Goal: Information Seeking & Learning: Learn about a topic

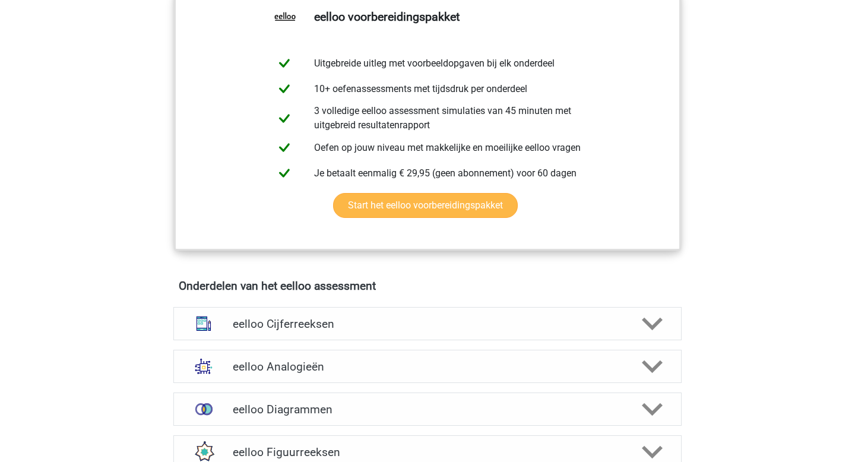
scroll to position [472, 0]
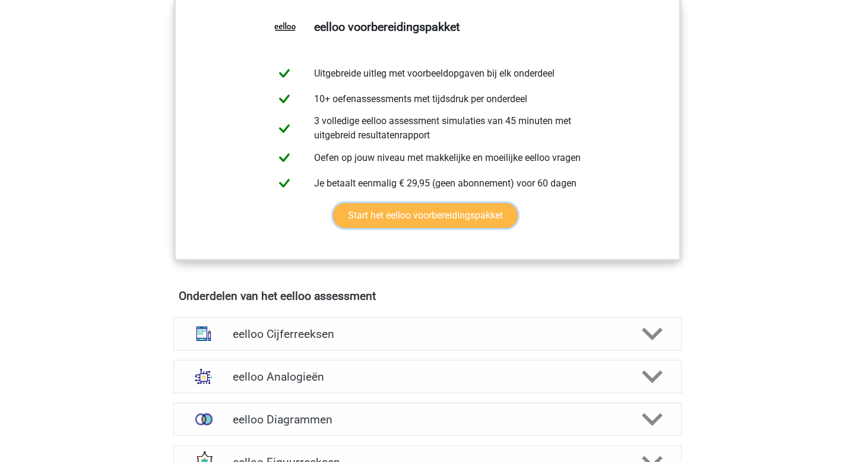
click at [414, 223] on link "Start het eelloo voorbereidingspakket" at bounding box center [425, 215] width 185 height 25
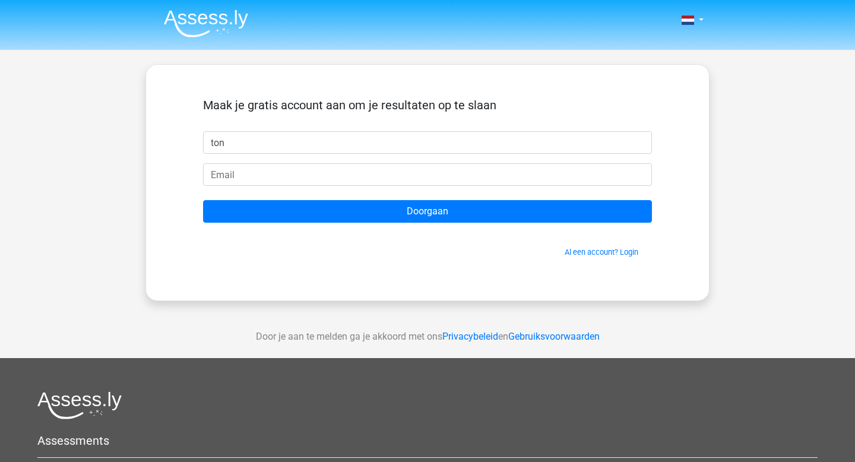
type input "ton"
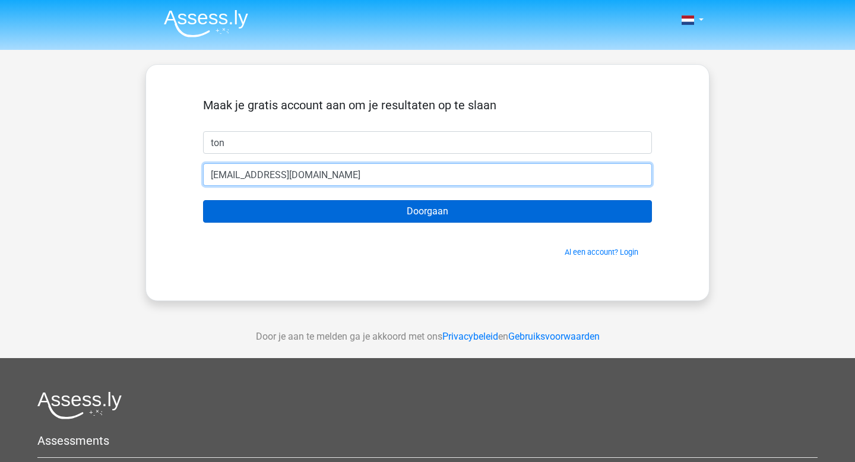
type input "[EMAIL_ADDRESS][DOMAIN_NAME]"
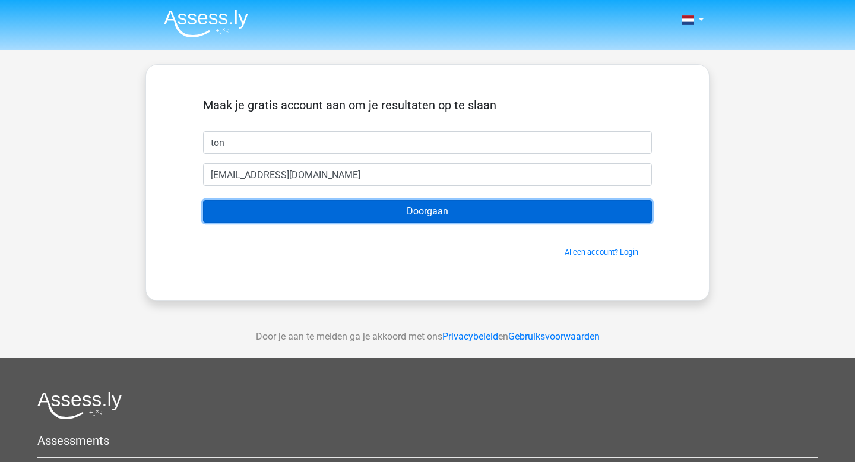
click at [447, 214] on input "Doorgaan" at bounding box center [427, 211] width 449 height 23
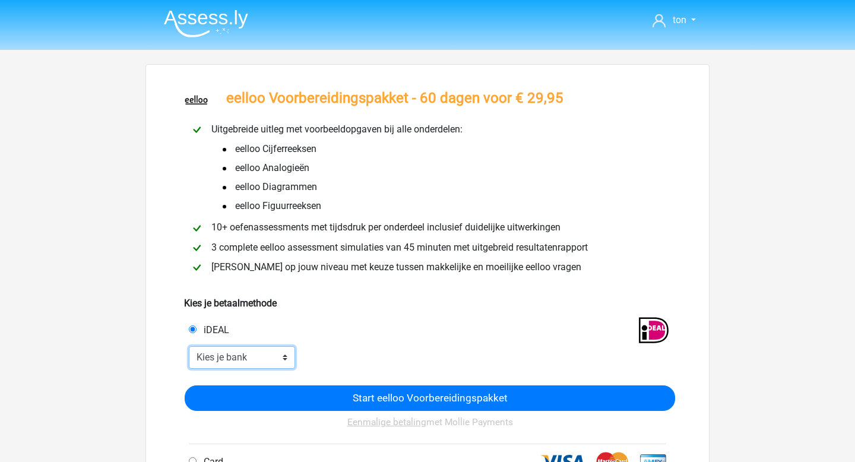
click at [270, 358] on select "Kies je bank ABN AMRO ING Rabobank ASN Bank bunq Knab N26 NN Regiobank Revolut …" at bounding box center [242, 357] width 106 height 23
select select "ideal_[SWIFT_CODE]"
click at [189, 347] on select "Kies je bank ABN AMRO ING Rabobank ASN Bank bunq Knab N26 NN Regiobank Revolut …" at bounding box center [242, 357] width 106 height 23
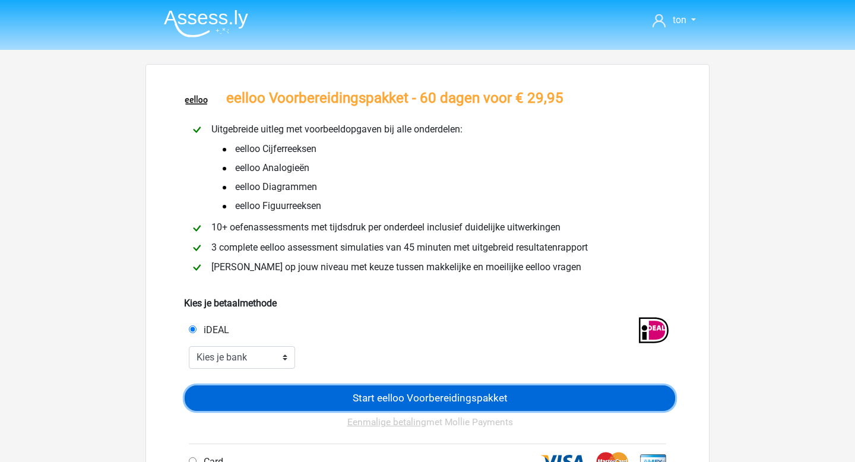
click at [391, 397] on input "Start eelloo Voorbereidingspakket" at bounding box center [430, 398] width 490 height 26
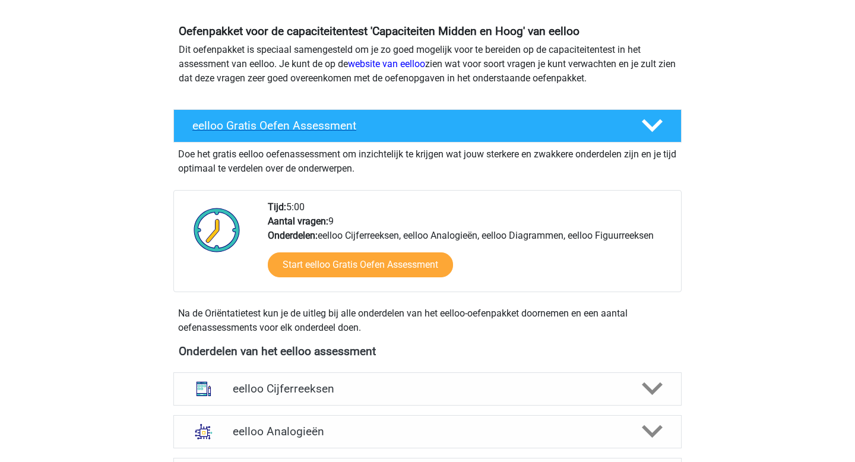
scroll to position [450, 0]
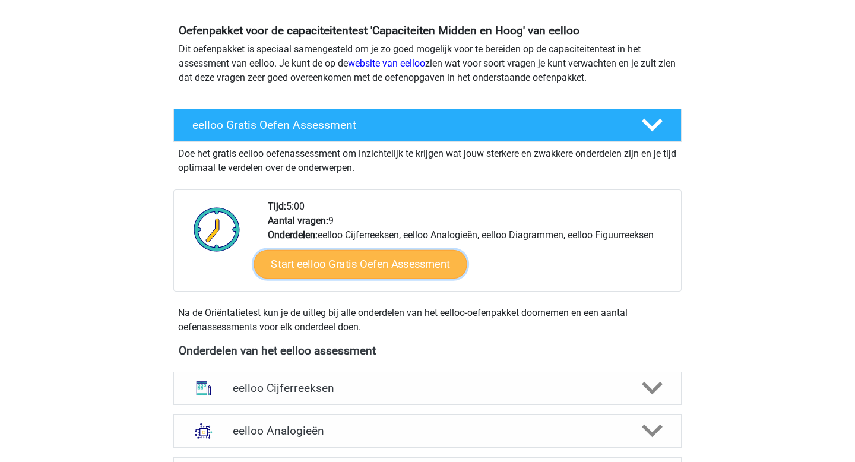
click at [398, 262] on link "Start eelloo Gratis Oefen Assessment" at bounding box center [360, 264] width 213 height 28
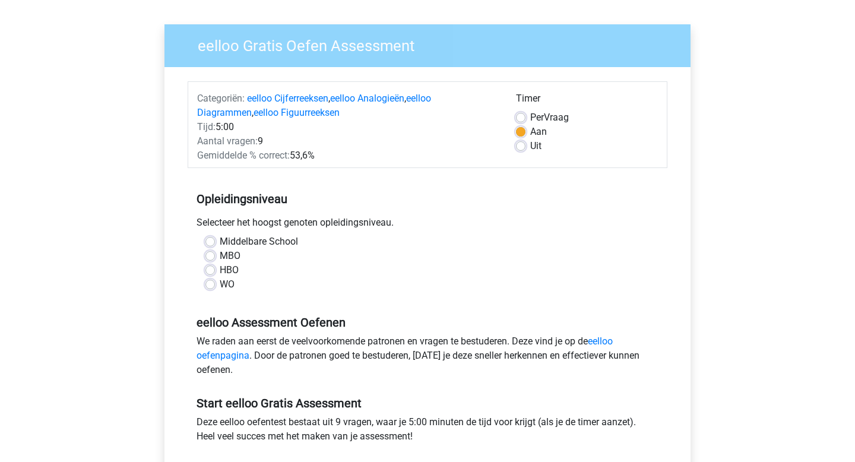
scroll to position [75, 0]
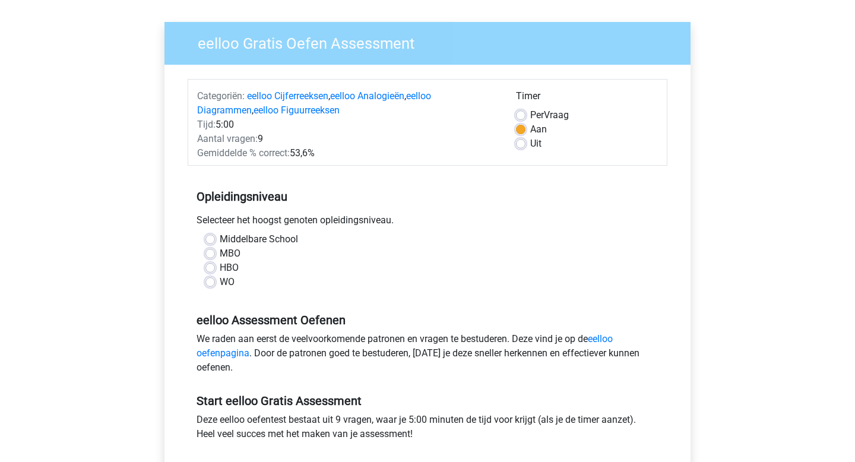
click at [220, 251] on label "MBO" at bounding box center [230, 253] width 21 height 14
click at [209, 251] on input "MBO" at bounding box center [209, 252] width 9 height 12
radio input "true"
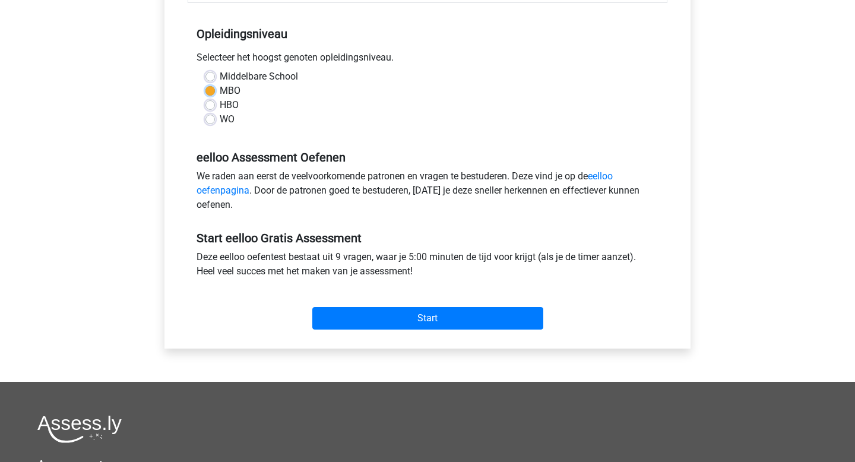
scroll to position [241, 0]
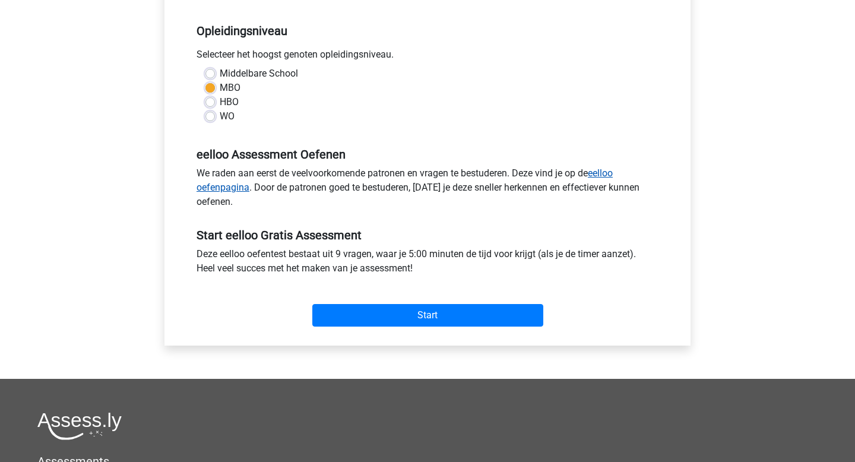
click at [603, 172] on link "eelloo oefenpagina" at bounding box center [405, 180] width 416 height 26
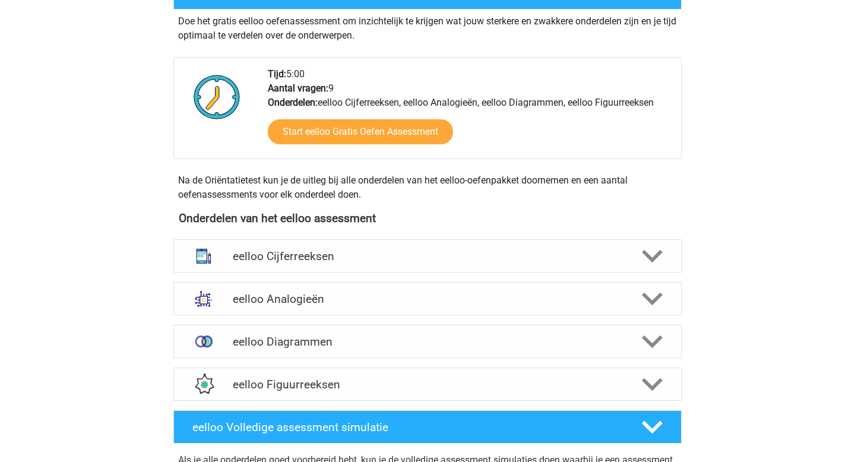
scroll to position [255, 0]
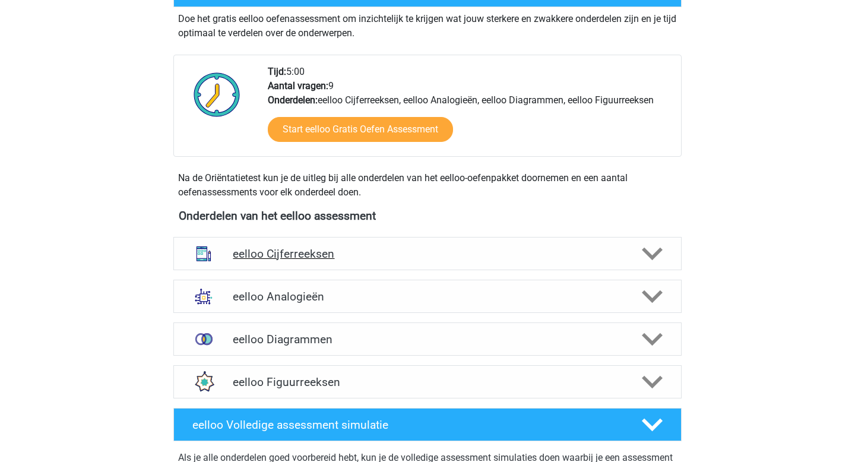
click at [321, 255] on h4 "eelloo Cijferreeksen" at bounding box center [427, 254] width 389 height 14
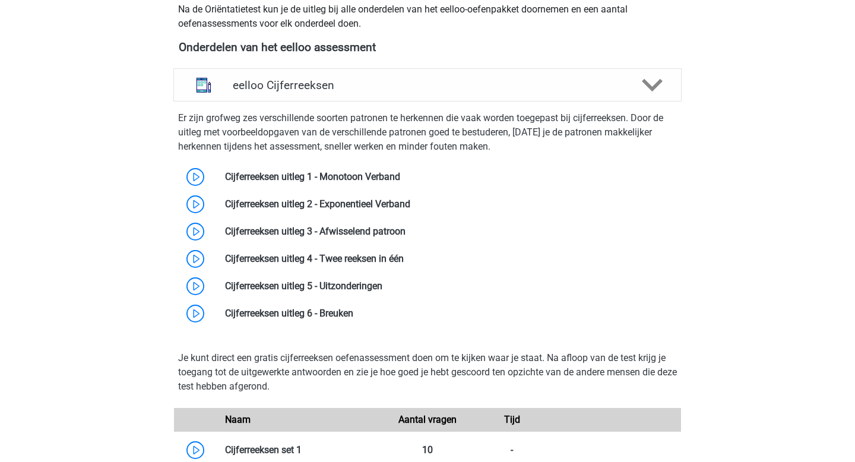
scroll to position [416, 0]
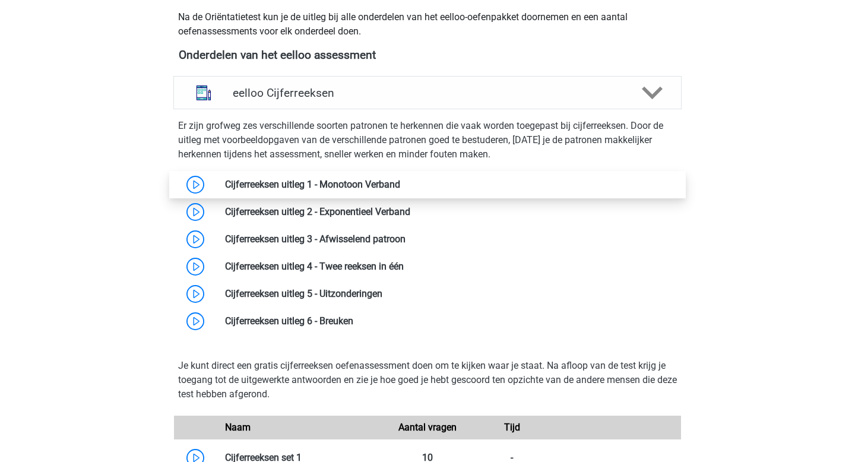
click at [400, 187] on link at bounding box center [400, 184] width 0 height 11
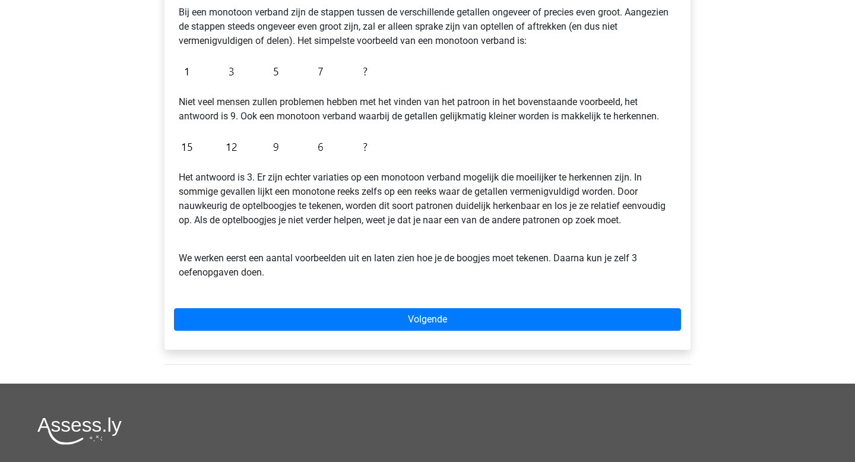
scroll to position [245, 0]
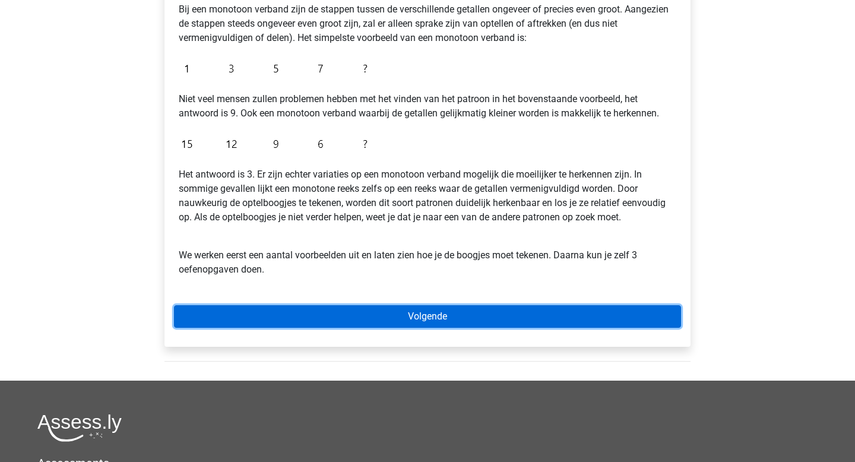
click at [429, 315] on link "Volgende" at bounding box center [427, 316] width 507 height 23
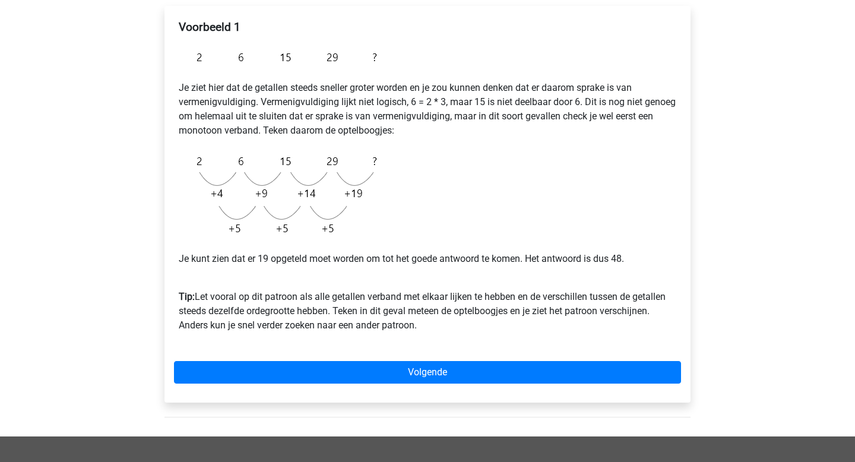
scroll to position [199, 0]
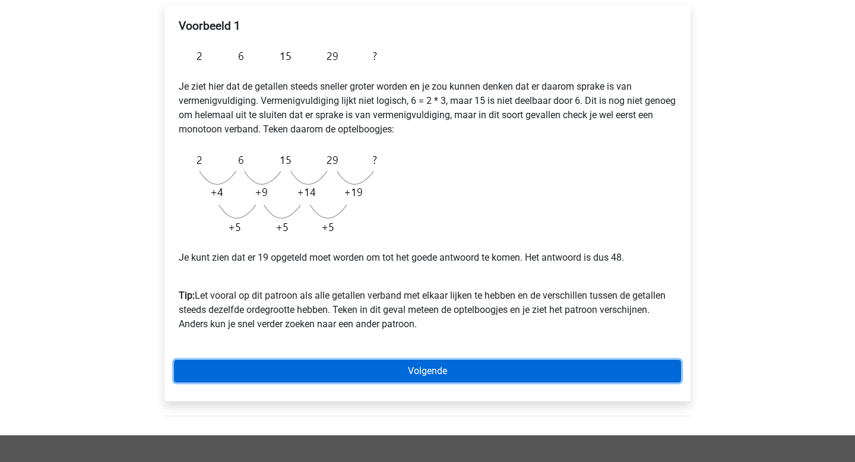
click at [435, 367] on link "Volgende" at bounding box center [427, 371] width 507 height 23
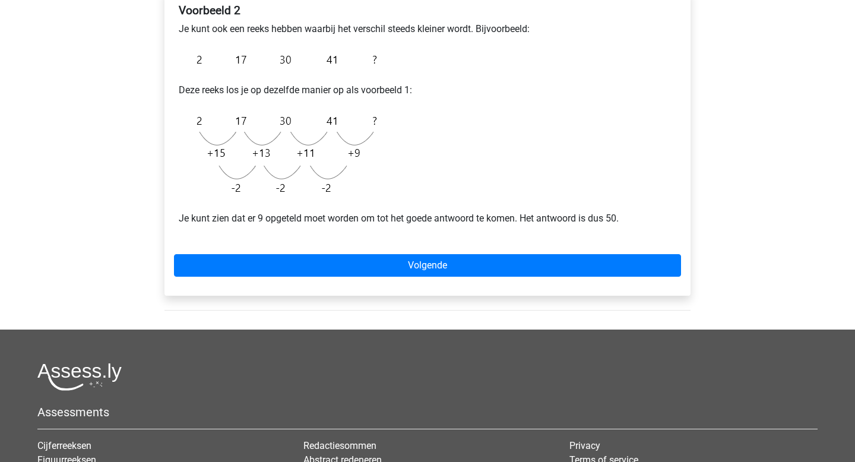
scroll to position [219, 0]
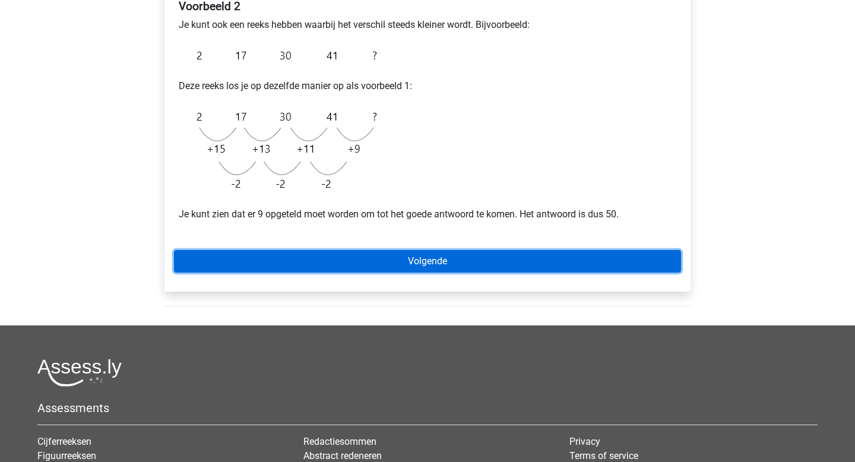
click at [439, 268] on link "Volgende" at bounding box center [427, 261] width 507 height 23
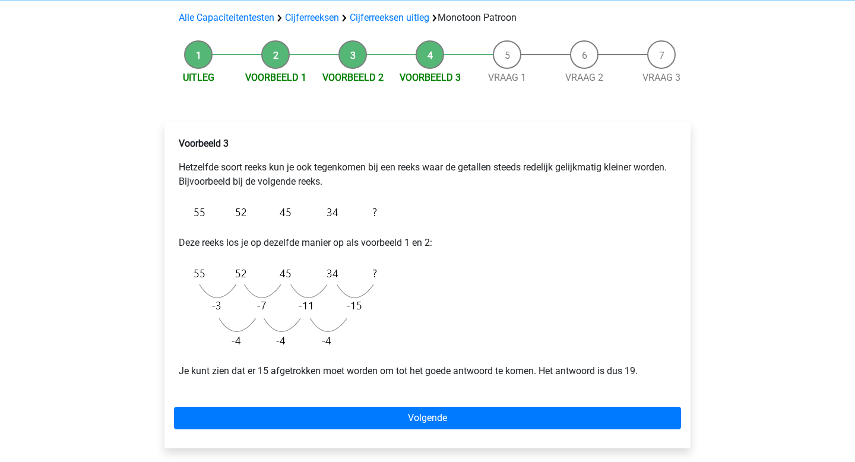
scroll to position [103, 0]
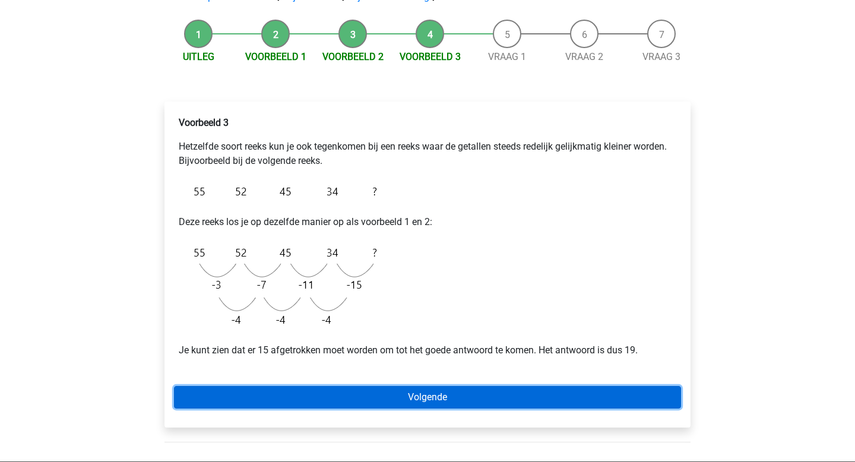
click at [418, 392] on link "Volgende" at bounding box center [427, 397] width 507 height 23
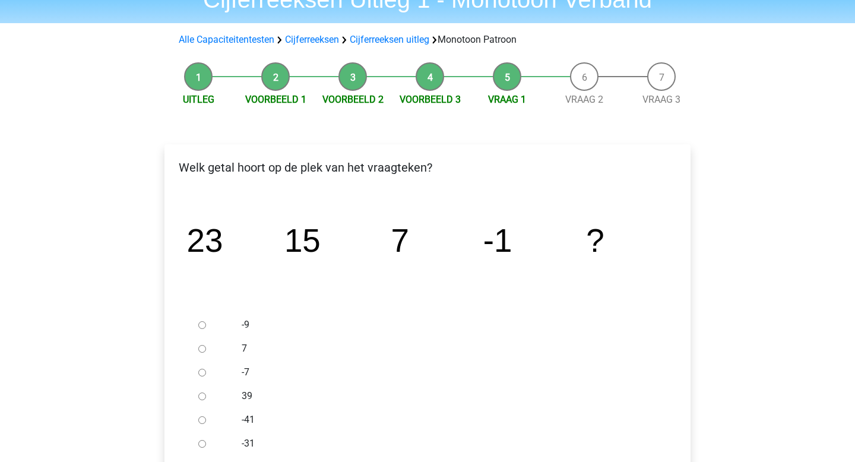
scroll to position [64, 0]
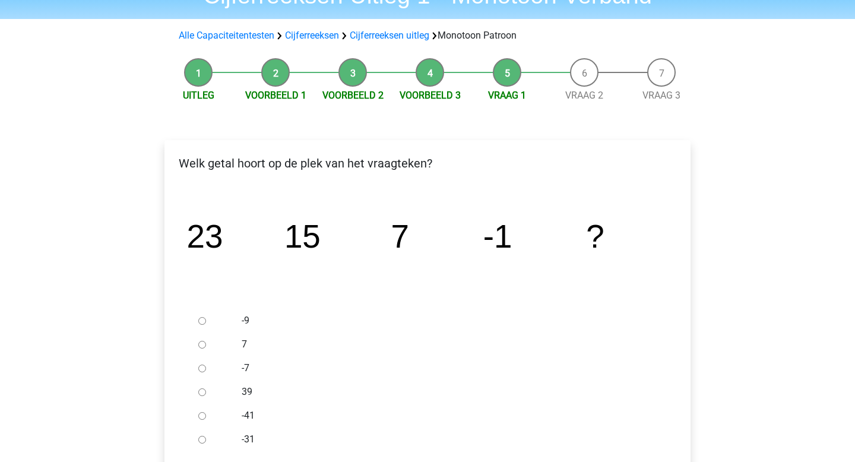
click at [206, 321] on div at bounding box center [213, 321] width 39 height 24
click at [201, 320] on input "-9" at bounding box center [202, 321] width 8 height 8
radio input "true"
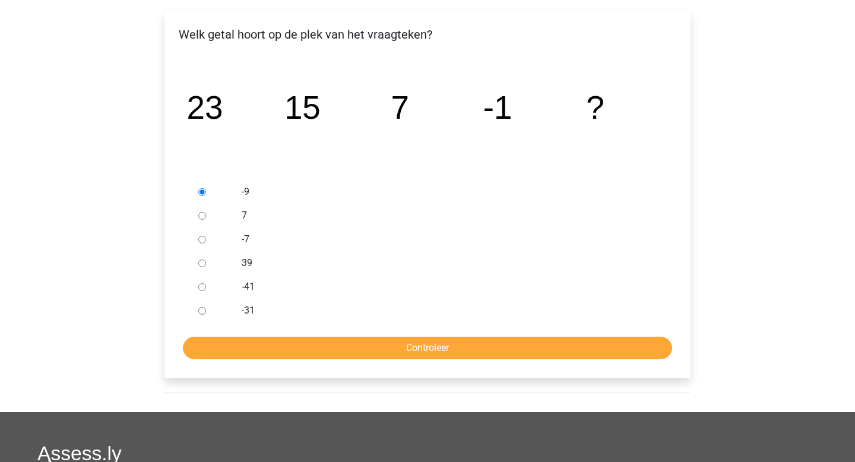
scroll to position [197, 0]
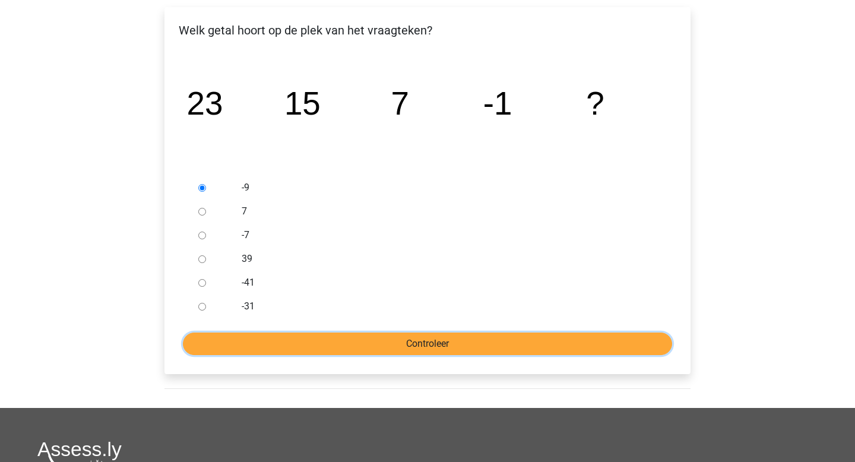
click at [362, 336] on input "Controleer" at bounding box center [427, 343] width 489 height 23
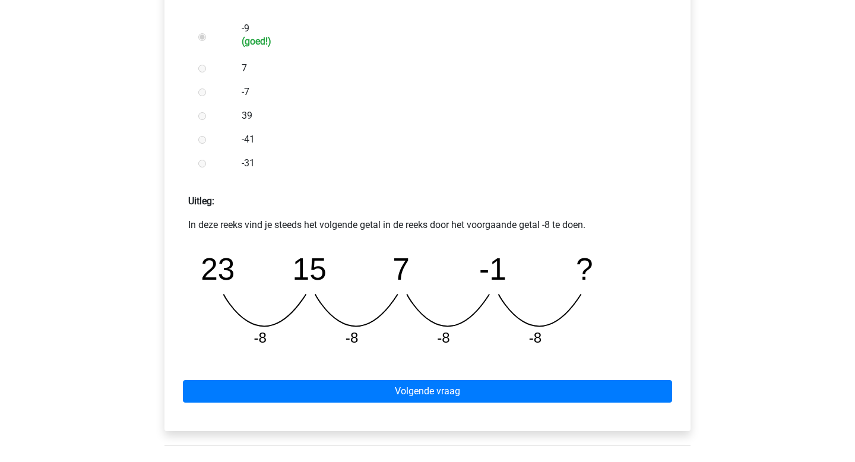
scroll to position [357, 0]
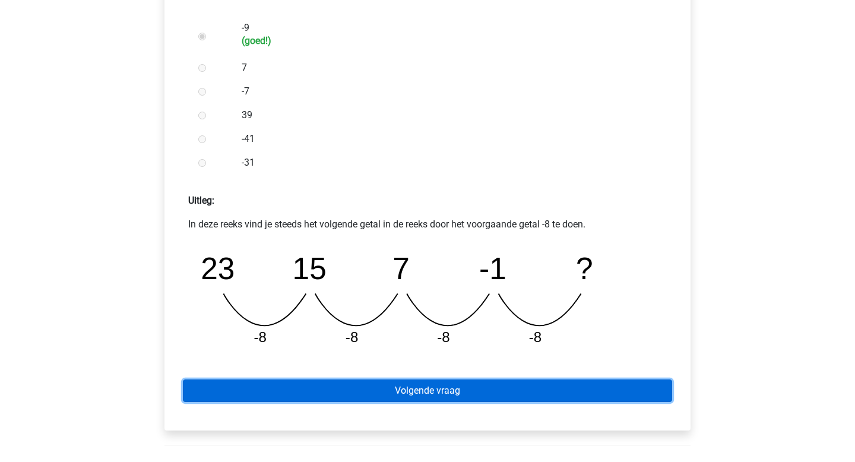
click at [382, 388] on link "Volgende vraag" at bounding box center [427, 390] width 489 height 23
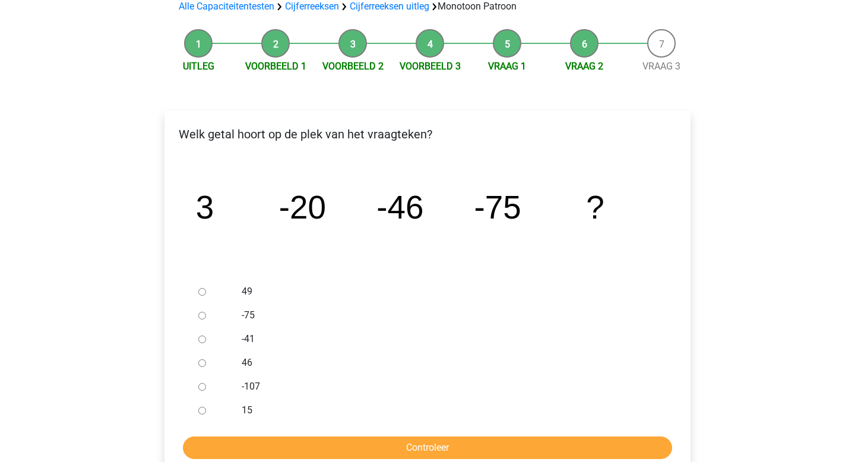
scroll to position [94, 0]
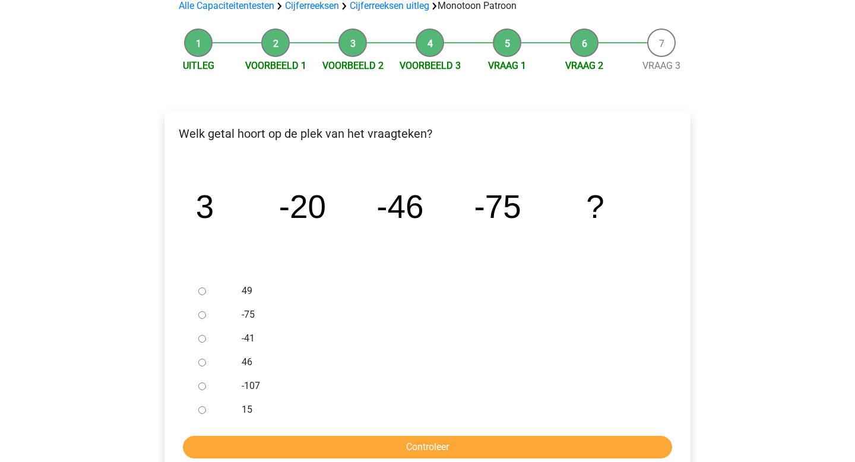
click at [204, 388] on input "-107" at bounding box center [202, 386] width 8 height 8
radio input "true"
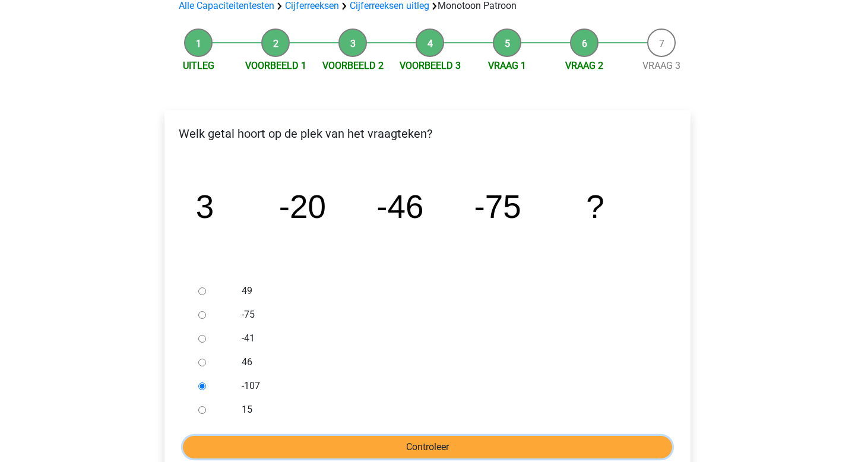
click at [292, 443] on input "Controleer" at bounding box center [427, 447] width 489 height 23
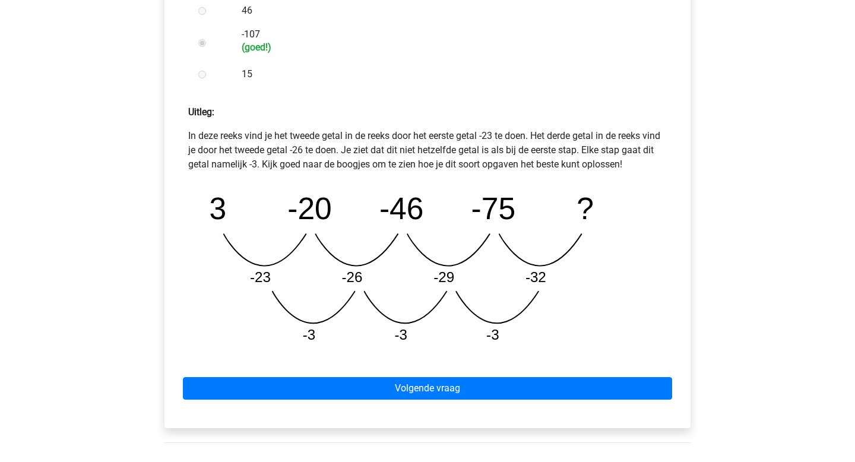
scroll to position [449, 0]
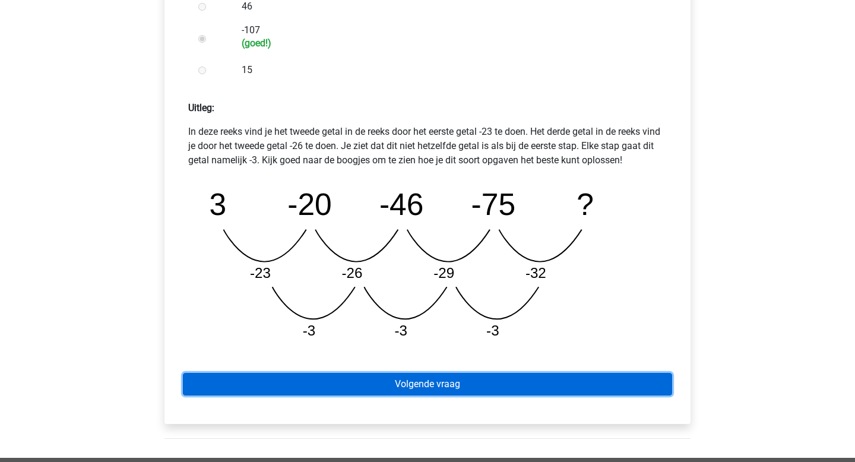
click at [426, 378] on link "Volgende vraag" at bounding box center [427, 384] width 489 height 23
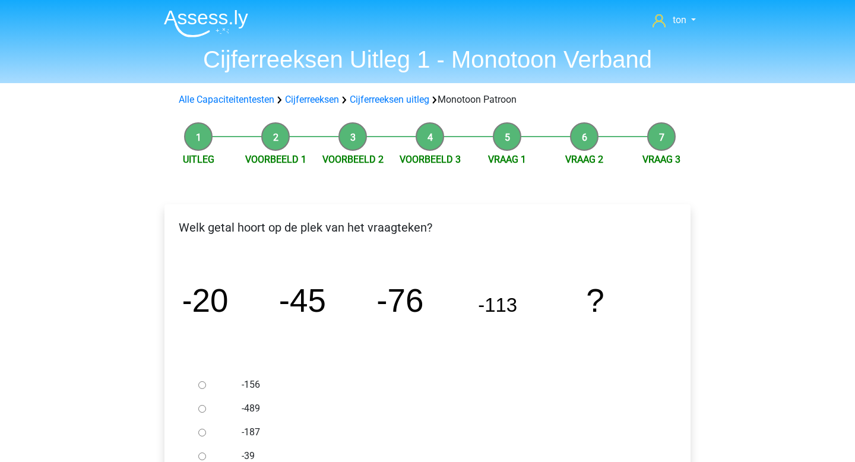
click at [204, 385] on input "-156" at bounding box center [202, 385] width 8 height 8
radio input "true"
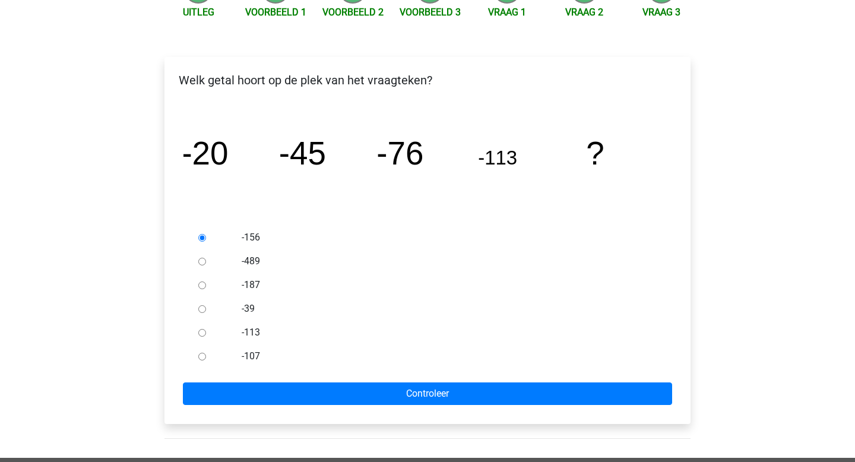
scroll to position [157, 0]
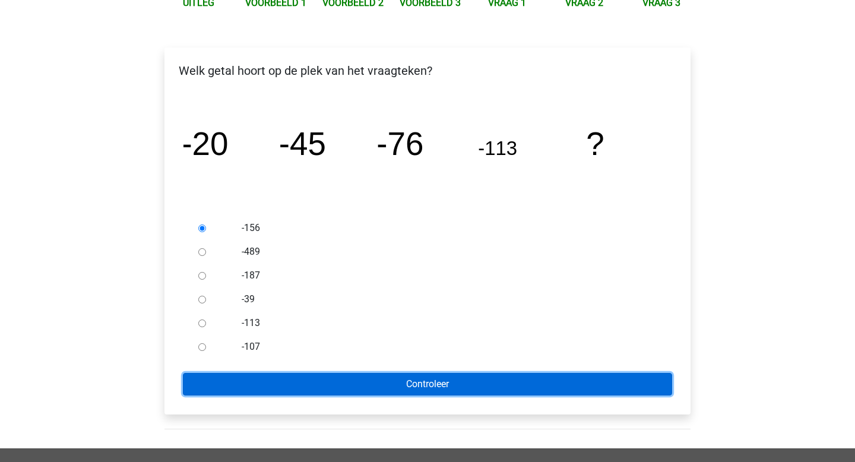
click at [248, 384] on input "Controleer" at bounding box center [427, 384] width 489 height 23
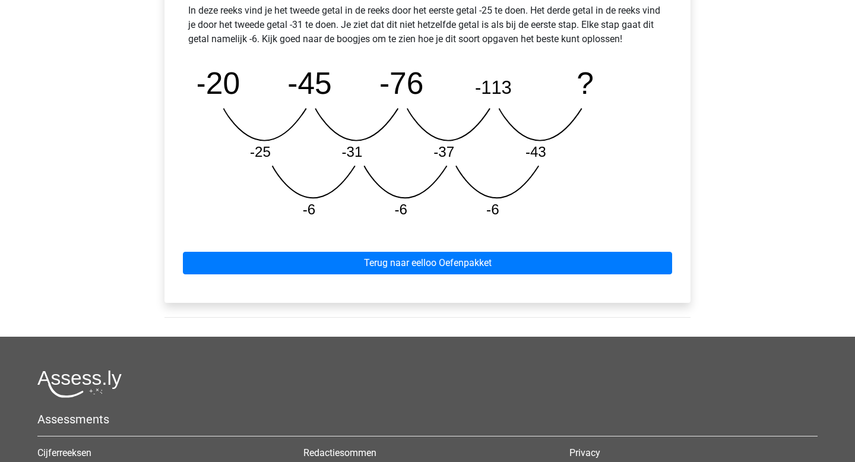
scroll to position [572, 0]
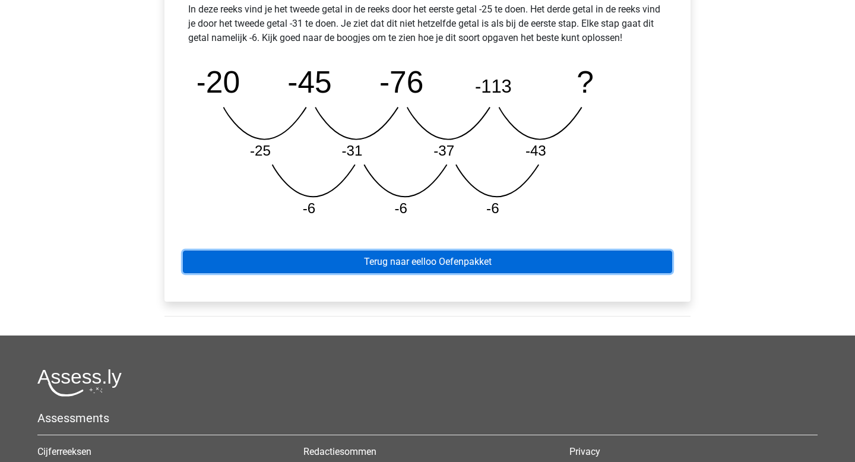
click at [394, 260] on link "Terug naar eelloo Oefenpakket" at bounding box center [427, 262] width 489 height 23
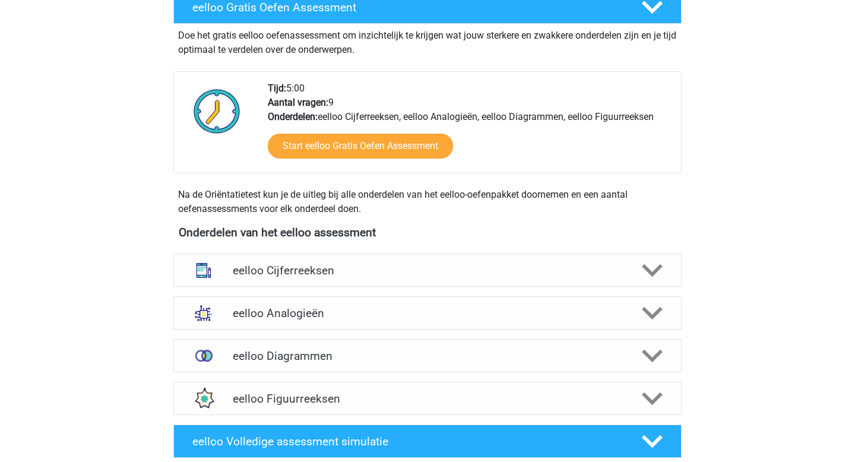
scroll to position [242, 0]
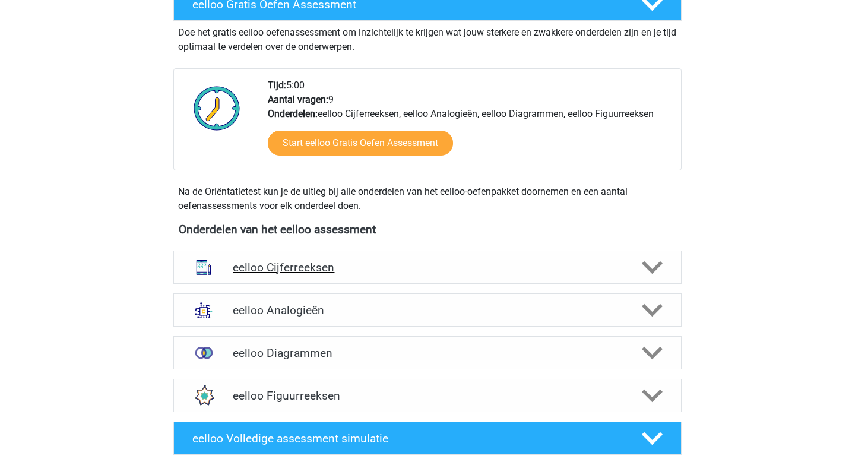
click at [392, 264] on h4 "eelloo Cijferreeksen" at bounding box center [427, 268] width 389 height 14
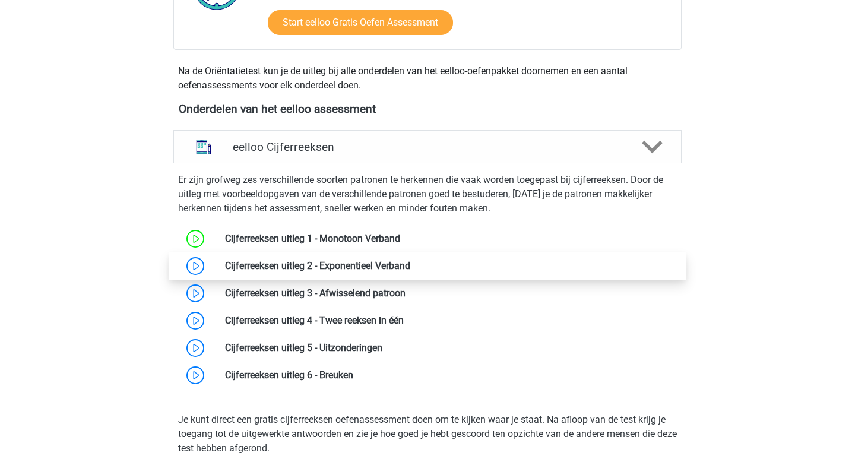
scroll to position [364, 0]
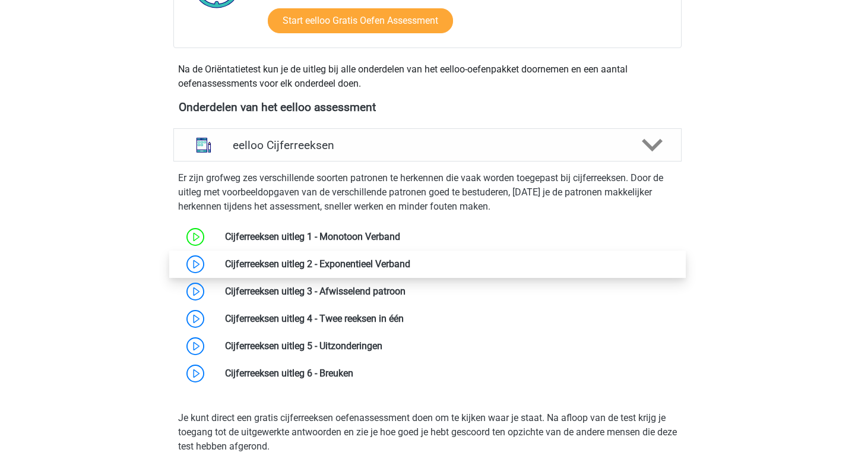
click at [410, 264] on link at bounding box center [410, 263] width 0 height 11
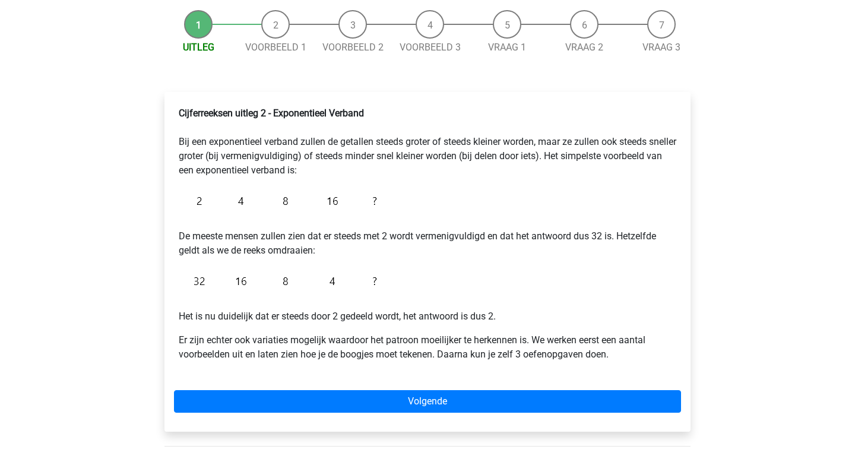
scroll to position [118, 0]
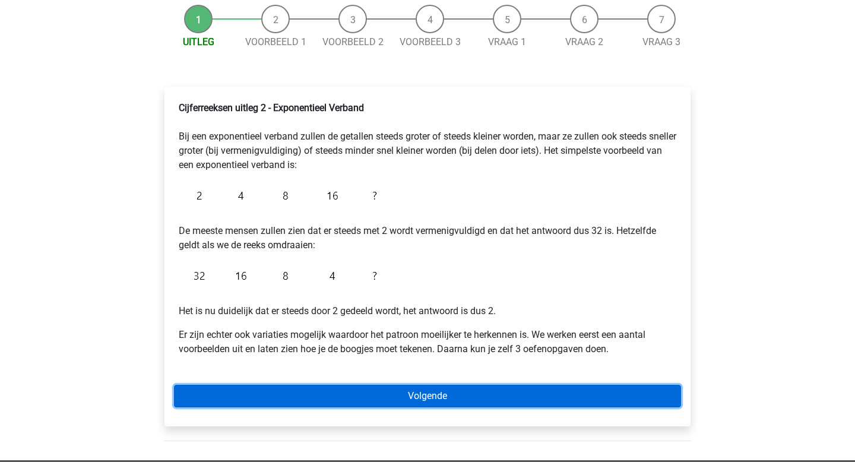
click at [323, 394] on link "Volgende" at bounding box center [427, 396] width 507 height 23
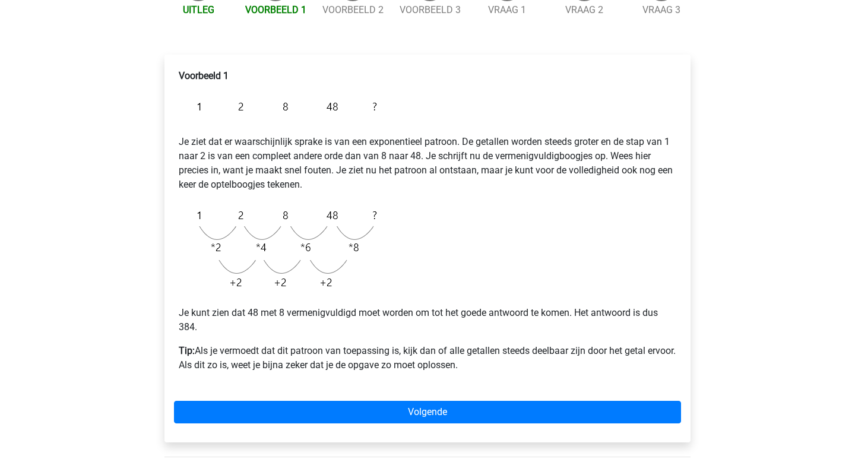
scroll to position [152, 0]
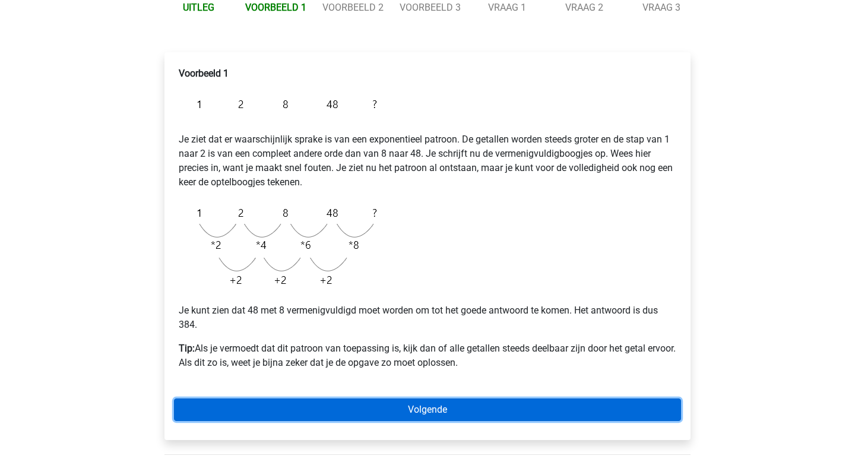
click at [396, 406] on link "Volgende" at bounding box center [427, 409] width 507 height 23
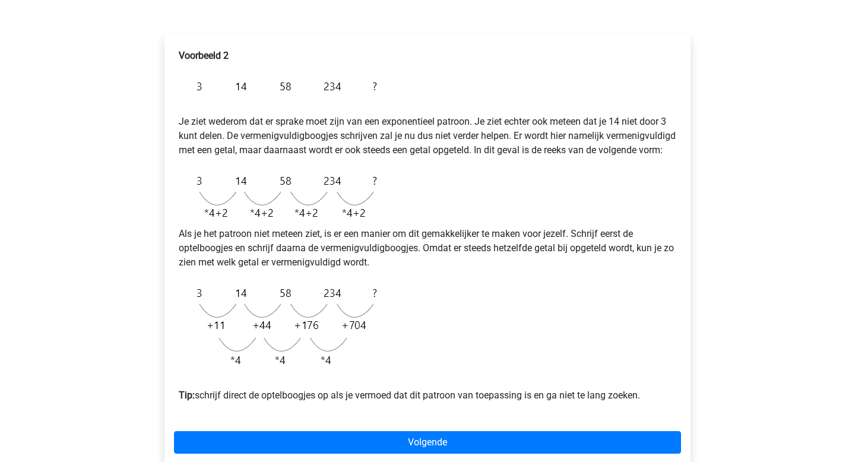
scroll to position [167, 0]
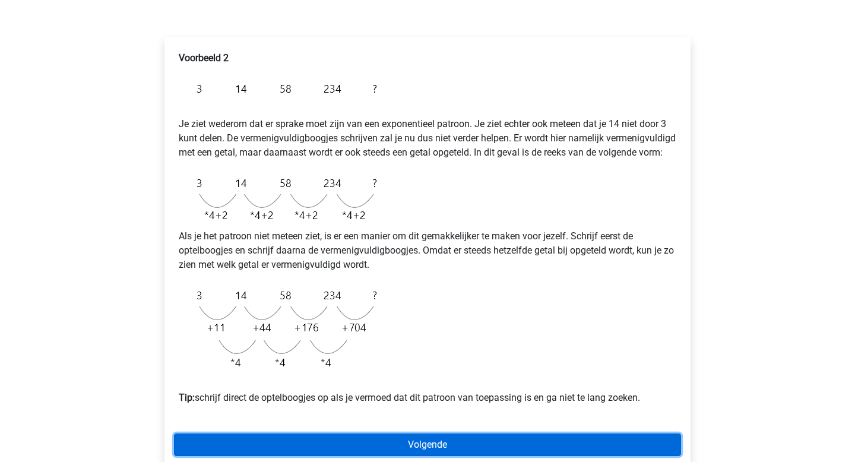
click at [427, 454] on link "Volgende" at bounding box center [427, 444] width 507 height 23
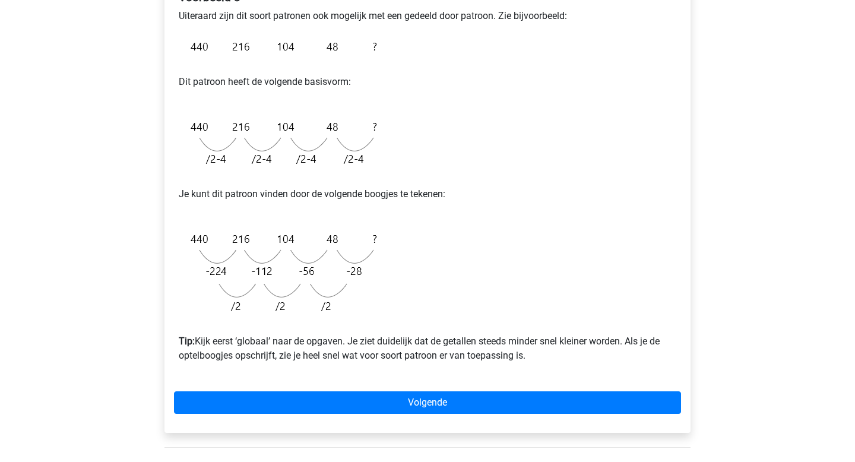
scroll to position [227, 0]
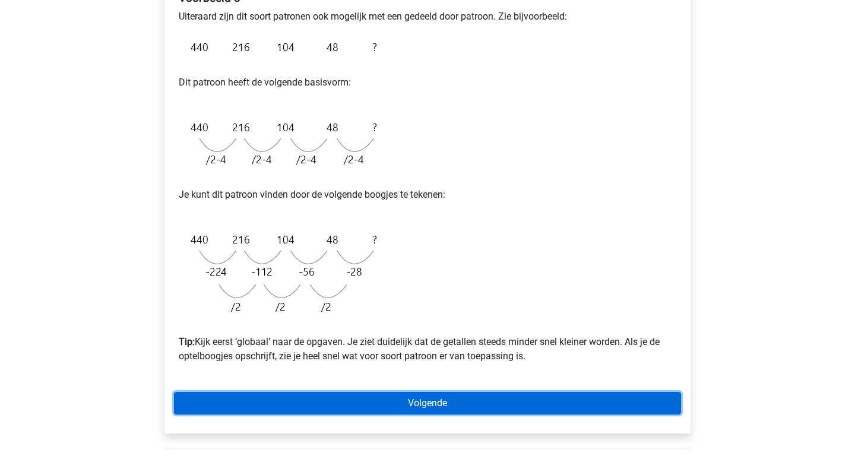
click at [434, 405] on link "Volgende" at bounding box center [427, 403] width 507 height 23
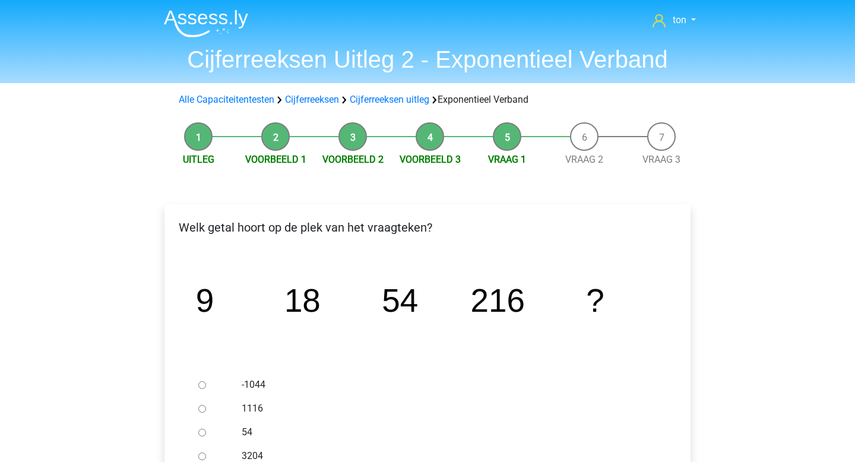
click at [443, 386] on label "-1044" at bounding box center [447, 385] width 411 height 14
click at [206, 386] on input "-1044" at bounding box center [202, 385] width 8 height 8
radio input "true"
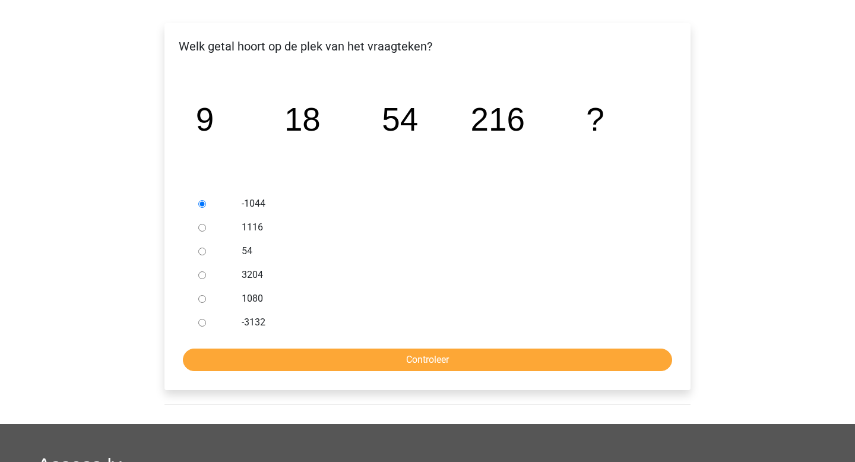
scroll to position [178, 0]
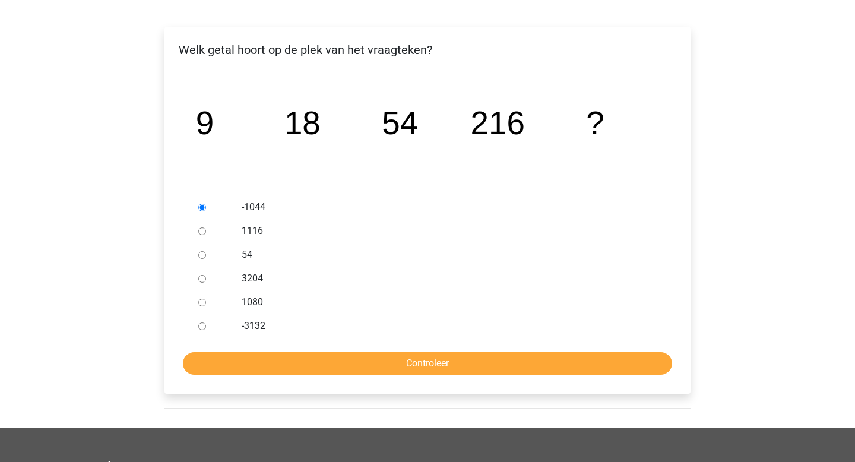
click at [358, 164] on icon "image/svg+xml 9 18 54 216 ?" at bounding box center [427, 134] width 488 height 122
click at [202, 305] on input "1080" at bounding box center [202, 303] width 8 height 8
radio input "true"
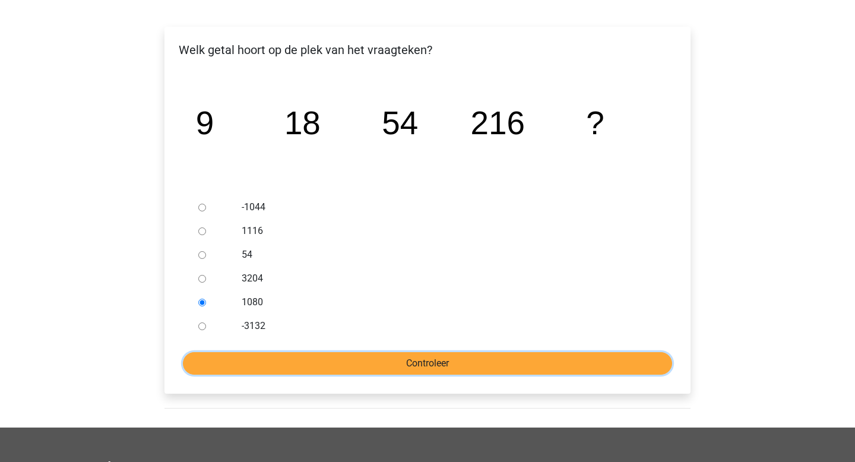
click at [315, 362] on input "Controleer" at bounding box center [427, 363] width 489 height 23
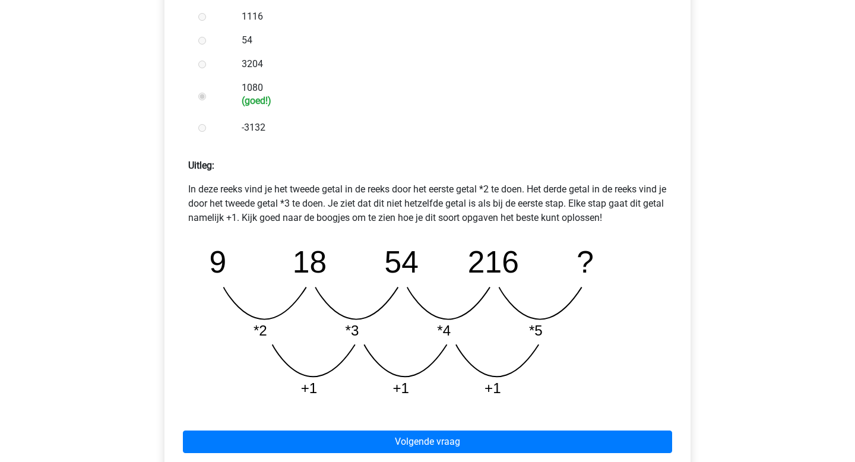
scroll to position [390, 0]
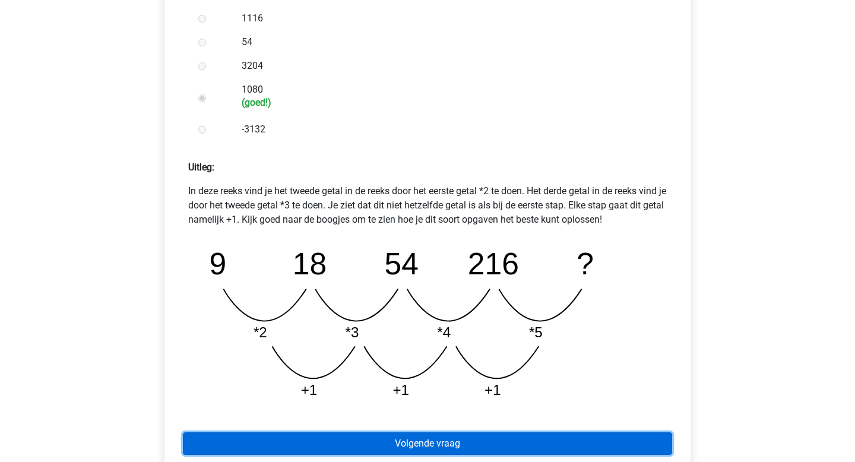
click at [429, 441] on link "Volgende vraag" at bounding box center [427, 443] width 489 height 23
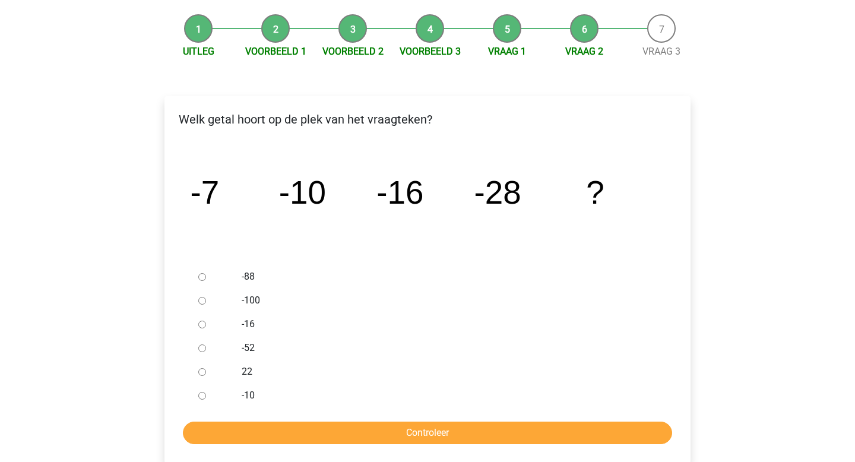
scroll to position [109, 0]
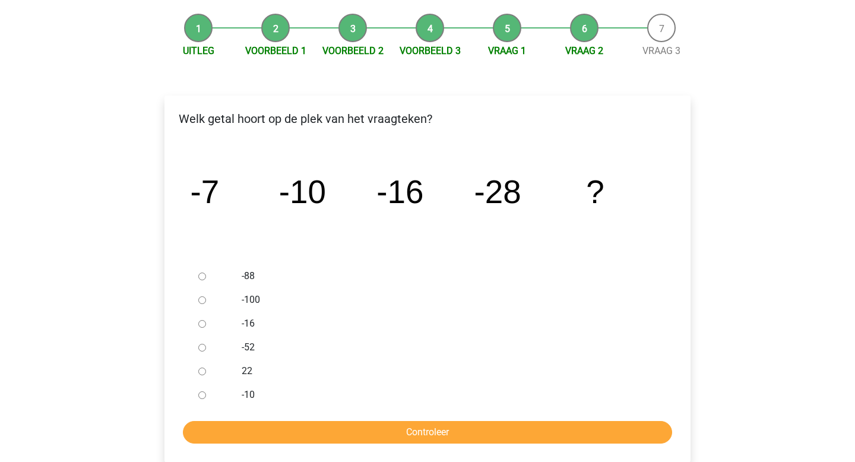
click at [201, 348] on input "-52" at bounding box center [202, 348] width 8 height 8
radio input "true"
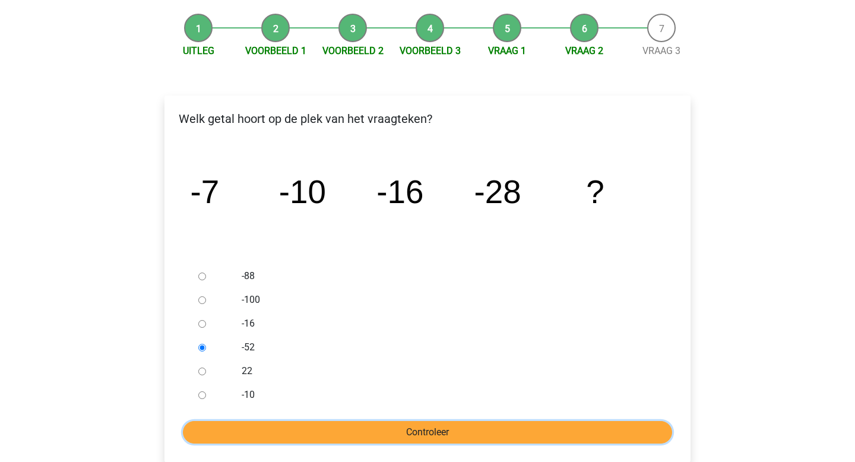
click at [312, 430] on input "Controleer" at bounding box center [427, 432] width 489 height 23
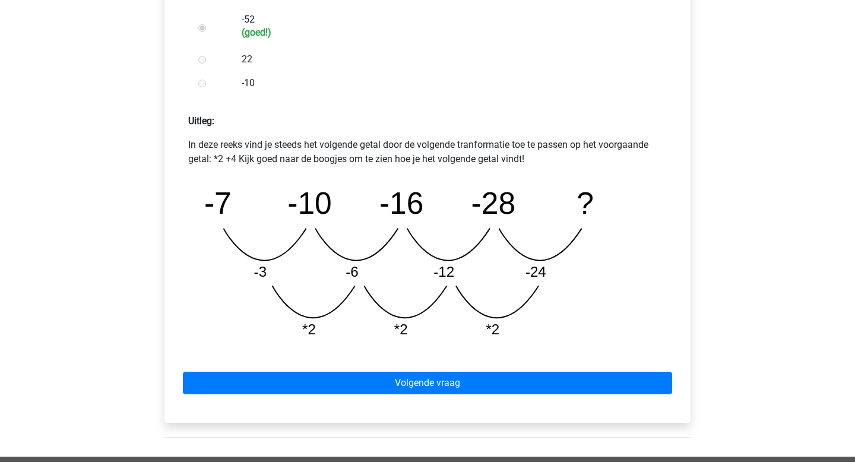
scroll to position [441, 0]
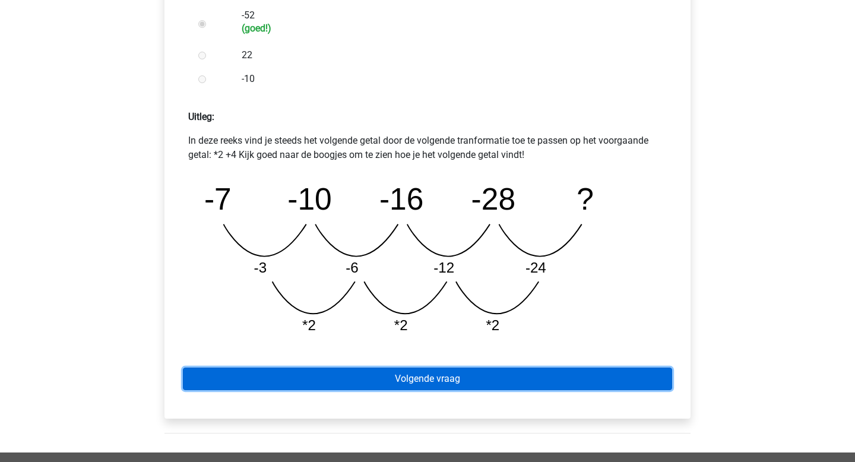
click at [360, 380] on link "Volgende vraag" at bounding box center [427, 378] width 489 height 23
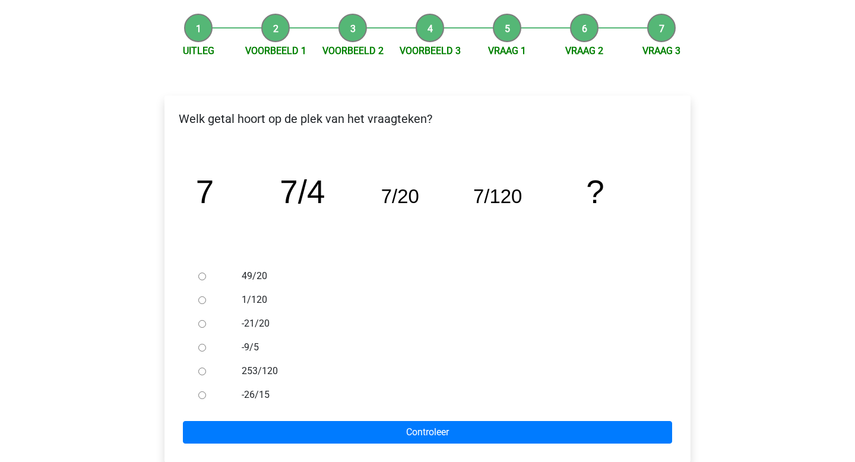
scroll to position [106, 0]
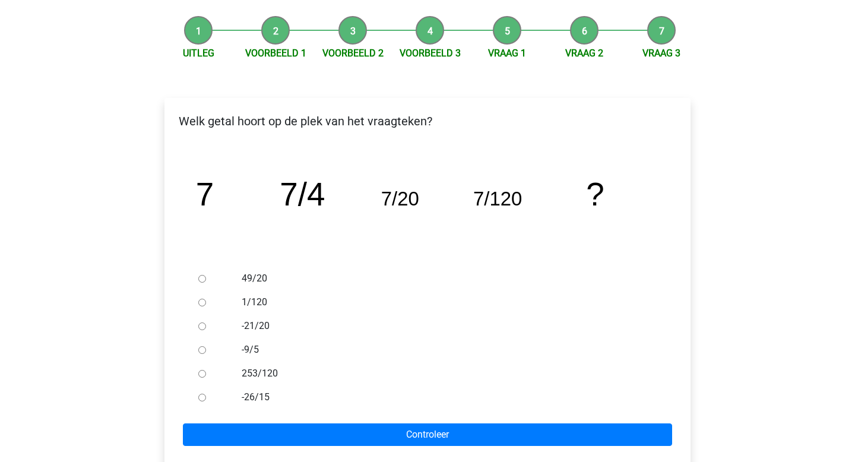
click at [202, 302] on input "1/120" at bounding box center [202, 303] width 8 height 8
radio input "true"
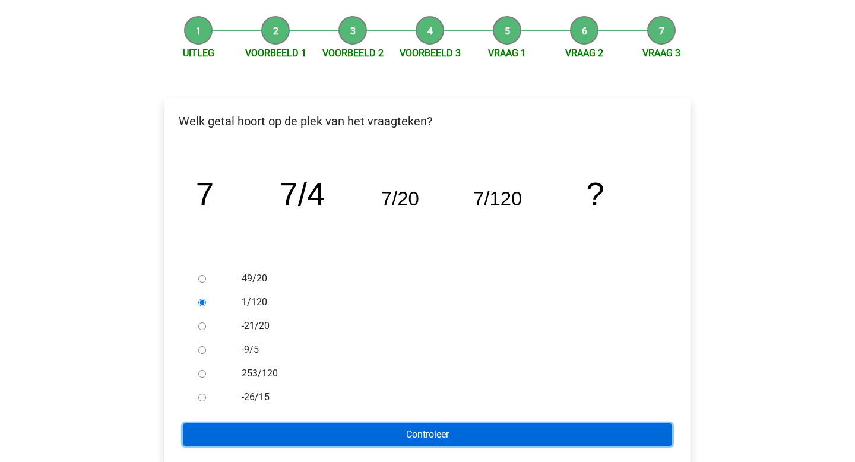
click at [358, 438] on input "Controleer" at bounding box center [427, 434] width 489 height 23
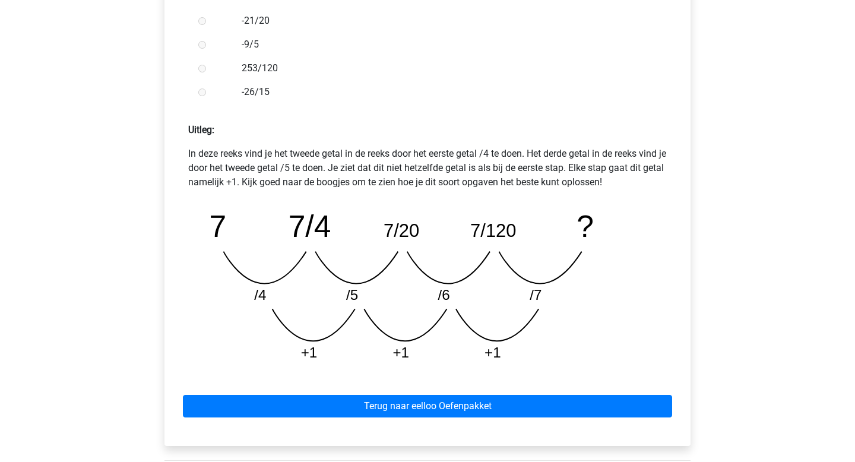
scroll to position [424, 0]
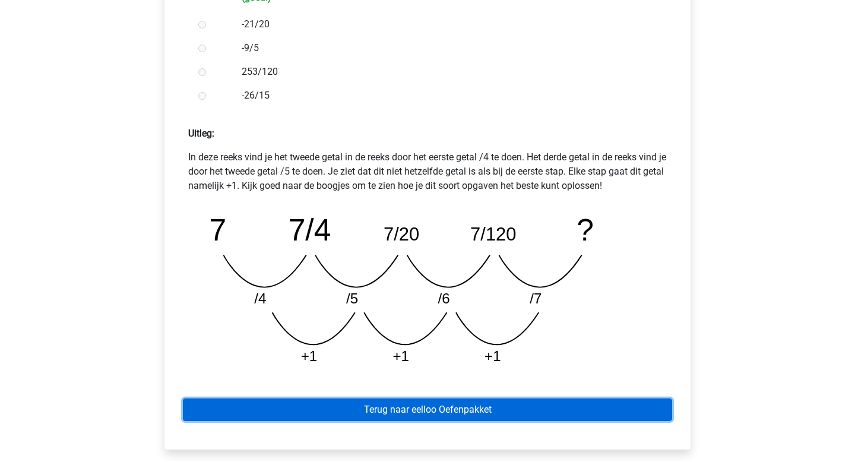
click at [413, 407] on link "Terug naar eelloo Oefenpakket" at bounding box center [427, 409] width 489 height 23
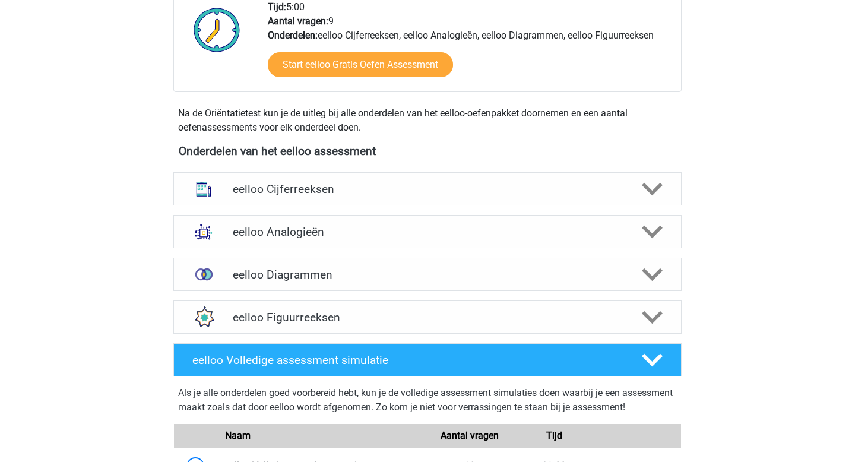
scroll to position [322, 0]
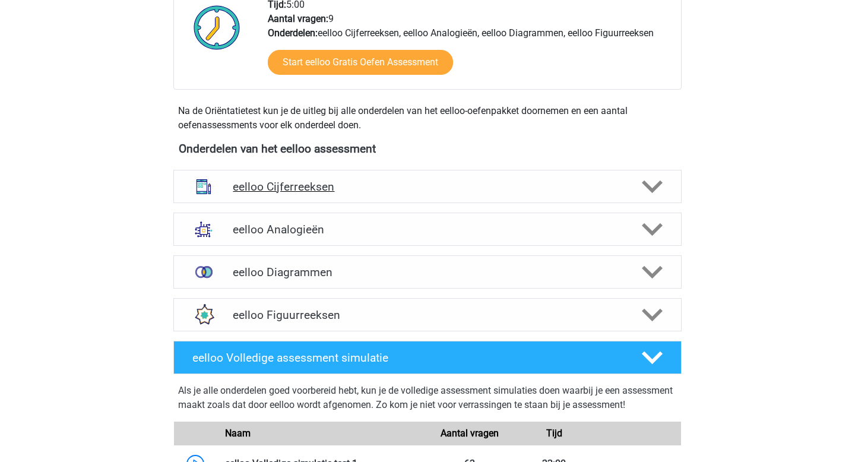
click at [311, 186] on h4 "eelloo Cijferreeksen" at bounding box center [427, 187] width 389 height 14
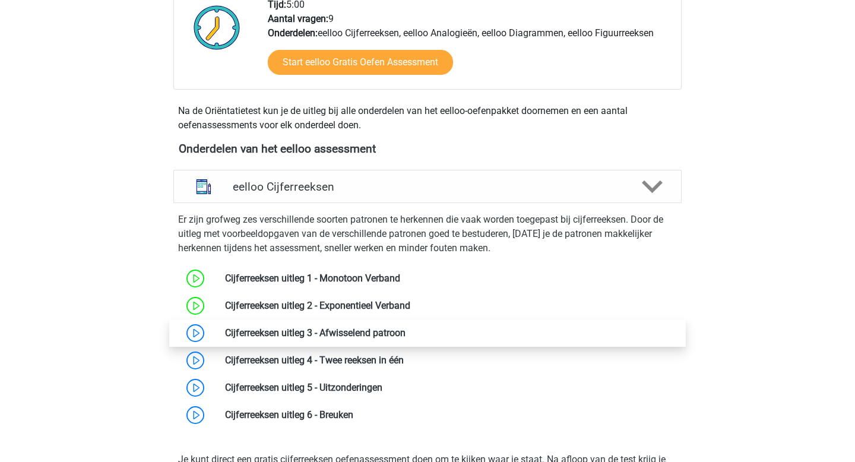
click at [405, 335] on link at bounding box center [405, 332] width 0 height 11
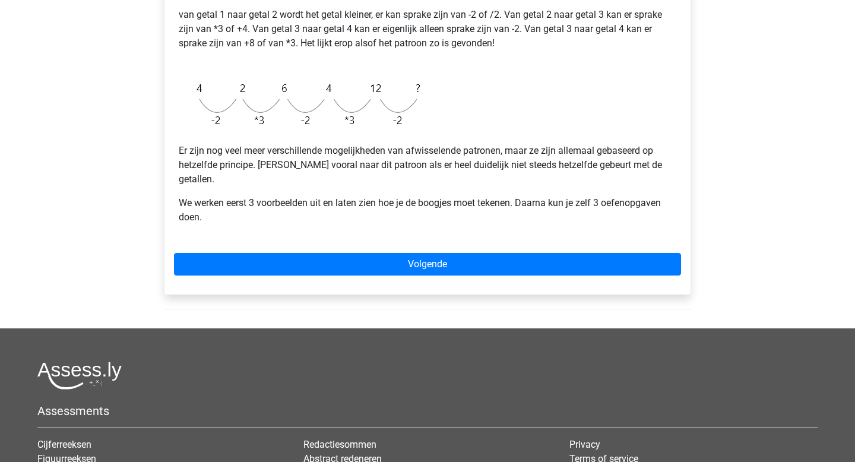
scroll to position [312, 0]
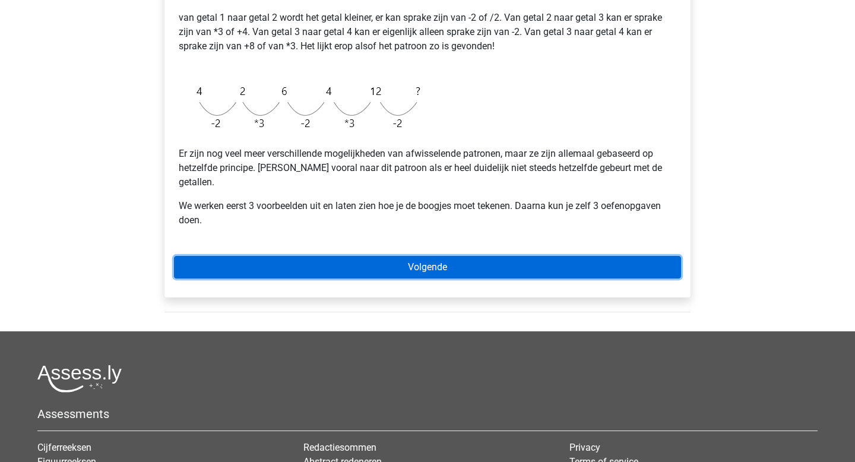
click at [429, 256] on link "Volgende" at bounding box center [427, 267] width 507 height 23
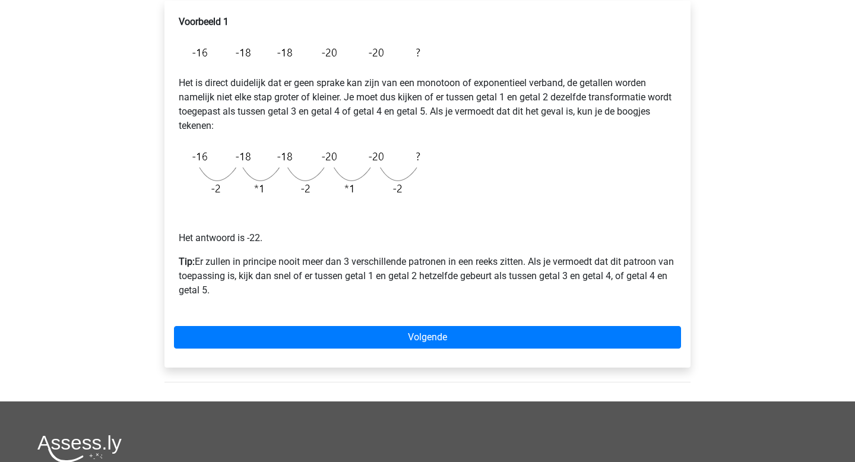
scroll to position [205, 0]
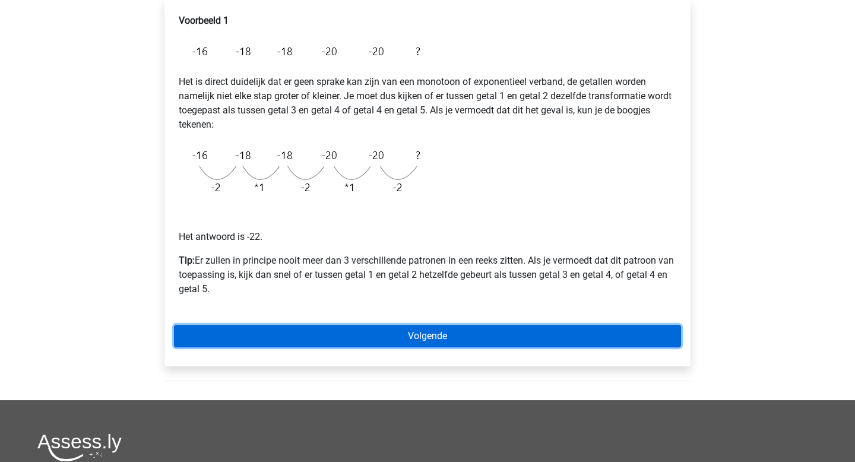
click at [425, 332] on link "Volgende" at bounding box center [427, 336] width 507 height 23
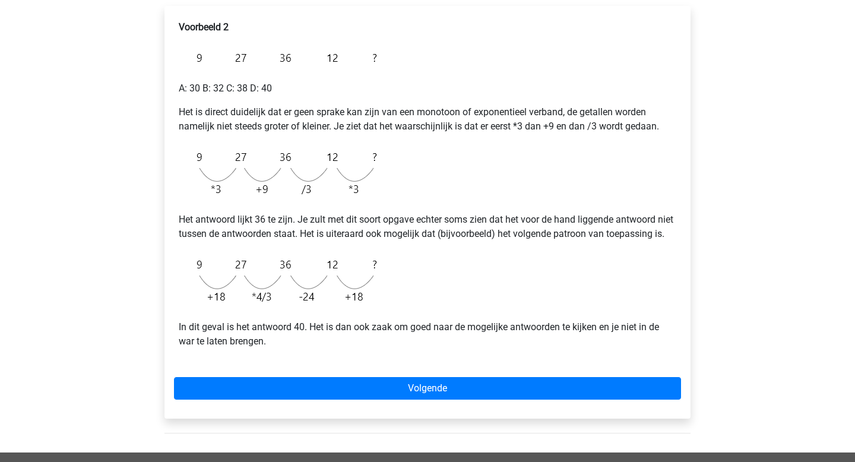
scroll to position [200, 0]
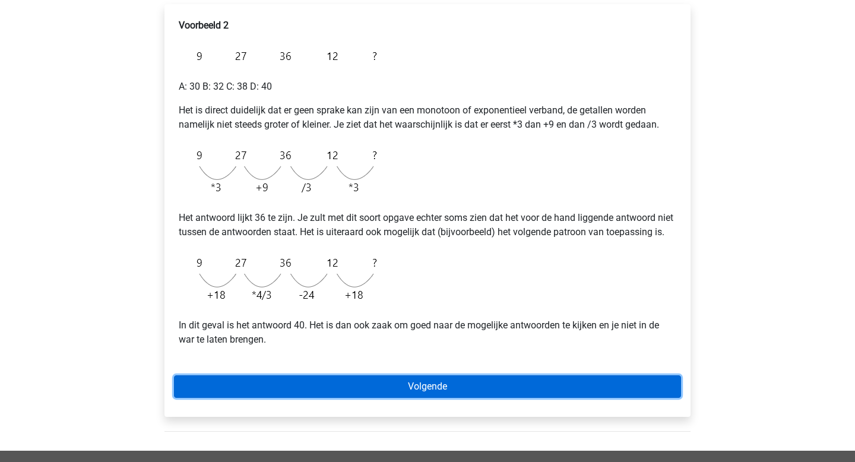
click at [417, 398] on link "Volgende" at bounding box center [427, 386] width 507 height 23
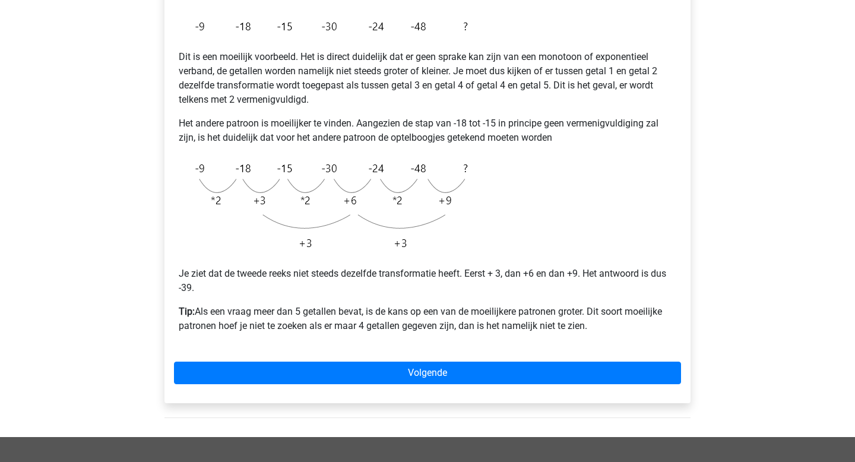
scroll to position [235, 0]
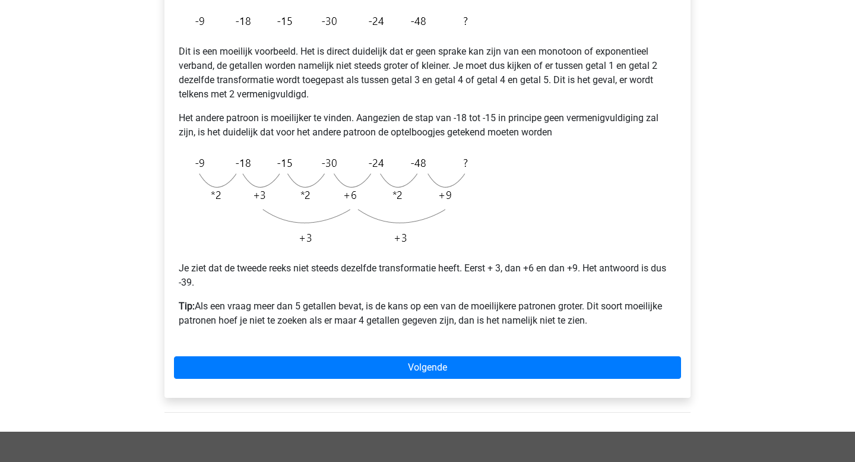
click at [448, 303] on p "Tip: Als een vraag meer dan 5 getallen bevat, is de kans op een van de moeilijk…" at bounding box center [428, 313] width 498 height 28
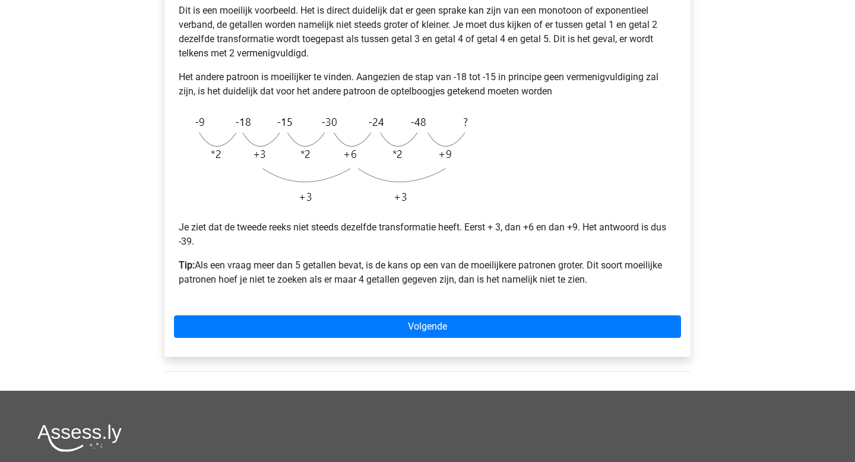
scroll to position [285, 0]
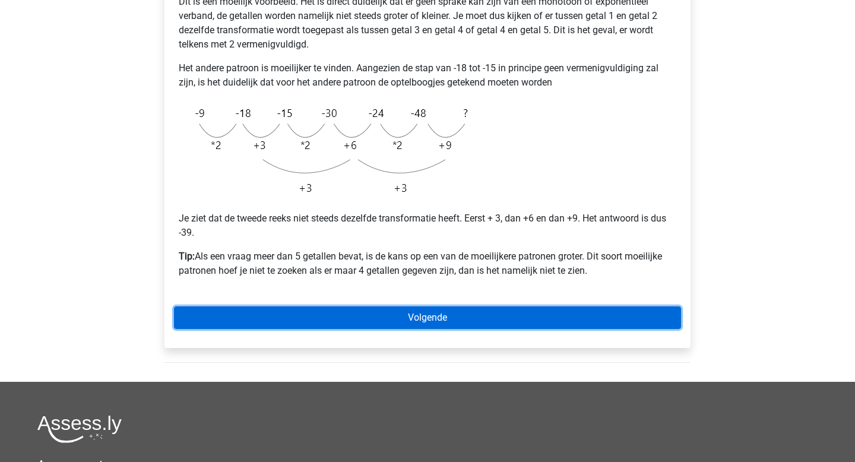
click at [438, 317] on link "Volgende" at bounding box center [427, 317] width 507 height 23
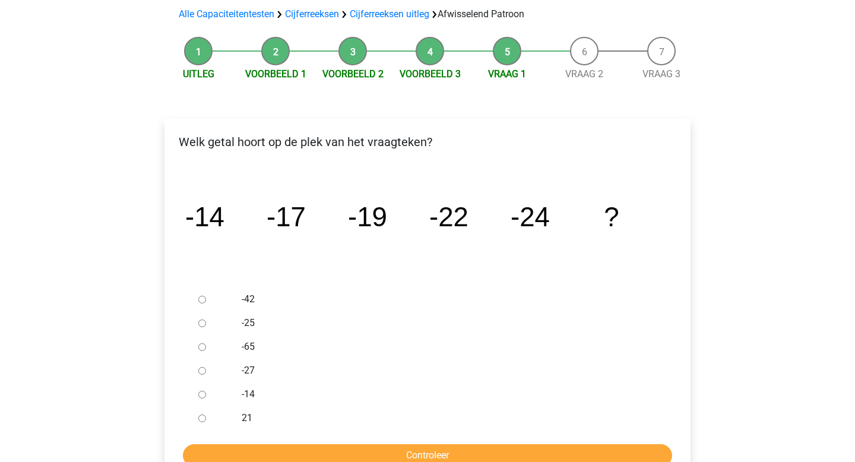
scroll to position [86, 0]
click at [202, 369] on input "-27" at bounding box center [202, 370] width 8 height 8
radio input "true"
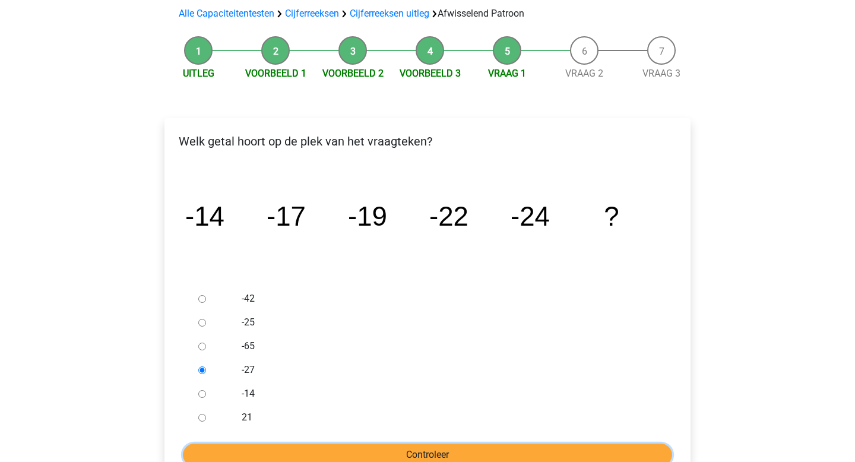
click at [375, 455] on input "Controleer" at bounding box center [427, 454] width 489 height 23
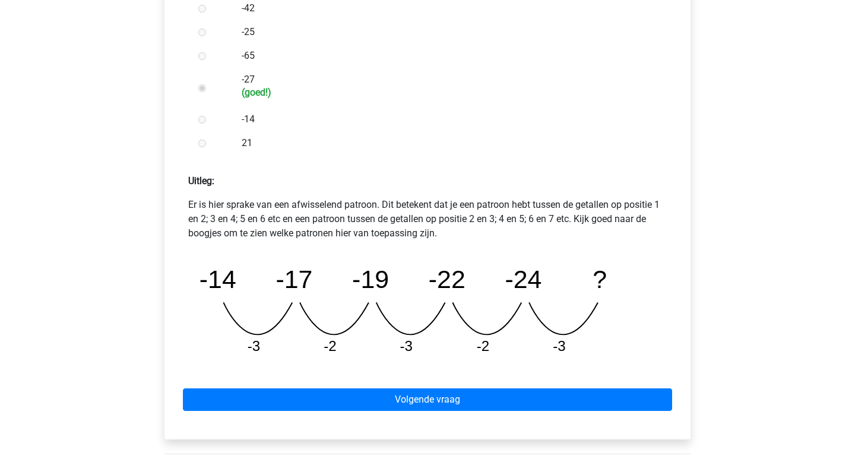
scroll to position [384, 0]
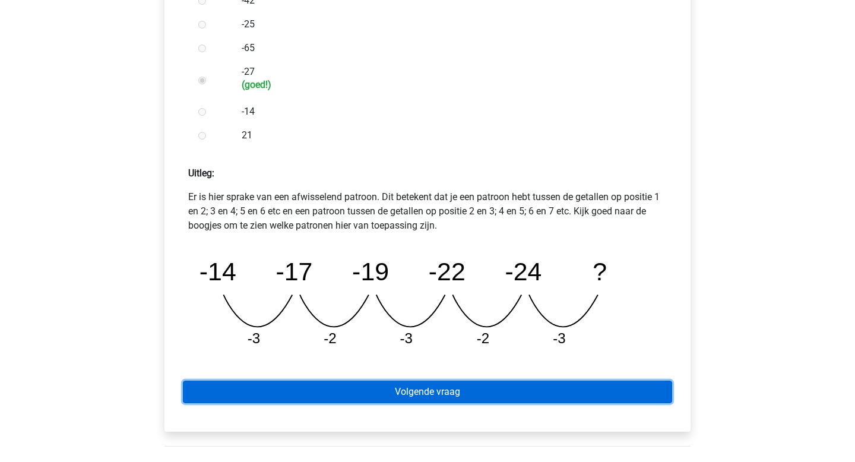
click at [403, 390] on link "Volgende vraag" at bounding box center [427, 392] width 489 height 23
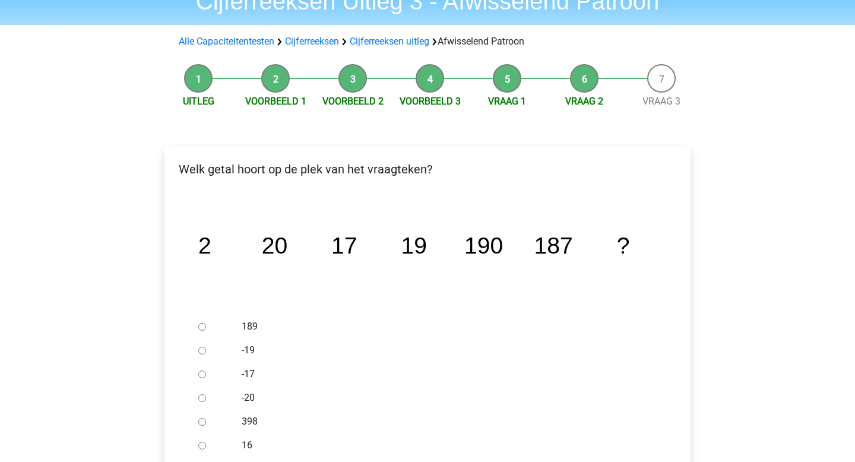
scroll to position [68, 0]
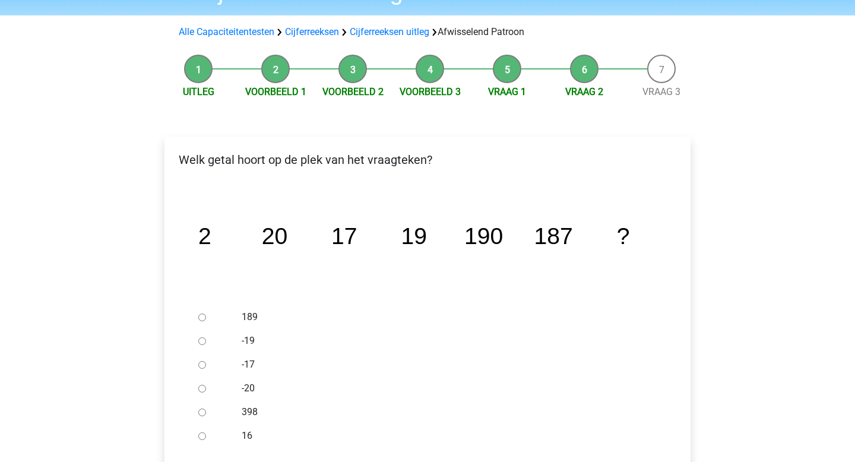
click at [199, 315] on input "189" at bounding box center [202, 317] width 8 height 8
radio input "true"
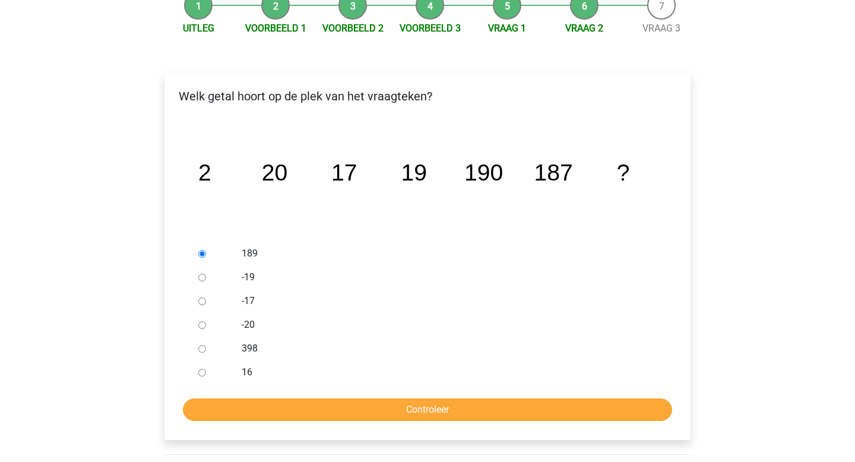
scroll to position [137, 0]
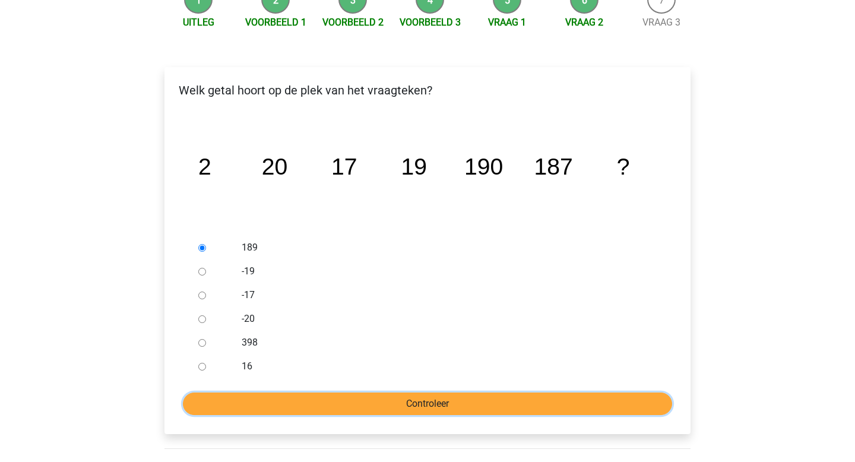
click at [352, 400] on input "Controleer" at bounding box center [427, 403] width 489 height 23
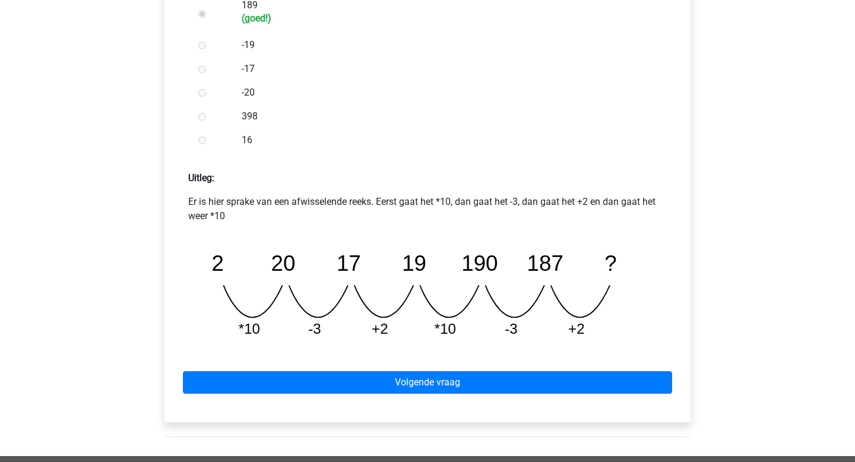
scroll to position [385, 0]
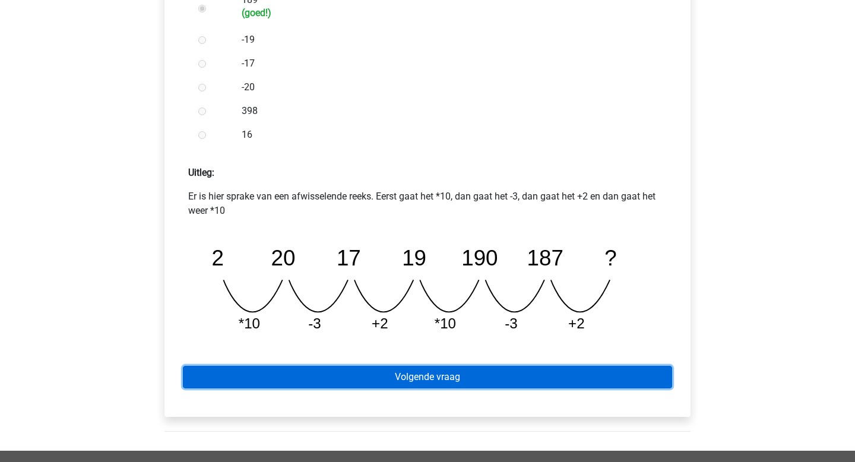
click at [394, 378] on link "Volgende vraag" at bounding box center [427, 377] width 489 height 23
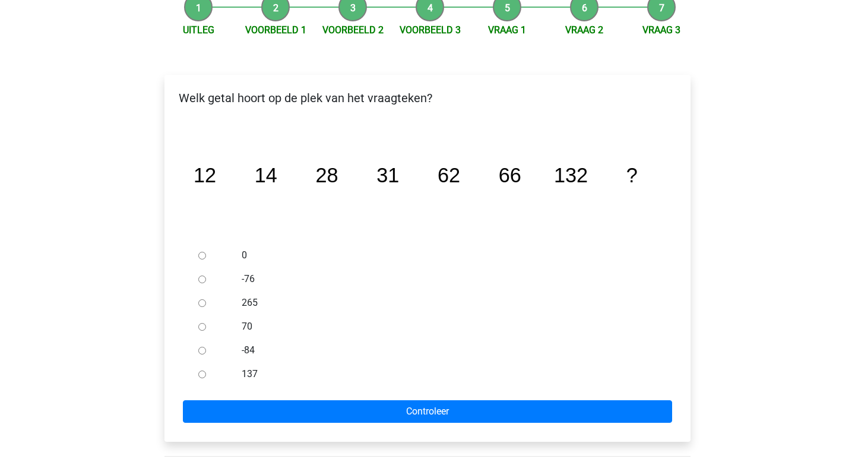
scroll to position [130, 0]
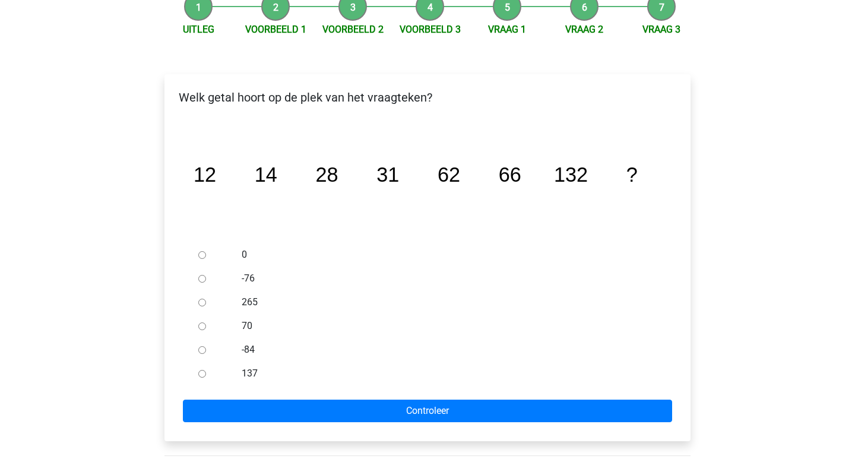
click at [202, 373] on input "137" at bounding box center [202, 374] width 8 height 8
radio input "true"
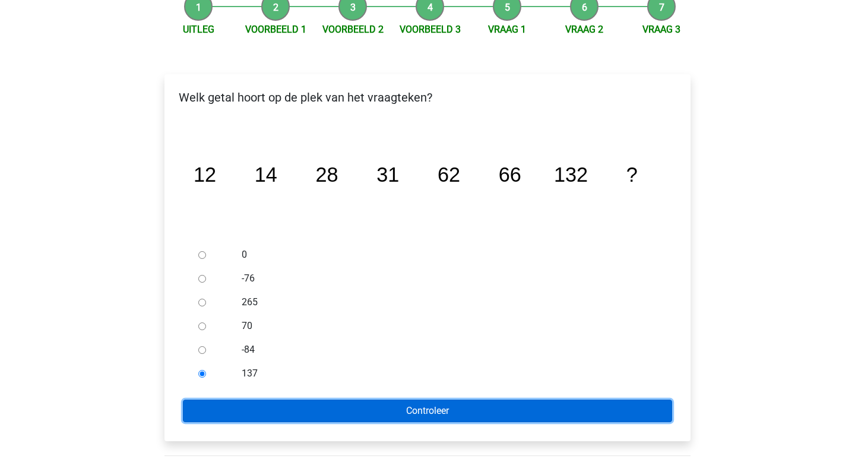
click at [293, 411] on input "Controleer" at bounding box center [427, 411] width 489 height 23
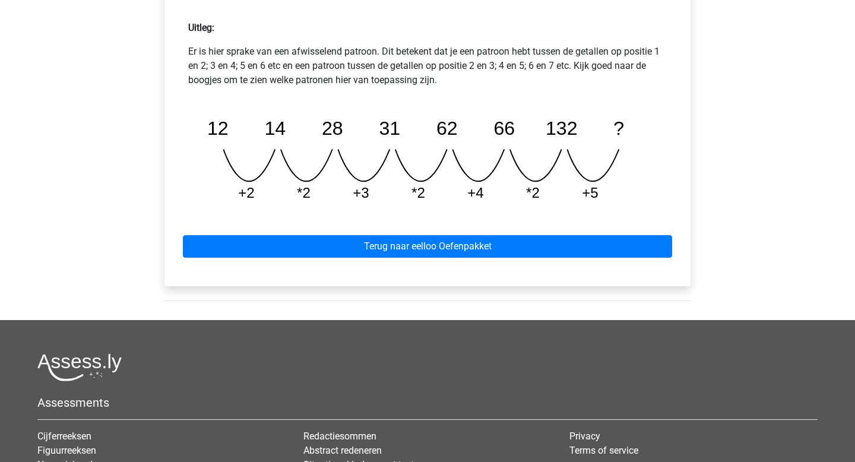
scroll to position [543, 0]
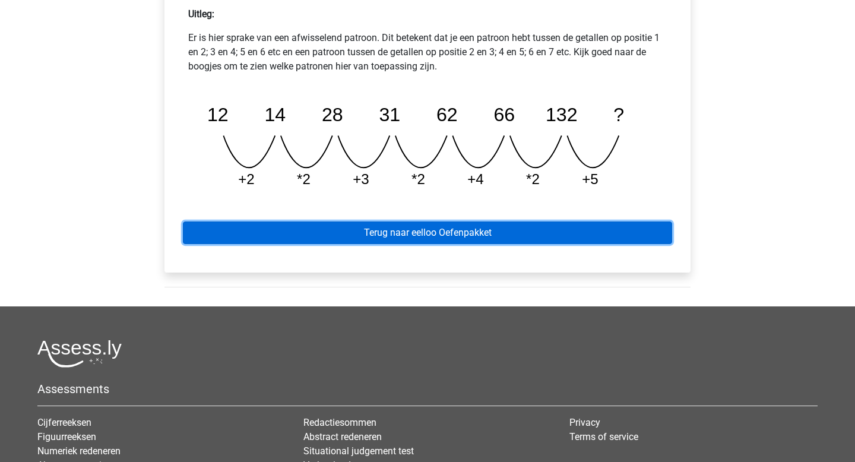
click at [435, 235] on link "Terug naar eelloo Oefenpakket" at bounding box center [427, 232] width 489 height 23
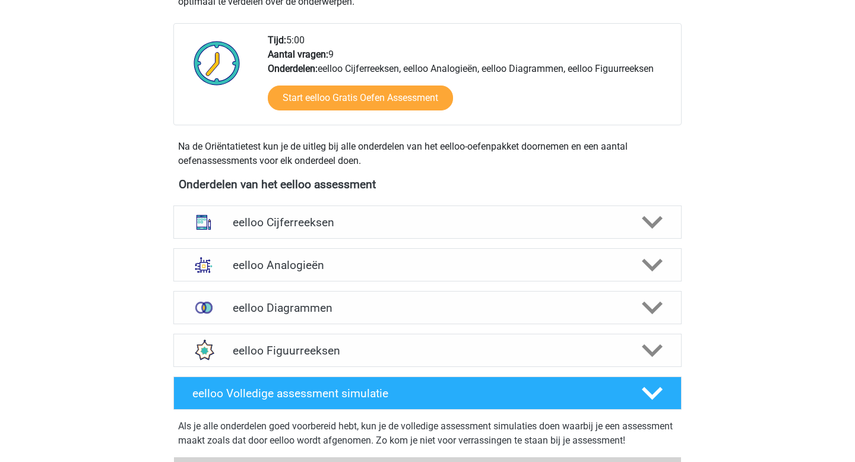
scroll to position [287, 0]
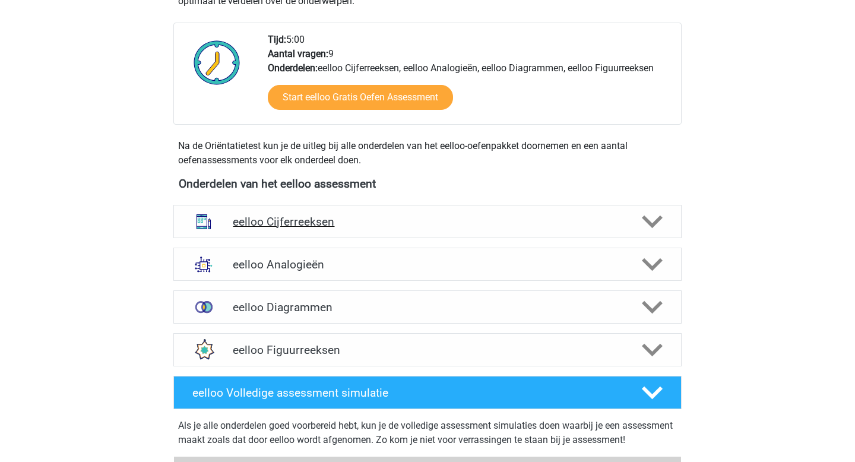
click at [435, 225] on h4 "eelloo Cijferreeksen" at bounding box center [427, 222] width 389 height 14
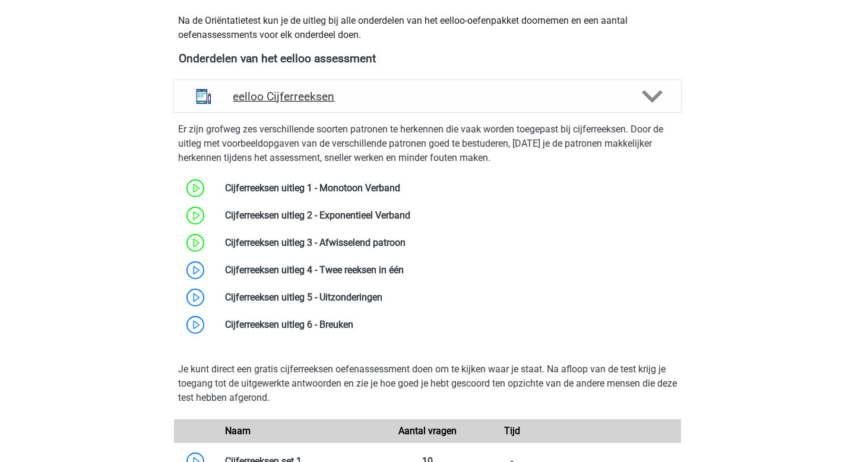
scroll to position [418, 0]
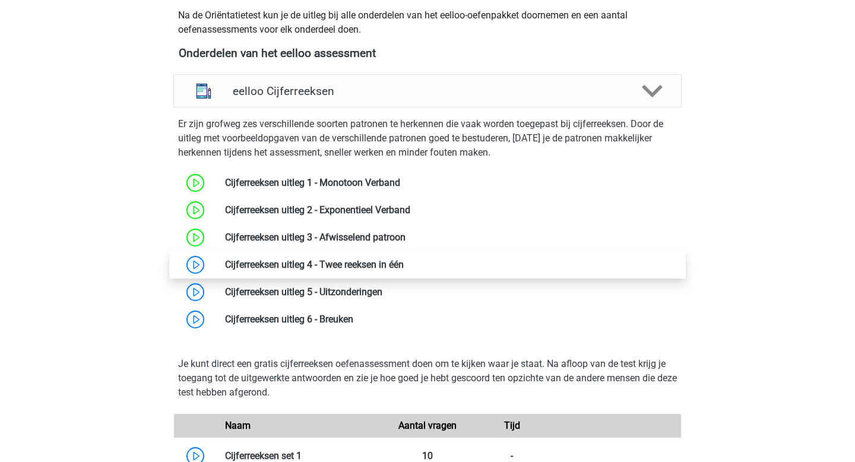
click at [404, 269] on link at bounding box center [404, 264] width 0 height 11
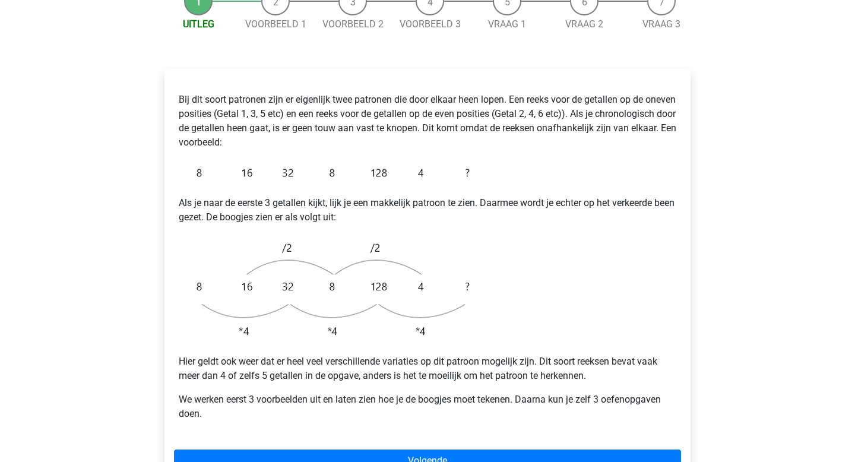
scroll to position [168, 0]
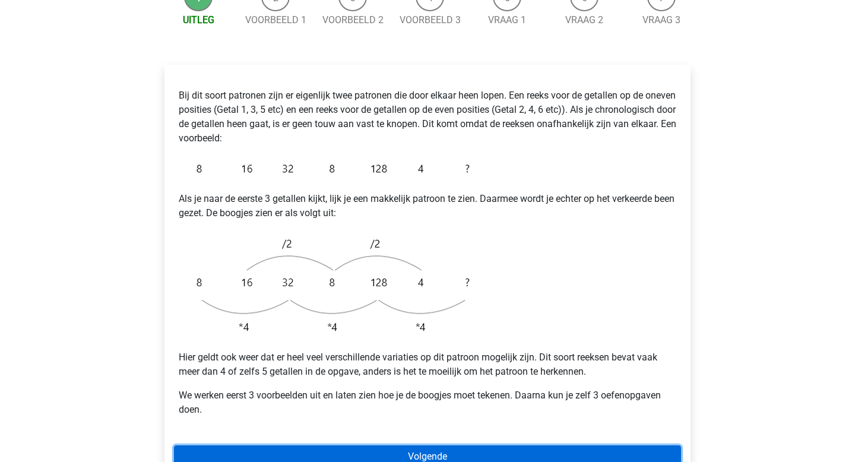
click at [473, 445] on link "Volgende" at bounding box center [427, 456] width 507 height 23
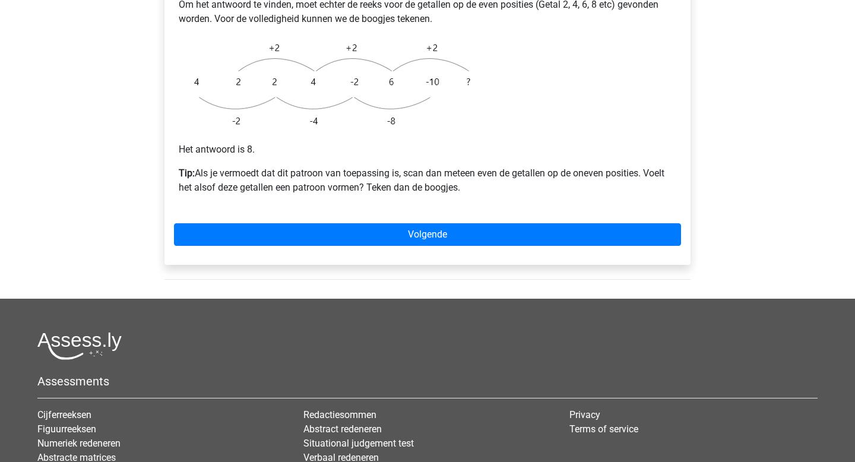
scroll to position [358, 0]
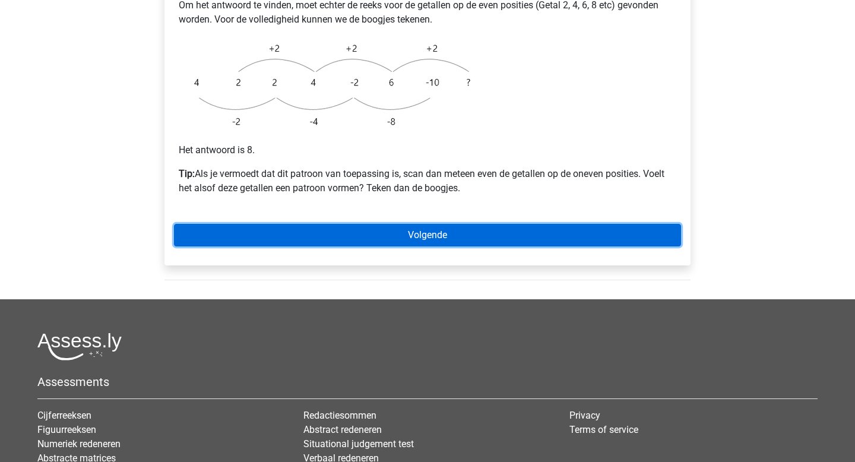
click at [433, 224] on link "Volgende" at bounding box center [427, 235] width 507 height 23
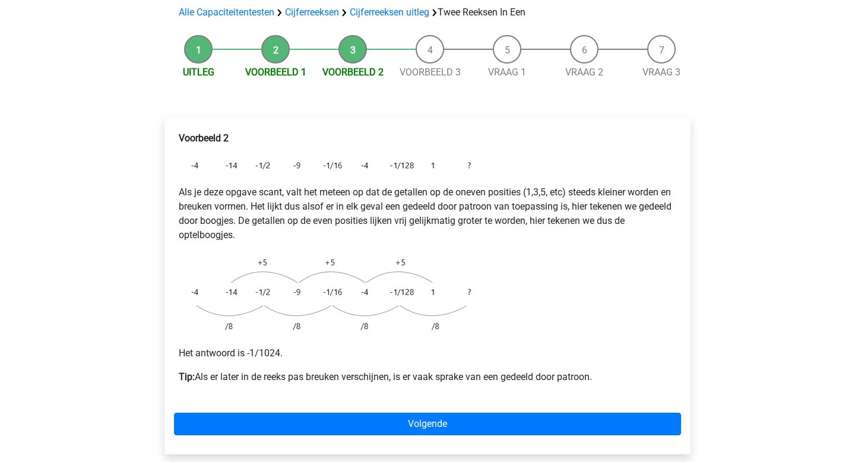
scroll to position [115, 0]
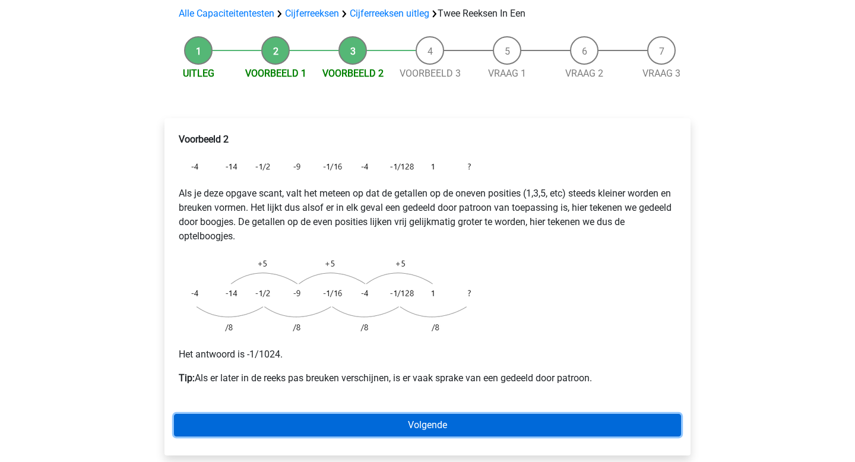
click at [434, 414] on link "Volgende" at bounding box center [427, 425] width 507 height 23
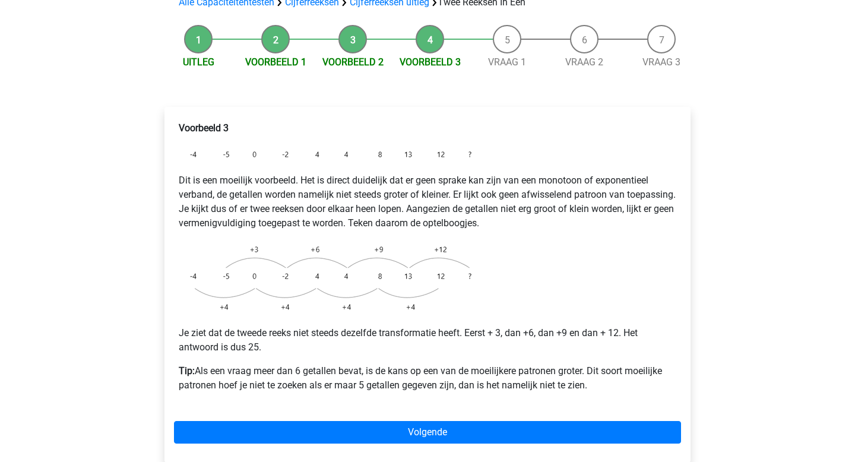
scroll to position [150, 0]
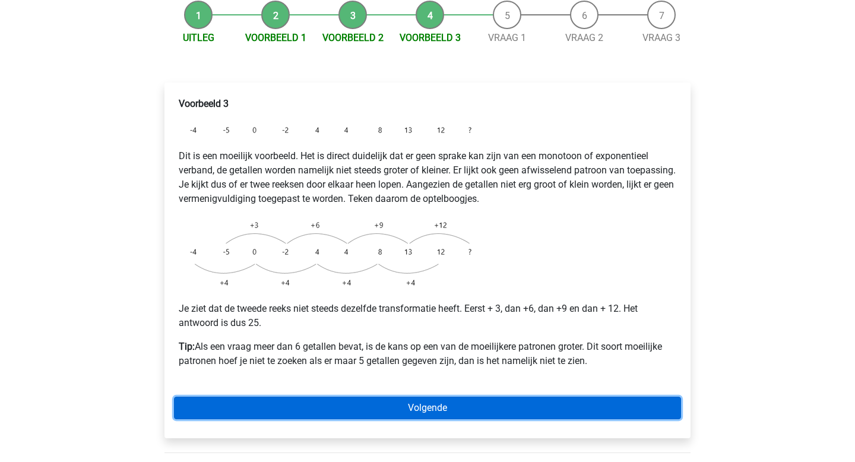
click at [458, 397] on link "Volgende" at bounding box center [427, 408] width 507 height 23
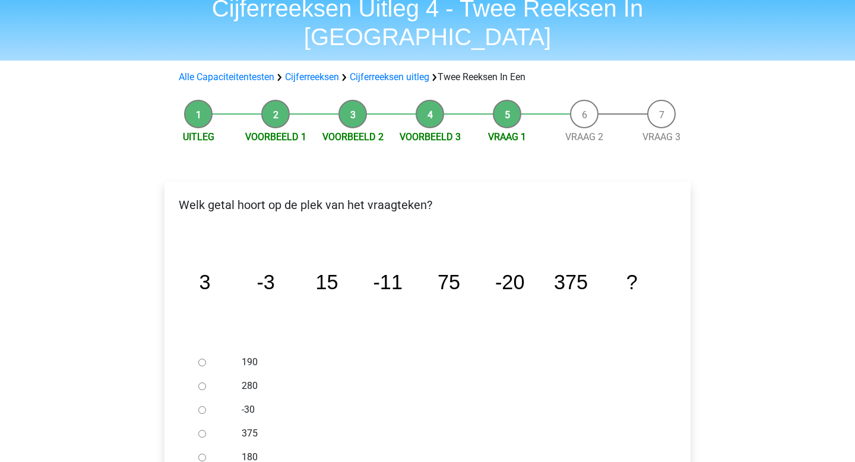
scroll to position [68, 0]
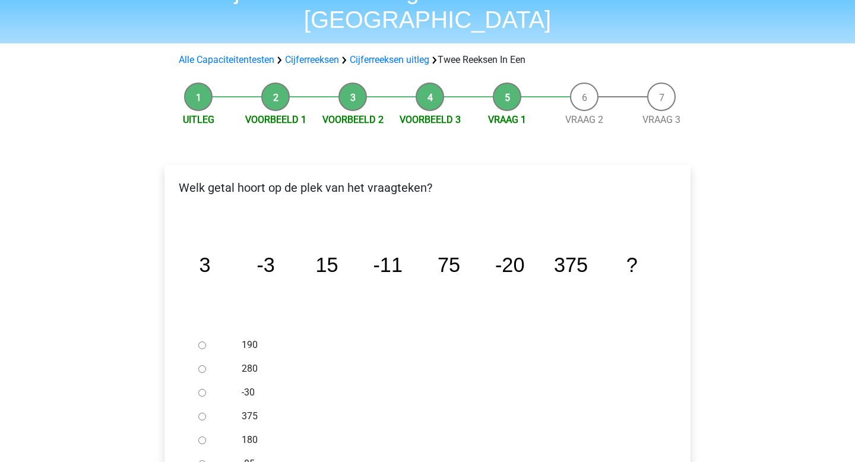
click at [205, 389] on input "-30" at bounding box center [202, 393] width 8 height 8
radio input "true"
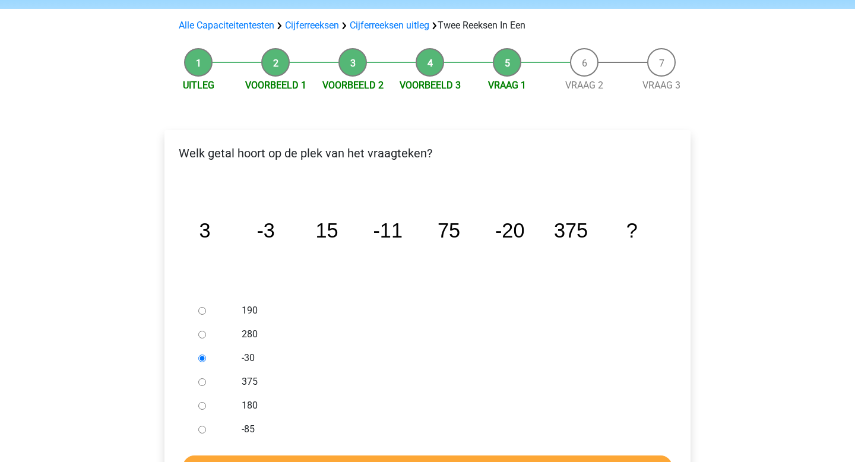
scroll to position [147, 0]
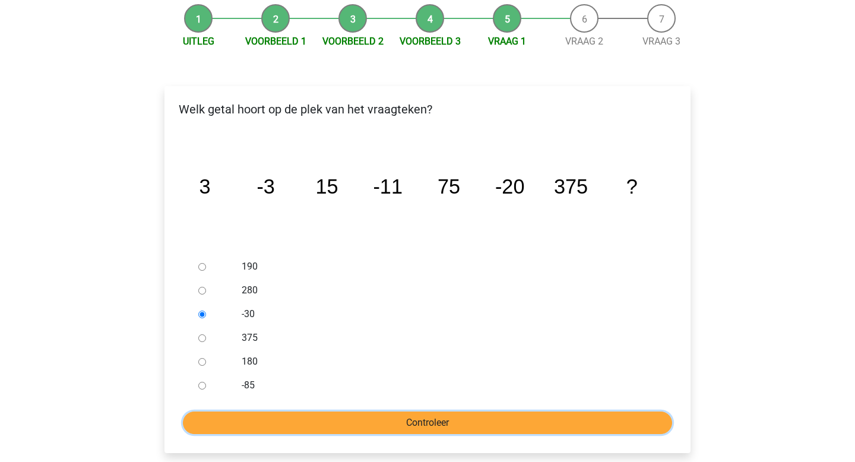
click at [335, 411] on input "Controleer" at bounding box center [427, 422] width 489 height 23
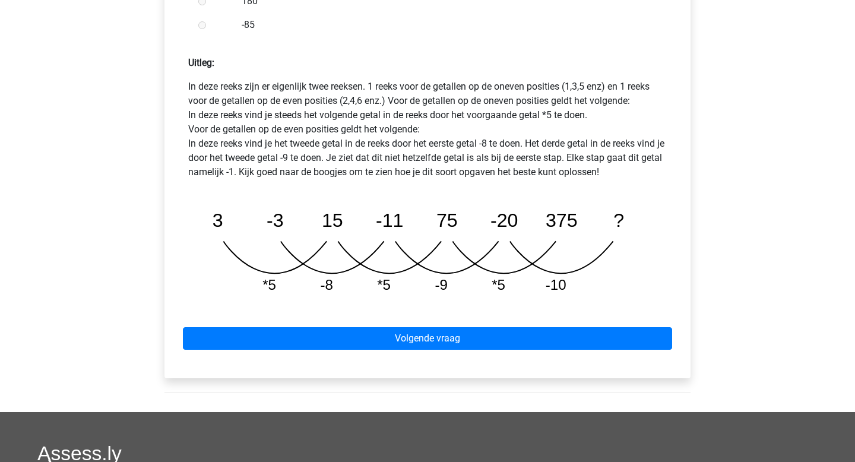
scroll to position [530, 0]
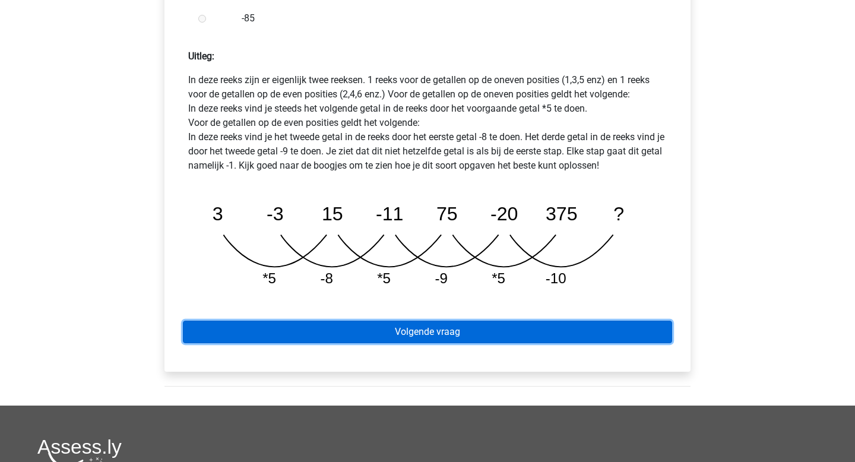
click at [404, 321] on link "Volgende vraag" at bounding box center [427, 332] width 489 height 23
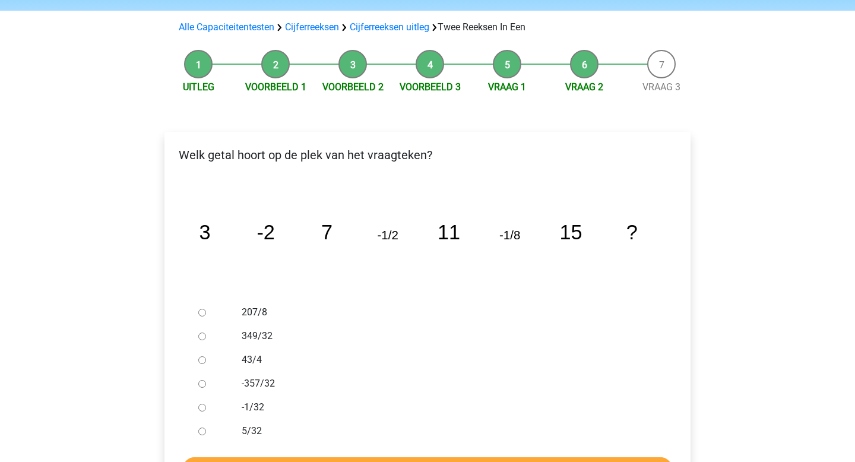
scroll to position [102, 0]
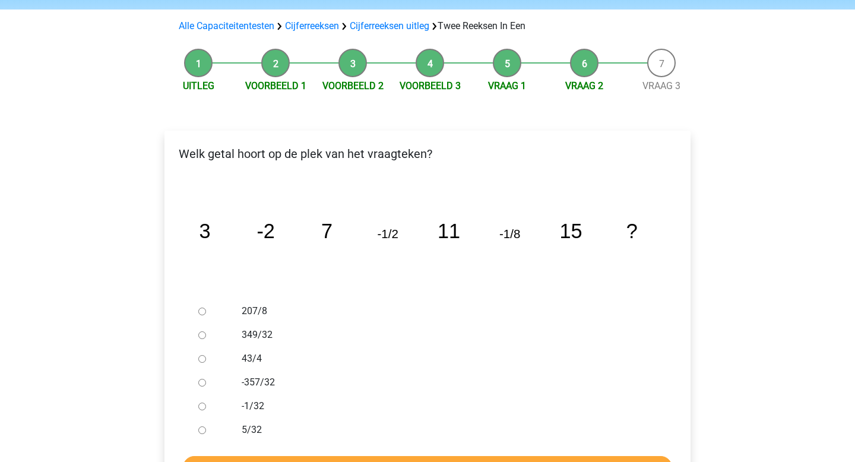
click at [203, 403] on input "-1/32" at bounding box center [202, 407] width 8 height 8
radio input "true"
click at [311, 456] on input "Controleer" at bounding box center [427, 467] width 489 height 23
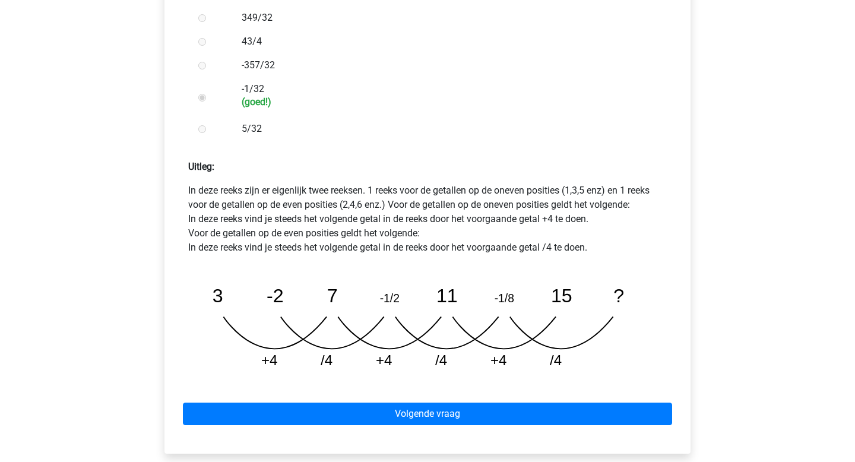
scroll to position [424, 0]
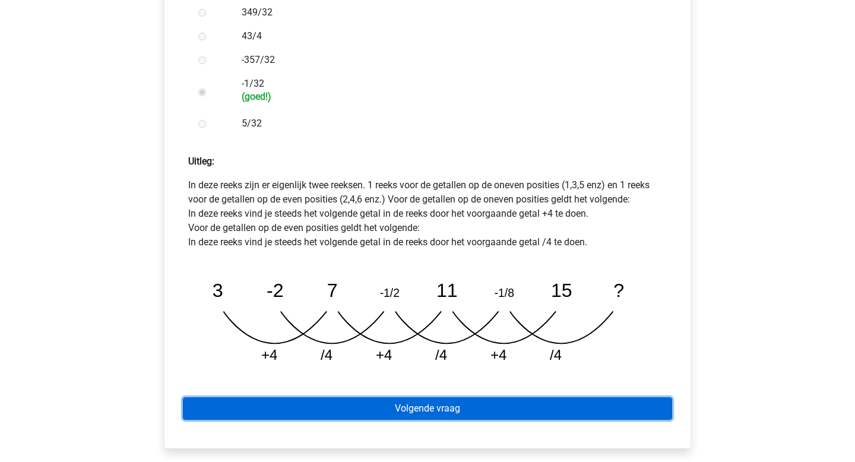
click at [395, 397] on link "Volgende vraag" at bounding box center [427, 408] width 489 height 23
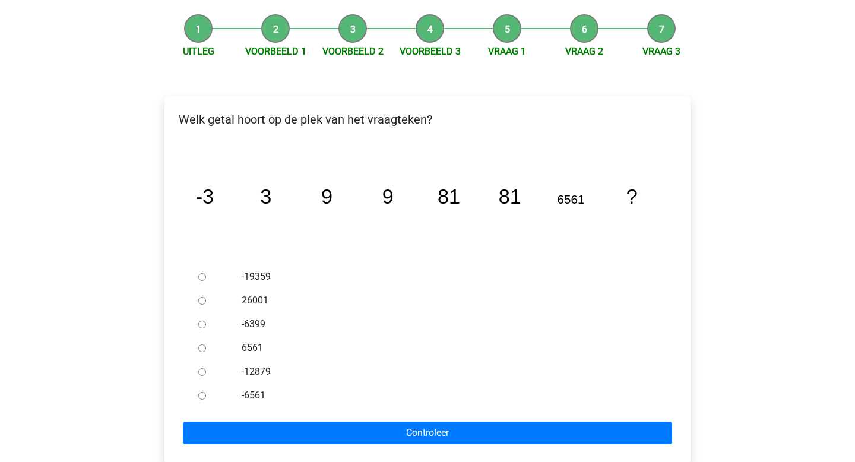
scroll to position [139, 0]
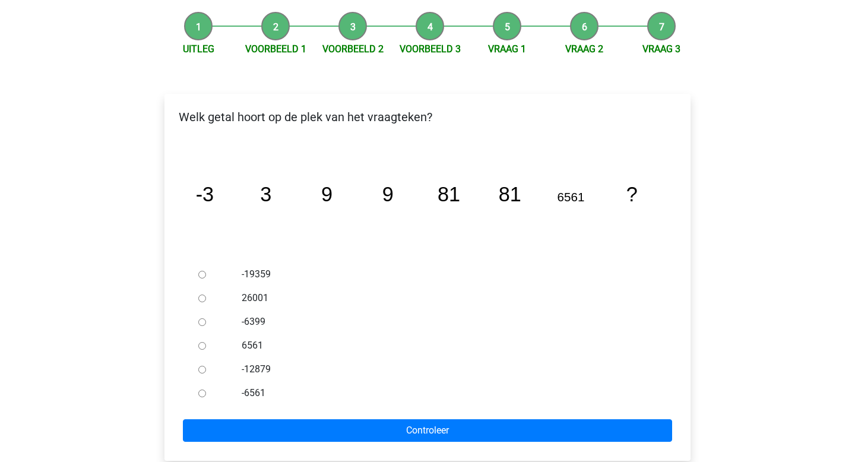
click at [201, 294] on input "26001" at bounding box center [202, 298] width 8 height 8
radio input "true"
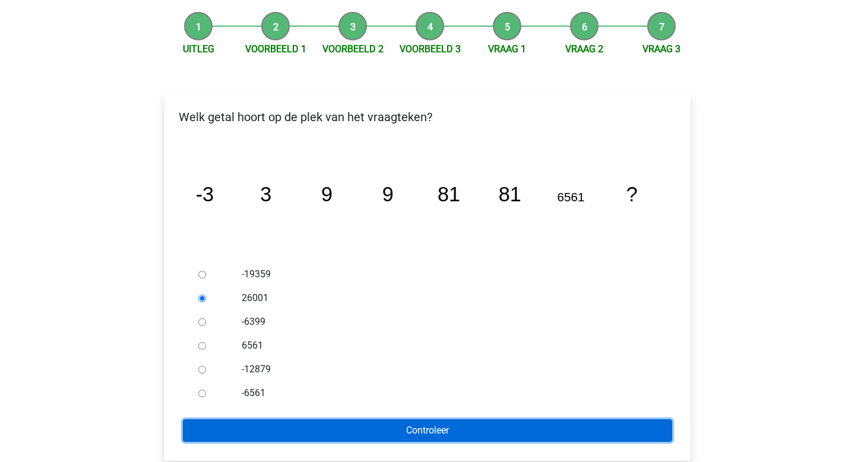
click at [333, 419] on input "Controleer" at bounding box center [427, 430] width 489 height 23
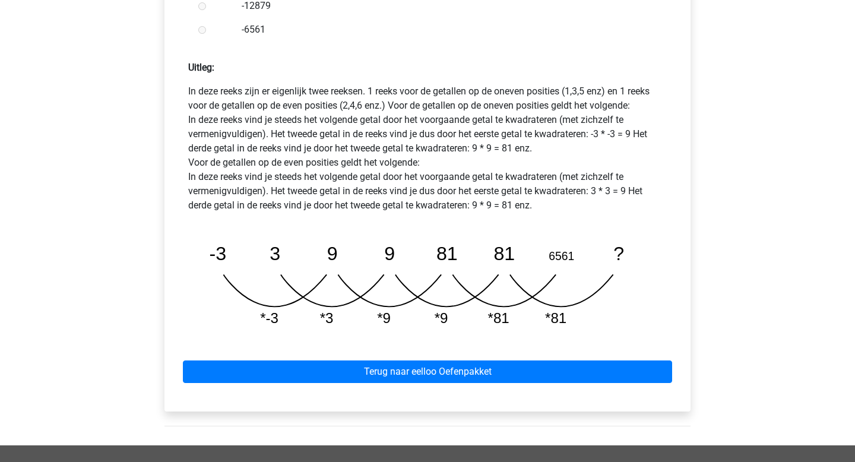
scroll to position [506, 0]
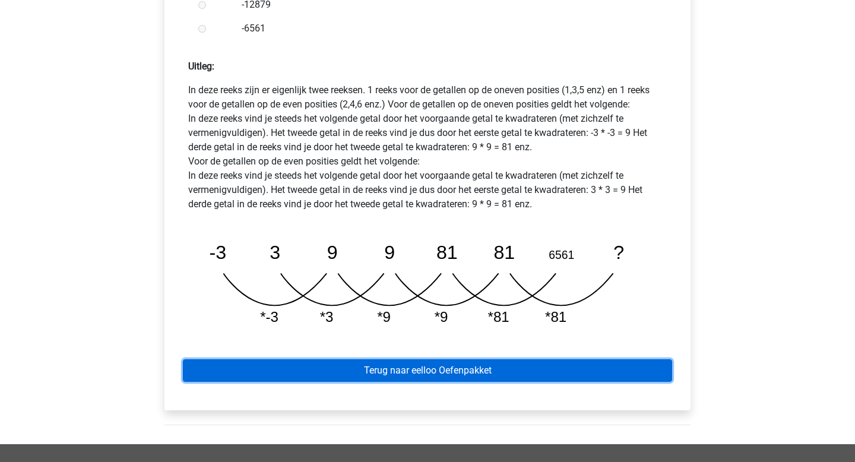
click at [375, 359] on link "Terug naar eelloo Oefenpakket" at bounding box center [427, 370] width 489 height 23
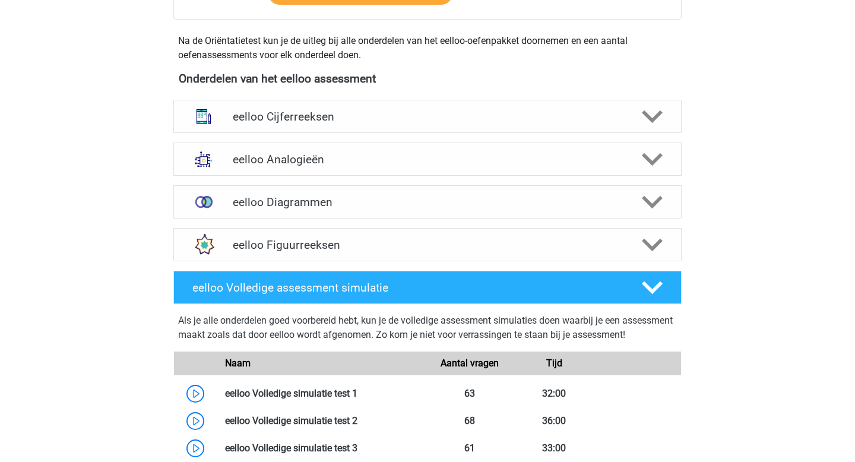
scroll to position [397, 0]
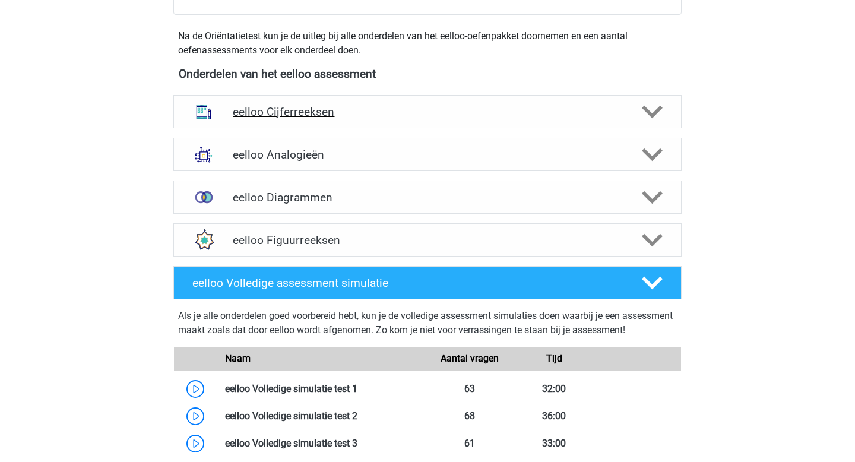
click at [385, 111] on h4 "eelloo Cijferreeksen" at bounding box center [427, 112] width 389 height 14
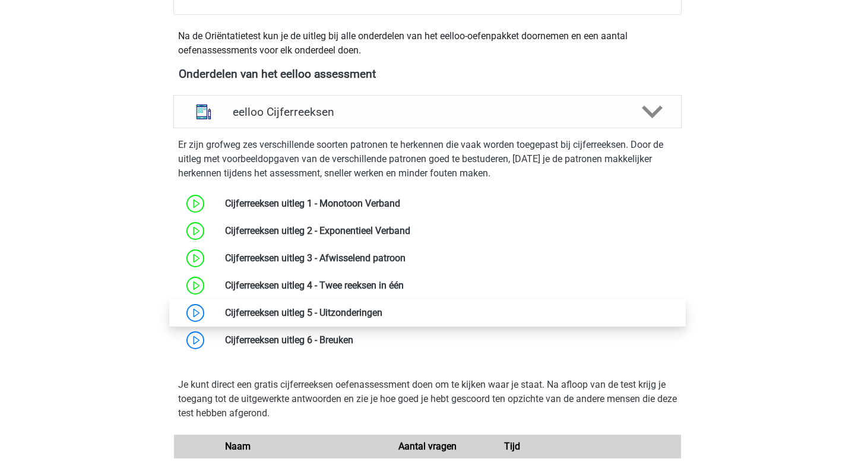
click at [382, 312] on link at bounding box center [382, 312] width 0 height 11
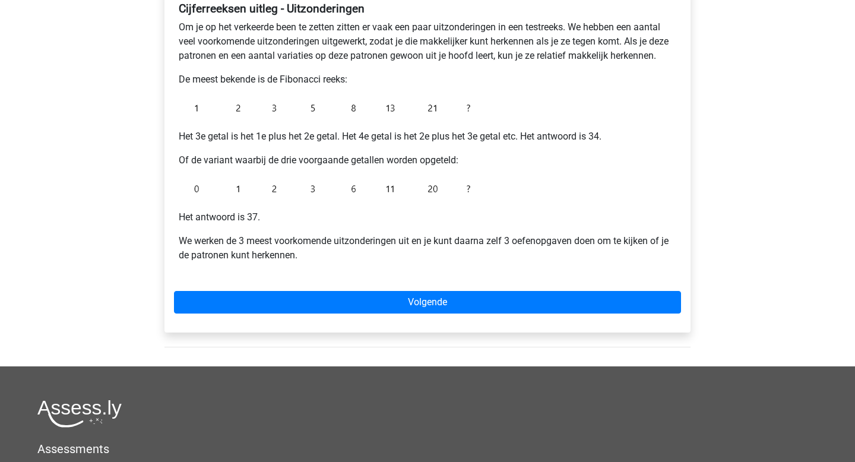
scroll to position [228, 0]
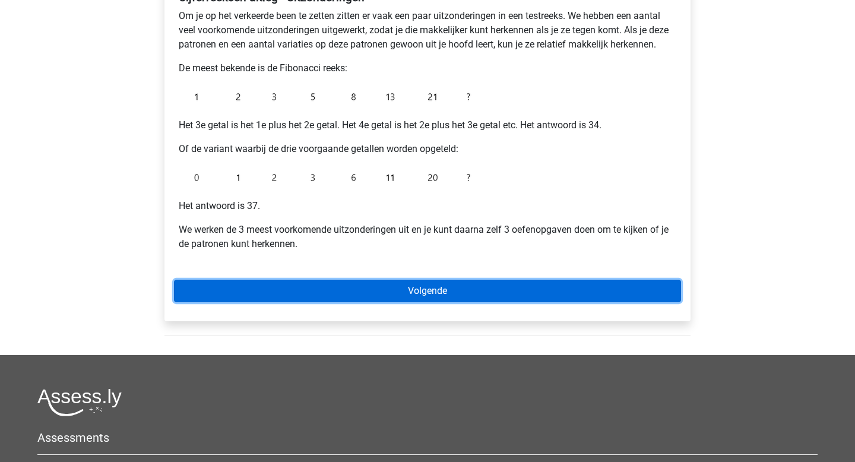
click at [411, 287] on link "Volgende" at bounding box center [427, 291] width 507 height 23
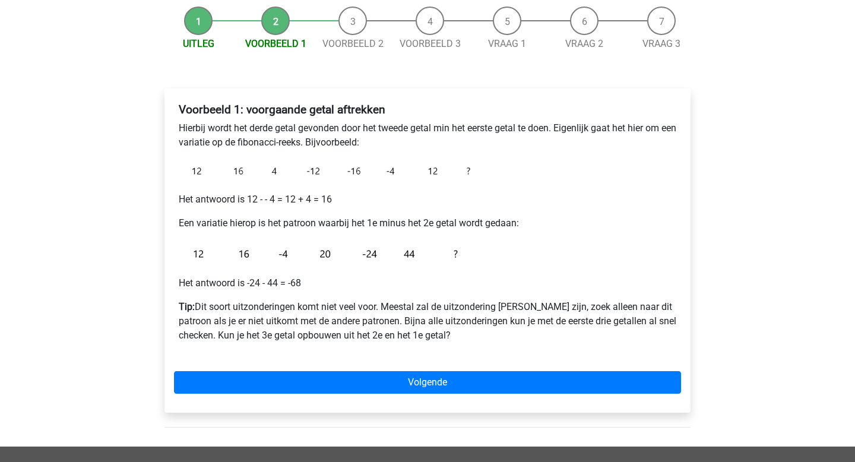
scroll to position [122, 0]
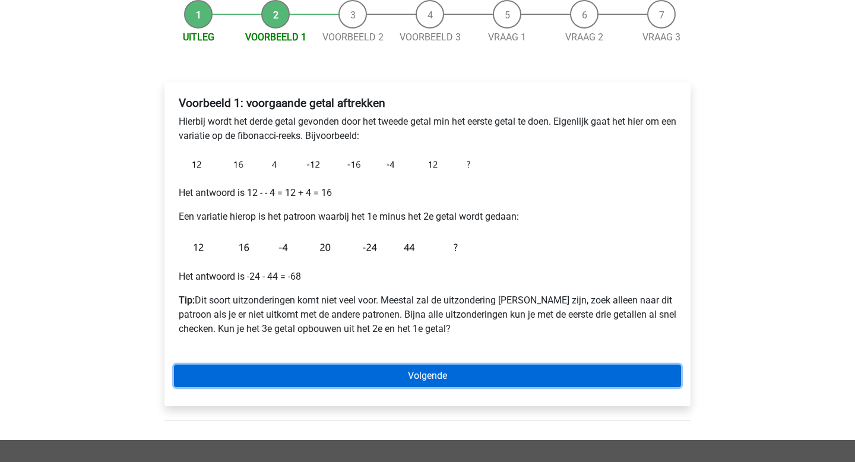
click at [397, 377] on link "Volgende" at bounding box center [427, 376] width 507 height 23
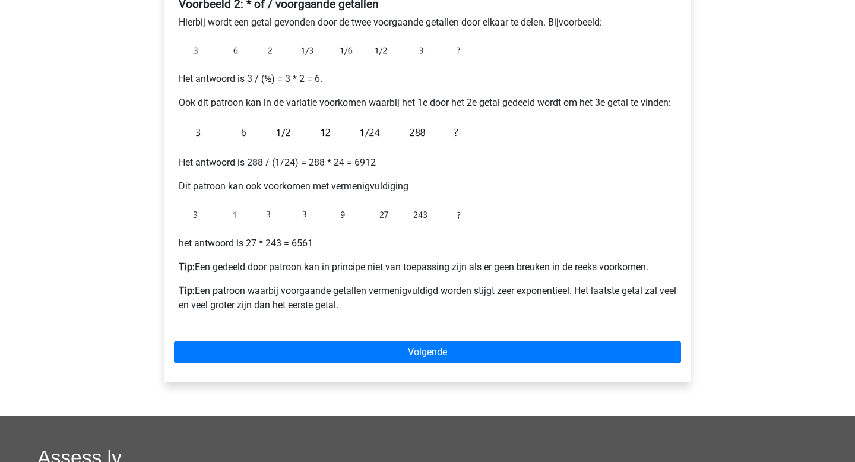
scroll to position [235, 0]
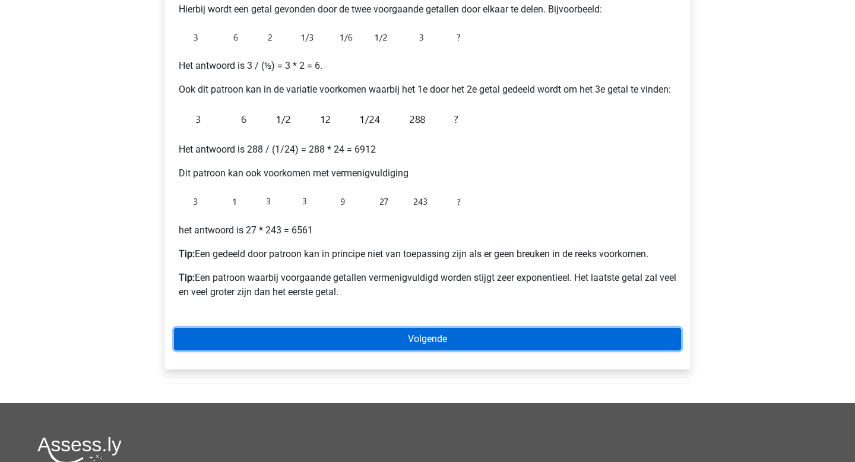
click at [413, 335] on link "Volgende" at bounding box center [427, 339] width 507 height 23
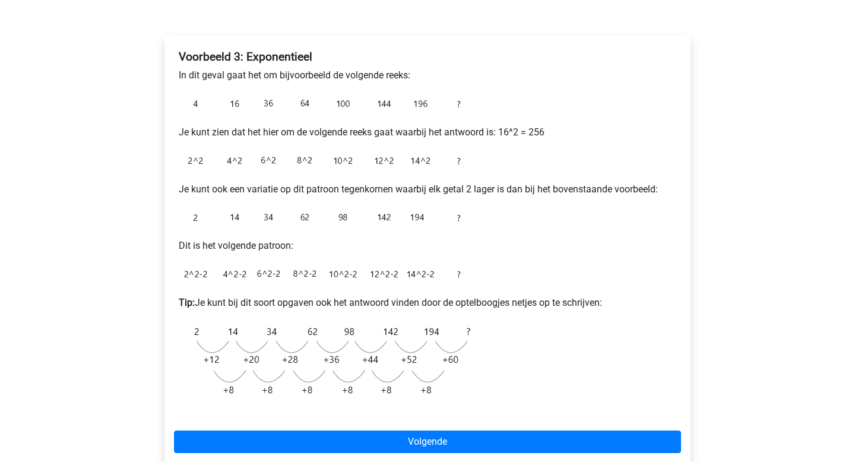
scroll to position [210, 0]
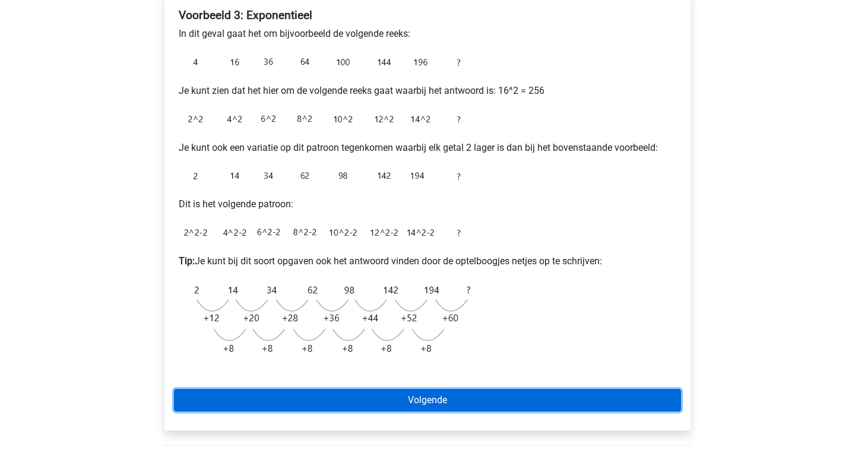
click at [330, 395] on link "Volgende" at bounding box center [427, 400] width 507 height 23
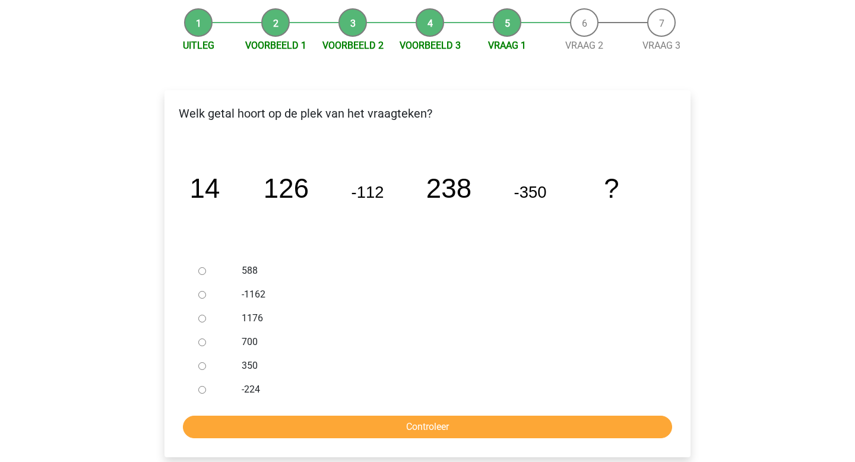
scroll to position [116, 0]
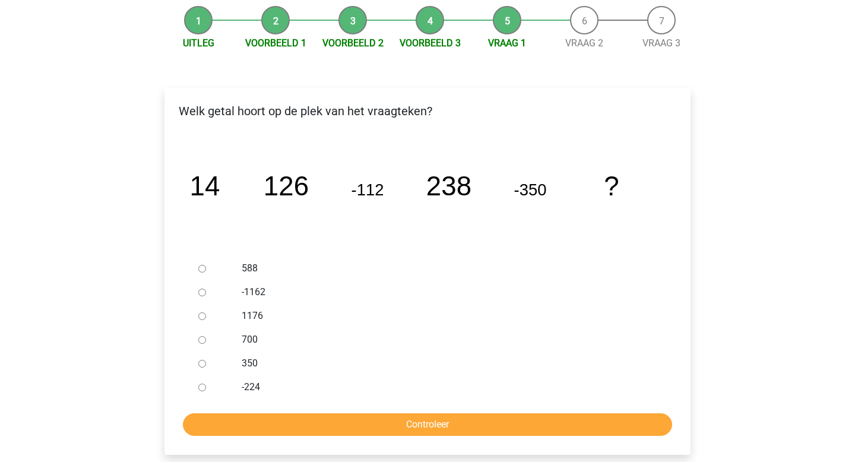
click at [204, 268] on input "588" at bounding box center [202, 269] width 8 height 8
radio input "true"
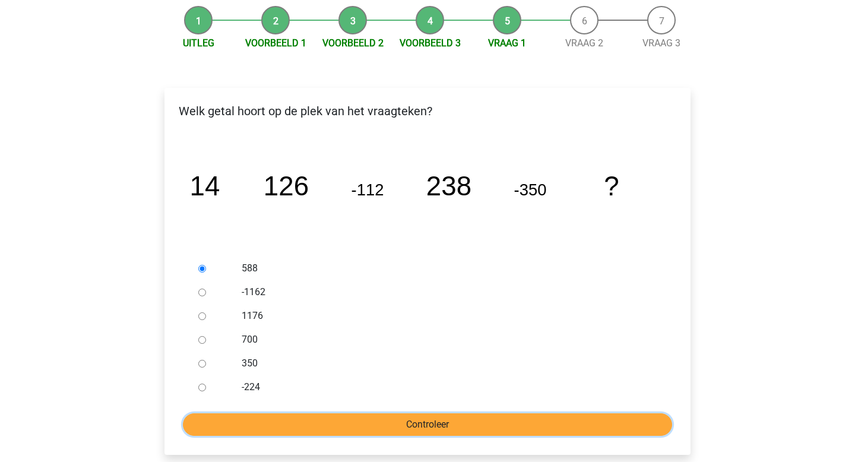
click at [381, 414] on input "Controleer" at bounding box center [427, 424] width 489 height 23
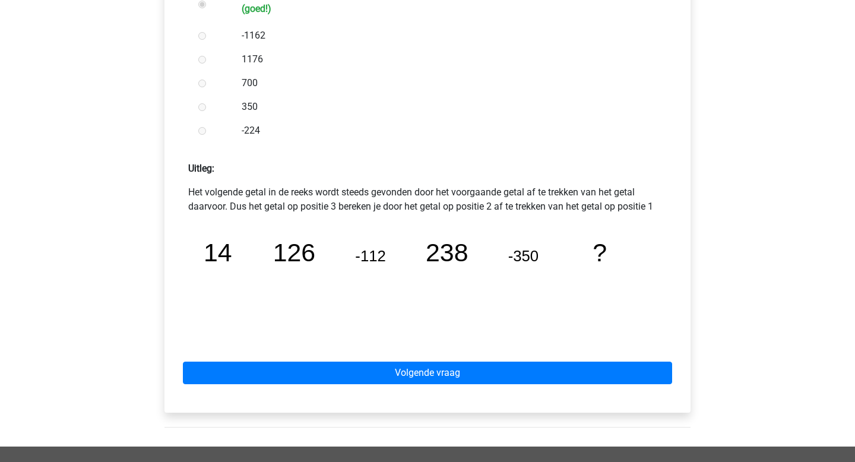
scroll to position [404, 0]
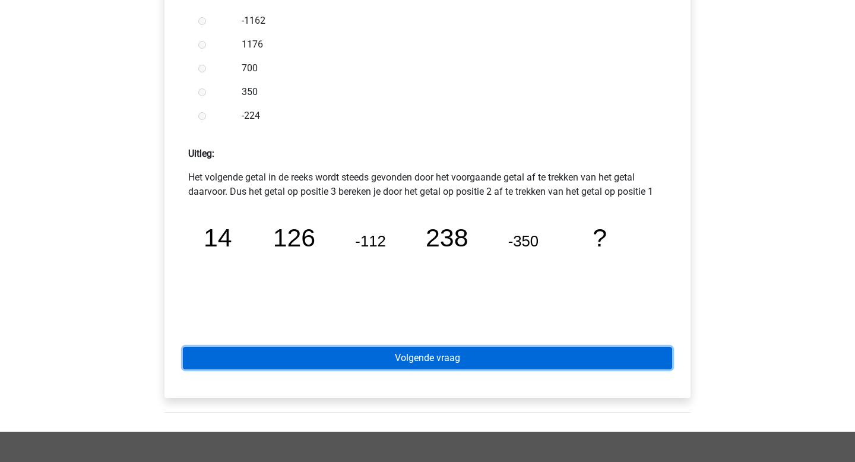
click at [398, 358] on link "Volgende vraag" at bounding box center [427, 358] width 489 height 23
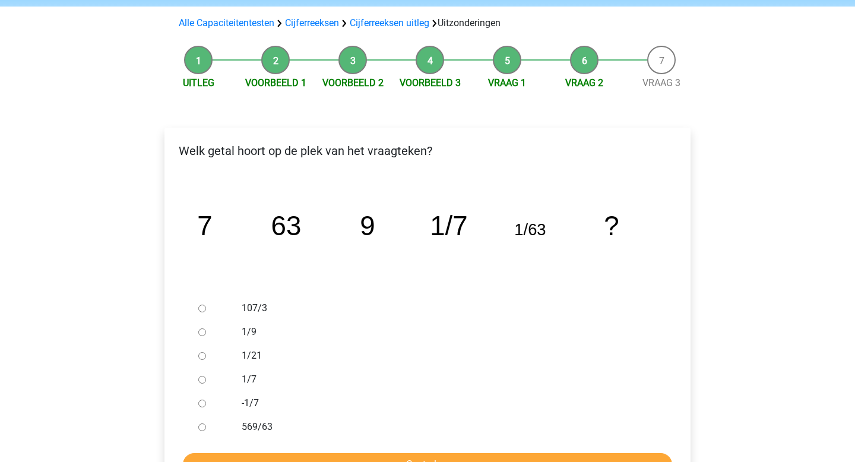
scroll to position [77, 0]
click at [239, 335] on div "1/9" at bounding box center [447, 331] width 429 height 24
click at [243, 334] on label "1/9" at bounding box center [447, 331] width 411 height 14
click at [206, 334] on input "1/9" at bounding box center [202, 332] width 8 height 8
radio input "true"
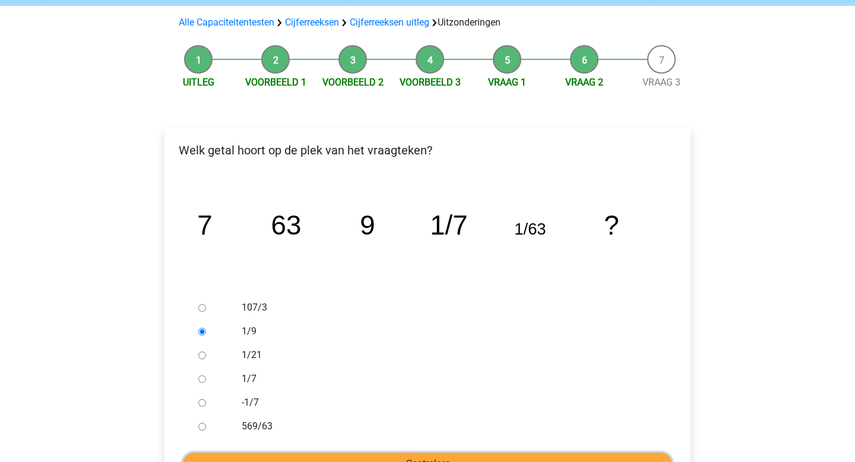
click at [349, 456] on input "Controleer" at bounding box center [427, 463] width 489 height 23
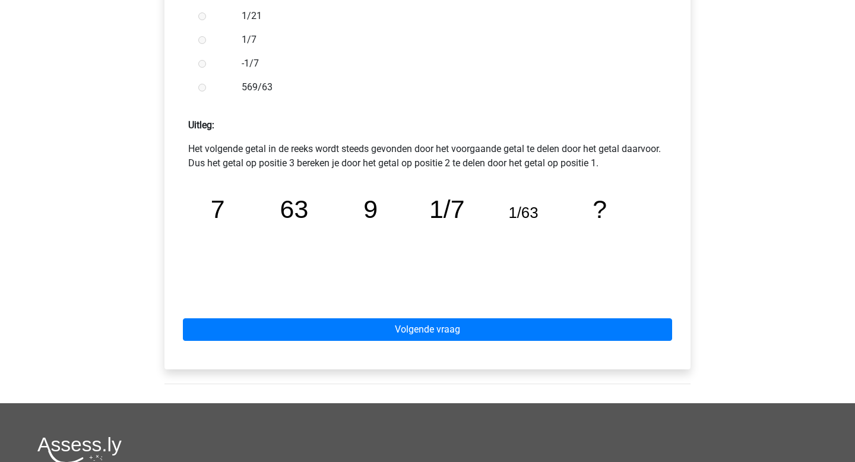
scroll to position [433, 0]
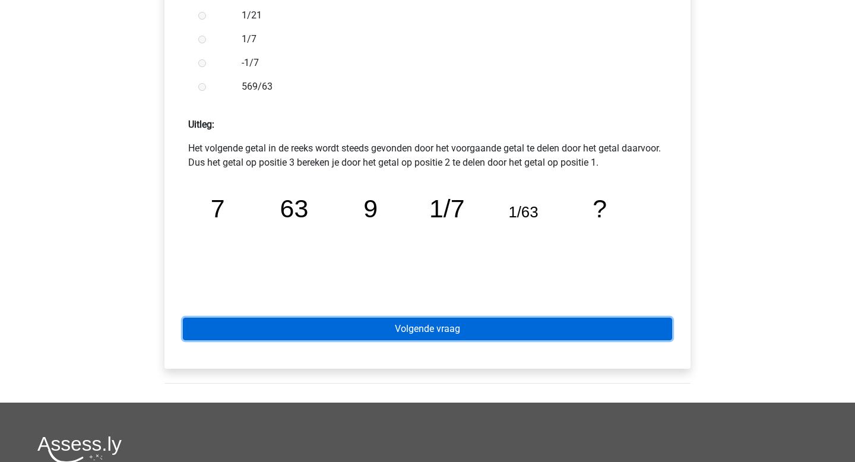
click at [429, 325] on link "Volgende vraag" at bounding box center [427, 329] width 489 height 23
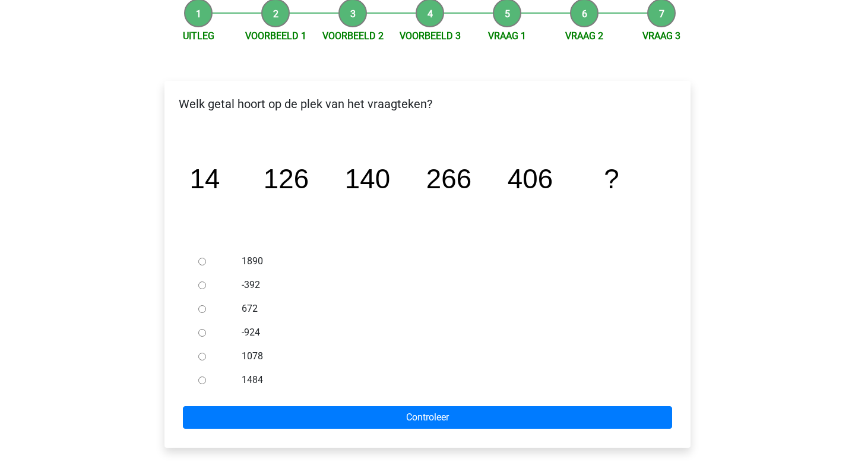
scroll to position [124, 0]
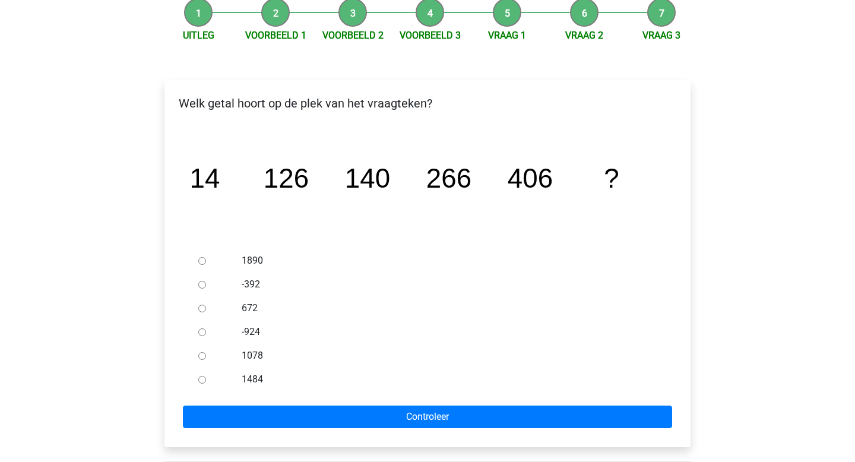
click at [207, 308] on div at bounding box center [213, 308] width 39 height 24
click at [204, 308] on input "672" at bounding box center [202, 309] width 8 height 8
radio input "true"
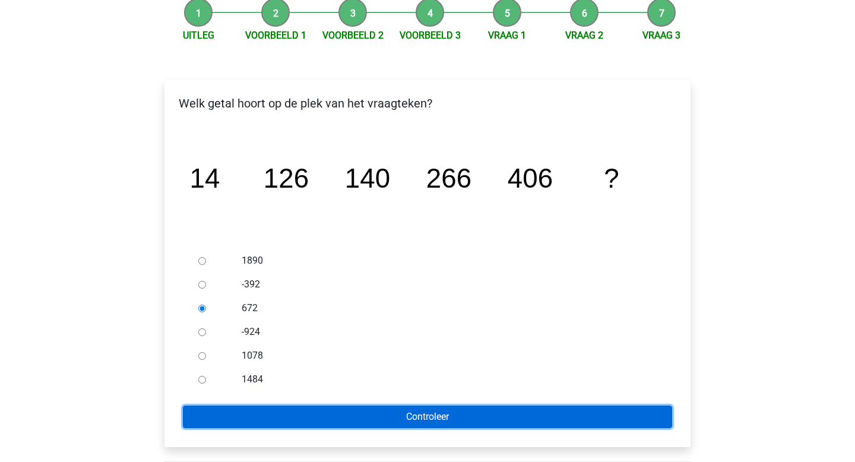
click at [278, 419] on input "Controleer" at bounding box center [427, 416] width 489 height 23
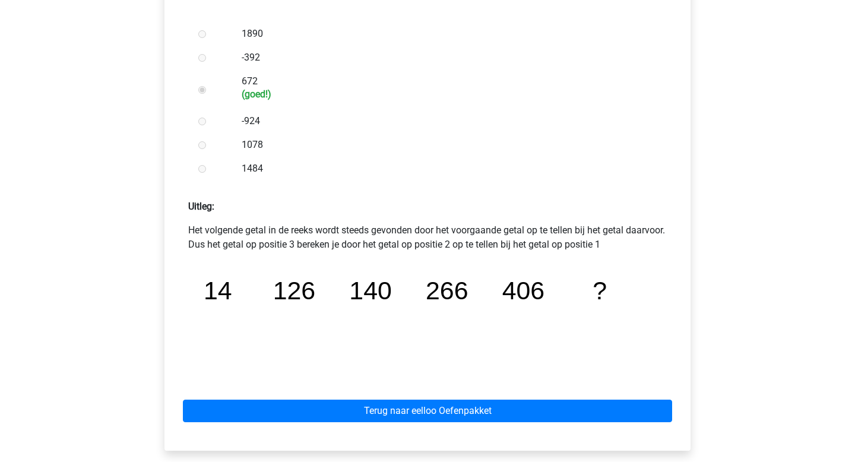
scroll to position [495, 0]
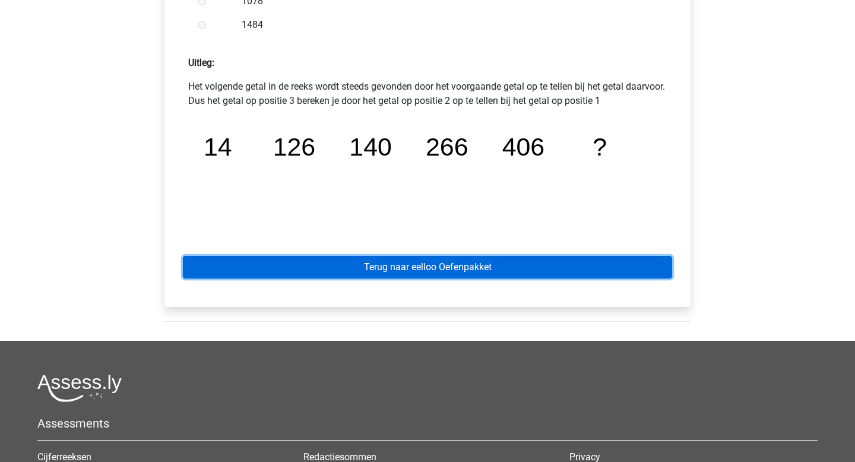
click at [429, 267] on link "Terug naar eelloo Oefenpakket" at bounding box center [427, 267] width 489 height 23
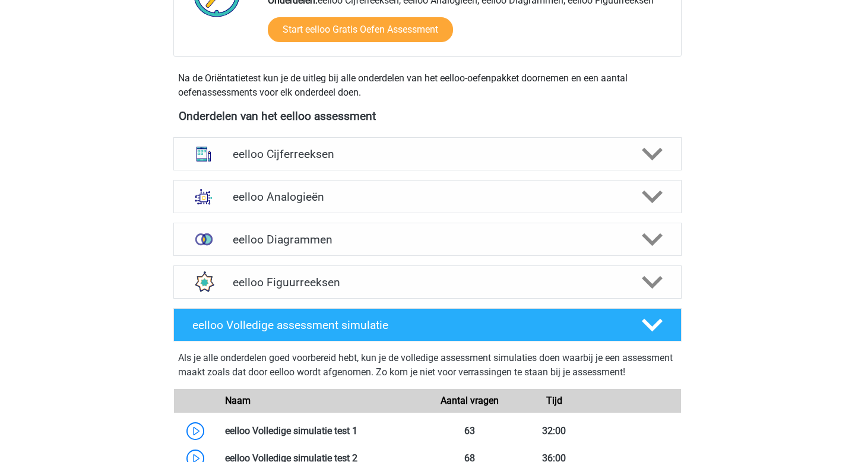
scroll to position [359, 0]
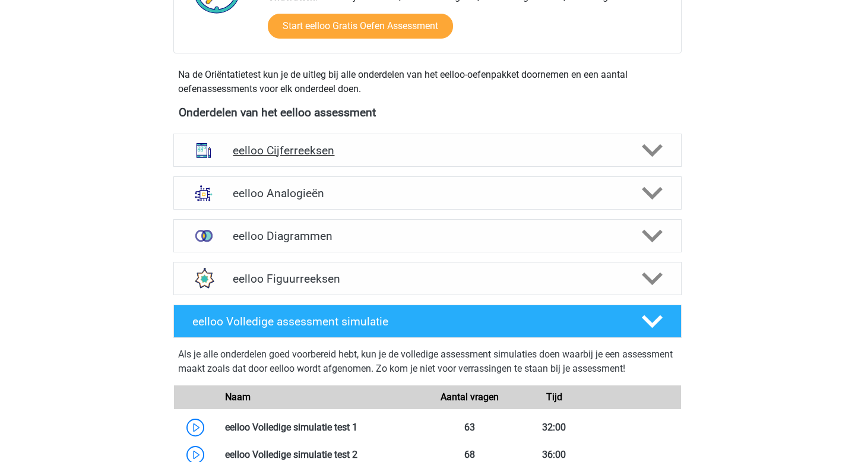
click at [317, 154] on h4 "eelloo Cijferreeksen" at bounding box center [427, 151] width 389 height 14
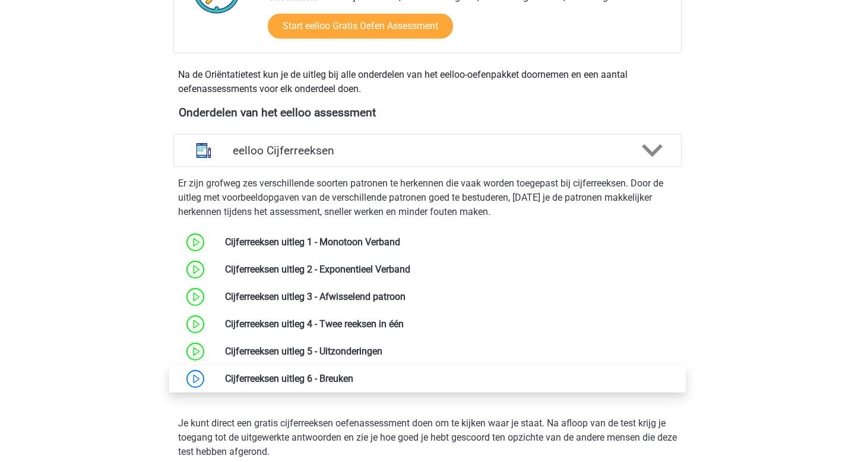
click at [353, 375] on link at bounding box center [353, 378] width 0 height 11
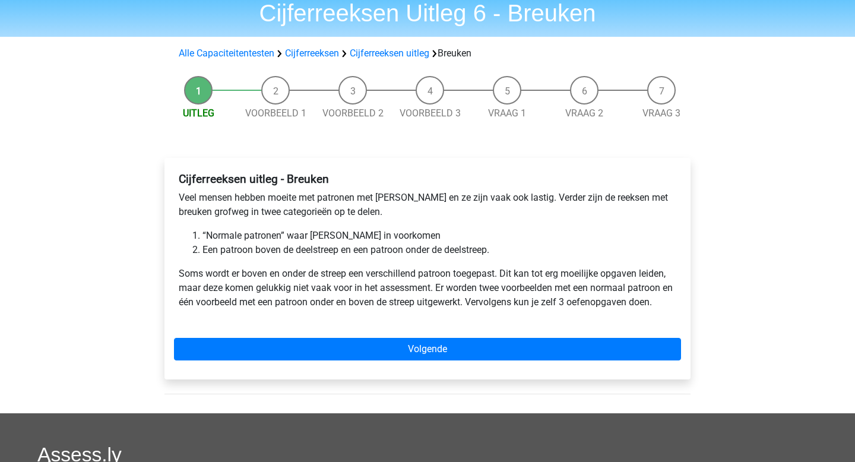
scroll to position [49, 0]
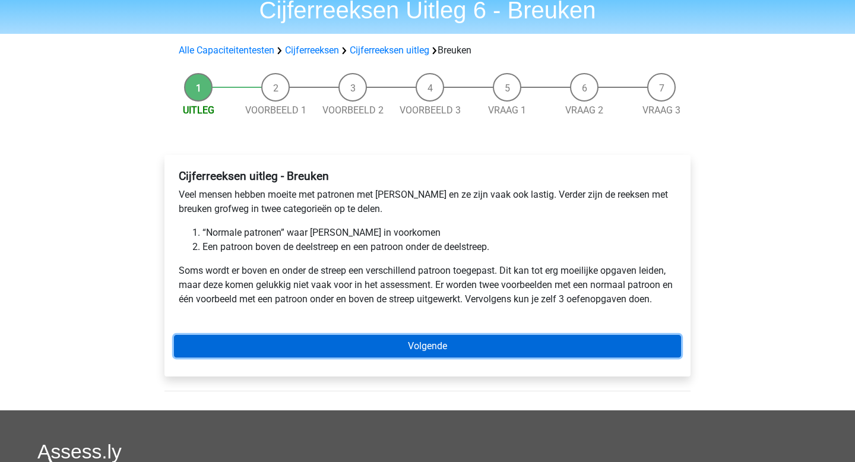
click at [394, 344] on link "Volgende" at bounding box center [427, 346] width 507 height 23
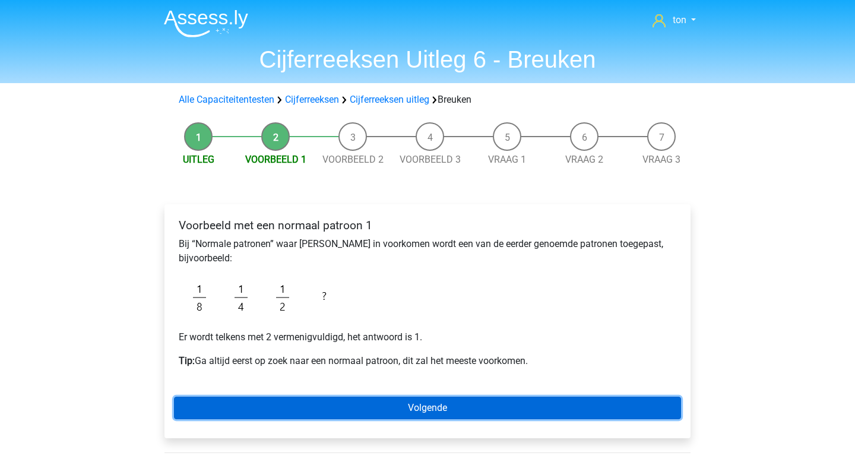
click at [414, 406] on link "Volgende" at bounding box center [427, 408] width 507 height 23
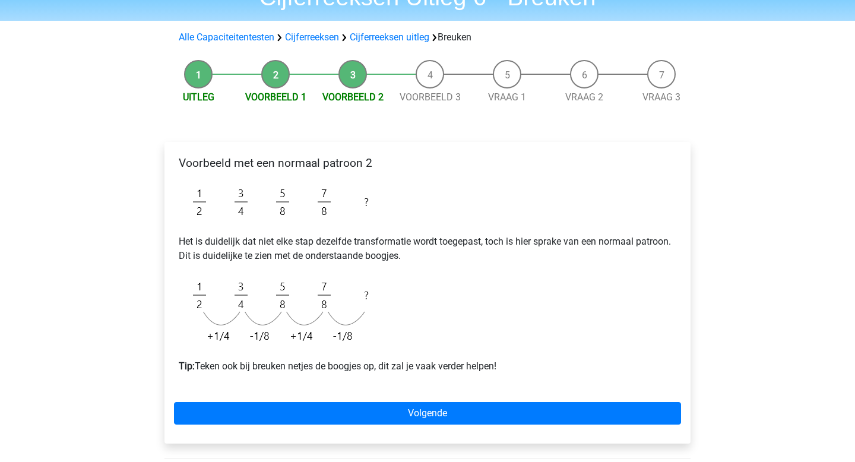
scroll to position [59, 0]
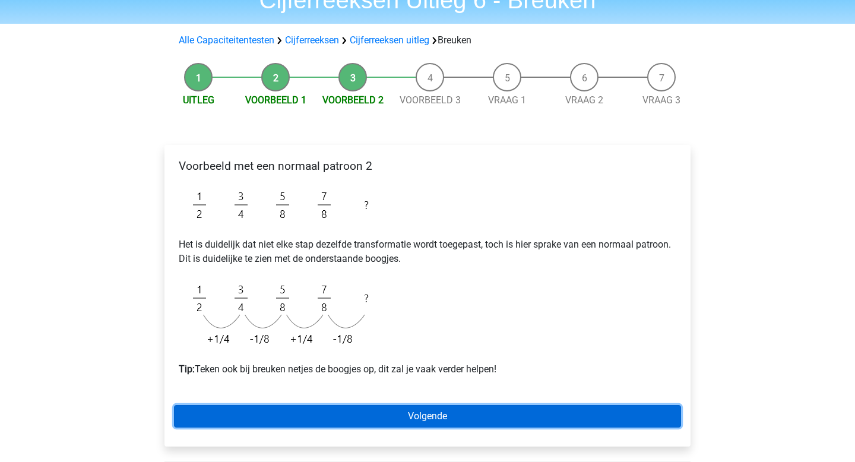
click at [295, 414] on link "Volgende" at bounding box center [427, 416] width 507 height 23
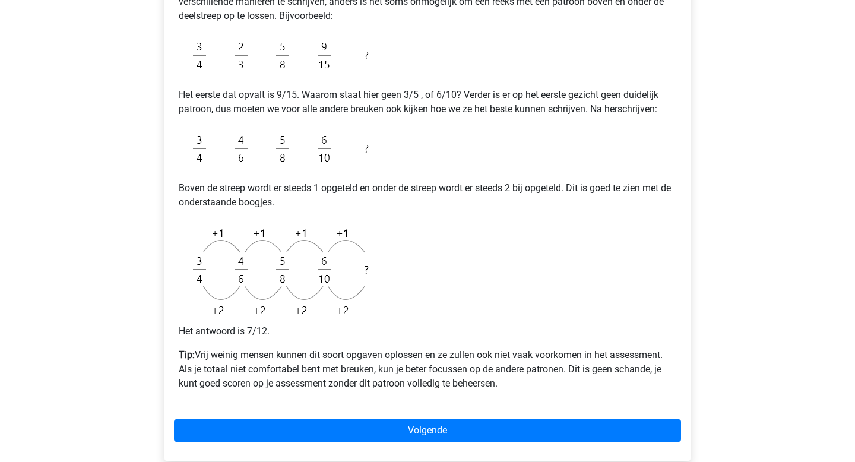
scroll to position [287, 0]
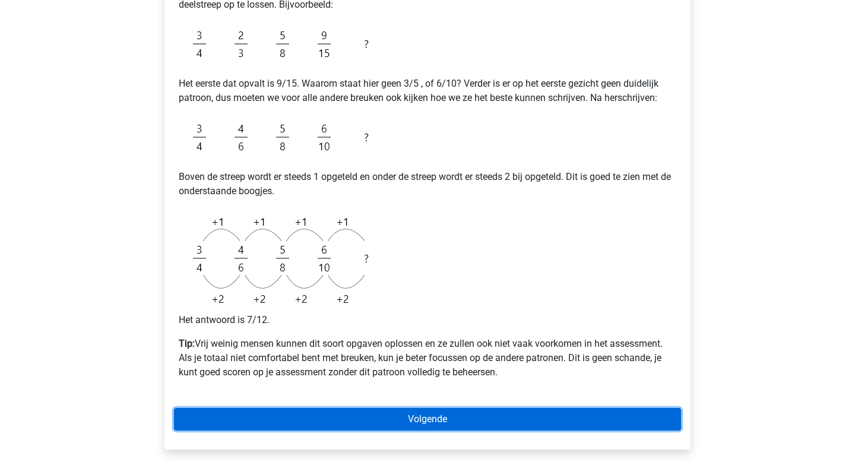
click at [457, 424] on link "Volgende" at bounding box center [427, 419] width 507 height 23
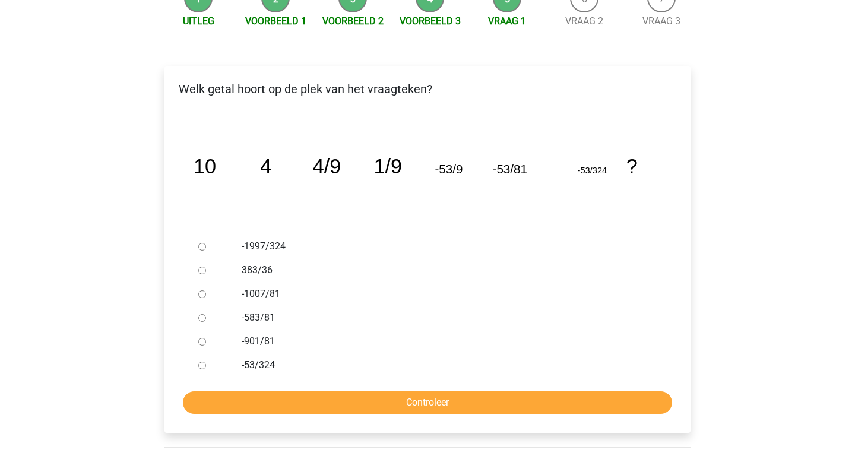
scroll to position [127, 0]
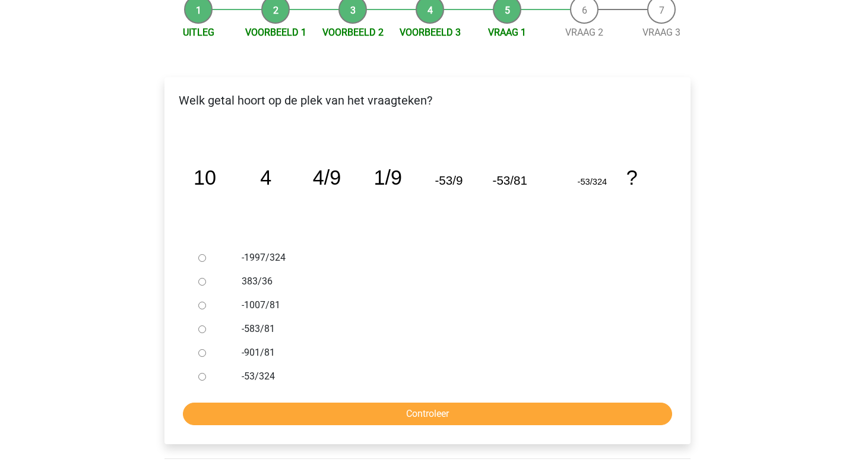
click at [264, 282] on label "383/36" at bounding box center [447, 281] width 411 height 14
click at [206, 282] on input "383/36" at bounding box center [202, 282] width 8 height 8
radio input "true"
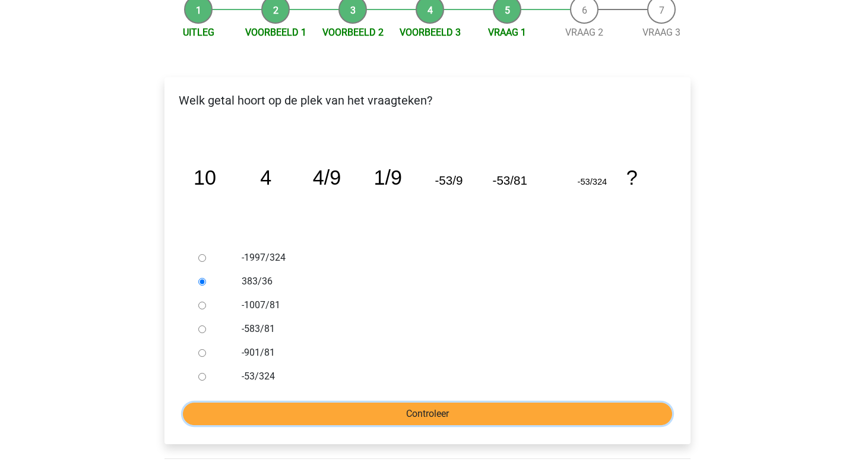
click at [377, 410] on input "Controleer" at bounding box center [427, 414] width 489 height 23
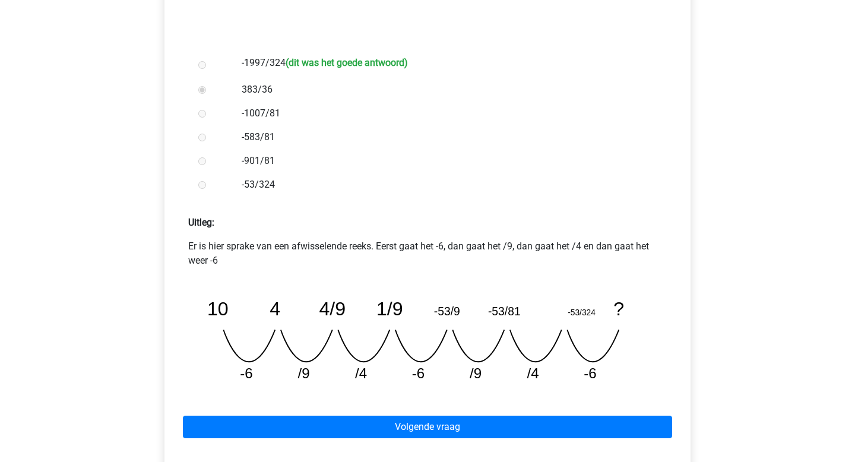
scroll to position [324, 0]
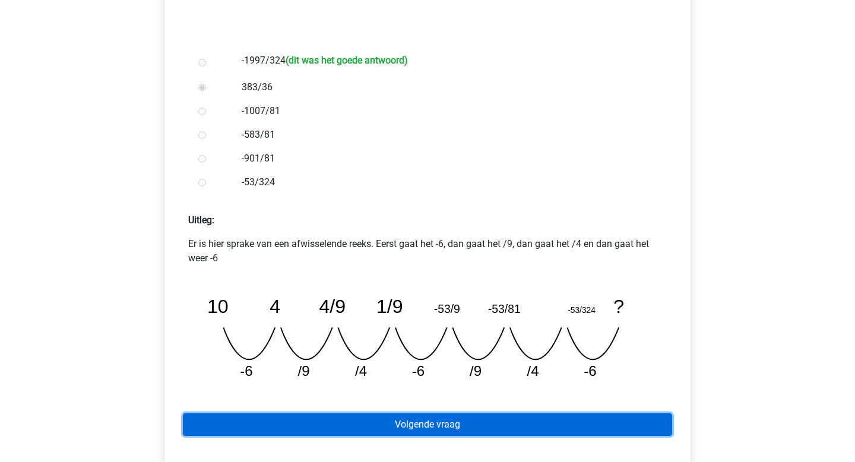
click at [401, 427] on link "Volgende vraag" at bounding box center [427, 424] width 489 height 23
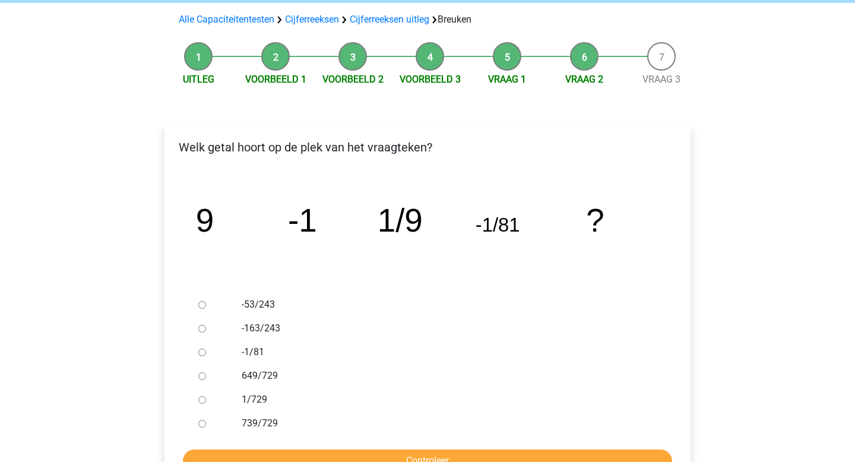
scroll to position [90, 0]
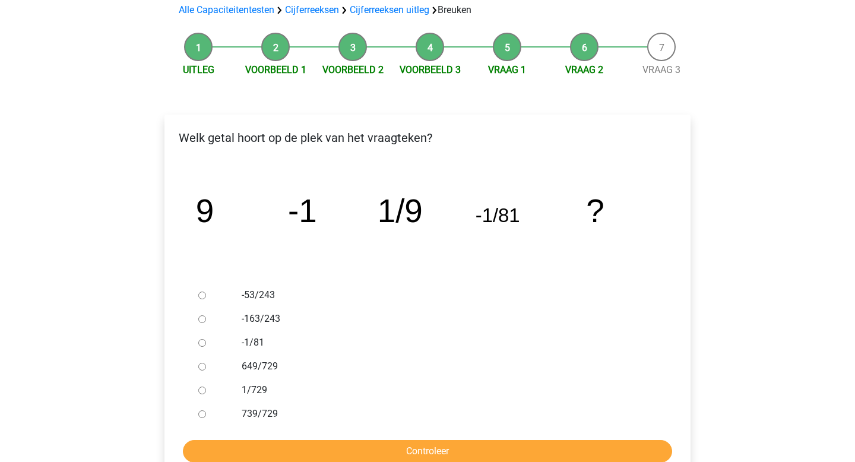
click at [227, 388] on div at bounding box center [213, 390] width 39 height 24
click at [201, 385] on div at bounding box center [213, 390] width 39 height 24
click at [201, 389] on input "1/729" at bounding box center [202, 390] width 8 height 8
radio input "true"
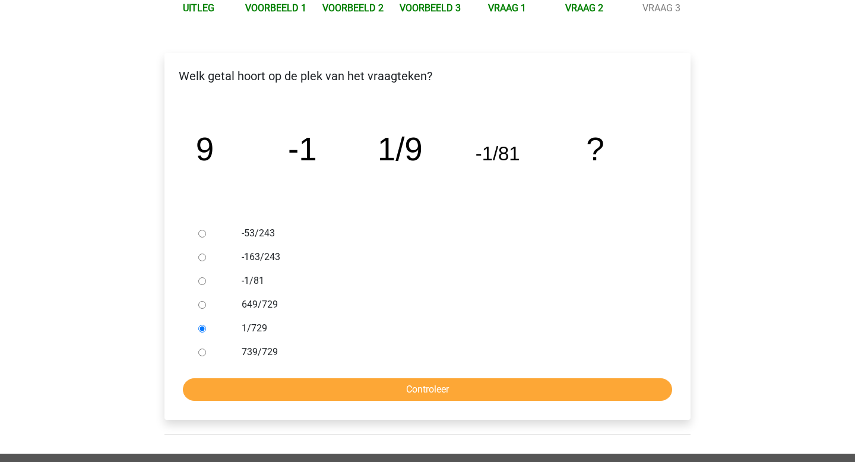
scroll to position [156, 0]
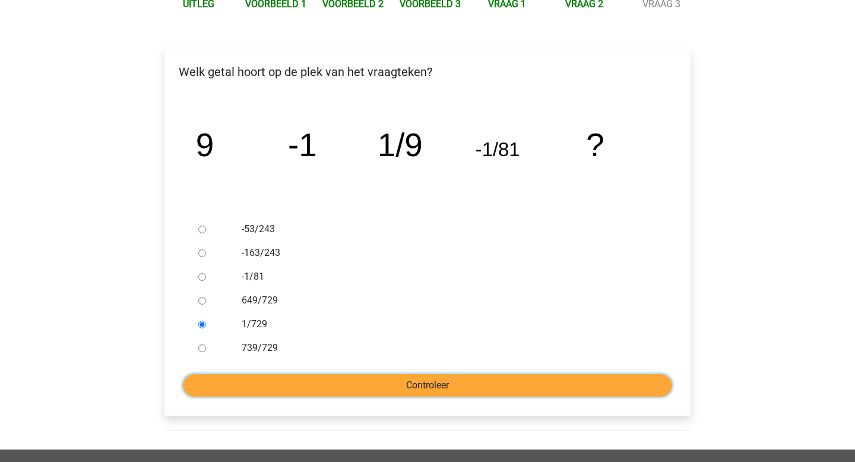
click at [307, 378] on input "Controleer" at bounding box center [427, 385] width 489 height 23
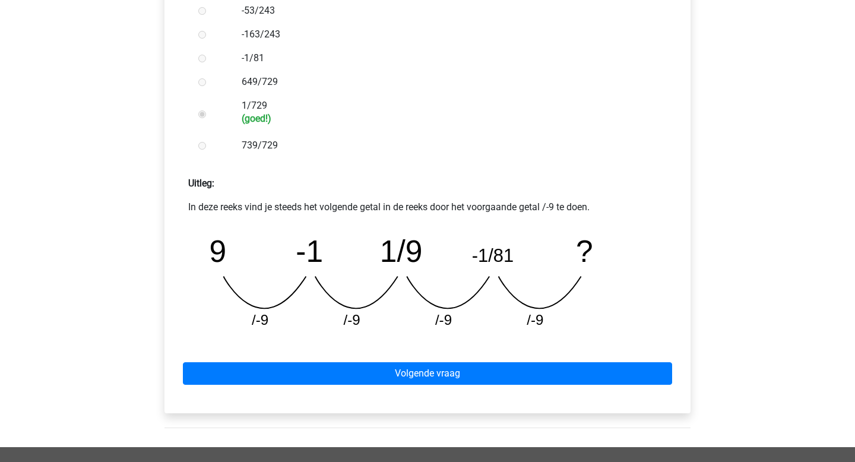
scroll to position [375, 0]
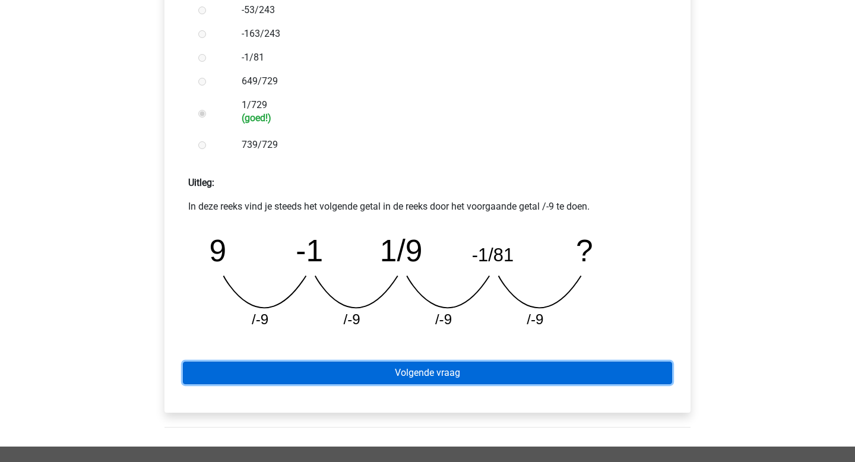
click at [379, 373] on link "Volgende vraag" at bounding box center [427, 373] width 489 height 23
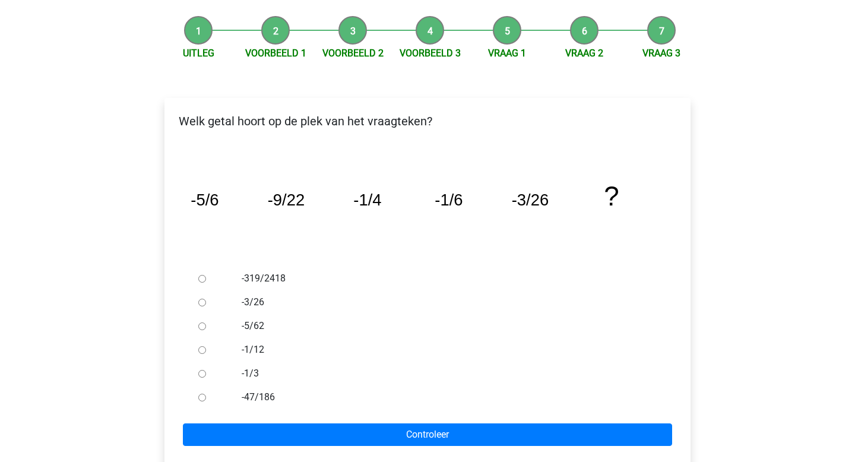
scroll to position [109, 0]
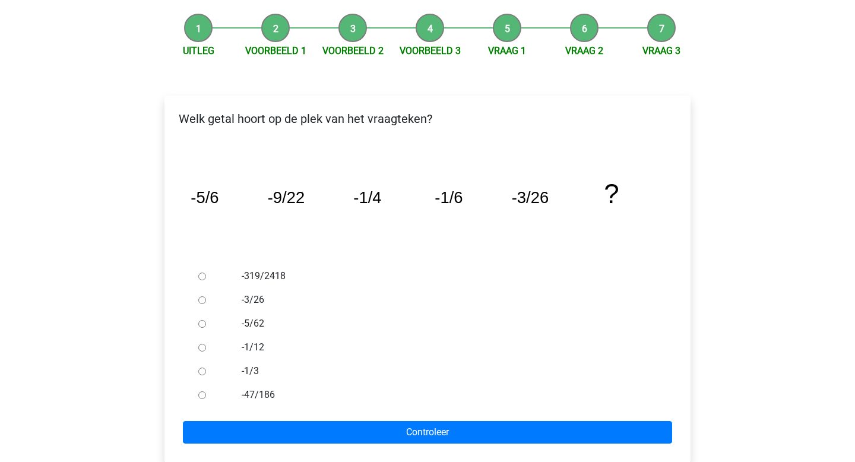
click at [262, 394] on label "-47/186" at bounding box center [447, 395] width 411 height 14
click at [206, 394] on input "-47/186" at bounding box center [202, 395] width 8 height 8
radio input "true"
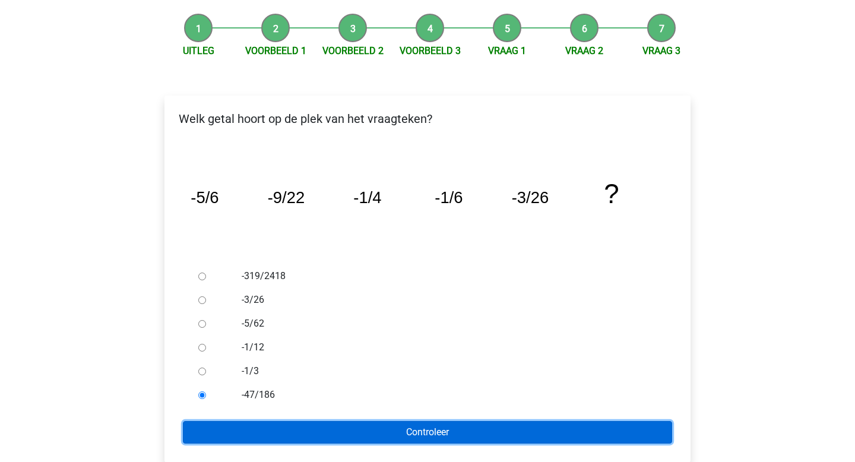
click at [287, 426] on input "Controleer" at bounding box center [427, 432] width 489 height 23
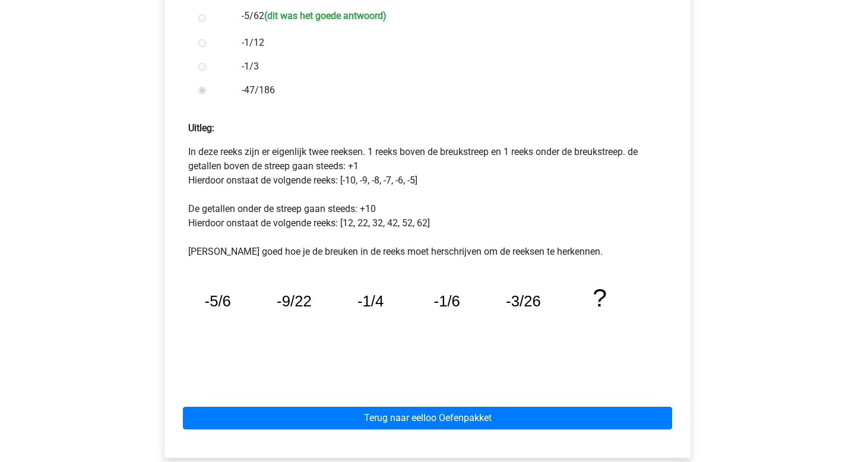
scroll to position [434, 0]
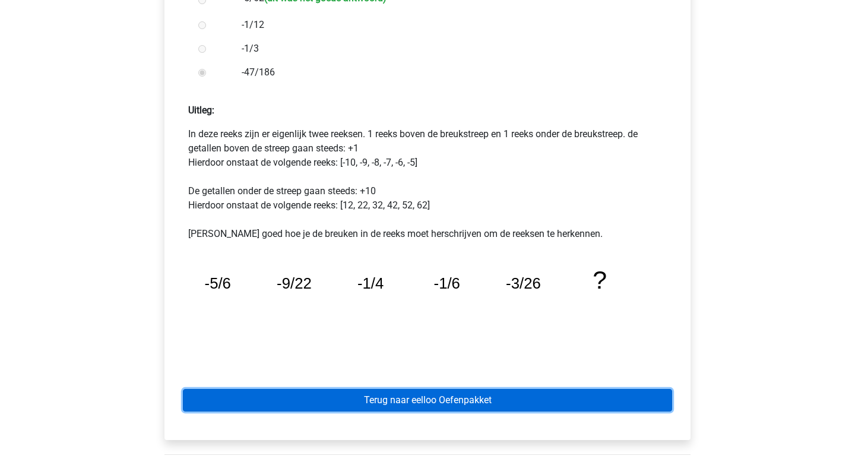
click at [419, 401] on link "Terug naar eelloo Oefenpakket" at bounding box center [427, 400] width 489 height 23
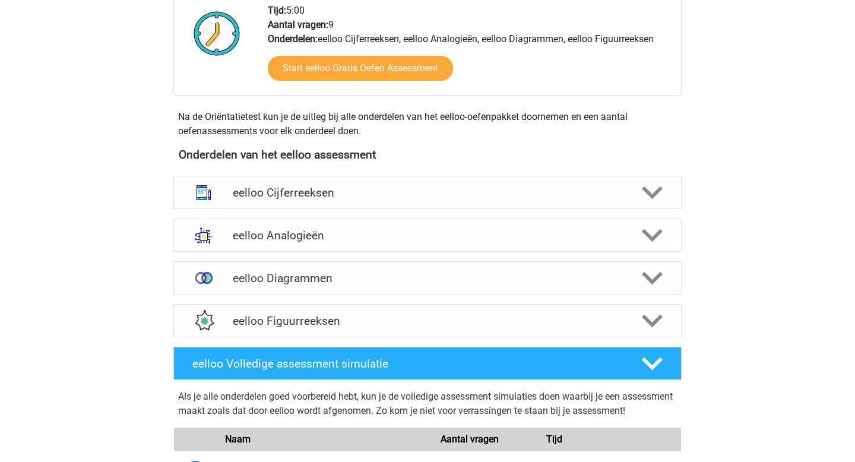
scroll to position [315, 0]
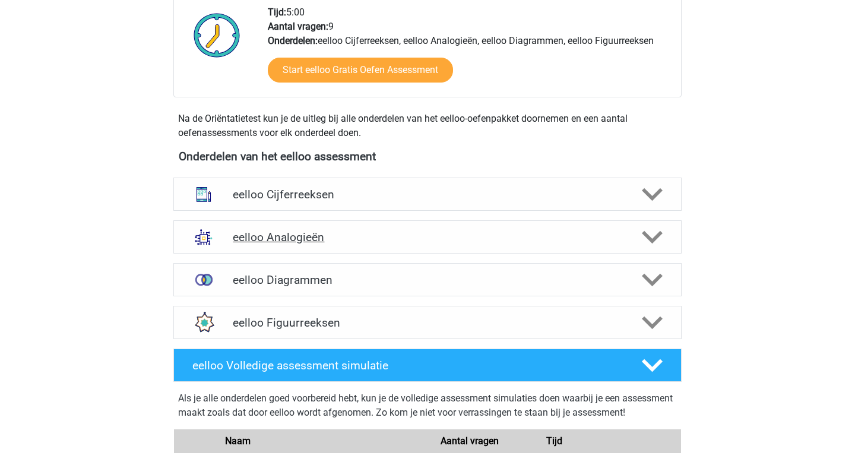
click at [299, 235] on h4 "eelloo Analogieën" at bounding box center [427, 237] width 389 height 14
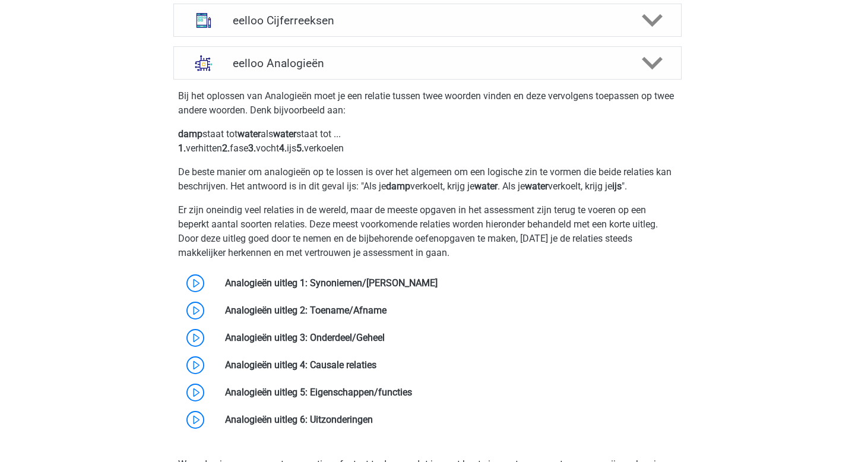
scroll to position [489, 0]
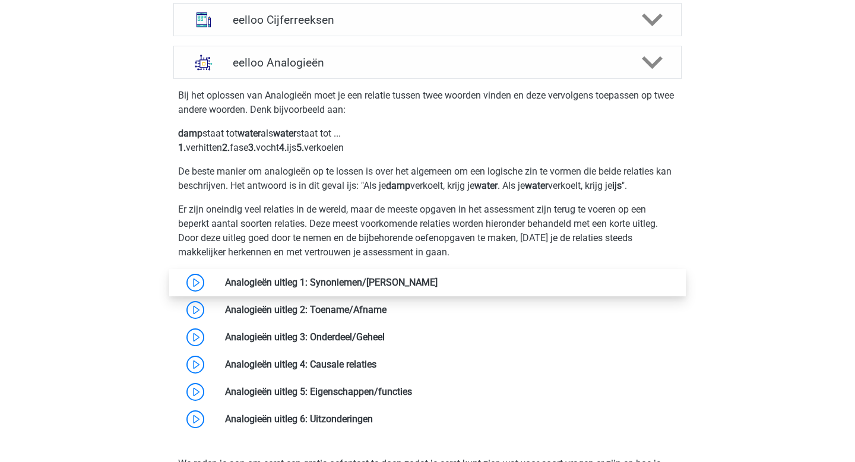
click at [438, 282] on link at bounding box center [438, 282] width 0 height 11
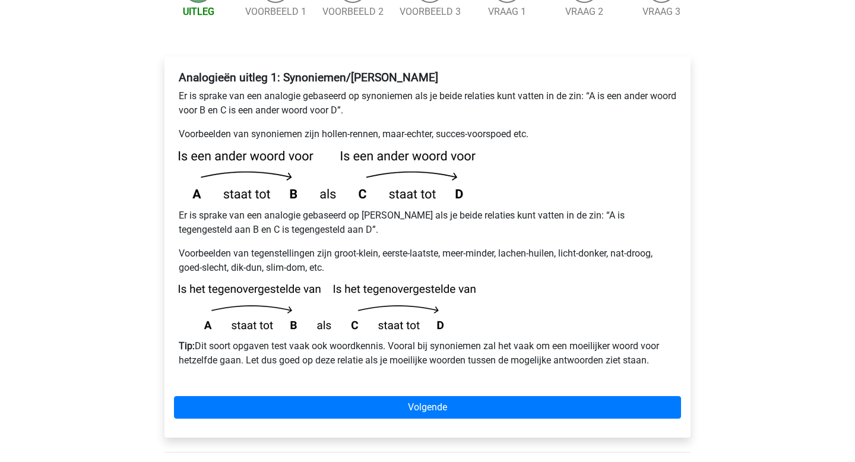
scroll to position [180, 0]
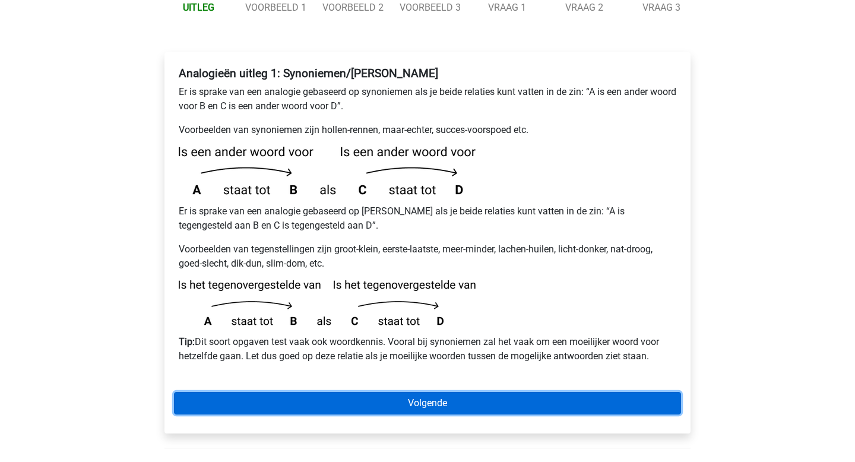
click at [353, 392] on link "Volgende" at bounding box center [427, 403] width 507 height 23
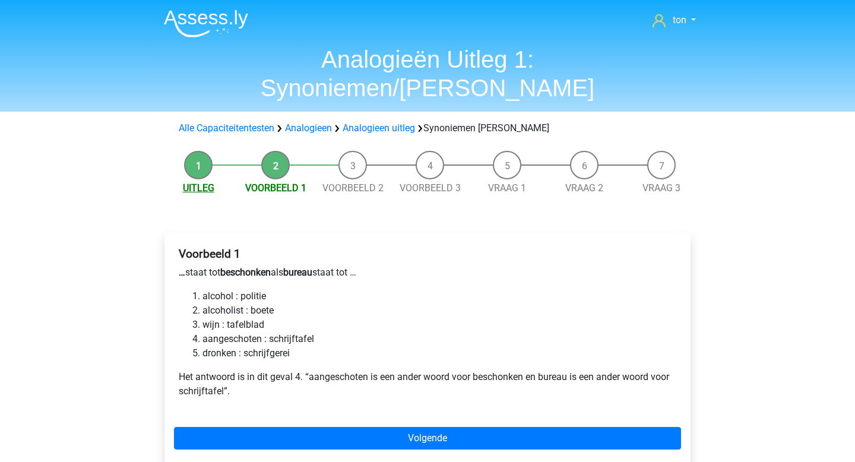
click at [201, 182] on link "Uitleg" at bounding box center [198, 187] width 31 height 11
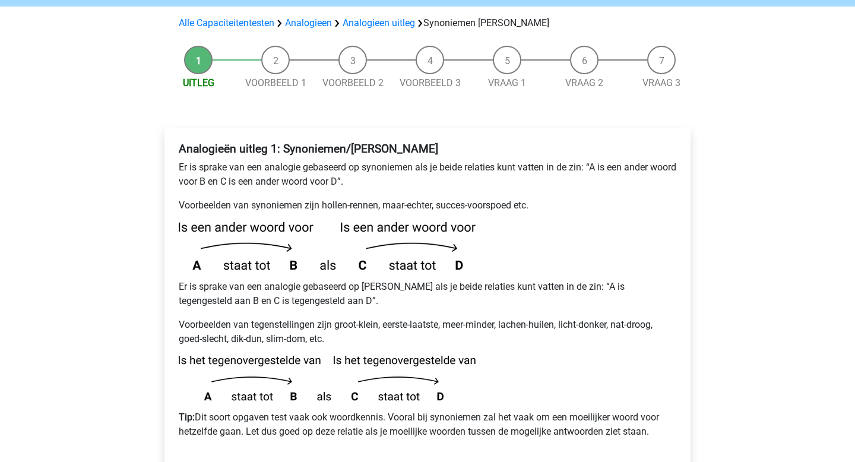
scroll to position [106, 0]
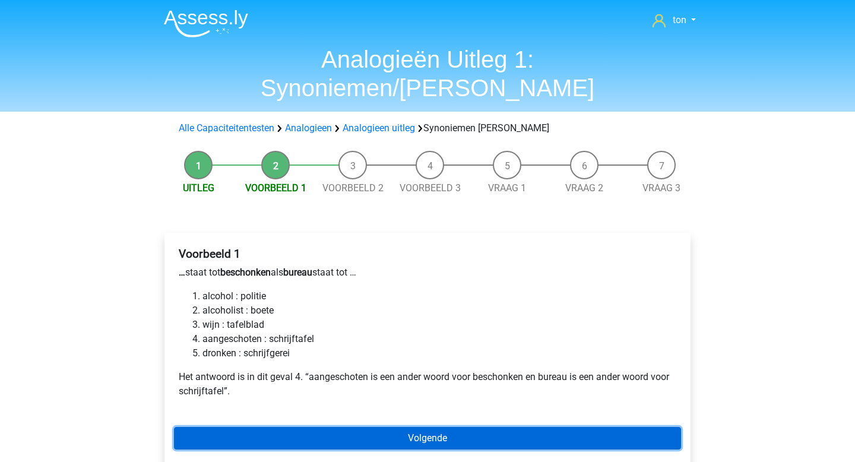
click at [325, 427] on link "Volgende" at bounding box center [427, 438] width 507 height 23
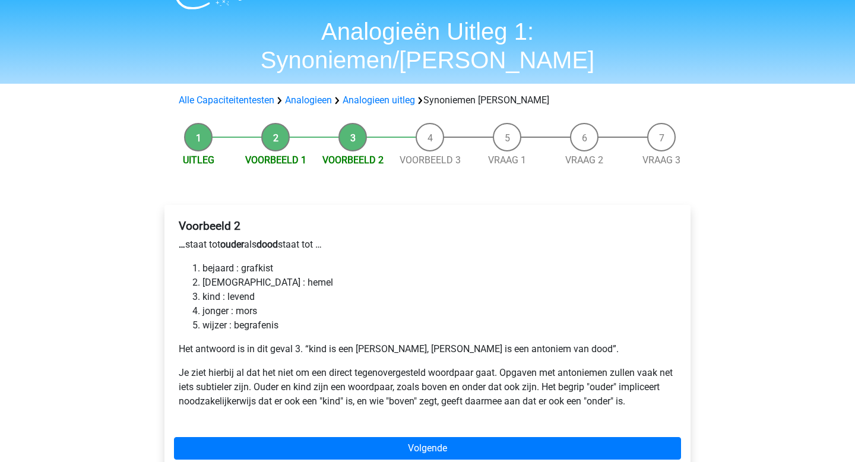
scroll to position [43, 0]
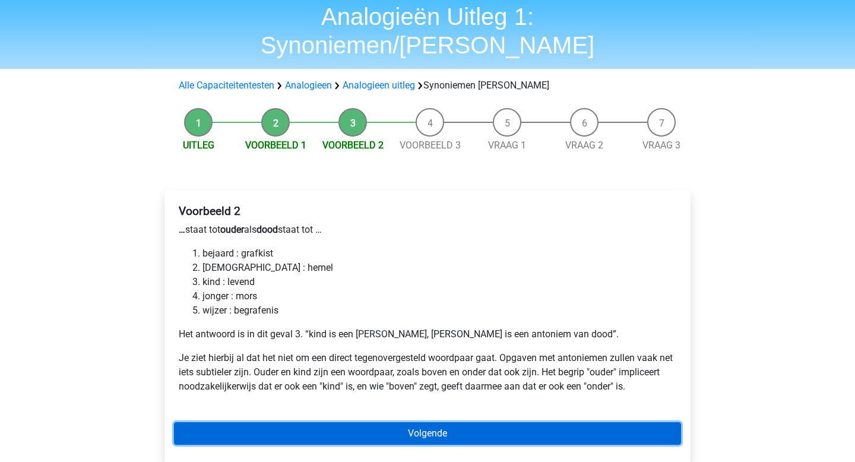
click at [389, 422] on link "Volgende" at bounding box center [427, 433] width 507 height 23
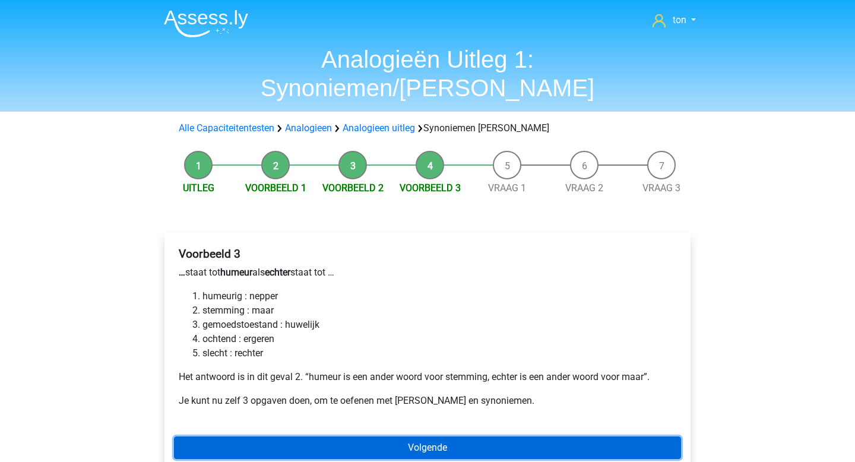
click at [321, 436] on link "Volgende" at bounding box center [427, 447] width 507 height 23
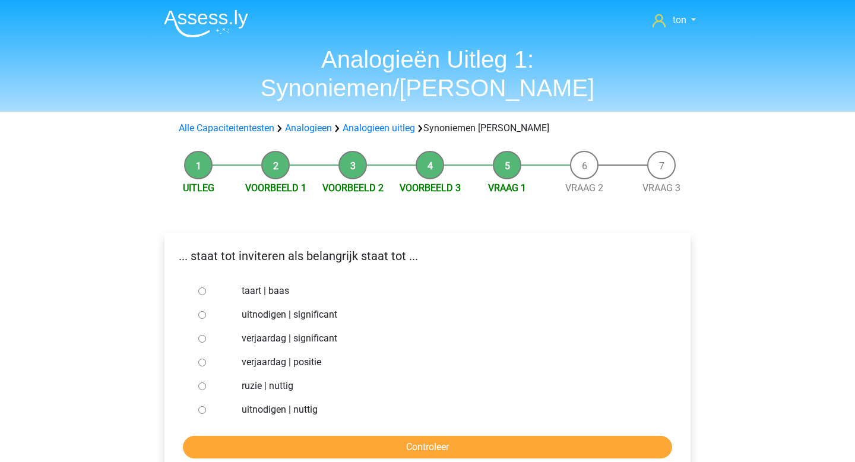
click at [255, 403] on label "uitnodigen | nuttig" at bounding box center [447, 410] width 411 height 14
click at [206, 406] on input "uitnodigen | nuttig" at bounding box center [202, 410] width 8 height 8
radio input "true"
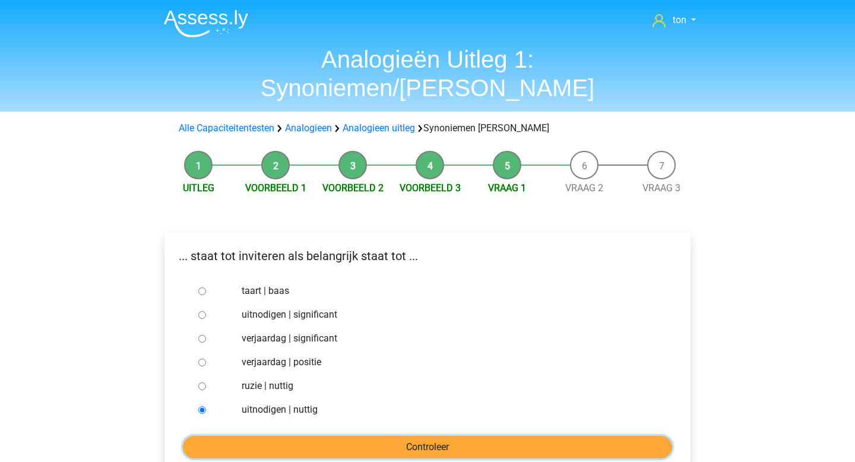
click at [267, 436] on input "Controleer" at bounding box center [427, 447] width 489 height 23
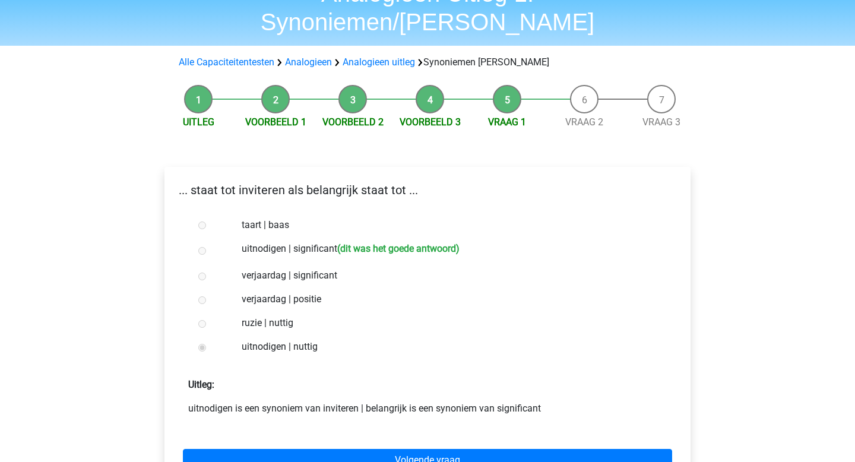
scroll to position [67, 0]
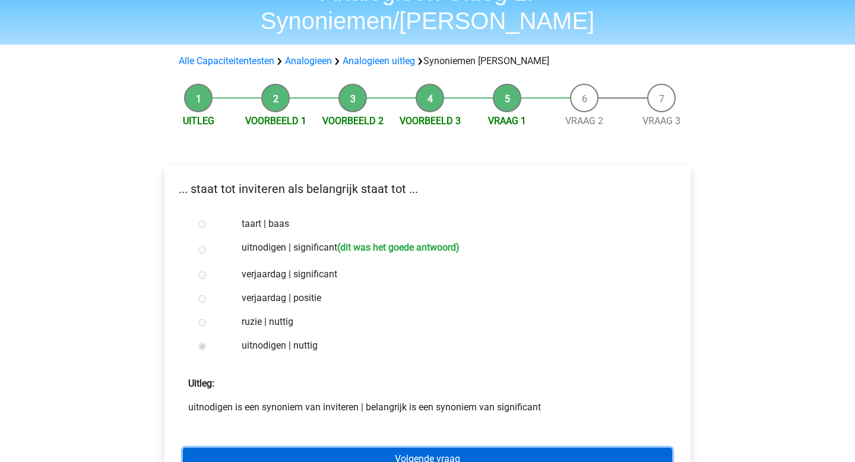
click at [378, 448] on link "Volgende vraag" at bounding box center [427, 459] width 489 height 23
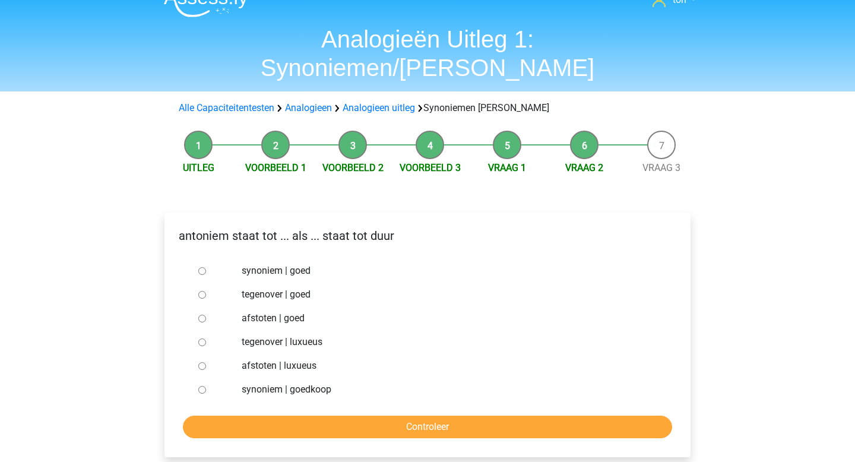
scroll to position [23, 0]
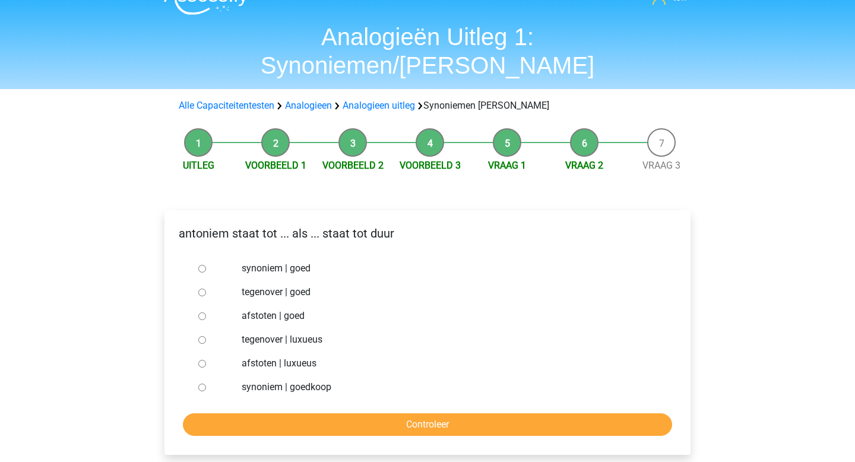
click at [202, 384] on input "synoniem | goedkoop" at bounding box center [202, 388] width 8 height 8
radio input "true"
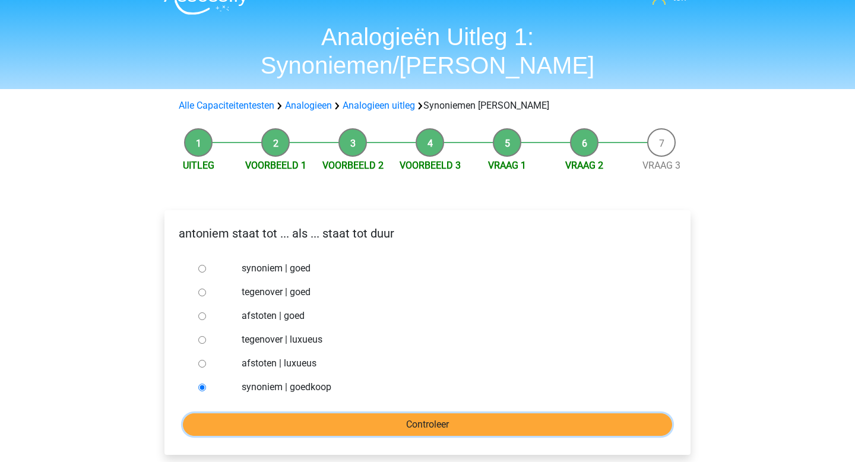
click at [258, 413] on input "Controleer" at bounding box center [427, 424] width 489 height 23
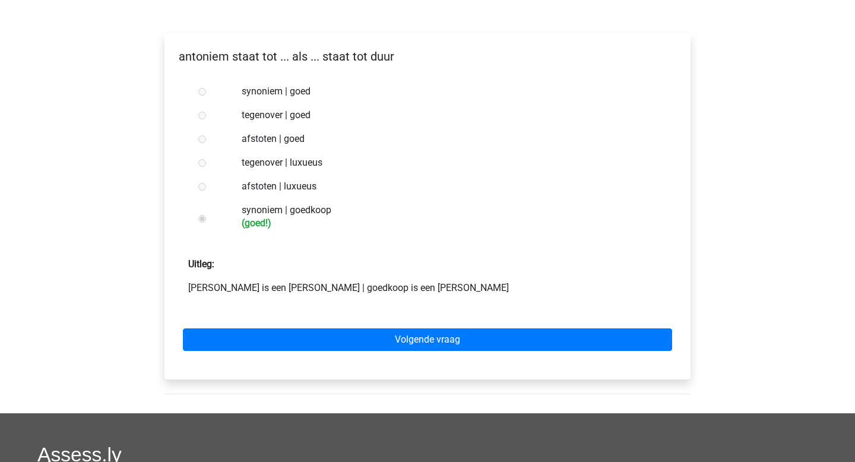
scroll to position [198, 0]
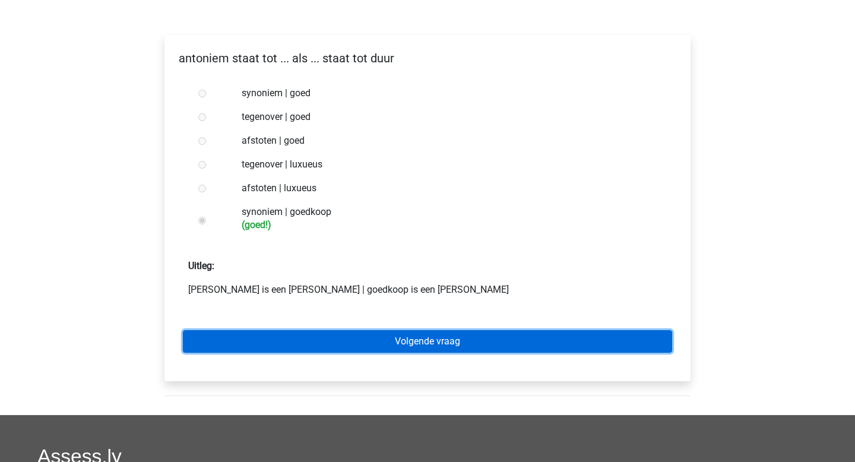
click at [333, 330] on link "Volgende vraag" at bounding box center [427, 341] width 489 height 23
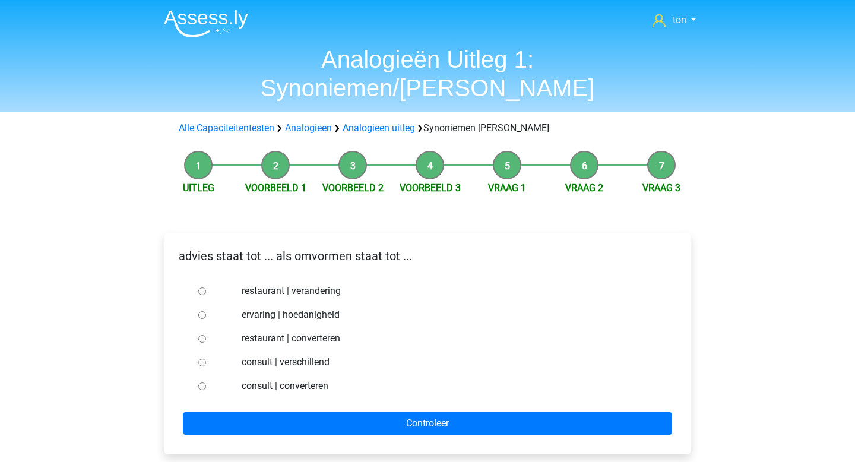
click at [277, 308] on label "ervaring | hoedanigheid" at bounding box center [447, 315] width 411 height 14
click at [206, 311] on input "ervaring | hoedanigheid" at bounding box center [202, 315] width 8 height 8
radio input "true"
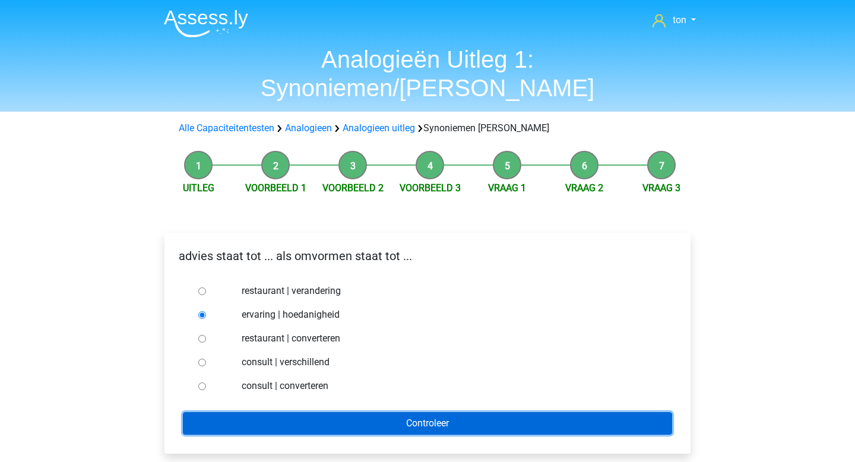
click at [307, 412] on input "Controleer" at bounding box center [427, 423] width 489 height 23
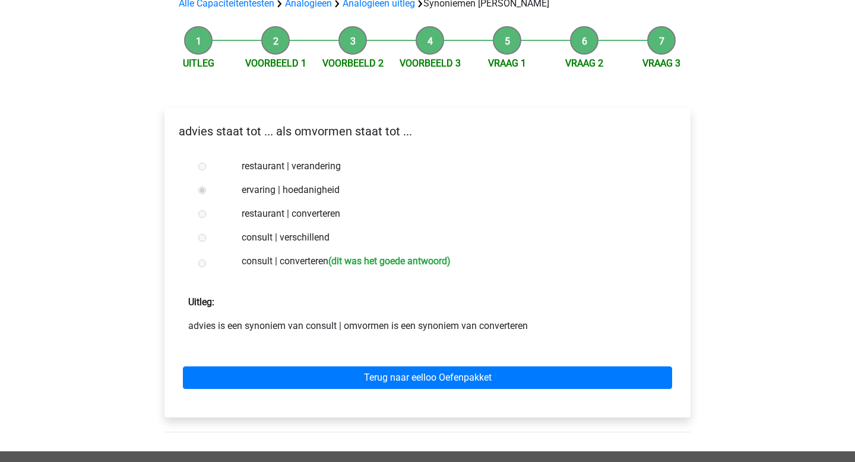
scroll to position [134, 0]
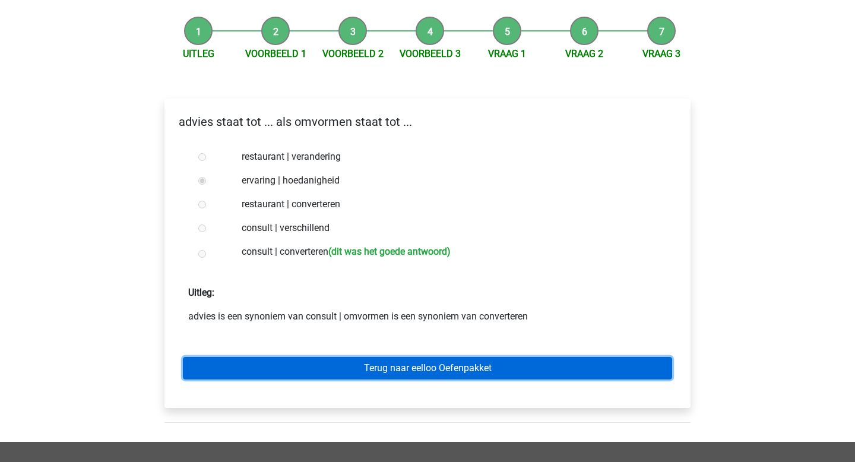
click at [389, 357] on link "Terug naar eelloo Oefenpakket" at bounding box center [427, 368] width 489 height 23
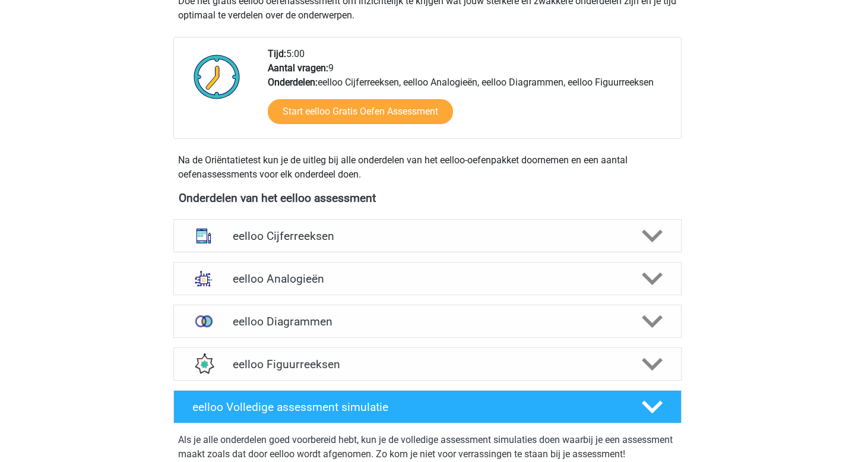
scroll to position [297, 0]
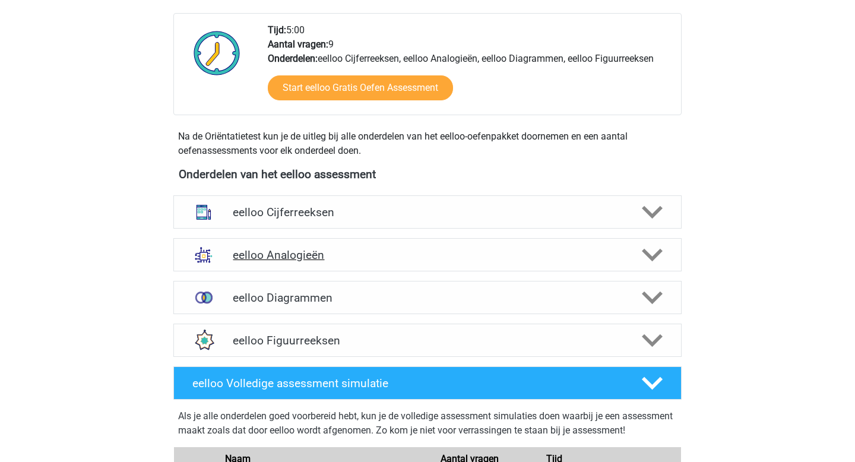
click at [338, 257] on h4 "eelloo Analogieën" at bounding box center [427, 255] width 389 height 14
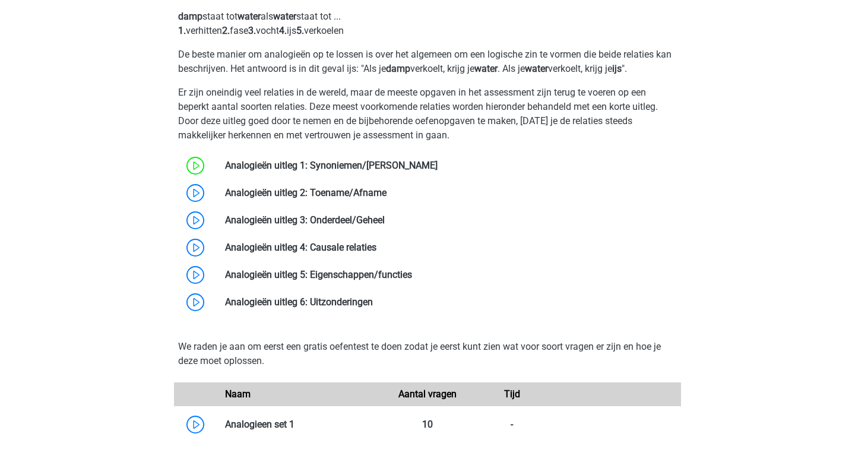
scroll to position [601, 0]
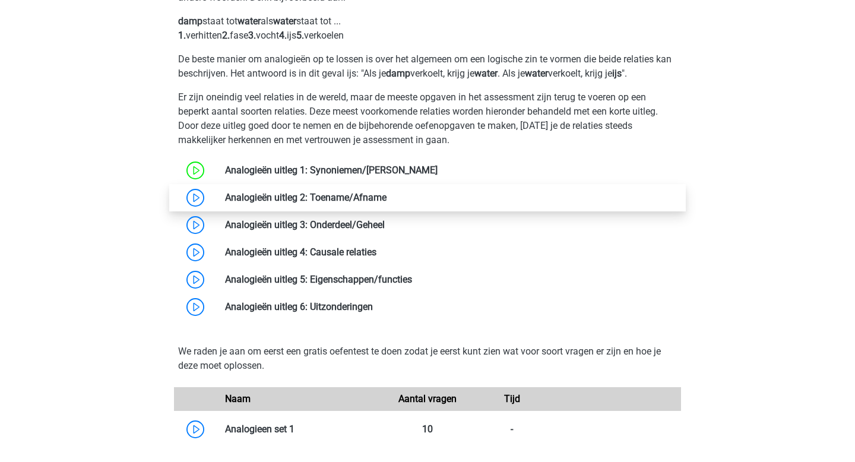
click at [386, 198] on link at bounding box center [386, 197] width 0 height 11
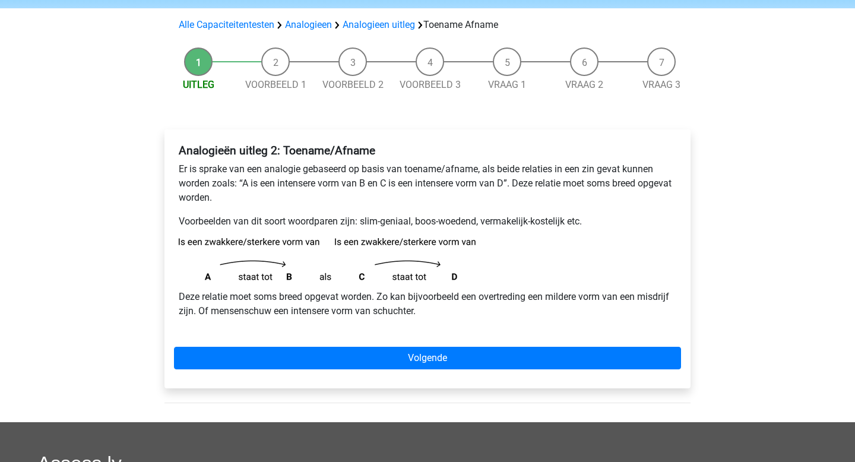
scroll to position [74, 0]
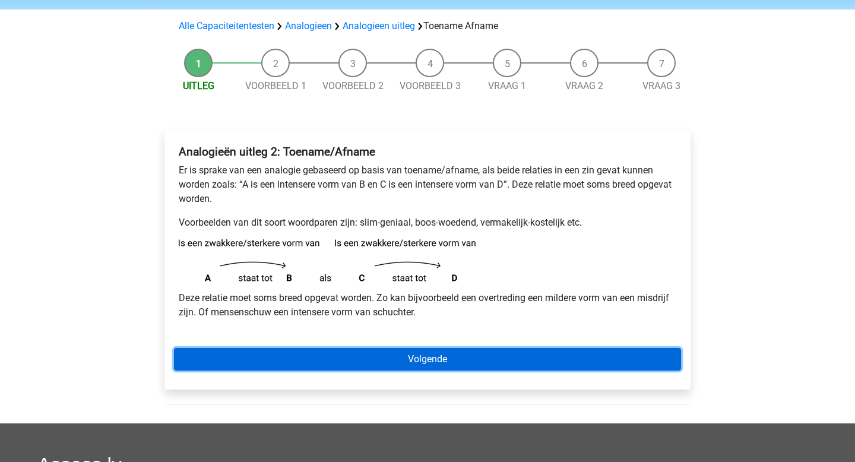
click at [375, 358] on link "Volgende" at bounding box center [427, 359] width 507 height 23
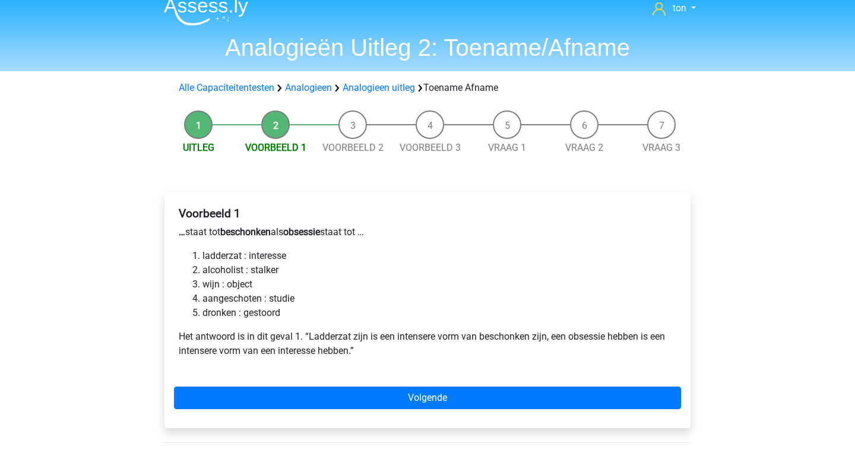
scroll to position [9, 0]
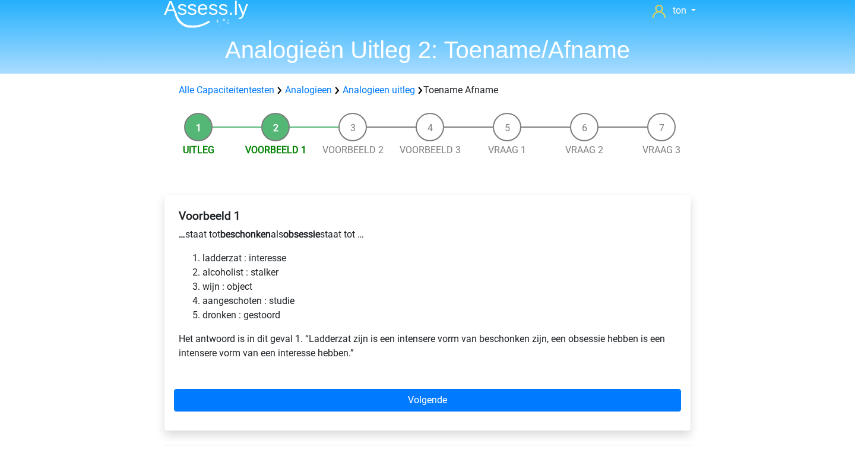
click at [263, 274] on li "alcoholist : stalker" at bounding box center [439, 272] width 474 height 14
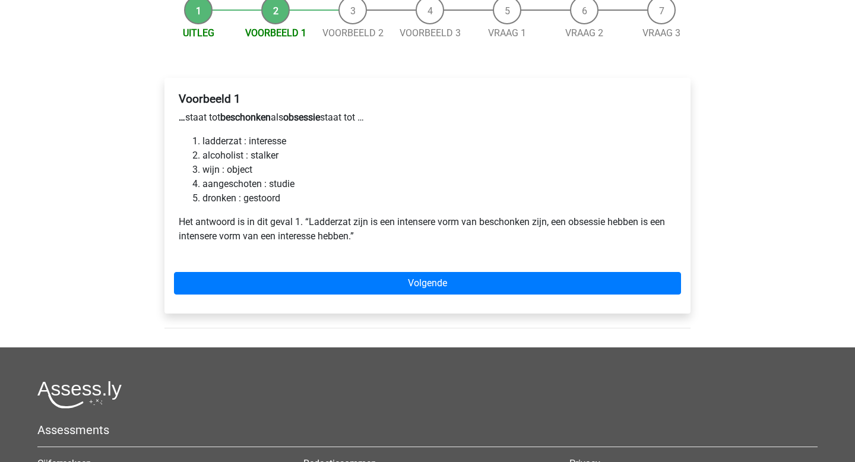
scroll to position [153, 0]
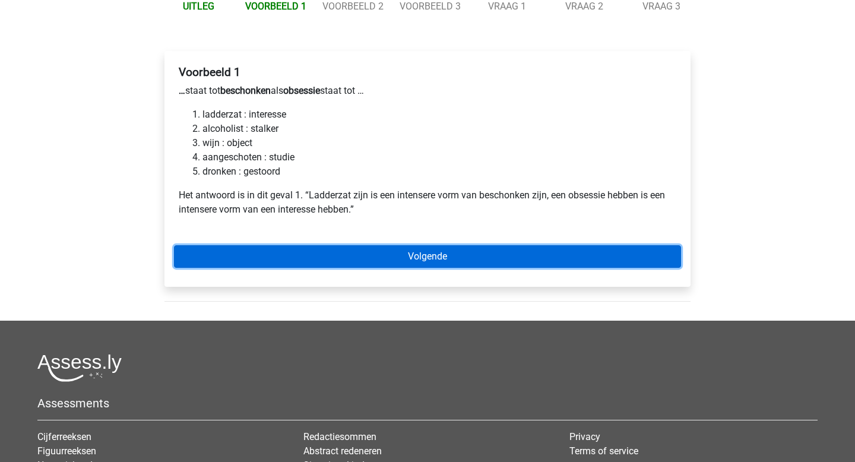
click at [332, 258] on link "Volgende" at bounding box center [427, 256] width 507 height 23
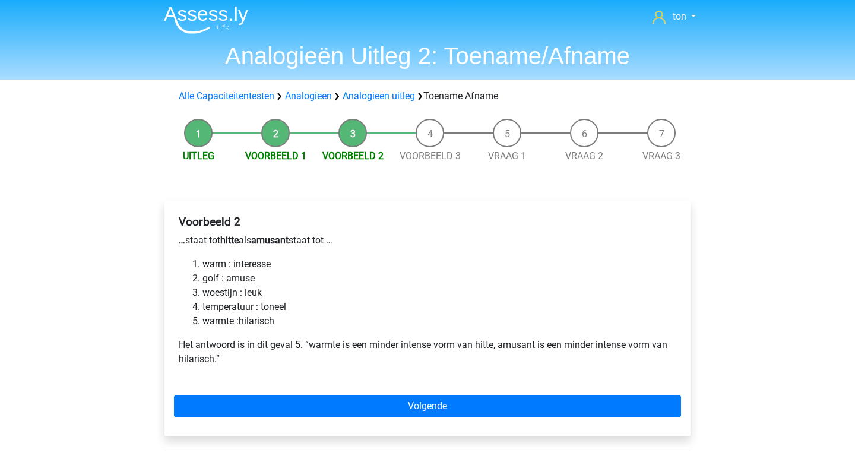
scroll to position [1, 0]
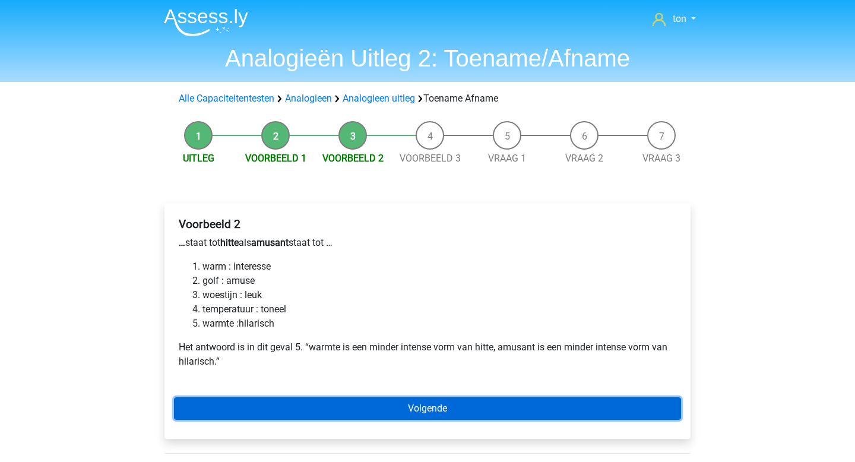
click at [318, 408] on link "Volgende" at bounding box center [427, 408] width 507 height 23
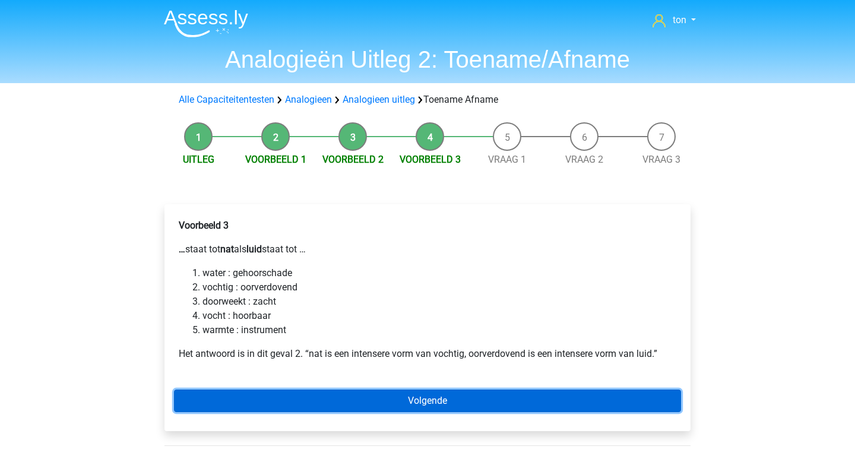
click at [332, 404] on link "Volgende" at bounding box center [427, 400] width 507 height 23
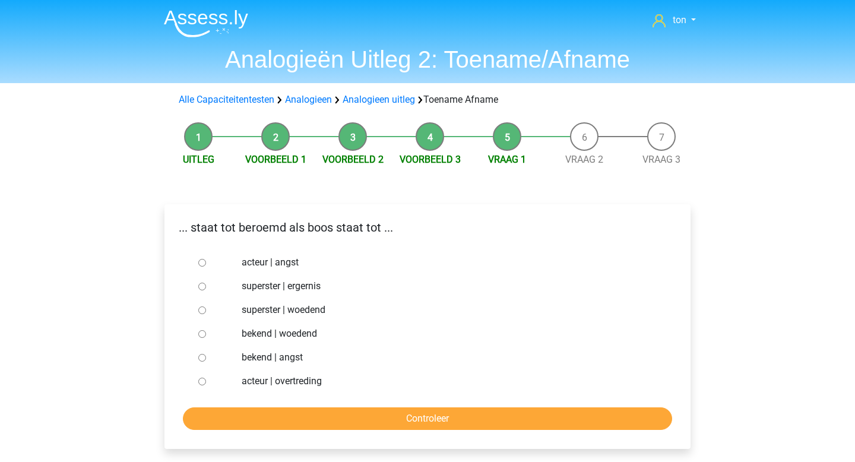
click at [199, 261] on input "acteur | angst" at bounding box center [202, 263] width 8 height 8
radio input "true"
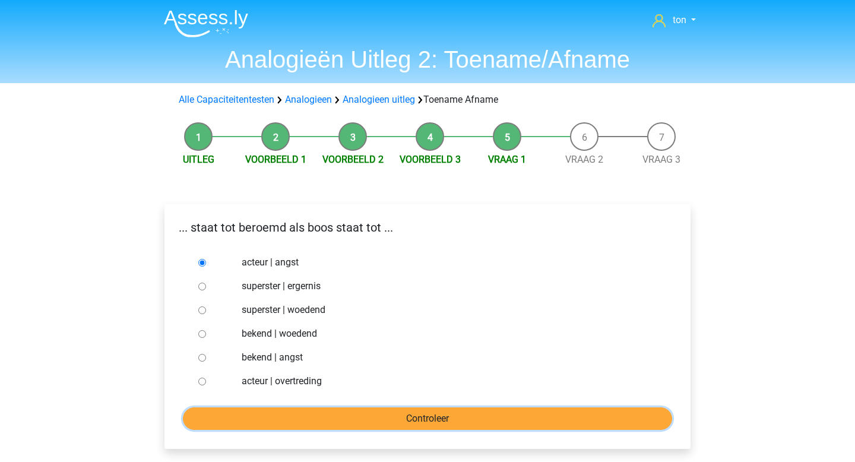
click at [269, 410] on input "Controleer" at bounding box center [427, 418] width 489 height 23
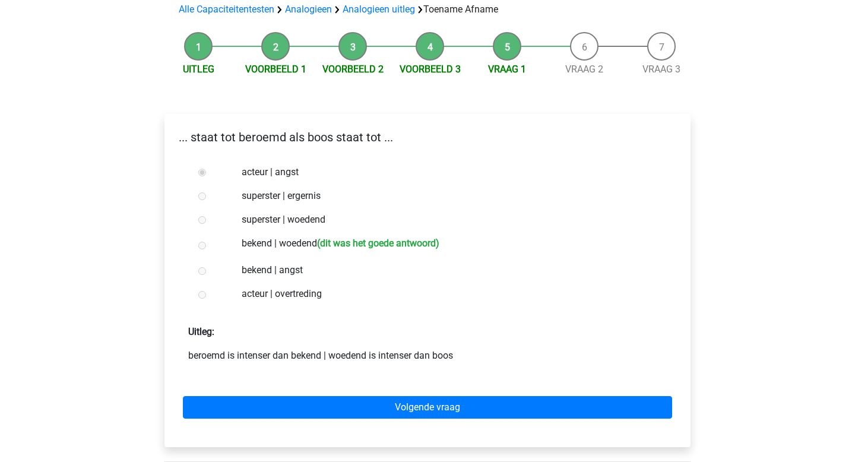
scroll to position [90, 0]
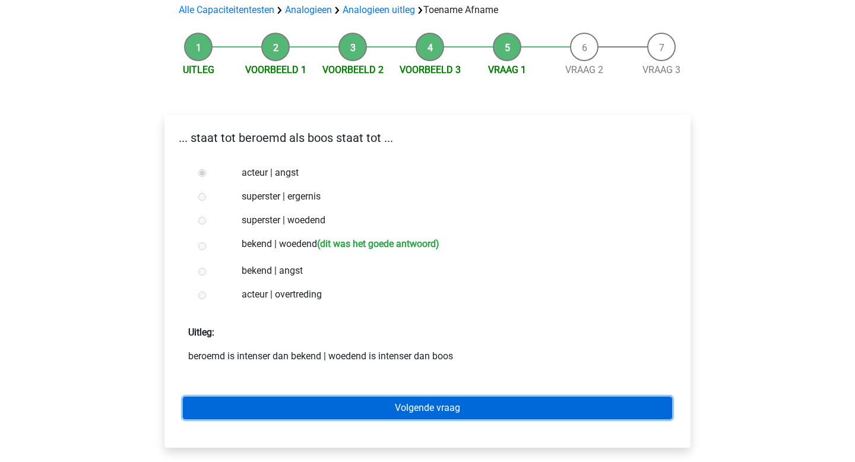
click at [349, 407] on link "Volgende vraag" at bounding box center [427, 408] width 489 height 23
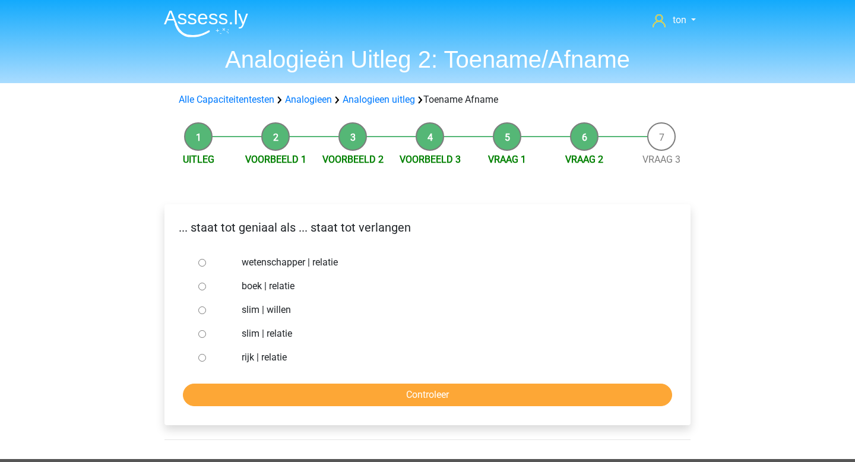
click at [202, 311] on input "slim | willen" at bounding box center [202, 310] width 8 height 8
radio input "true"
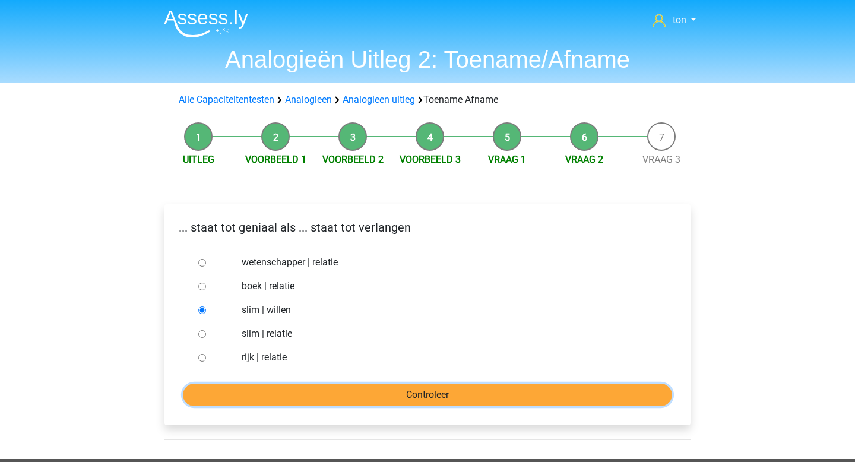
click at [248, 392] on input "Controleer" at bounding box center [427, 395] width 489 height 23
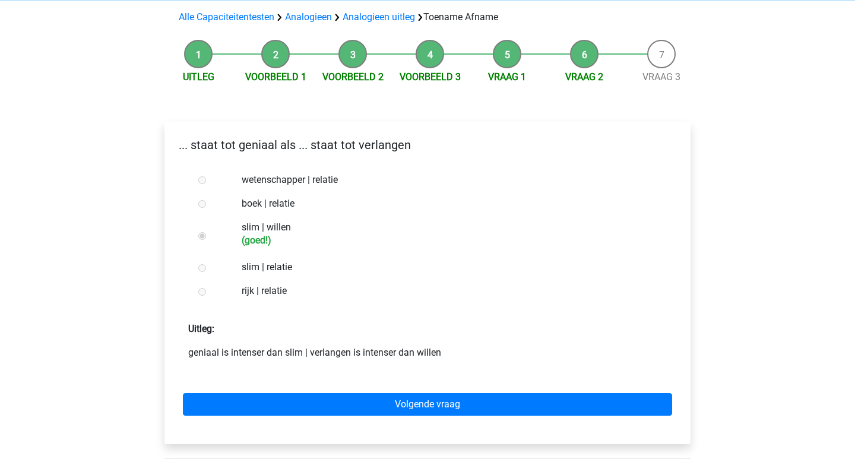
scroll to position [89, 0]
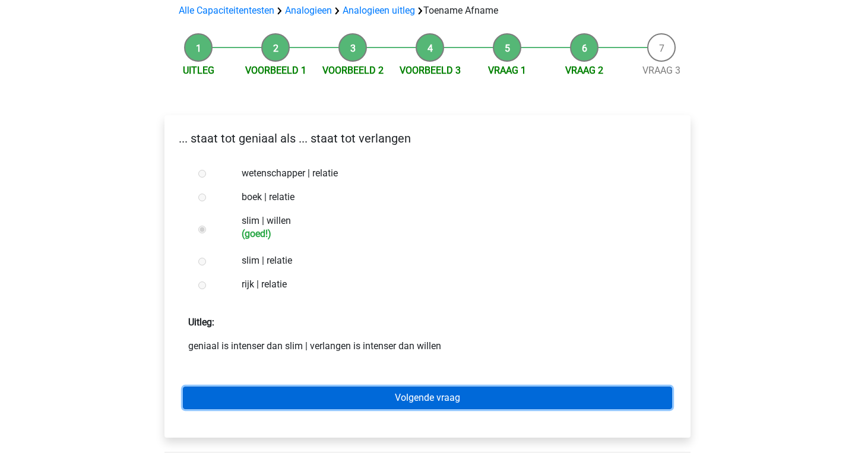
click at [315, 395] on link "Volgende vraag" at bounding box center [427, 397] width 489 height 23
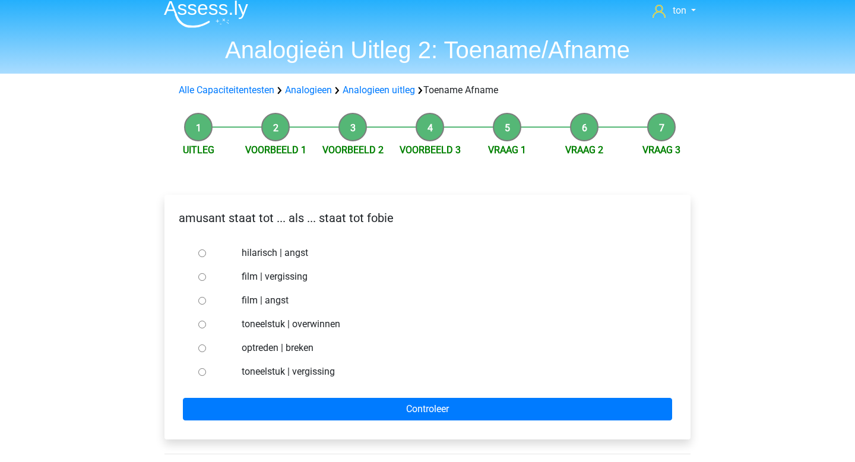
scroll to position [5, 0]
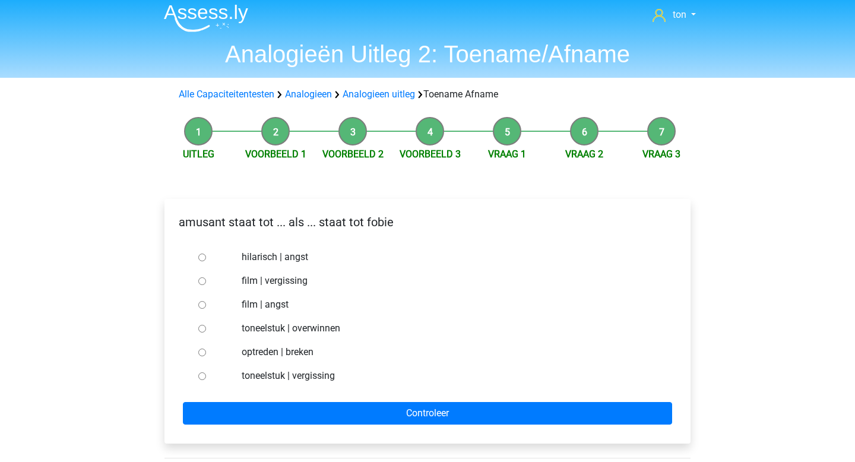
click at [254, 257] on label "hilarisch | angst" at bounding box center [447, 257] width 411 height 14
click at [206, 257] on input "hilarisch | angst" at bounding box center [202, 258] width 8 height 8
radio input "true"
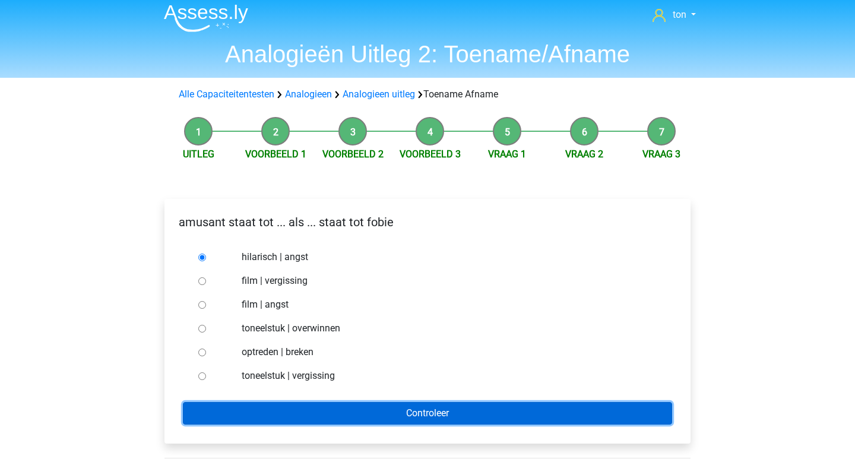
click at [307, 407] on input "Controleer" at bounding box center [427, 413] width 489 height 23
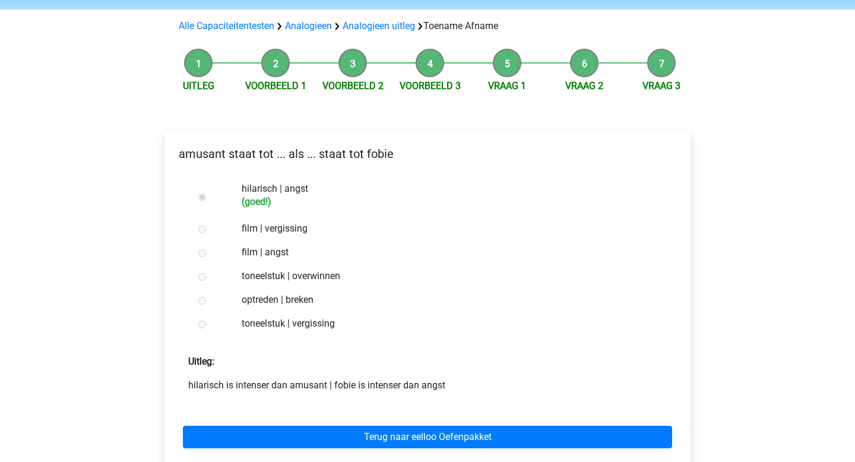
scroll to position [78, 0]
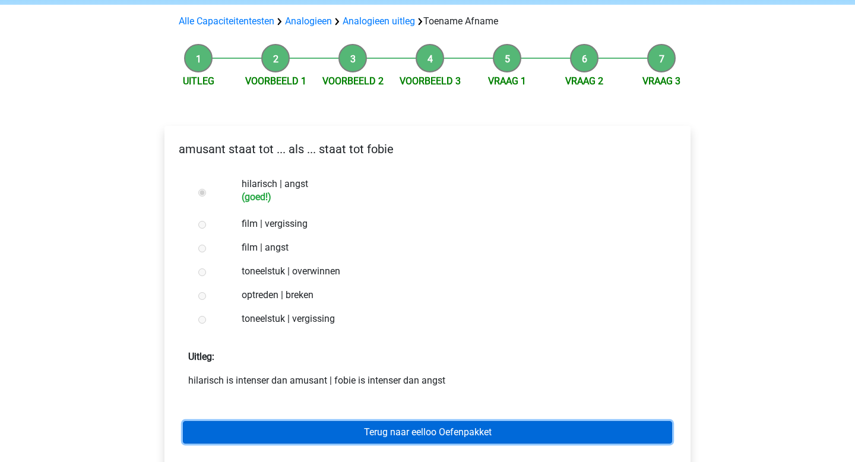
click at [346, 430] on link "Terug naar eelloo Oefenpakket" at bounding box center [427, 432] width 489 height 23
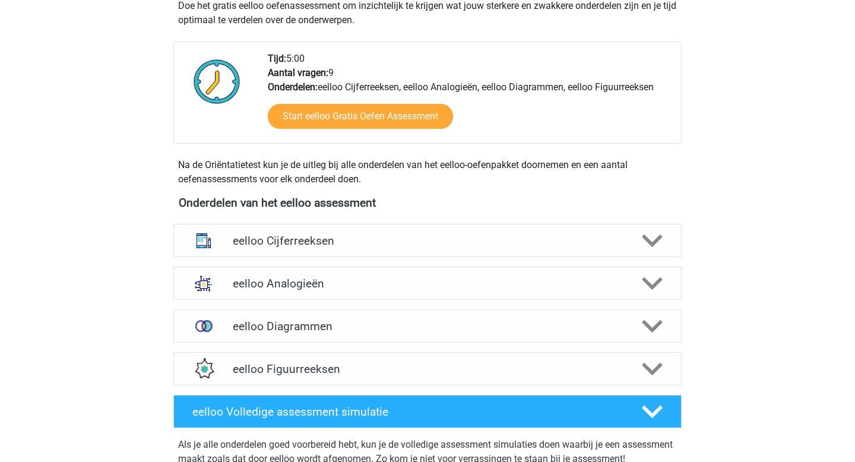
scroll to position [271, 0]
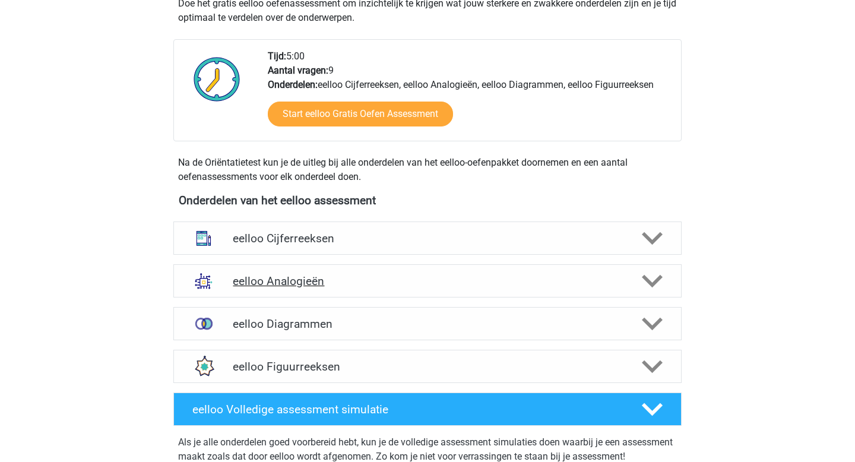
click at [312, 279] on h4 "eelloo Analogieën" at bounding box center [427, 281] width 389 height 14
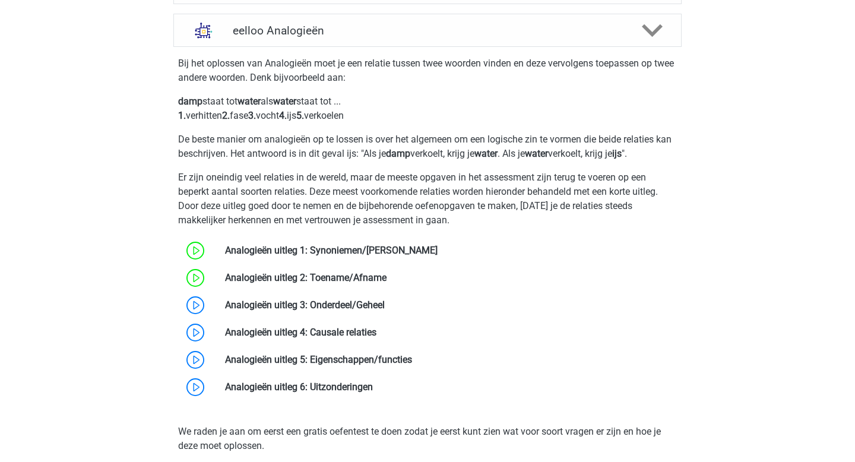
scroll to position [523, 0]
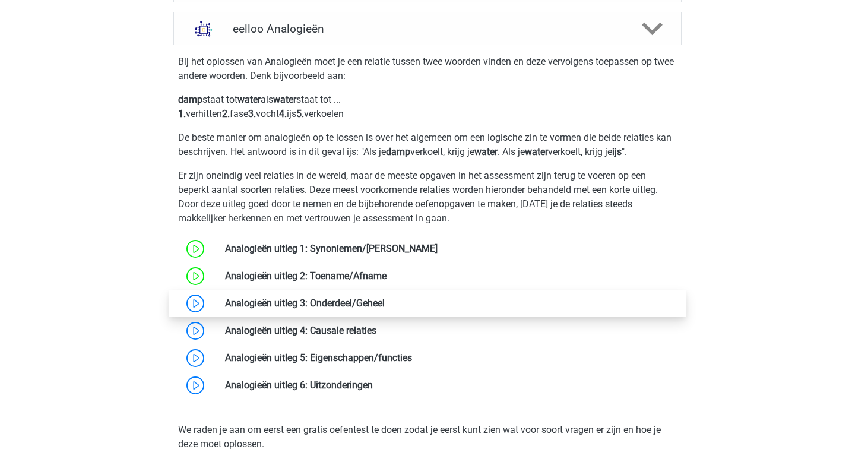
click at [385, 302] on link at bounding box center [385, 302] width 0 height 11
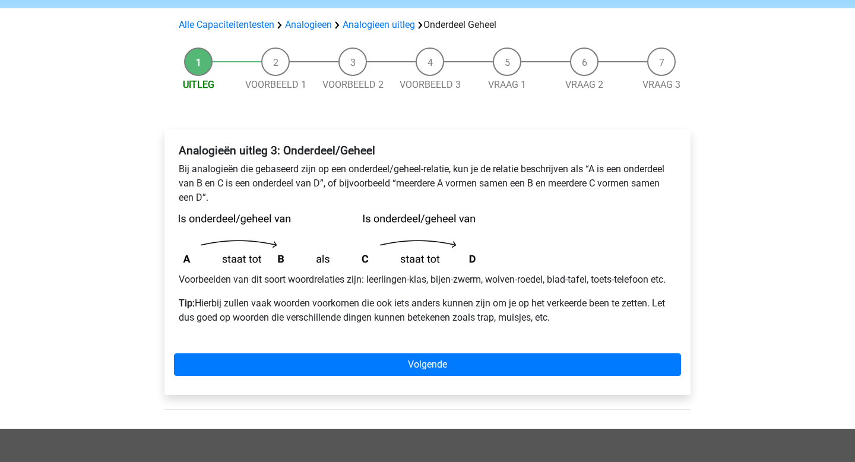
scroll to position [81, 0]
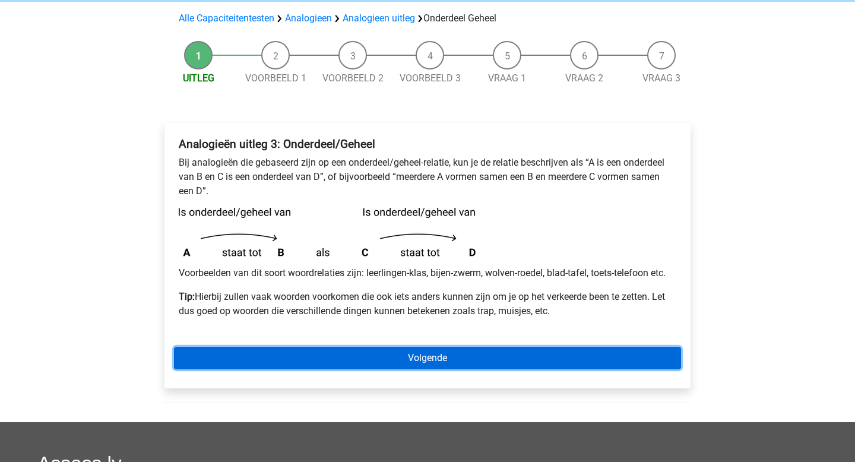
click at [353, 353] on link "Volgende" at bounding box center [427, 358] width 507 height 23
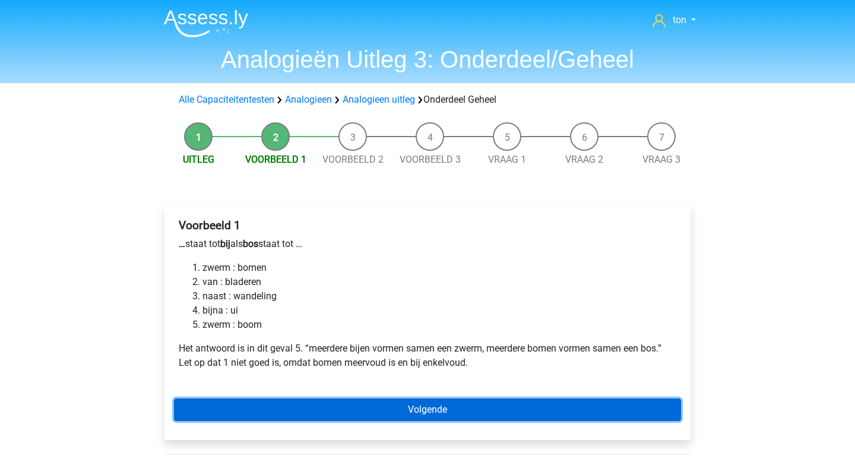
click at [275, 405] on link "Volgende" at bounding box center [427, 409] width 507 height 23
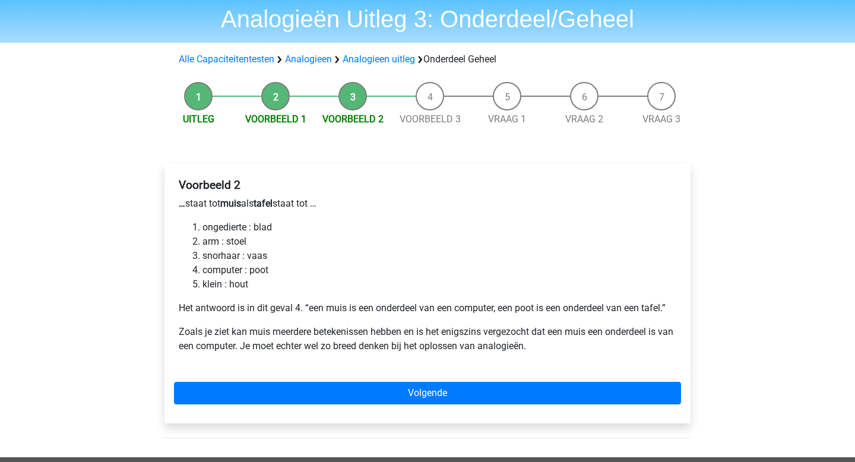
scroll to position [49, 0]
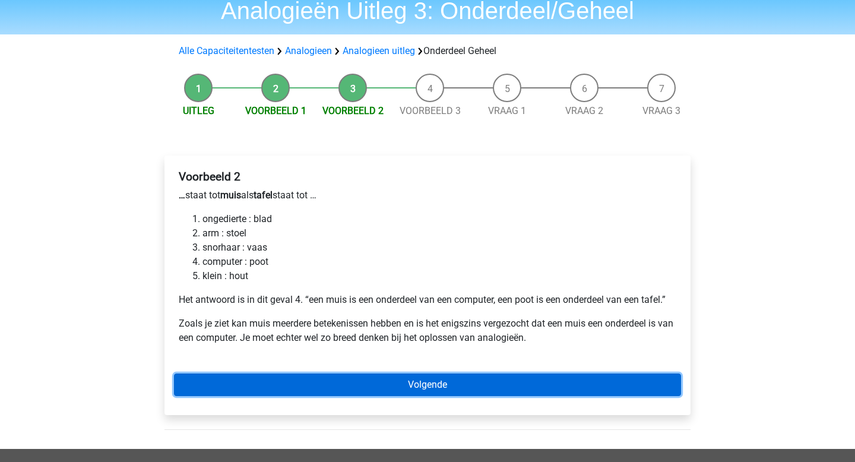
click at [276, 380] on link "Volgende" at bounding box center [427, 384] width 507 height 23
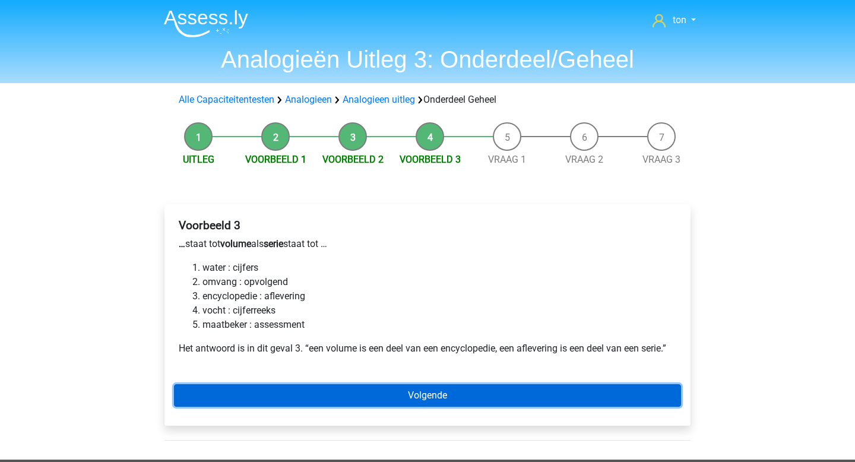
click at [303, 392] on link "Volgende" at bounding box center [427, 395] width 507 height 23
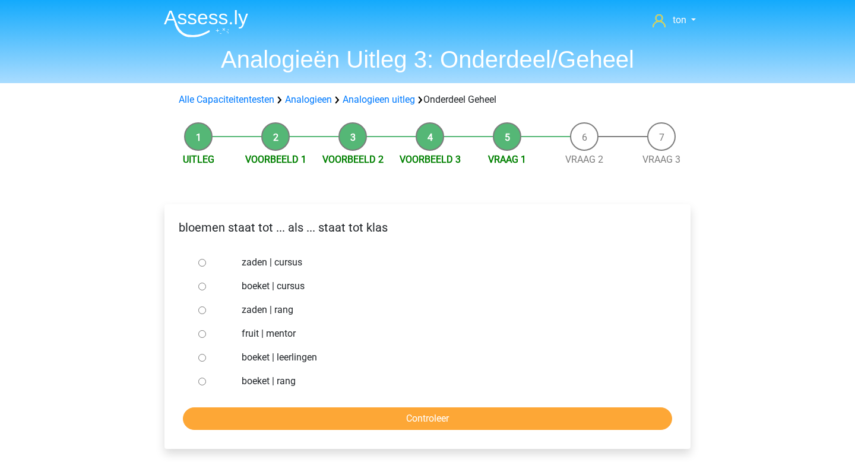
click at [259, 359] on label "boeket | leerlingen" at bounding box center [447, 357] width 411 height 14
click at [206, 359] on input "boeket | leerlingen" at bounding box center [202, 358] width 8 height 8
radio input "true"
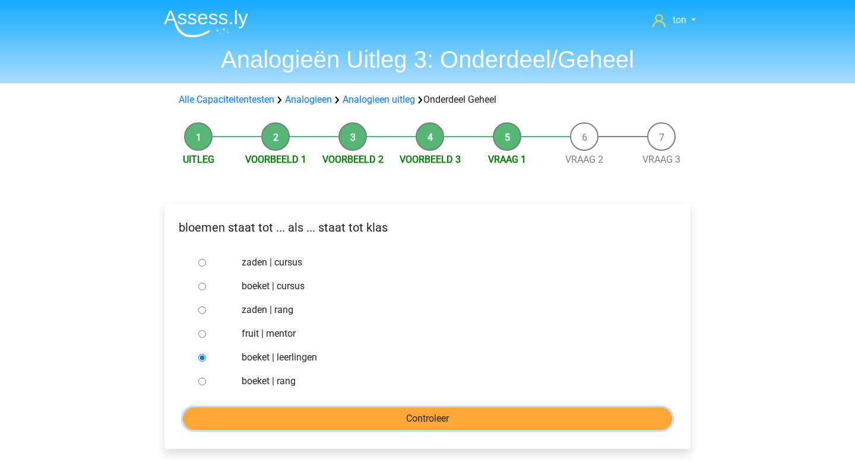
click at [278, 416] on input "Controleer" at bounding box center [427, 418] width 489 height 23
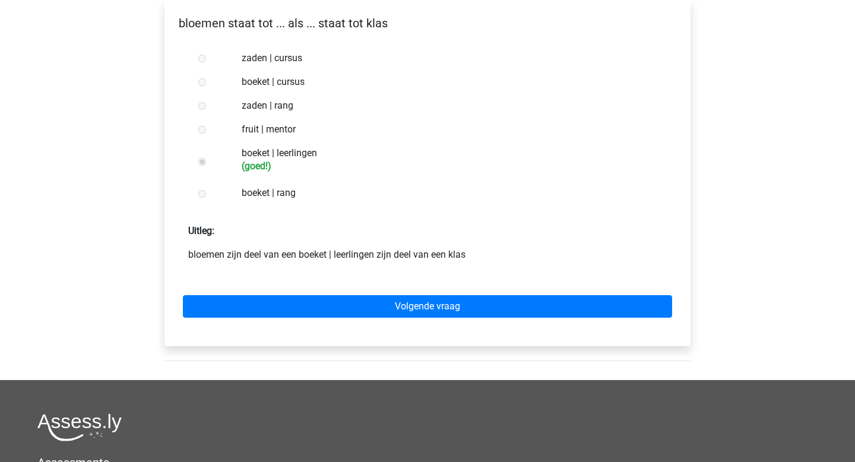
scroll to position [208, 0]
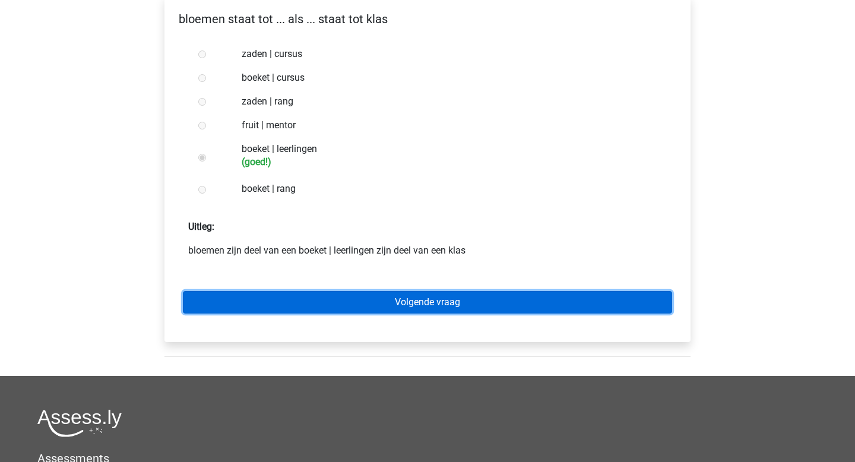
click at [400, 303] on link "Volgende vraag" at bounding box center [427, 302] width 489 height 23
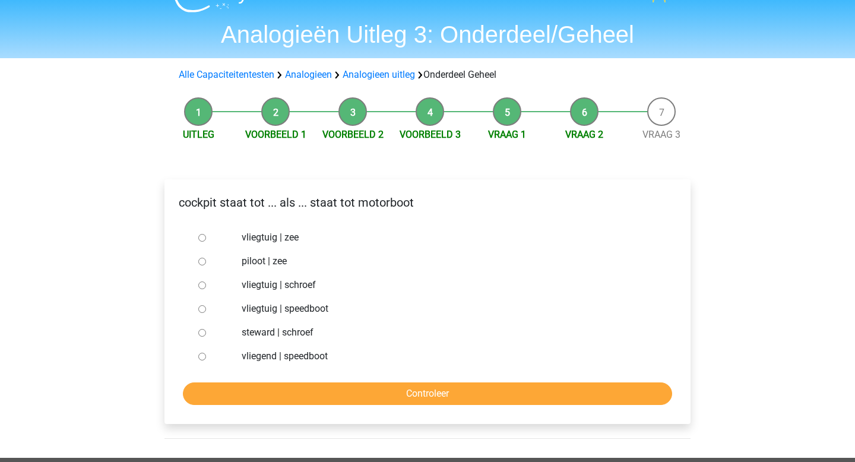
scroll to position [28, 0]
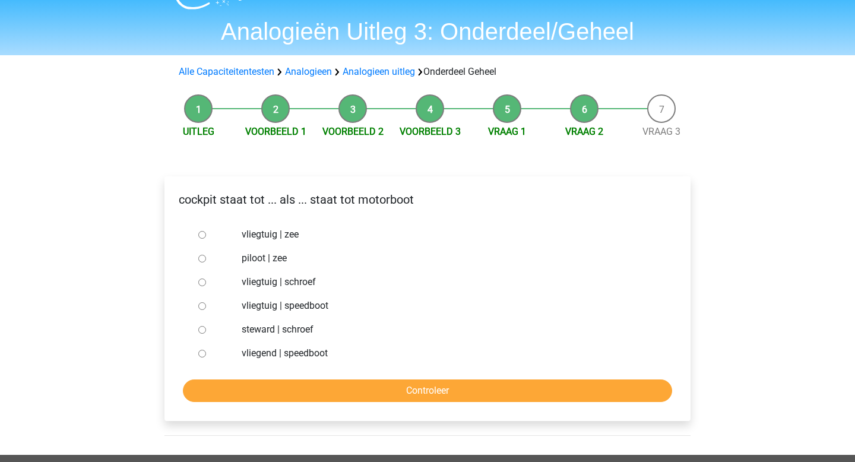
click at [262, 283] on label "vliegtuig | schroef" at bounding box center [447, 282] width 411 height 14
click at [206, 283] on input "vliegtuig | schroef" at bounding box center [202, 282] width 8 height 8
radio input "true"
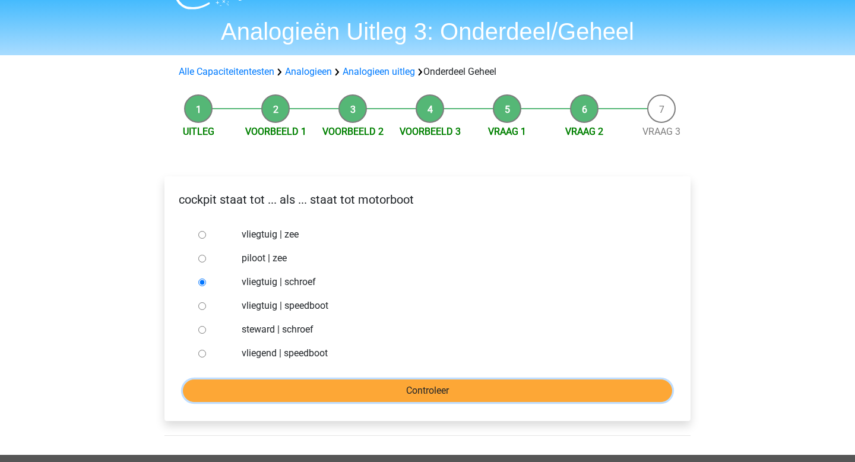
click at [299, 392] on input "Controleer" at bounding box center [427, 390] width 489 height 23
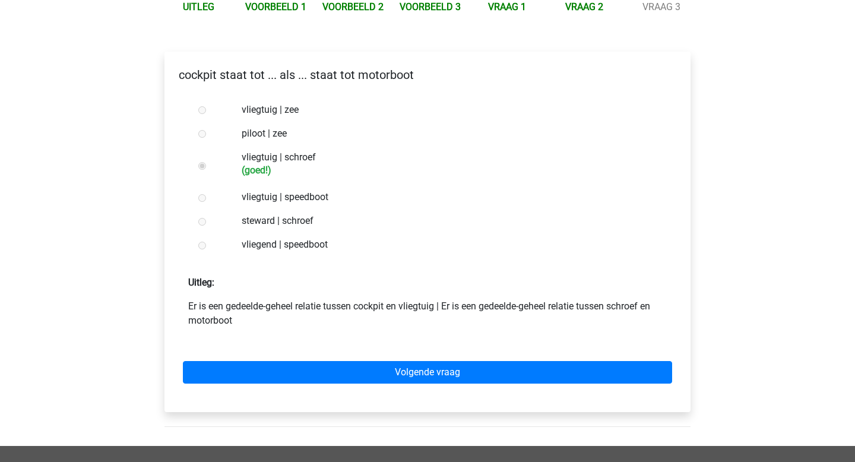
scroll to position [154, 0]
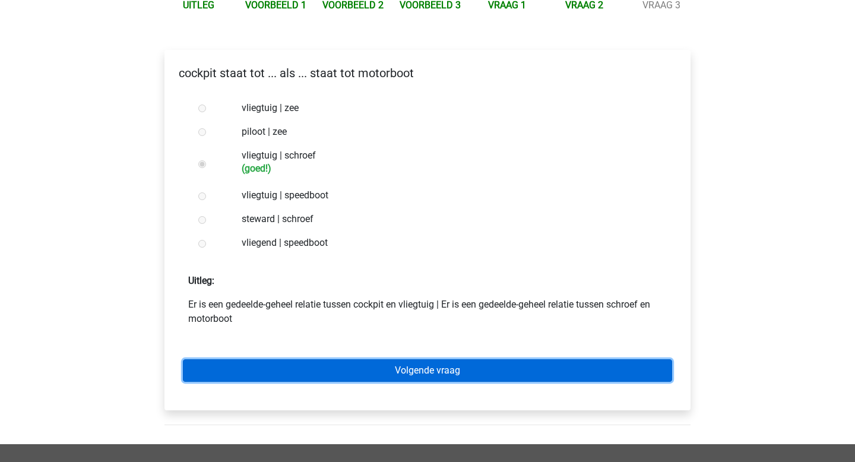
click at [347, 372] on link "Volgende vraag" at bounding box center [427, 370] width 489 height 23
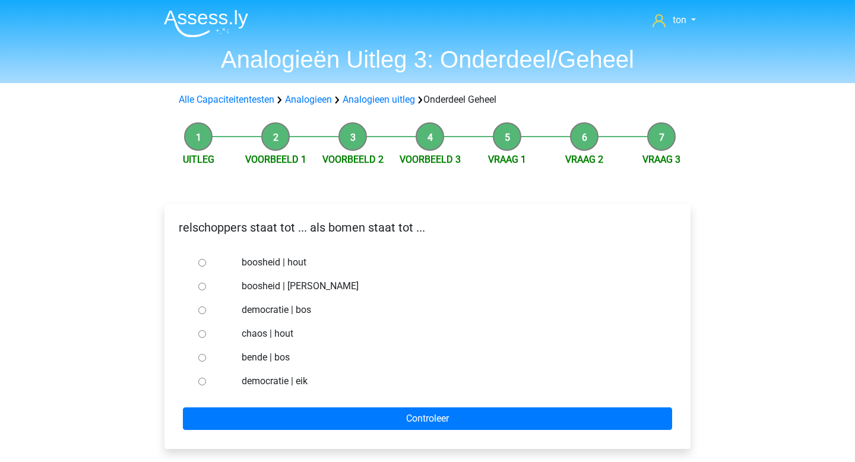
click at [261, 333] on label "chaos | hout" at bounding box center [447, 334] width 411 height 14
click at [206, 333] on input "chaos | hout" at bounding box center [202, 334] width 8 height 8
radio input "true"
click at [259, 357] on label "bende | bos" at bounding box center [447, 357] width 411 height 14
click at [206, 357] on input "bende | bos" at bounding box center [202, 358] width 8 height 8
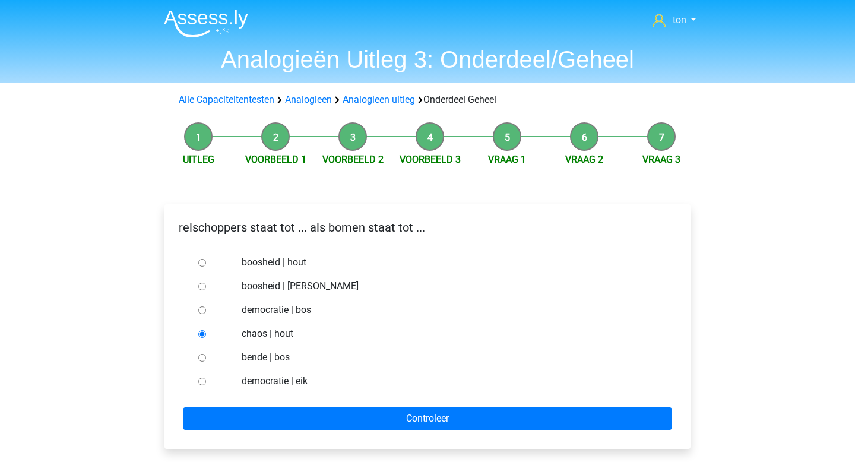
radio input "true"
click at [259, 333] on label "chaos | hout" at bounding box center [447, 334] width 411 height 14
click at [206, 333] on input "chaos | hout" at bounding box center [202, 334] width 8 height 8
radio input "true"
click at [261, 261] on label "boosheid | hout" at bounding box center [447, 262] width 411 height 14
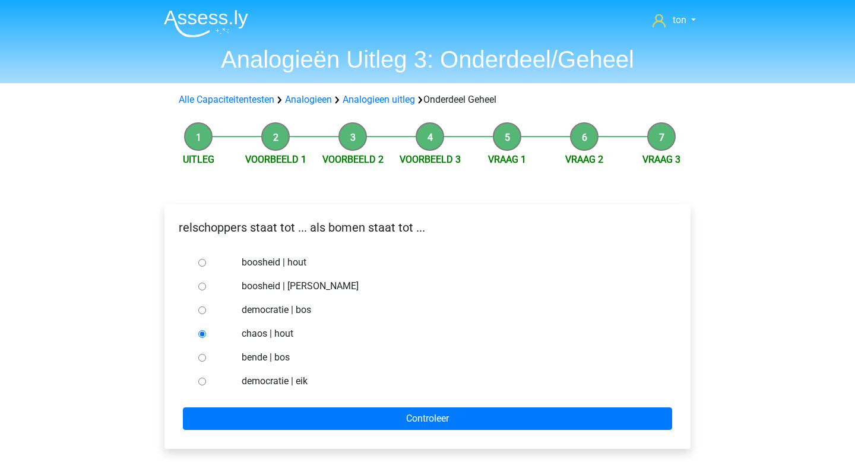
click at [206, 261] on input "boosheid | hout" at bounding box center [202, 263] width 8 height 8
radio input "true"
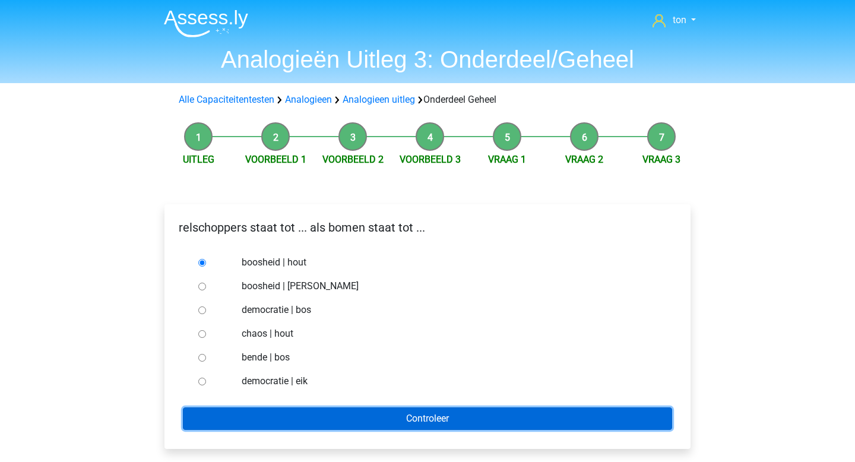
click at [283, 417] on input "Controleer" at bounding box center [427, 418] width 489 height 23
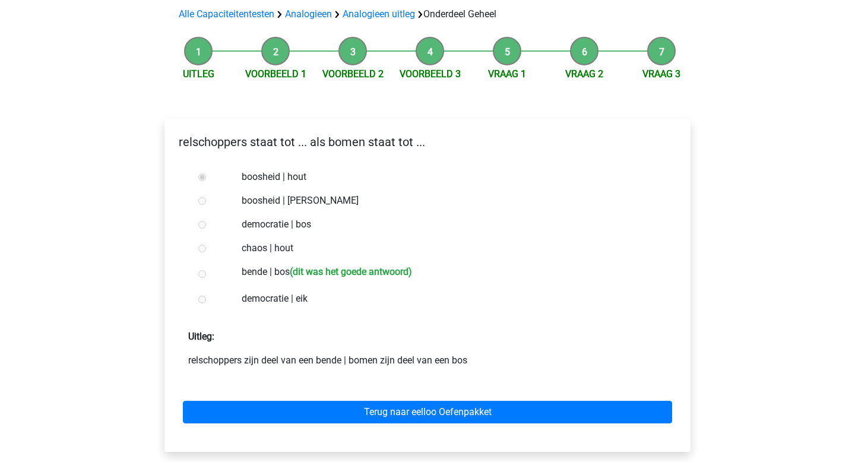
scroll to position [86, 0]
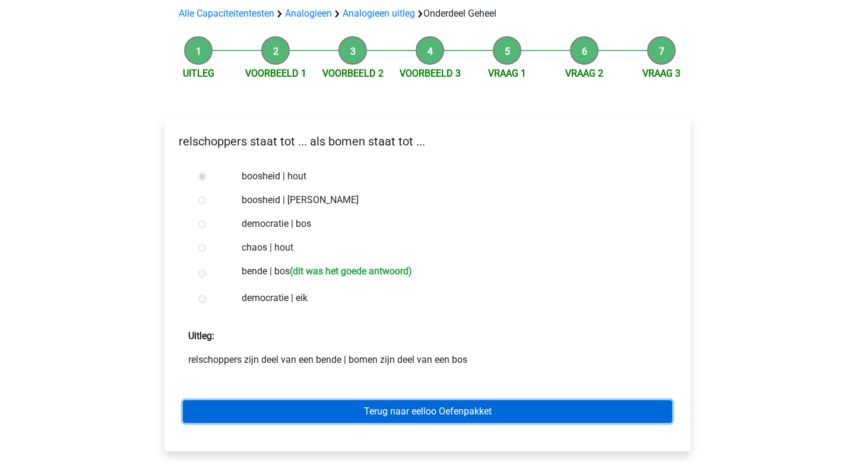
click at [334, 410] on link "Terug naar eelloo Oefenpakket" at bounding box center [427, 411] width 489 height 23
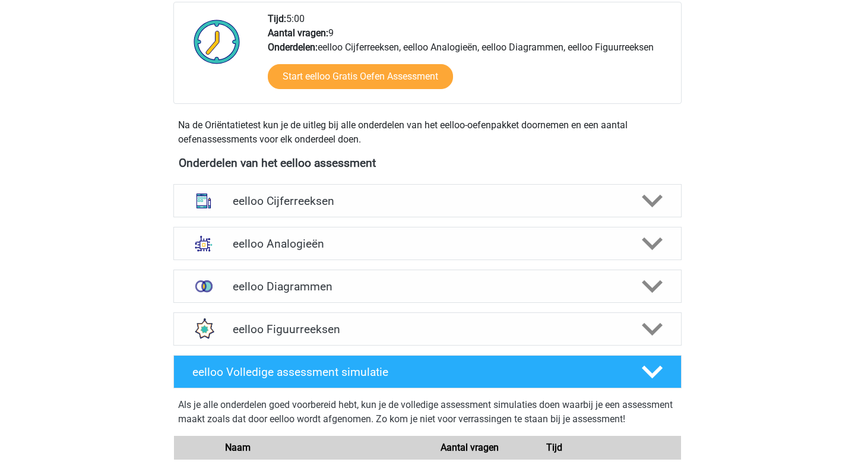
scroll to position [307, 0]
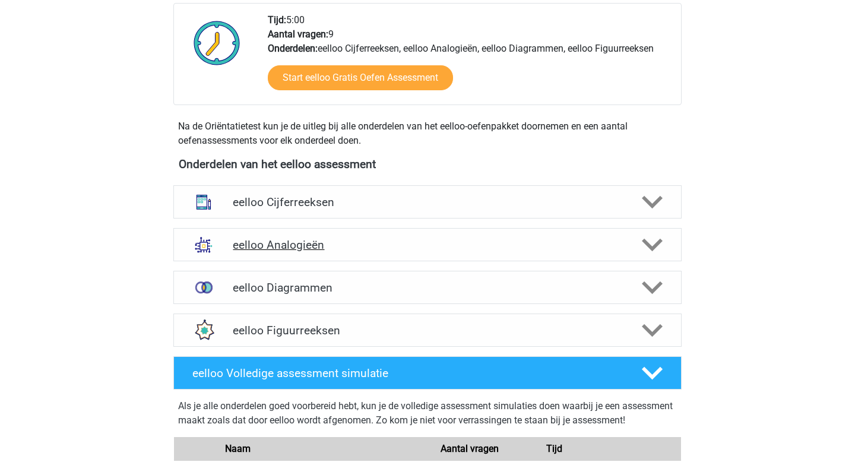
click at [308, 246] on h4 "eelloo Analogieën" at bounding box center [427, 245] width 389 height 14
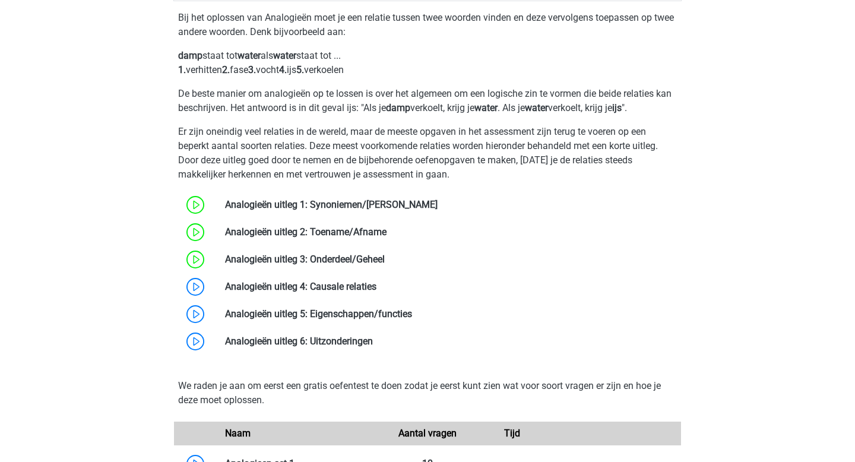
scroll to position [584, 0]
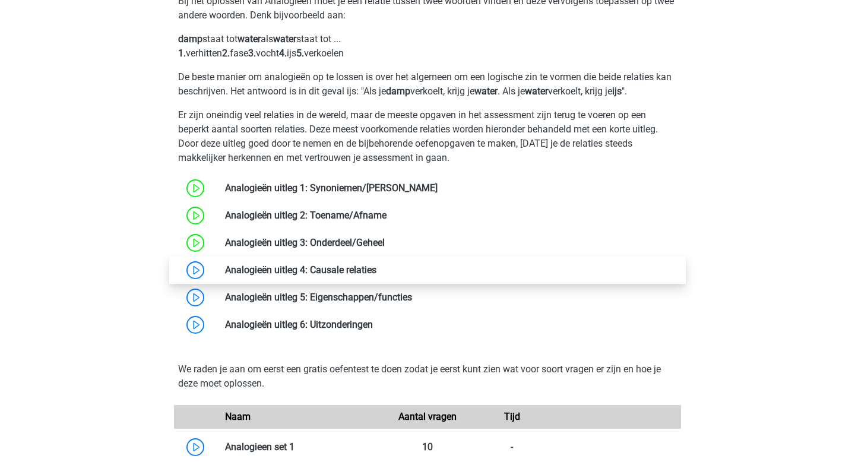
click at [376, 268] on link at bounding box center [376, 269] width 0 height 11
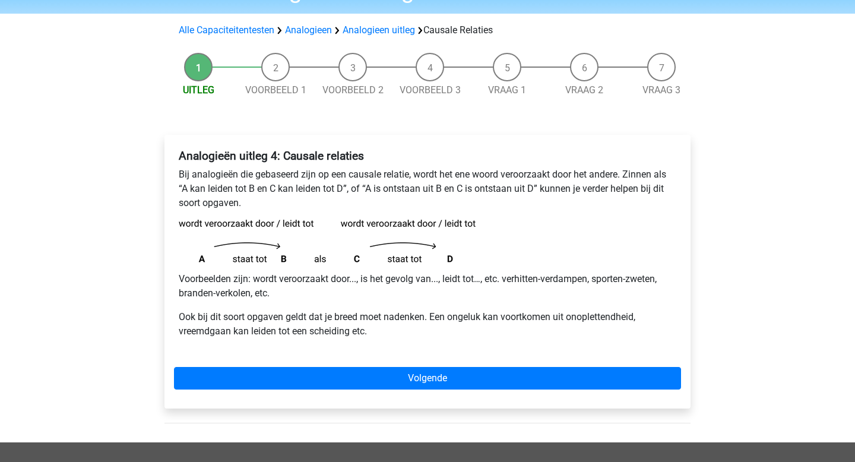
scroll to position [71, 0]
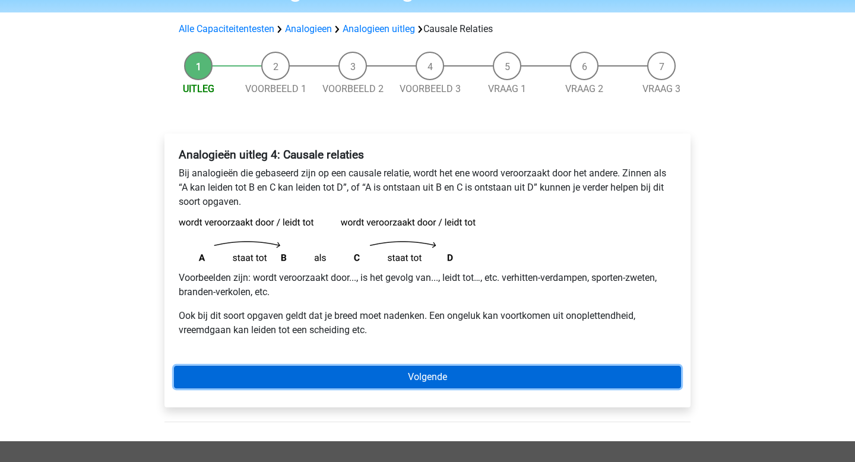
click at [325, 376] on link "Volgende" at bounding box center [427, 377] width 507 height 23
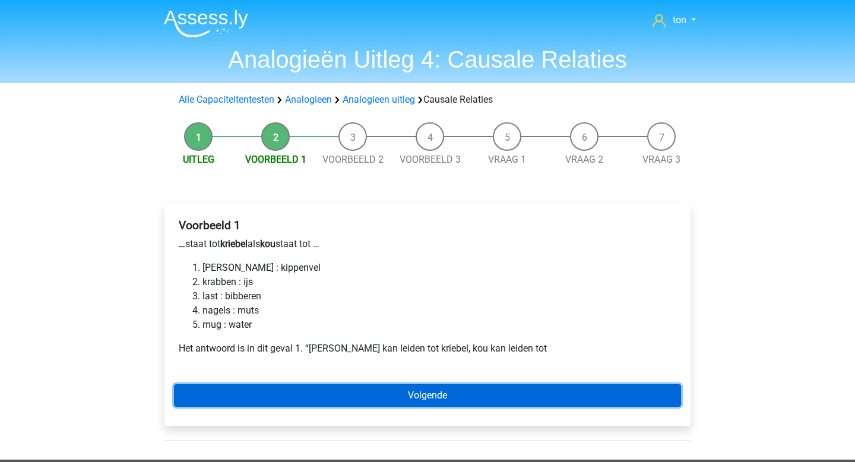
click at [295, 389] on link "Volgende" at bounding box center [427, 395] width 507 height 23
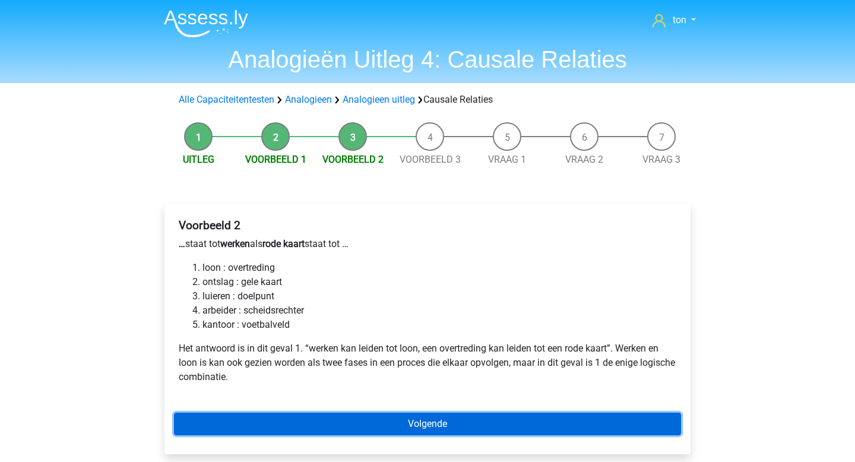
click at [373, 419] on link "Volgende" at bounding box center [427, 424] width 507 height 23
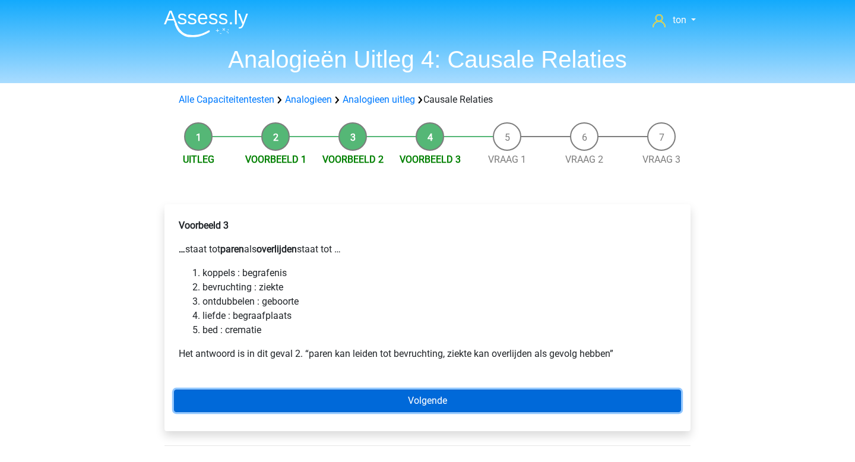
click at [370, 397] on link "Volgende" at bounding box center [427, 400] width 507 height 23
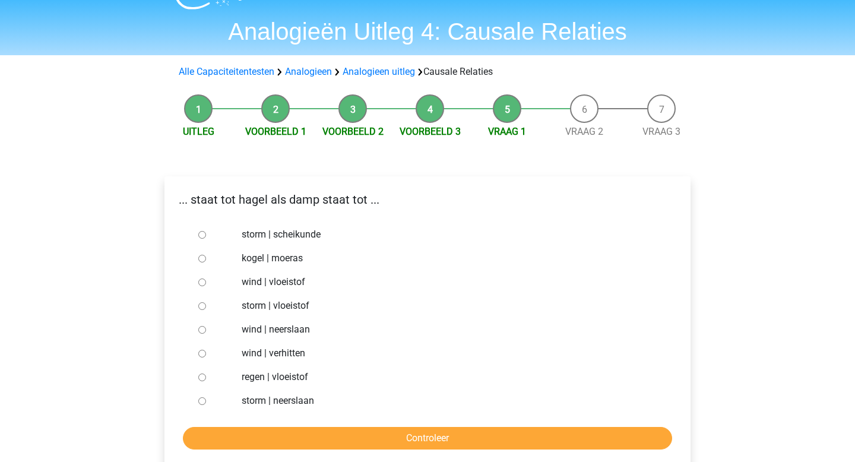
scroll to position [31, 0]
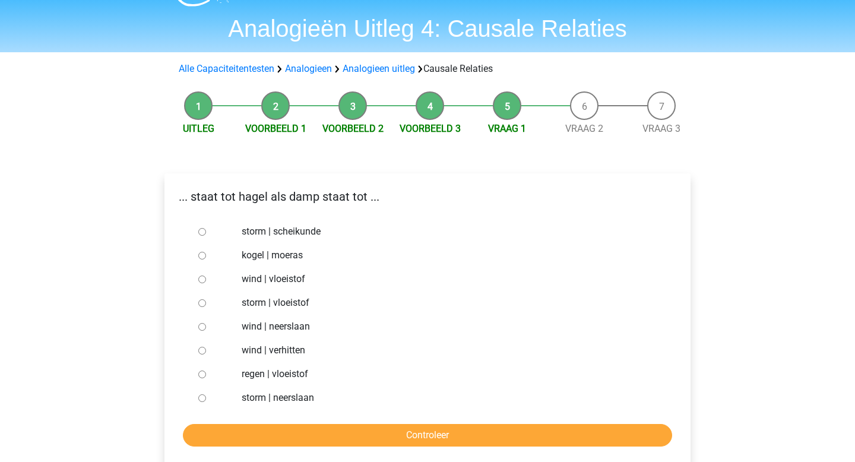
click at [284, 232] on label "storm | scheikunde" at bounding box center [447, 231] width 411 height 14
click at [206, 232] on input "storm | scheikunde" at bounding box center [202, 232] width 8 height 8
radio input "true"
click at [286, 233] on label "storm | scheikunde" at bounding box center [447, 231] width 411 height 14
click at [206, 233] on input "storm | scheikunde" at bounding box center [202, 232] width 8 height 8
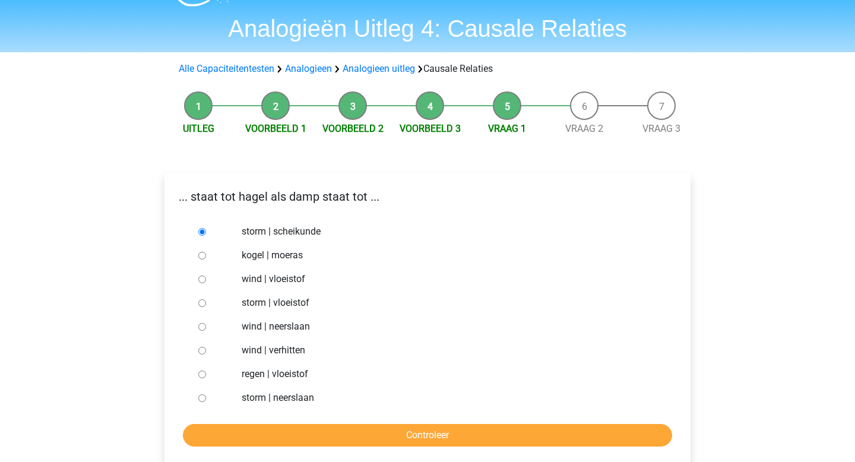
click at [282, 396] on label "storm | neerslaan" at bounding box center [447, 398] width 411 height 14
click at [206, 396] on input "storm | neerslaan" at bounding box center [202, 398] width 8 height 8
radio input "true"
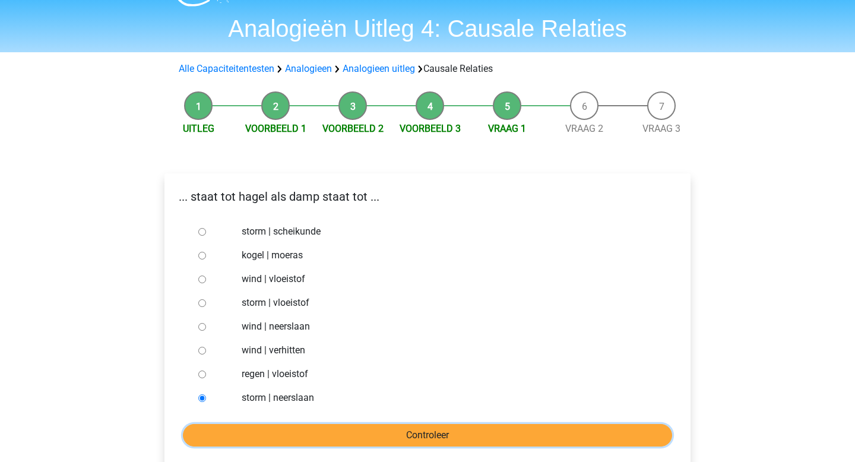
click at [291, 430] on input "Controleer" at bounding box center [427, 435] width 489 height 23
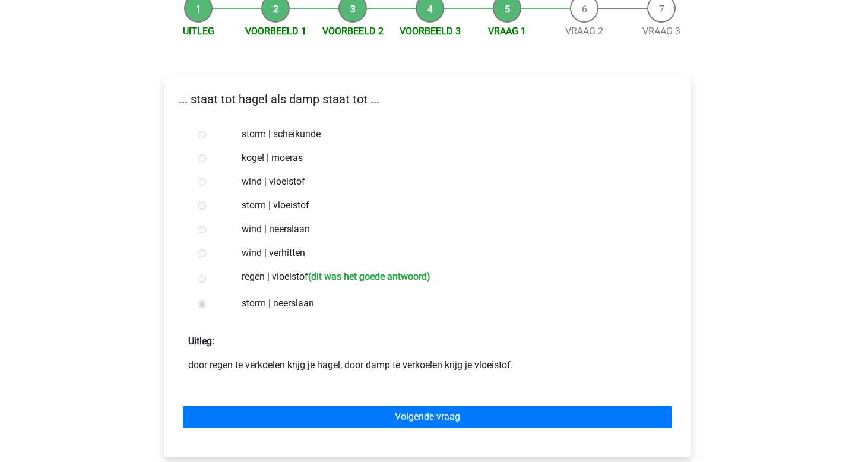
scroll to position [123, 0]
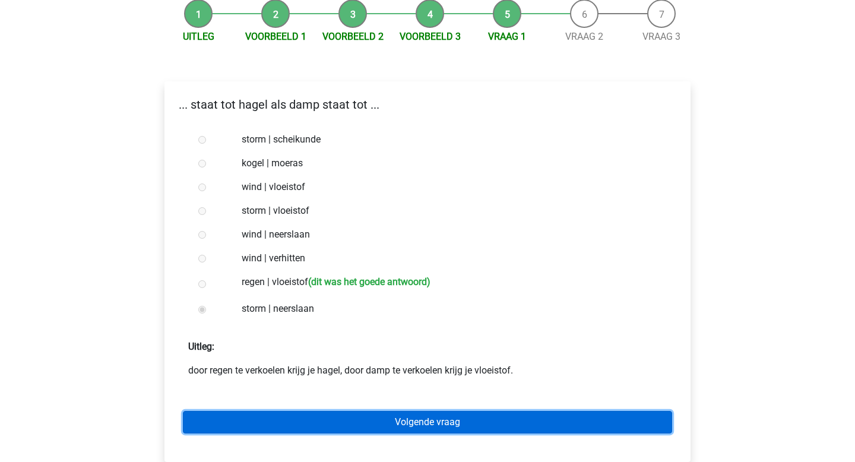
click at [395, 420] on link "Volgende vraag" at bounding box center [427, 422] width 489 height 23
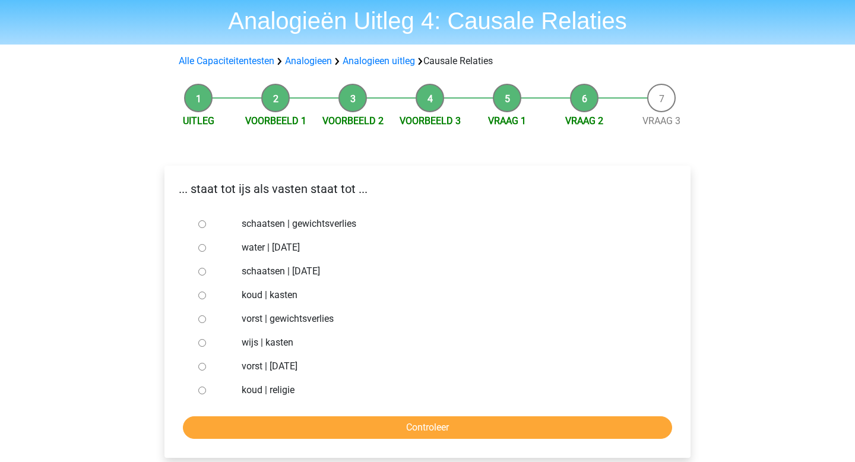
scroll to position [39, 0]
click at [293, 319] on label "vorst | gewichtsverlies" at bounding box center [447, 318] width 411 height 14
click at [206, 319] on input "vorst | gewichtsverlies" at bounding box center [202, 319] width 8 height 8
radio input "true"
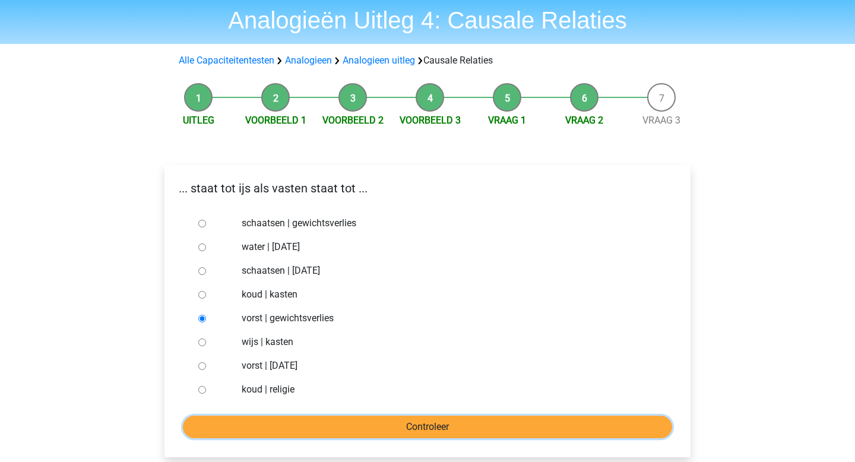
click at [315, 423] on input "Controleer" at bounding box center [427, 427] width 489 height 23
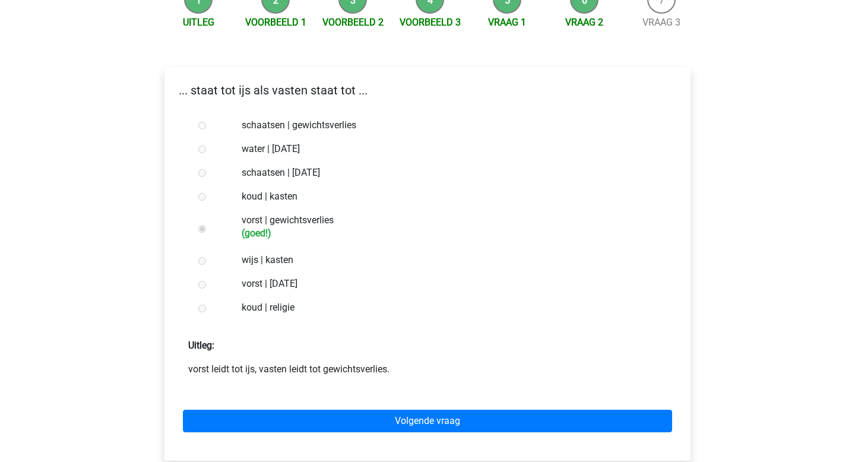
scroll to position [133, 0]
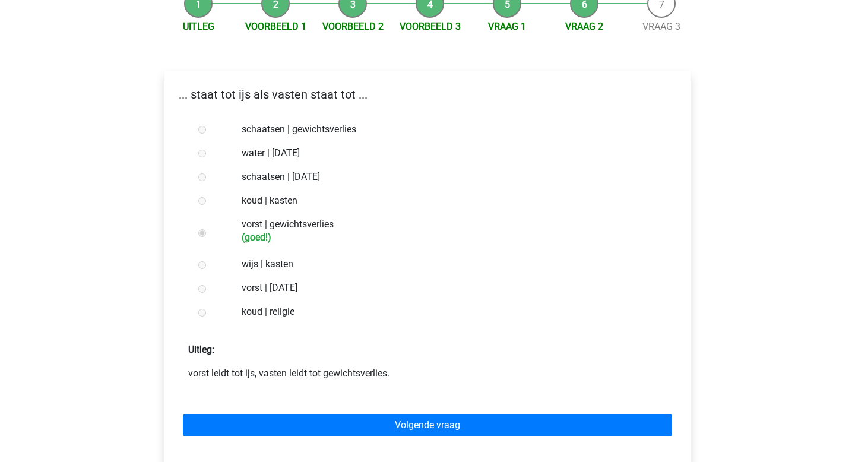
click at [283, 267] on label "wijs | kasten" at bounding box center [447, 264] width 411 height 14
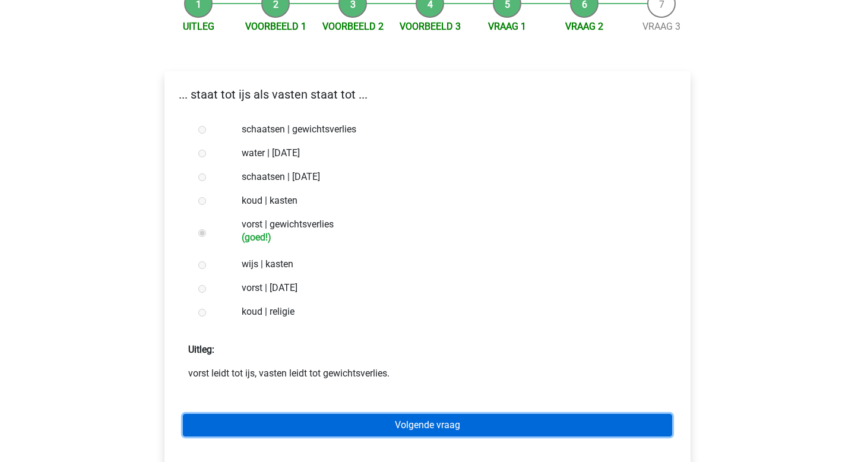
click at [349, 424] on link "Volgende vraag" at bounding box center [427, 425] width 489 height 23
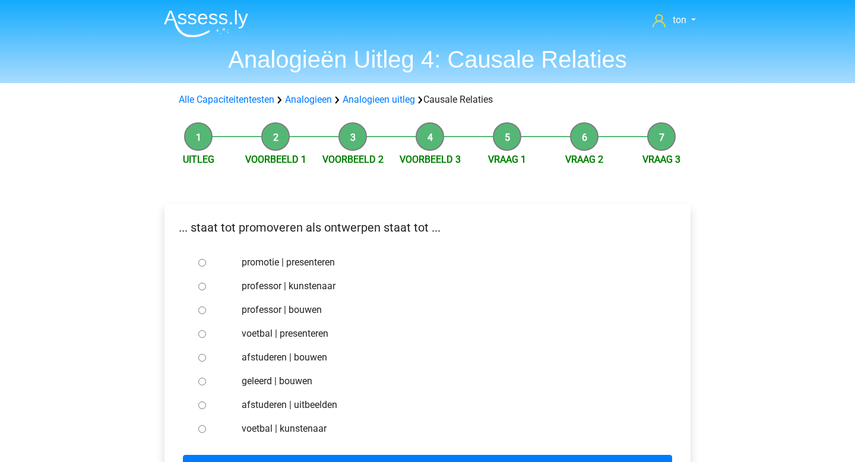
click at [261, 358] on label "afstuderen | bouwen" at bounding box center [447, 357] width 411 height 14
click at [206, 358] on input "afstuderen | bouwen" at bounding box center [202, 358] width 8 height 8
radio input "true"
click at [289, 456] on input "Controleer" at bounding box center [427, 466] width 489 height 23
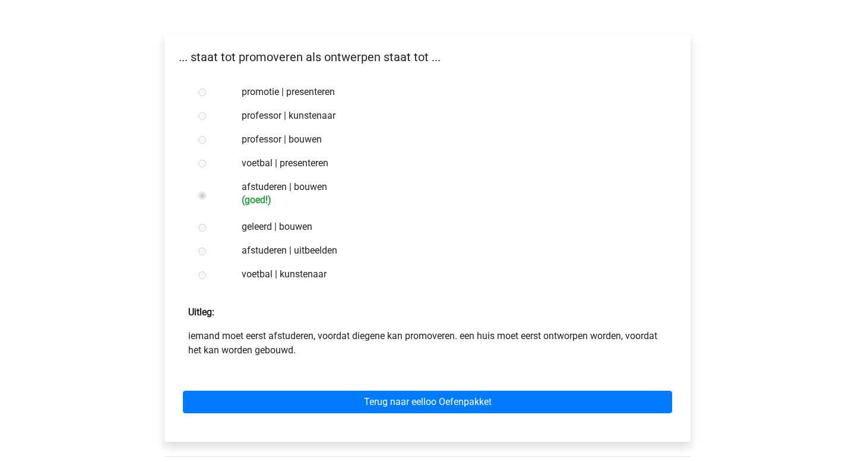
scroll to position [172, 0]
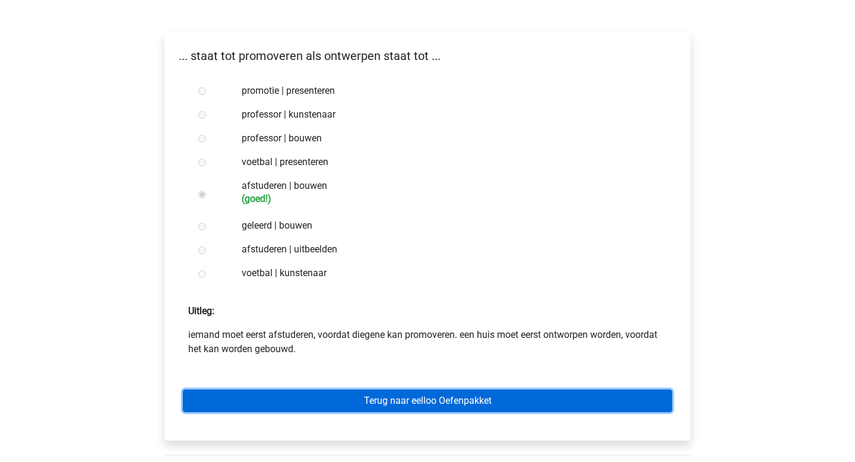
click at [337, 402] on link "Terug naar eelloo Oefenpakket" at bounding box center [427, 400] width 489 height 23
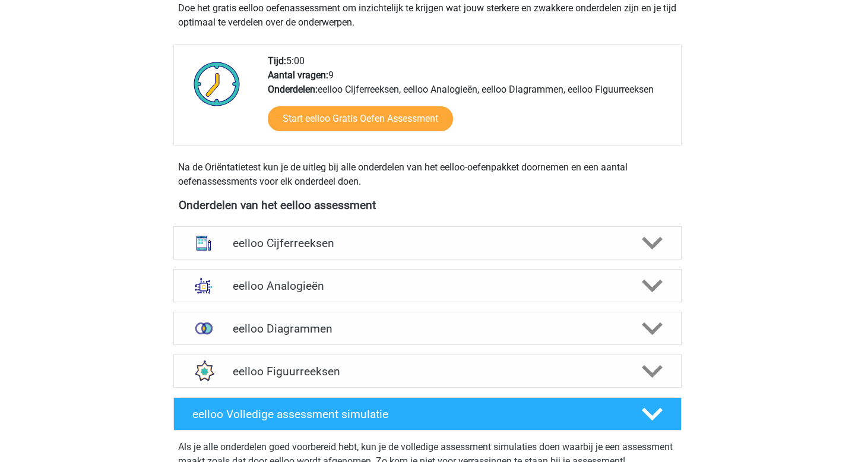
scroll to position [280, 0]
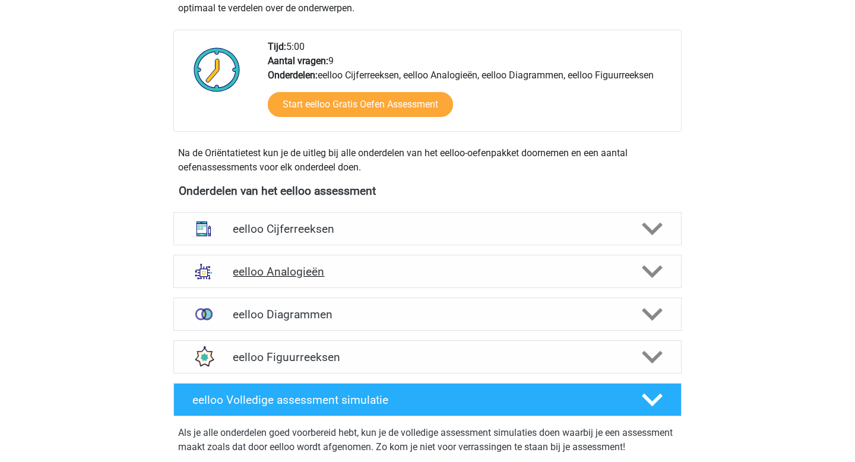
click at [356, 273] on h4 "eelloo Analogieën" at bounding box center [427, 272] width 389 height 14
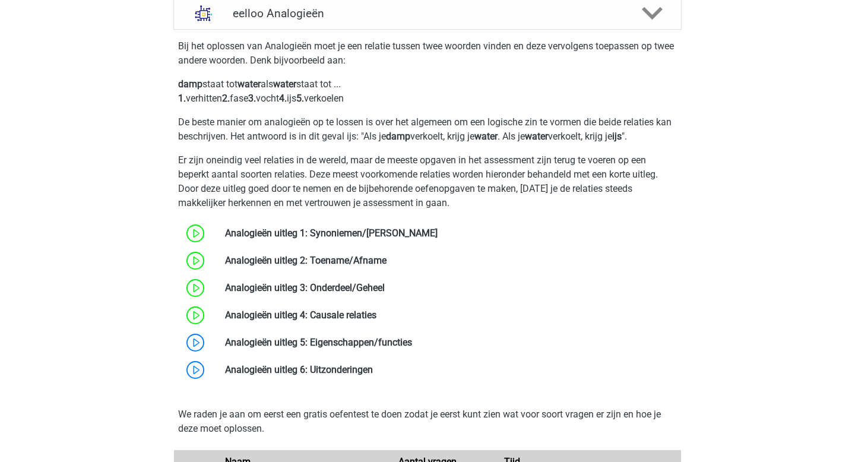
scroll to position [553, 0]
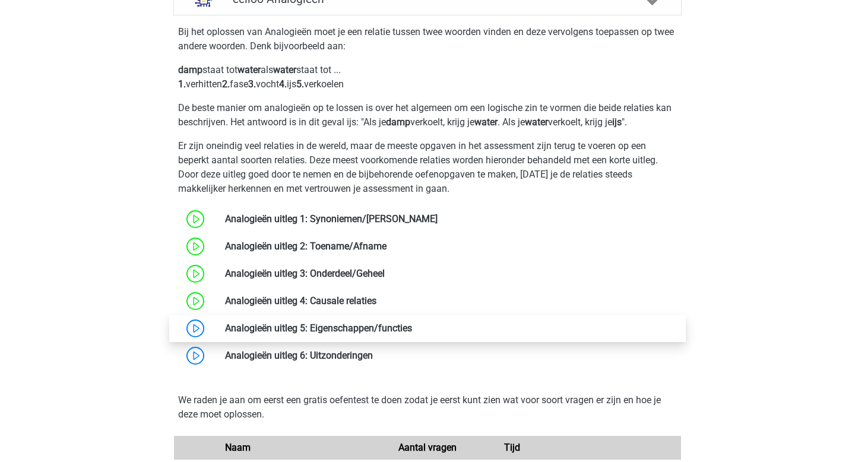
click at [412, 327] on link at bounding box center [412, 327] width 0 height 11
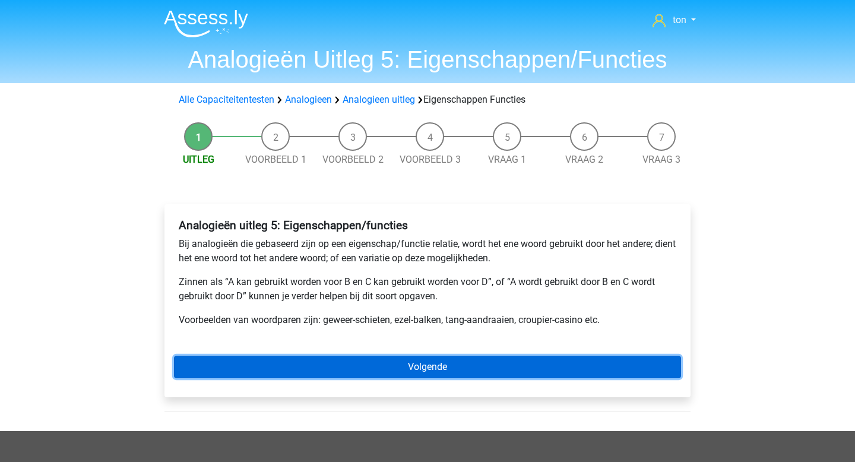
click at [366, 365] on link "Volgende" at bounding box center [427, 367] width 507 height 23
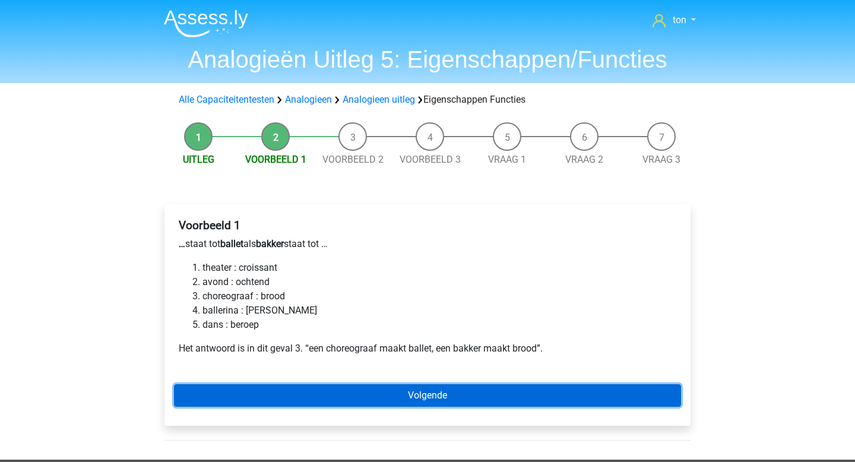
click at [271, 388] on link "Volgende" at bounding box center [427, 395] width 507 height 23
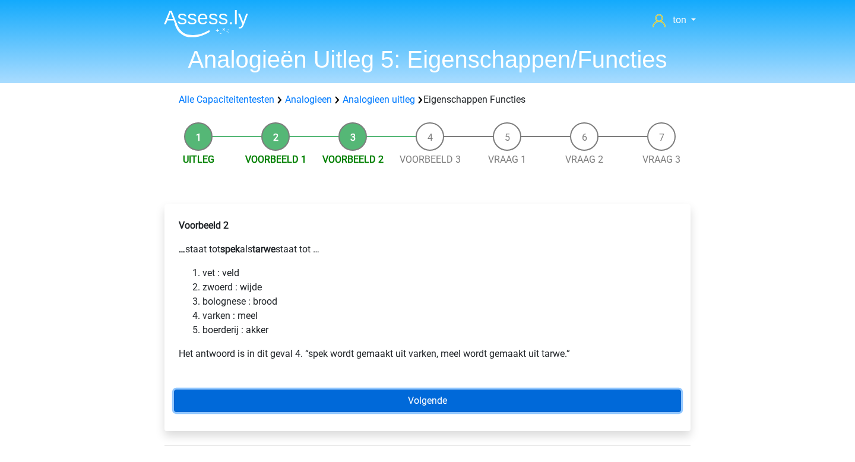
click at [264, 395] on link "Volgende" at bounding box center [427, 400] width 507 height 23
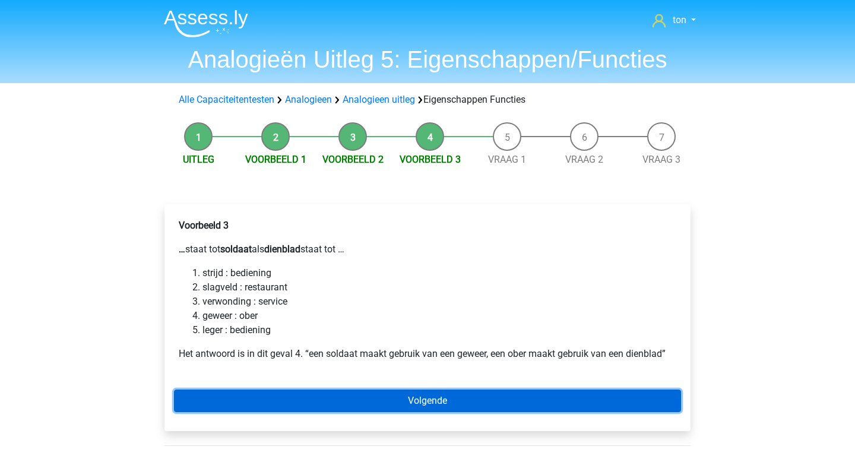
click at [264, 393] on link "Volgende" at bounding box center [427, 400] width 507 height 23
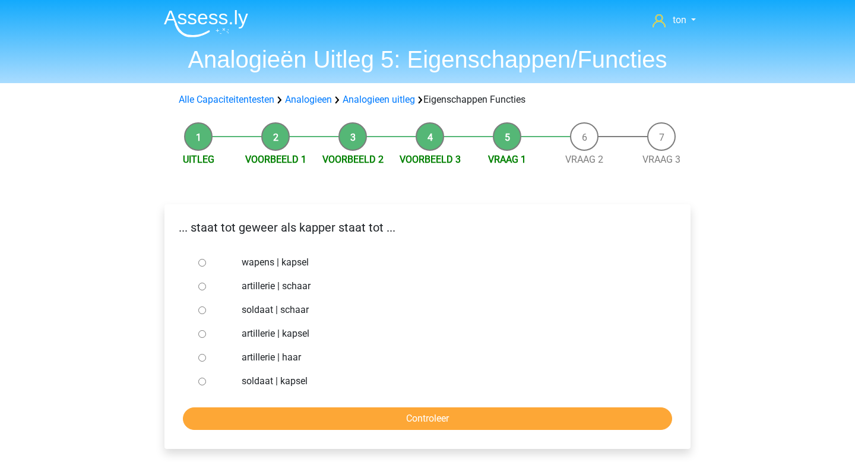
click at [285, 309] on label "soldaat | schaar" at bounding box center [447, 310] width 411 height 14
click at [206, 309] on input "soldaat | schaar" at bounding box center [202, 310] width 8 height 8
radio input "true"
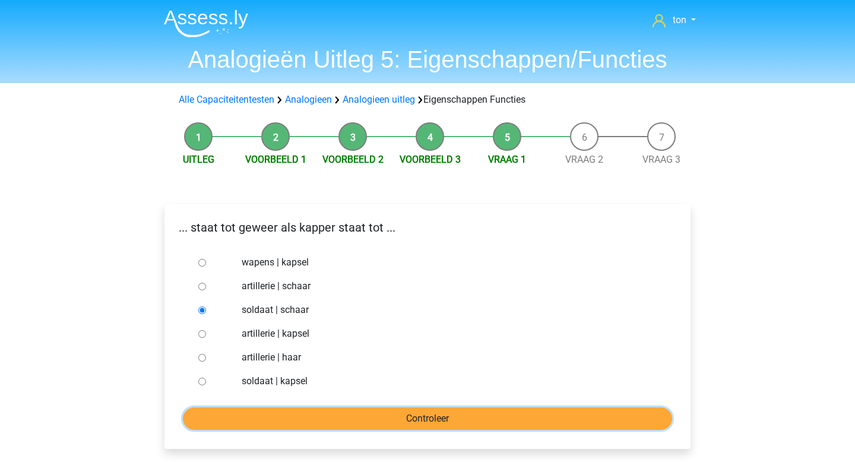
click at [308, 415] on input "Controleer" at bounding box center [427, 418] width 489 height 23
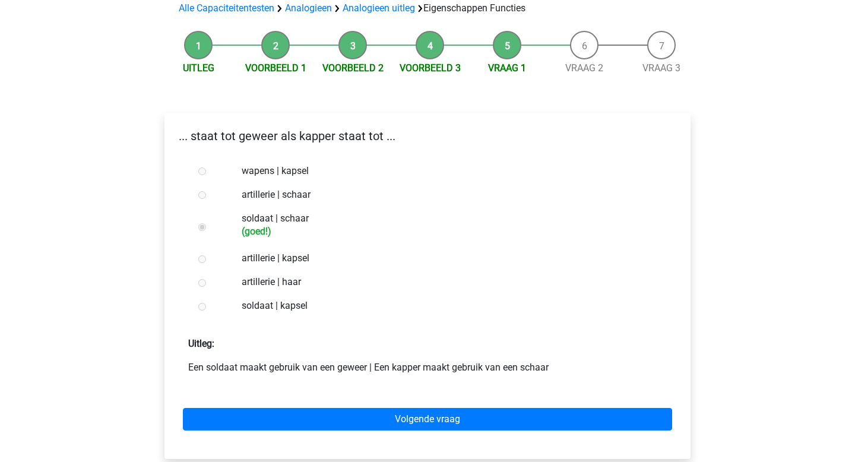
scroll to position [95, 0]
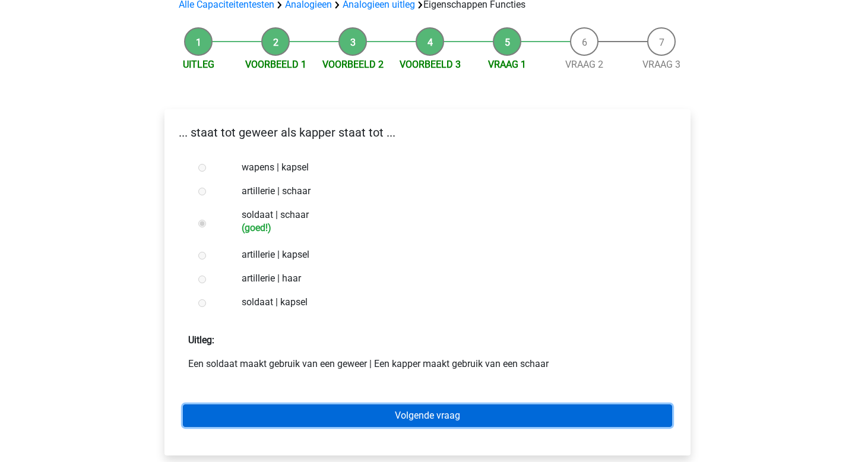
click at [353, 415] on link "Volgende vraag" at bounding box center [427, 415] width 489 height 23
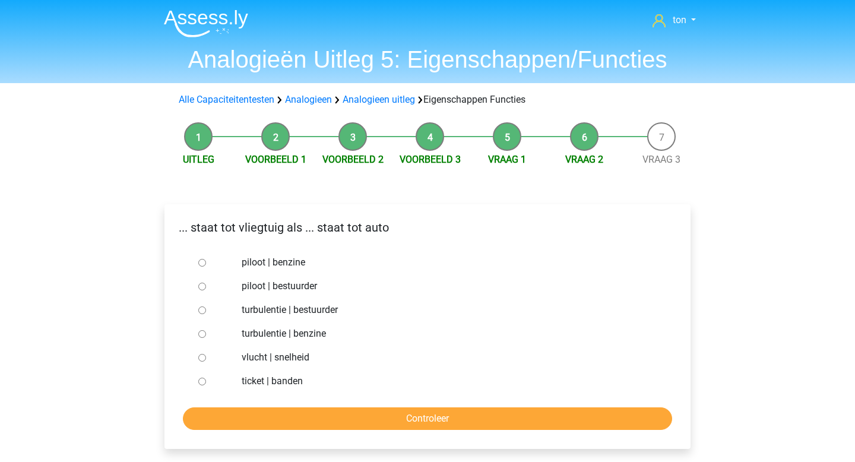
click at [292, 283] on label "piloot | bestuurder" at bounding box center [447, 286] width 411 height 14
click at [206, 283] on input "piloot | bestuurder" at bounding box center [202, 287] width 8 height 8
radio input "true"
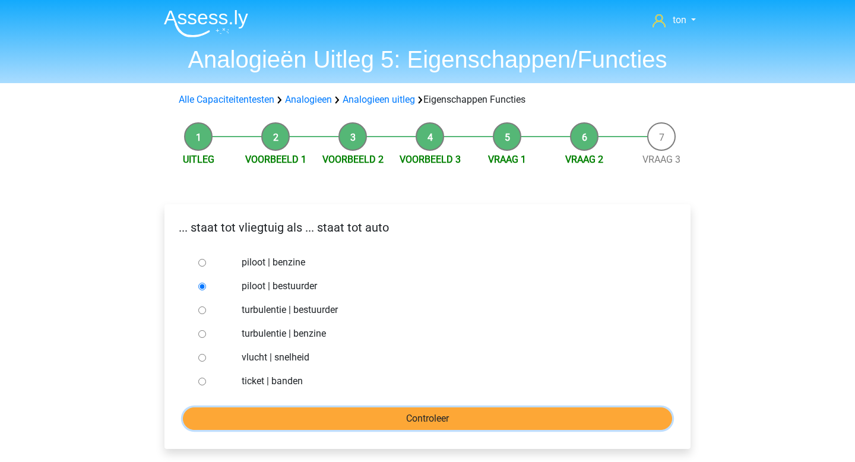
click at [303, 412] on input "Controleer" at bounding box center [427, 418] width 489 height 23
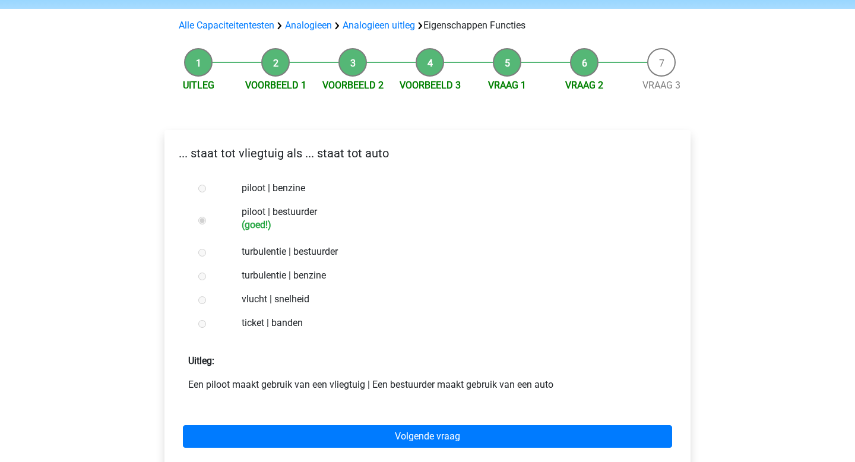
scroll to position [80, 0]
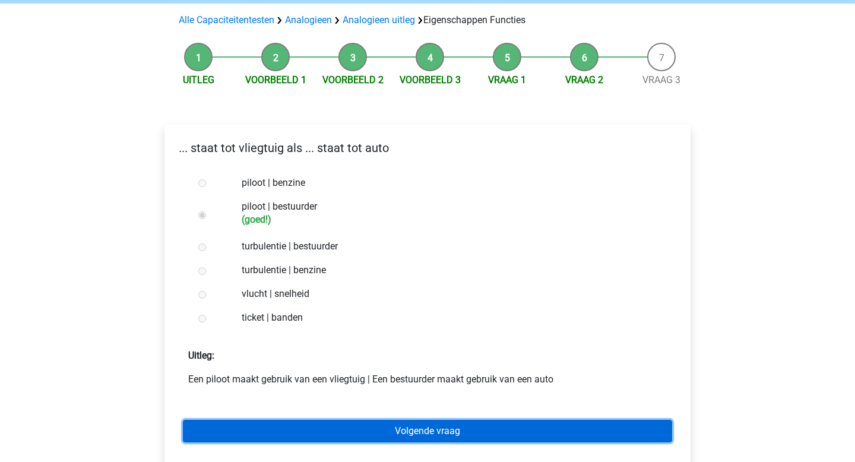
click at [326, 429] on link "Volgende vraag" at bounding box center [427, 431] width 489 height 23
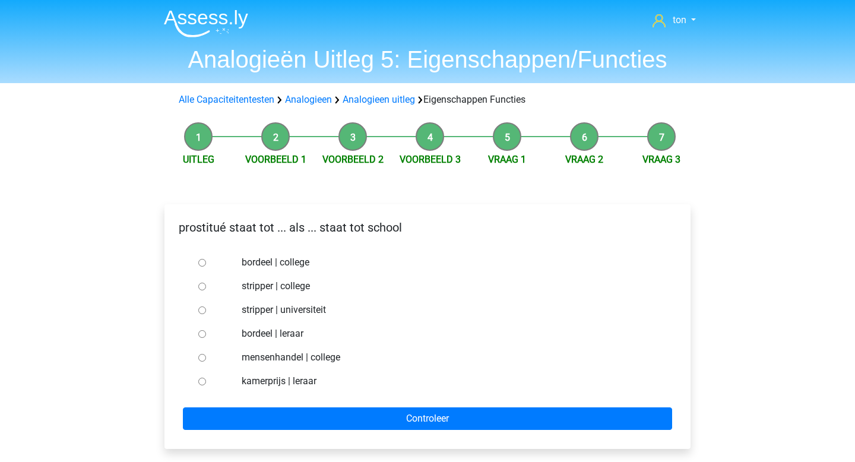
click at [264, 333] on label "bordeel | leraar" at bounding box center [447, 334] width 411 height 14
click at [206, 333] on input "bordeel | leraar" at bounding box center [202, 334] width 8 height 8
radio input "true"
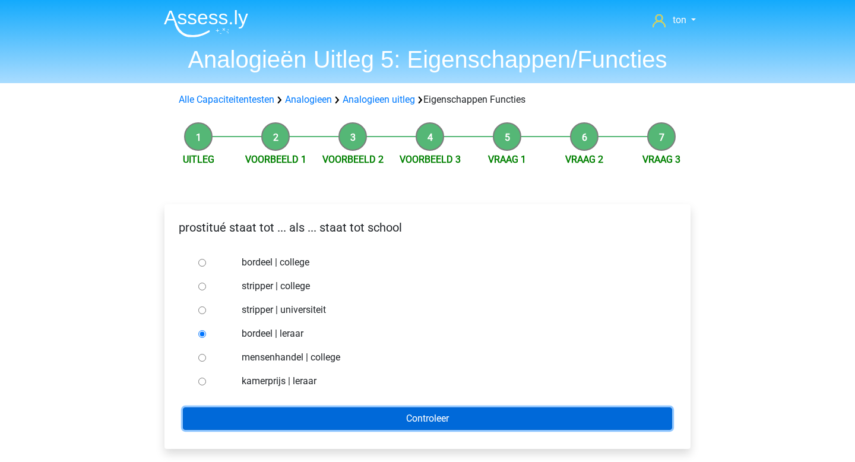
click at [305, 414] on input "Controleer" at bounding box center [427, 418] width 489 height 23
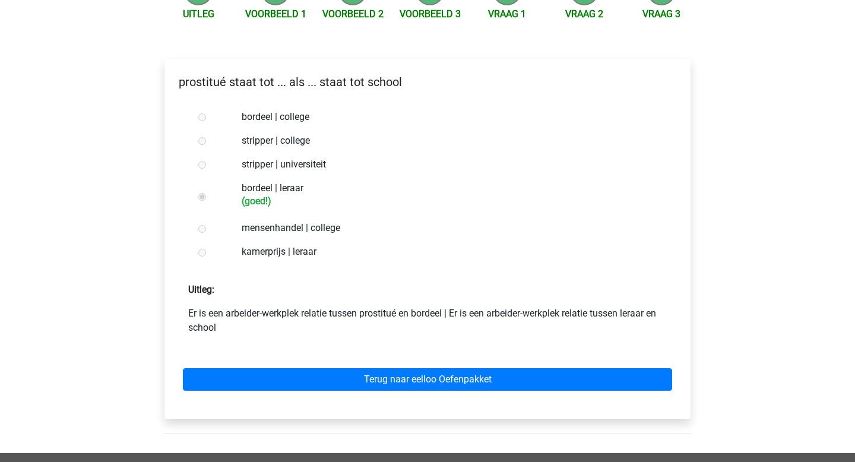
scroll to position [155, 0]
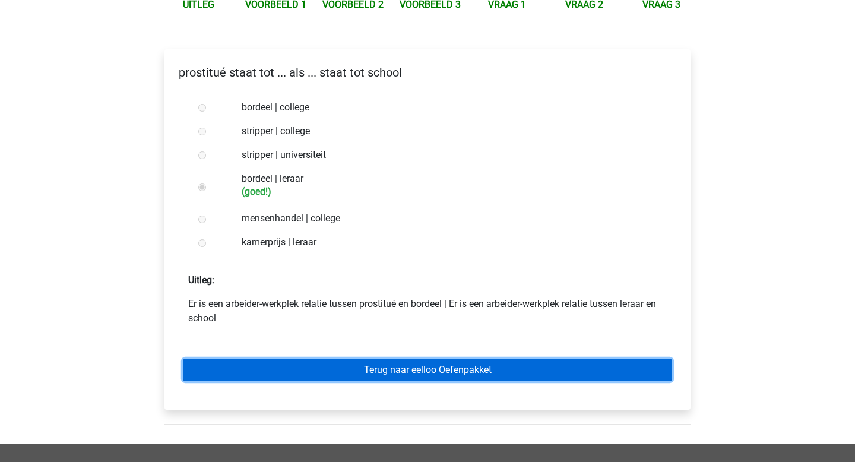
click at [371, 369] on link "Terug naar eelloo Oefenpakket" at bounding box center [427, 370] width 489 height 23
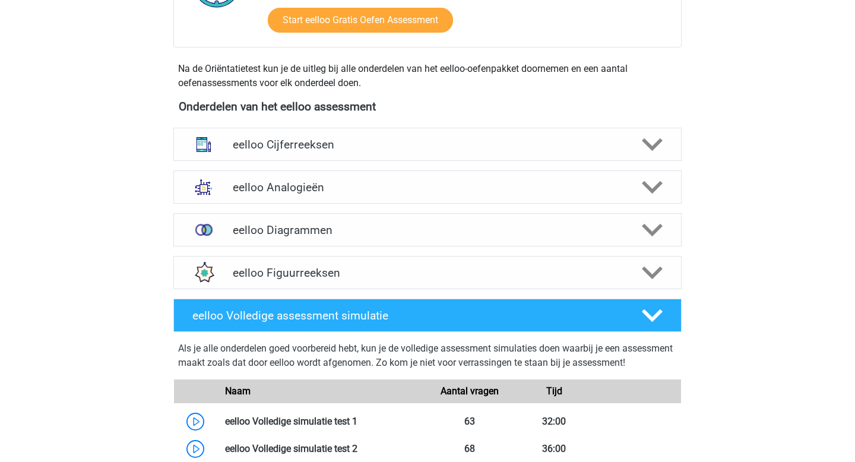
scroll to position [386, 0]
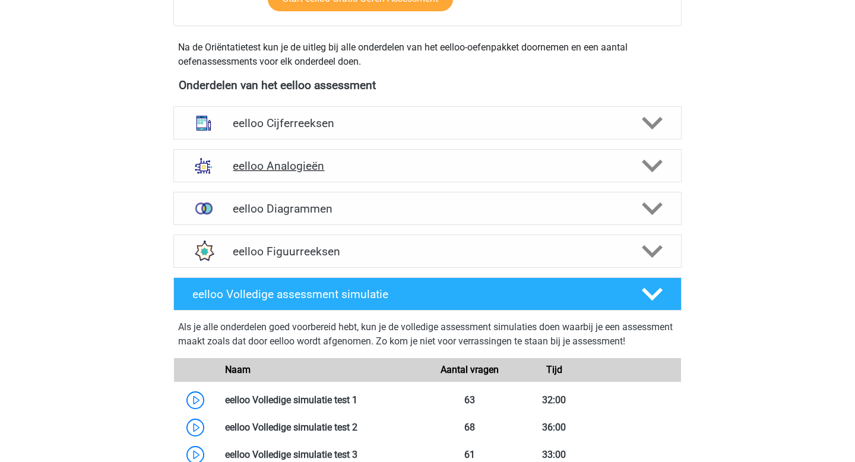
click at [287, 164] on h4 "eelloo Analogieën" at bounding box center [427, 166] width 389 height 14
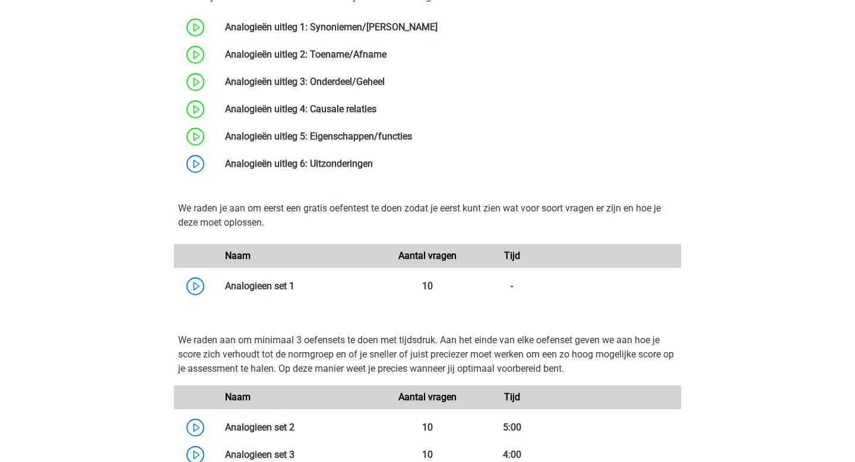
scroll to position [731, 0]
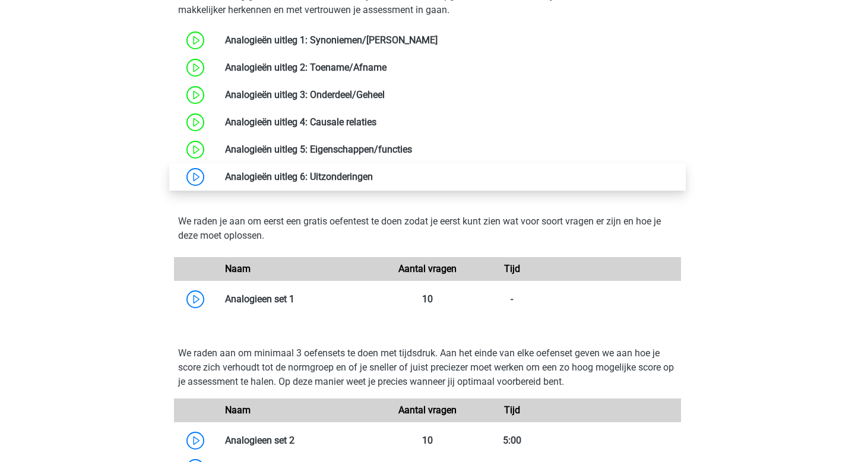
click at [373, 176] on link at bounding box center [373, 176] width 0 height 11
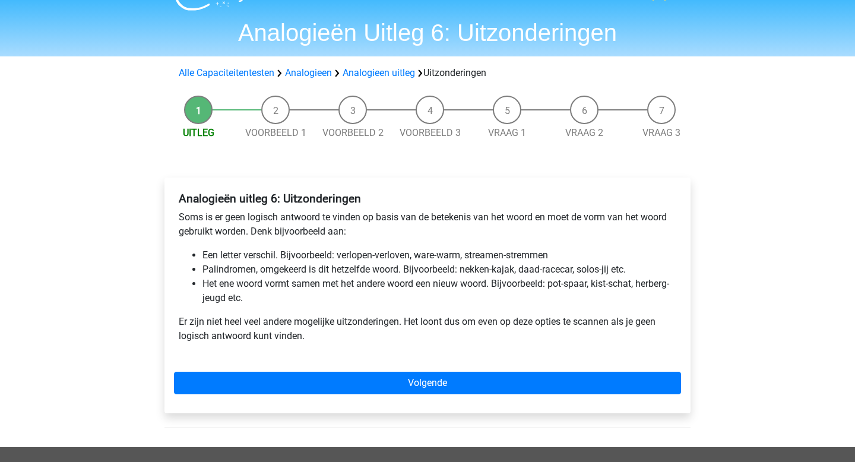
scroll to position [39, 0]
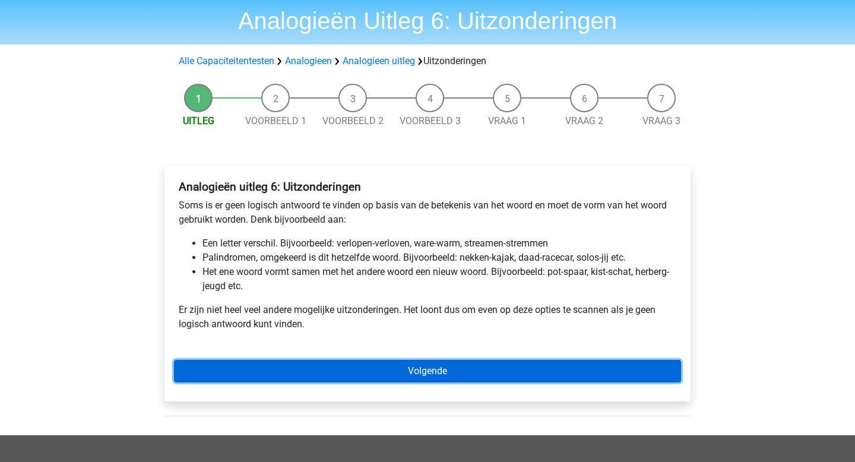
click at [351, 367] on link "Volgende" at bounding box center [427, 371] width 507 height 23
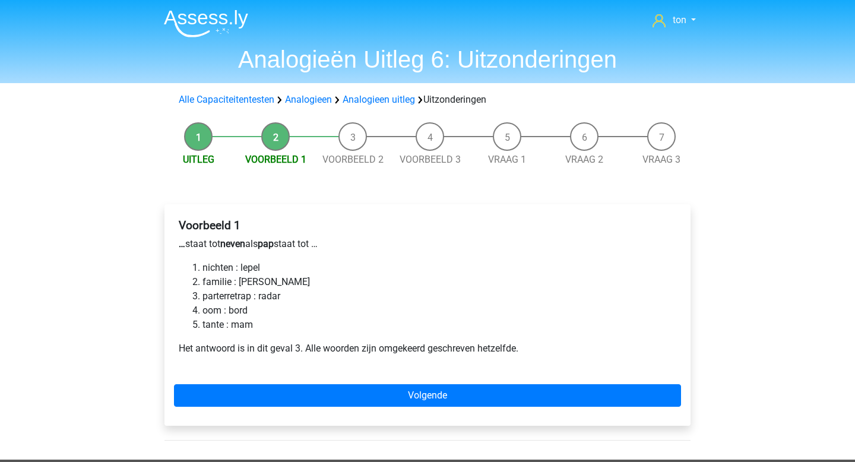
click at [376, 303] on li "parterretrap : radar" at bounding box center [439, 296] width 474 height 14
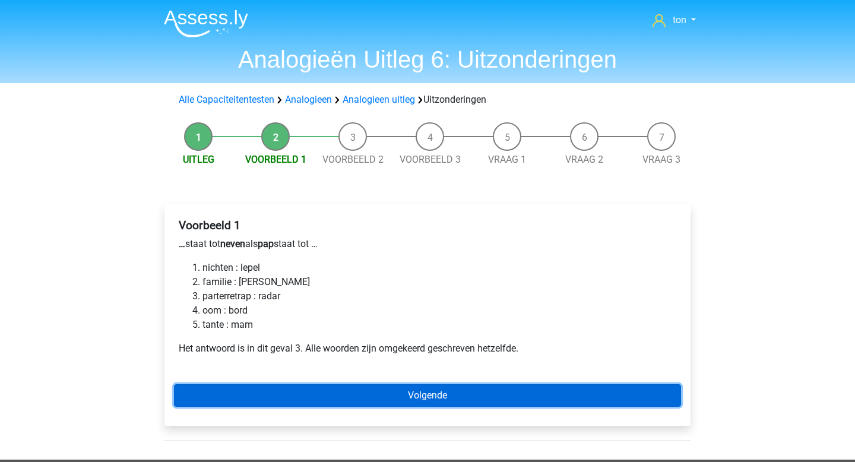
click at [249, 392] on link "Volgende" at bounding box center [427, 395] width 507 height 23
click at [310, 388] on link "Volgende" at bounding box center [427, 395] width 507 height 23
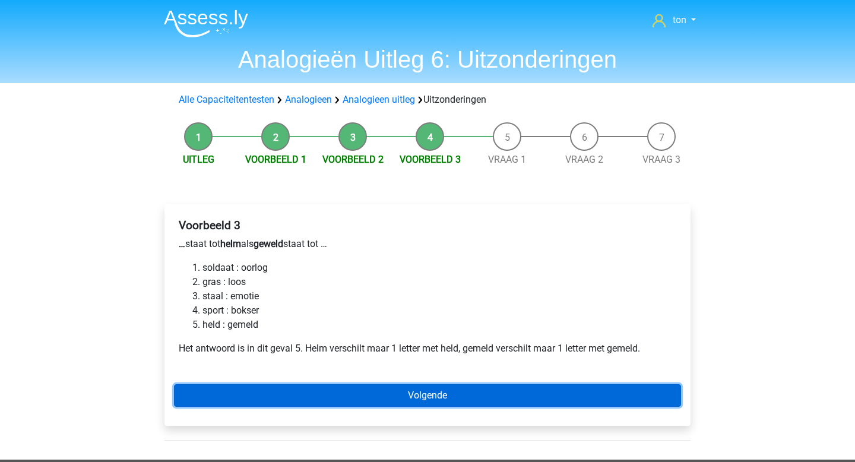
click at [309, 390] on link "Volgende" at bounding box center [427, 395] width 507 height 23
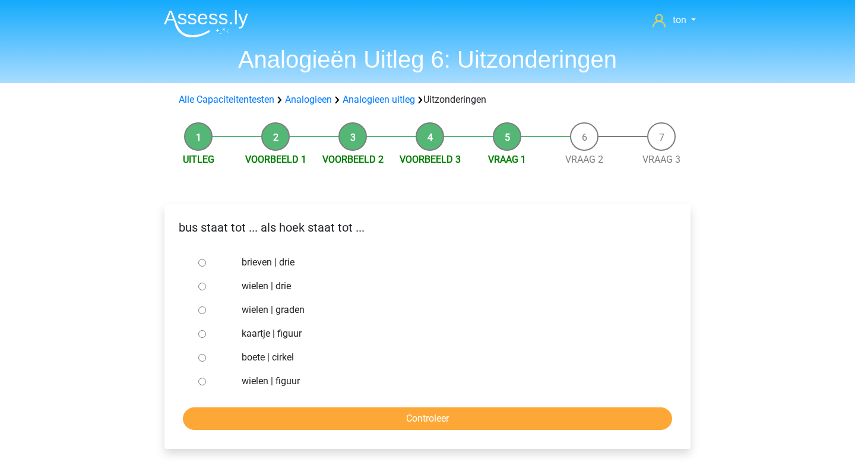
click at [265, 263] on label "brieven | drie" at bounding box center [447, 262] width 411 height 14
click at [206, 263] on input "brieven | drie" at bounding box center [202, 263] width 8 height 8
radio input "true"
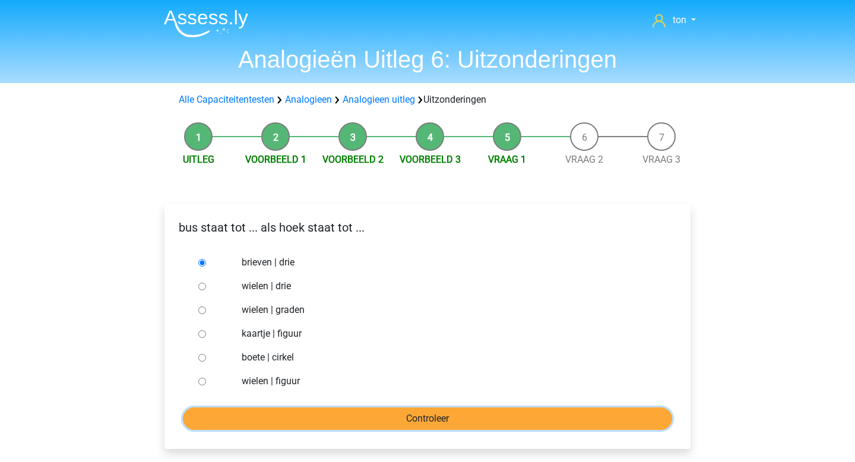
click at [300, 412] on input "Controleer" at bounding box center [427, 418] width 489 height 23
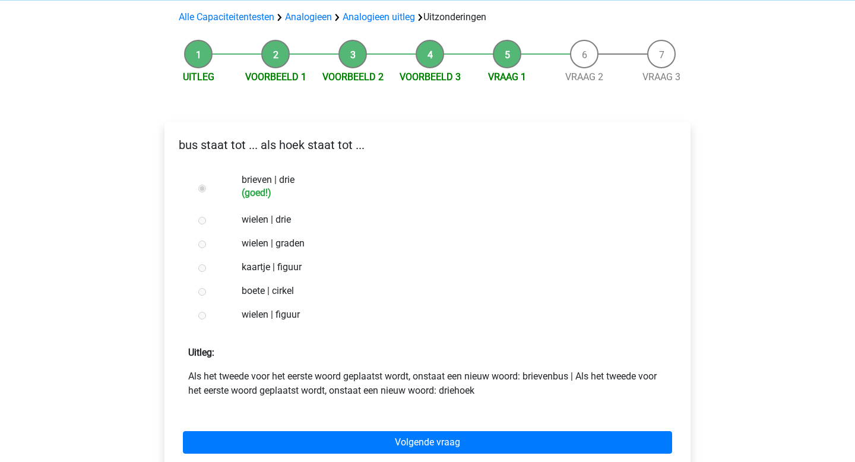
scroll to position [87, 0]
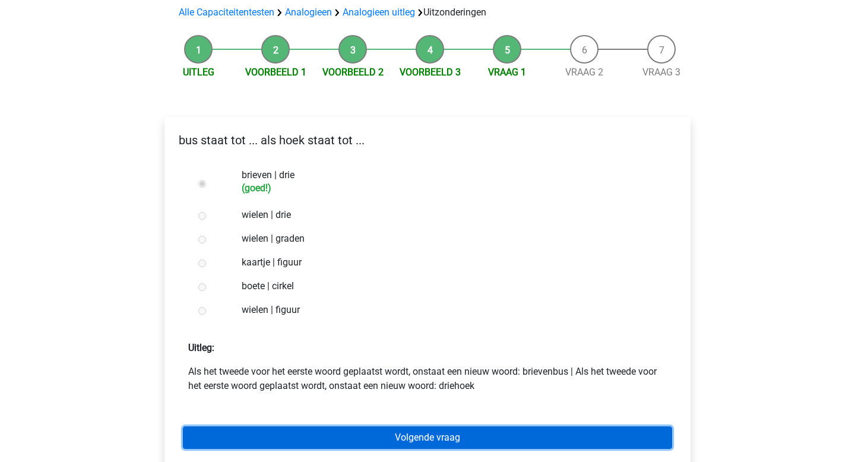
click at [360, 435] on link "Volgende vraag" at bounding box center [427, 437] width 489 height 23
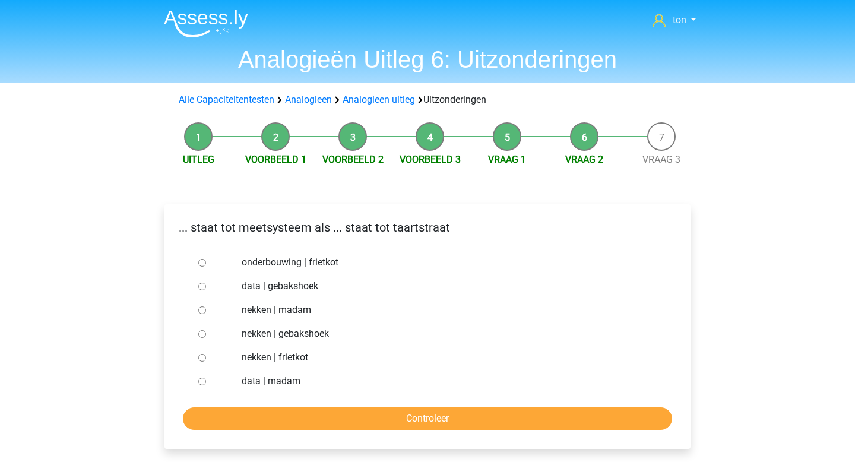
click at [283, 308] on label "nekken | madam" at bounding box center [447, 310] width 411 height 14
click at [206, 308] on input "nekken | madam" at bounding box center [202, 310] width 8 height 8
radio input "true"
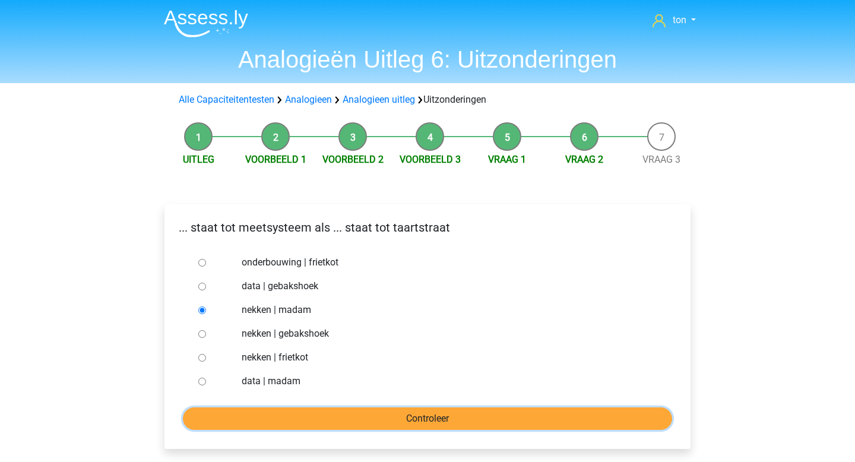
click at [292, 413] on input "Controleer" at bounding box center [427, 418] width 489 height 23
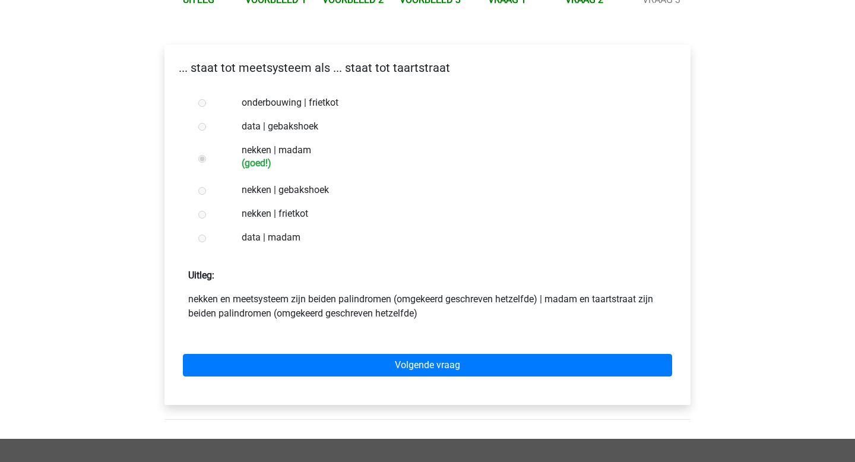
scroll to position [159, 0]
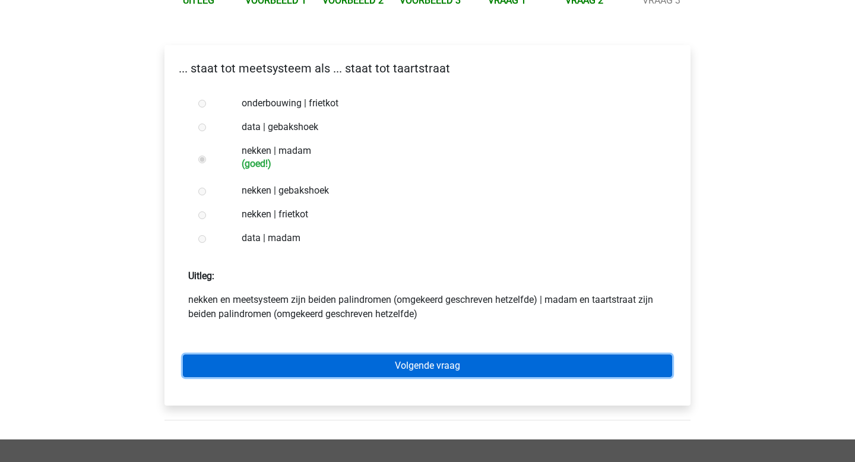
click at [334, 369] on link "Volgende vraag" at bounding box center [427, 365] width 489 height 23
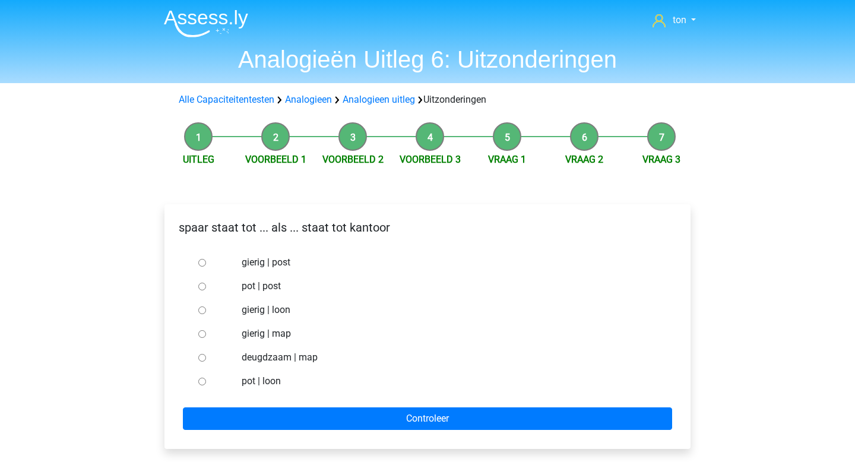
click at [271, 285] on label "pot | post" at bounding box center [447, 286] width 411 height 14
click at [206, 285] on input "pot | post" at bounding box center [202, 287] width 8 height 8
radio input "true"
click at [264, 379] on label "pot | loon" at bounding box center [447, 381] width 411 height 14
click at [206, 379] on input "pot | loon" at bounding box center [202, 382] width 8 height 8
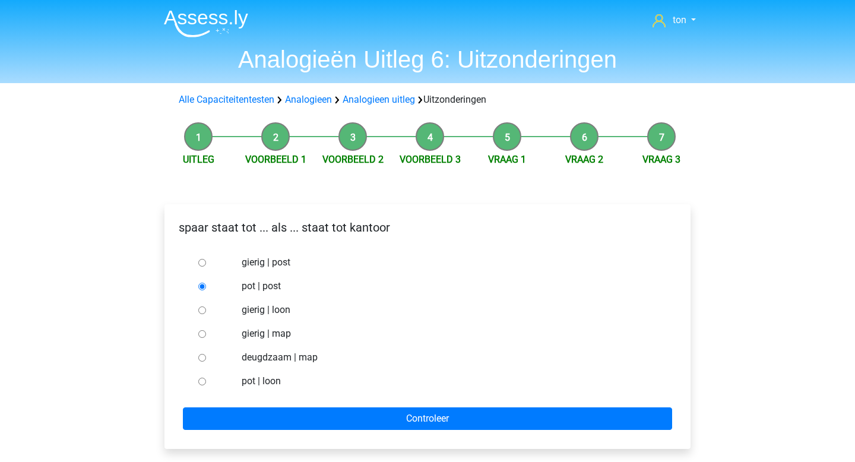
radio input "true"
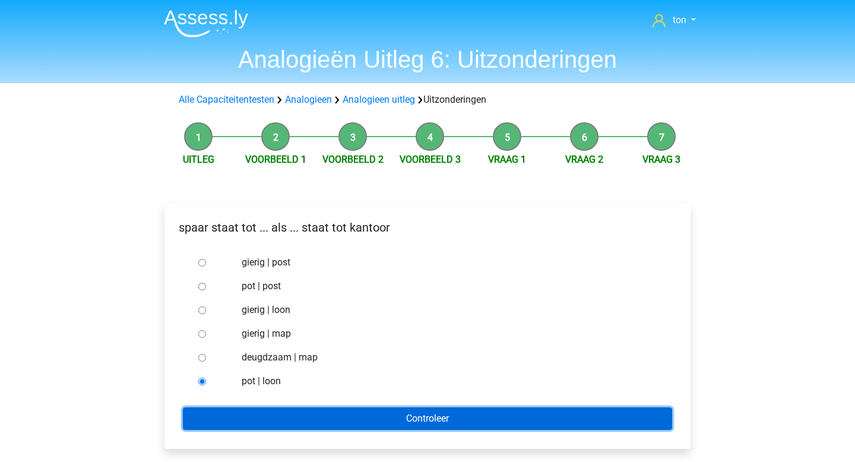
click at [297, 414] on input "Controleer" at bounding box center [427, 418] width 489 height 23
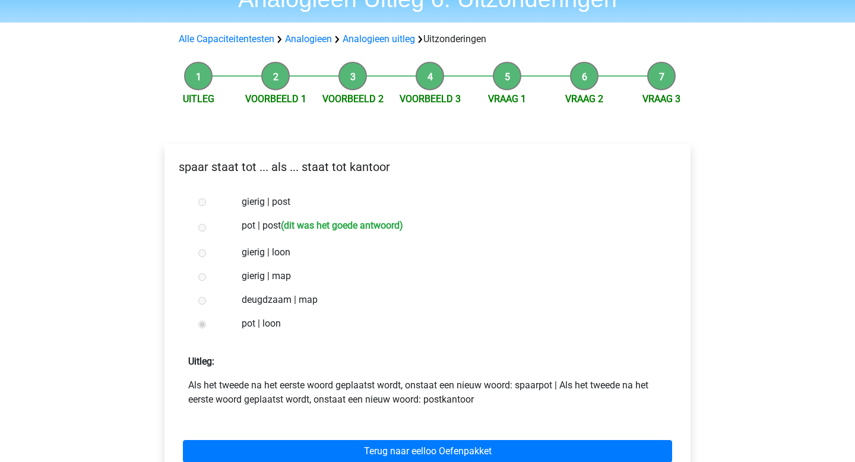
scroll to position [72, 0]
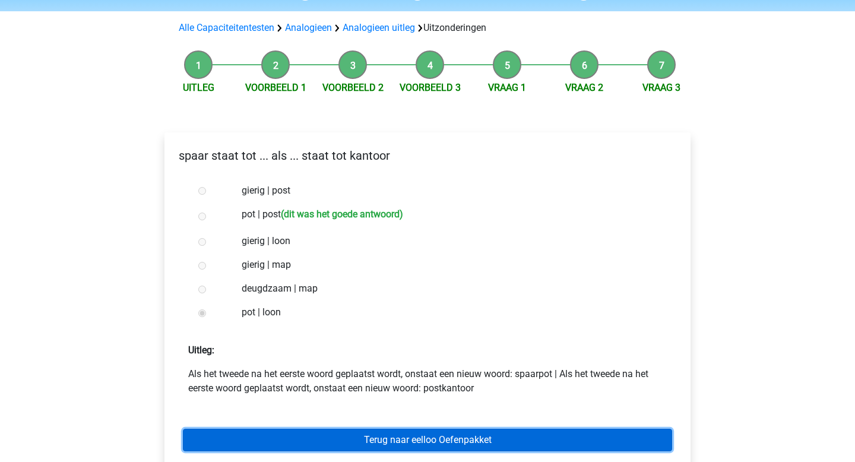
click at [410, 442] on link "Terug naar eelloo Oefenpakket" at bounding box center [427, 440] width 489 height 23
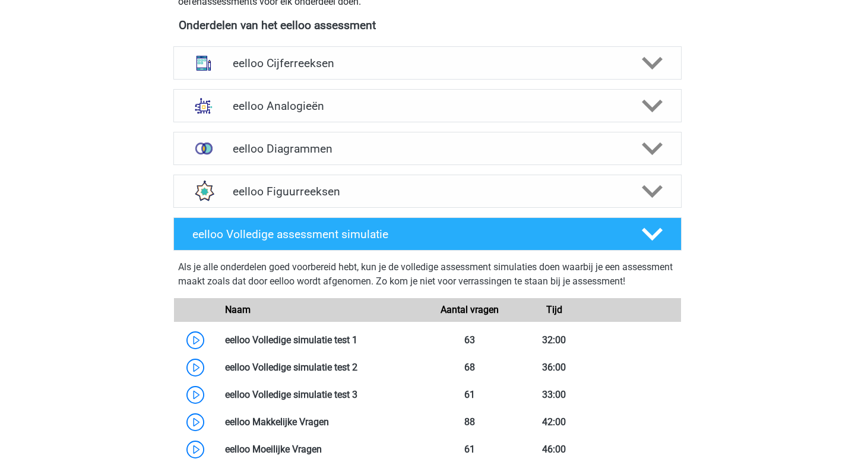
scroll to position [445, 0]
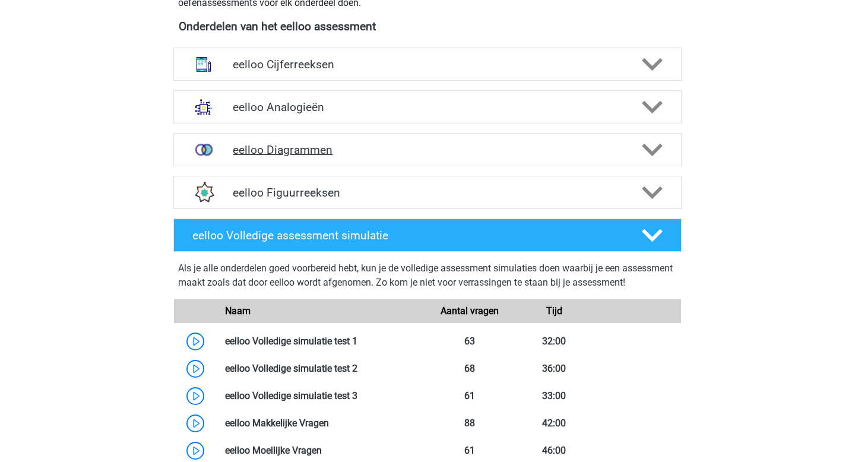
click at [303, 151] on h4 "eelloo Diagrammen" at bounding box center [427, 150] width 389 height 14
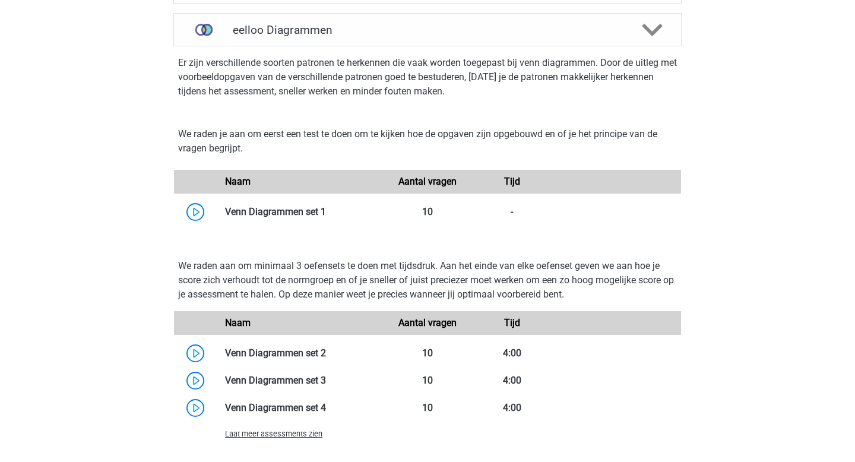
scroll to position [557, 0]
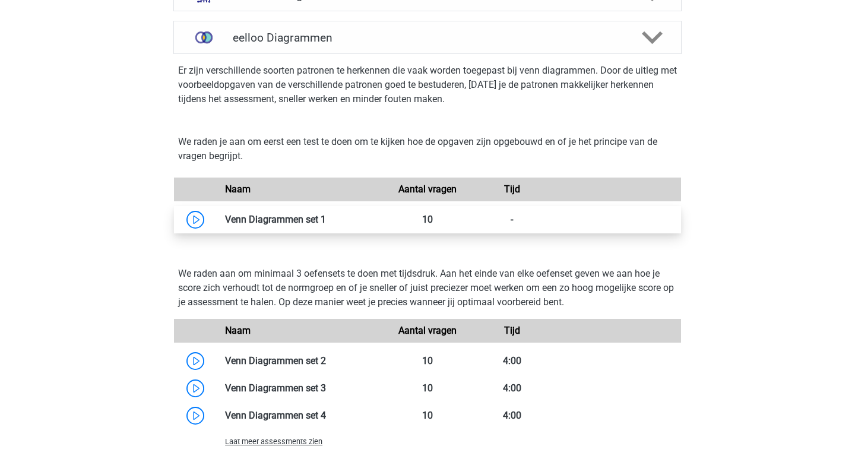
click at [326, 225] on link at bounding box center [326, 219] width 0 height 11
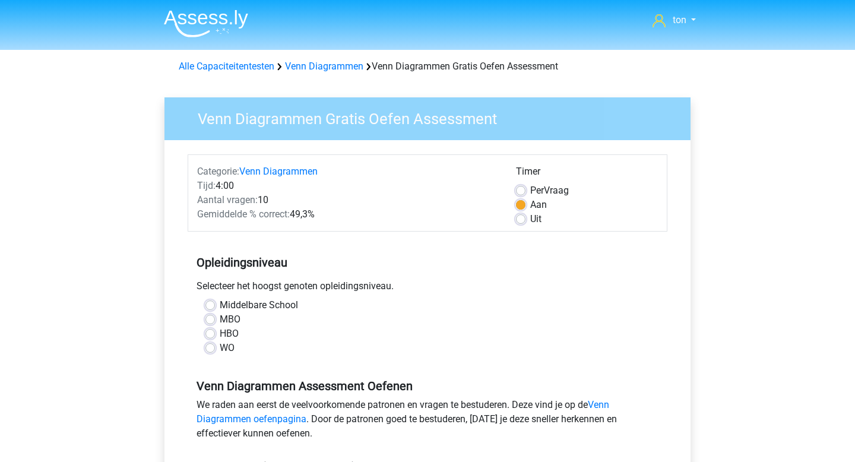
click at [235, 319] on label "MBO" at bounding box center [230, 319] width 21 height 14
click at [215, 319] on input "MBO" at bounding box center [209, 318] width 9 height 12
radio input "true"
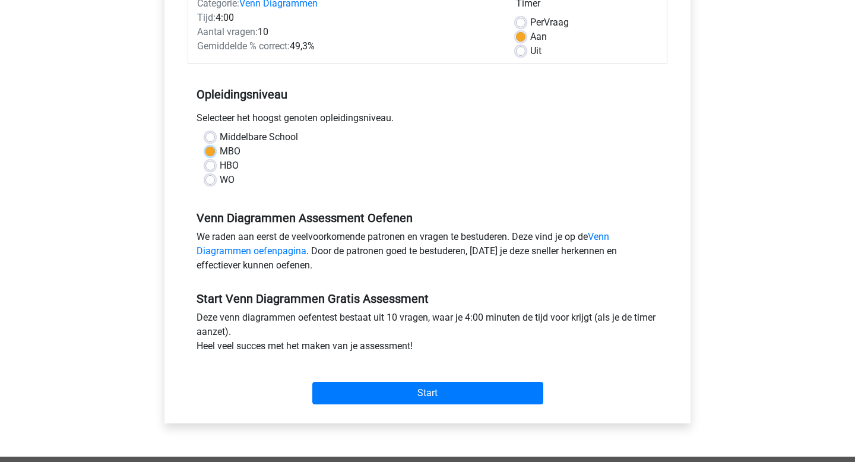
scroll to position [177, 0]
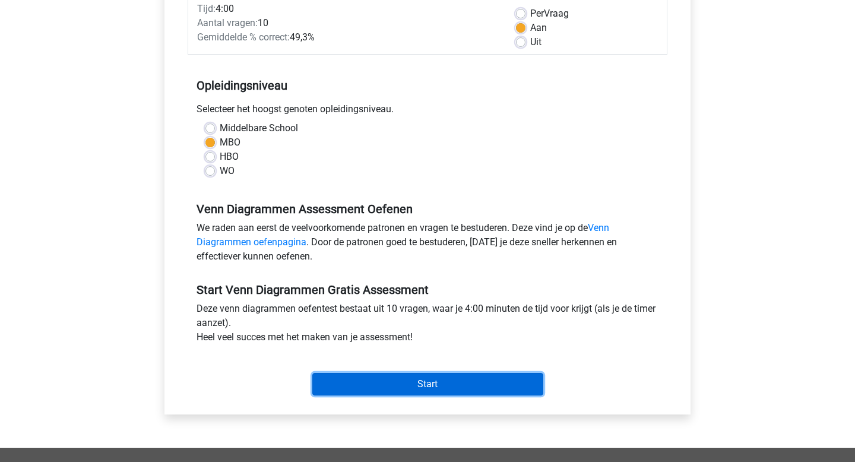
click at [376, 384] on input "Start" at bounding box center [427, 384] width 231 height 23
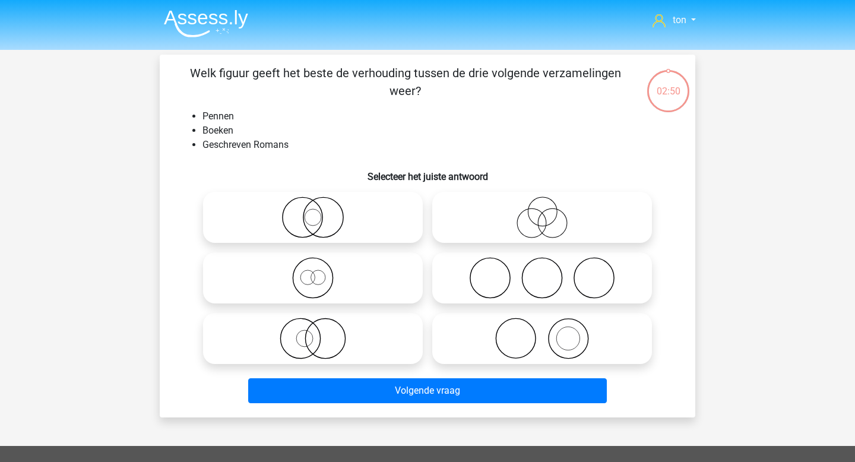
click at [340, 223] on icon at bounding box center [313, 218] width 210 height 42
click at [321, 211] on input "radio" at bounding box center [317, 208] width 8 height 8
radio input "true"
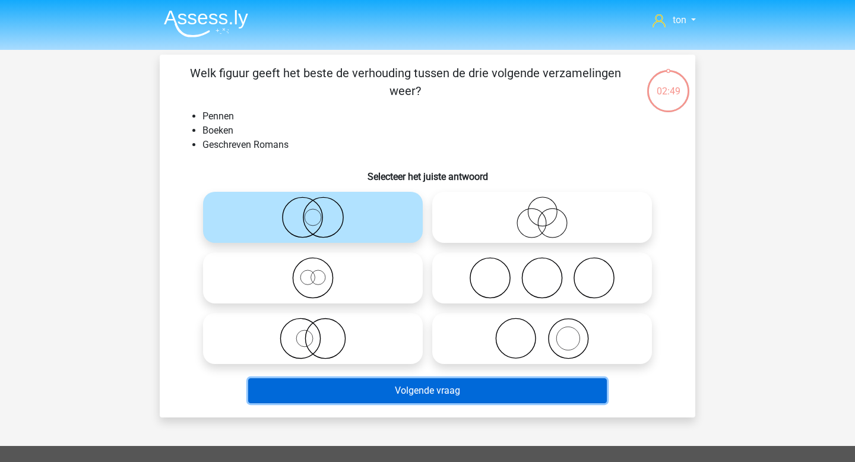
click at [378, 388] on button "Volgende vraag" at bounding box center [427, 390] width 359 height 25
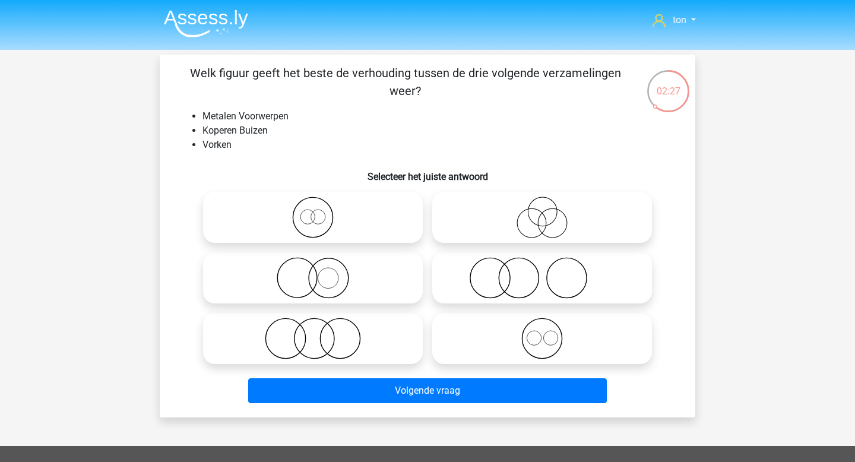
click at [508, 280] on icon at bounding box center [542, 278] width 210 height 42
click at [542, 272] on input "radio" at bounding box center [546, 268] width 8 height 8
radio input "true"
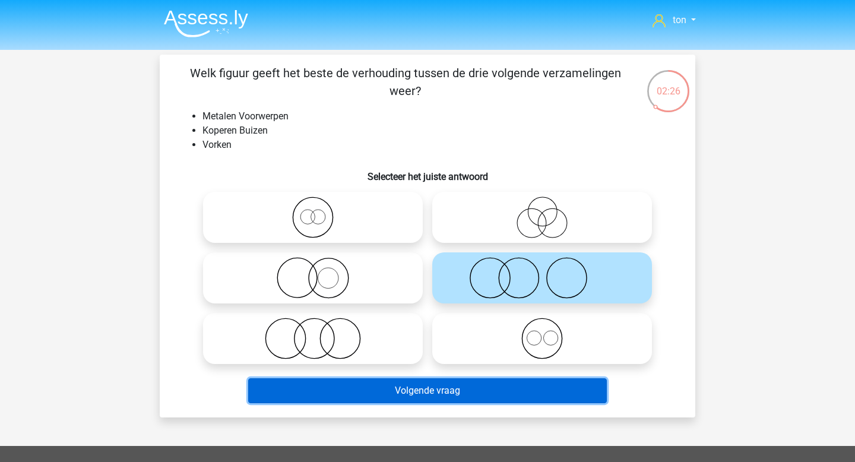
click at [454, 391] on button "Volgende vraag" at bounding box center [427, 390] width 359 height 25
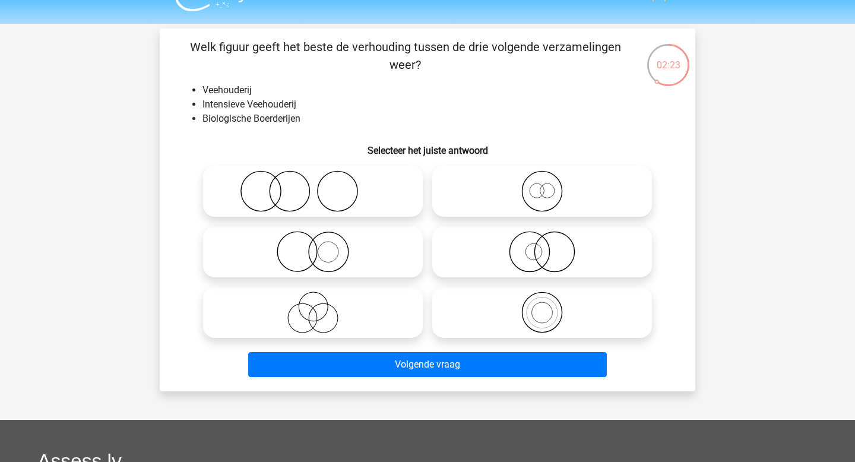
scroll to position [24, 0]
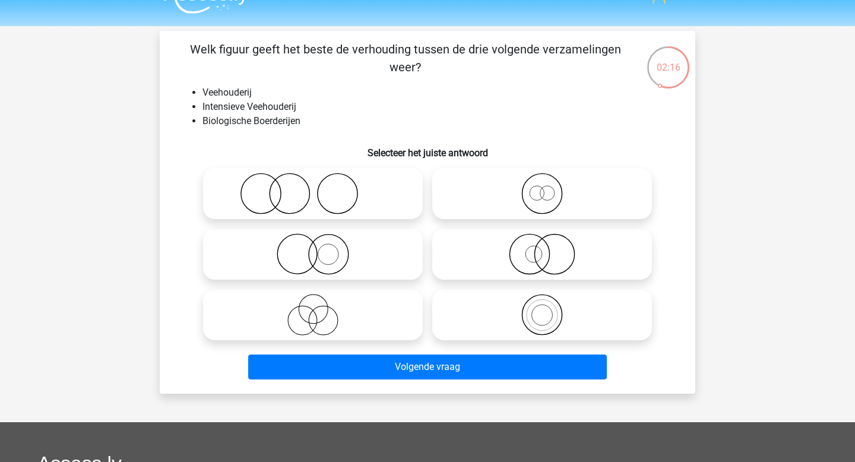
click at [529, 198] on icon at bounding box center [542, 194] width 210 height 42
click at [542, 188] on input "radio" at bounding box center [546, 184] width 8 height 8
radio input "true"
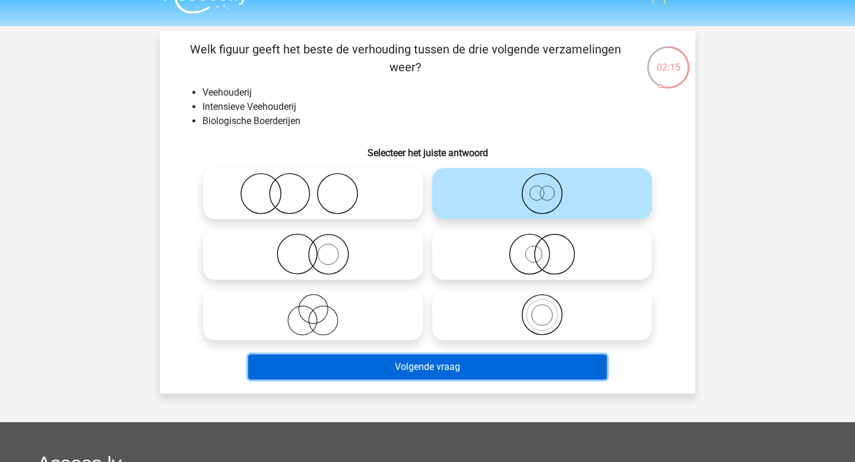
click at [470, 360] on button "Volgende vraag" at bounding box center [427, 366] width 359 height 25
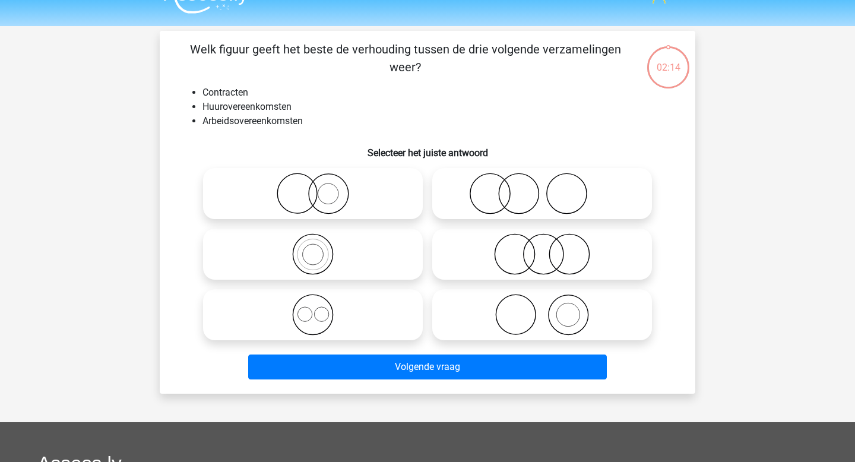
scroll to position [55, 0]
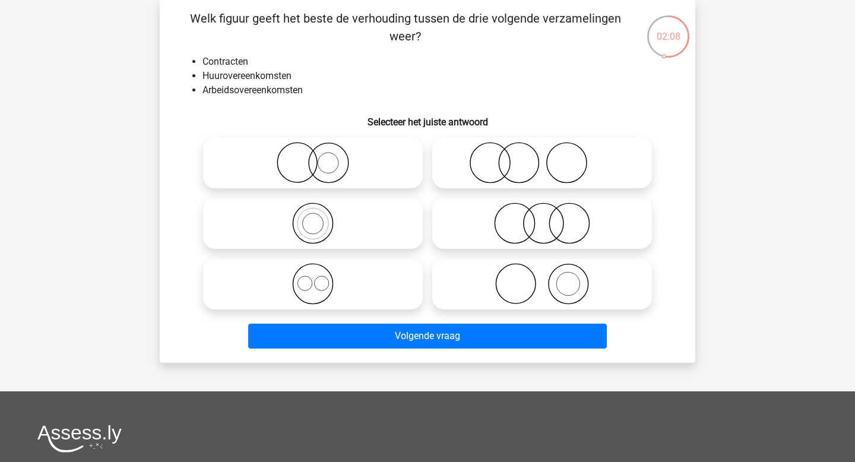
click at [322, 281] on icon at bounding box center [313, 284] width 210 height 42
click at [321, 278] on input "radio" at bounding box center [317, 274] width 8 height 8
radio input "true"
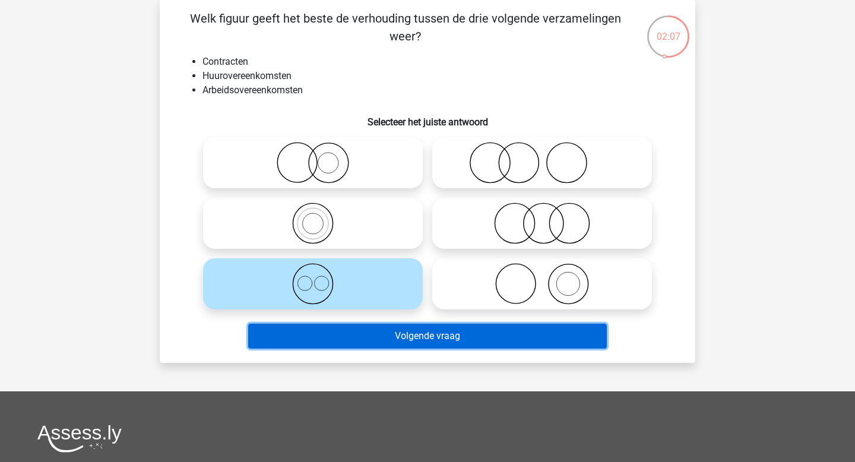
click at [346, 338] on button "Volgende vraag" at bounding box center [427, 336] width 359 height 25
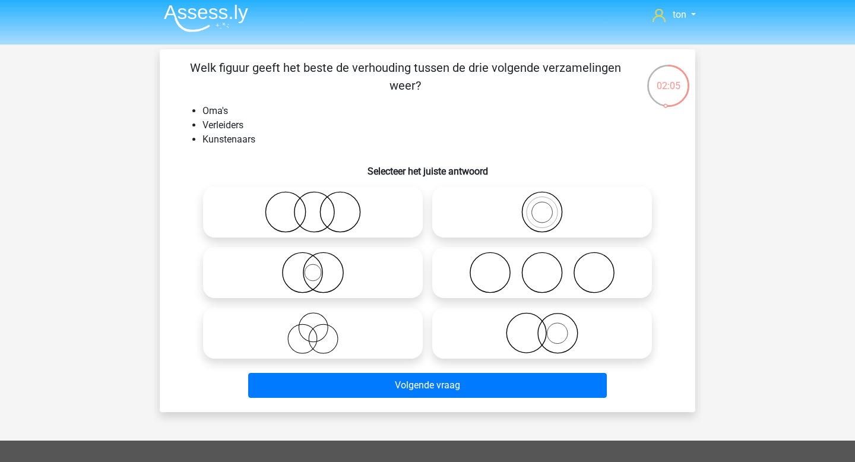
scroll to position [0, 0]
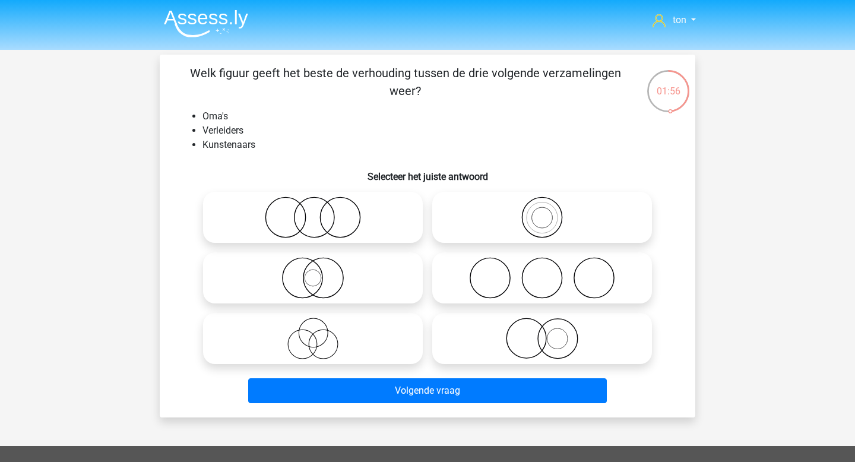
click at [328, 341] on icon at bounding box center [313, 339] width 210 height 42
click at [321, 332] on input "radio" at bounding box center [317, 329] width 8 height 8
radio input "true"
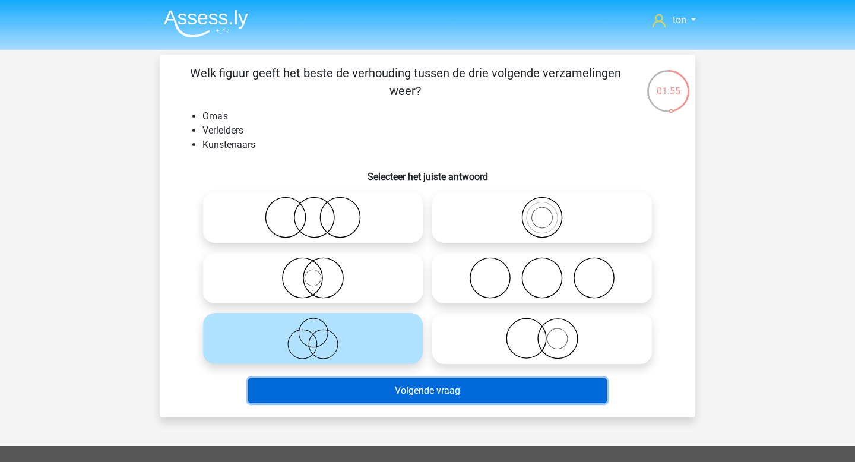
click at [349, 389] on button "Volgende vraag" at bounding box center [427, 390] width 359 height 25
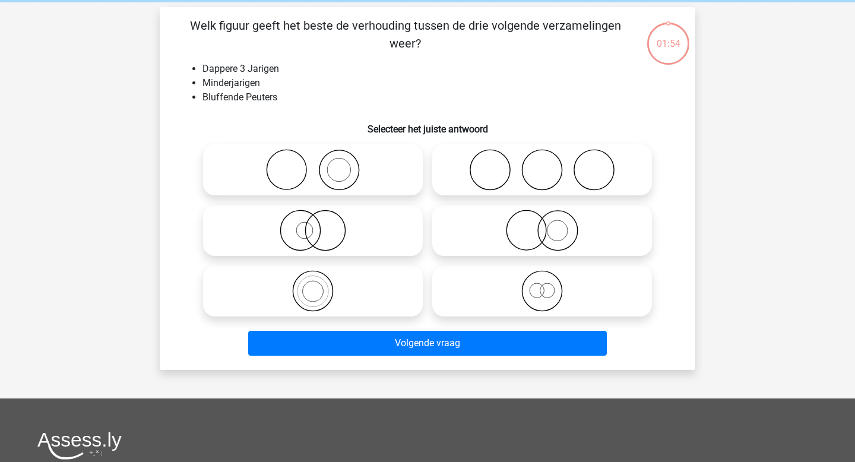
scroll to position [55, 0]
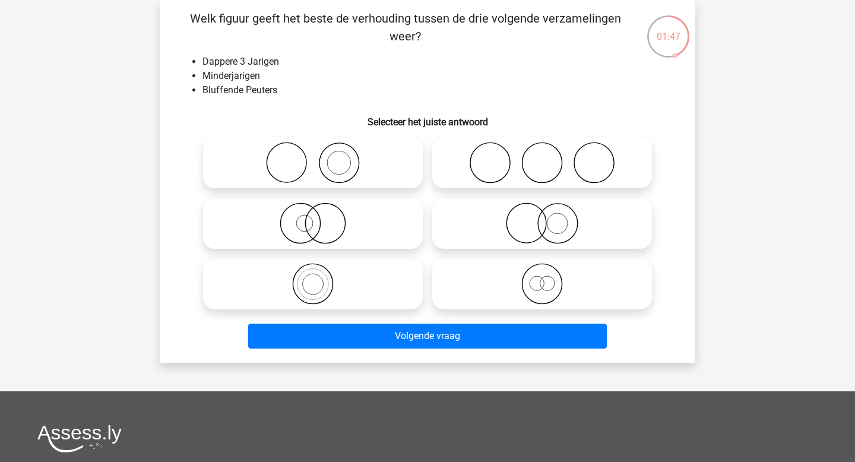
click at [324, 221] on icon at bounding box center [313, 223] width 210 height 42
click at [321, 217] on input "radio" at bounding box center [317, 214] width 8 height 8
radio input "true"
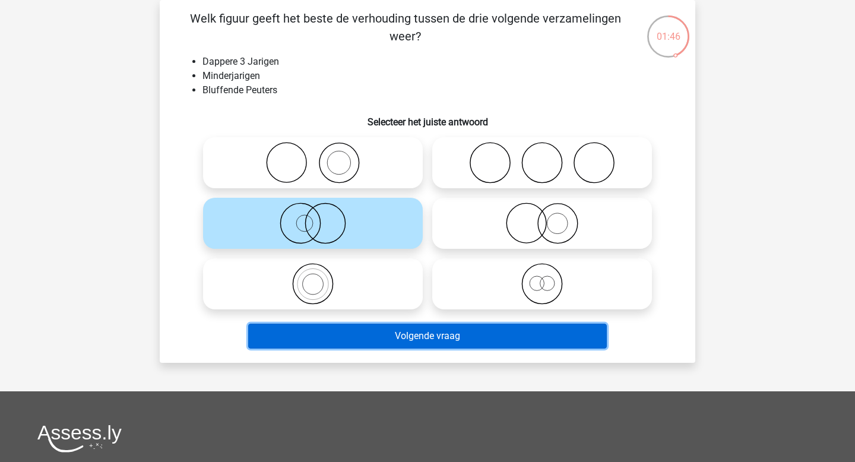
click at [346, 332] on button "Volgende vraag" at bounding box center [427, 336] width 359 height 25
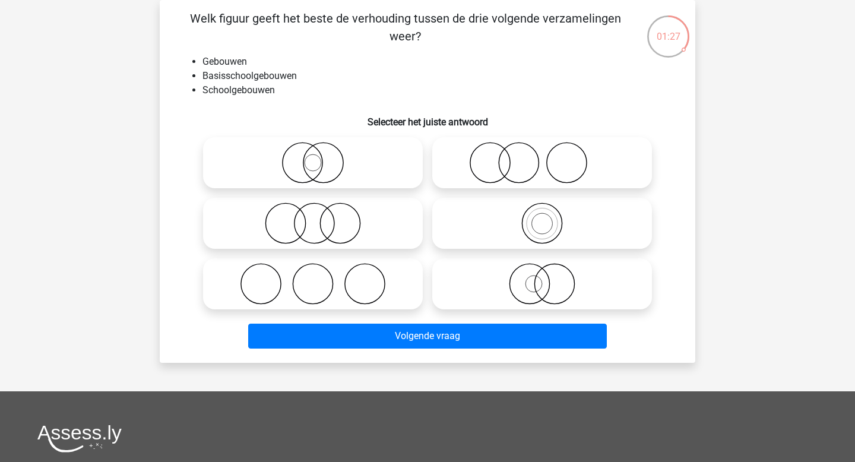
click at [531, 277] on icon at bounding box center [542, 284] width 210 height 42
click at [542, 277] on input "radio" at bounding box center [546, 274] width 8 height 8
radio input "true"
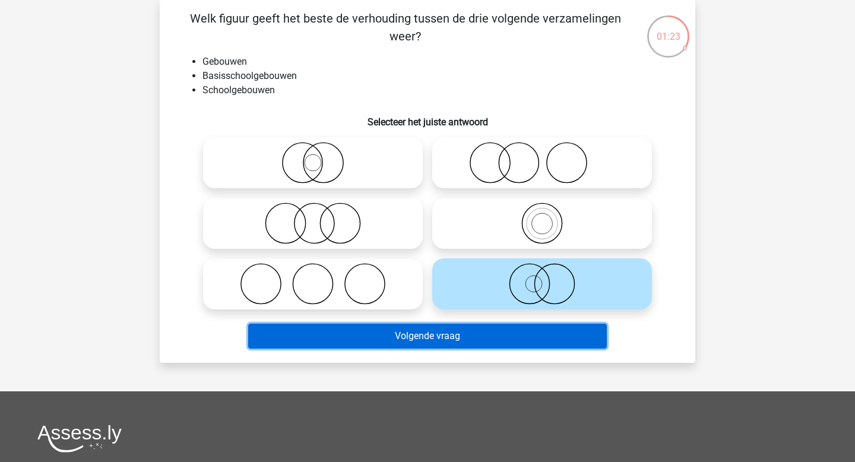
click at [474, 337] on button "Volgende vraag" at bounding box center [427, 336] width 359 height 25
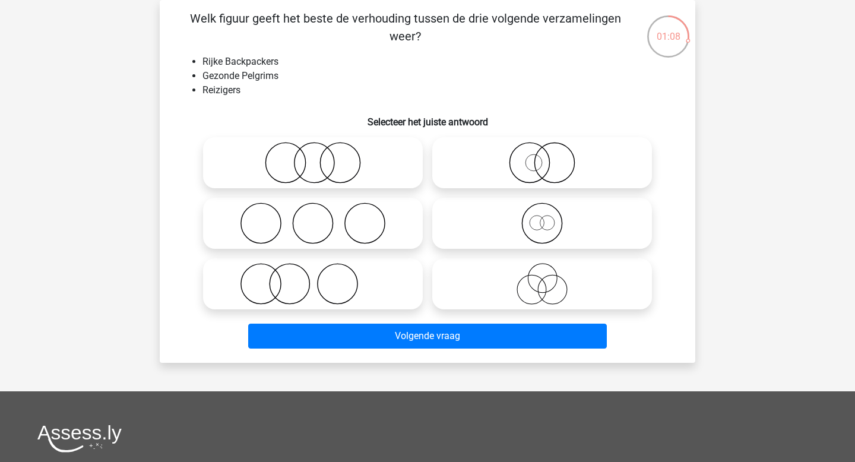
click at [543, 235] on icon at bounding box center [542, 223] width 210 height 42
click at [543, 217] on input "radio" at bounding box center [546, 214] width 8 height 8
radio input "true"
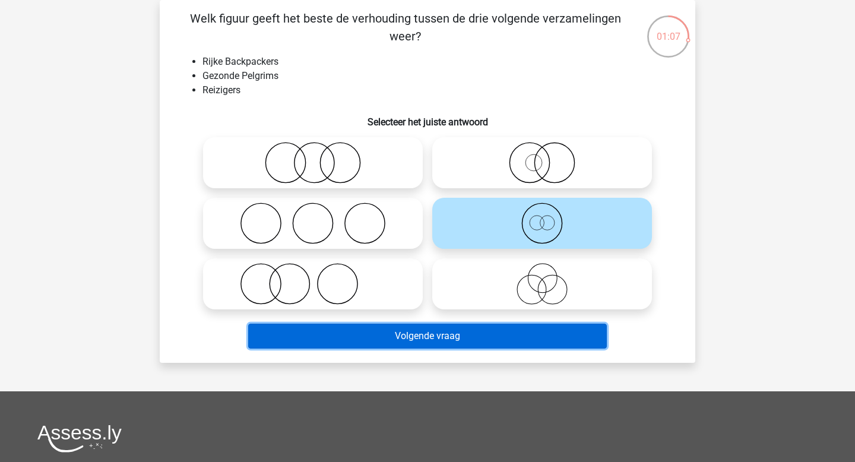
click at [473, 332] on button "Volgende vraag" at bounding box center [427, 336] width 359 height 25
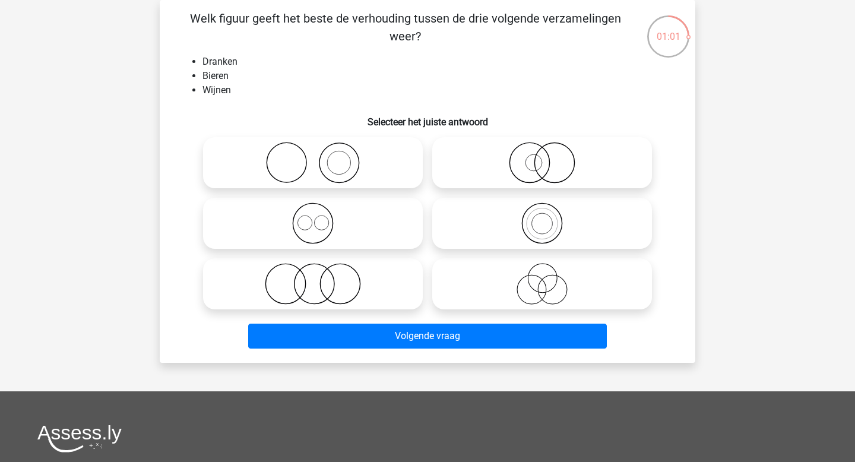
click at [319, 220] on icon at bounding box center [313, 223] width 210 height 42
click at [319, 217] on input "radio" at bounding box center [317, 214] width 8 height 8
radio input "true"
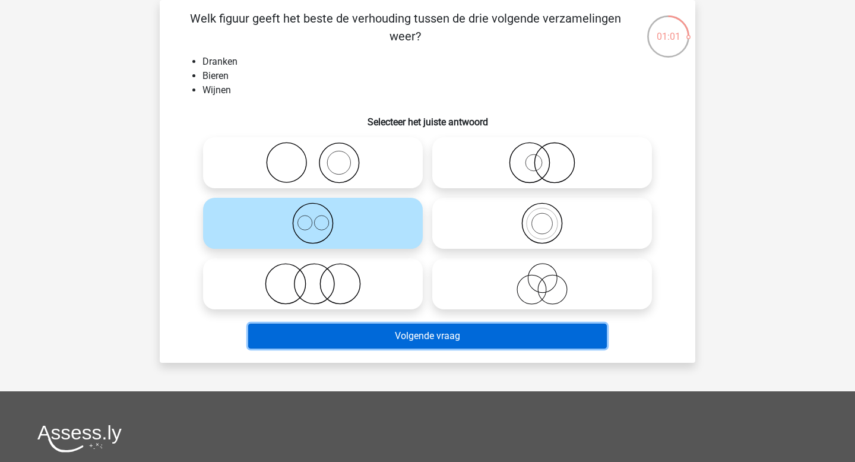
click at [335, 339] on button "Volgende vraag" at bounding box center [427, 336] width 359 height 25
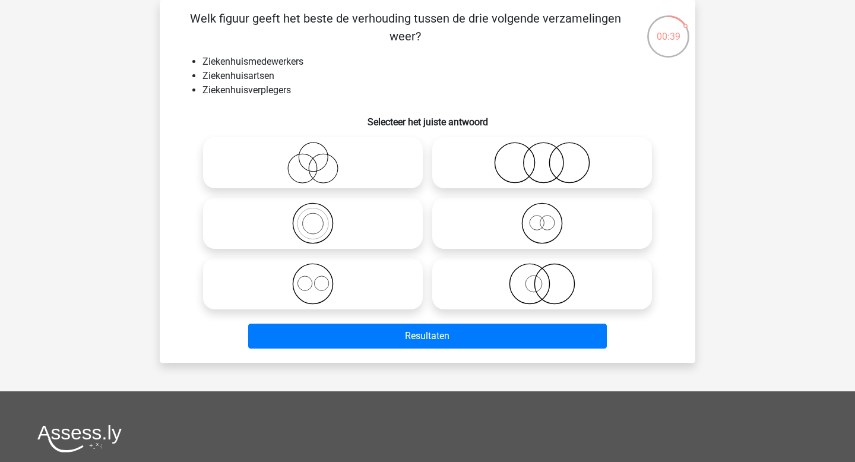
click at [543, 157] on icon at bounding box center [542, 163] width 210 height 42
click at [543, 157] on input "radio" at bounding box center [546, 153] width 8 height 8
radio input "true"
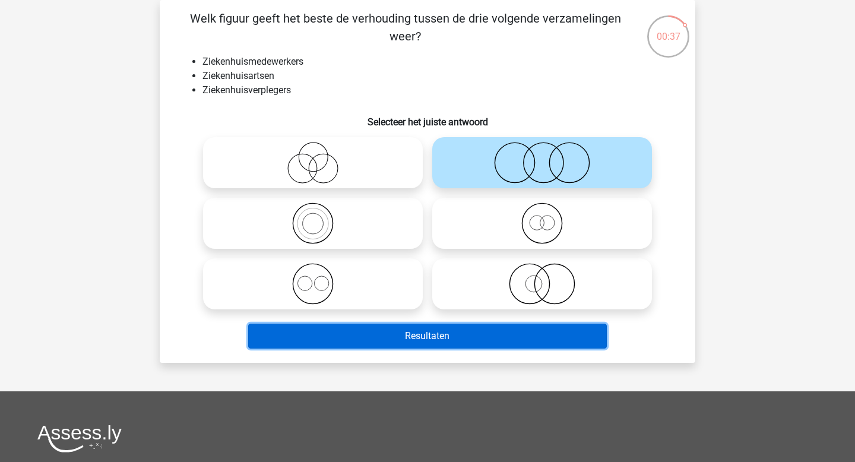
click at [435, 328] on button "Resultaten" at bounding box center [427, 336] width 359 height 25
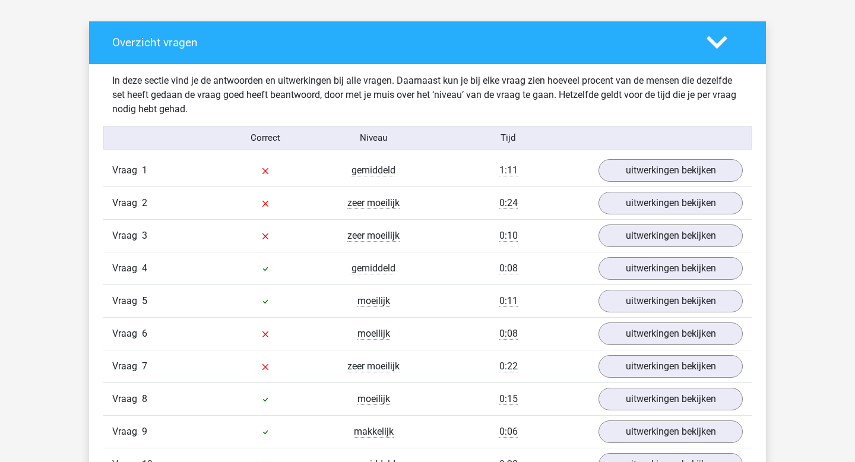
scroll to position [665, 0]
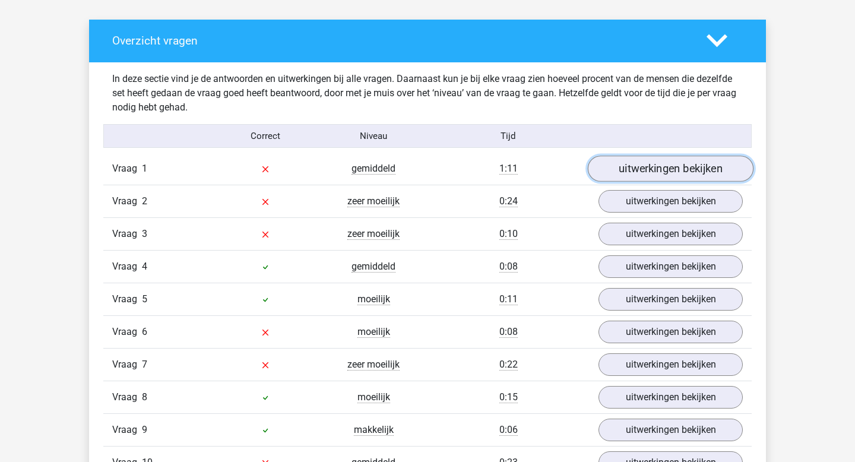
click at [641, 168] on link "uitwerkingen bekijken" at bounding box center [671, 169] width 166 height 26
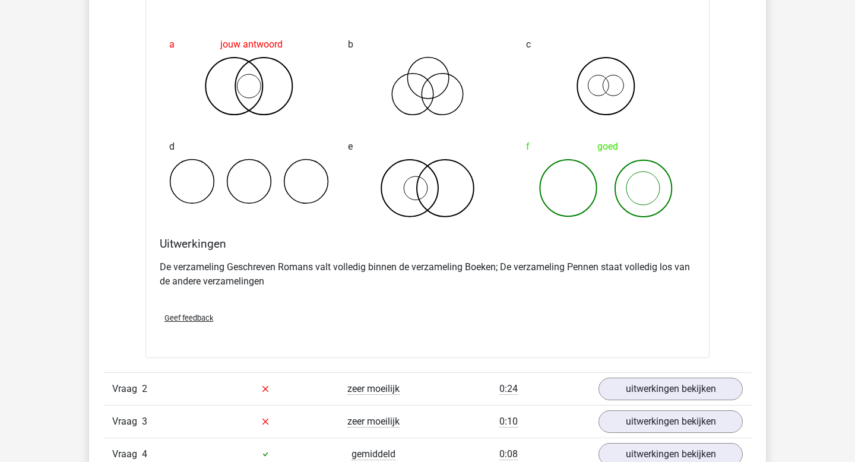
scroll to position [937, 0]
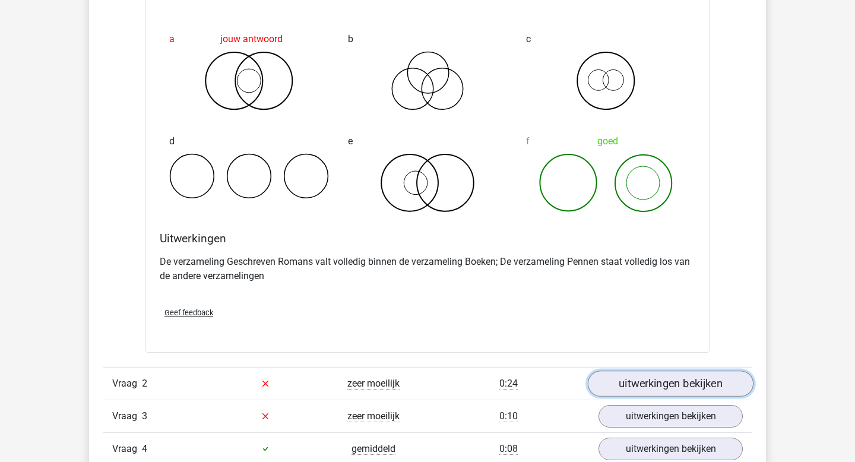
click at [614, 381] on link "uitwerkingen bekijken" at bounding box center [671, 383] width 166 height 26
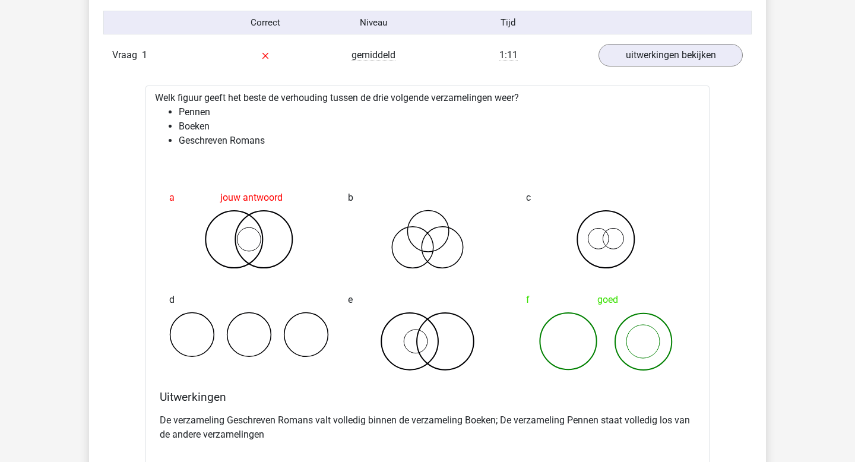
scroll to position [782, 0]
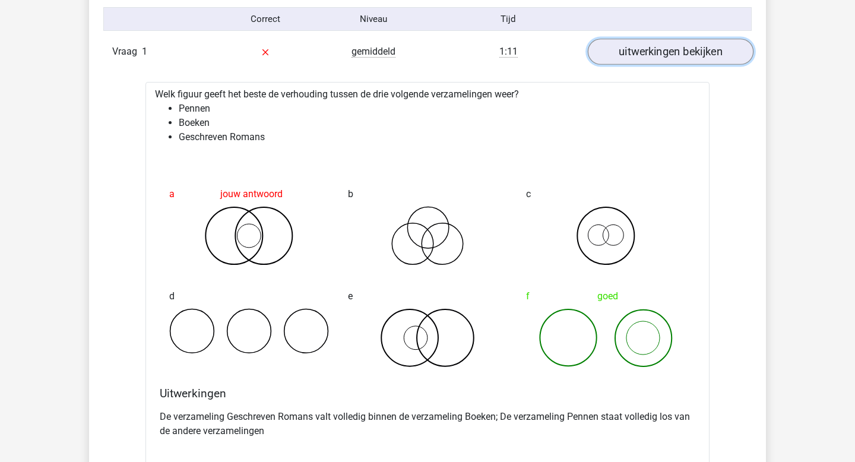
click at [654, 52] on link "uitwerkingen bekijken" at bounding box center [671, 52] width 166 height 26
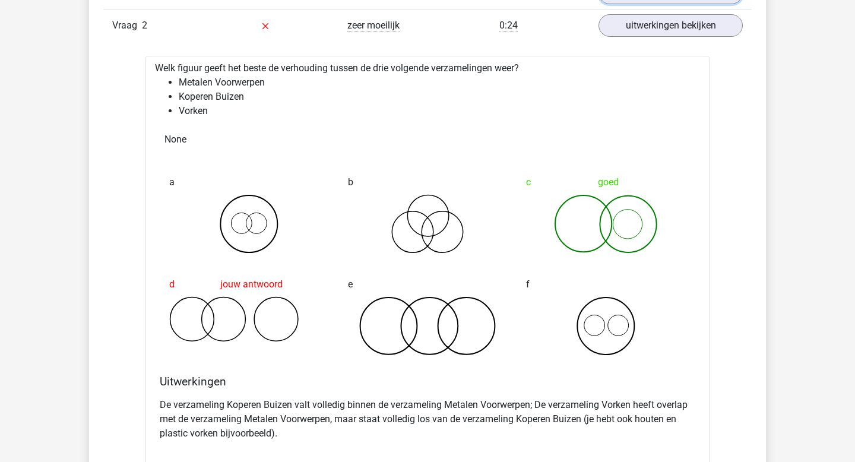
scroll to position [839, 0]
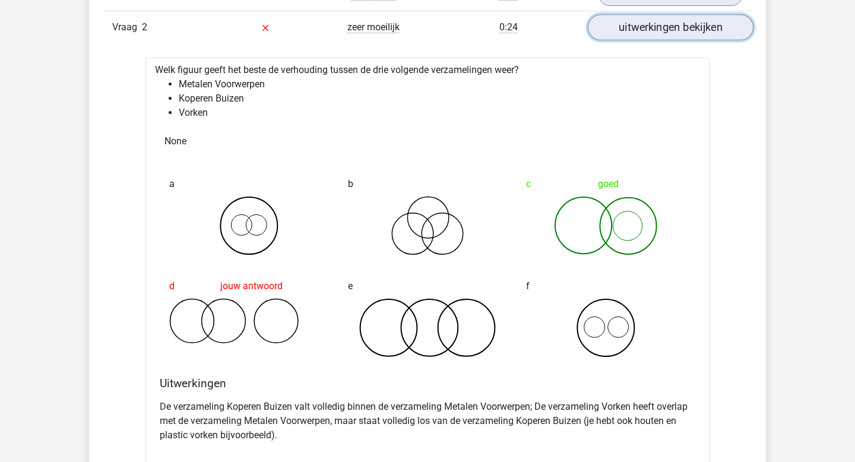
click at [676, 26] on link "uitwerkingen bekijken" at bounding box center [671, 28] width 166 height 26
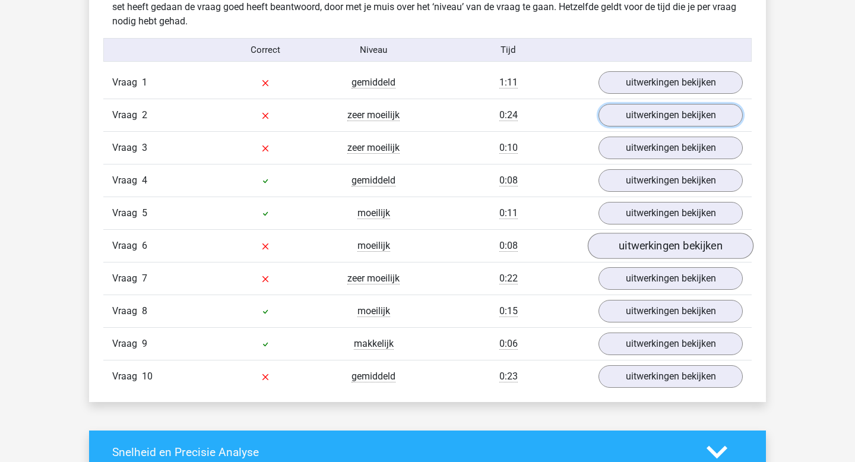
scroll to position [739, 0]
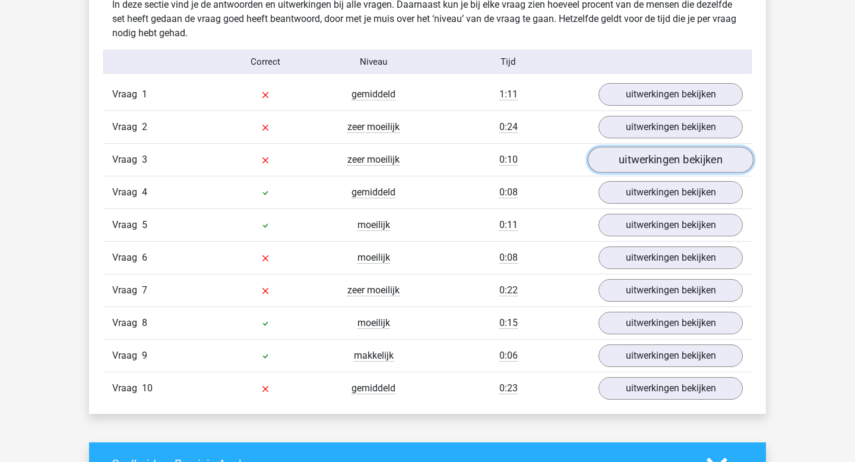
click at [650, 160] on link "uitwerkingen bekijken" at bounding box center [671, 160] width 166 height 26
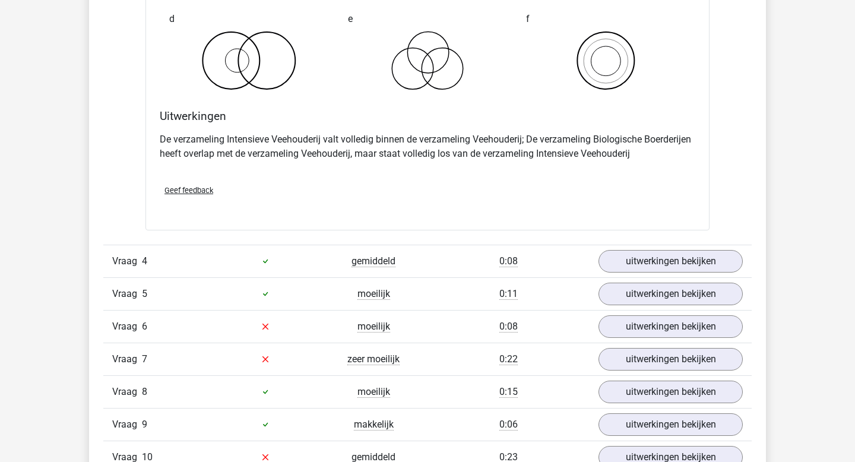
scroll to position [1125, 0]
click at [631, 328] on link "uitwerkingen bekijken" at bounding box center [671, 326] width 166 height 26
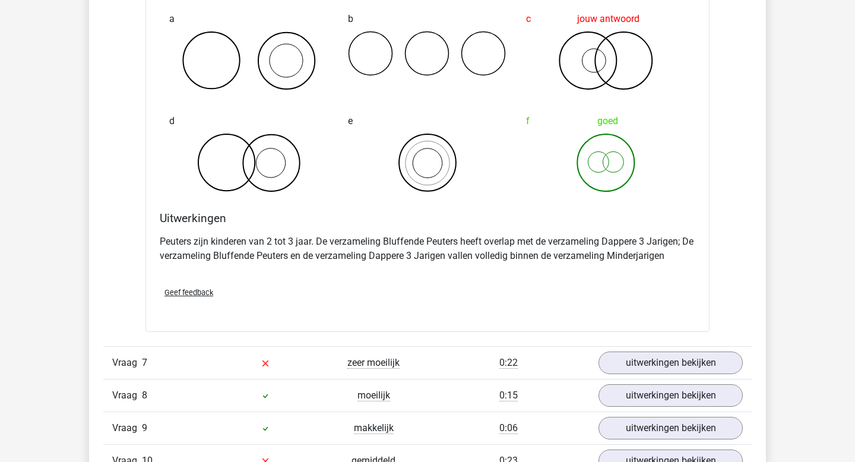
scroll to position [1579, 0]
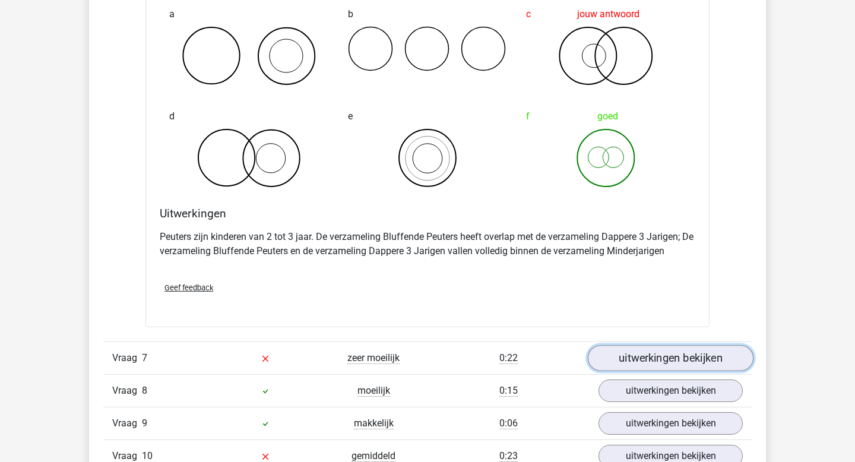
click at [658, 360] on link "uitwerkingen bekijken" at bounding box center [671, 358] width 166 height 26
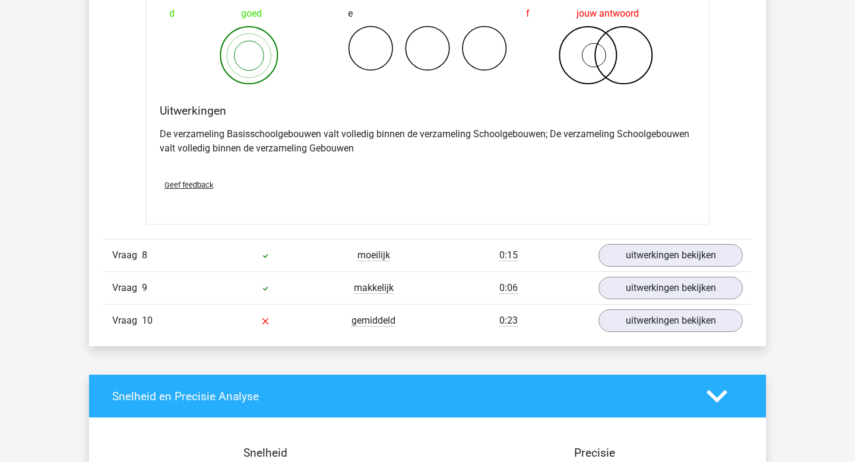
scroll to position [2182, 0]
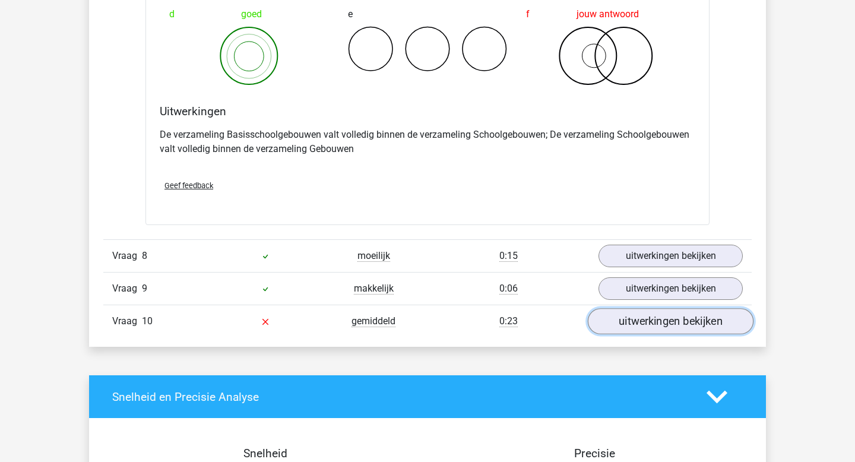
click at [671, 325] on link "uitwerkingen bekijken" at bounding box center [671, 321] width 166 height 26
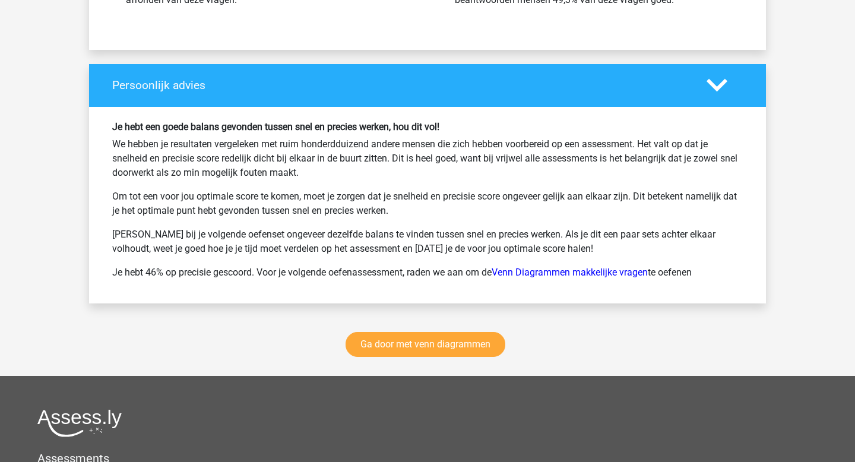
scroll to position [3348, 0]
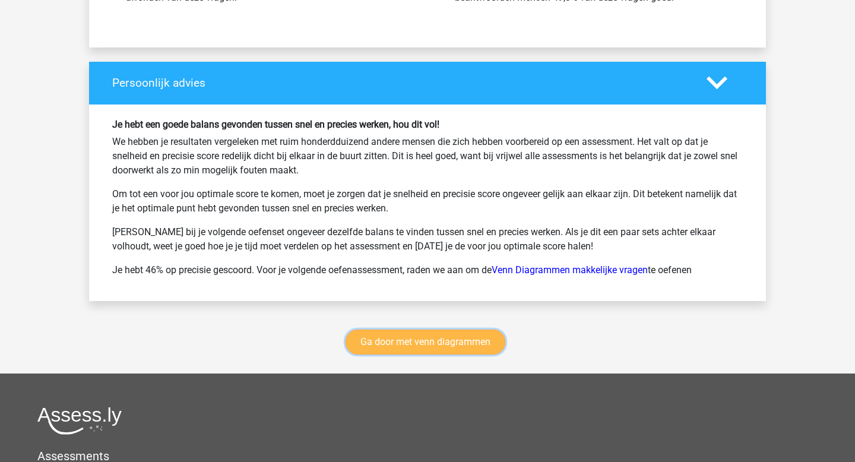
click at [461, 341] on link "Ga door met venn diagrammen" at bounding box center [426, 342] width 160 height 25
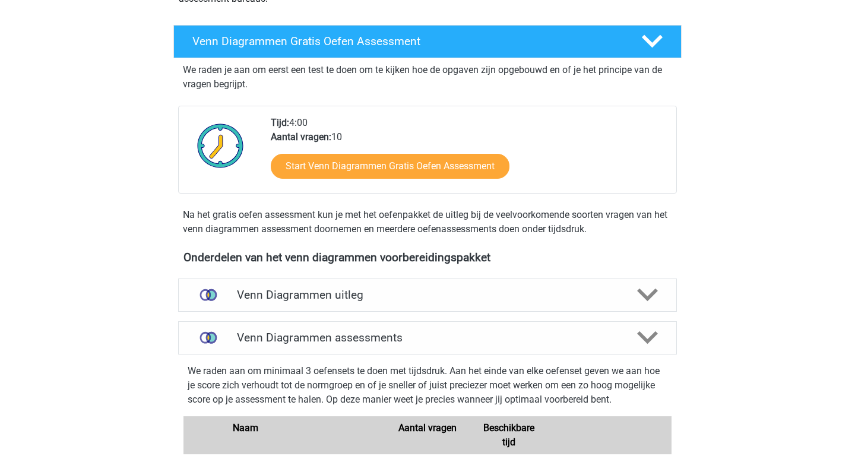
scroll to position [187, 0]
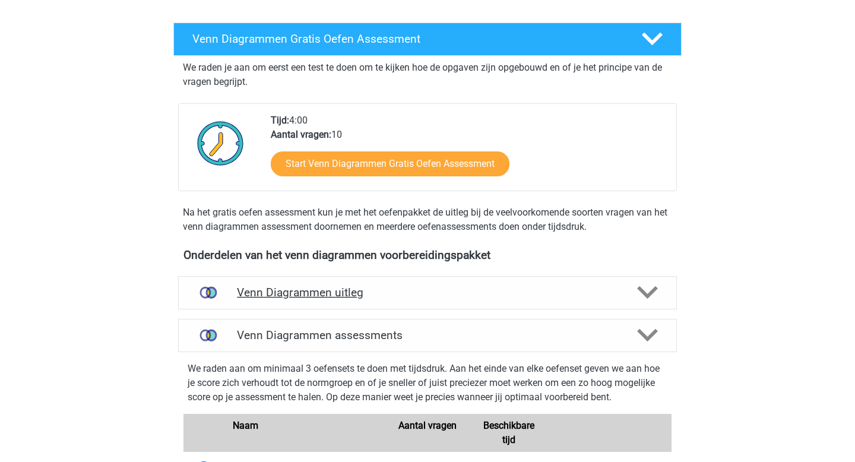
click at [348, 290] on h4 "Venn Diagrammen uitleg" at bounding box center [427, 293] width 381 height 14
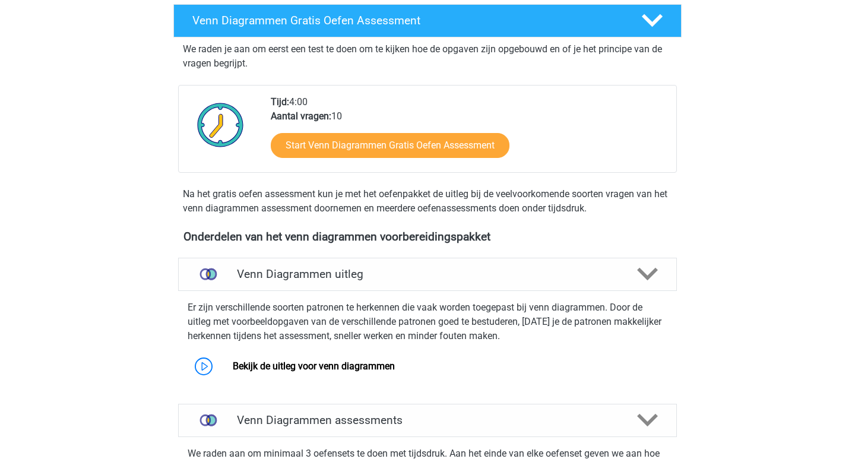
scroll to position [201, 0]
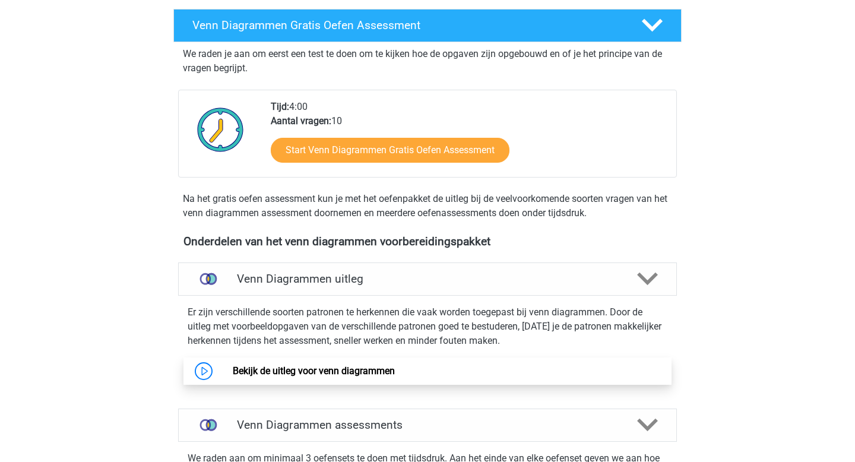
click at [364, 371] on link "Bekijk de uitleg voor venn diagrammen" at bounding box center [314, 370] width 162 height 11
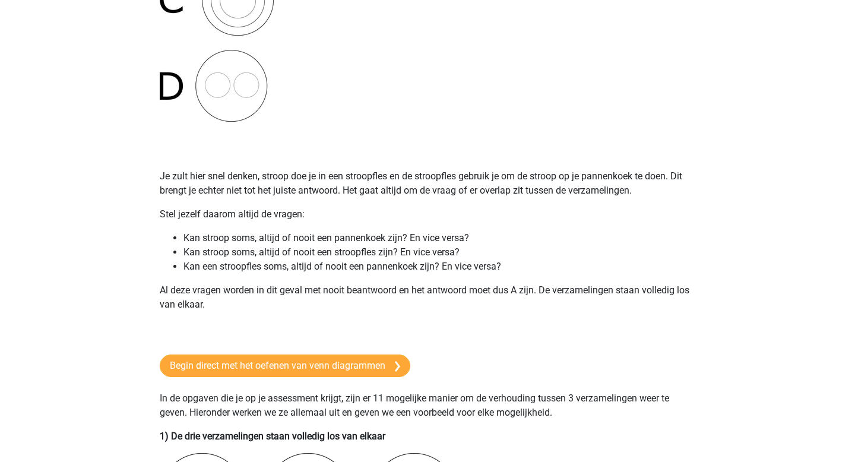
scroll to position [517, 0]
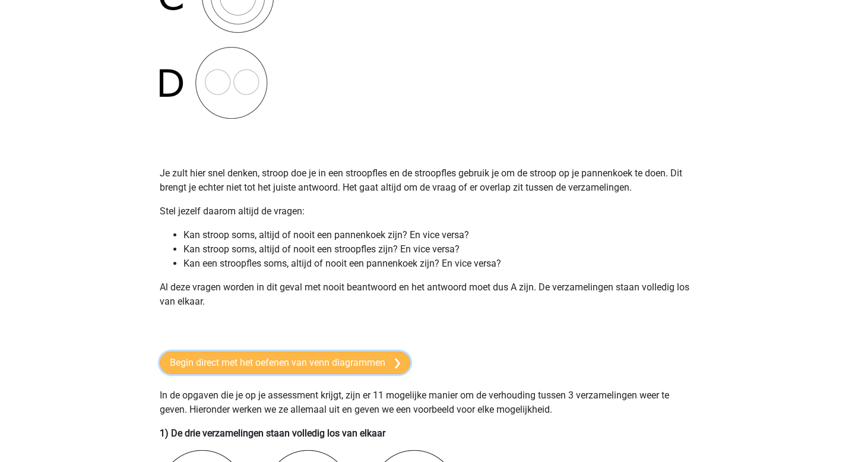
click at [356, 360] on link "Begin direct met het oefenen van venn diagrammen" at bounding box center [285, 362] width 251 height 23
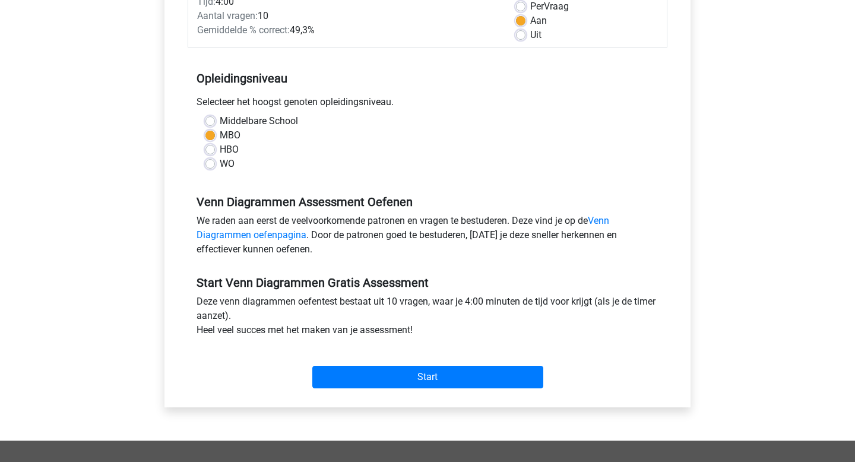
scroll to position [188, 0]
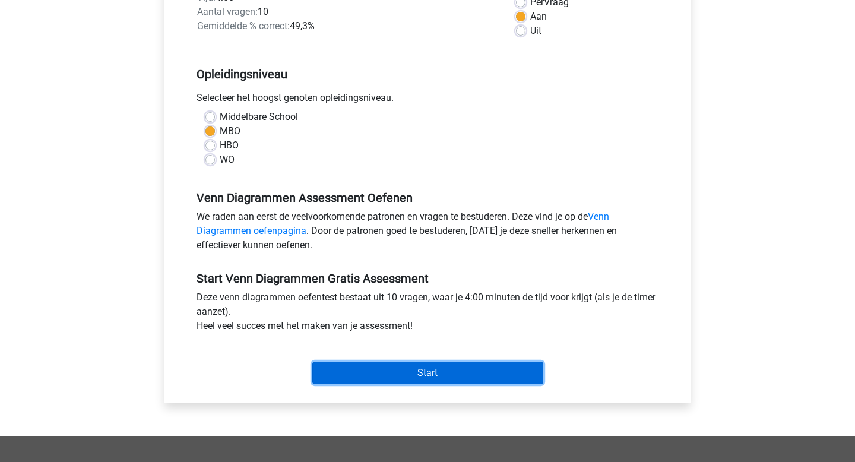
click at [378, 368] on input "Start" at bounding box center [427, 373] width 231 height 23
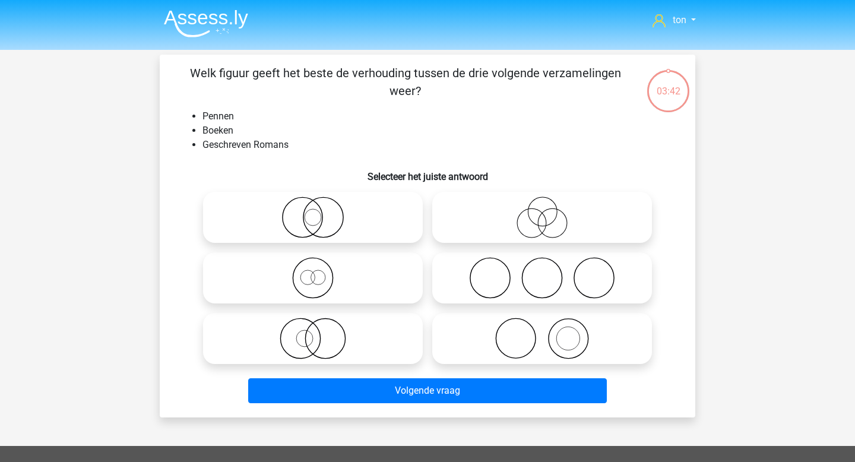
click at [506, 338] on icon at bounding box center [542, 339] width 210 height 42
click at [542, 332] on input "radio" at bounding box center [546, 329] width 8 height 8
radio input "true"
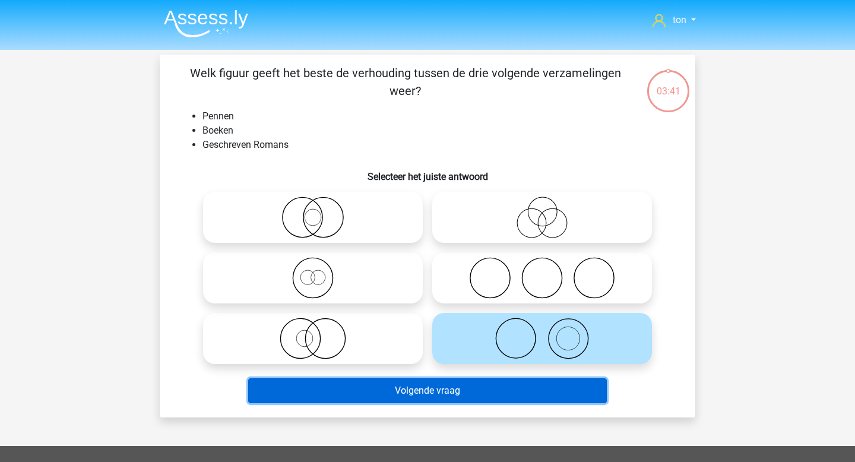
click at [463, 395] on button "Volgende vraag" at bounding box center [427, 390] width 359 height 25
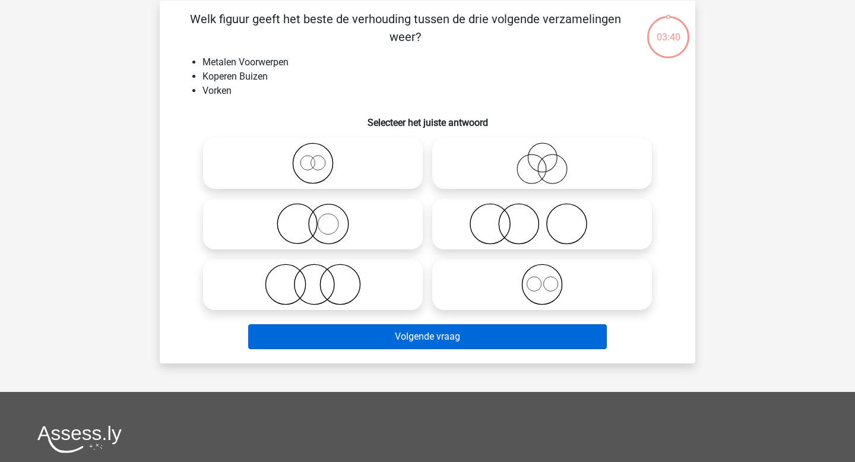
scroll to position [55, 0]
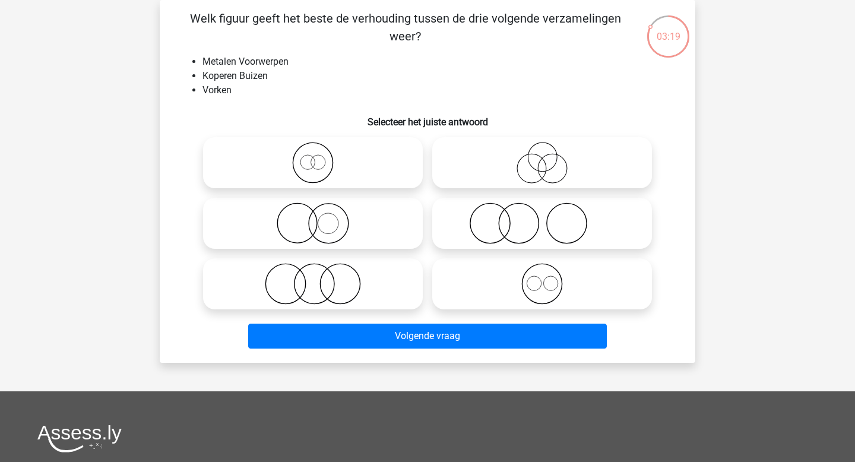
click at [314, 224] on icon at bounding box center [313, 223] width 210 height 42
click at [314, 217] on input "radio" at bounding box center [317, 214] width 8 height 8
radio input "true"
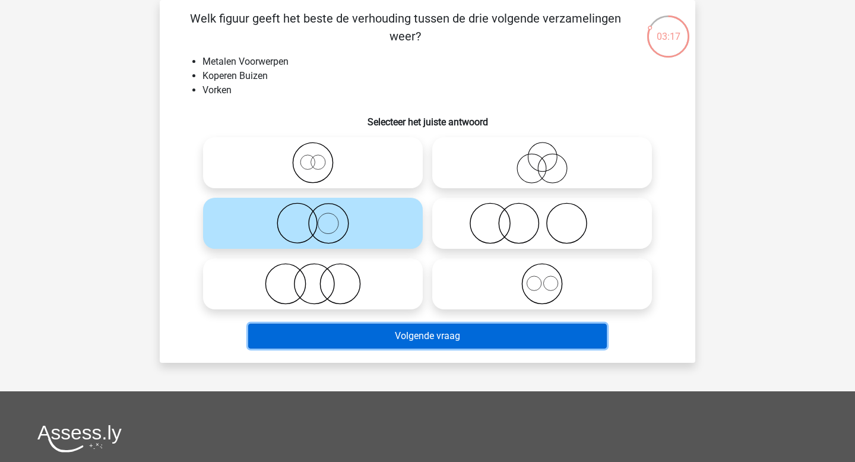
click at [344, 329] on button "Volgende vraag" at bounding box center [427, 336] width 359 height 25
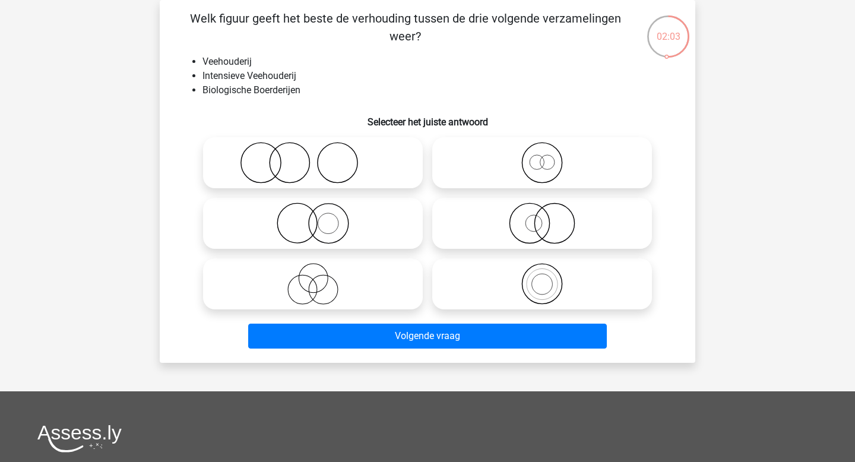
click at [486, 207] on icon at bounding box center [542, 223] width 210 height 42
click at [542, 210] on input "radio" at bounding box center [546, 214] width 8 height 8
radio input "true"
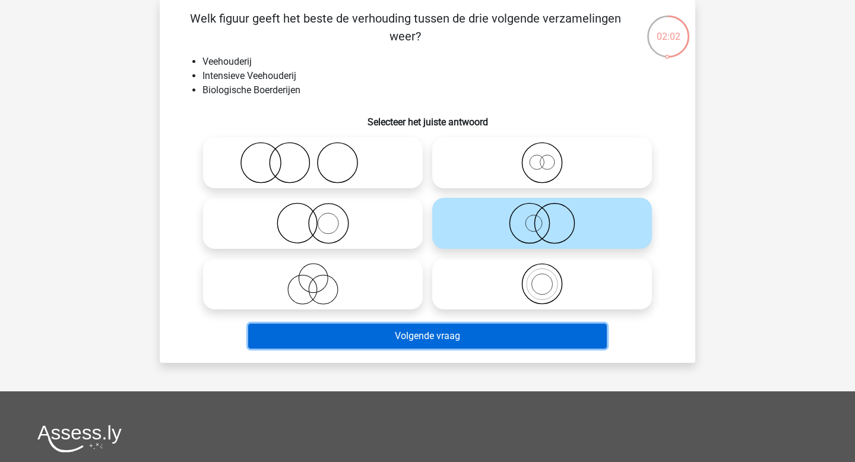
click at [451, 336] on button "Volgende vraag" at bounding box center [427, 336] width 359 height 25
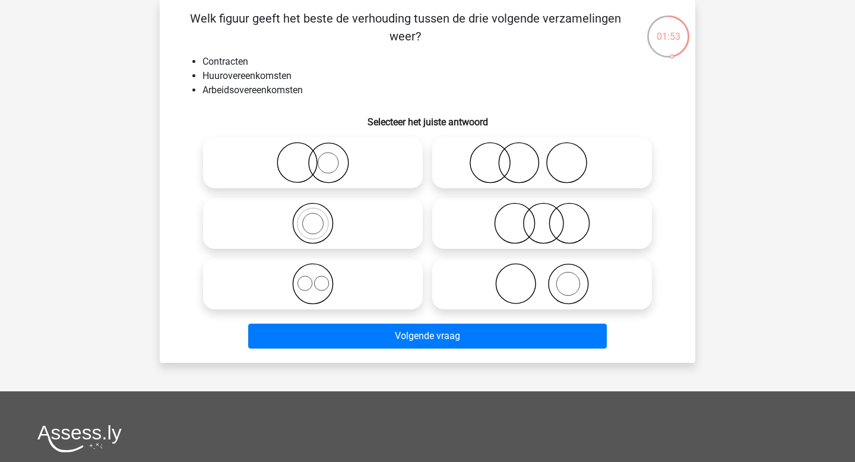
click at [356, 267] on icon at bounding box center [313, 284] width 210 height 42
click at [321, 270] on input "radio" at bounding box center [317, 274] width 8 height 8
radio input "true"
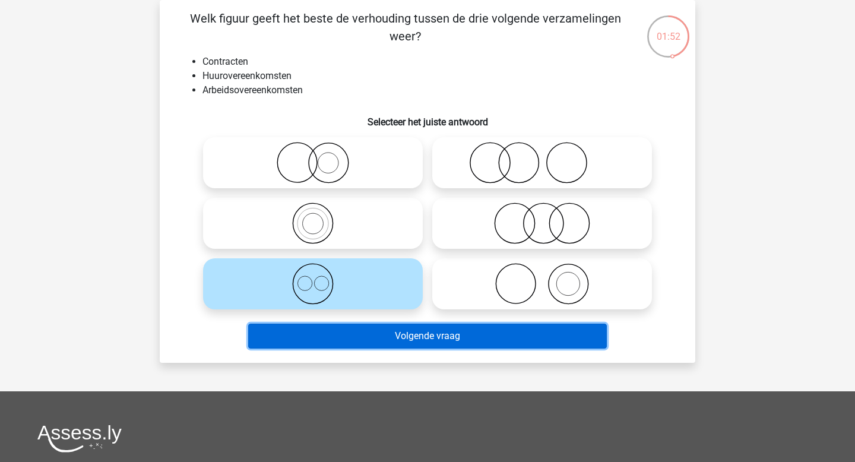
click at [361, 334] on button "Volgende vraag" at bounding box center [427, 336] width 359 height 25
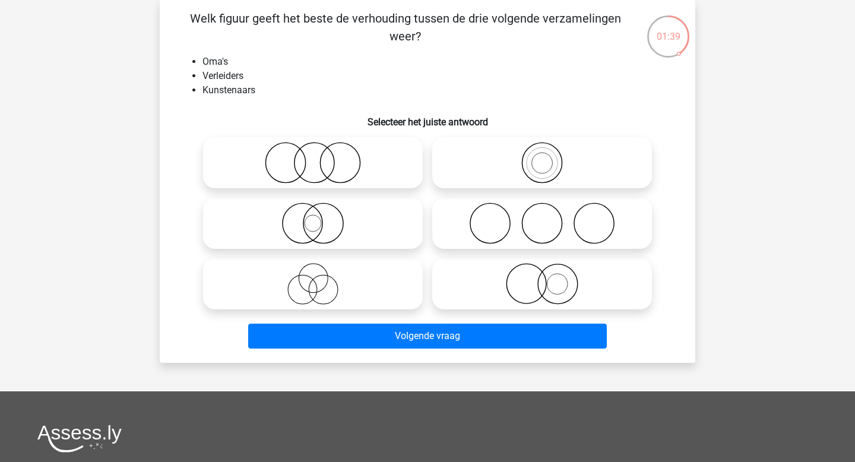
click at [347, 277] on icon at bounding box center [313, 284] width 210 height 42
click at [321, 277] on input "radio" at bounding box center [317, 274] width 8 height 8
radio input "true"
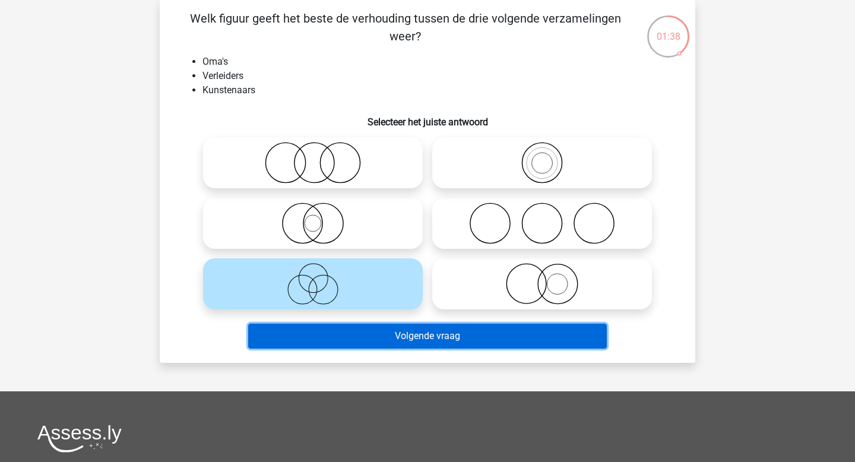
click at [367, 334] on button "Volgende vraag" at bounding box center [427, 336] width 359 height 25
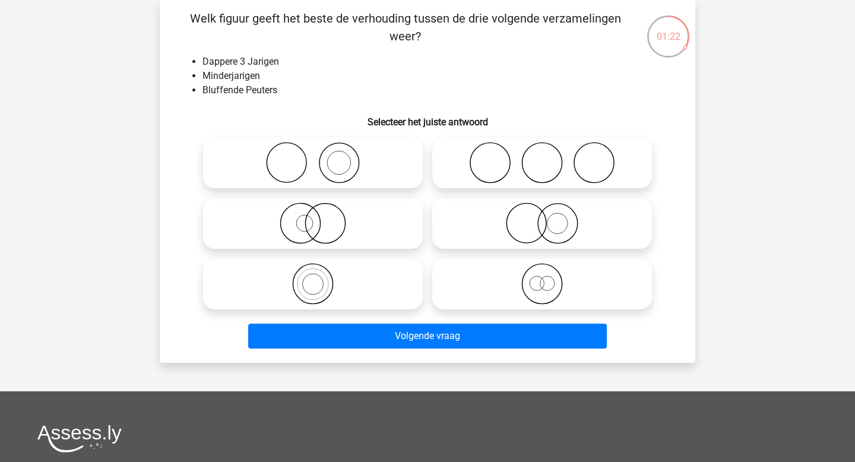
click at [537, 288] on icon at bounding box center [542, 284] width 210 height 42
click at [542, 278] on input "radio" at bounding box center [546, 274] width 8 height 8
radio input "true"
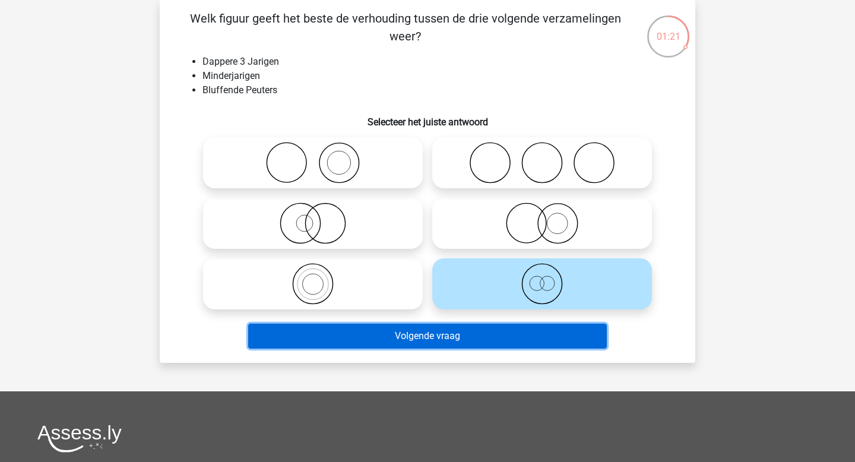
click at [495, 337] on button "Volgende vraag" at bounding box center [427, 336] width 359 height 25
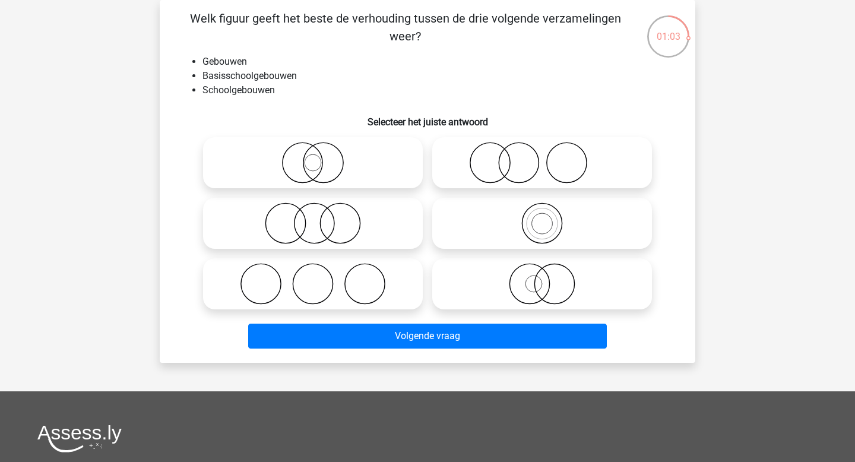
click at [502, 238] on icon at bounding box center [542, 223] width 210 height 42
click at [542, 217] on input "radio" at bounding box center [546, 214] width 8 height 8
radio input "true"
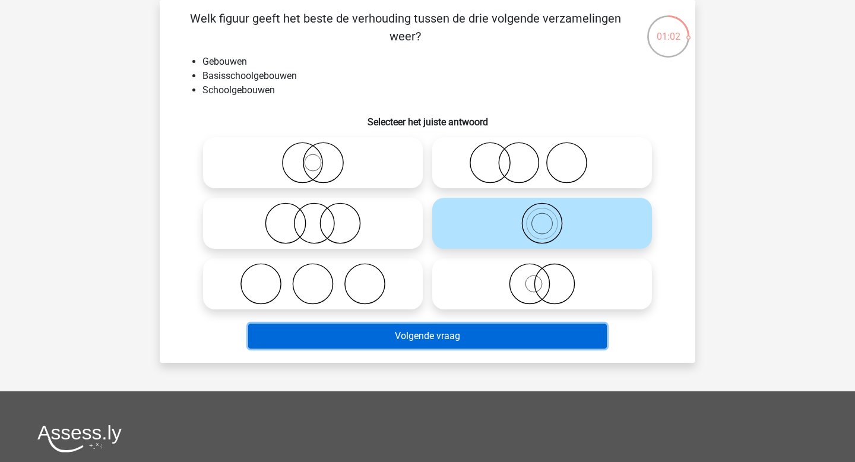
click at [458, 339] on button "Volgende vraag" at bounding box center [427, 336] width 359 height 25
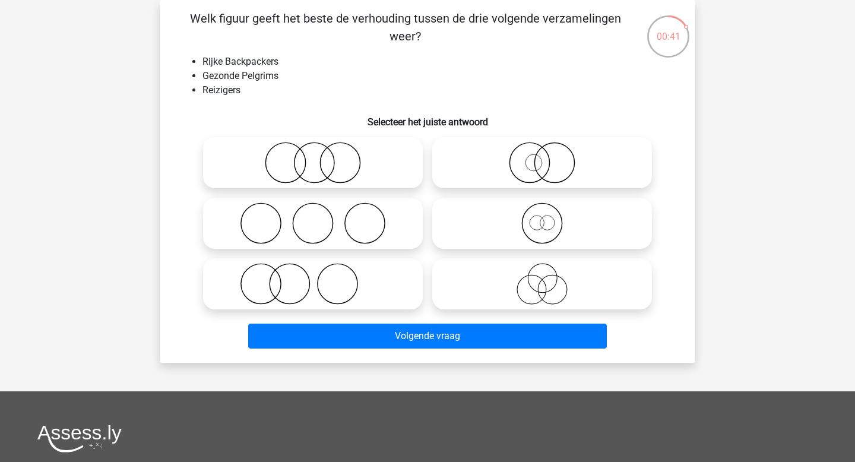
click at [489, 213] on icon at bounding box center [542, 223] width 210 height 42
click at [542, 213] on input "radio" at bounding box center [546, 214] width 8 height 8
radio input "true"
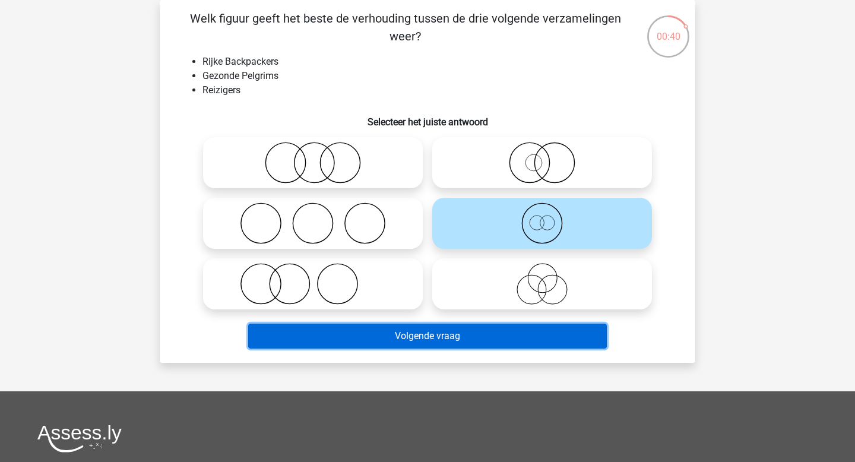
click at [454, 329] on button "Volgende vraag" at bounding box center [427, 336] width 359 height 25
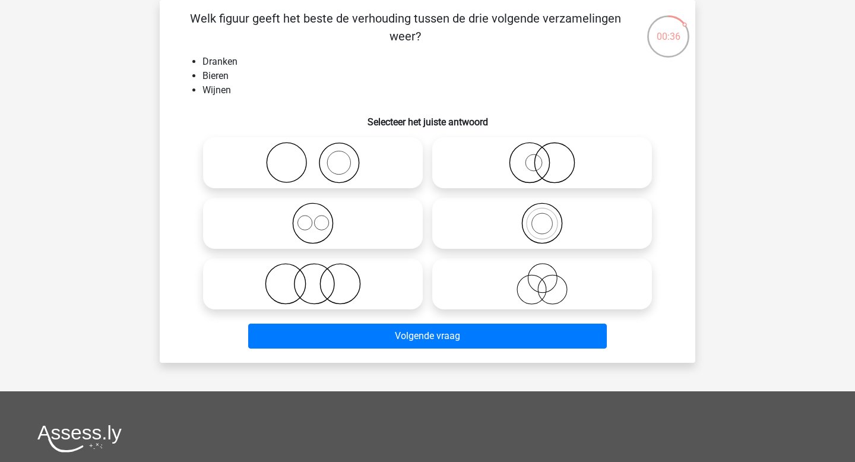
click at [330, 208] on icon at bounding box center [313, 223] width 210 height 42
click at [321, 210] on input "radio" at bounding box center [317, 214] width 8 height 8
radio input "true"
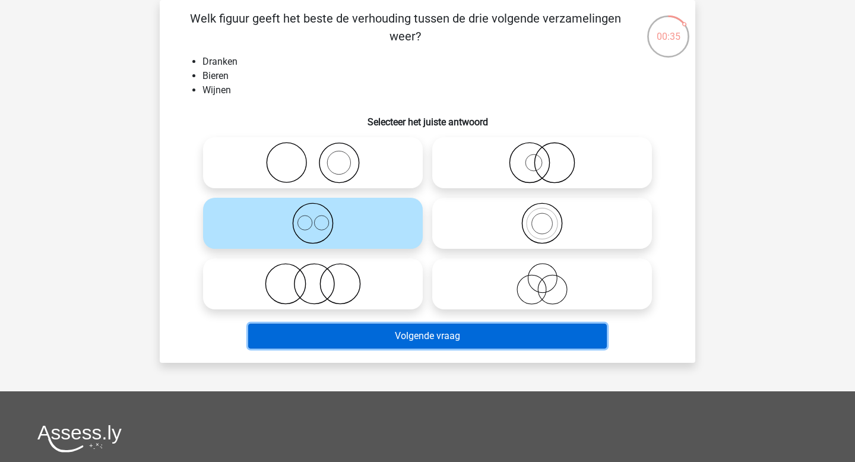
click at [365, 331] on button "Volgende vraag" at bounding box center [427, 336] width 359 height 25
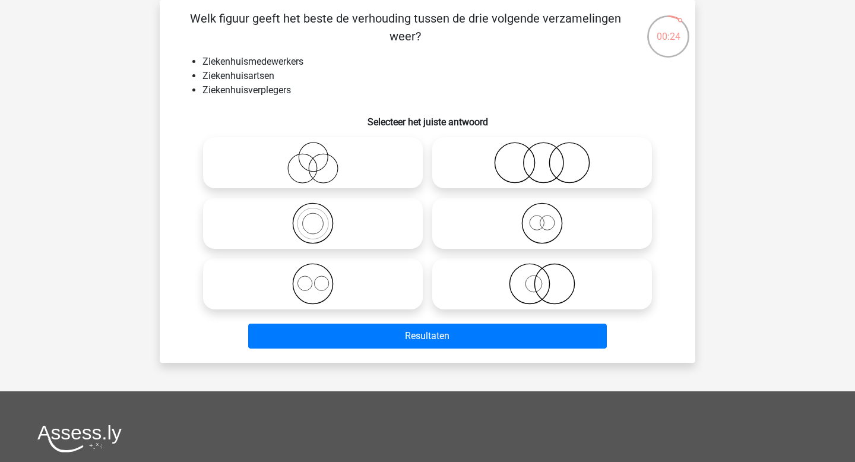
click at [317, 262] on label at bounding box center [313, 283] width 220 height 51
click at [317, 270] on input "radio" at bounding box center [317, 274] width 8 height 8
radio input "true"
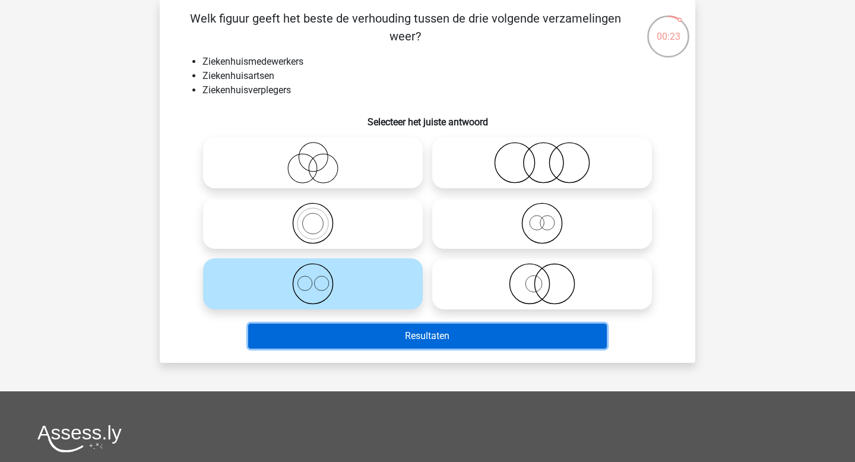
click at [340, 337] on button "Resultaten" at bounding box center [427, 336] width 359 height 25
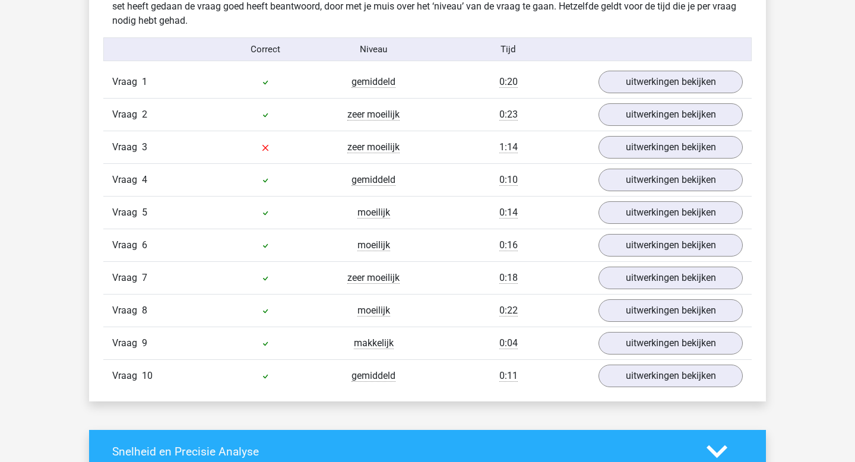
scroll to position [719, 0]
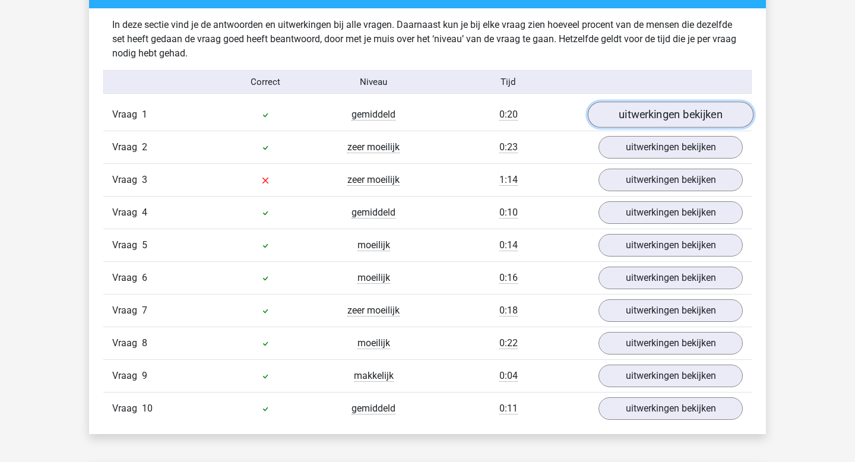
click at [648, 118] on link "uitwerkingen bekijken" at bounding box center [671, 115] width 166 height 26
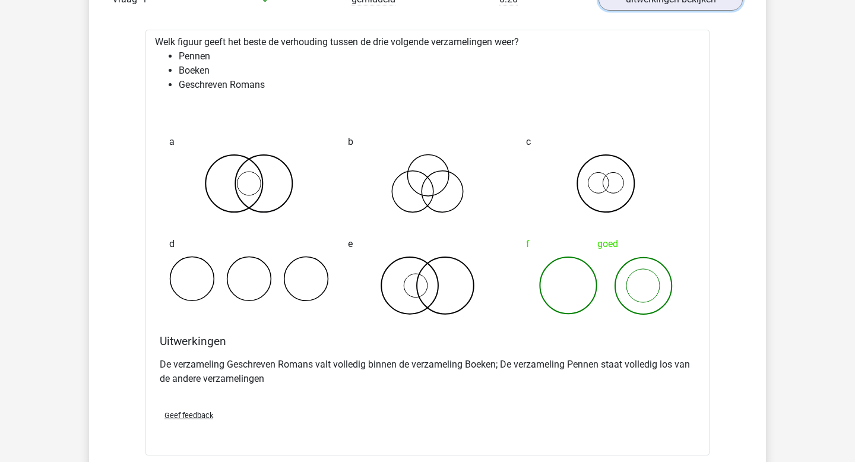
scroll to position [835, 0]
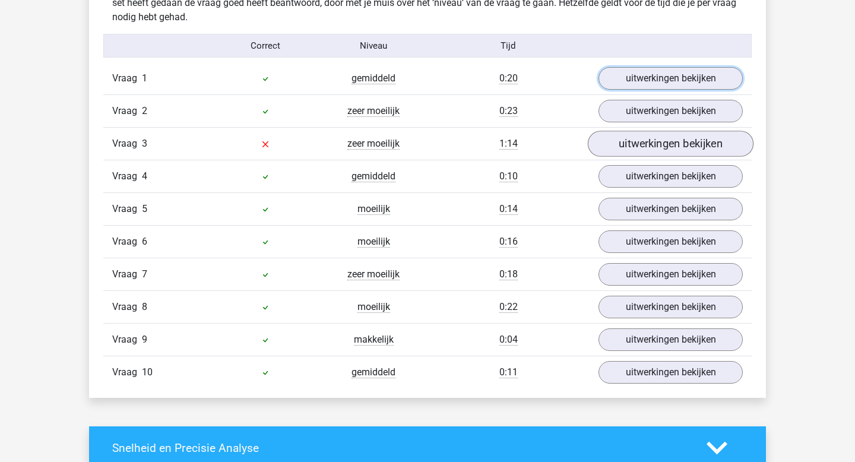
scroll to position [756, 0]
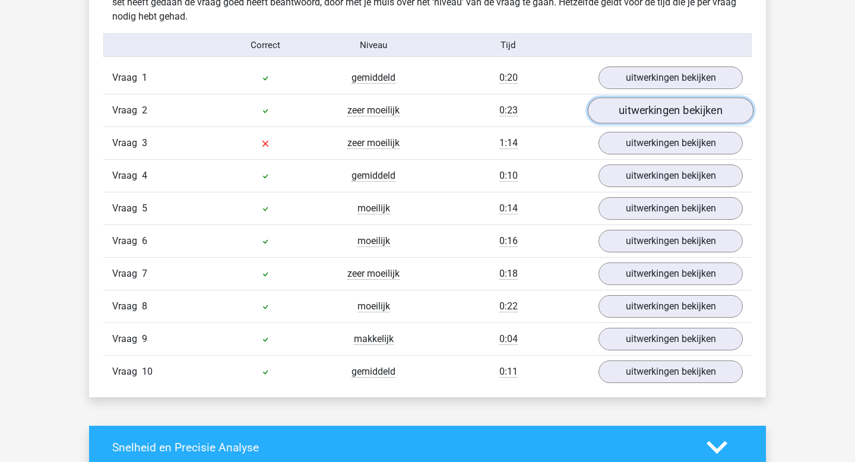
click at [655, 108] on link "uitwerkingen bekijken" at bounding box center [671, 111] width 166 height 26
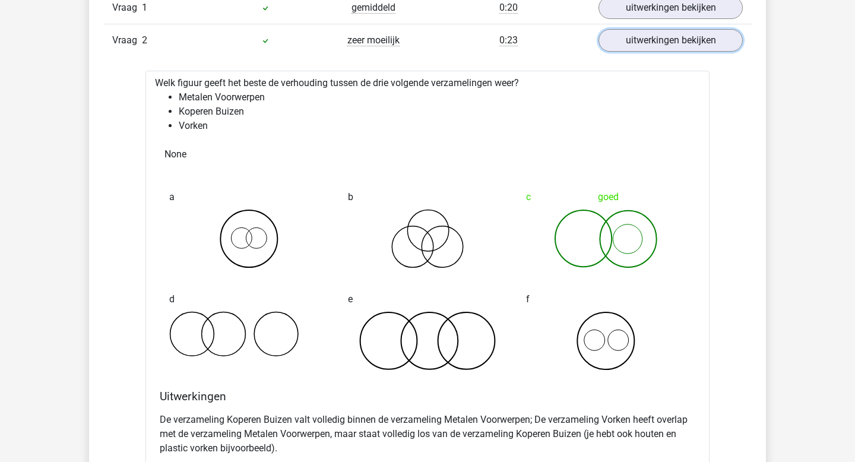
scroll to position [830, 0]
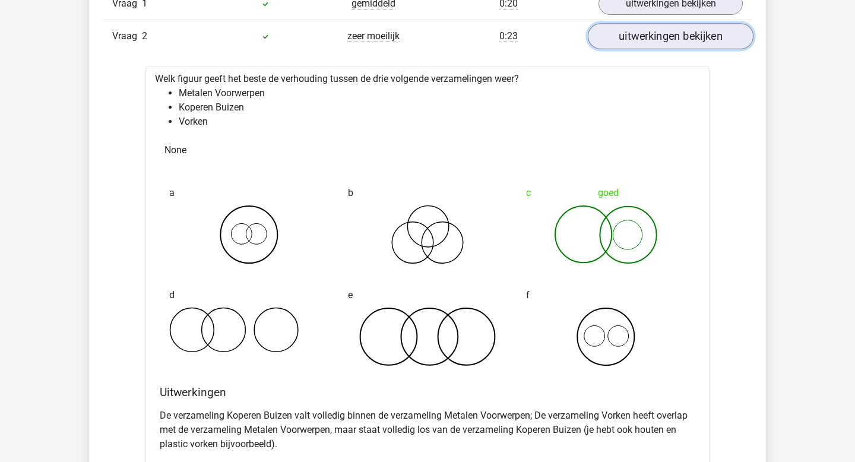
click at [659, 39] on link "uitwerkingen bekijken" at bounding box center [671, 37] width 166 height 26
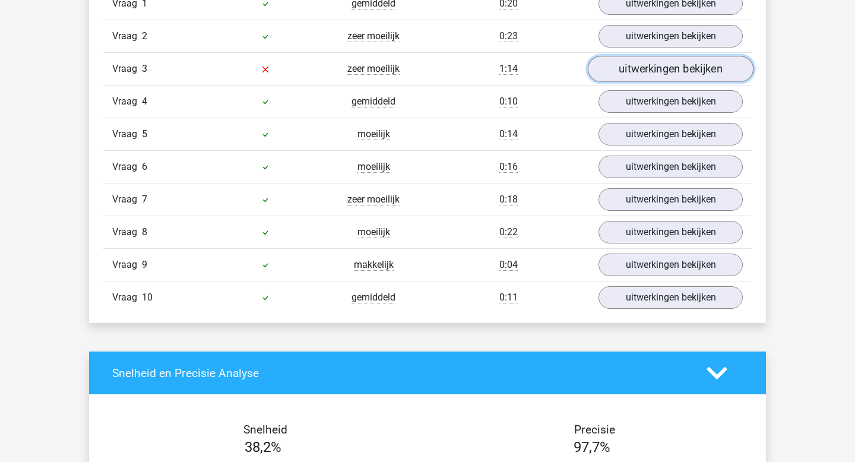
click at [655, 68] on link "uitwerkingen bekijken" at bounding box center [671, 69] width 166 height 26
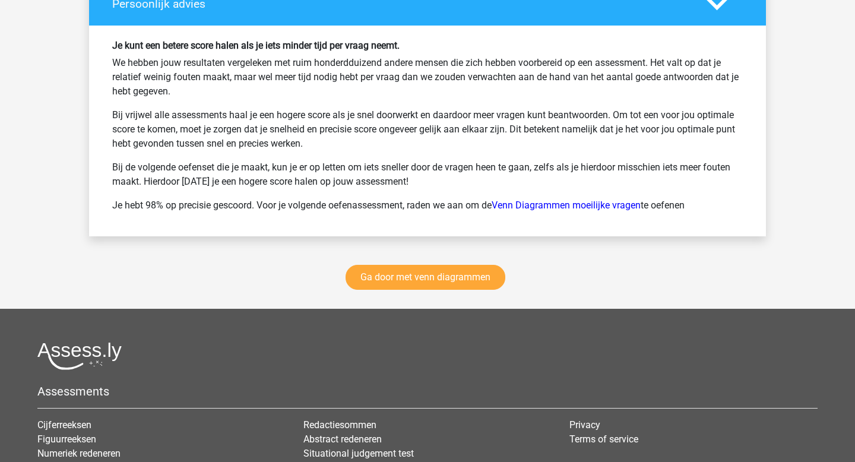
scroll to position [2053, 0]
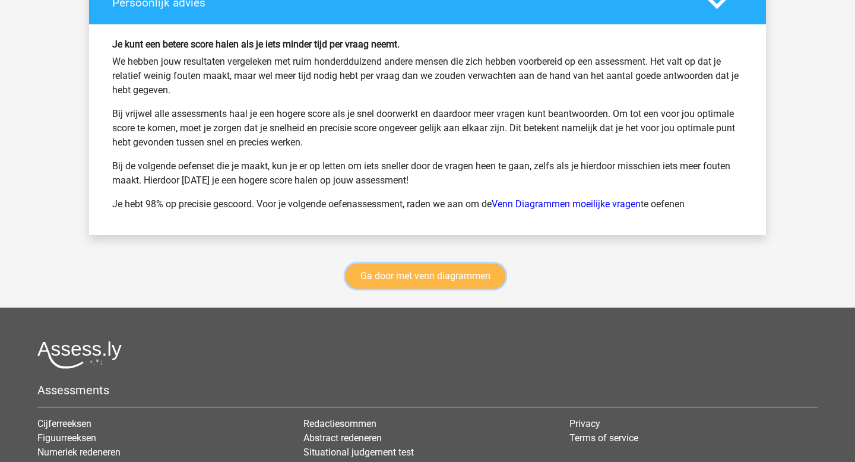
click at [389, 275] on link "Ga door met venn diagrammen" at bounding box center [426, 276] width 160 height 25
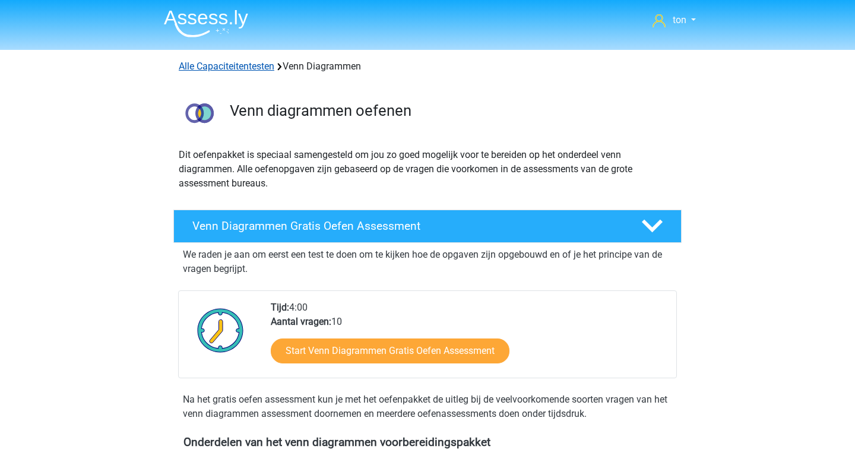
click at [246, 65] on link "Alle Capaciteitentesten" at bounding box center [227, 66] width 96 height 11
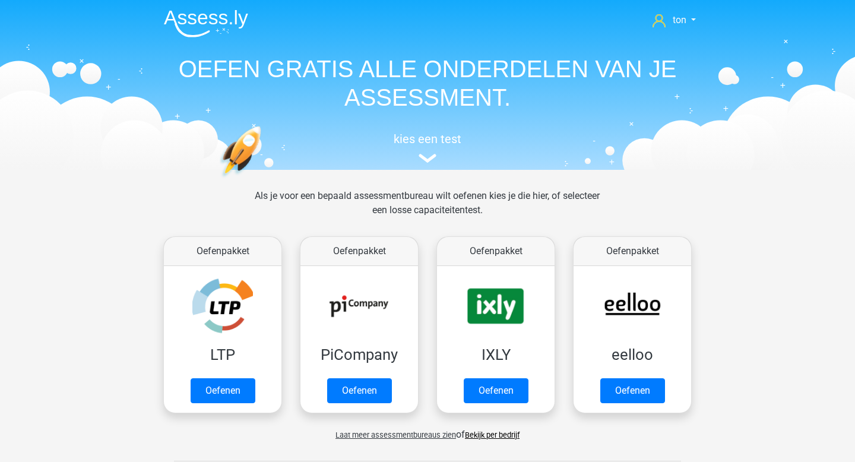
scroll to position [505, 0]
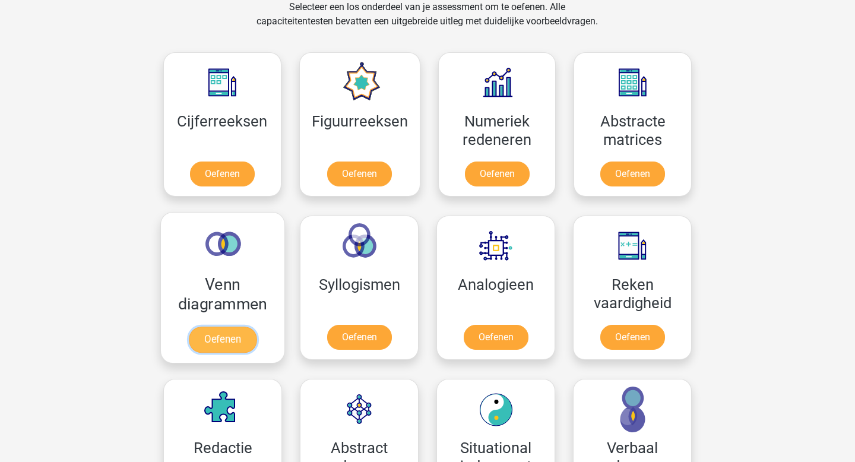
click at [223, 338] on link "Oefenen" at bounding box center [223, 340] width 68 height 26
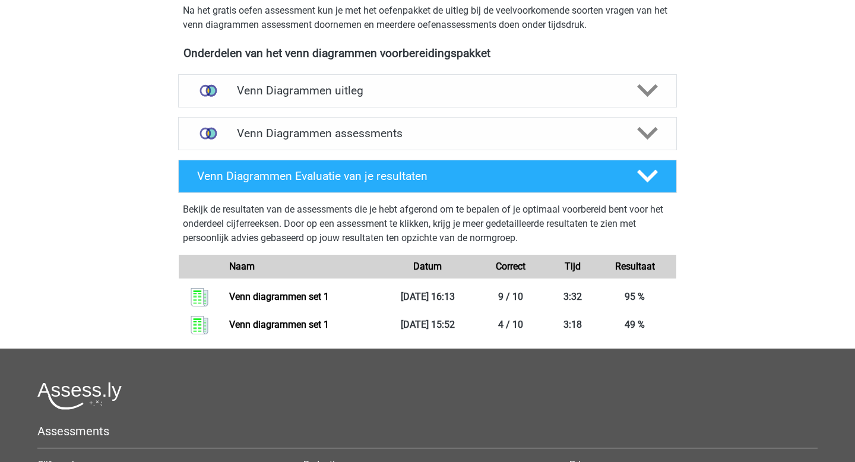
scroll to position [394, 0]
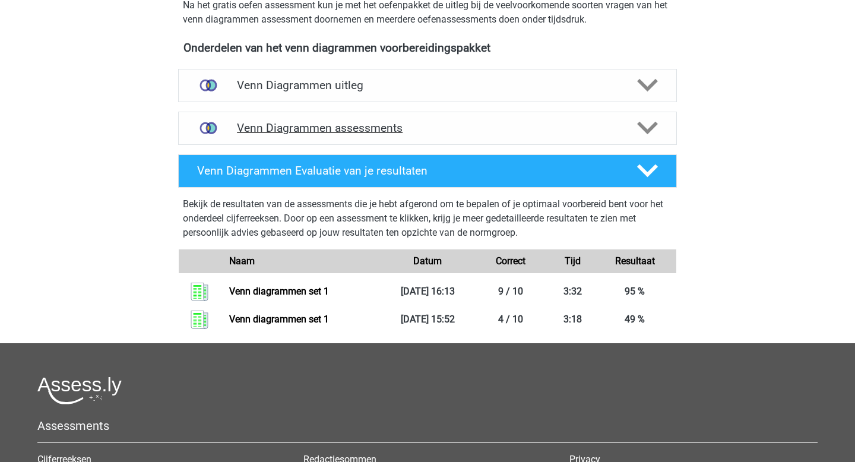
click at [646, 123] on icon at bounding box center [647, 128] width 21 height 21
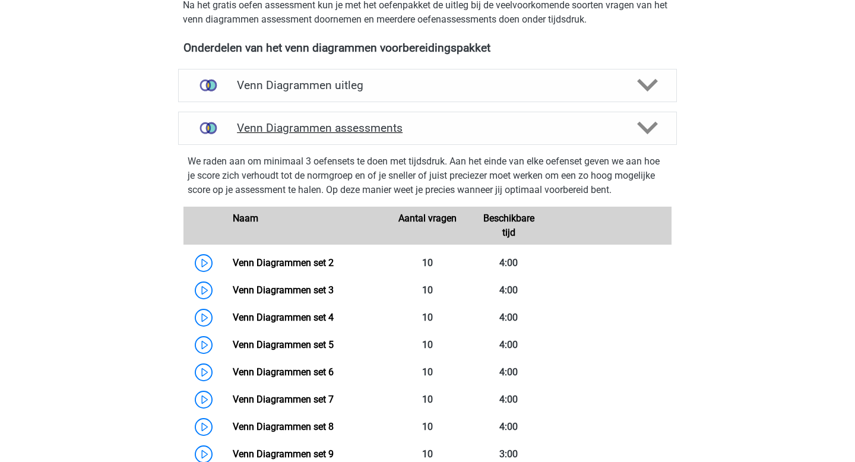
click at [639, 124] on polygon at bounding box center [647, 128] width 21 height 13
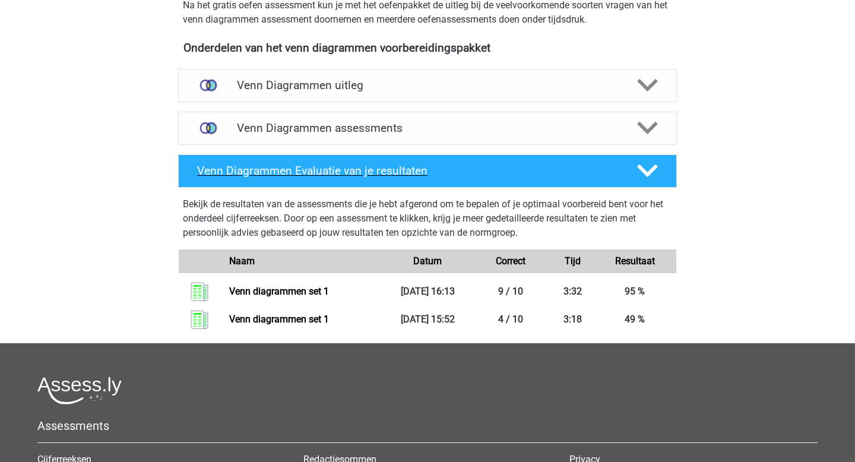
click at [641, 172] on icon at bounding box center [647, 170] width 21 height 21
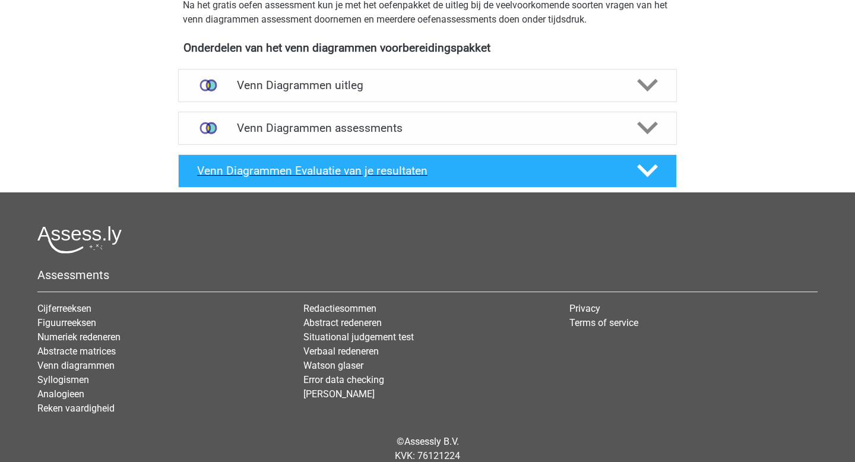
click at [641, 172] on icon at bounding box center [647, 170] width 21 height 21
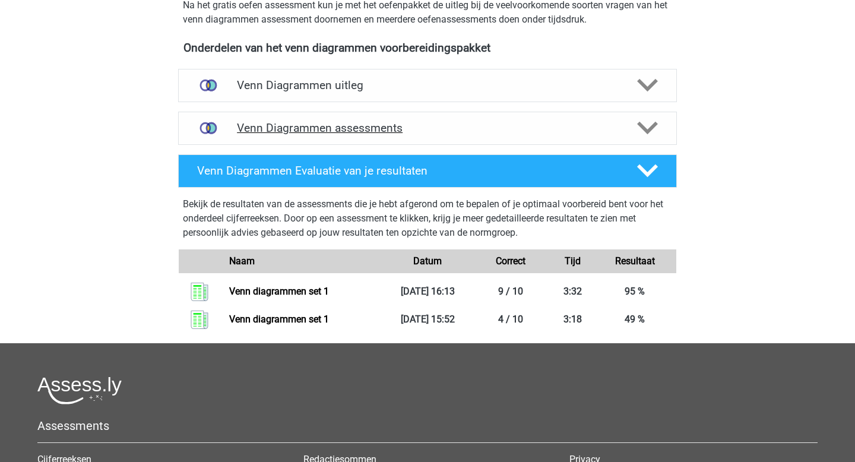
click at [647, 125] on icon at bounding box center [647, 128] width 21 height 21
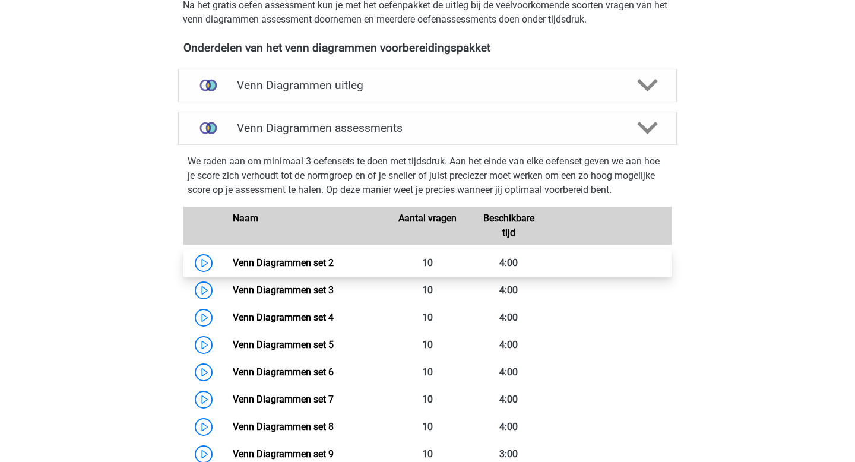
click at [293, 259] on link "Venn Diagrammen set 2" at bounding box center [283, 262] width 101 height 11
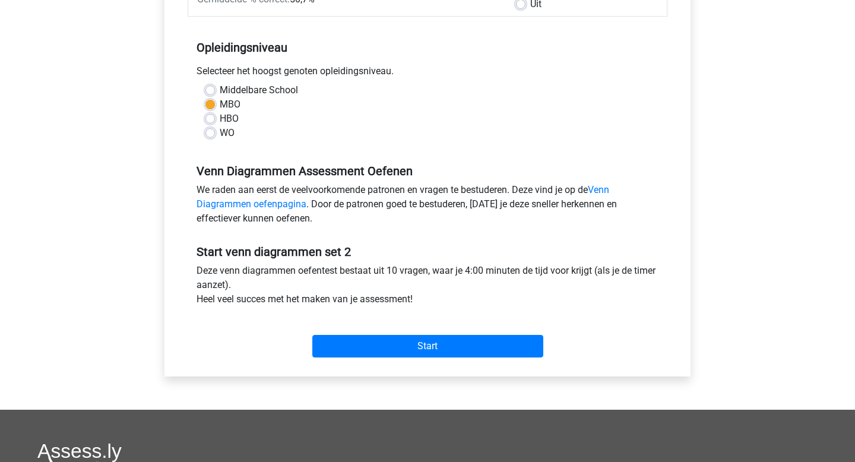
scroll to position [216, 0]
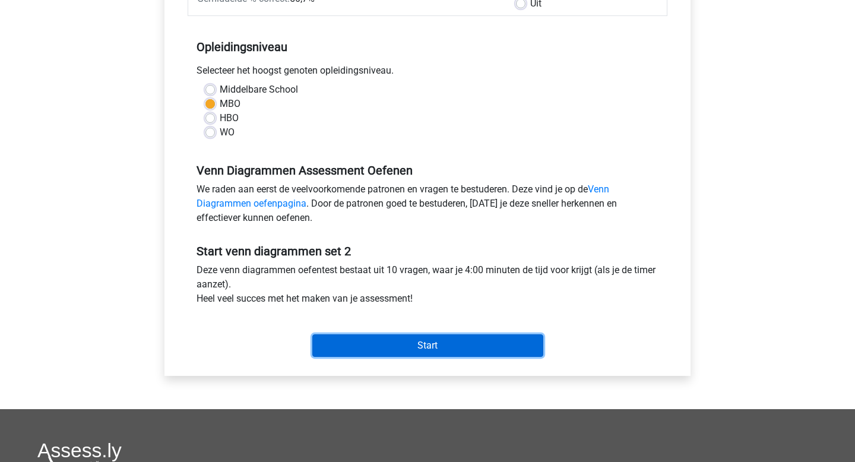
click at [394, 346] on input "Start" at bounding box center [427, 345] width 231 height 23
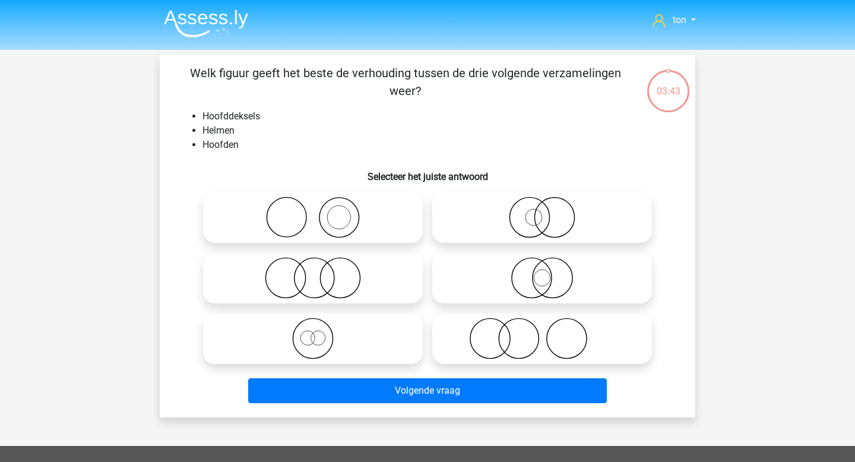
click at [356, 228] on icon at bounding box center [313, 218] width 210 height 42
click at [321, 211] on input "radio" at bounding box center [317, 208] width 8 height 8
radio input "true"
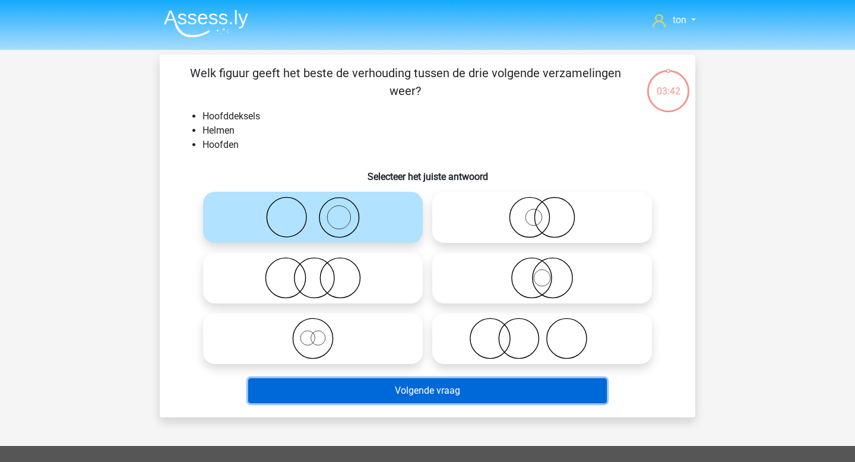
click at [385, 398] on button "Volgende vraag" at bounding box center [427, 390] width 359 height 25
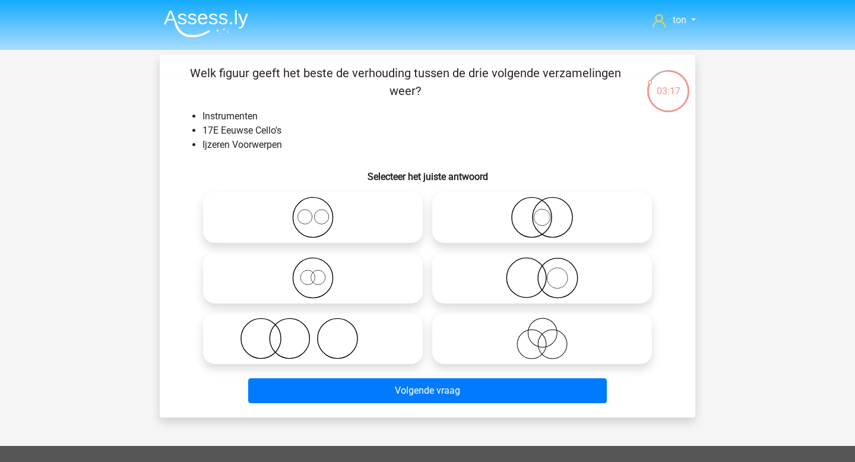
click at [514, 271] on icon at bounding box center [542, 278] width 210 height 42
click at [542, 271] on input "radio" at bounding box center [546, 268] width 8 height 8
radio input "true"
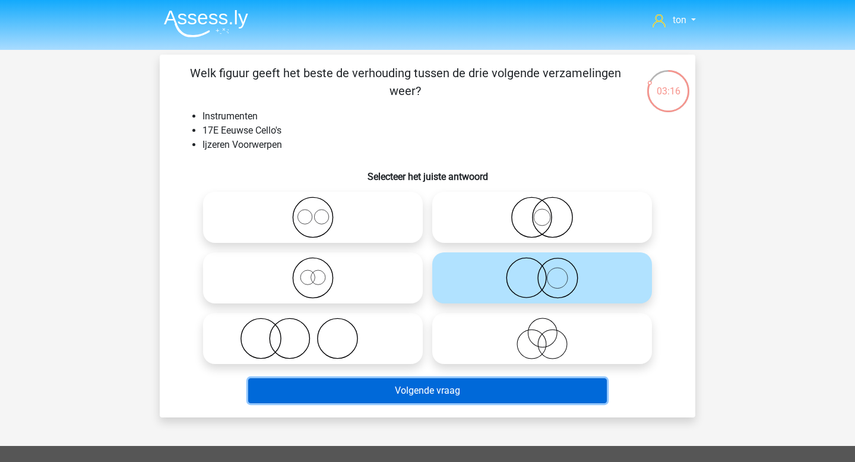
click at [468, 387] on button "Volgende vraag" at bounding box center [427, 390] width 359 height 25
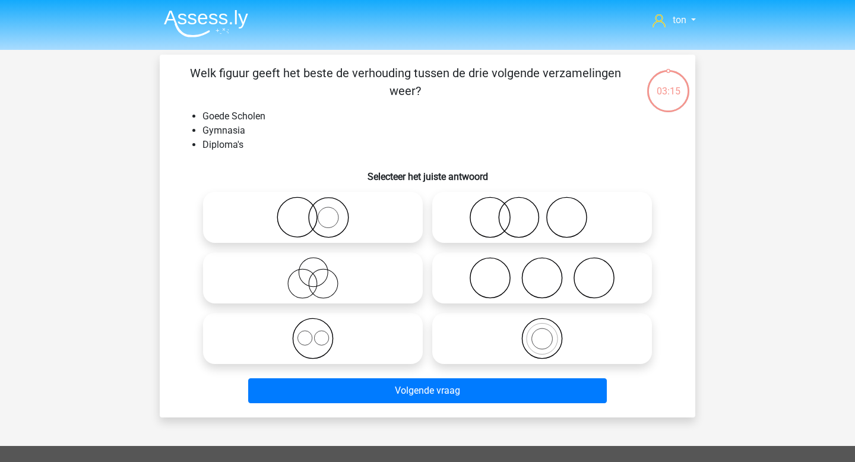
scroll to position [55, 0]
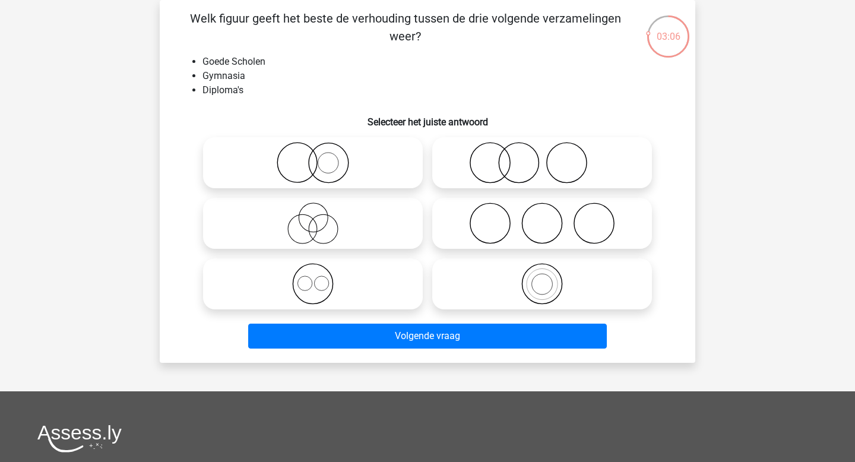
click at [483, 156] on icon at bounding box center [542, 163] width 210 height 42
click at [542, 156] on input "radio" at bounding box center [546, 153] width 8 height 8
radio input "true"
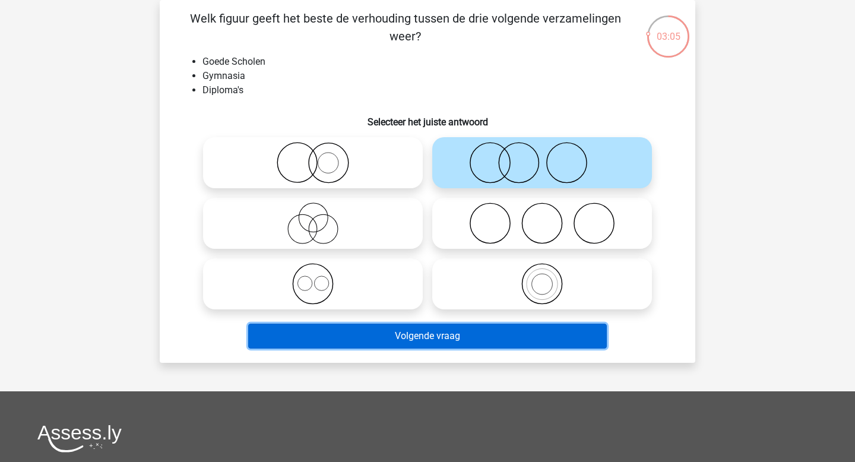
click at [430, 333] on button "Volgende vraag" at bounding box center [427, 336] width 359 height 25
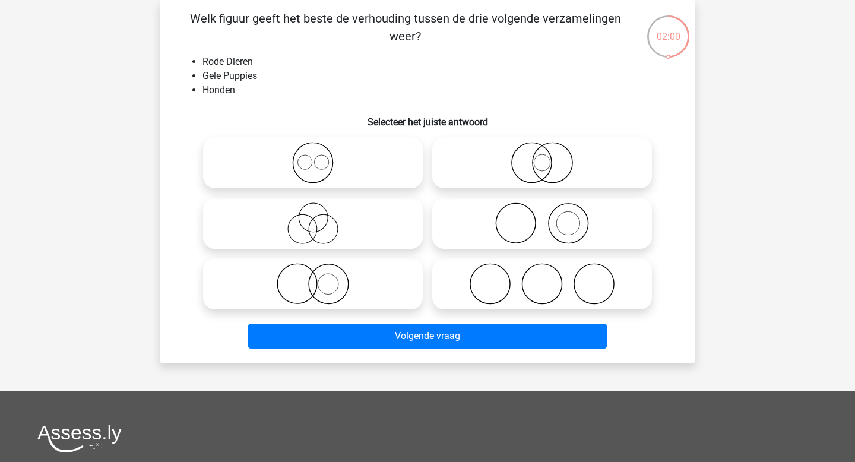
click at [507, 218] on icon at bounding box center [542, 223] width 210 height 42
click at [542, 217] on input "radio" at bounding box center [546, 214] width 8 height 8
radio input "true"
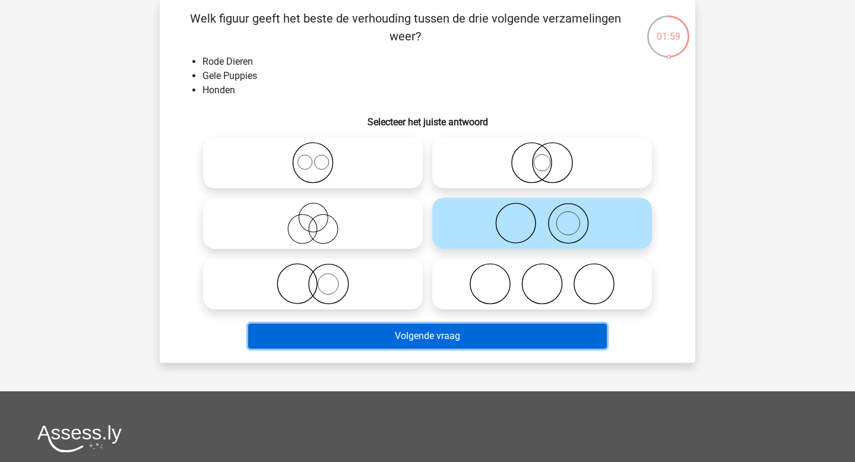
click at [449, 331] on button "Volgende vraag" at bounding box center [427, 336] width 359 height 25
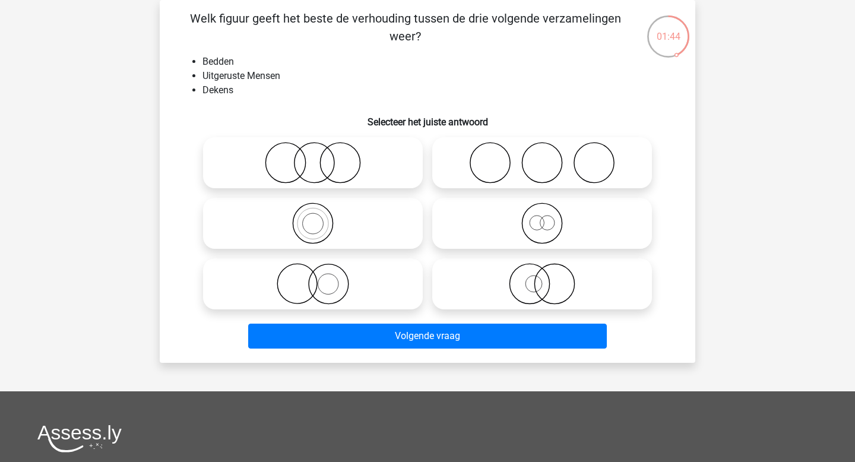
click at [476, 158] on icon at bounding box center [542, 163] width 210 height 42
click at [542, 157] on input "radio" at bounding box center [546, 153] width 8 height 8
radio input "true"
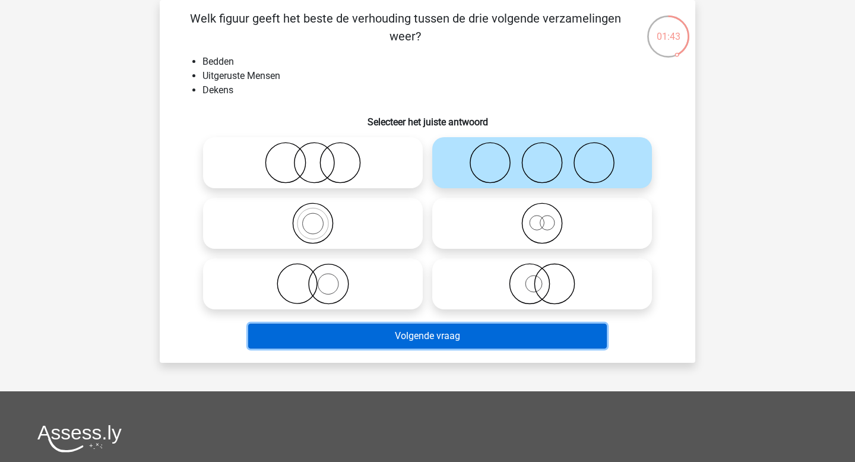
click at [418, 336] on button "Volgende vraag" at bounding box center [427, 336] width 359 height 25
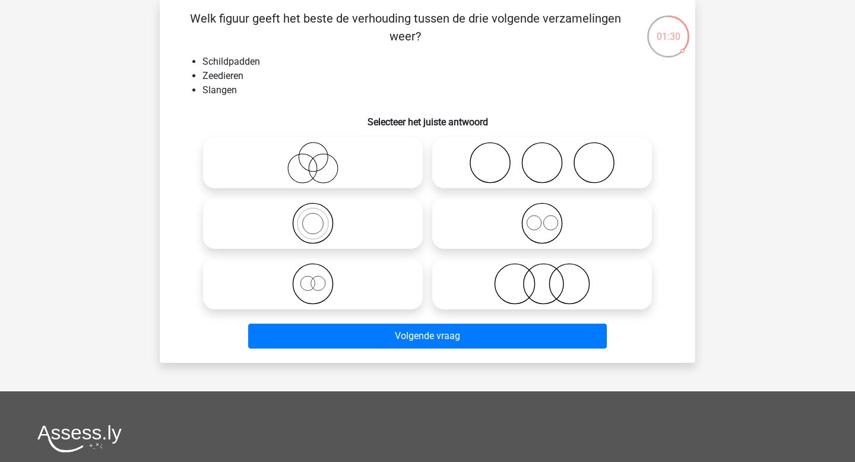
click at [483, 275] on icon at bounding box center [542, 284] width 210 height 42
click at [542, 275] on input "radio" at bounding box center [546, 274] width 8 height 8
radio input "true"
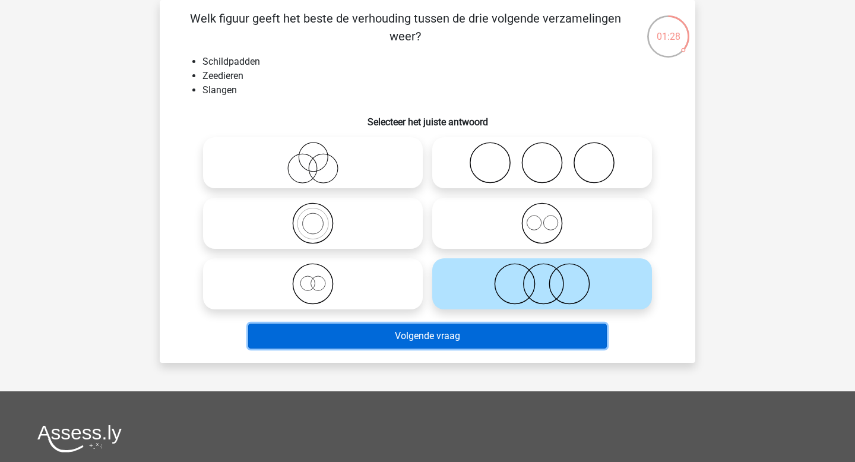
click at [446, 340] on button "Volgende vraag" at bounding box center [427, 336] width 359 height 25
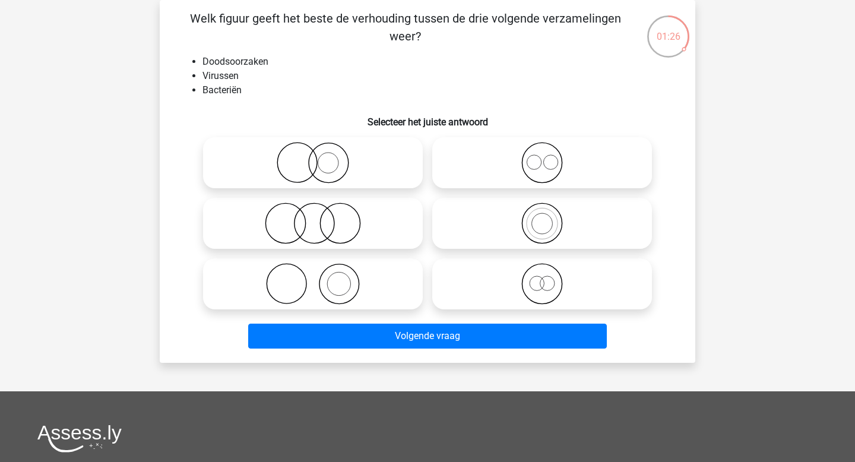
scroll to position [66, 0]
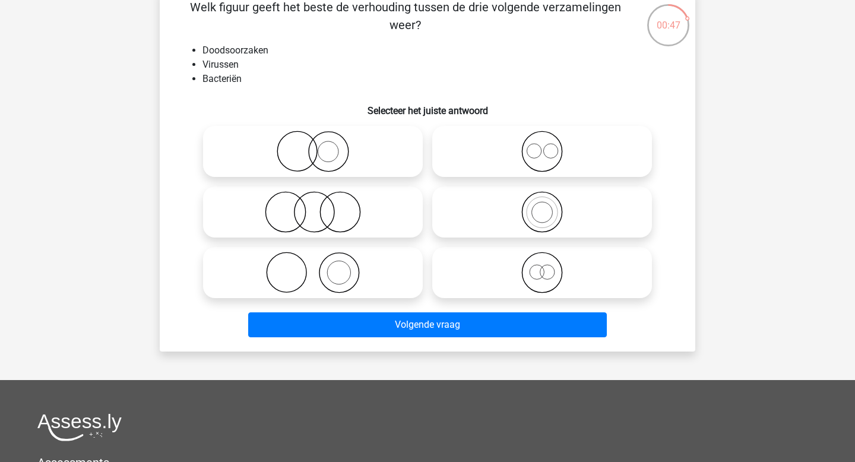
click at [351, 202] on icon at bounding box center [313, 212] width 210 height 42
click at [321, 202] on input "radio" at bounding box center [317, 202] width 8 height 8
radio input "true"
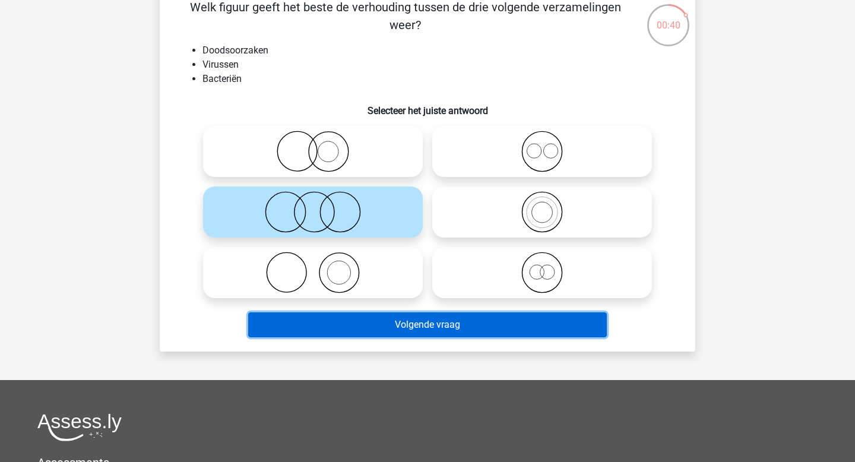
click at [413, 322] on button "Volgende vraag" at bounding box center [427, 324] width 359 height 25
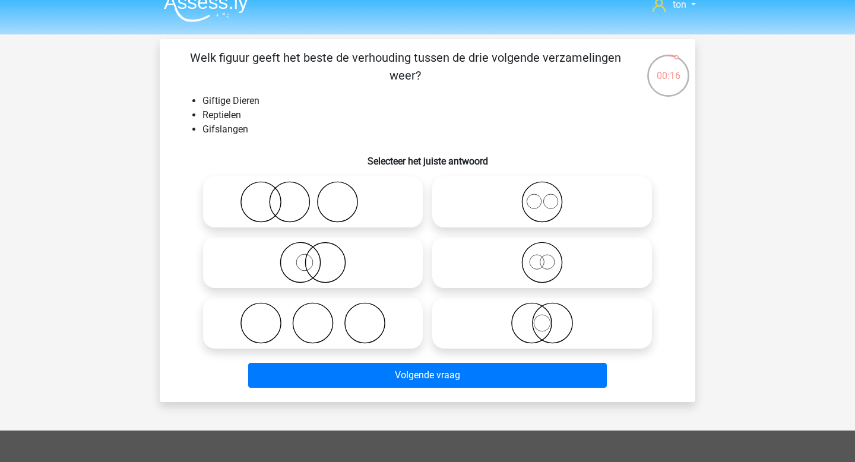
scroll to position [17, 0]
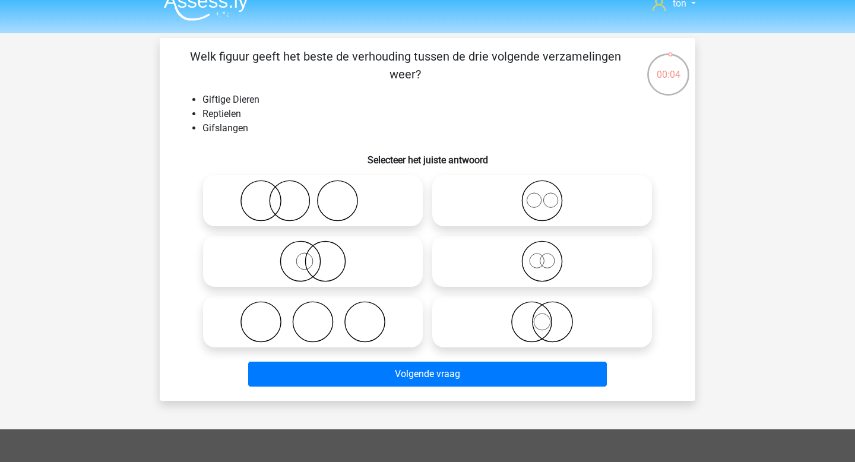
click at [356, 210] on icon at bounding box center [313, 201] width 210 height 42
click at [321, 195] on input "radio" at bounding box center [317, 191] width 8 height 8
radio input "true"
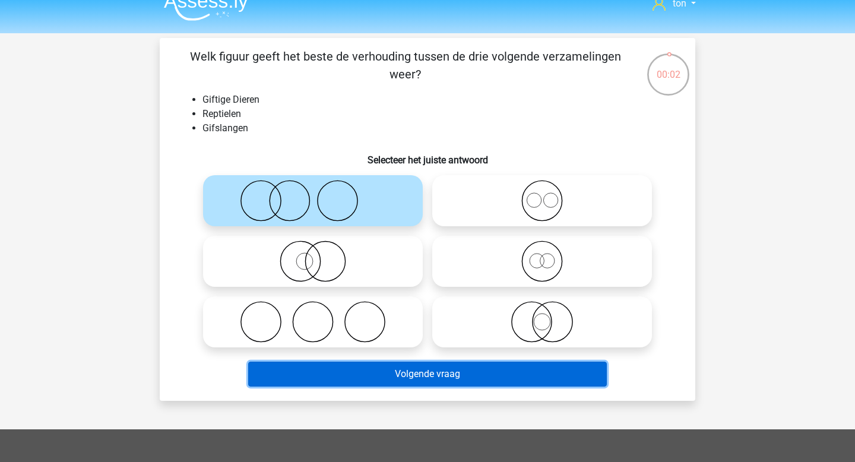
click at [411, 374] on button "Volgende vraag" at bounding box center [427, 374] width 359 height 25
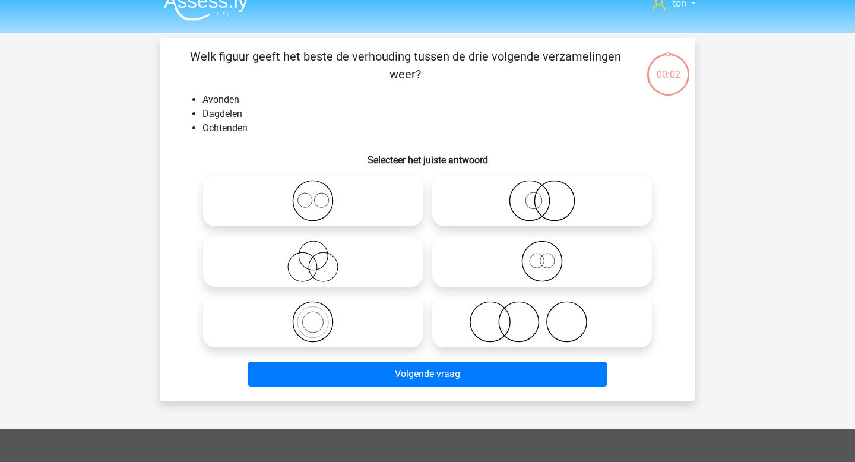
scroll to position [55, 0]
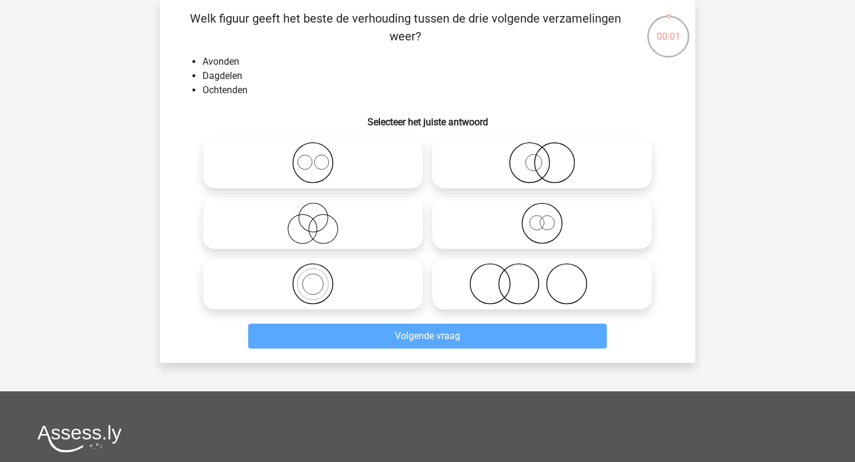
click at [350, 230] on icon at bounding box center [313, 223] width 210 height 42
click at [321, 217] on input "radio" at bounding box center [317, 214] width 8 height 8
radio input "true"
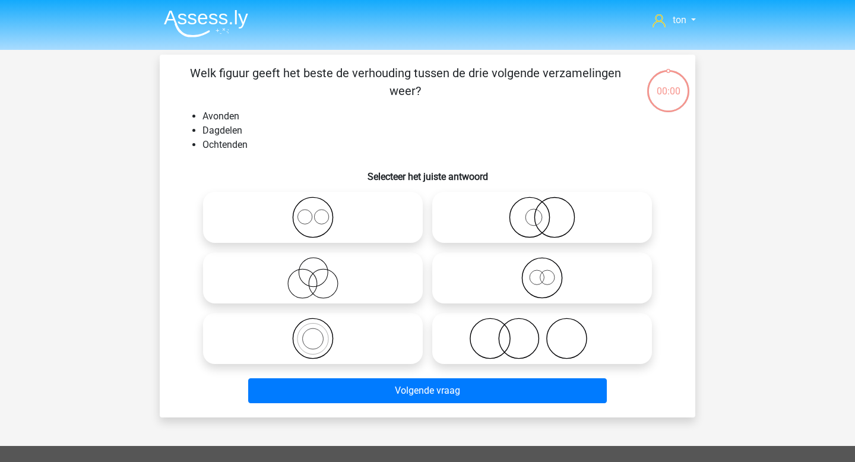
scroll to position [55, 0]
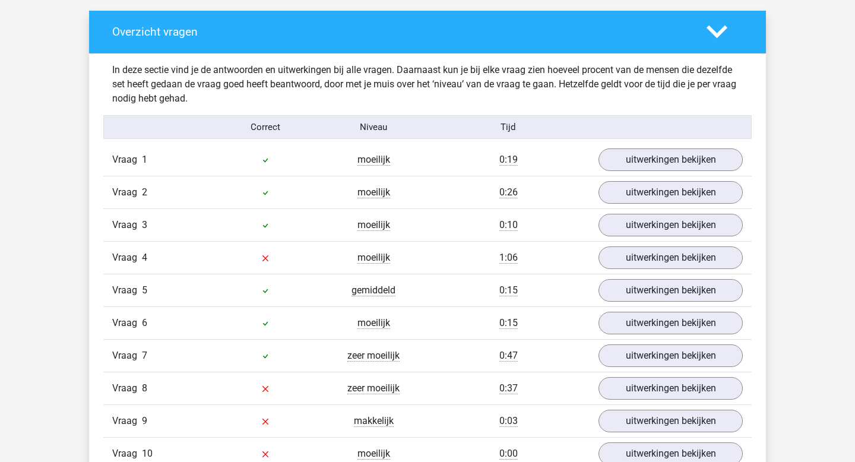
scroll to position [676, 0]
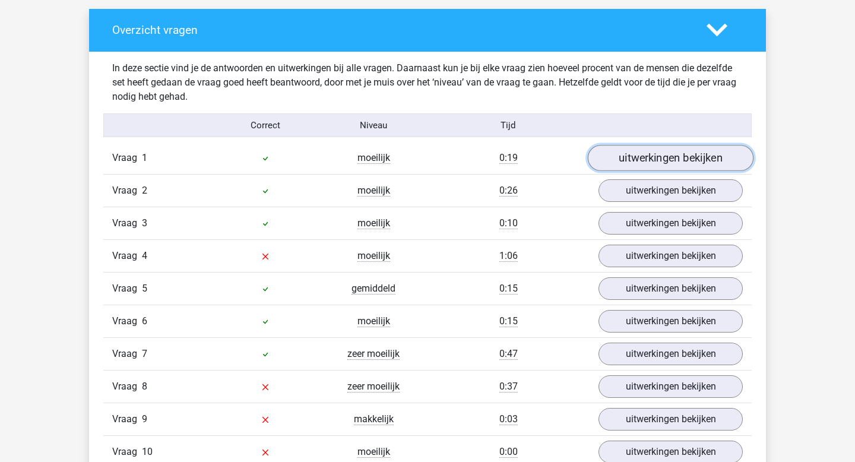
click at [659, 156] on link "uitwerkingen bekijken" at bounding box center [671, 158] width 166 height 26
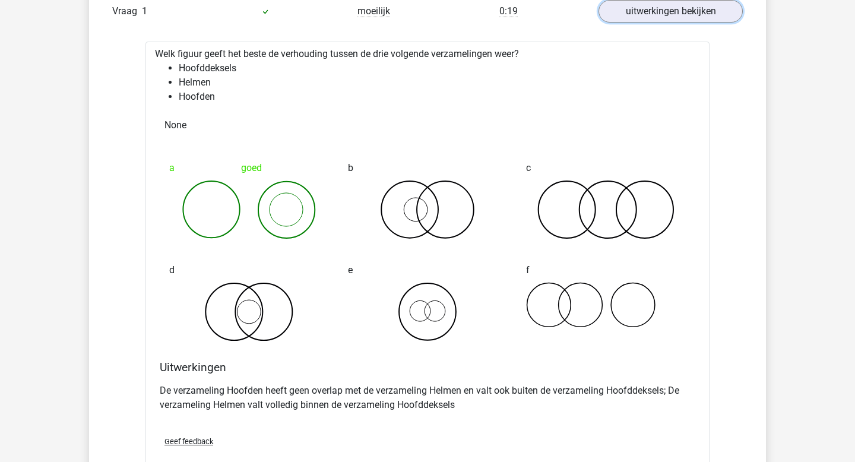
scroll to position [820, 0]
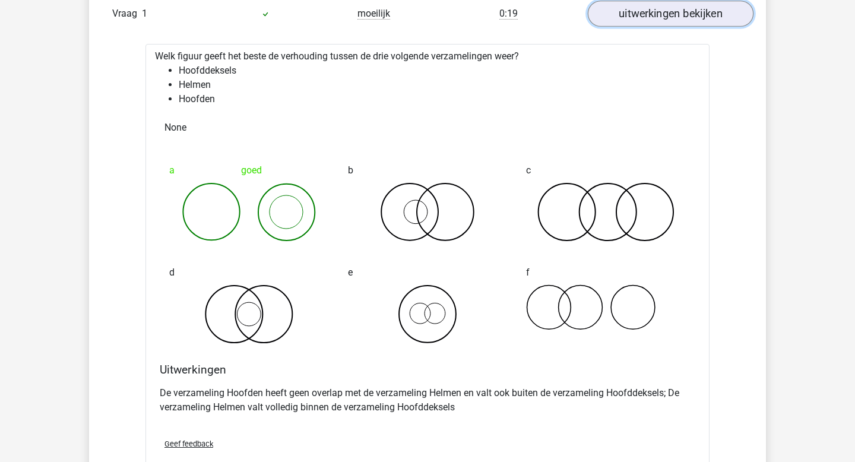
click at [647, 14] on link "uitwerkingen bekijken" at bounding box center [671, 14] width 166 height 26
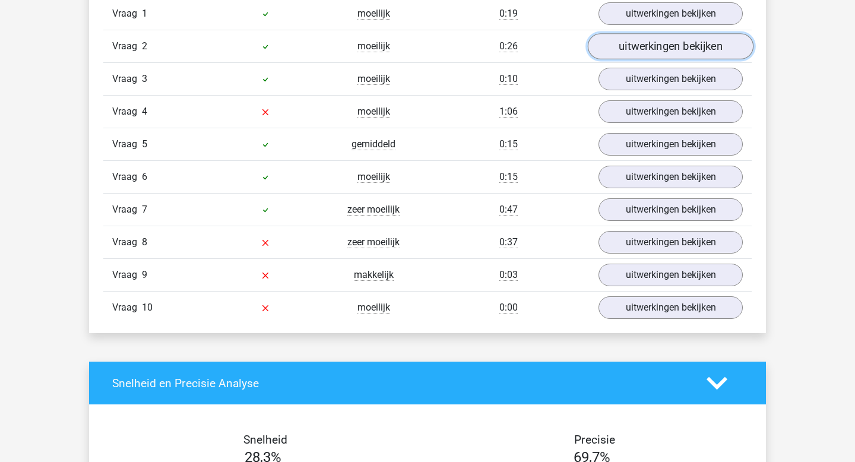
click at [644, 45] on link "uitwerkingen bekijken" at bounding box center [671, 47] width 166 height 26
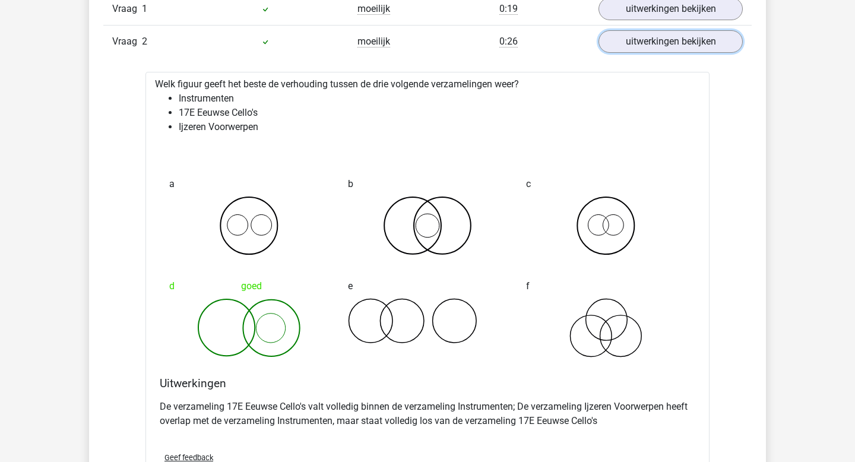
scroll to position [826, 0]
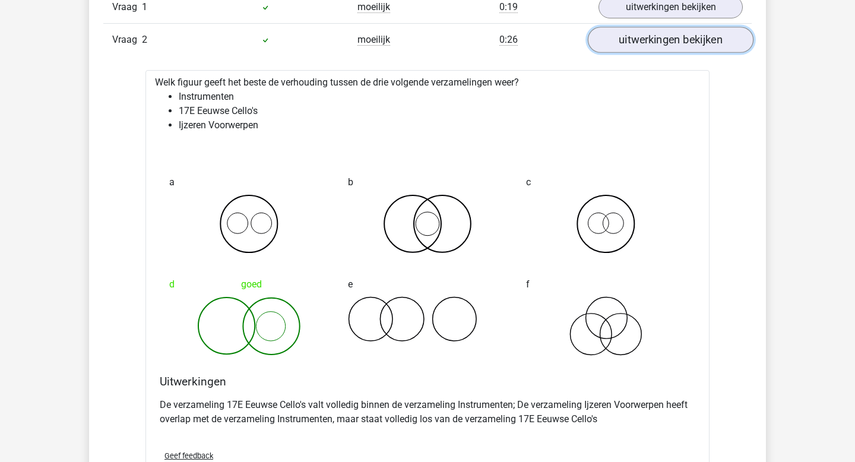
click at [666, 37] on link "uitwerkingen bekijken" at bounding box center [671, 40] width 166 height 26
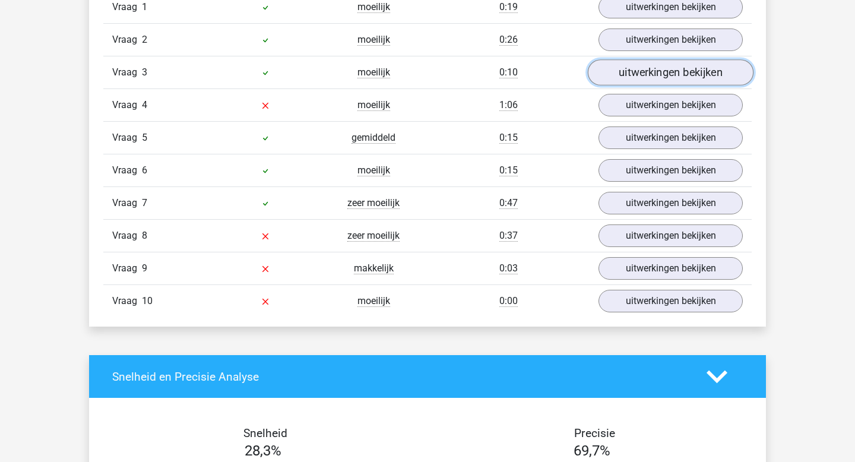
click at [660, 71] on link "uitwerkingen bekijken" at bounding box center [671, 73] width 166 height 26
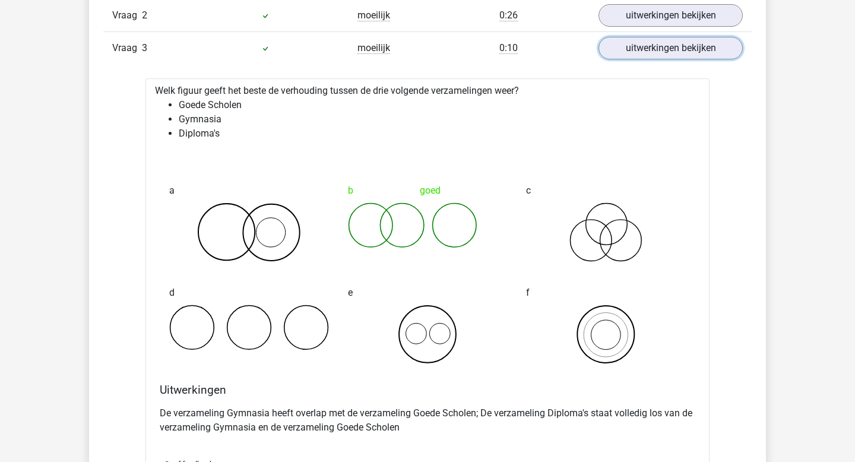
scroll to position [850, 0]
click at [657, 50] on link "uitwerkingen bekijken" at bounding box center [671, 50] width 166 height 26
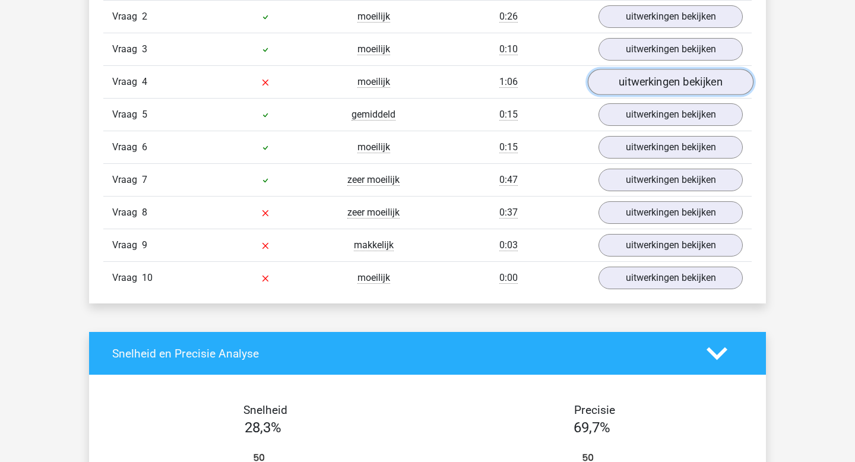
click at [649, 78] on link "uitwerkingen bekijken" at bounding box center [671, 82] width 166 height 26
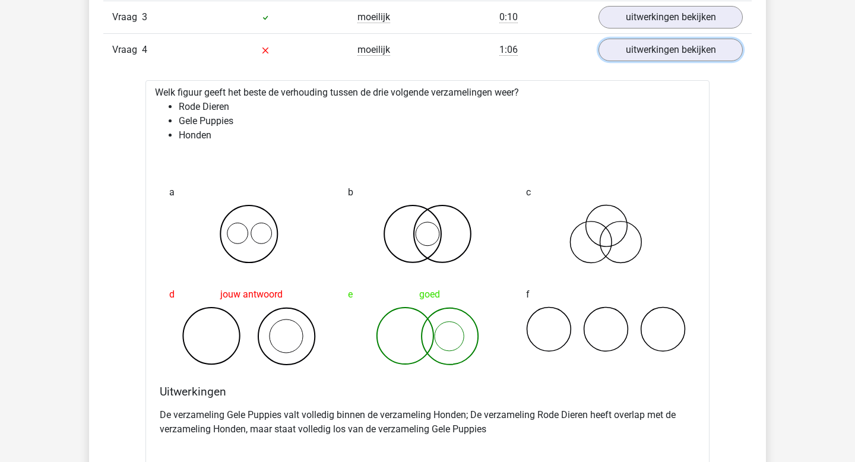
scroll to position [877, 0]
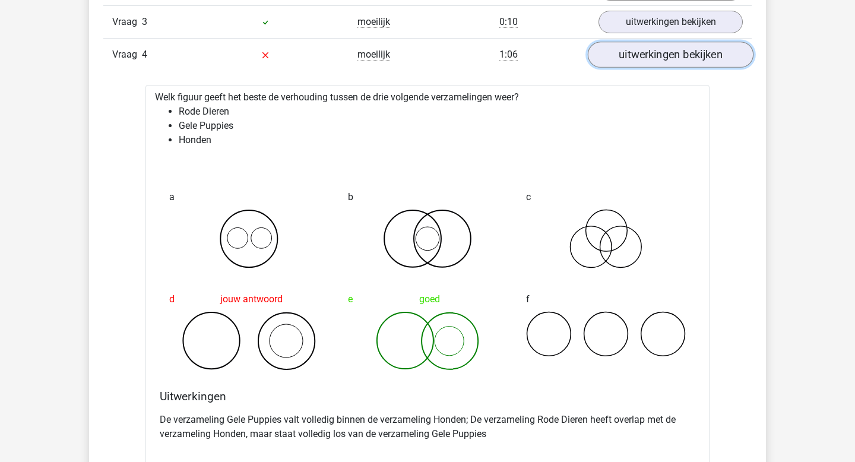
click at [660, 51] on link "uitwerkingen bekijken" at bounding box center [671, 55] width 166 height 26
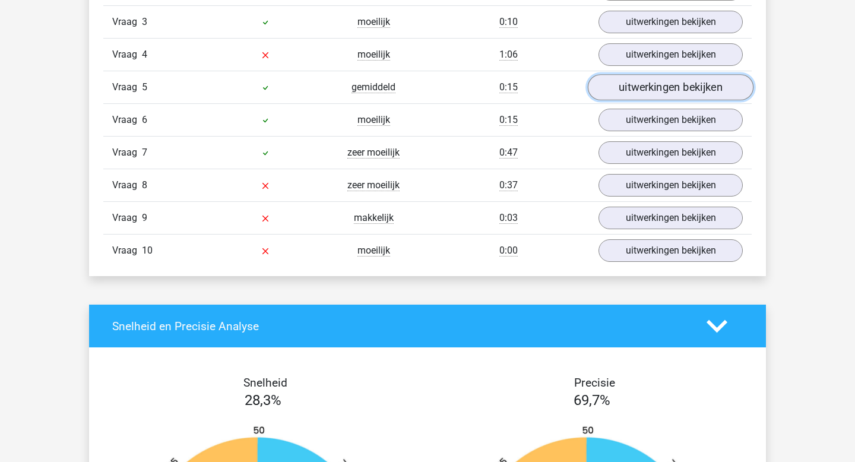
click at [657, 89] on link "uitwerkingen bekijken" at bounding box center [671, 88] width 166 height 26
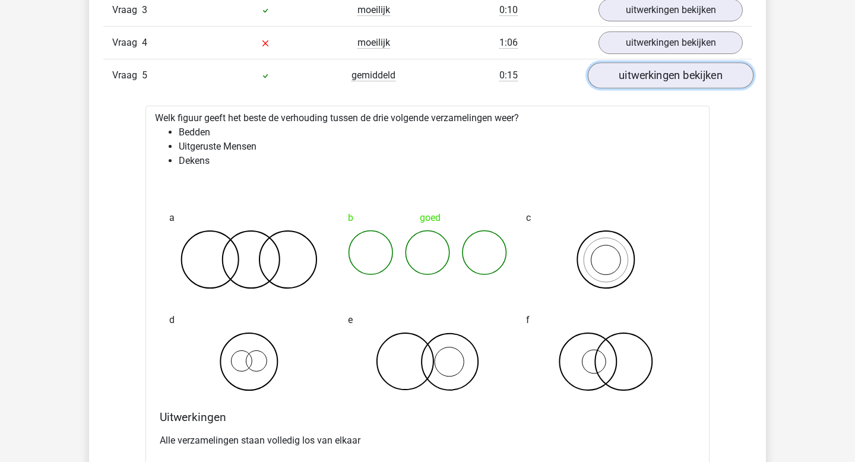
scroll to position [884, 0]
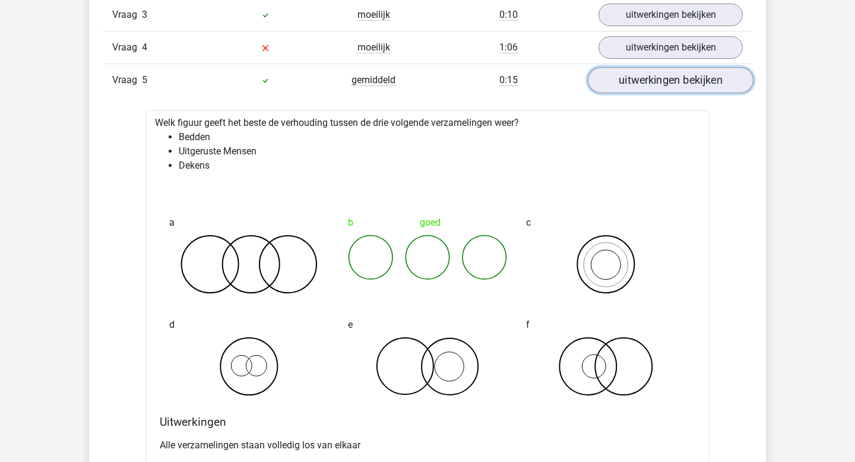
click at [657, 89] on link "uitwerkingen bekijken" at bounding box center [671, 81] width 166 height 26
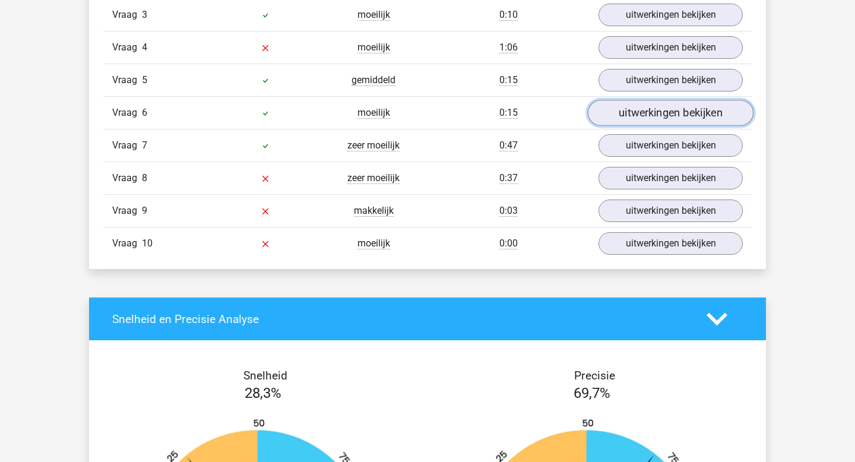
click at [657, 109] on link "uitwerkingen bekijken" at bounding box center [671, 113] width 166 height 26
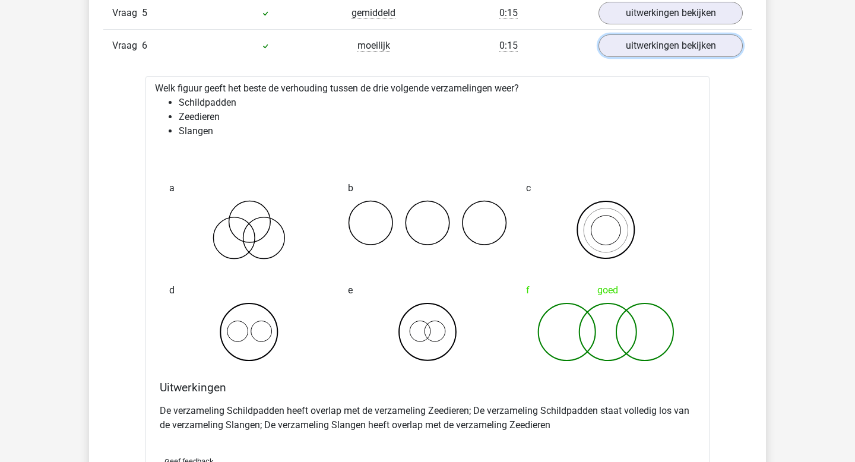
scroll to position [955, 0]
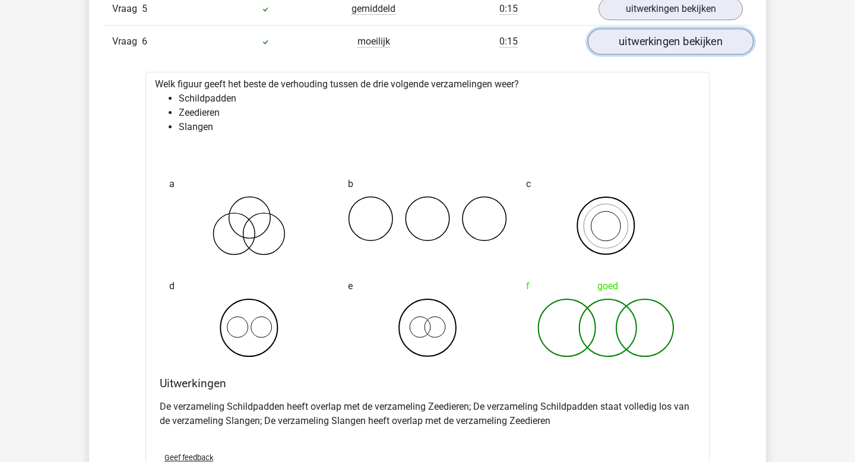
click at [658, 45] on link "uitwerkingen bekijken" at bounding box center [671, 42] width 166 height 26
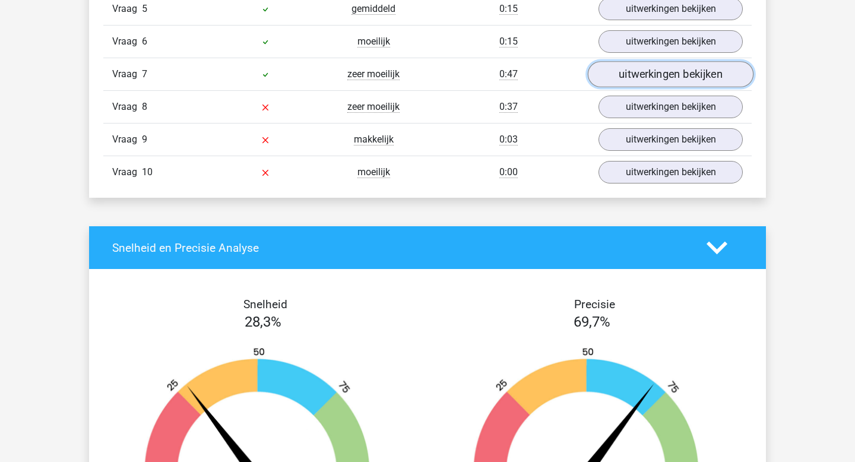
click at [648, 77] on link "uitwerkingen bekijken" at bounding box center [671, 75] width 166 height 26
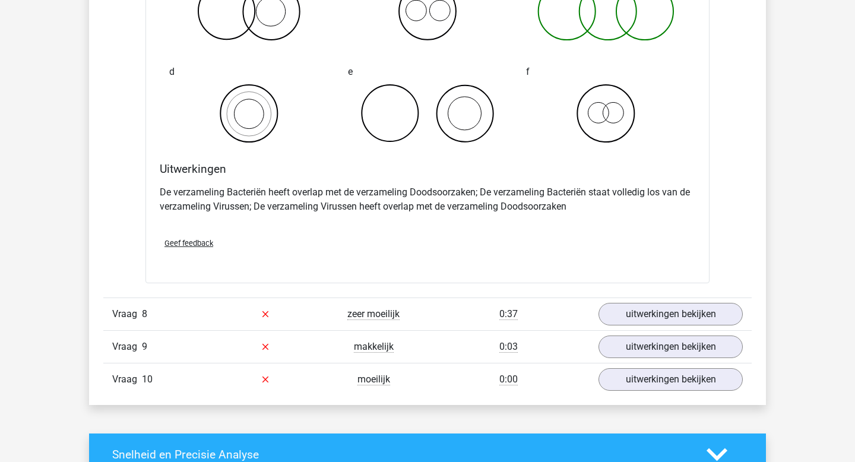
scroll to position [1206, 0]
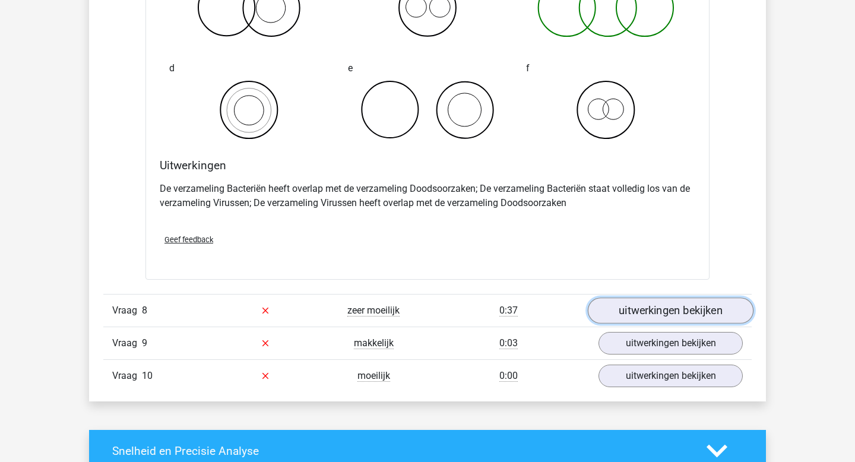
click at [619, 307] on link "uitwerkingen bekijken" at bounding box center [671, 310] width 166 height 26
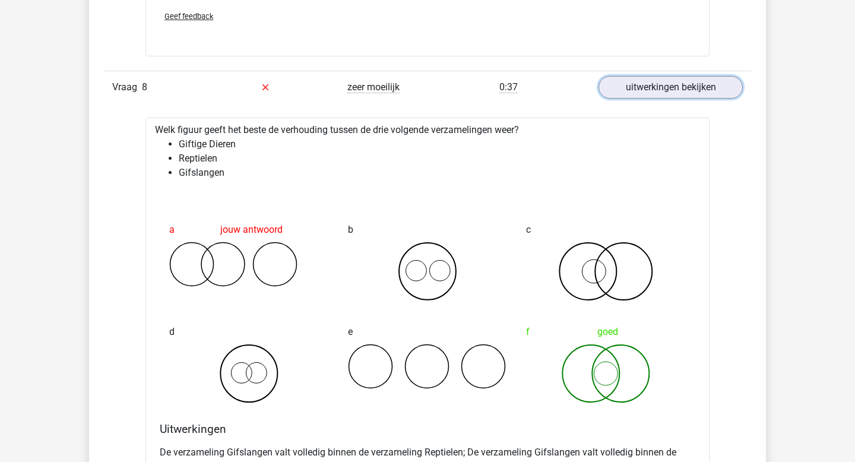
scroll to position [1425, 0]
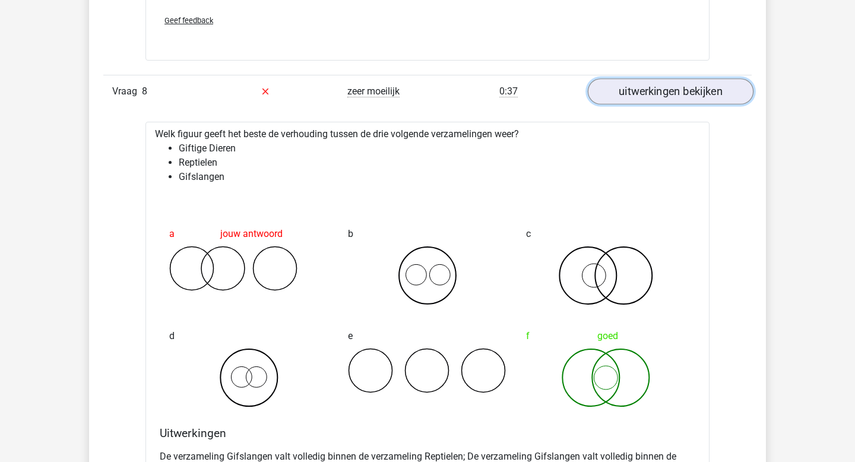
click at [712, 91] on link "uitwerkingen bekijken" at bounding box center [671, 91] width 166 height 26
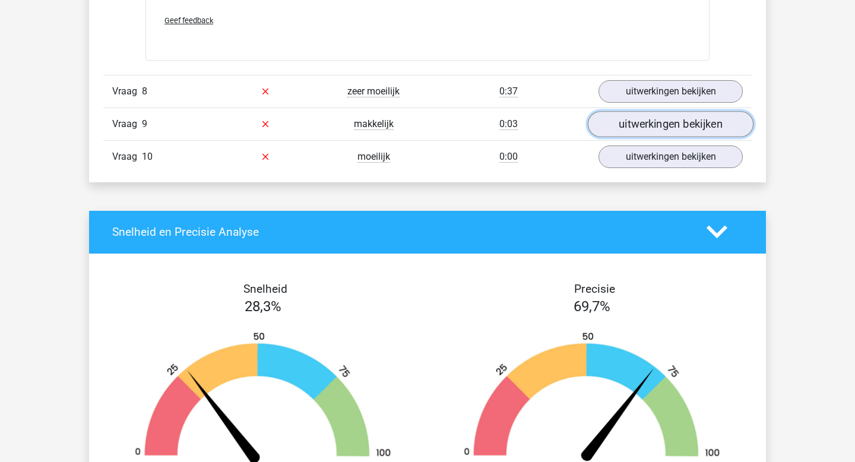
click at [698, 122] on link "uitwerkingen bekijken" at bounding box center [671, 124] width 166 height 26
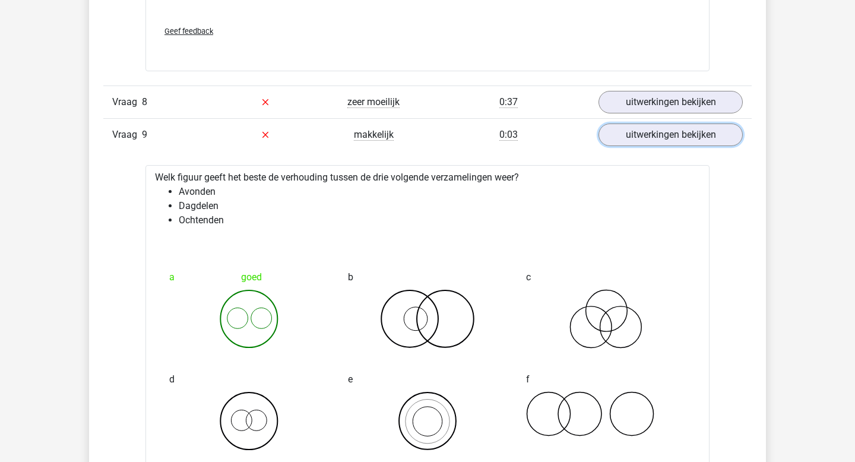
scroll to position [1417, 0]
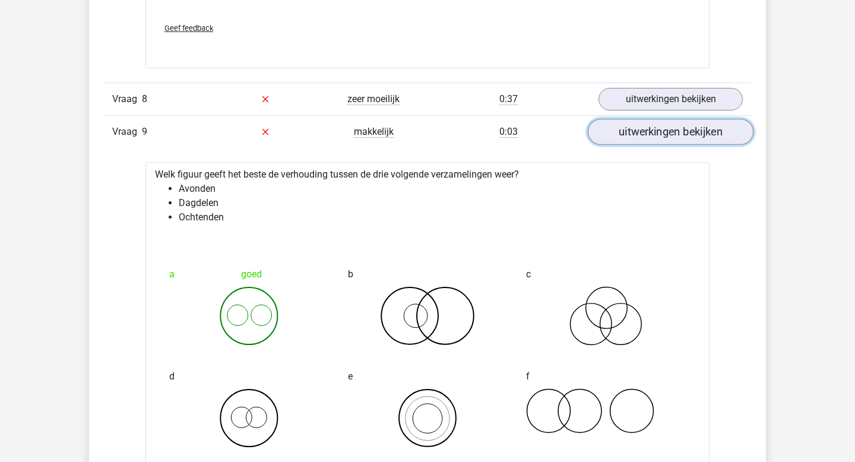
click at [657, 123] on link "uitwerkingen bekijken" at bounding box center [671, 132] width 166 height 26
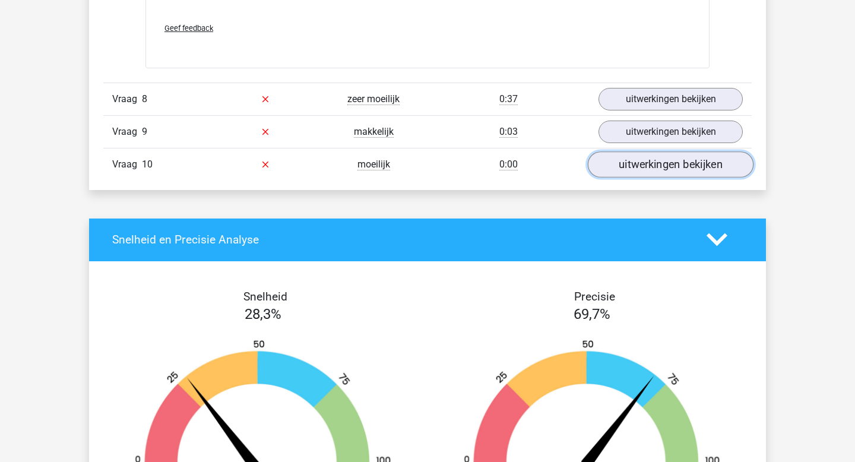
click at [659, 162] on link "uitwerkingen bekijken" at bounding box center [671, 164] width 166 height 26
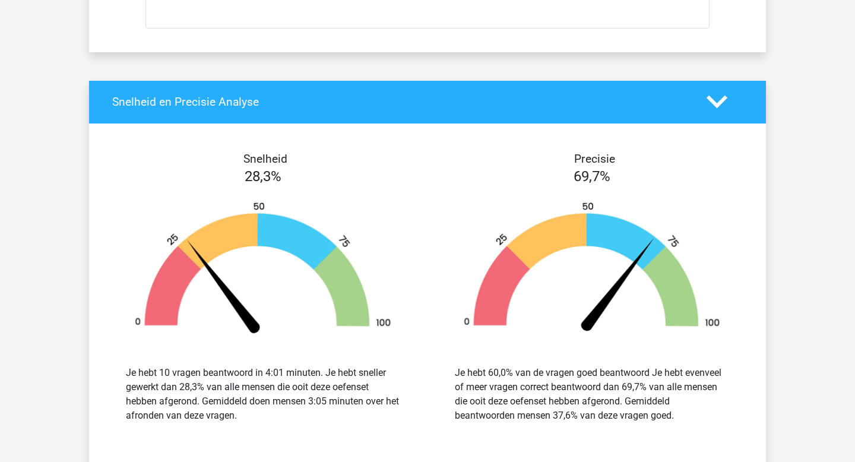
scroll to position [2010, 0]
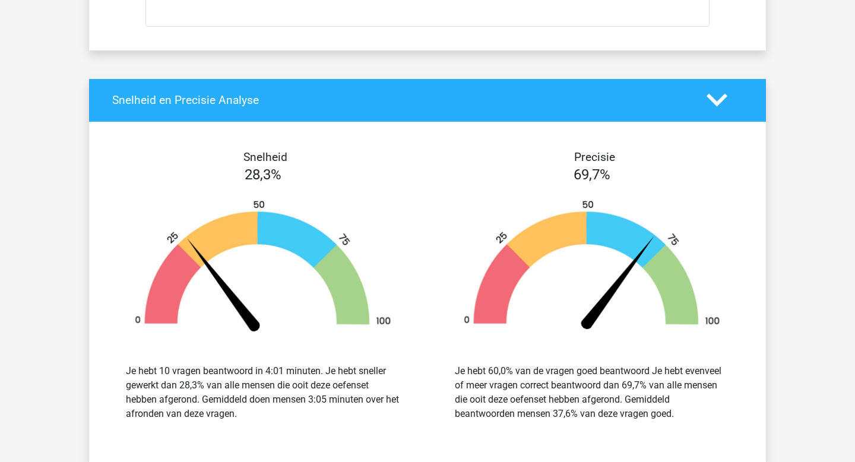
click at [717, 107] on icon at bounding box center [717, 100] width 21 height 21
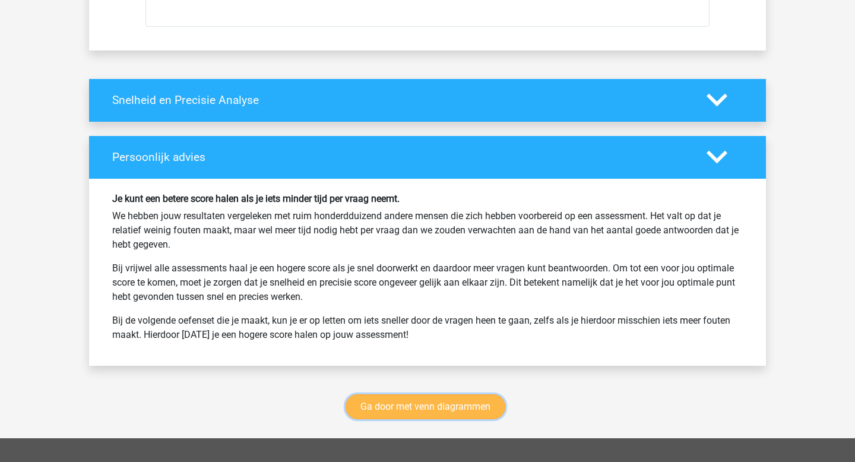
click at [464, 404] on link "Ga door met venn diagrammen" at bounding box center [426, 406] width 160 height 25
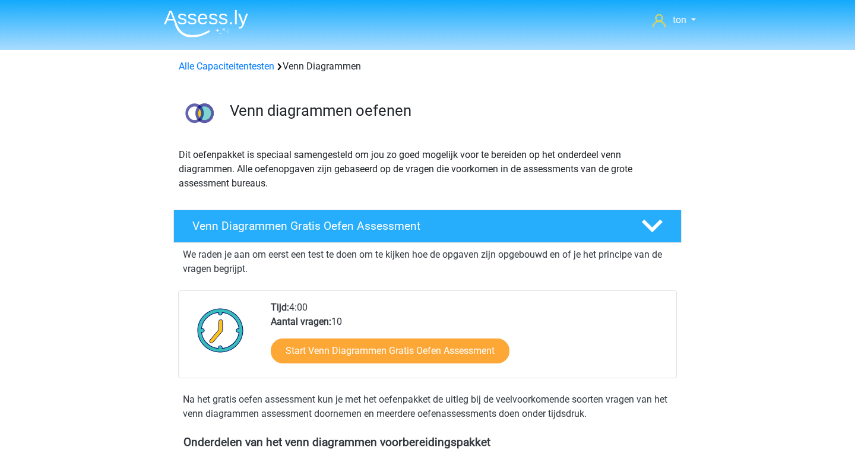
scroll to position [501, 0]
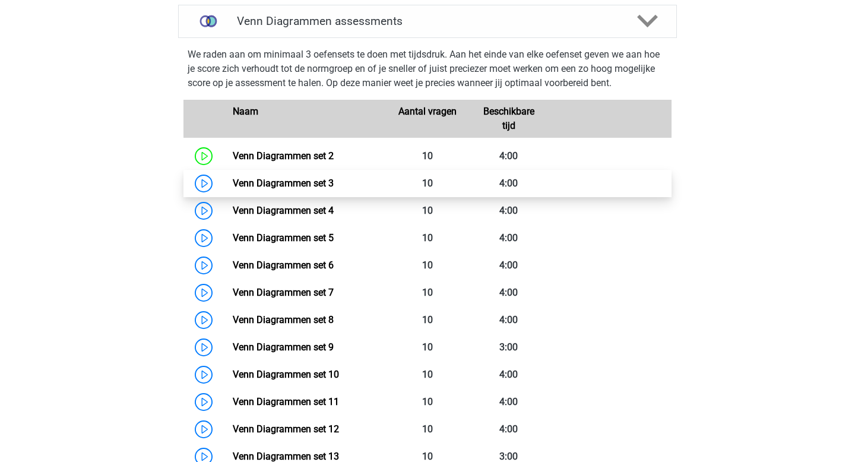
click at [333, 186] on link "Venn Diagrammen set 3" at bounding box center [283, 183] width 101 height 11
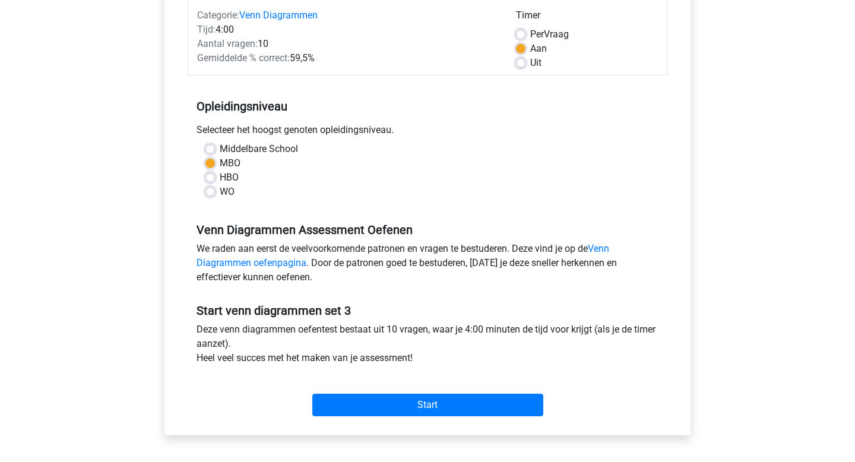
scroll to position [164, 0]
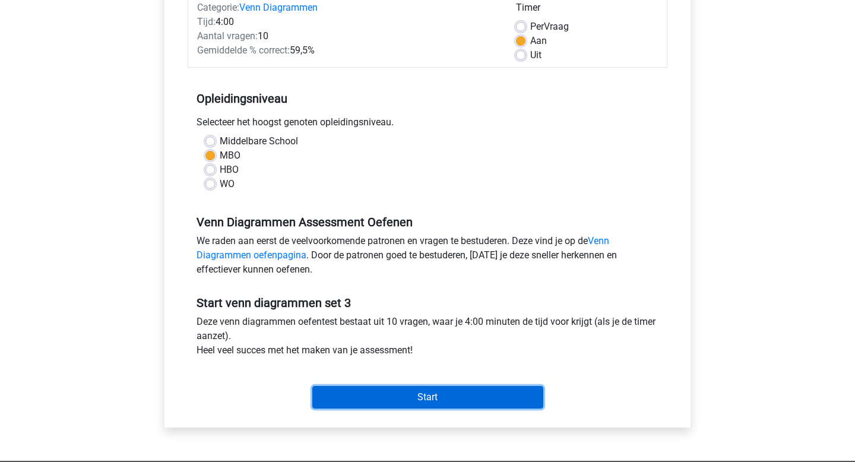
click at [388, 395] on input "Start" at bounding box center [427, 397] width 231 height 23
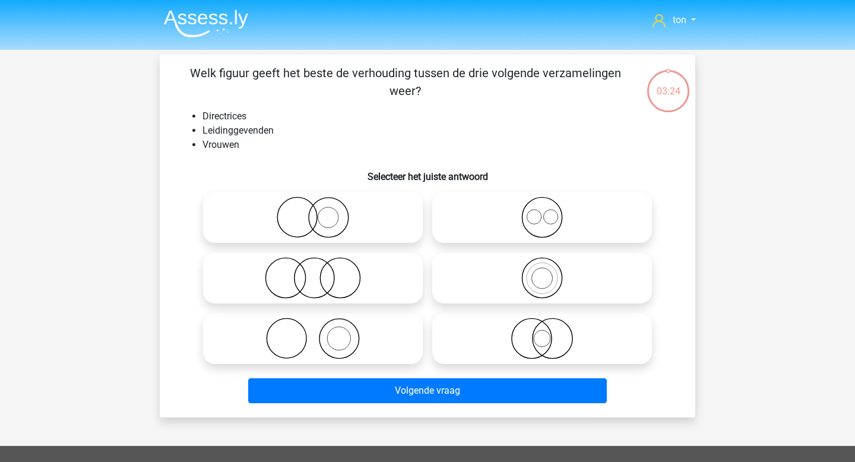
click at [355, 220] on icon at bounding box center [313, 218] width 210 height 42
click at [321, 211] on input "radio" at bounding box center [317, 208] width 8 height 8
radio input "true"
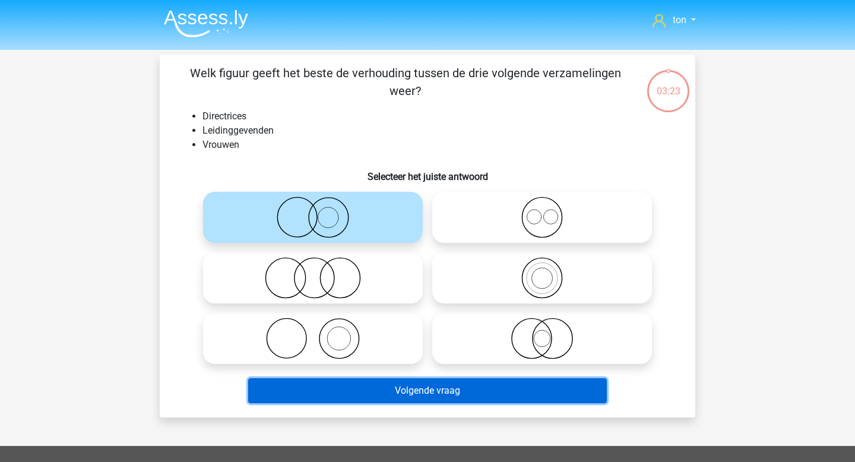
click at [384, 393] on button "Volgende vraag" at bounding box center [427, 390] width 359 height 25
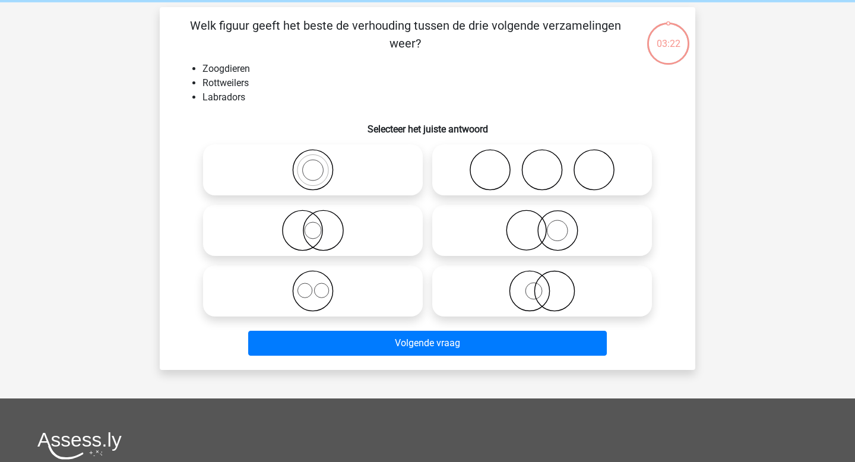
scroll to position [55, 0]
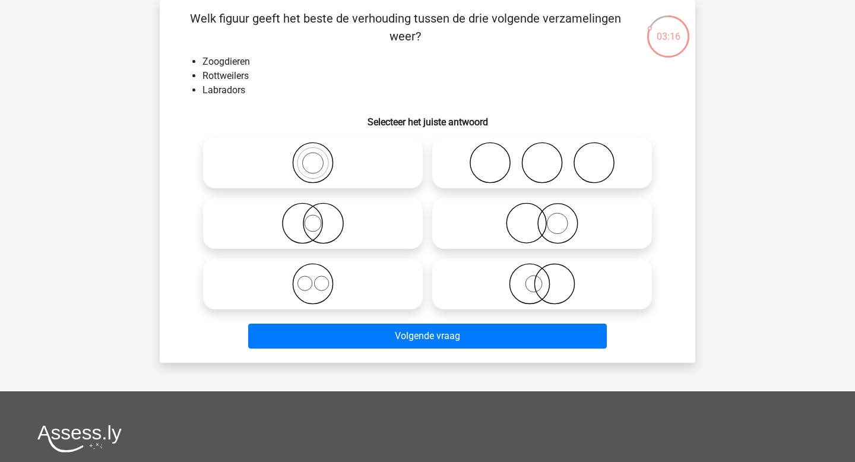
click at [349, 297] on icon at bounding box center [313, 284] width 210 height 42
click at [321, 278] on input "radio" at bounding box center [317, 274] width 8 height 8
radio input "true"
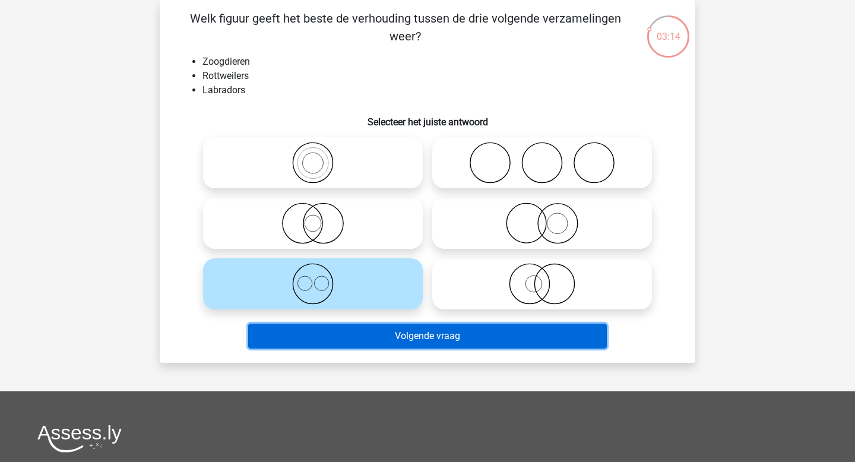
click at [360, 335] on button "Volgende vraag" at bounding box center [427, 336] width 359 height 25
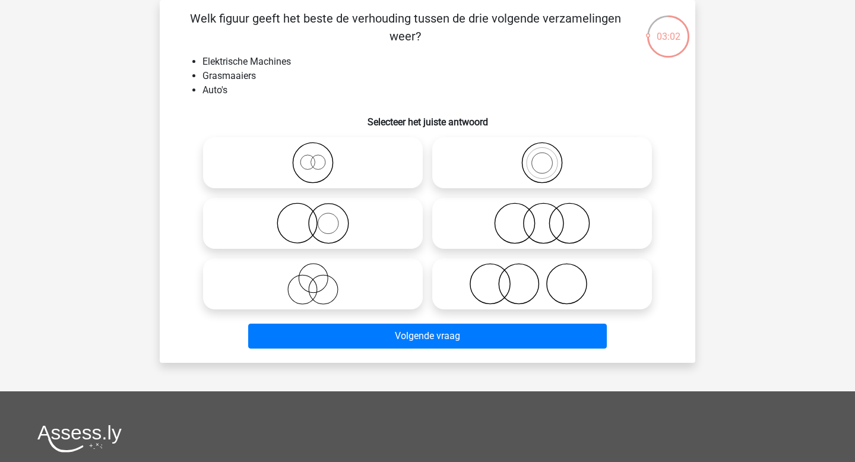
click at [516, 267] on icon at bounding box center [542, 284] width 210 height 42
click at [542, 270] on input "radio" at bounding box center [546, 274] width 8 height 8
radio input "true"
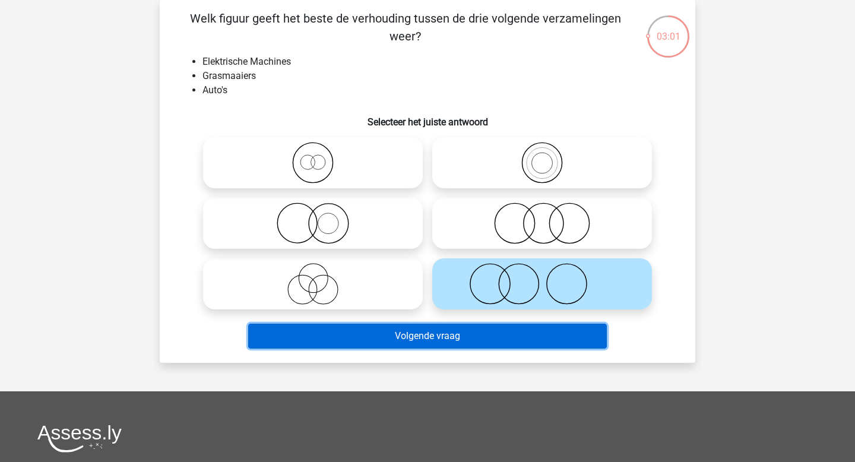
click at [477, 341] on button "Volgende vraag" at bounding box center [427, 336] width 359 height 25
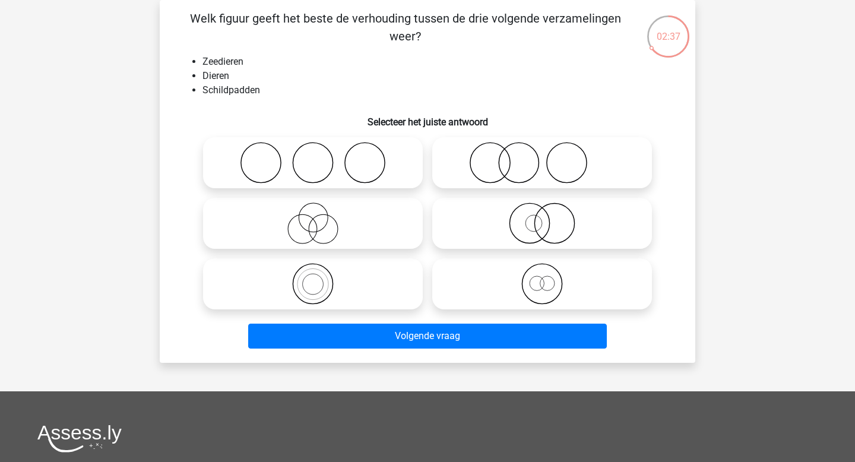
click at [545, 280] on icon at bounding box center [542, 284] width 210 height 42
click at [545, 278] on input "radio" at bounding box center [546, 274] width 8 height 8
radio input "true"
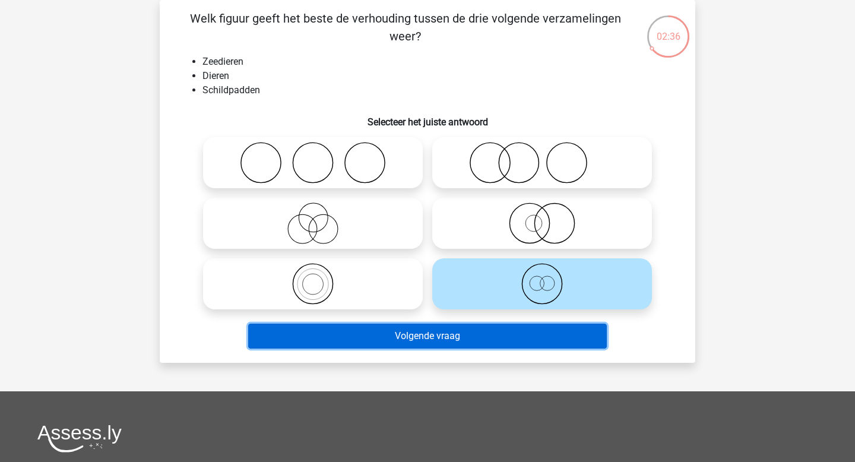
click at [500, 332] on button "Volgende vraag" at bounding box center [427, 336] width 359 height 25
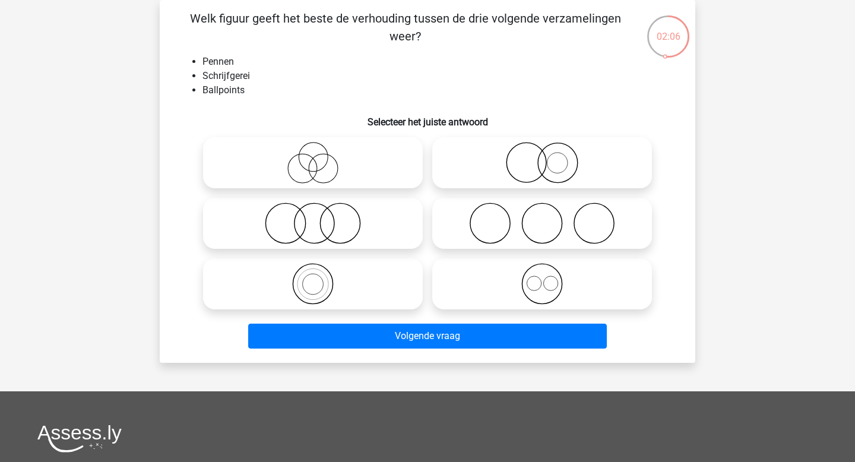
click at [341, 271] on icon at bounding box center [313, 284] width 210 height 42
click at [321, 271] on input "radio" at bounding box center [317, 274] width 8 height 8
radio input "true"
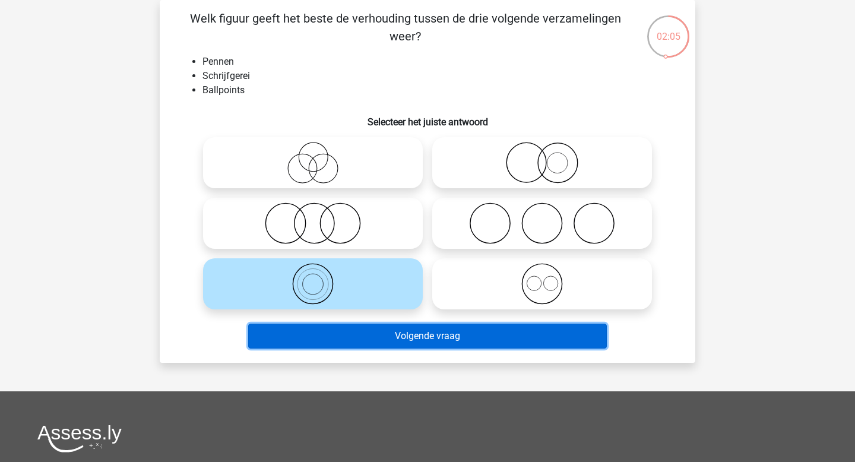
click at [362, 333] on button "Volgende vraag" at bounding box center [427, 336] width 359 height 25
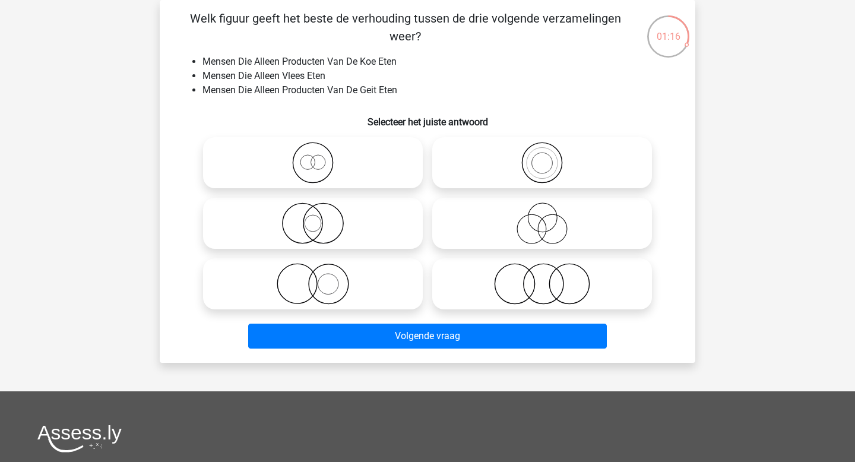
click at [519, 276] on icon at bounding box center [542, 284] width 210 height 42
click at [542, 276] on input "radio" at bounding box center [546, 274] width 8 height 8
radio input "true"
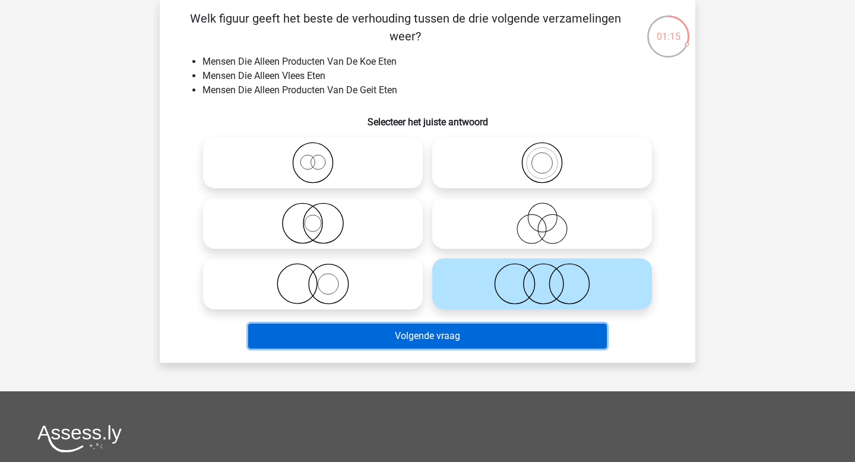
click at [471, 334] on button "Volgende vraag" at bounding box center [427, 336] width 359 height 25
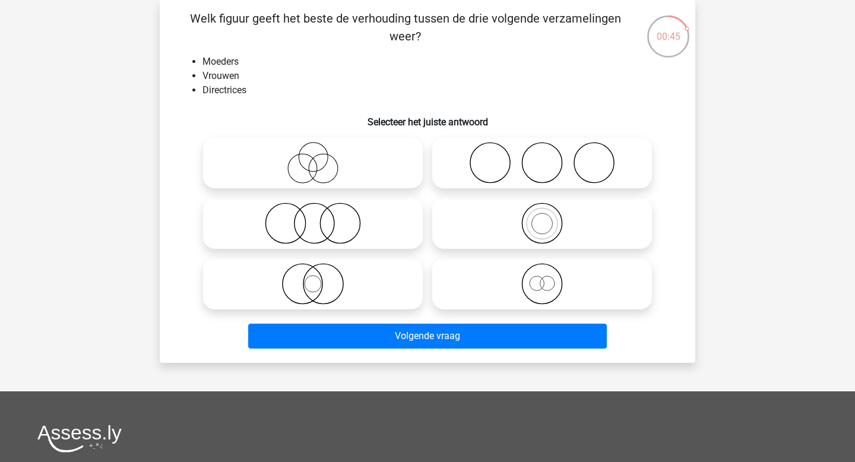
click at [325, 287] on icon at bounding box center [313, 284] width 210 height 42
click at [321, 278] on input "radio" at bounding box center [317, 274] width 8 height 8
radio input "true"
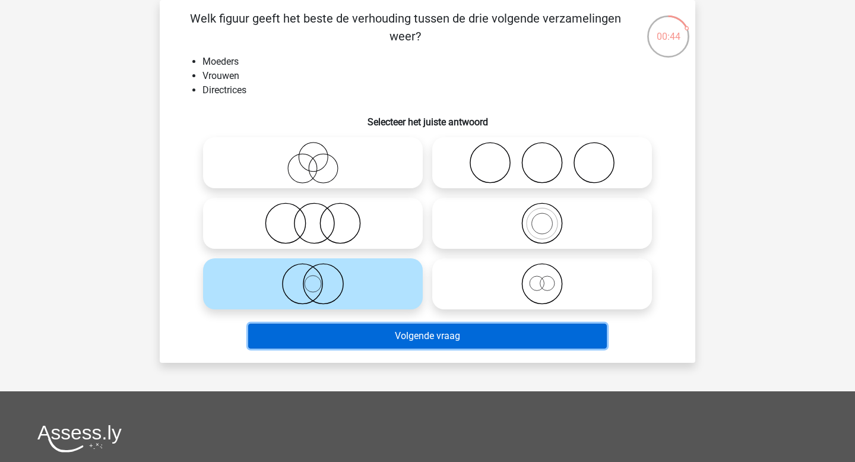
click at [382, 337] on button "Volgende vraag" at bounding box center [427, 336] width 359 height 25
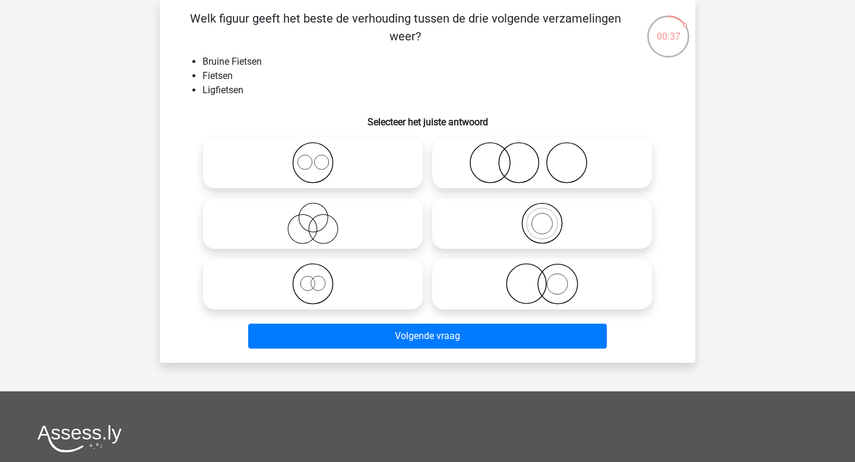
click at [321, 274] on icon at bounding box center [313, 284] width 210 height 42
click at [321, 274] on input "radio" at bounding box center [317, 274] width 8 height 8
radio input "true"
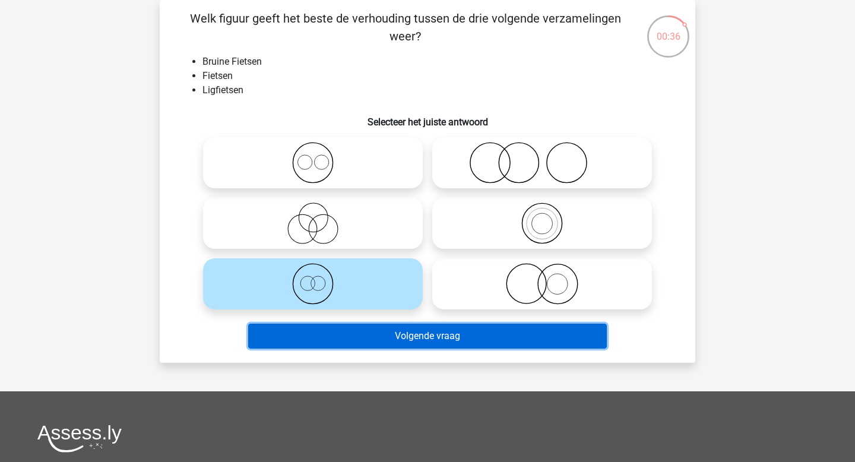
click at [343, 338] on button "Volgende vraag" at bounding box center [427, 336] width 359 height 25
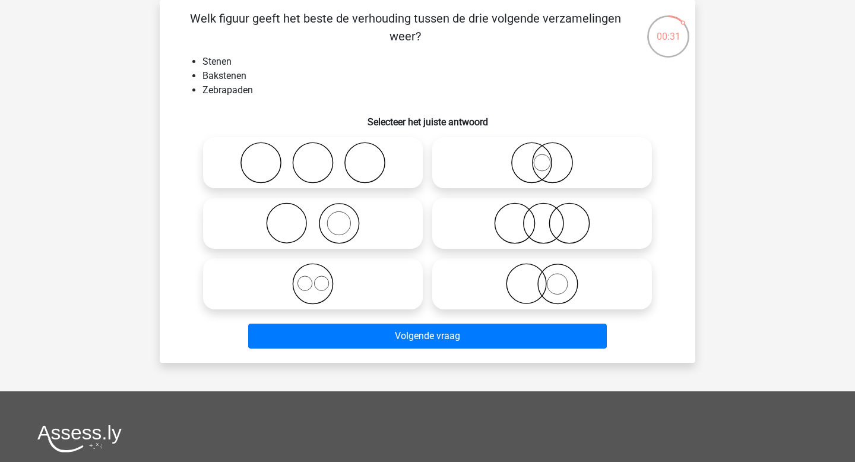
click at [339, 220] on icon at bounding box center [313, 223] width 210 height 42
click at [321, 217] on input "radio" at bounding box center [317, 214] width 8 height 8
radio input "true"
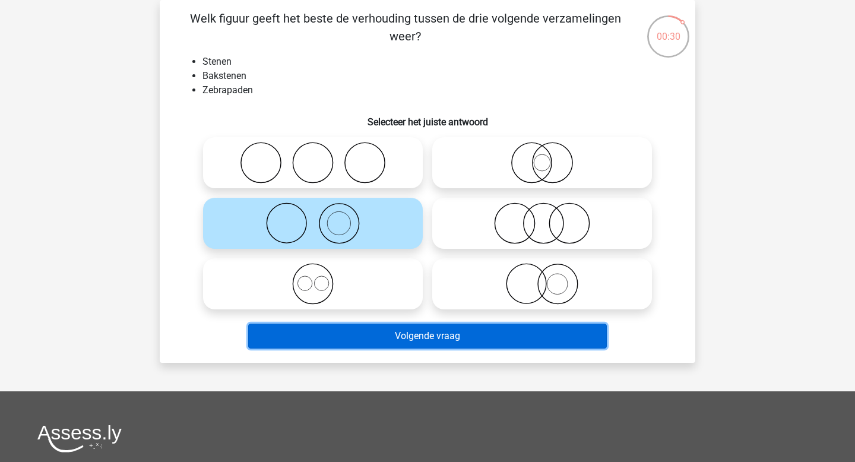
click at [358, 337] on button "Volgende vraag" at bounding box center [427, 336] width 359 height 25
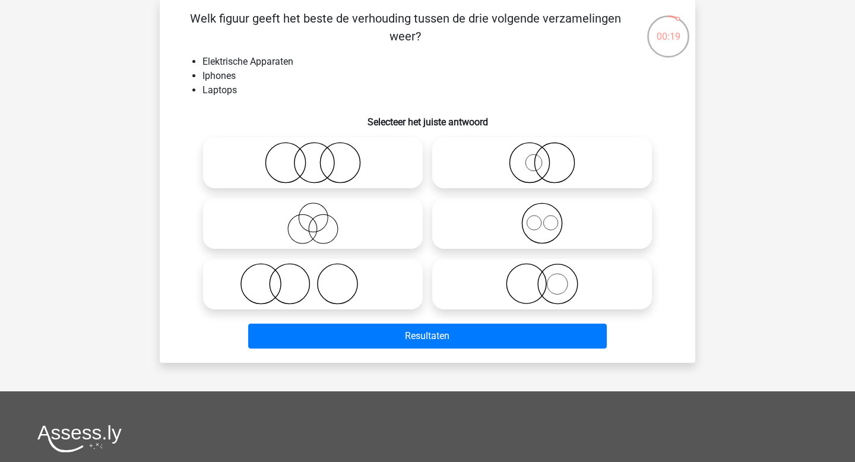
click at [508, 226] on icon at bounding box center [542, 223] width 210 height 42
click at [542, 217] on input "radio" at bounding box center [546, 214] width 8 height 8
radio input "true"
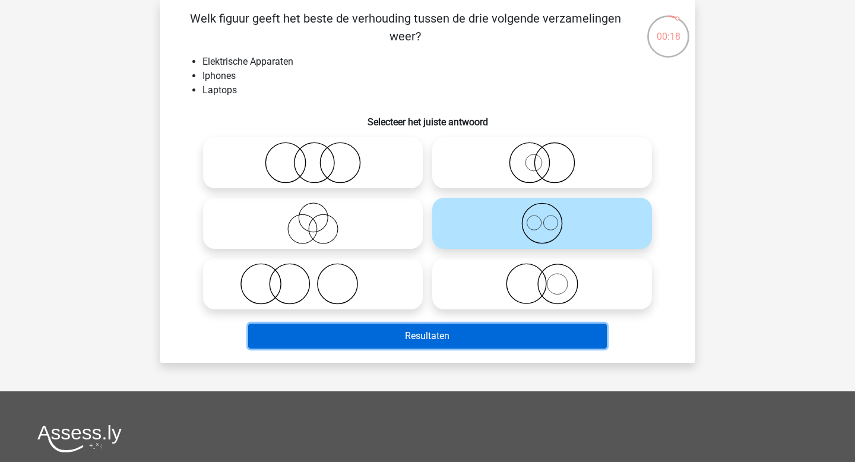
click at [417, 338] on button "Resultaten" at bounding box center [427, 336] width 359 height 25
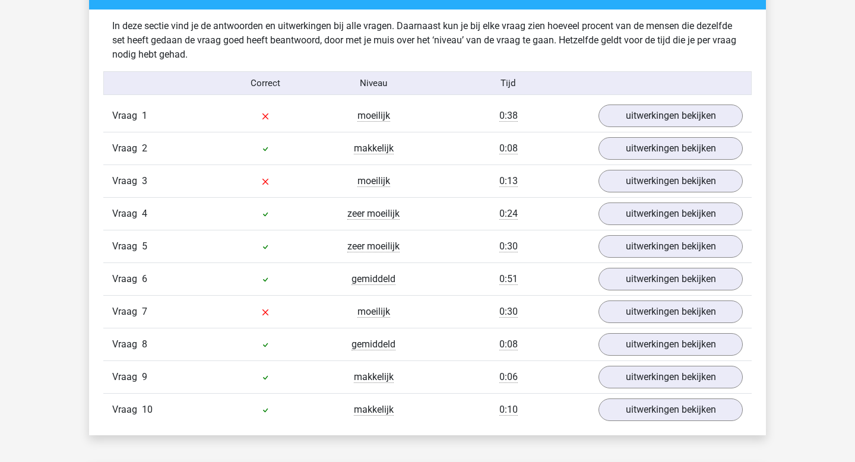
scroll to position [717, 0]
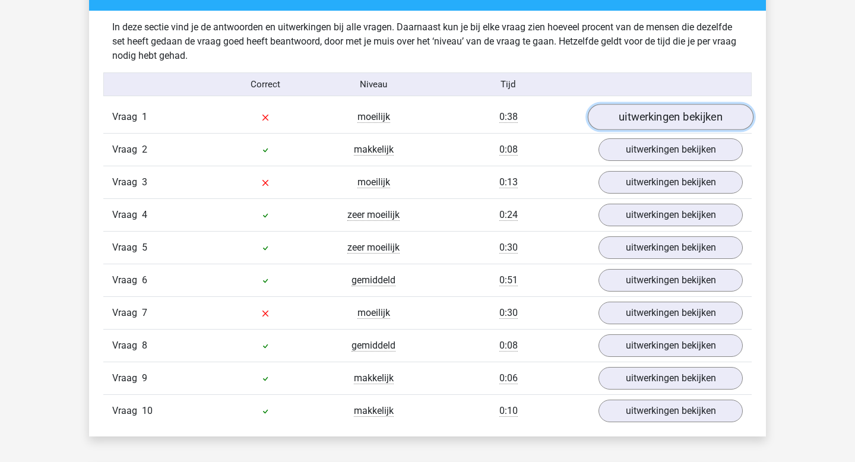
click at [655, 118] on link "uitwerkingen bekijken" at bounding box center [671, 117] width 166 height 26
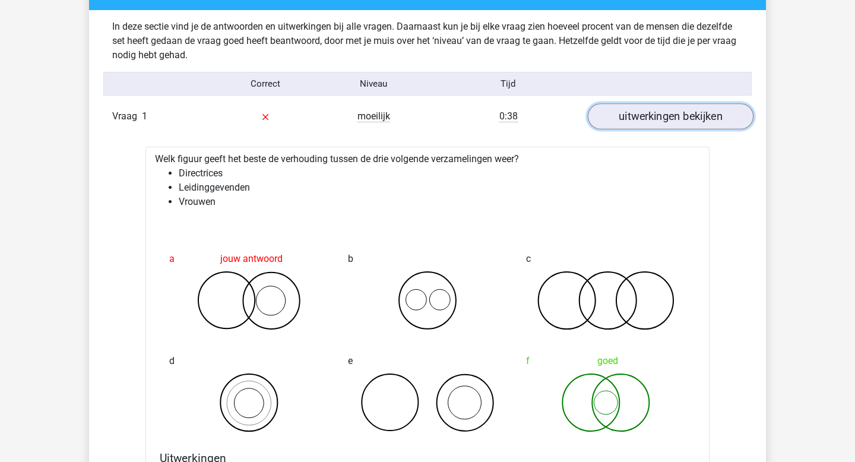
scroll to position [701, 0]
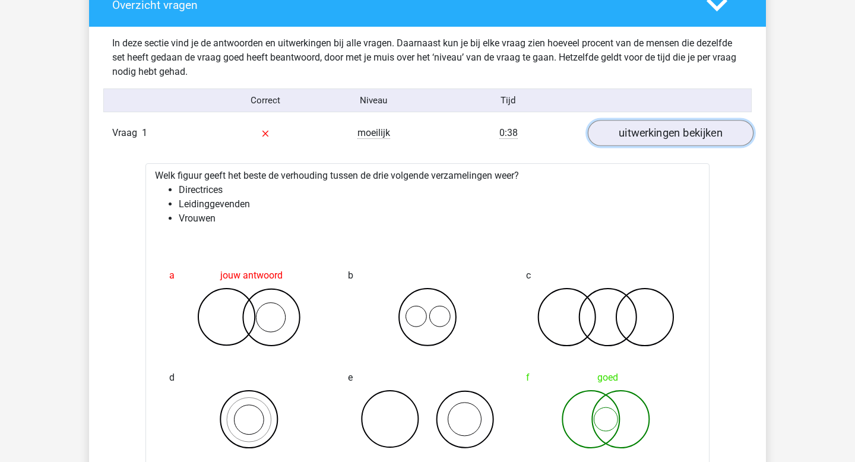
click at [661, 131] on link "uitwerkingen bekijken" at bounding box center [671, 134] width 166 height 26
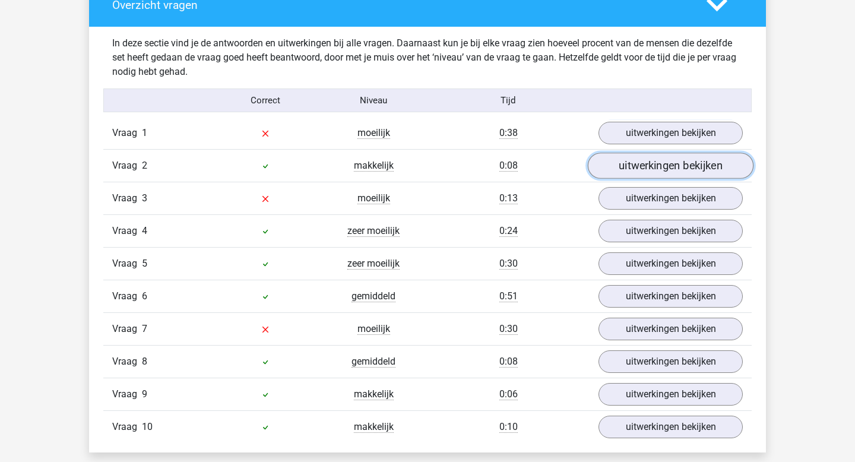
click at [670, 166] on link "uitwerkingen bekijken" at bounding box center [671, 166] width 166 height 26
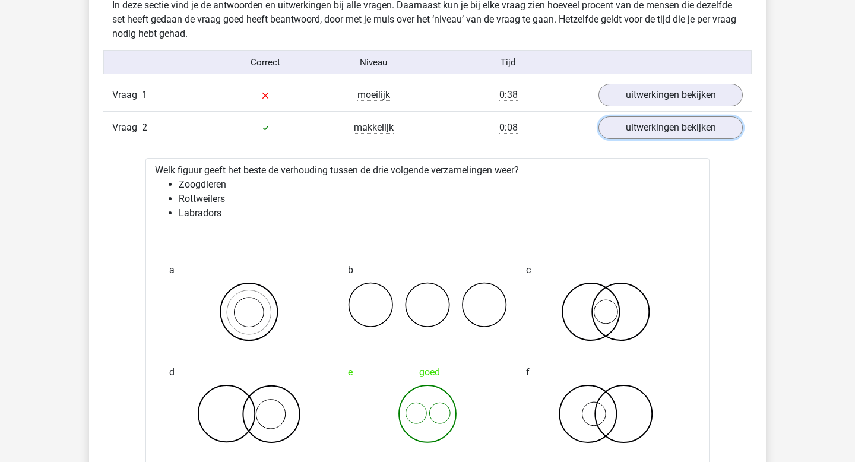
scroll to position [738, 0]
click at [679, 134] on link "uitwerkingen bekijken" at bounding box center [671, 129] width 166 height 26
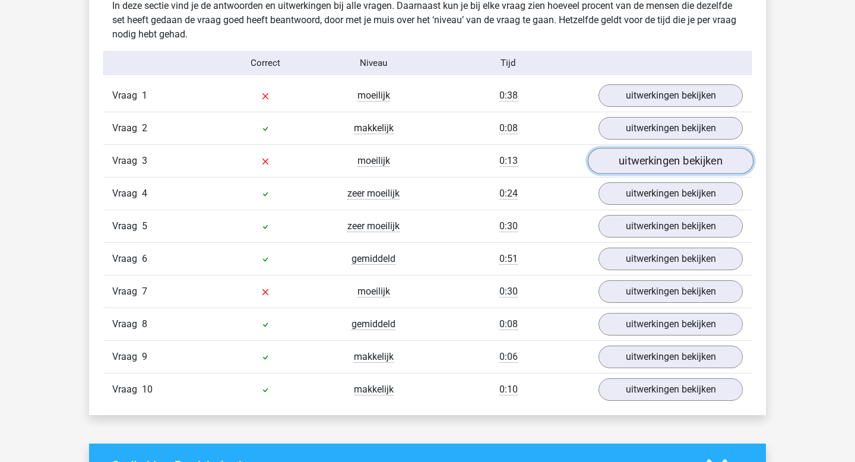
click at [683, 167] on link "uitwerkingen bekijken" at bounding box center [671, 161] width 166 height 26
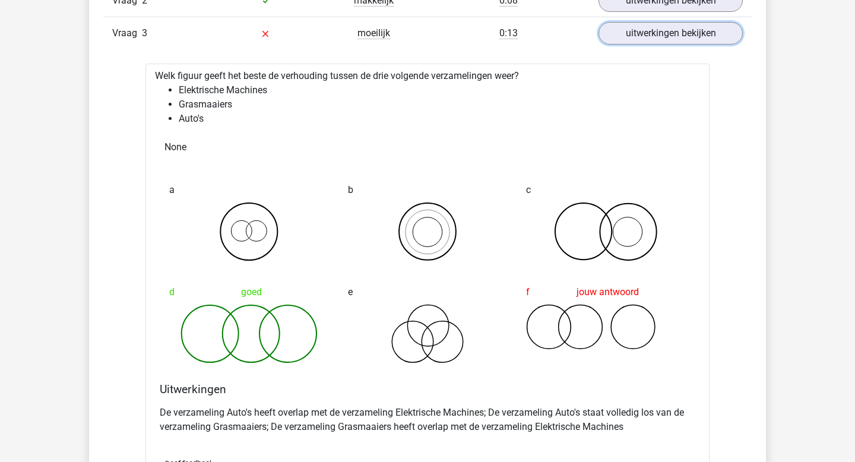
scroll to position [860, 0]
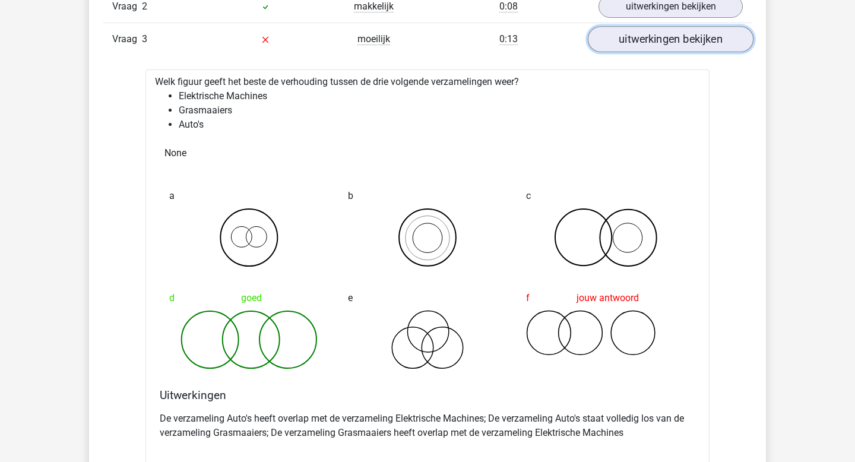
click at [690, 42] on link "uitwerkingen bekijken" at bounding box center [671, 40] width 166 height 26
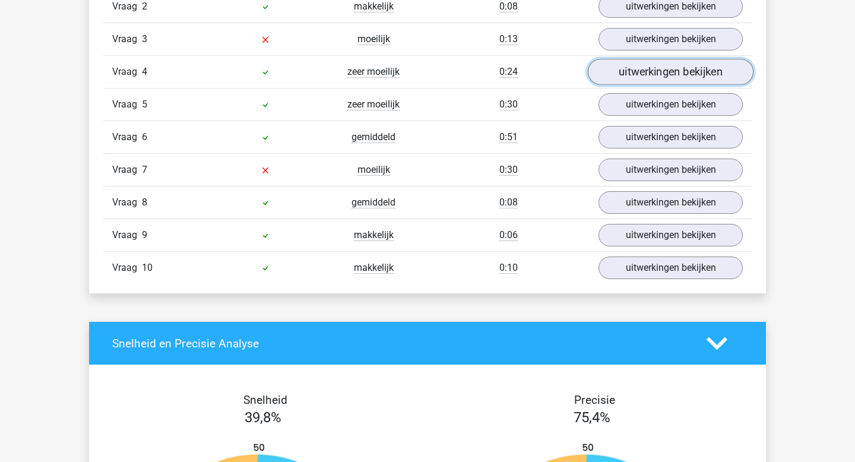
click at [685, 78] on link "uitwerkingen bekijken" at bounding box center [671, 72] width 166 height 26
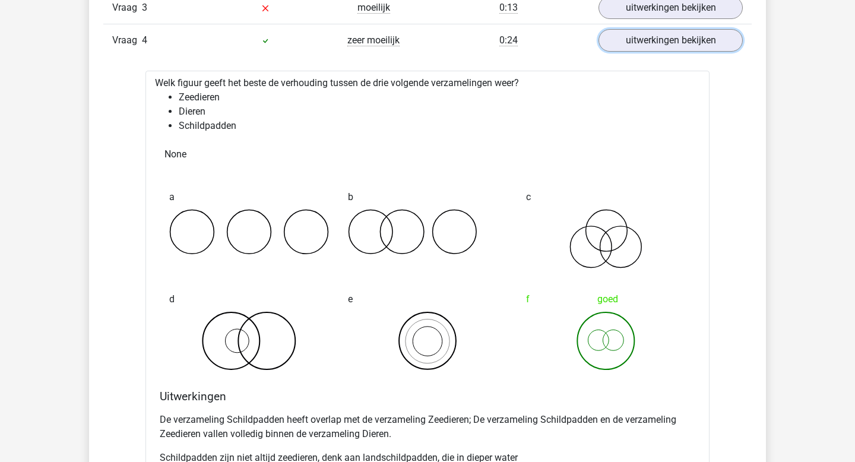
scroll to position [890, 0]
click at [692, 50] on link "uitwerkingen bekijken" at bounding box center [671, 42] width 166 height 26
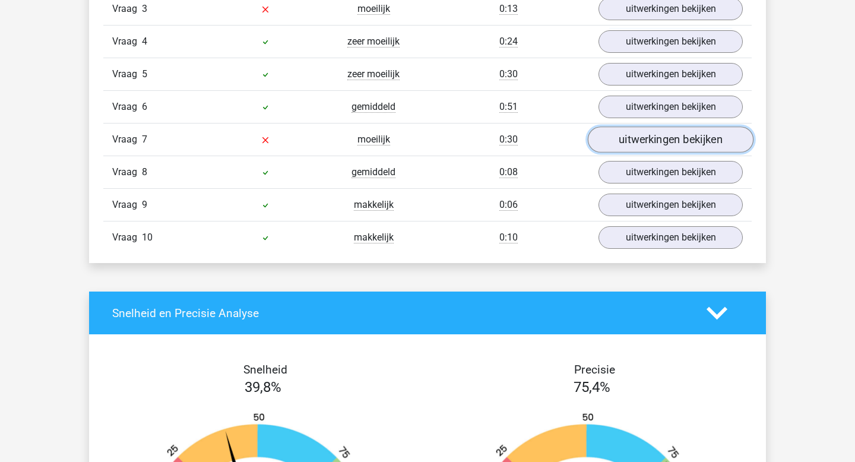
click at [674, 135] on link "uitwerkingen bekijken" at bounding box center [671, 140] width 166 height 26
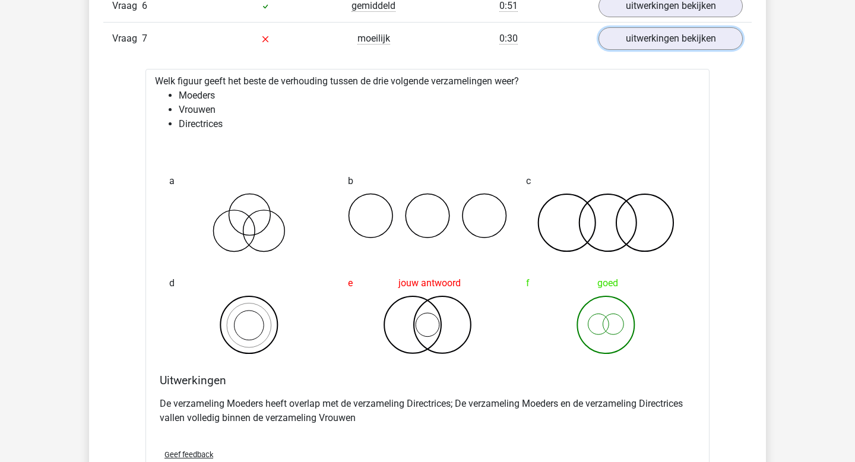
scroll to position [989, 0]
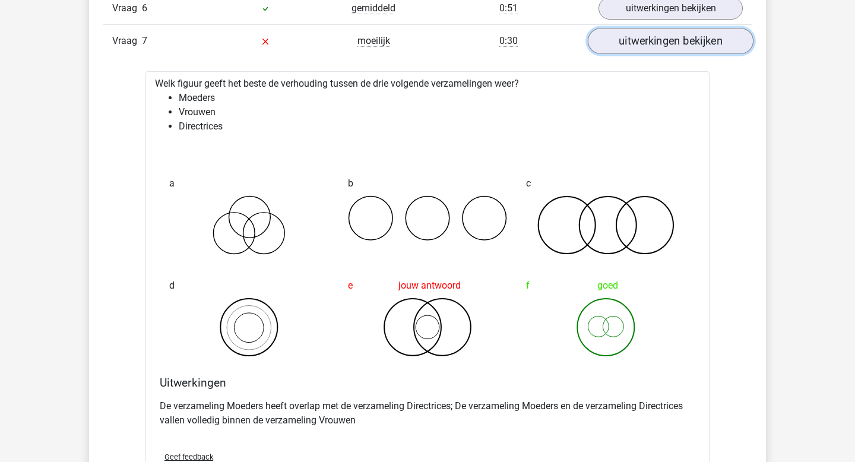
click at [674, 45] on link "uitwerkingen bekijken" at bounding box center [671, 41] width 166 height 26
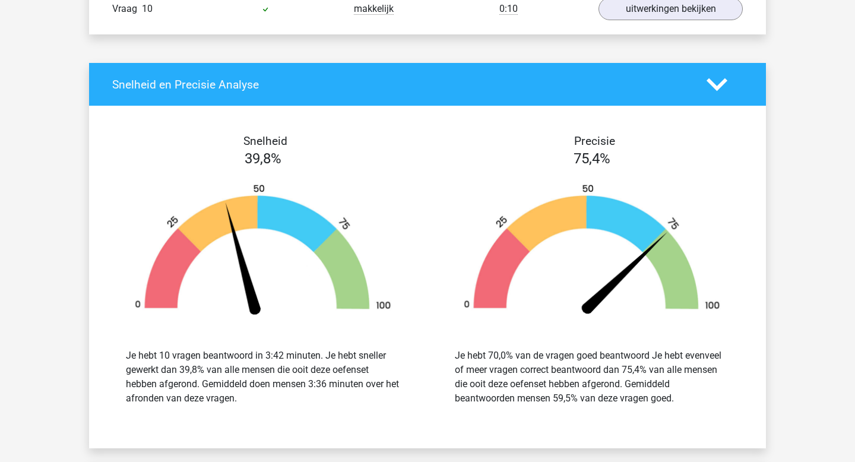
scroll to position [1119, 0]
click at [727, 85] on icon at bounding box center [717, 84] width 21 height 21
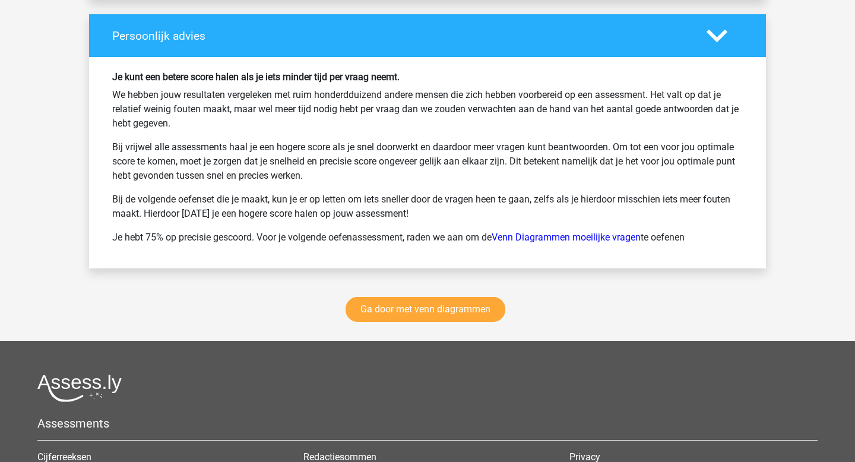
scroll to position [1245, 0]
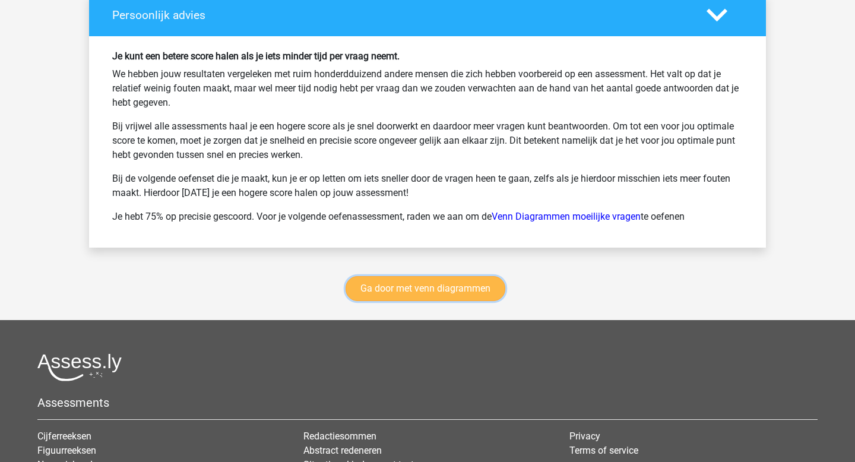
click at [471, 288] on link "Ga door met venn diagrammen" at bounding box center [426, 288] width 160 height 25
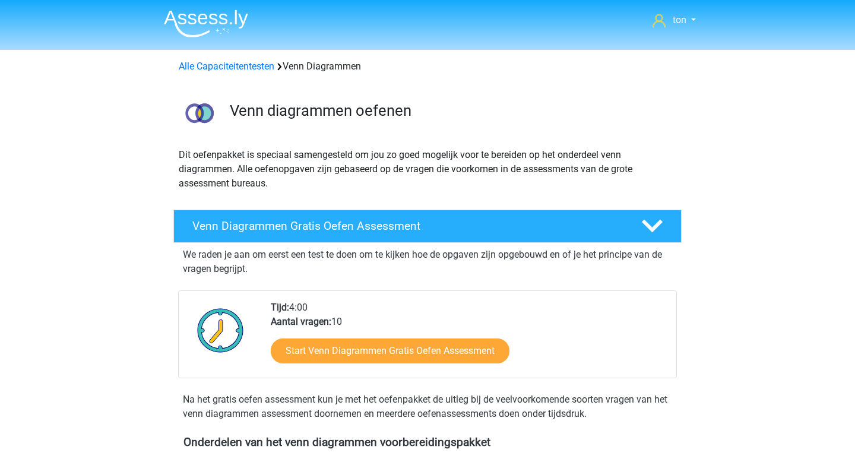
scroll to position [501, 0]
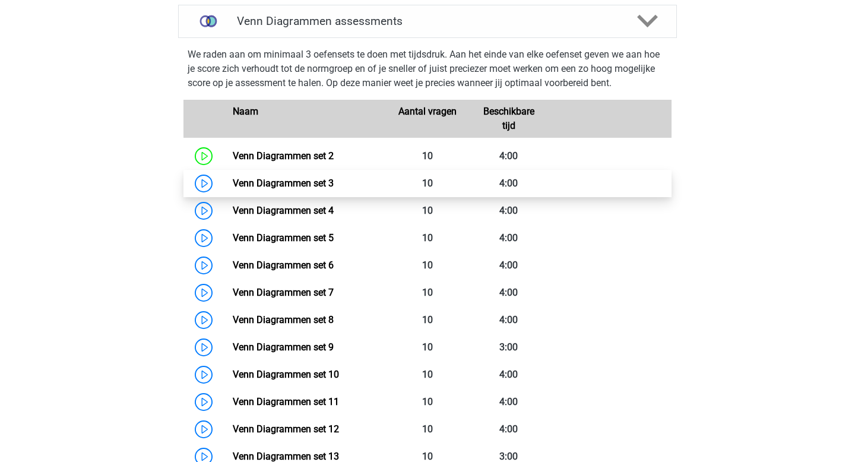
click at [309, 182] on link "Venn Diagrammen set 3" at bounding box center [283, 183] width 101 height 11
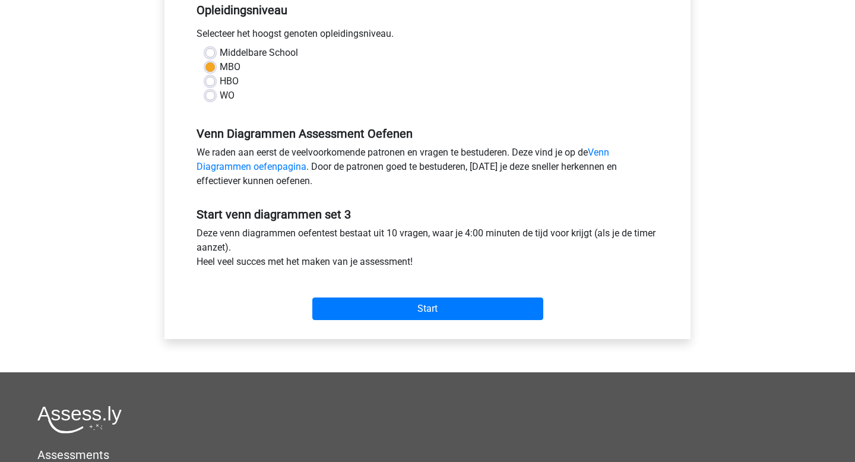
scroll to position [254, 0]
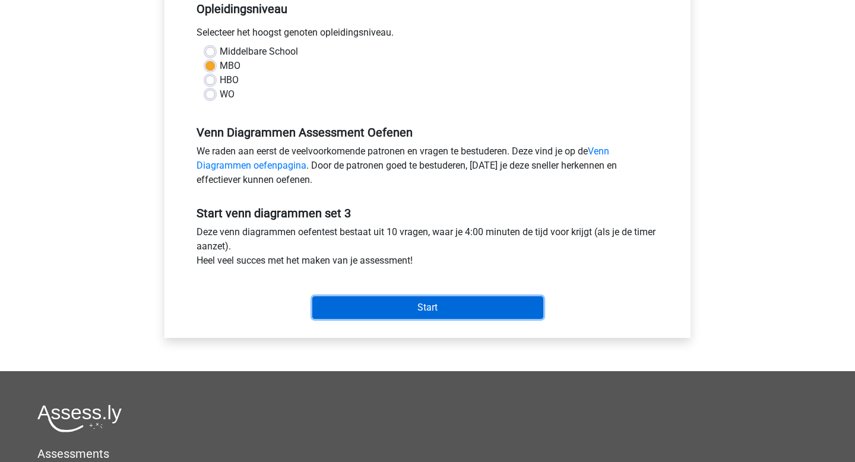
click at [386, 313] on input "Start" at bounding box center [427, 307] width 231 height 23
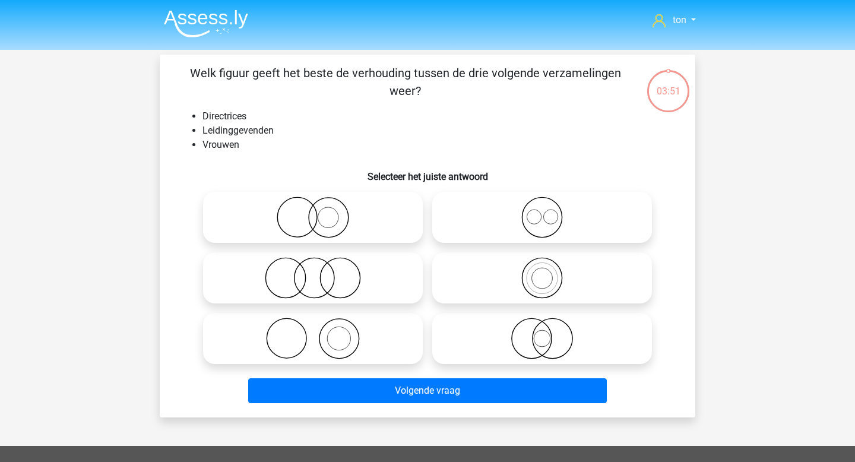
click at [500, 330] on icon at bounding box center [542, 339] width 210 height 42
click at [542, 330] on input "radio" at bounding box center [546, 329] width 8 height 8
radio input "true"
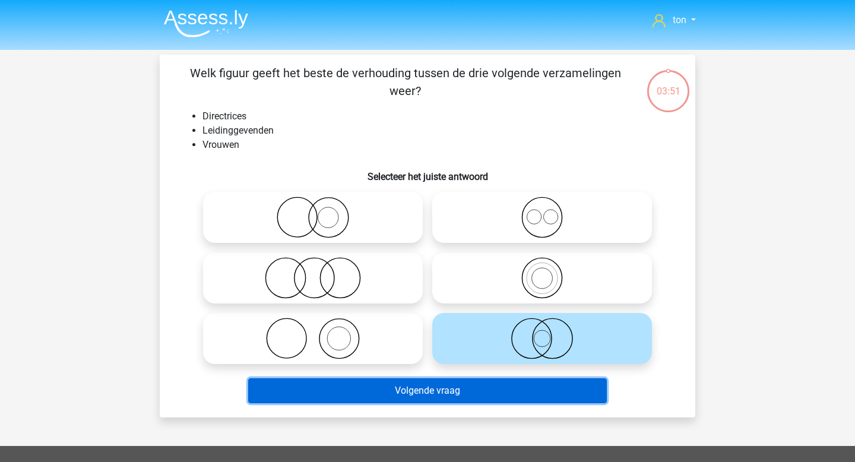
click at [468, 385] on button "Volgende vraag" at bounding box center [427, 390] width 359 height 25
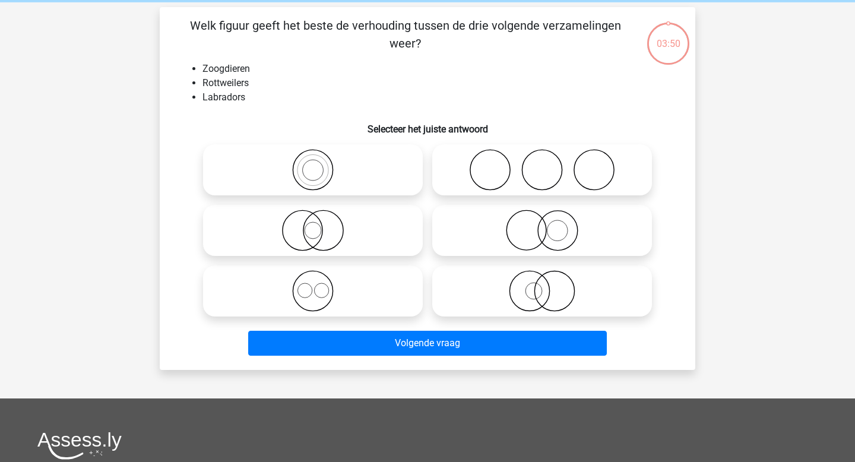
scroll to position [55, 0]
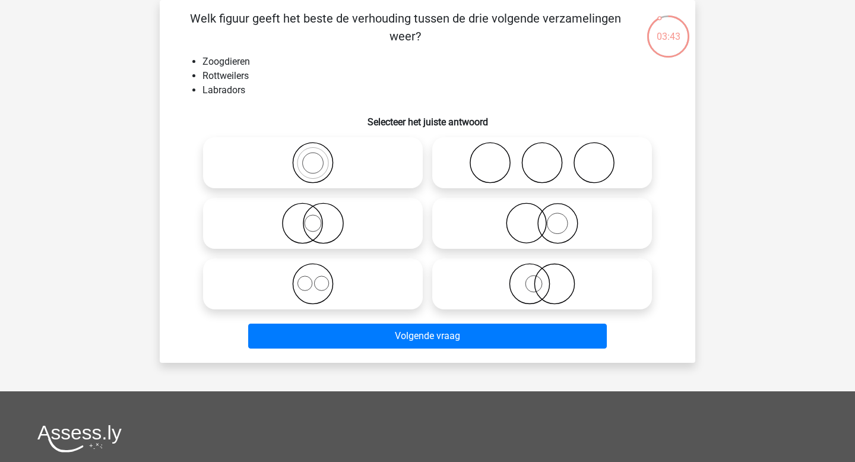
click at [318, 272] on input "radio" at bounding box center [317, 274] width 8 height 8
radio input "true"
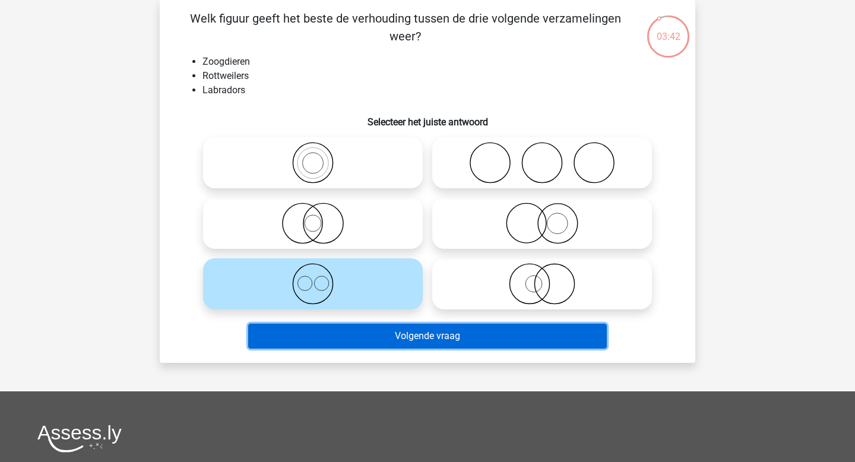
click at [334, 339] on button "Volgende vraag" at bounding box center [427, 336] width 359 height 25
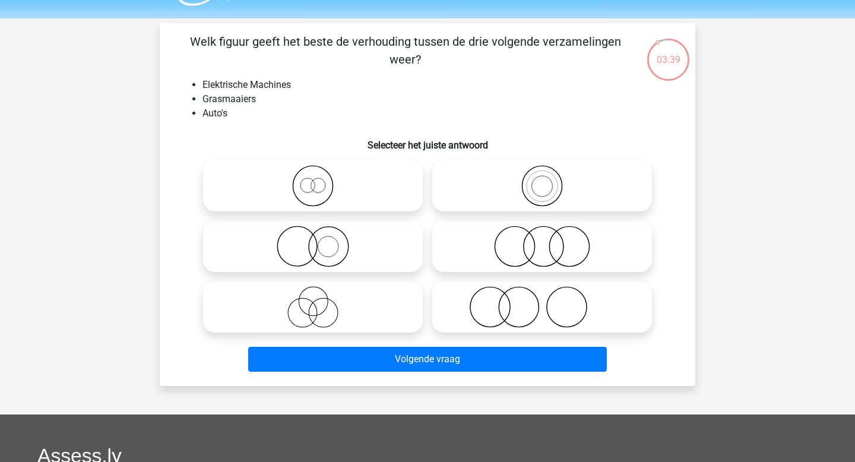
scroll to position [37, 0]
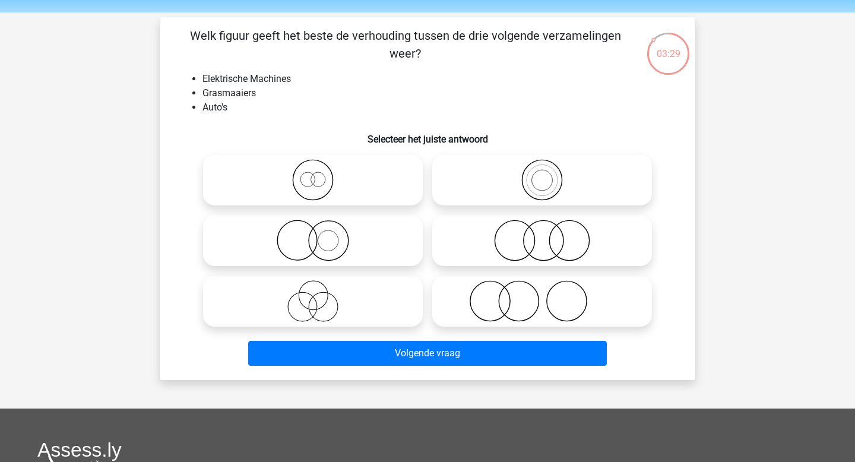
click at [546, 237] on icon at bounding box center [542, 241] width 210 height 42
click at [546, 235] on input "radio" at bounding box center [546, 231] width 8 height 8
radio input "true"
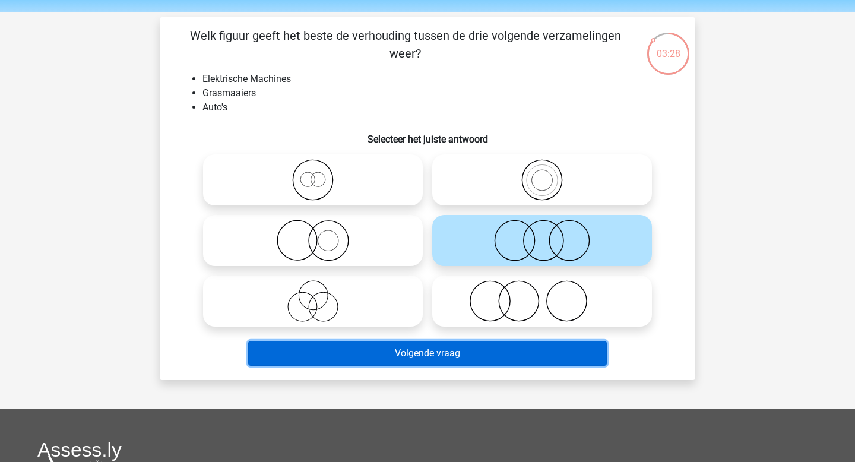
click at [489, 357] on button "Volgende vraag" at bounding box center [427, 353] width 359 height 25
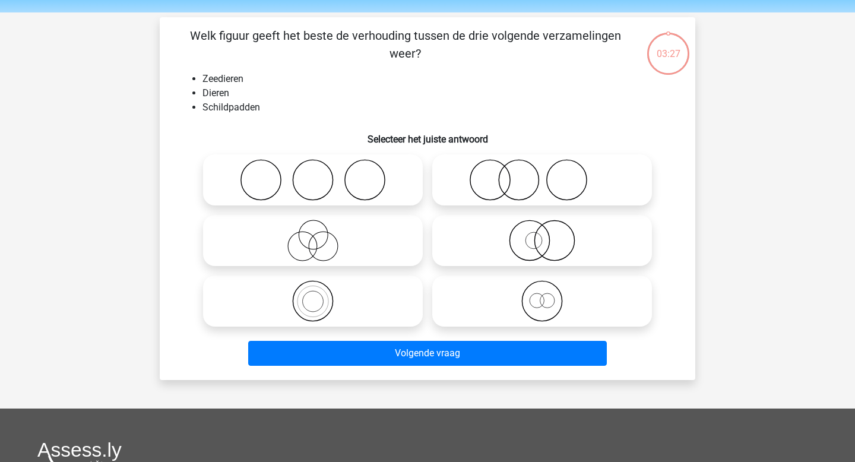
scroll to position [55, 0]
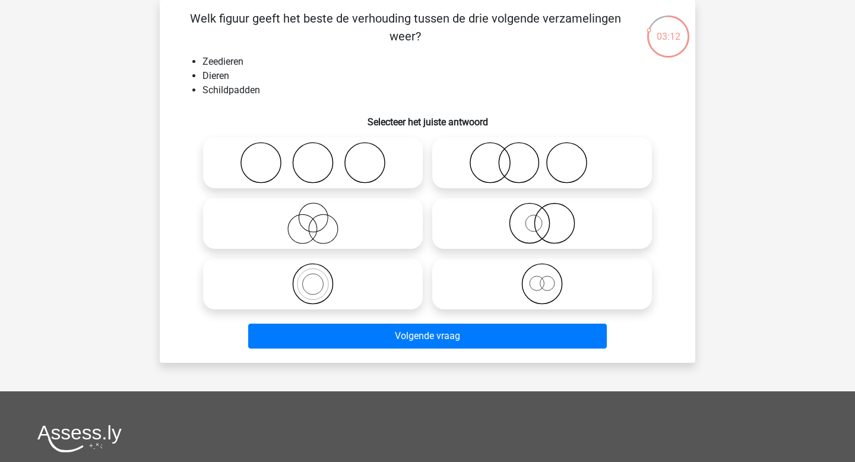
click at [514, 227] on icon at bounding box center [542, 223] width 210 height 42
click at [542, 217] on input "radio" at bounding box center [546, 214] width 8 height 8
radio input "true"
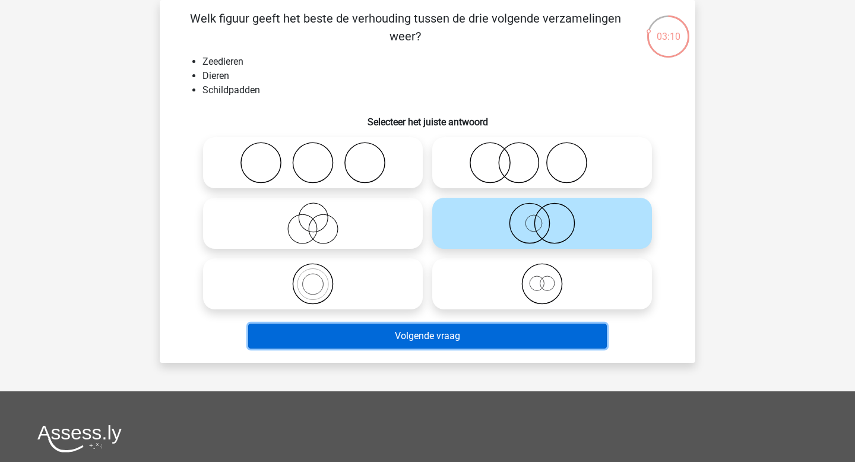
click at [416, 333] on button "Volgende vraag" at bounding box center [427, 336] width 359 height 25
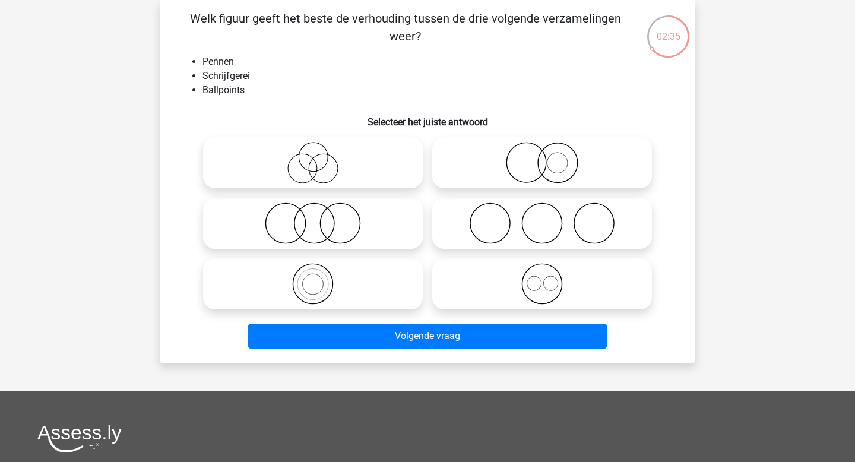
click at [356, 290] on icon at bounding box center [313, 284] width 210 height 42
click at [321, 278] on input "radio" at bounding box center [317, 274] width 8 height 8
radio input "true"
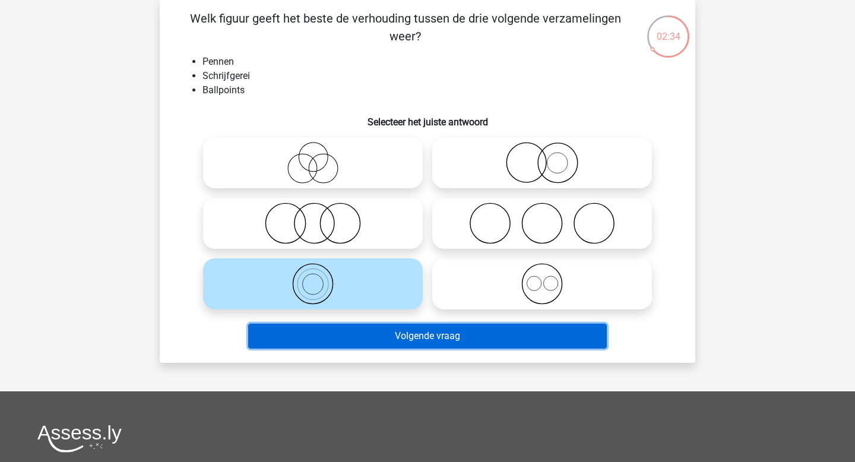
click at [384, 329] on button "Volgende vraag" at bounding box center [427, 336] width 359 height 25
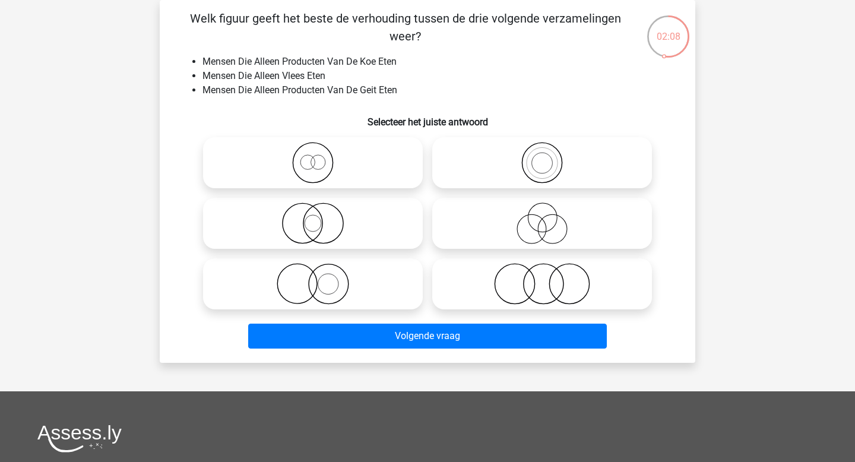
click at [550, 289] on circle at bounding box center [569, 284] width 40 height 40
click at [550, 278] on input "radio" at bounding box center [546, 274] width 8 height 8
radio input "true"
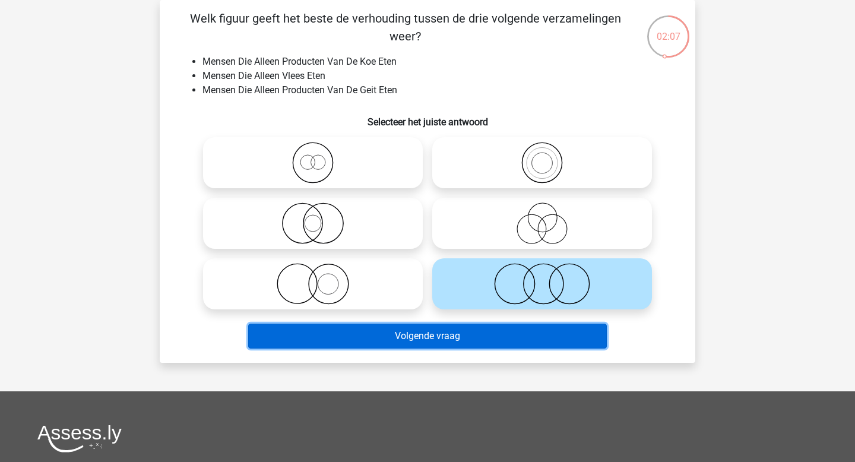
click at [509, 331] on button "Volgende vraag" at bounding box center [427, 336] width 359 height 25
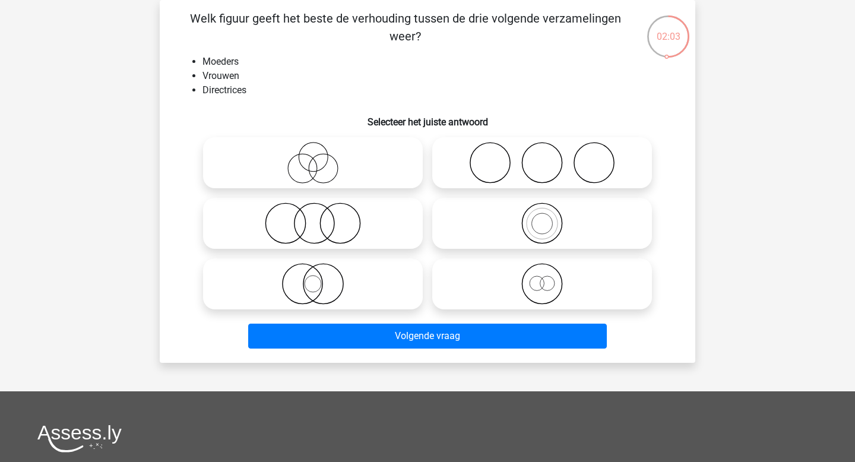
click at [354, 274] on icon at bounding box center [313, 284] width 210 height 42
click at [321, 274] on input "radio" at bounding box center [317, 274] width 8 height 8
radio input "true"
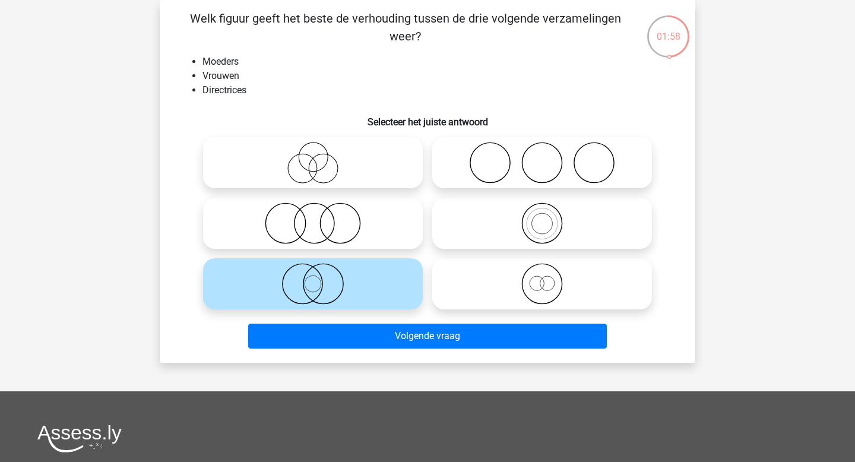
click at [484, 293] on icon at bounding box center [542, 284] width 210 height 42
click at [542, 278] on input "radio" at bounding box center [546, 274] width 8 height 8
radio input "true"
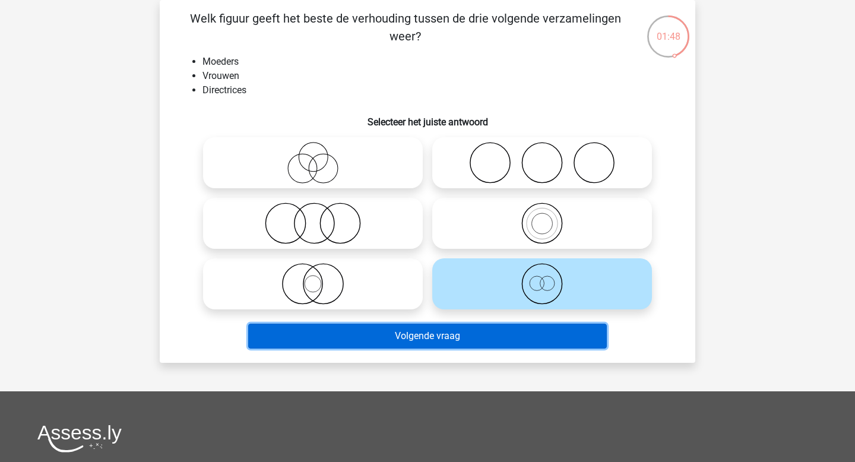
click at [467, 337] on button "Volgende vraag" at bounding box center [427, 336] width 359 height 25
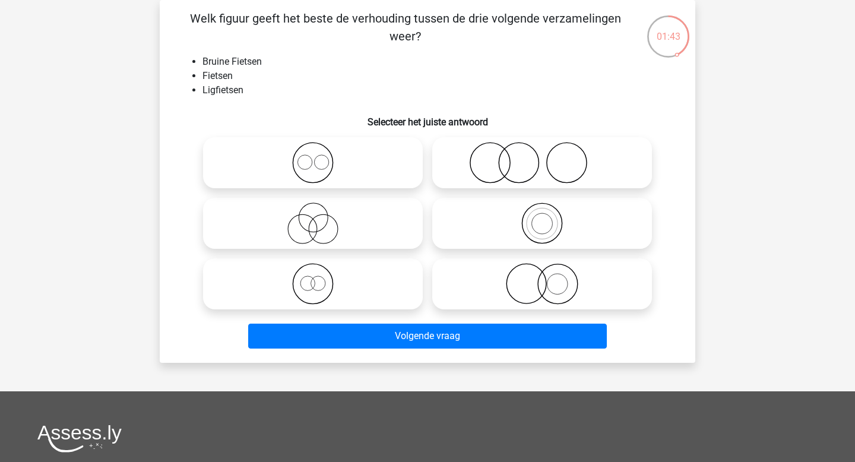
click at [347, 164] on icon at bounding box center [313, 163] width 210 height 42
click at [321, 157] on input "radio" at bounding box center [317, 153] width 8 height 8
radio input "true"
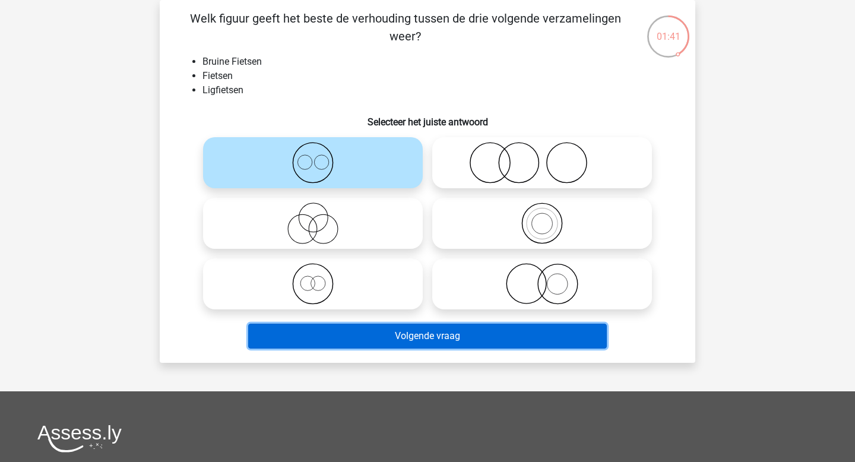
click at [400, 325] on button "Volgende vraag" at bounding box center [427, 336] width 359 height 25
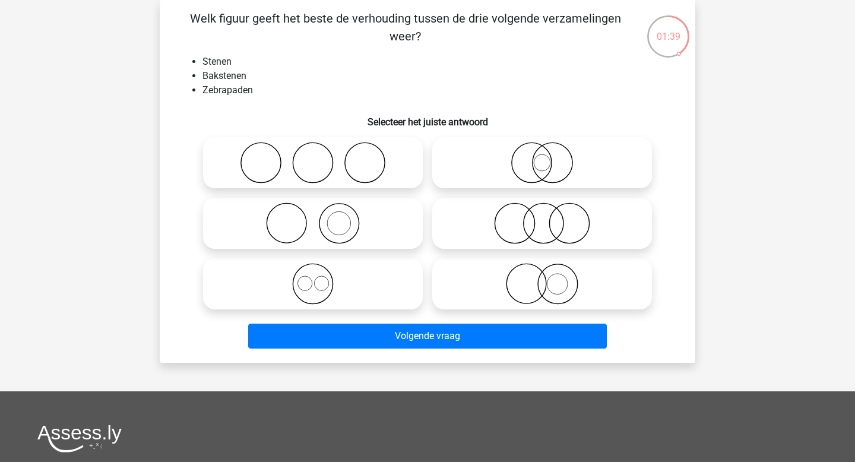
click at [366, 218] on icon at bounding box center [313, 223] width 210 height 42
click at [321, 217] on input "radio" at bounding box center [317, 214] width 8 height 8
radio input "true"
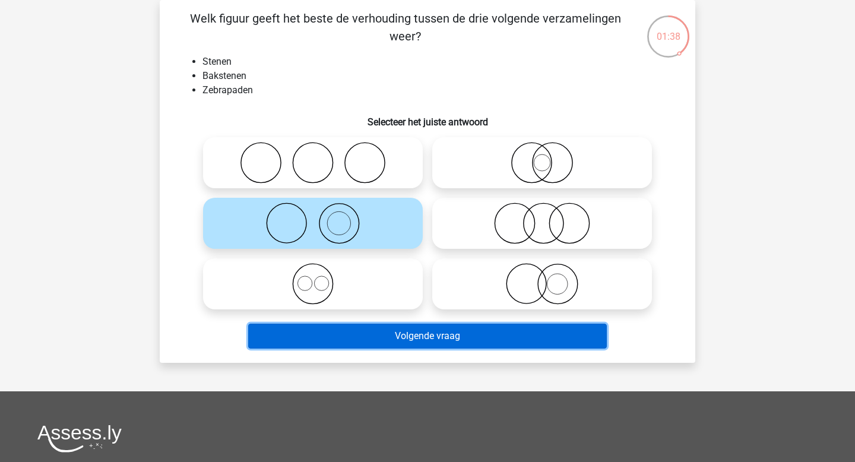
click at [382, 340] on button "Volgende vraag" at bounding box center [427, 336] width 359 height 25
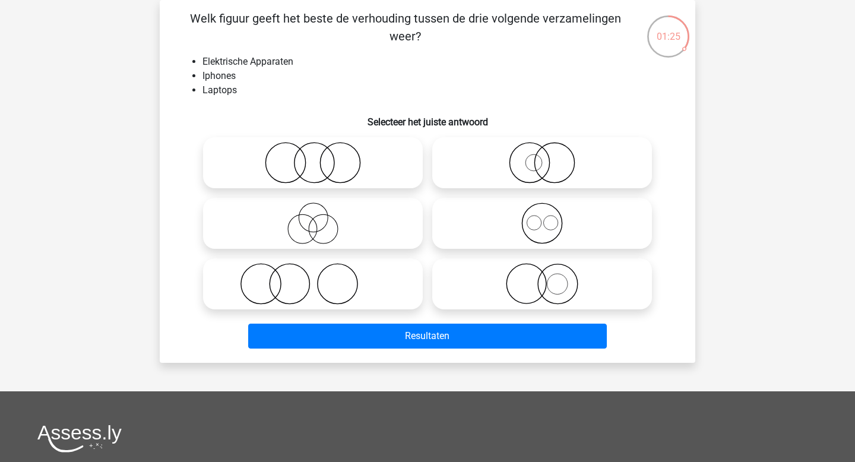
click at [522, 222] on circle at bounding box center [542, 224] width 40 height 40
click at [542, 217] on input "radio" at bounding box center [546, 214] width 8 height 8
radio input "true"
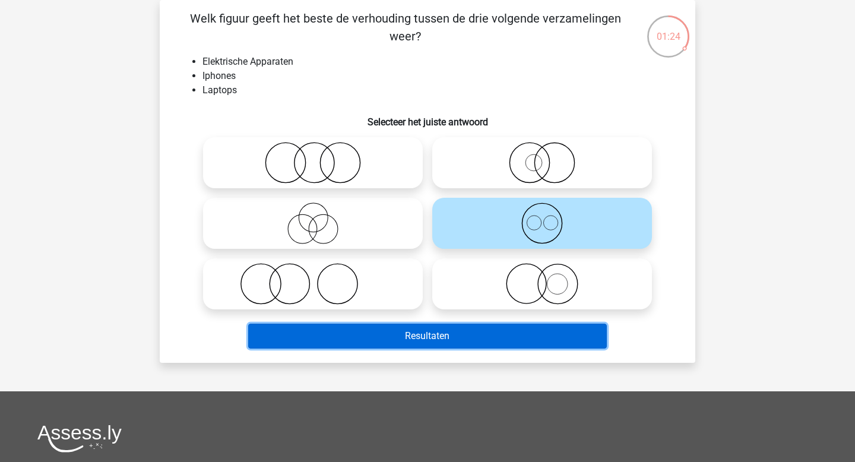
click at [480, 333] on button "Resultaten" at bounding box center [427, 336] width 359 height 25
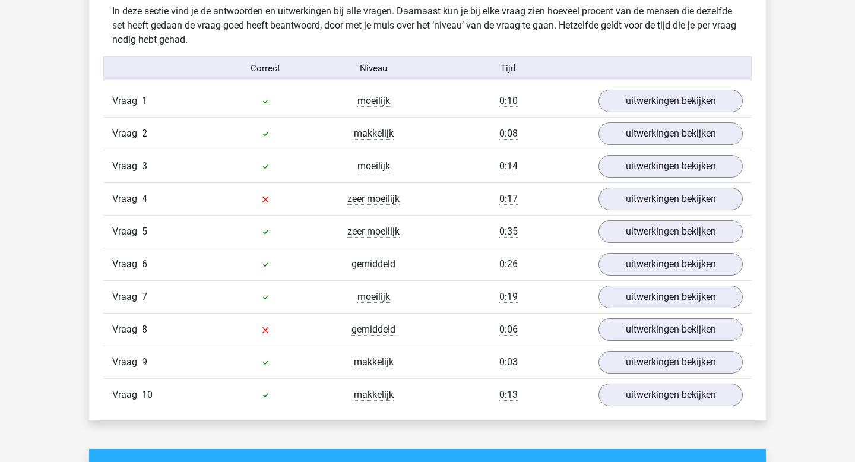
scroll to position [734, 0]
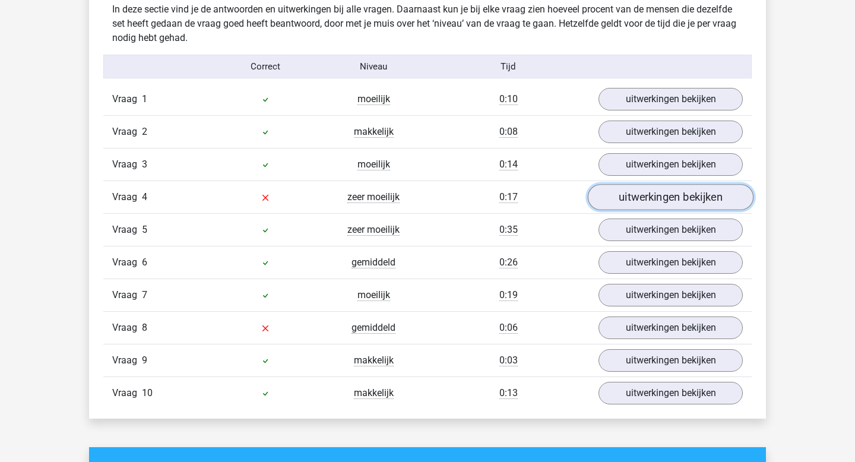
click at [651, 195] on link "uitwerkingen bekijken" at bounding box center [671, 198] width 166 height 26
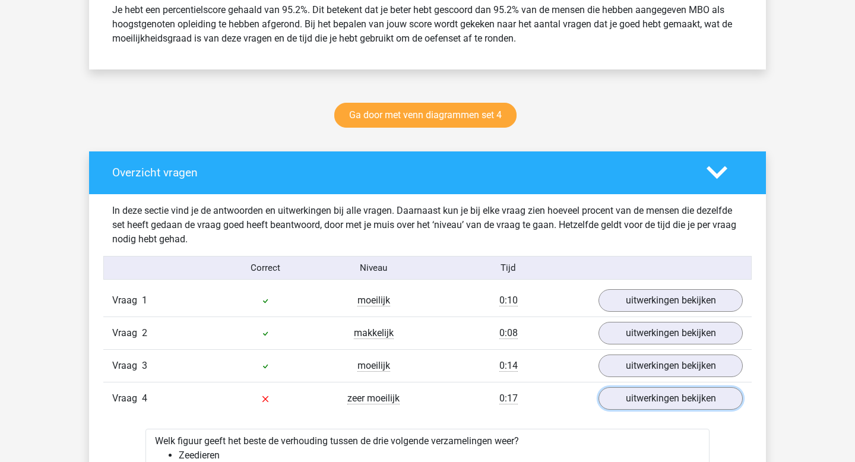
scroll to position [496, 0]
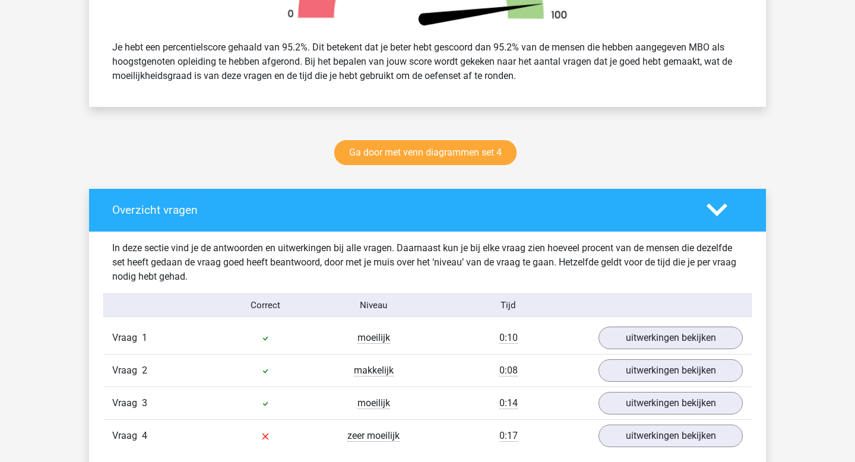
click at [718, 208] on icon at bounding box center [717, 209] width 21 height 21
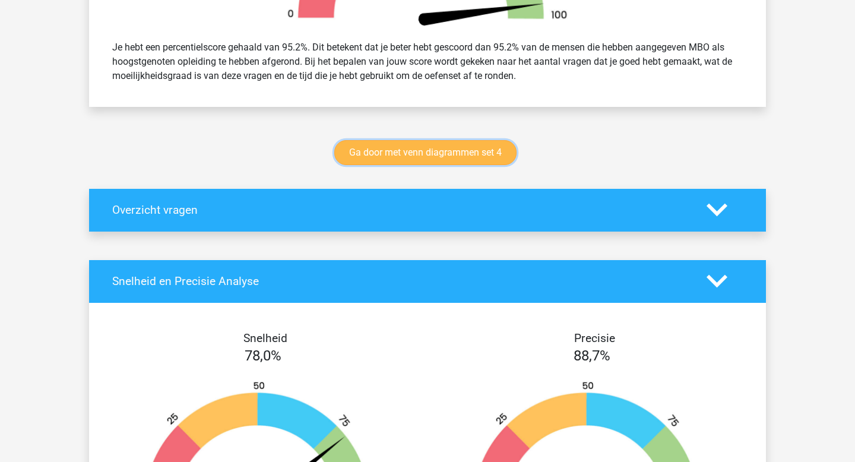
click at [467, 151] on link "Ga door met venn diagrammen set 4" at bounding box center [425, 152] width 182 height 25
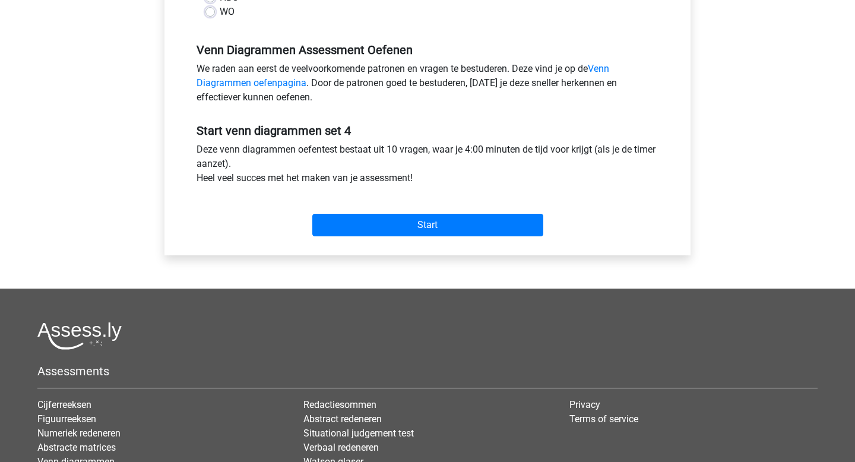
scroll to position [353, 0]
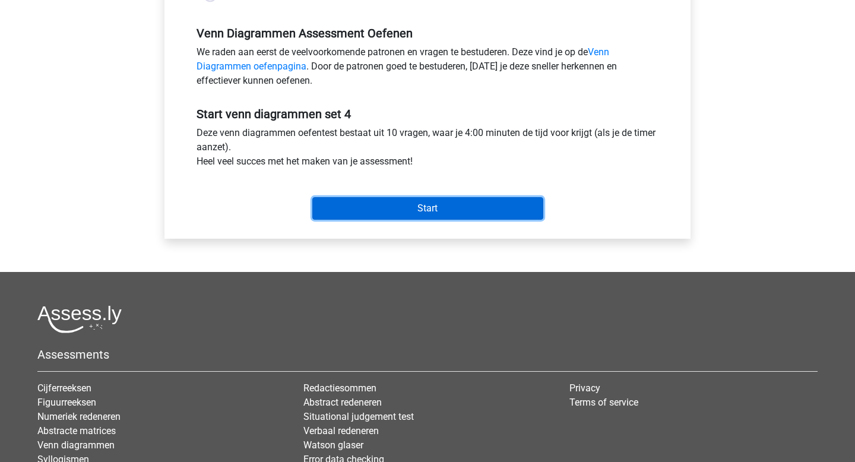
click at [445, 205] on input "Start" at bounding box center [427, 208] width 231 height 23
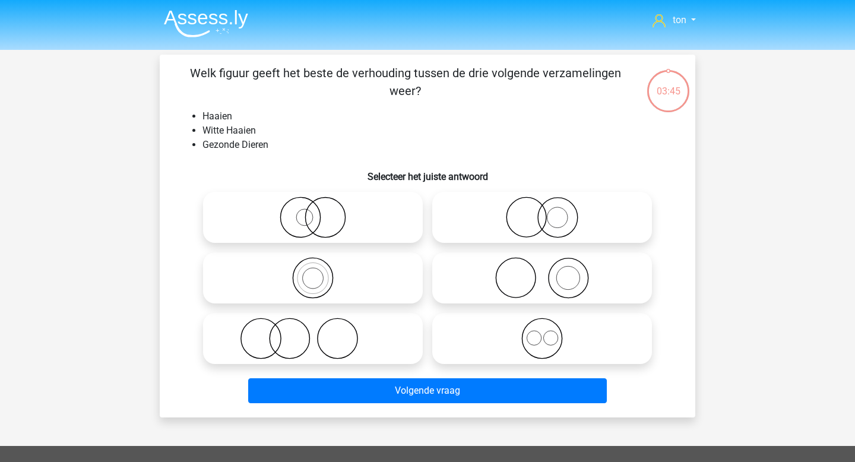
click at [365, 218] on icon at bounding box center [313, 218] width 210 height 42
click at [321, 211] on input "radio" at bounding box center [317, 208] width 8 height 8
radio input "true"
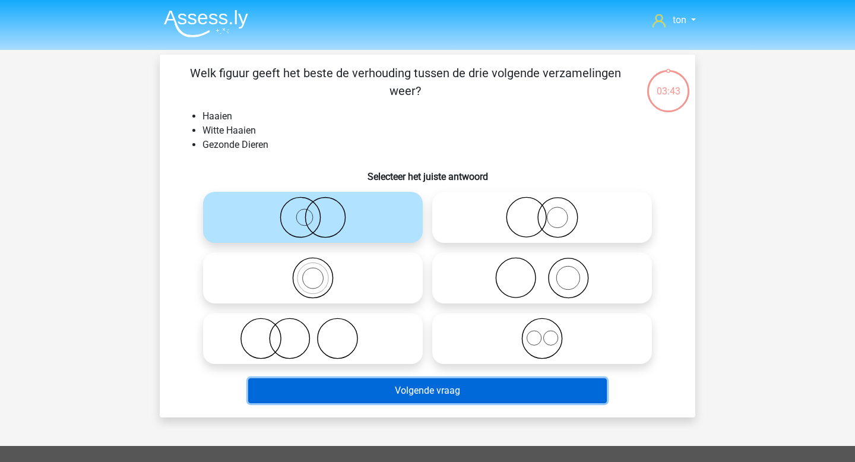
click at [398, 388] on button "Volgende vraag" at bounding box center [427, 390] width 359 height 25
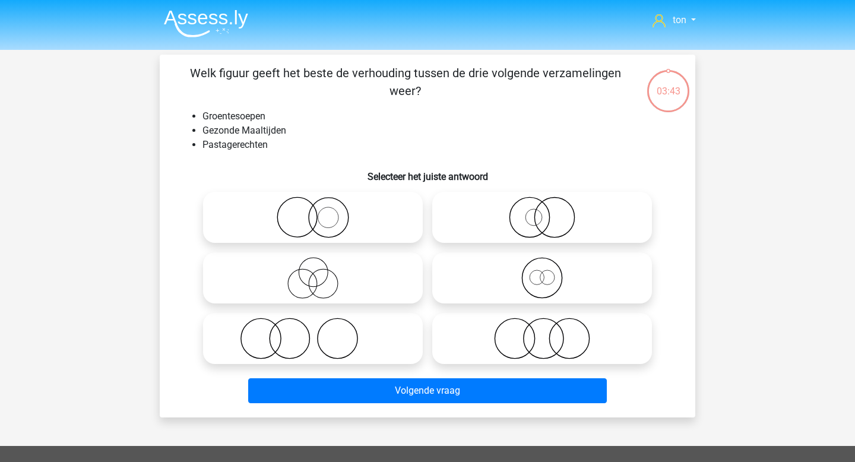
scroll to position [55, 0]
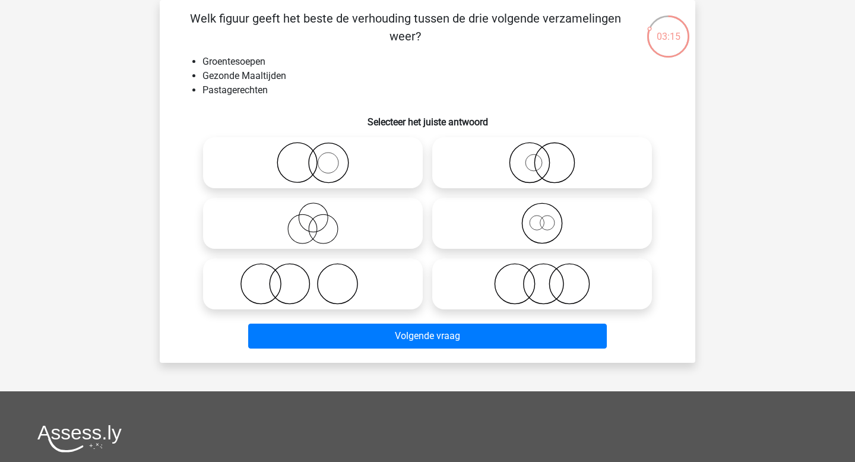
click at [551, 281] on icon at bounding box center [542, 284] width 210 height 42
click at [550, 278] on input "radio" at bounding box center [546, 274] width 8 height 8
radio input "true"
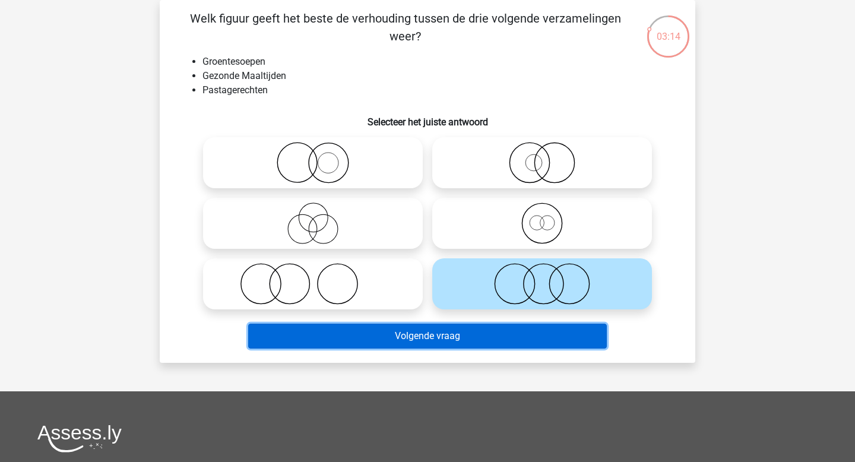
click at [465, 332] on button "Volgende vraag" at bounding box center [427, 336] width 359 height 25
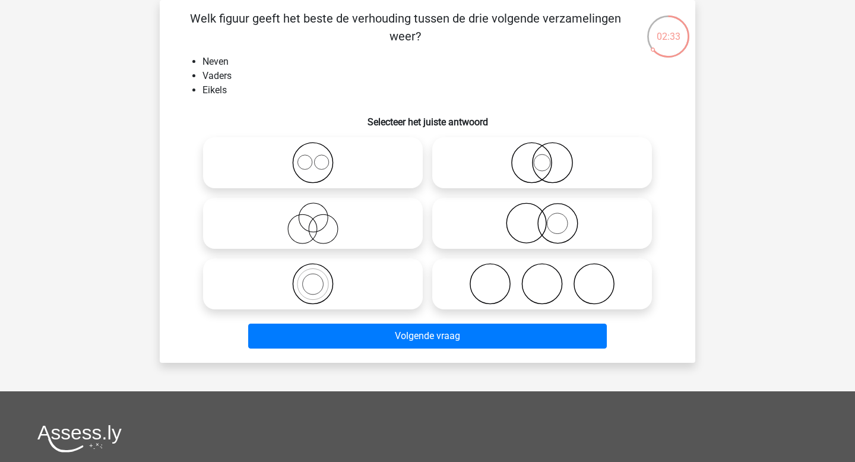
click at [335, 218] on icon at bounding box center [313, 223] width 210 height 42
click at [321, 217] on input "radio" at bounding box center [317, 214] width 8 height 8
radio input "true"
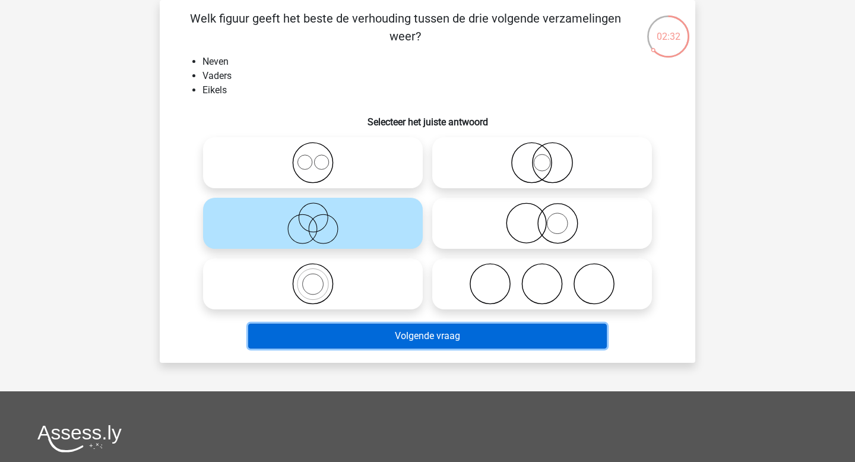
click at [420, 332] on button "Volgende vraag" at bounding box center [427, 336] width 359 height 25
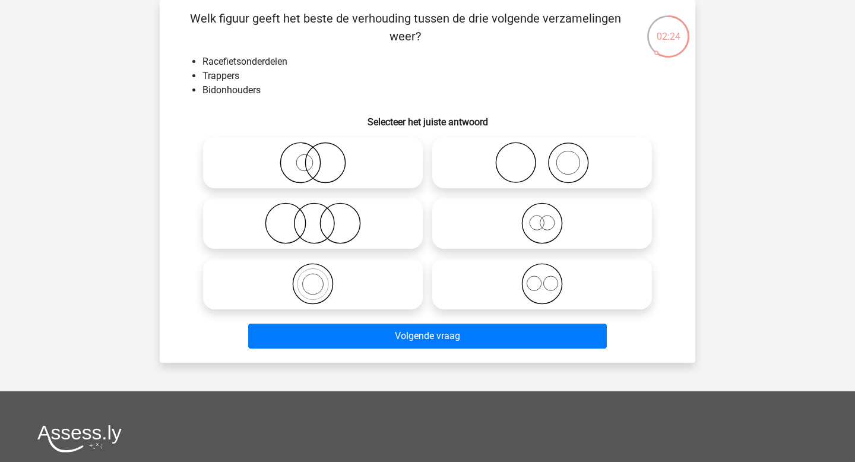
click at [525, 280] on icon at bounding box center [542, 284] width 210 height 42
click at [542, 278] on input "radio" at bounding box center [546, 274] width 8 height 8
radio input "true"
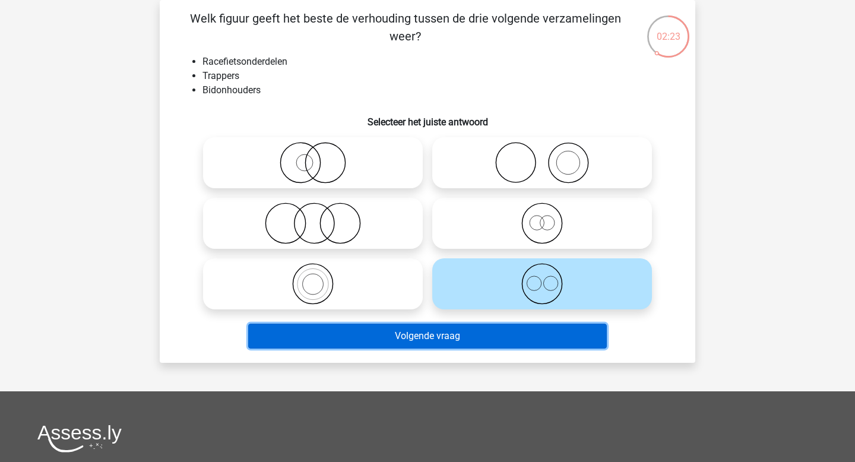
click at [440, 337] on button "Volgende vraag" at bounding box center [427, 336] width 359 height 25
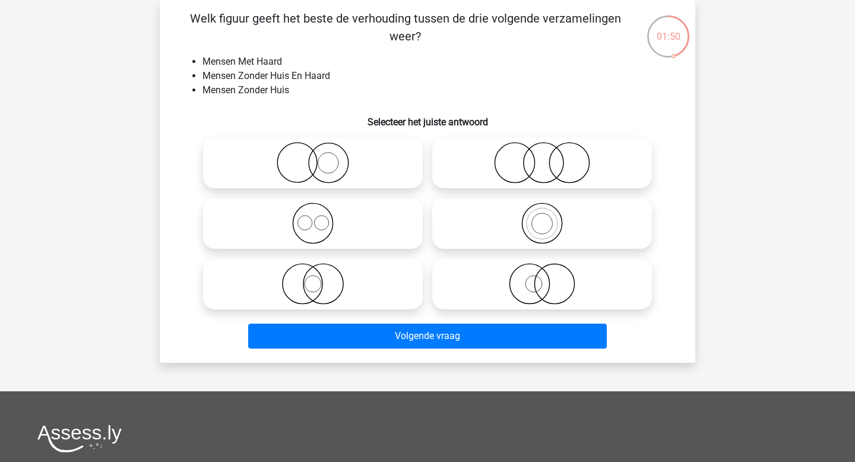
click at [357, 163] on icon at bounding box center [313, 163] width 210 height 42
click at [321, 157] on input "radio" at bounding box center [317, 153] width 8 height 8
radio input "true"
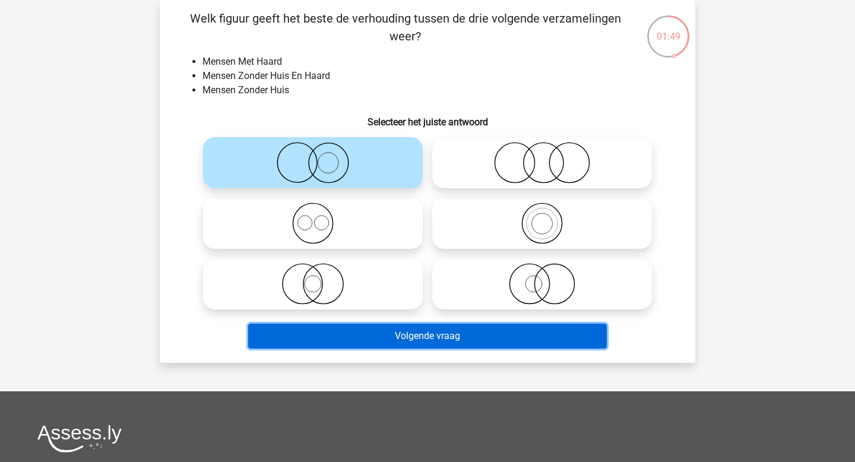
click at [427, 333] on button "Volgende vraag" at bounding box center [427, 336] width 359 height 25
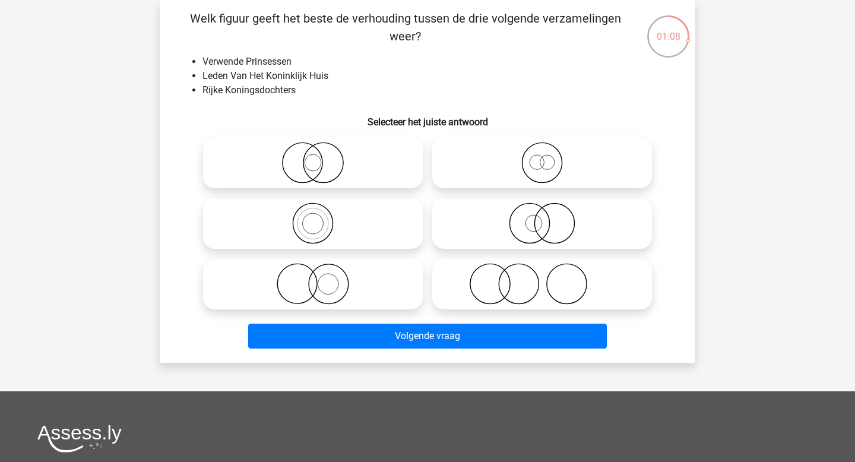
click at [495, 173] on icon at bounding box center [542, 163] width 210 height 42
click at [542, 157] on input "radio" at bounding box center [546, 153] width 8 height 8
radio input "true"
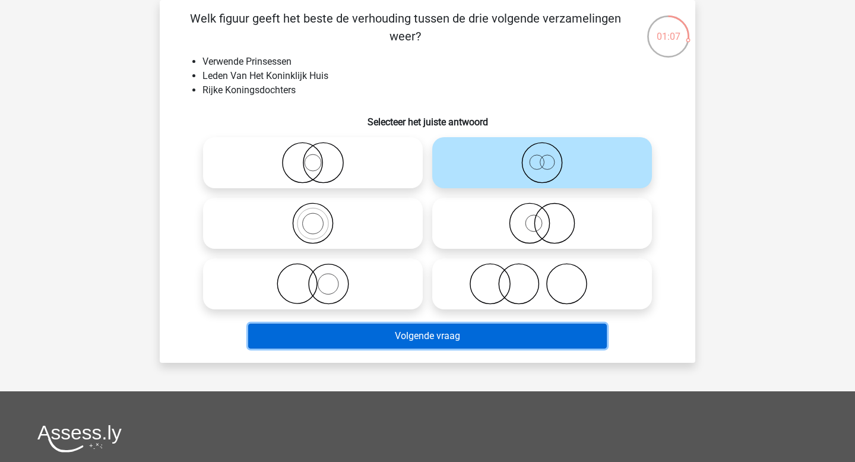
click at [471, 337] on button "Volgende vraag" at bounding box center [427, 336] width 359 height 25
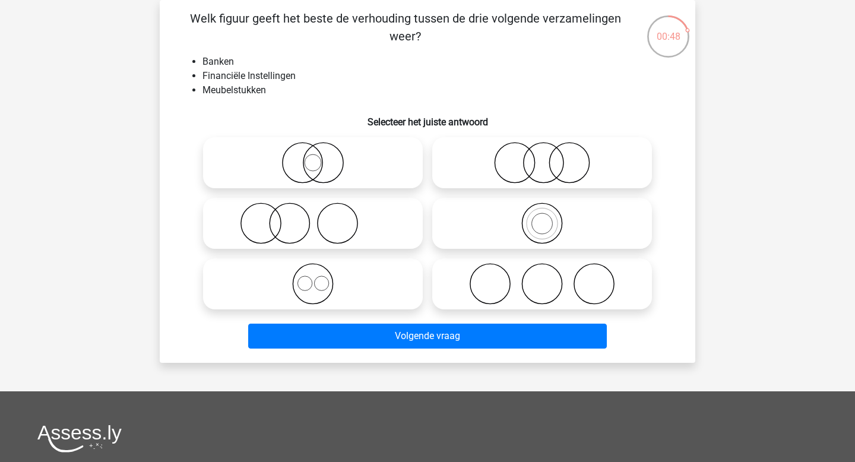
click at [505, 154] on icon at bounding box center [542, 163] width 210 height 42
click at [542, 154] on input "radio" at bounding box center [546, 153] width 8 height 8
radio input "true"
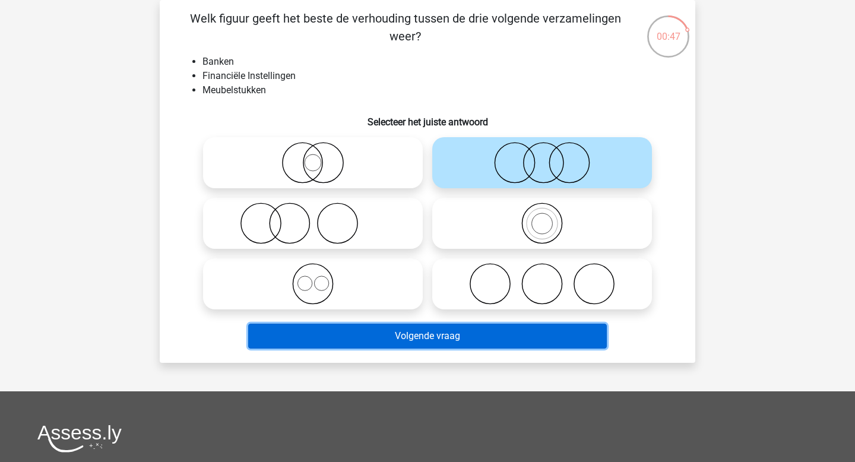
click at [429, 338] on button "Volgende vraag" at bounding box center [427, 336] width 359 height 25
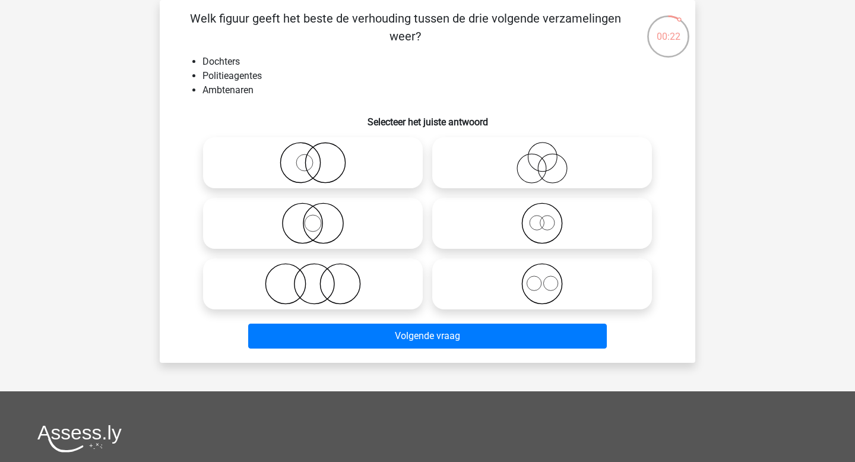
click at [518, 171] on icon at bounding box center [542, 163] width 210 height 42
click at [542, 157] on input "radio" at bounding box center [546, 153] width 8 height 8
radio input "true"
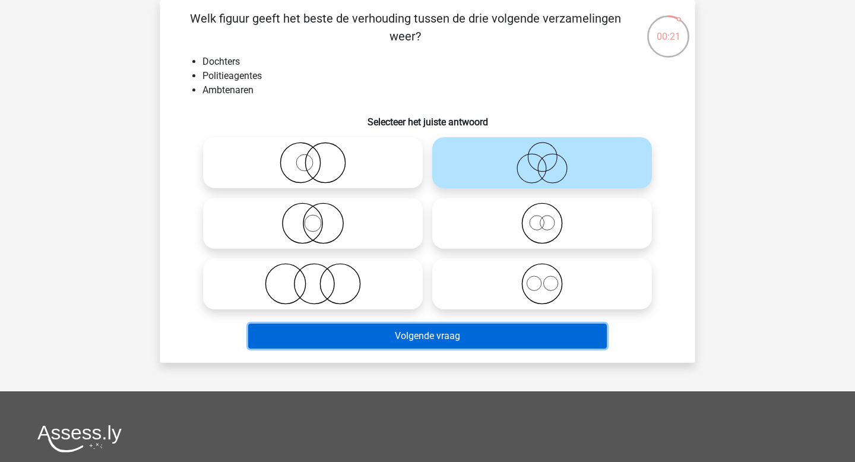
click at [449, 335] on button "Volgende vraag" at bounding box center [427, 336] width 359 height 25
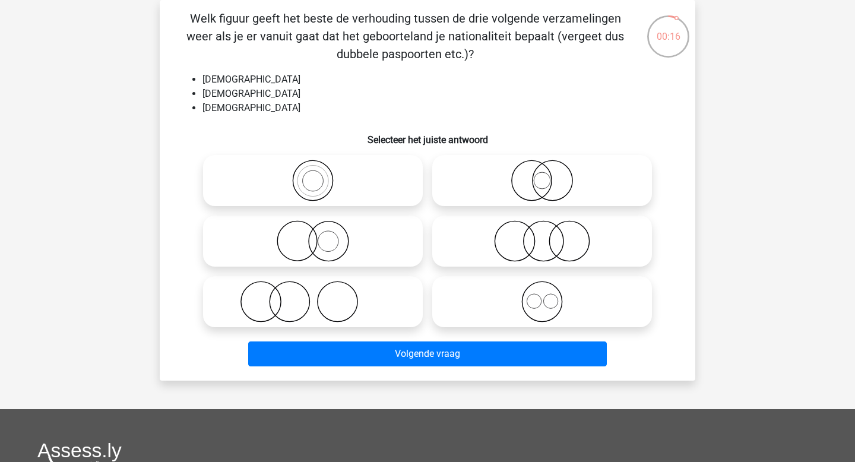
click at [493, 293] on icon at bounding box center [542, 302] width 210 height 42
click at [542, 293] on input "radio" at bounding box center [546, 292] width 8 height 8
radio input "true"
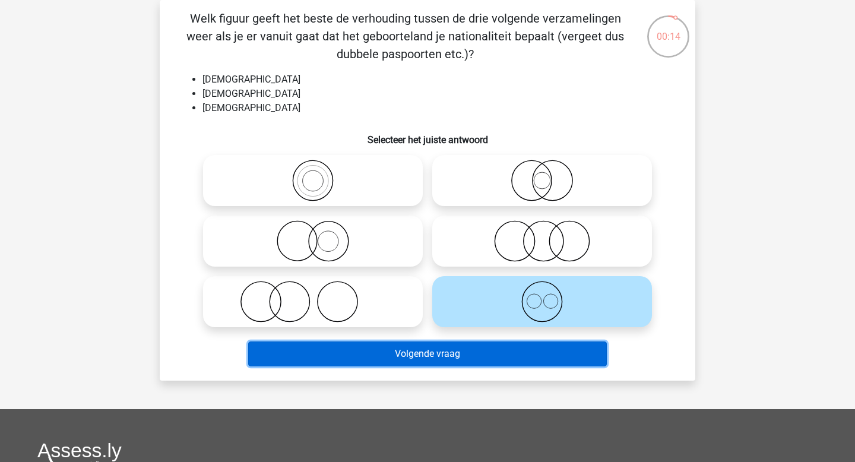
click at [433, 352] on button "Volgende vraag" at bounding box center [427, 353] width 359 height 25
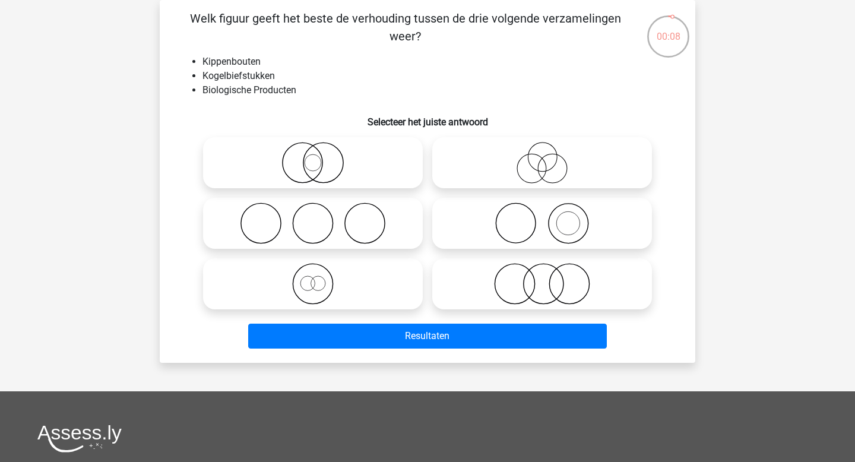
click at [551, 170] on icon at bounding box center [542, 163] width 210 height 42
click at [550, 157] on input "radio" at bounding box center [546, 153] width 8 height 8
radio input "true"
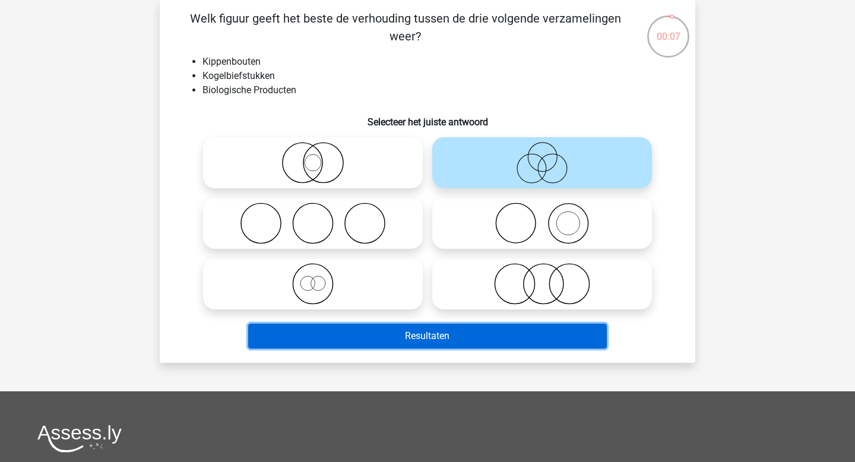
click at [467, 331] on button "Resultaten" at bounding box center [427, 336] width 359 height 25
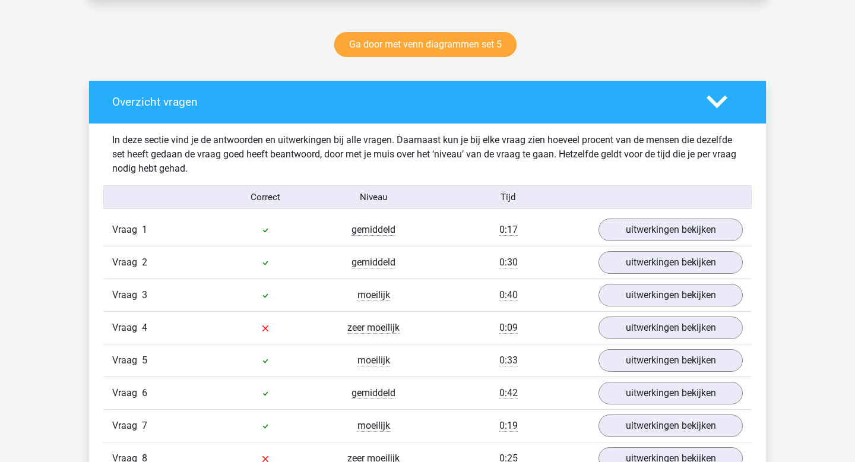
scroll to position [597, 0]
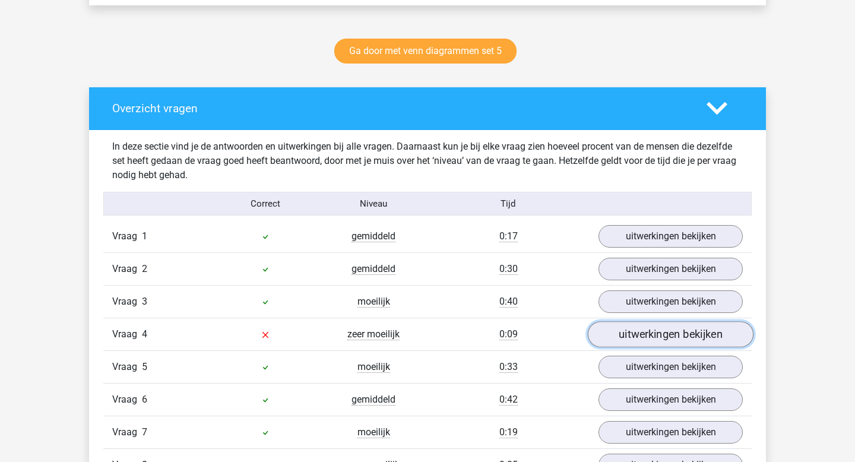
click at [624, 332] on link "uitwerkingen bekijken" at bounding box center [671, 335] width 166 height 26
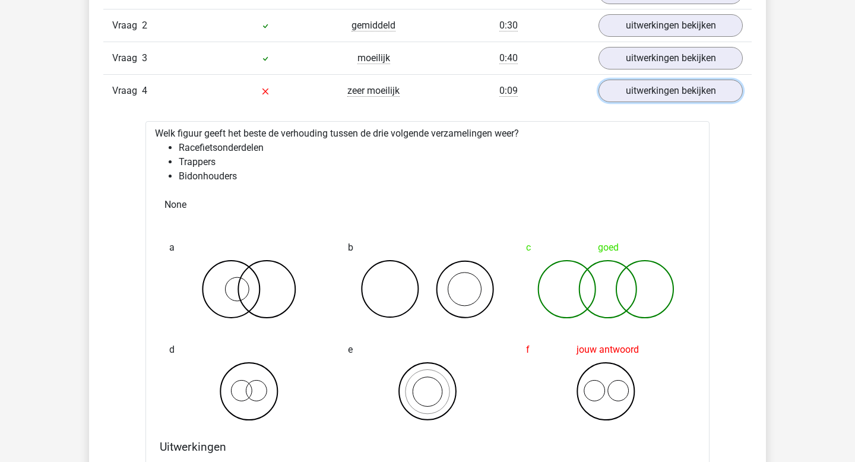
scroll to position [839, 0]
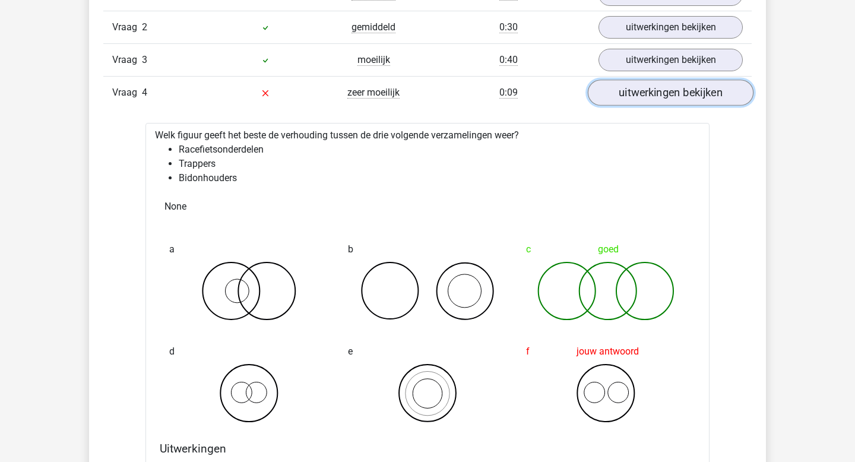
click at [674, 94] on link "uitwerkingen bekijken" at bounding box center [671, 93] width 166 height 26
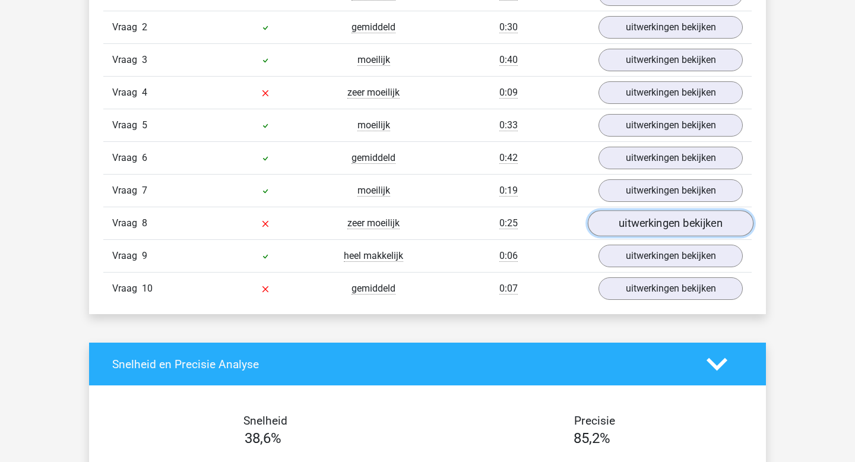
click at [674, 222] on link "uitwerkingen bekijken" at bounding box center [671, 224] width 166 height 26
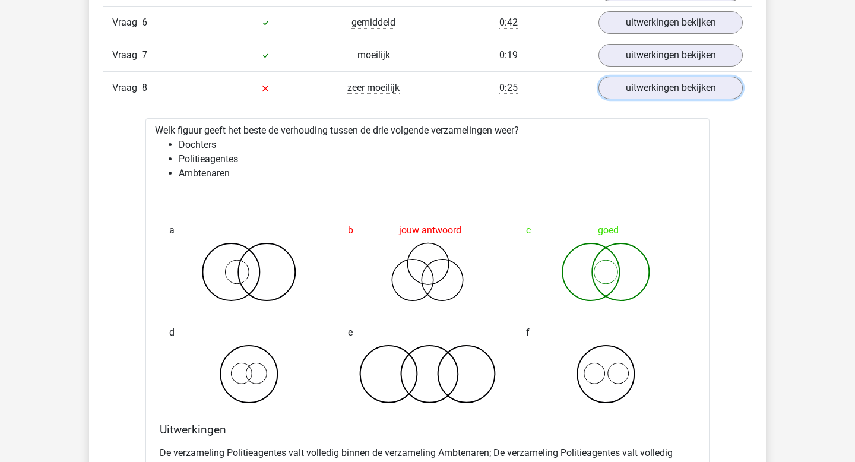
scroll to position [968, 0]
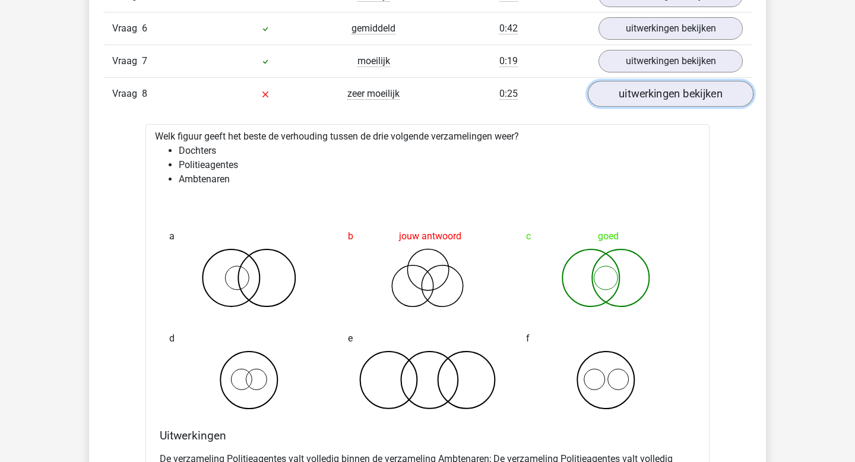
click at [707, 97] on link "uitwerkingen bekijken" at bounding box center [671, 94] width 166 height 26
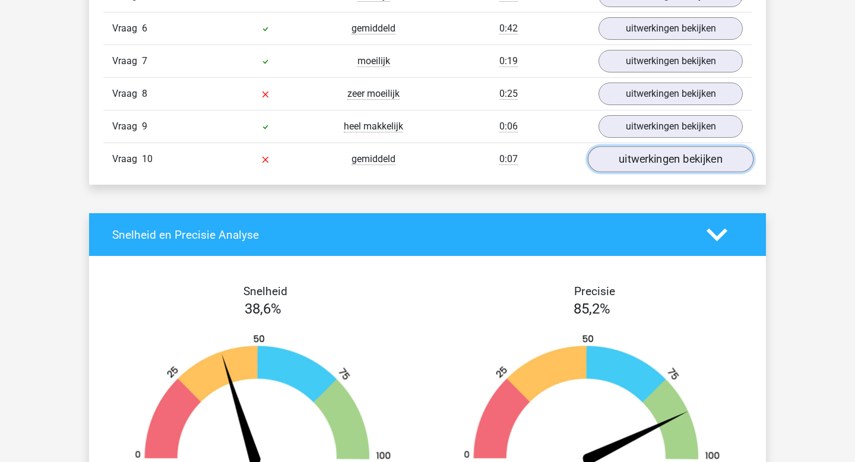
click at [696, 160] on link "uitwerkingen bekijken" at bounding box center [671, 160] width 166 height 26
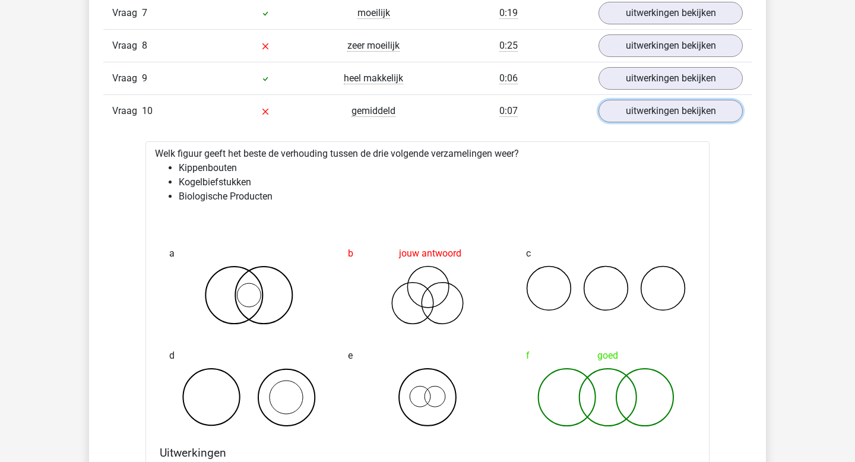
scroll to position [1019, 0]
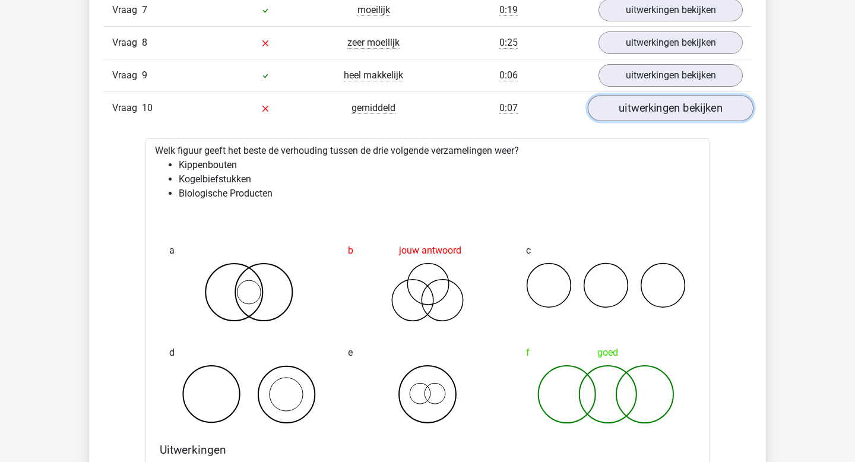
click at [707, 104] on link "uitwerkingen bekijken" at bounding box center [671, 109] width 166 height 26
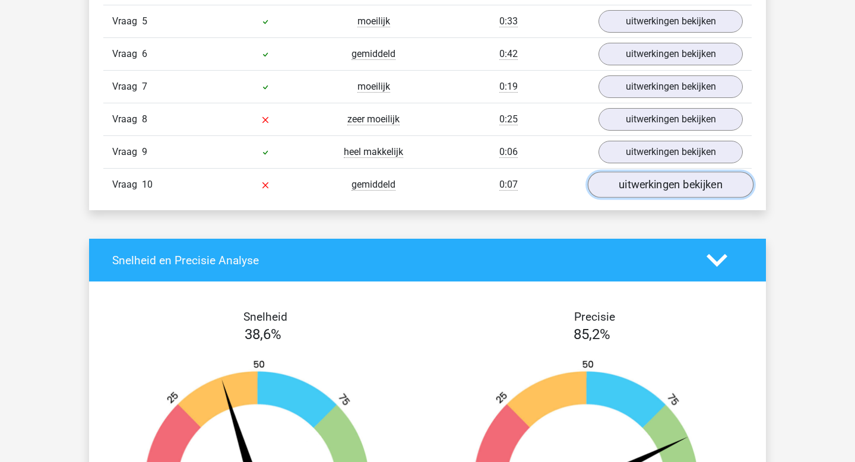
scroll to position [942, 0]
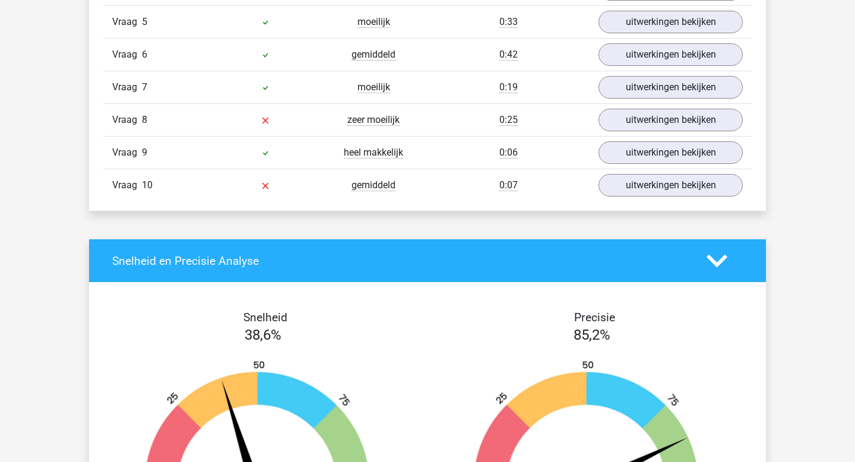
click at [717, 262] on polygon at bounding box center [717, 261] width 21 height 13
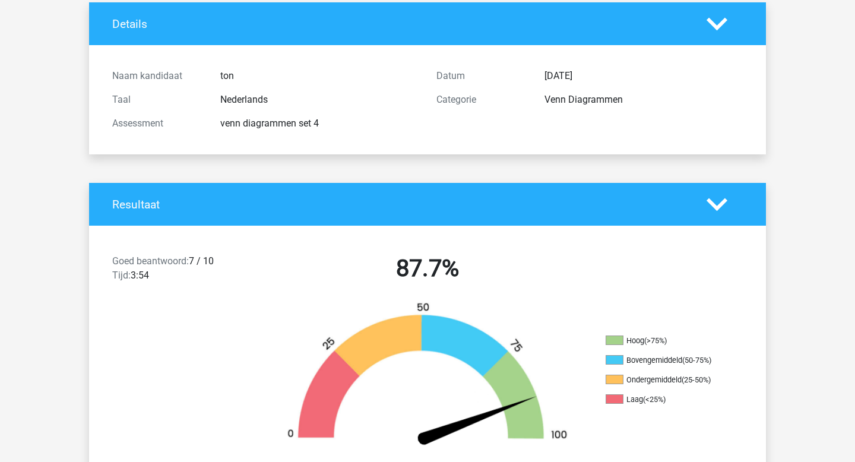
scroll to position [67, 0]
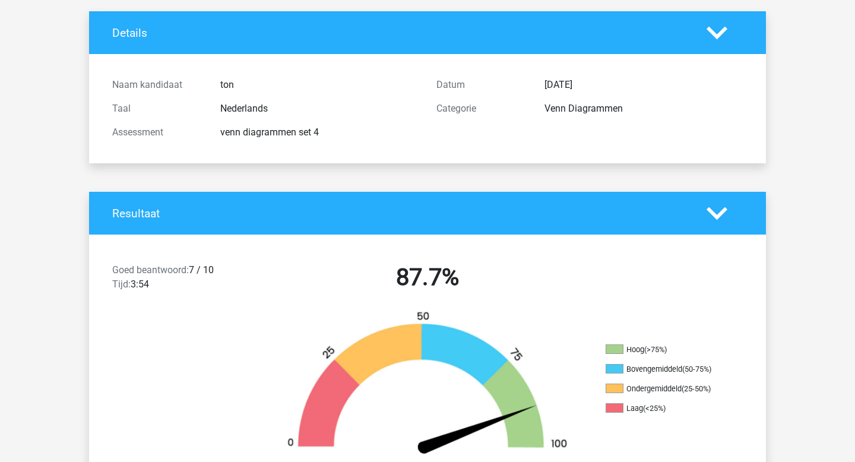
click at [718, 202] on div "Resultaat" at bounding box center [427, 213] width 677 height 43
click at [719, 31] on icon at bounding box center [717, 33] width 21 height 21
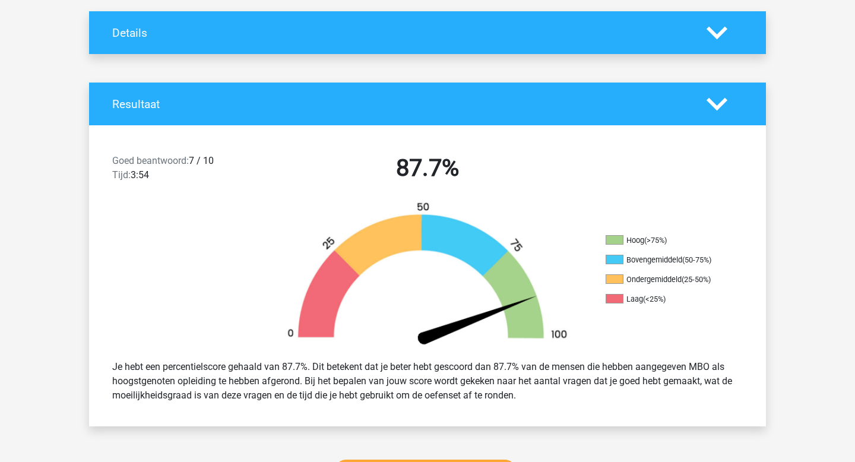
click at [717, 103] on icon at bounding box center [717, 104] width 21 height 21
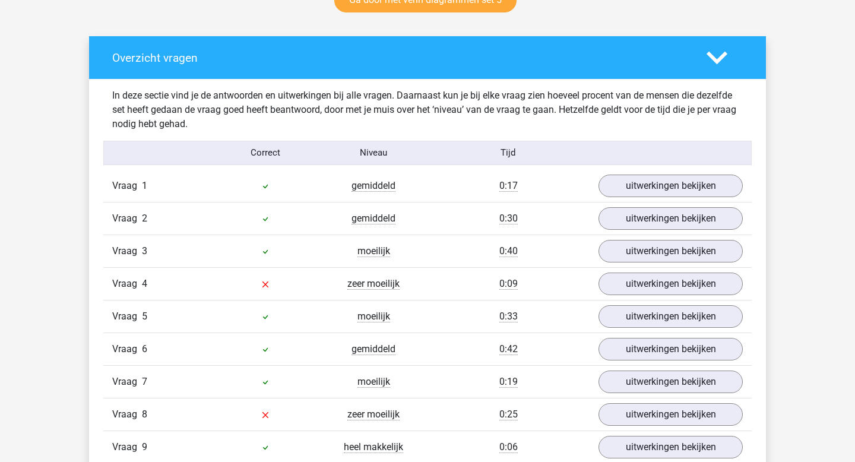
scroll to position [230, 0]
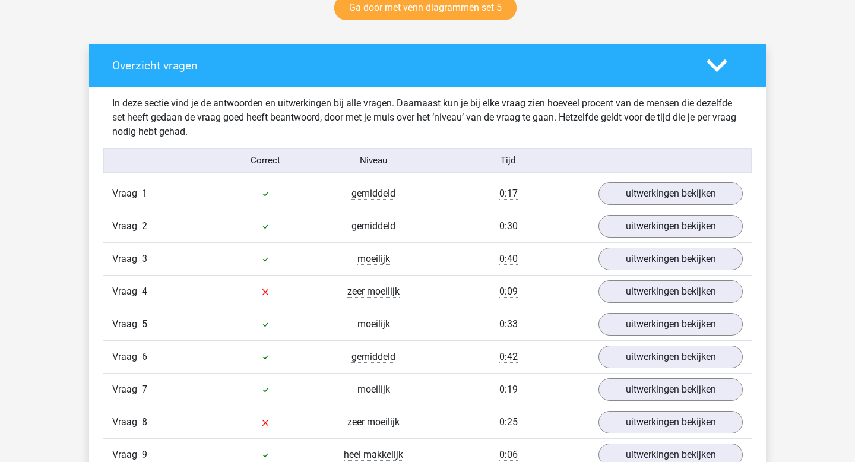
click at [720, 64] on polygon at bounding box center [717, 65] width 21 height 13
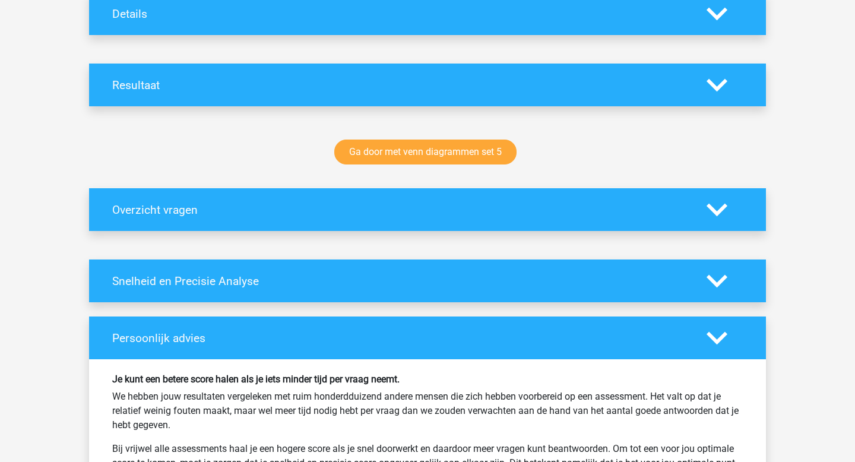
scroll to position [0, 0]
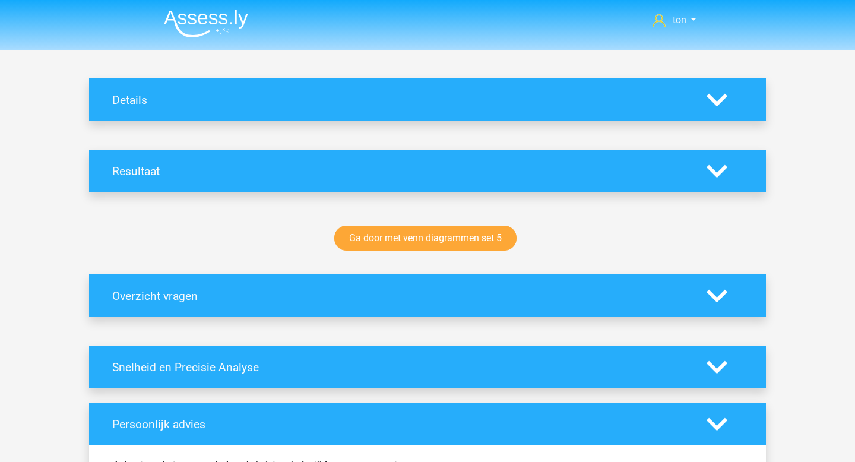
click at [720, 102] on polygon at bounding box center [717, 99] width 21 height 13
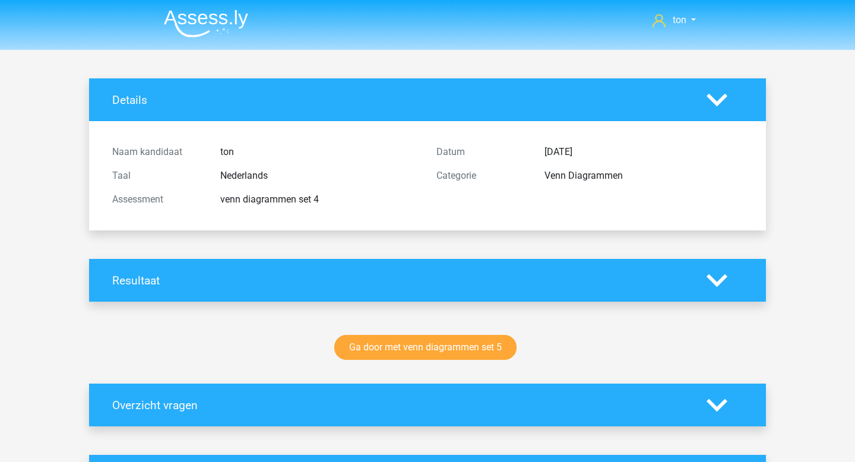
click at [714, 100] on polygon at bounding box center [717, 99] width 21 height 13
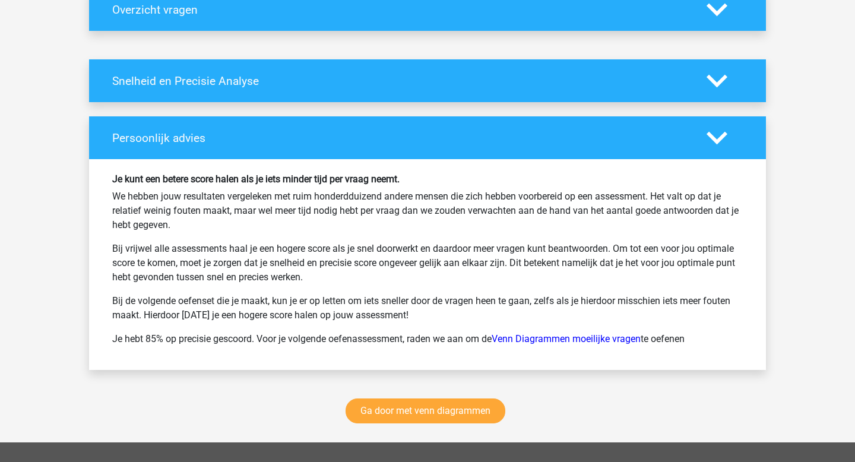
scroll to position [289, 0]
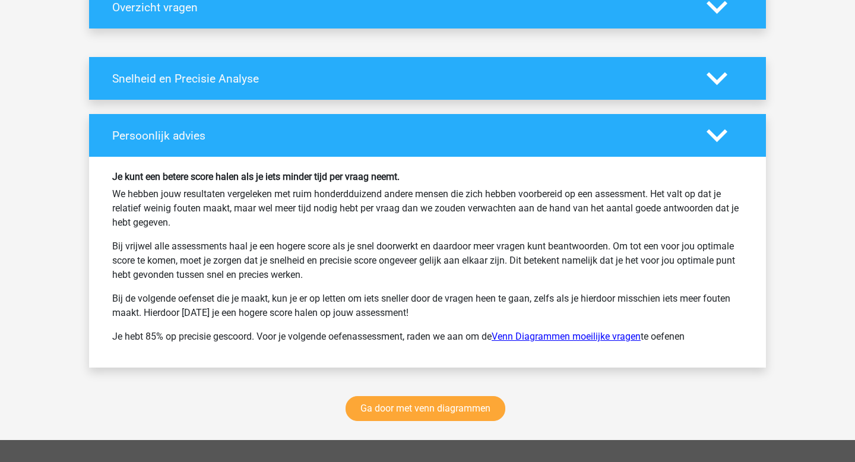
click at [536, 335] on link "Venn Diagrammen moeilijke vragen" at bounding box center [566, 336] width 149 height 11
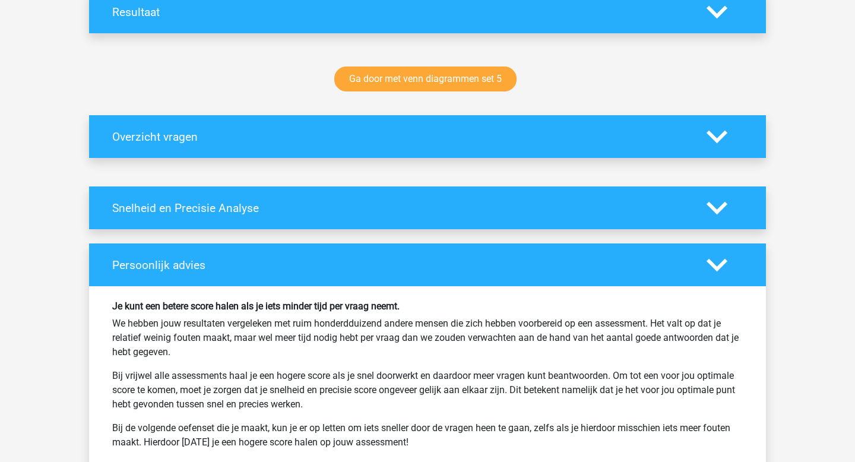
scroll to position [157, 0]
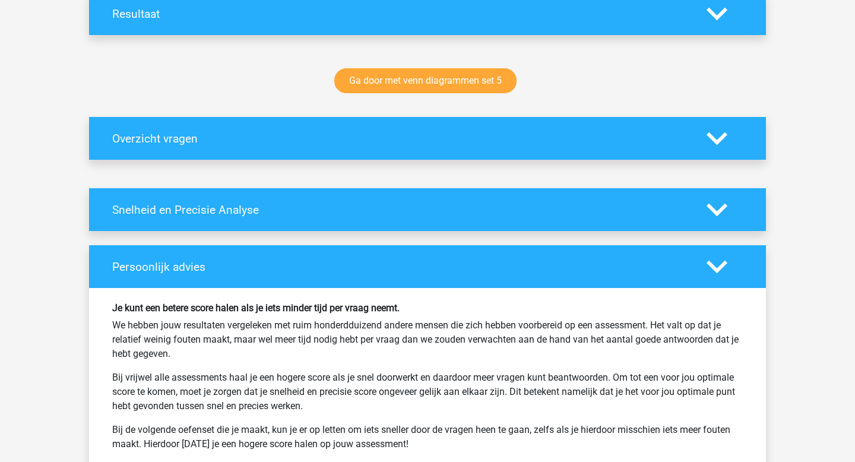
click at [711, 141] on icon at bounding box center [717, 138] width 21 height 21
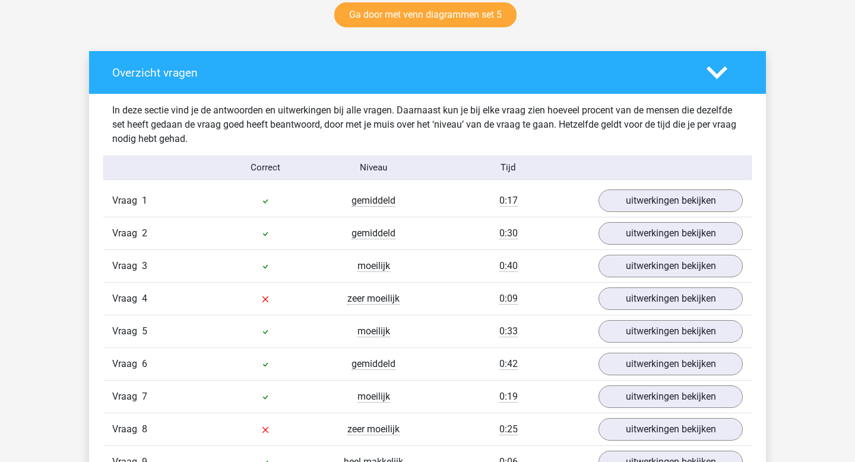
scroll to position [187, 0]
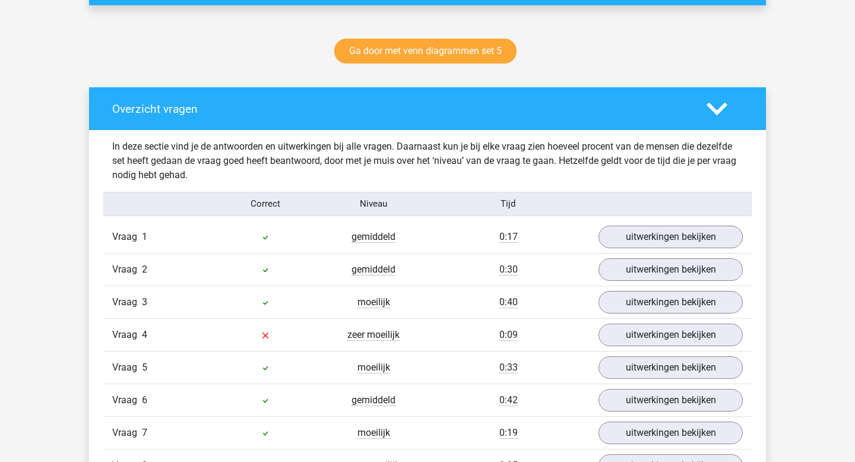
click at [717, 105] on icon at bounding box center [717, 109] width 21 height 21
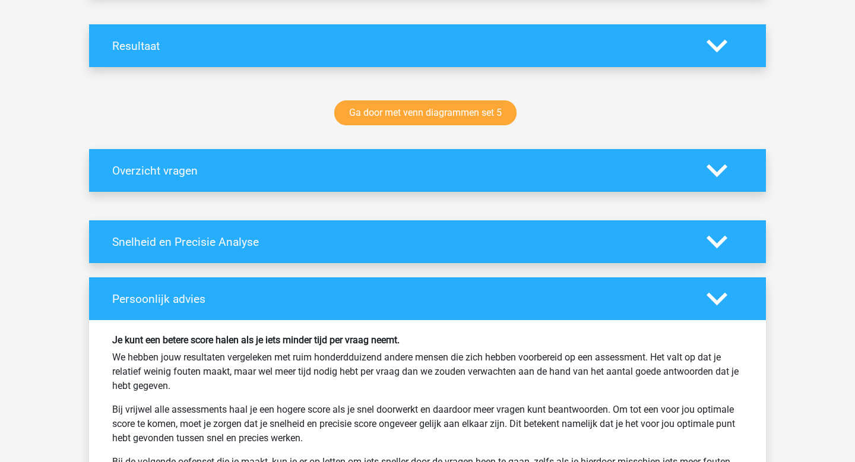
scroll to position [0, 0]
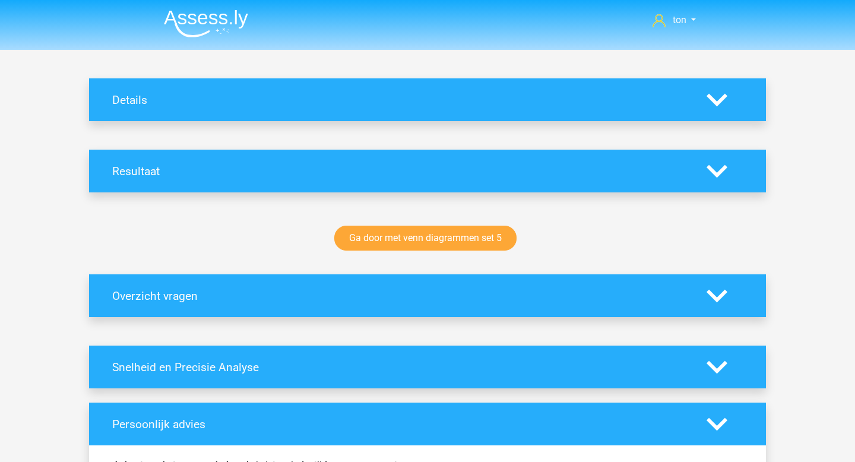
click at [214, 18] on img at bounding box center [206, 23] width 84 height 28
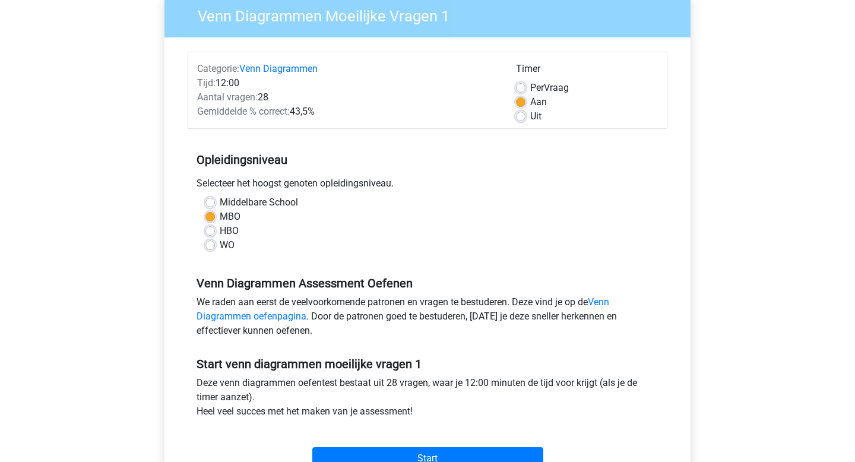
scroll to position [101, 0]
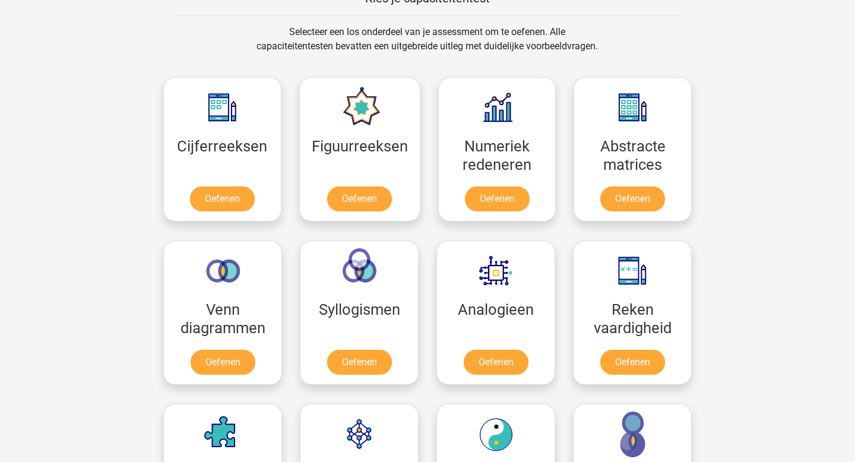
scroll to position [481, 0]
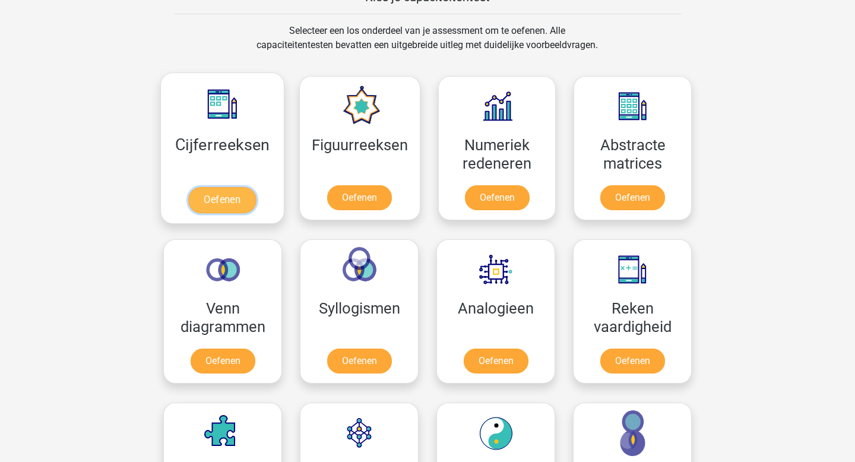
click at [225, 199] on link "Oefenen" at bounding box center [222, 200] width 68 height 26
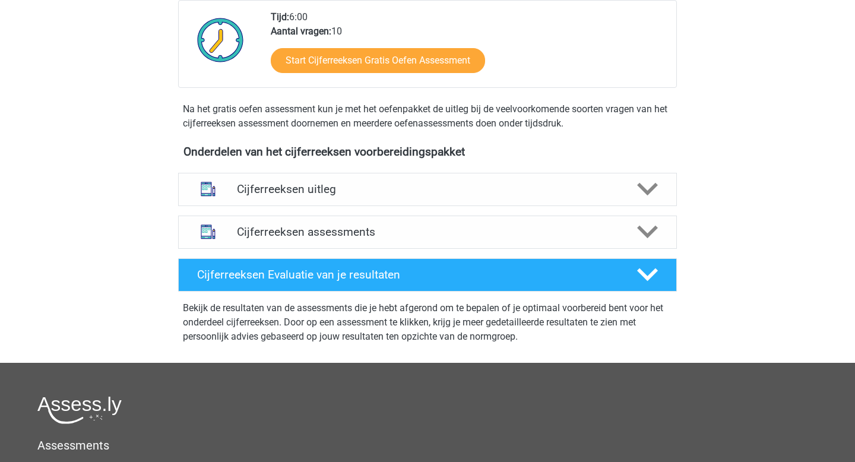
scroll to position [306, 0]
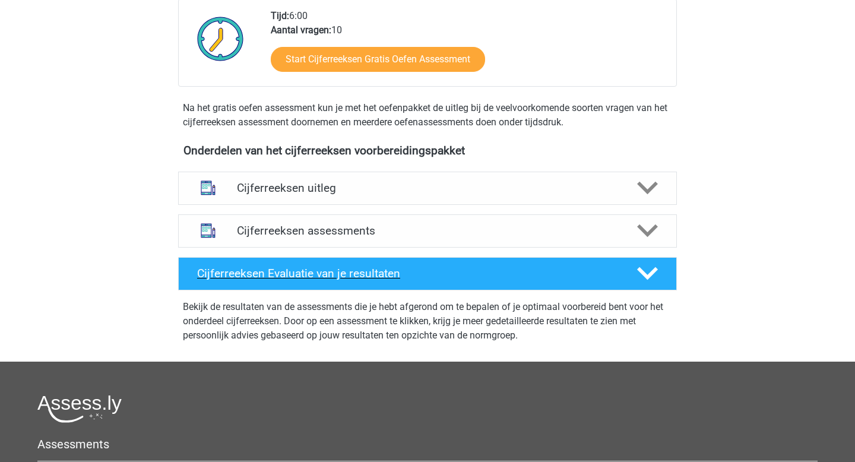
click at [648, 284] on icon at bounding box center [647, 273] width 21 height 21
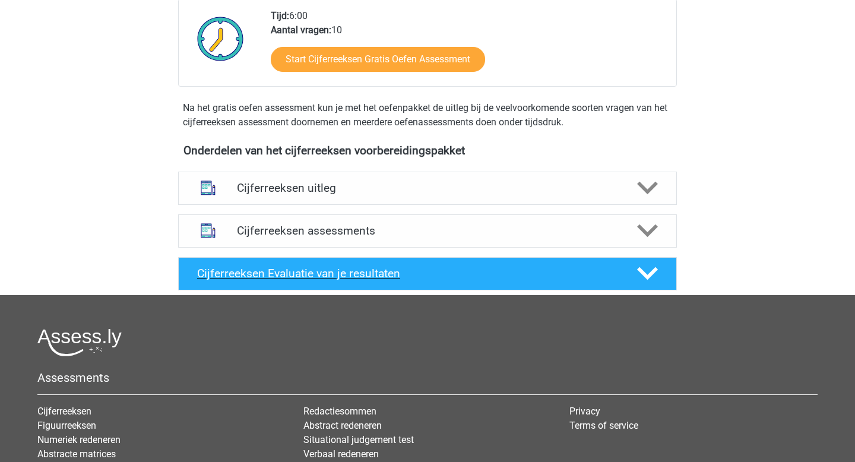
click at [645, 280] on polygon at bounding box center [647, 273] width 21 height 13
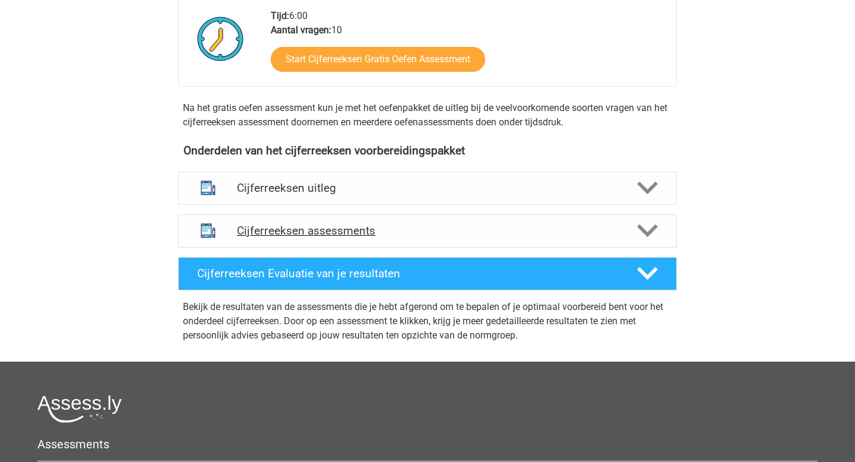
click at [647, 237] on polygon at bounding box center [647, 230] width 21 height 13
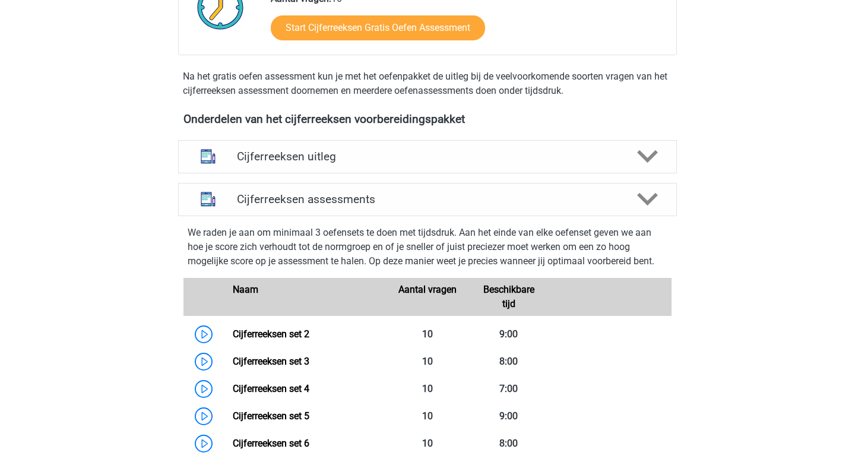
scroll to position [336, 0]
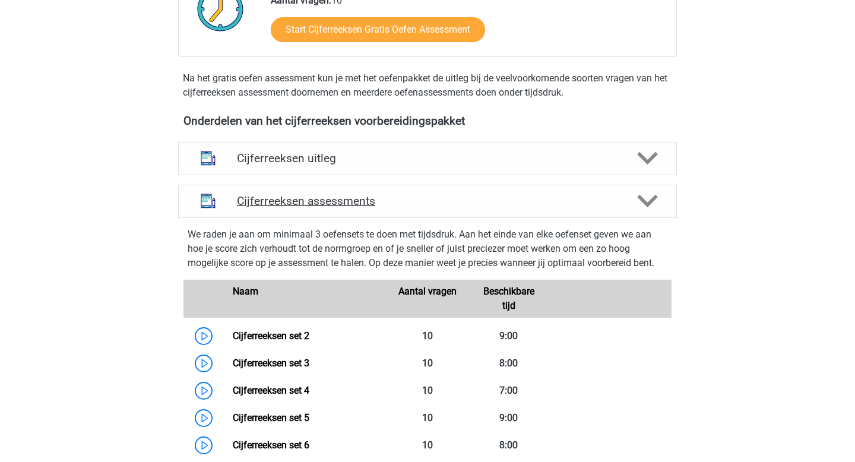
click at [648, 208] on polygon at bounding box center [647, 201] width 21 height 13
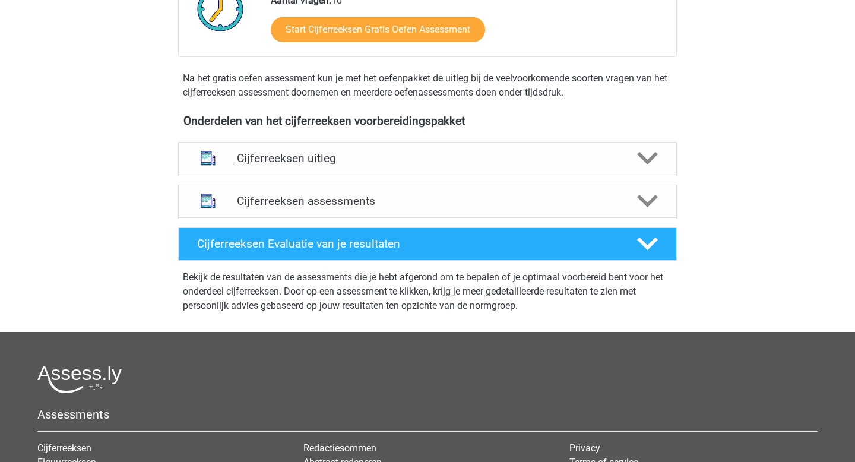
click at [647, 165] on polygon at bounding box center [647, 158] width 21 height 13
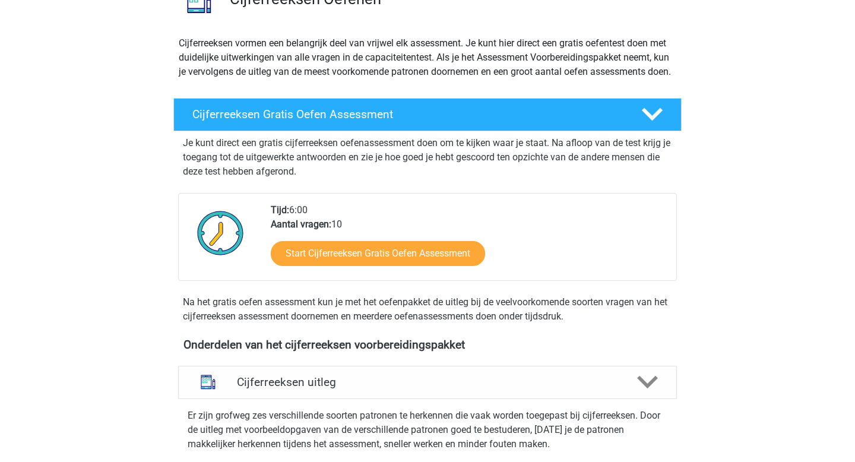
scroll to position [0, 0]
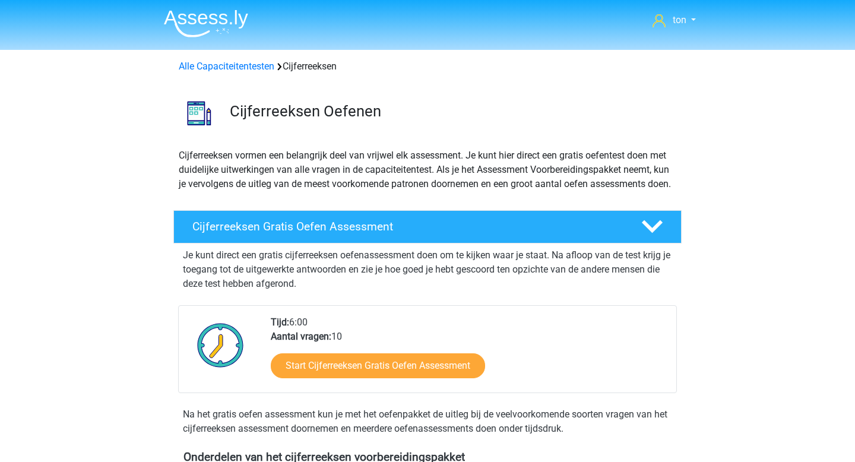
click at [188, 23] on img at bounding box center [206, 23] width 84 height 28
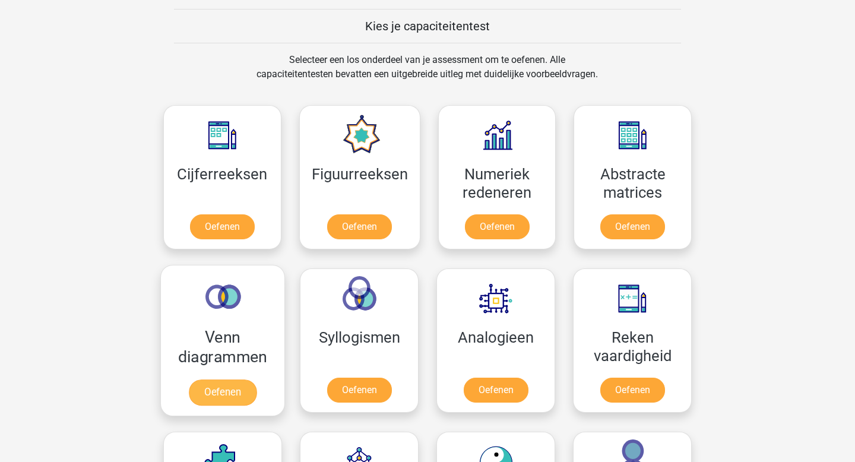
scroll to position [453, 0]
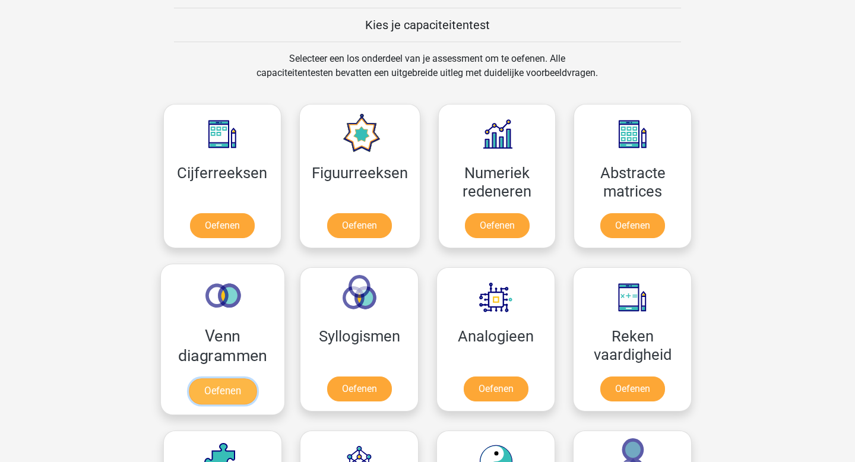
click at [224, 388] on link "Oefenen" at bounding box center [223, 391] width 68 height 26
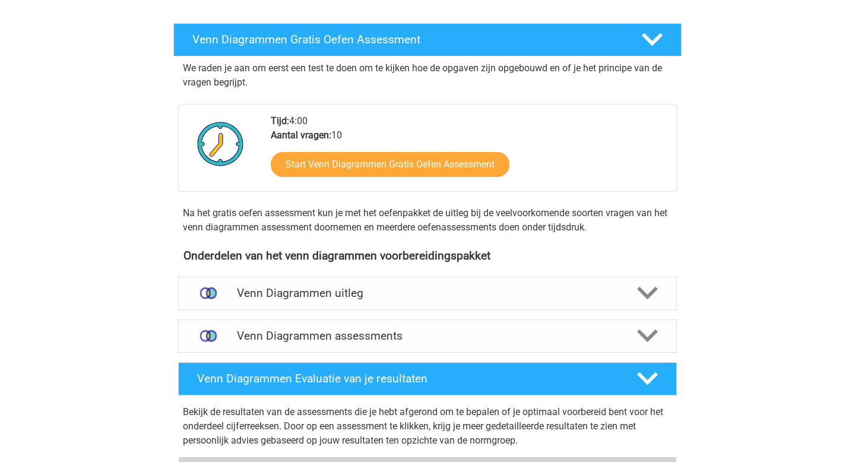
scroll to position [182, 0]
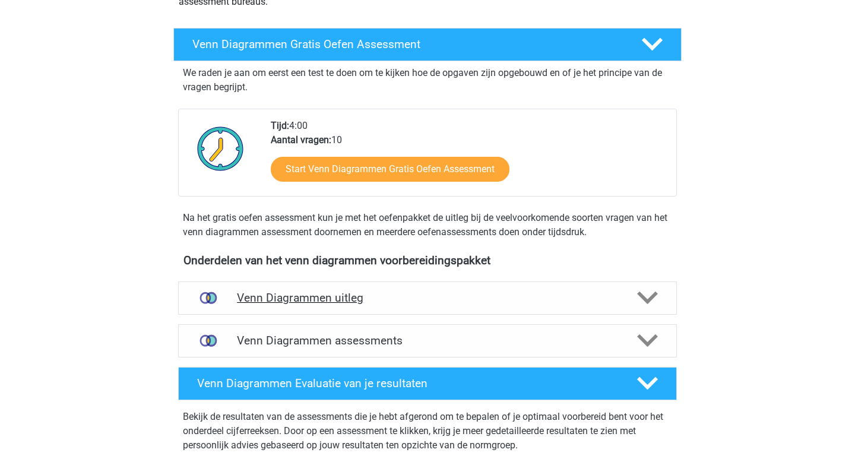
click at [642, 296] on polygon at bounding box center [647, 298] width 21 height 13
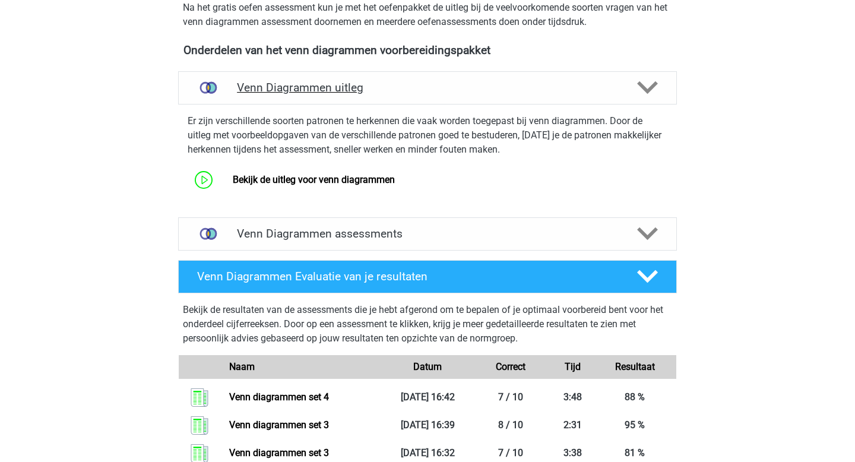
scroll to position [382, 0]
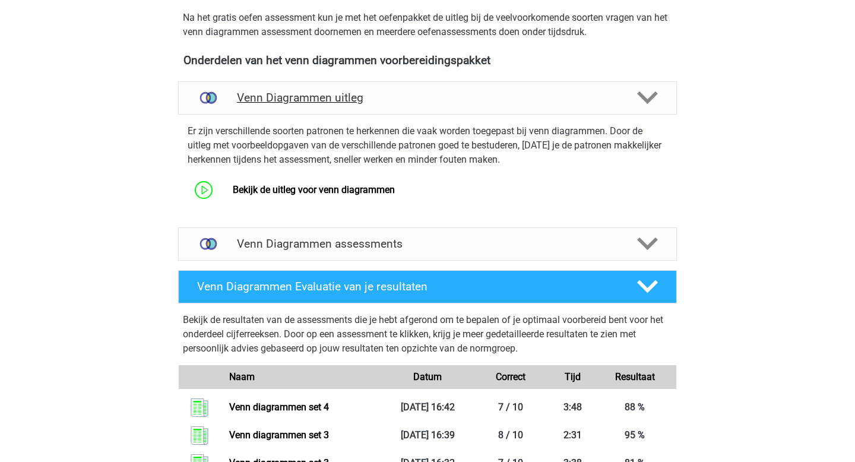
click at [647, 95] on icon at bounding box center [647, 97] width 21 height 21
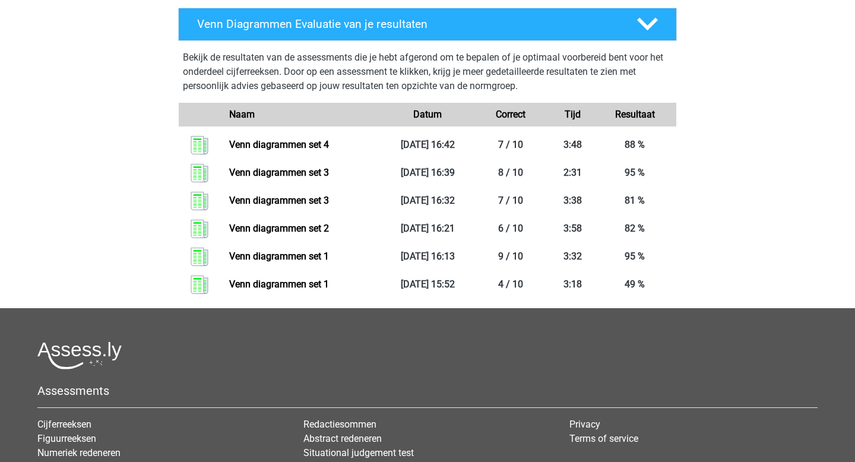
scroll to position [539, 0]
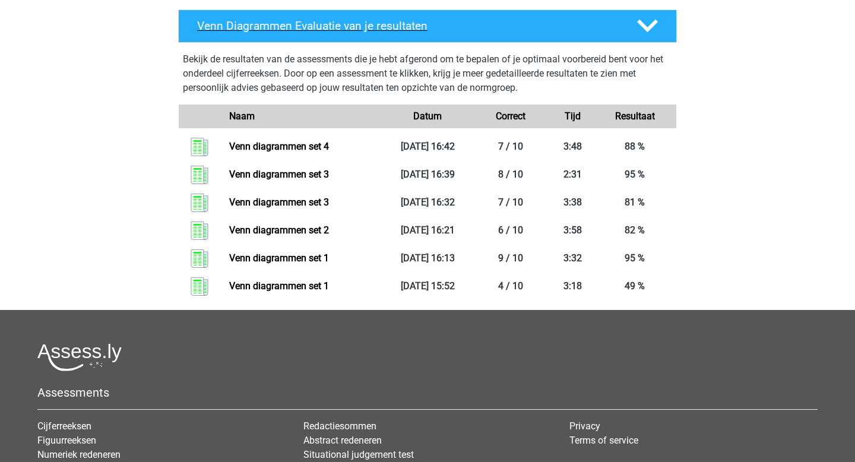
click at [647, 21] on icon at bounding box center [647, 25] width 21 height 21
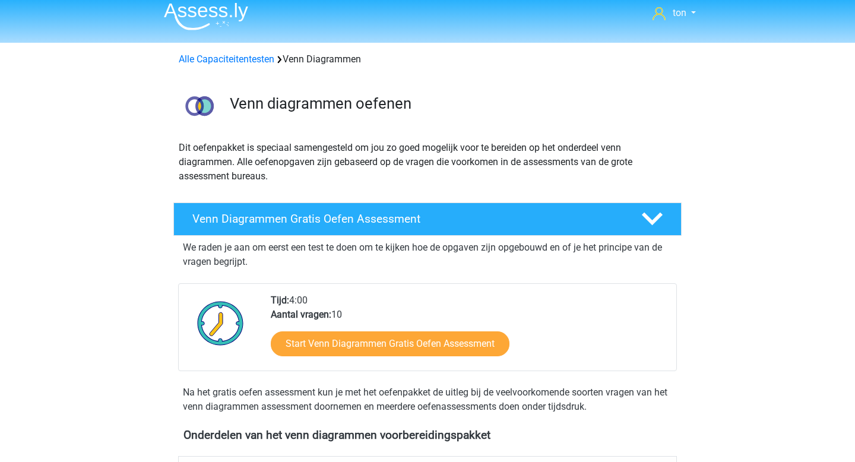
scroll to position [0, 0]
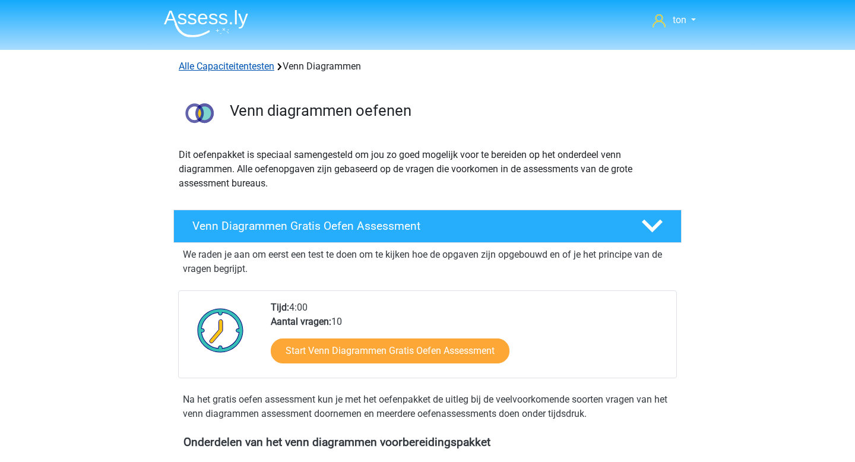
click at [264, 66] on link "Alle Capaciteitentesten" at bounding box center [227, 66] width 96 height 11
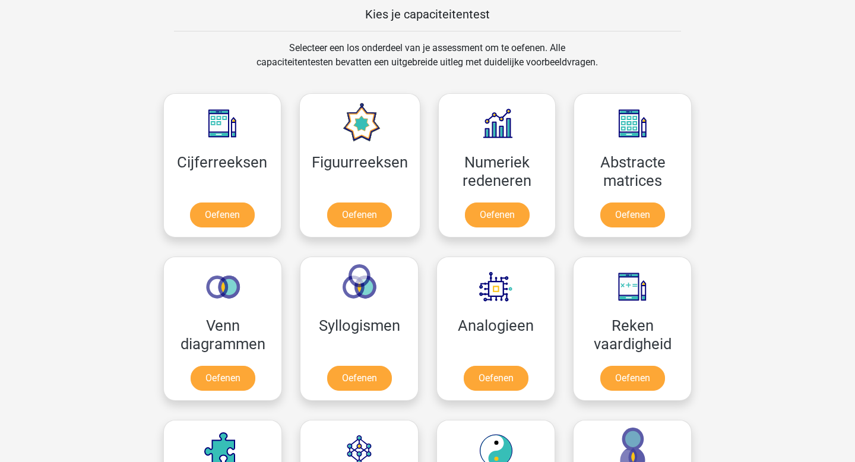
scroll to position [465, 0]
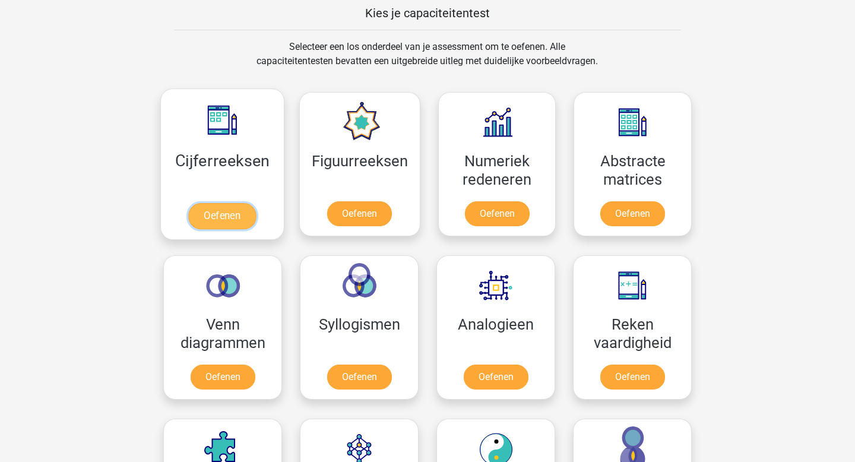
click at [227, 214] on link "Oefenen" at bounding box center [222, 216] width 68 height 26
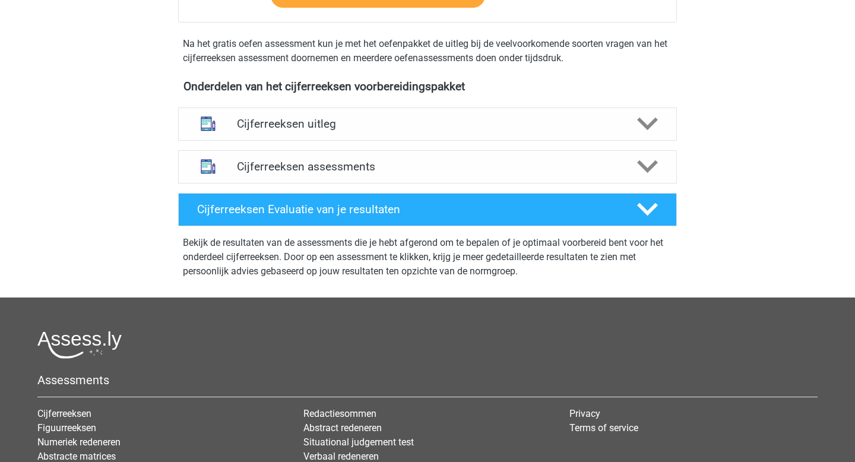
scroll to position [369, 0]
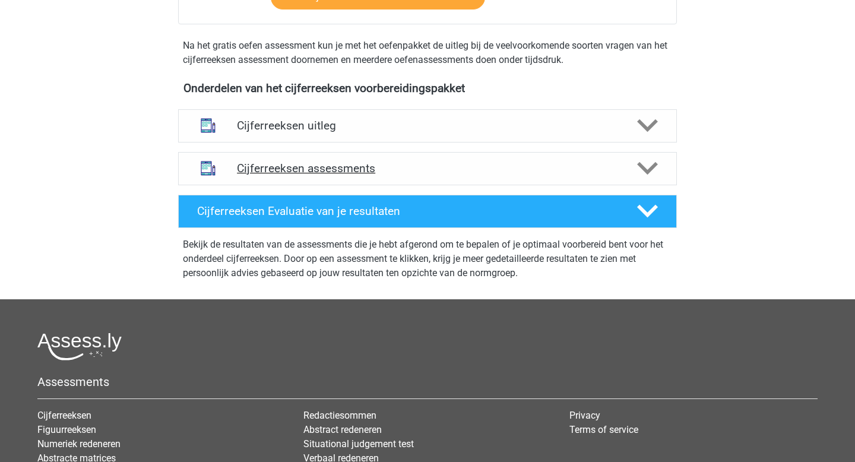
click at [491, 175] on h4 "Cijferreeksen assessments" at bounding box center [427, 168] width 381 height 14
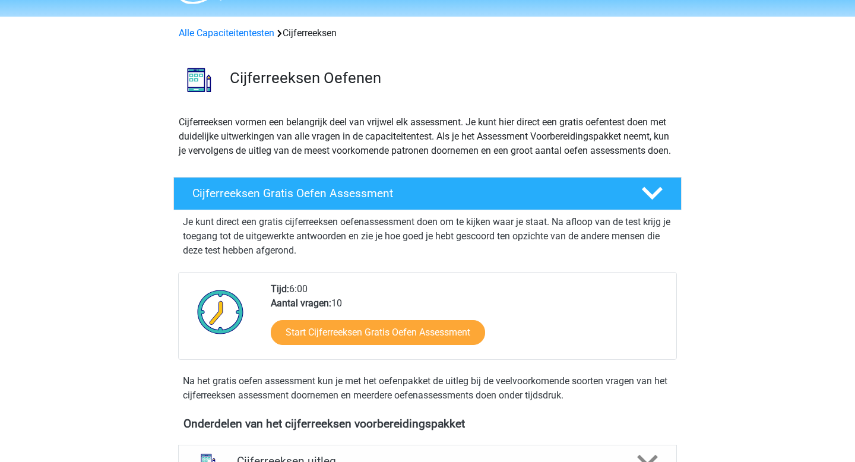
scroll to position [0, 0]
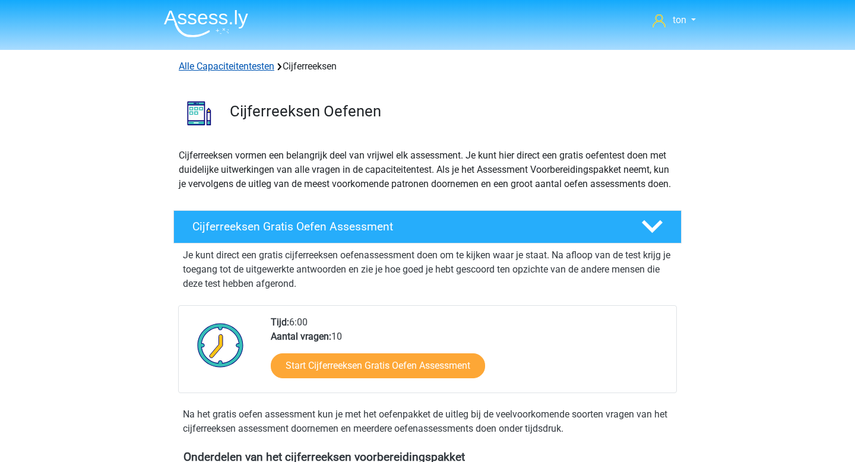
click at [259, 68] on link "Alle Capaciteitentesten" at bounding box center [227, 66] width 96 height 11
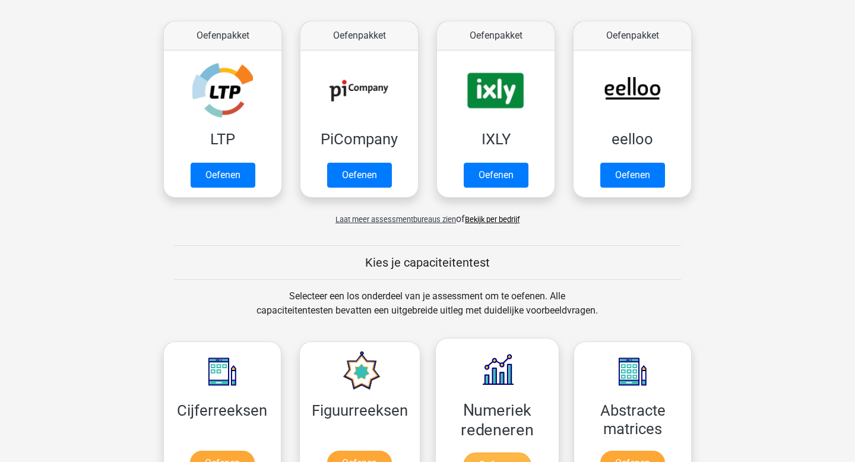
scroll to position [220, 0]
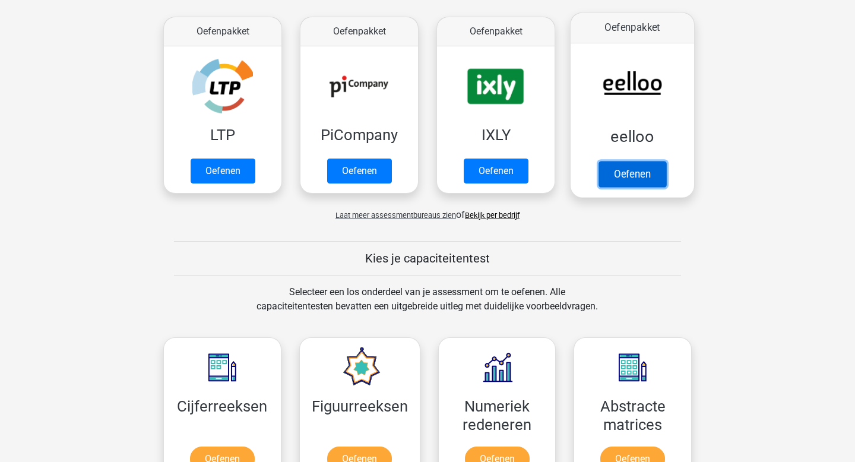
click at [652, 178] on link "Oefenen" at bounding box center [632, 174] width 68 height 26
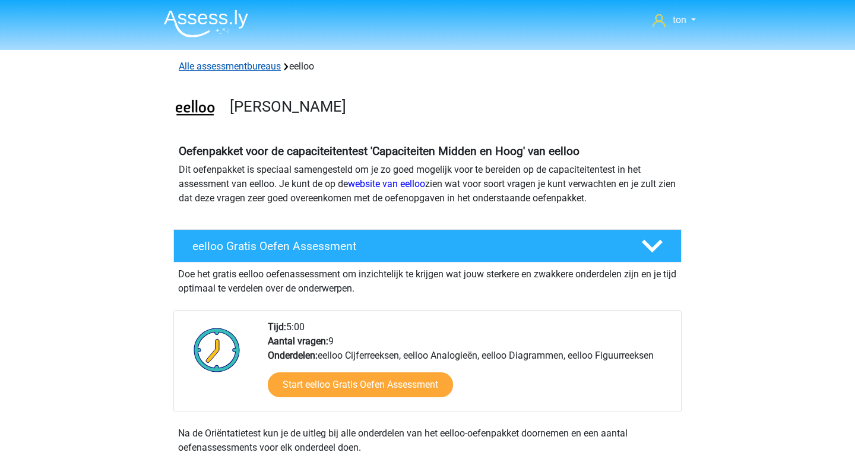
click at [227, 65] on link "Alle assessmentbureaus" at bounding box center [230, 66] width 102 height 11
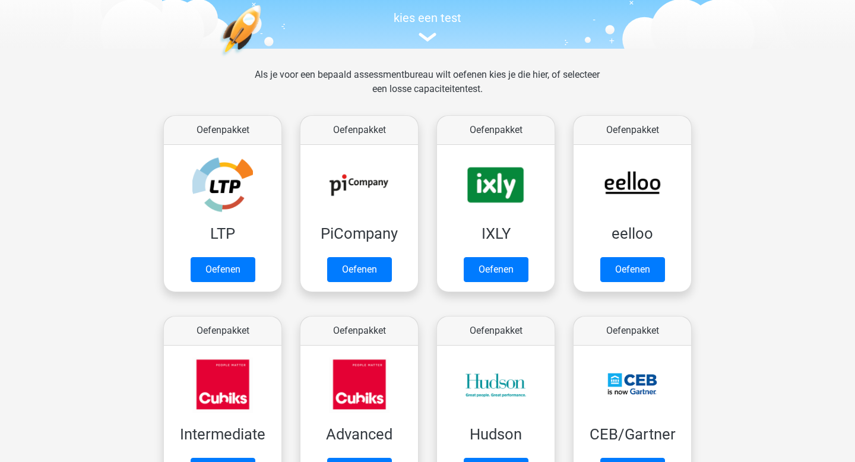
scroll to position [126, 0]
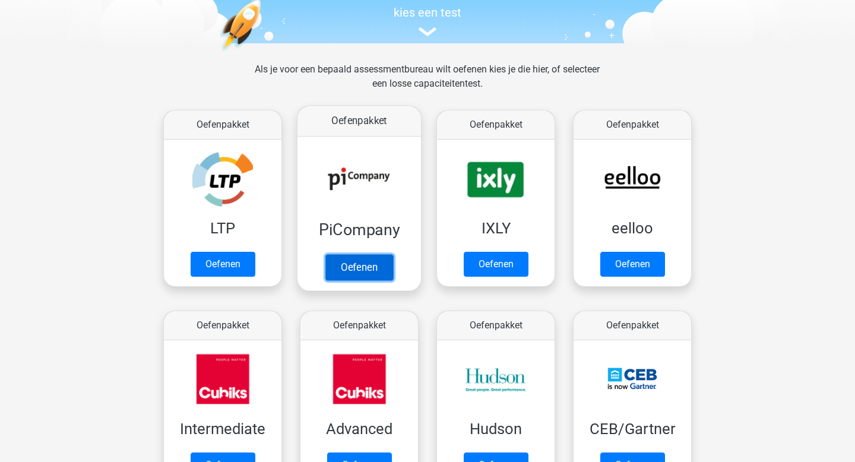
click at [350, 264] on link "Oefenen" at bounding box center [359, 267] width 68 height 26
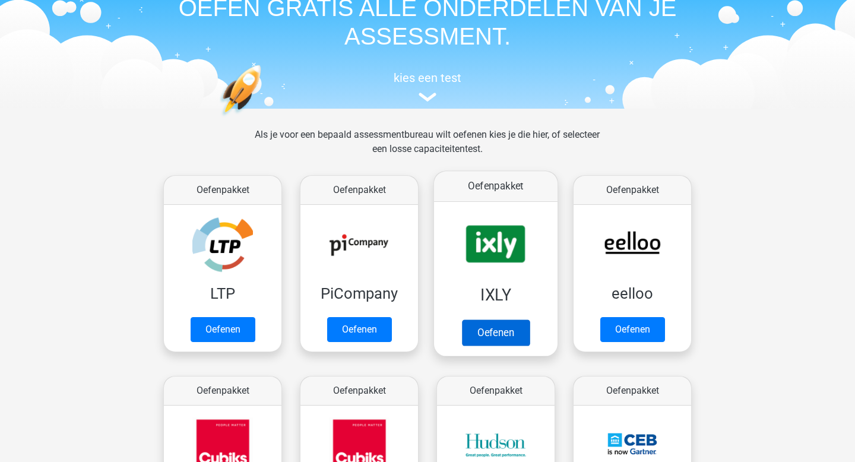
scroll to position [0, 0]
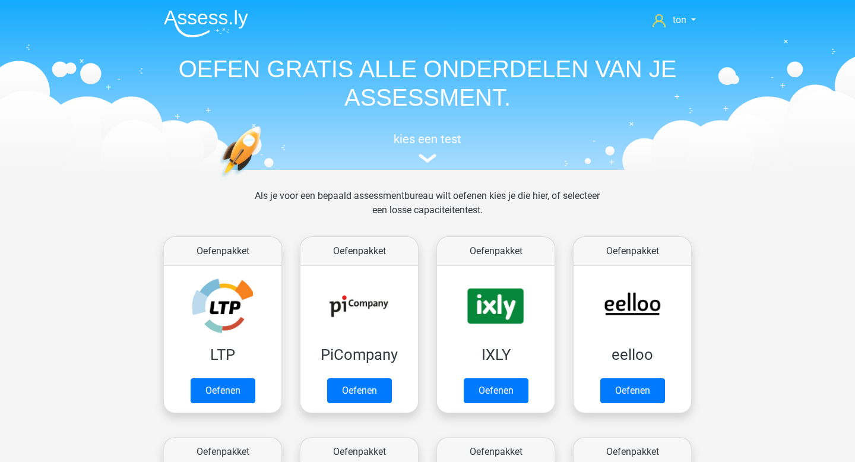
click at [208, 14] on img at bounding box center [206, 23] width 84 height 28
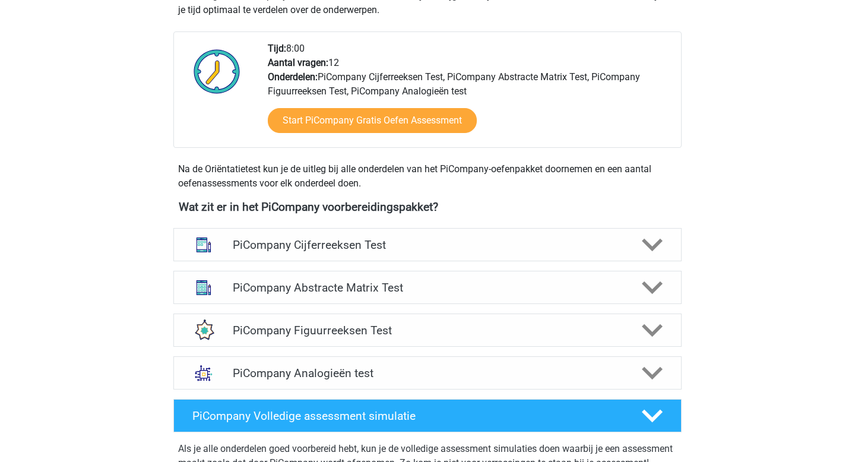
scroll to position [283, 0]
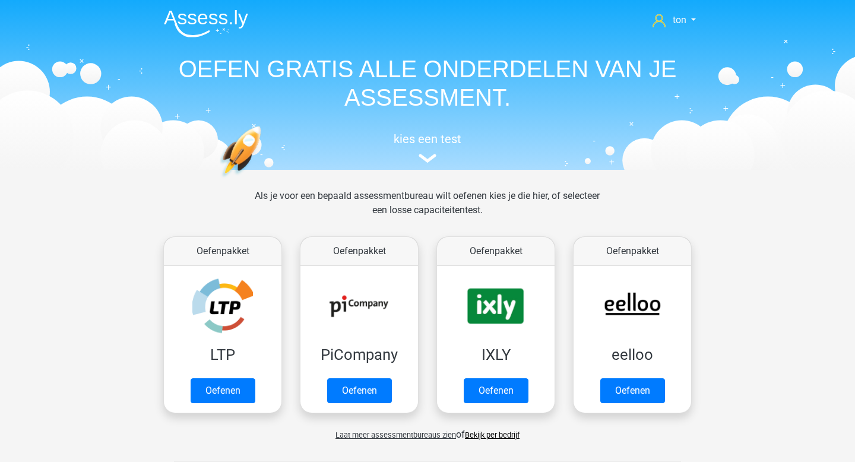
click at [179, 26] on img at bounding box center [206, 23] width 84 height 28
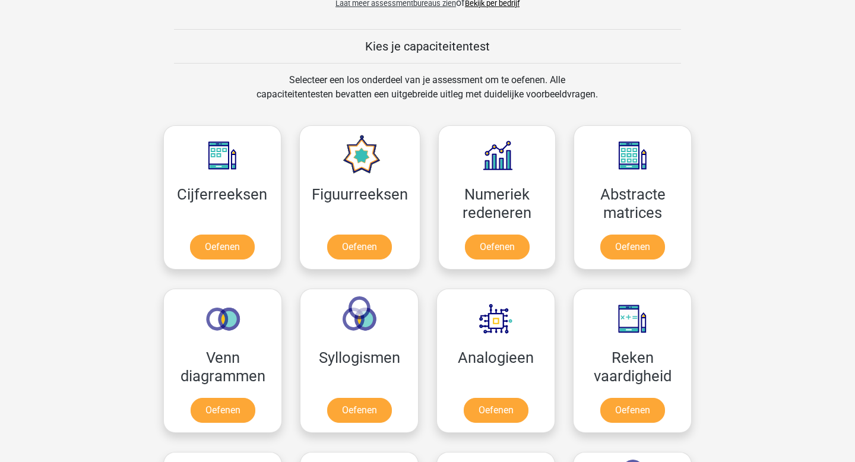
scroll to position [435, 0]
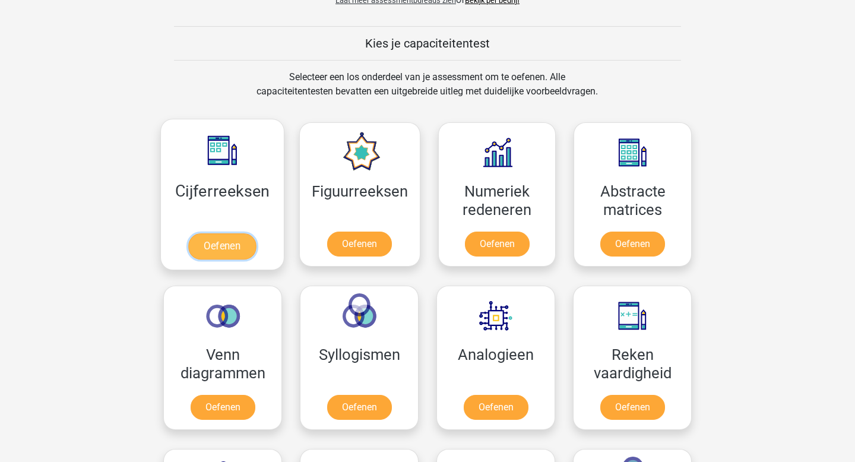
click at [241, 252] on link "Oefenen" at bounding box center [222, 246] width 68 height 26
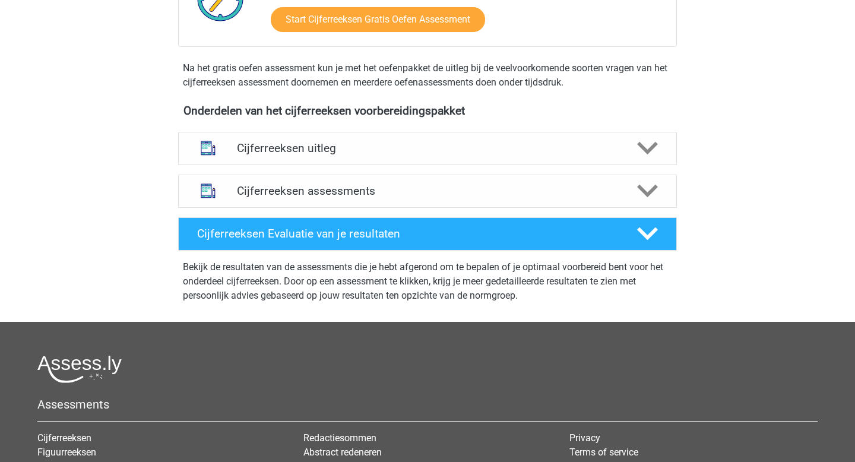
scroll to position [347, 0]
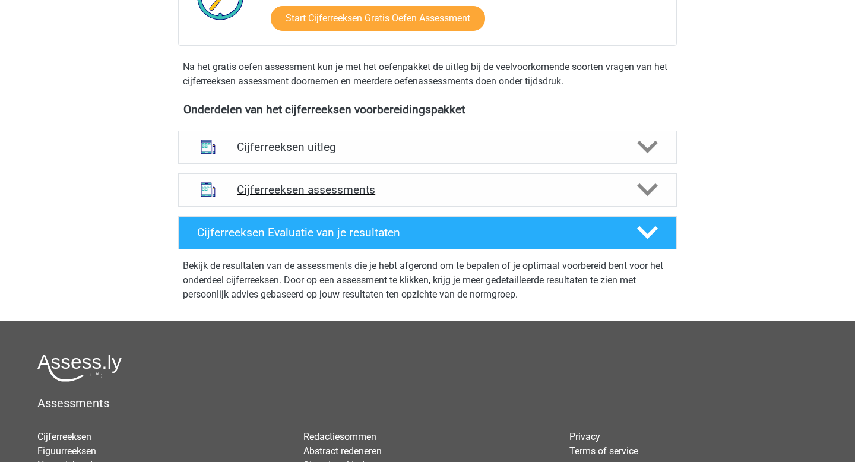
click at [501, 197] on h4 "Cijferreeksen assessments" at bounding box center [427, 190] width 381 height 14
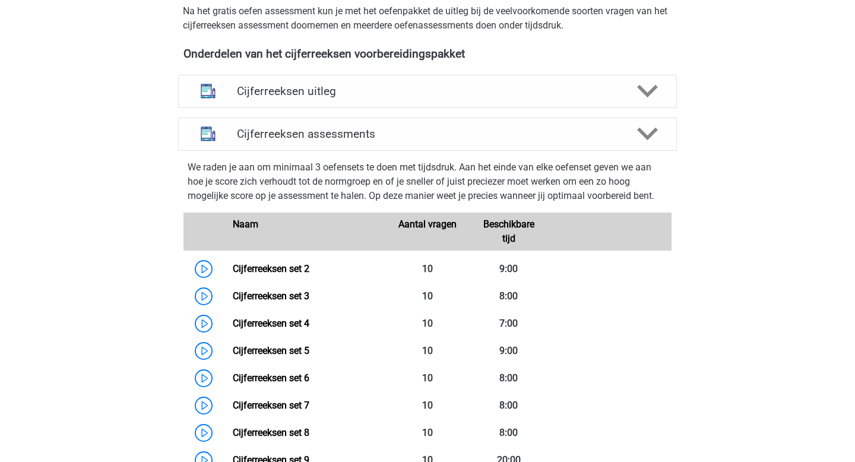
scroll to position [404, 0]
click at [308, 274] on link "Cijferreeksen set 2" at bounding box center [271, 267] width 77 height 11
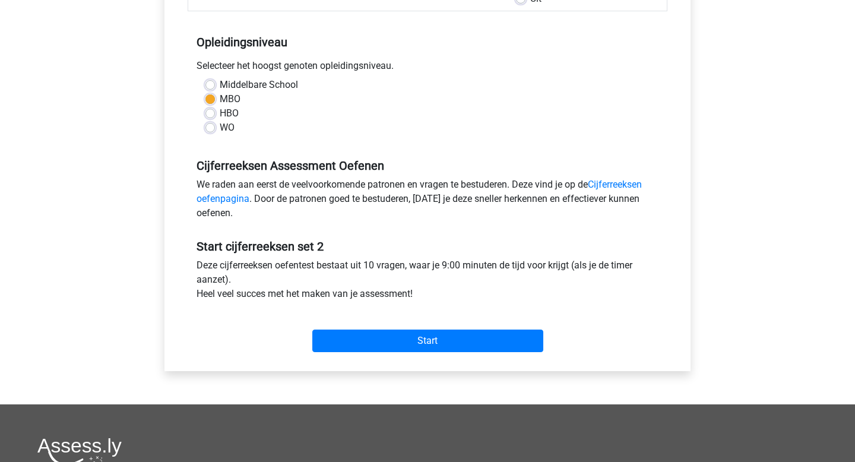
scroll to position [225, 0]
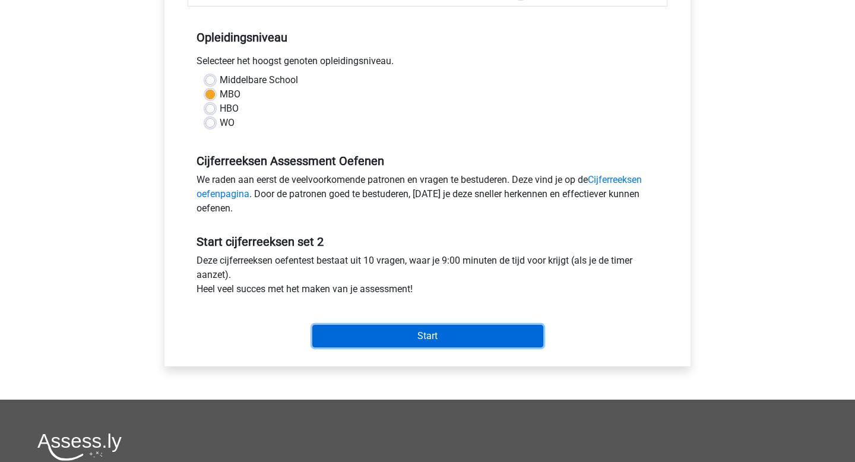
click at [379, 332] on input "Start" at bounding box center [427, 336] width 231 height 23
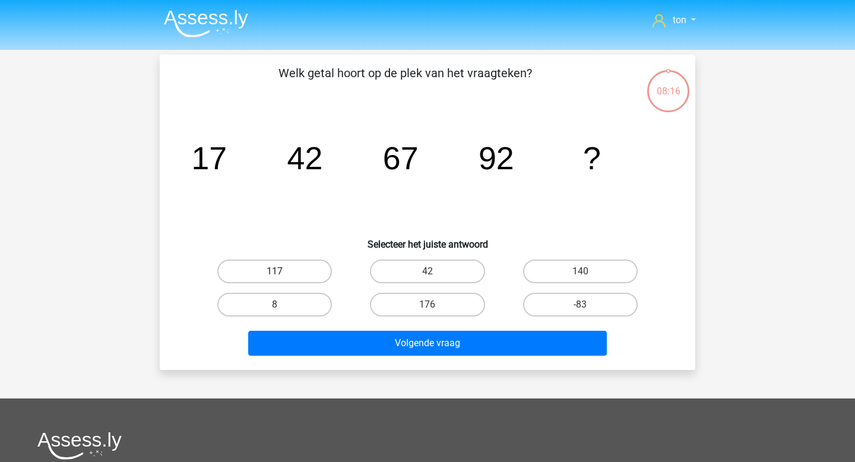
click at [251, 262] on label "117" at bounding box center [274, 271] width 115 height 24
click at [275, 271] on input "117" at bounding box center [279, 275] width 8 height 8
radio input "true"
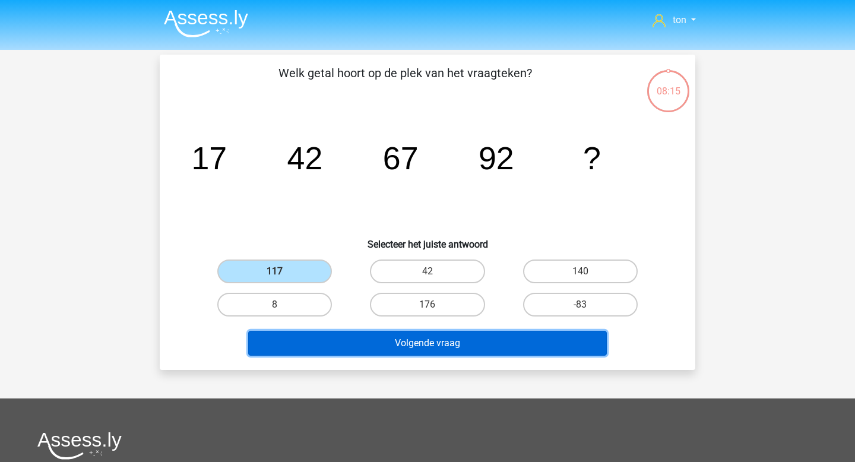
click at [347, 344] on button "Volgende vraag" at bounding box center [427, 343] width 359 height 25
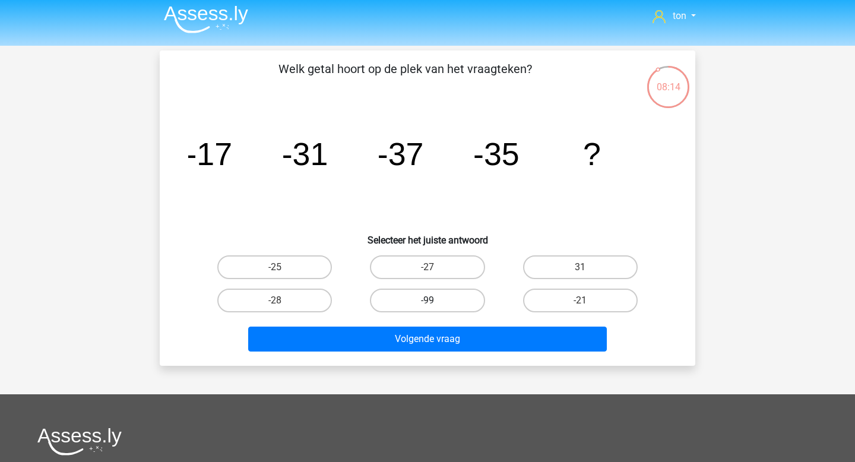
scroll to position [2, 0]
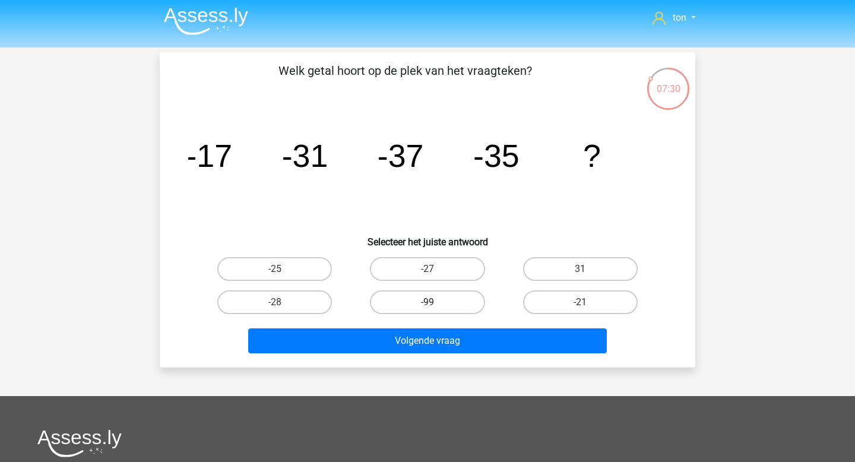
click at [375, 244] on h6 "Selecteer het juiste antwoord" at bounding box center [428, 237] width 498 height 21
click at [271, 271] on label "-25" at bounding box center [274, 269] width 115 height 24
click at [275, 271] on input "-25" at bounding box center [279, 273] width 8 height 8
radio input "true"
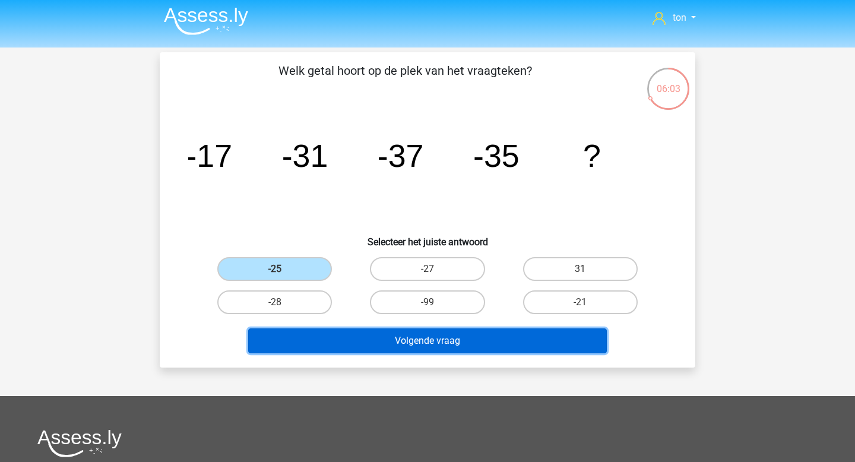
click at [356, 343] on button "Volgende vraag" at bounding box center [427, 340] width 359 height 25
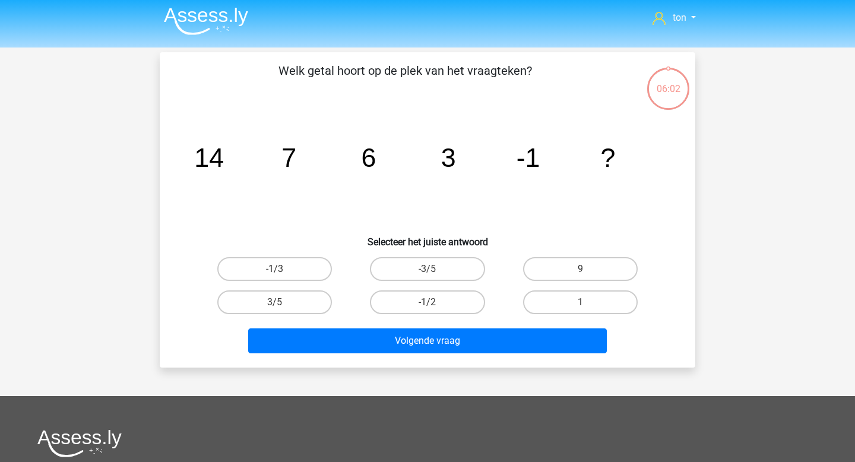
scroll to position [55, 0]
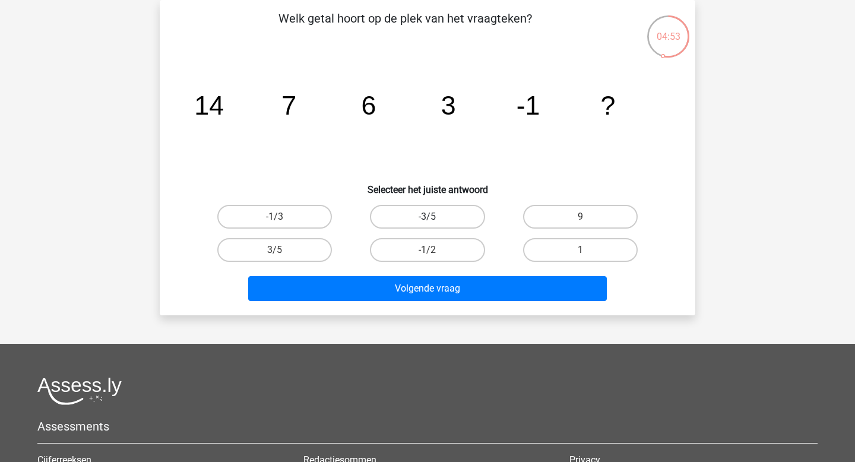
click at [420, 220] on label "-3/5" at bounding box center [427, 217] width 115 height 24
click at [427, 220] on input "-3/5" at bounding box center [431, 221] width 8 height 8
radio input "true"
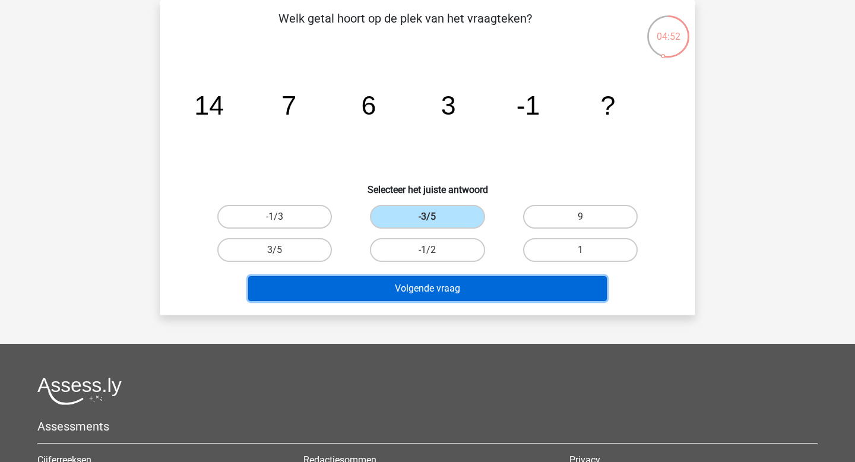
click at [418, 290] on button "Volgende vraag" at bounding box center [427, 288] width 359 height 25
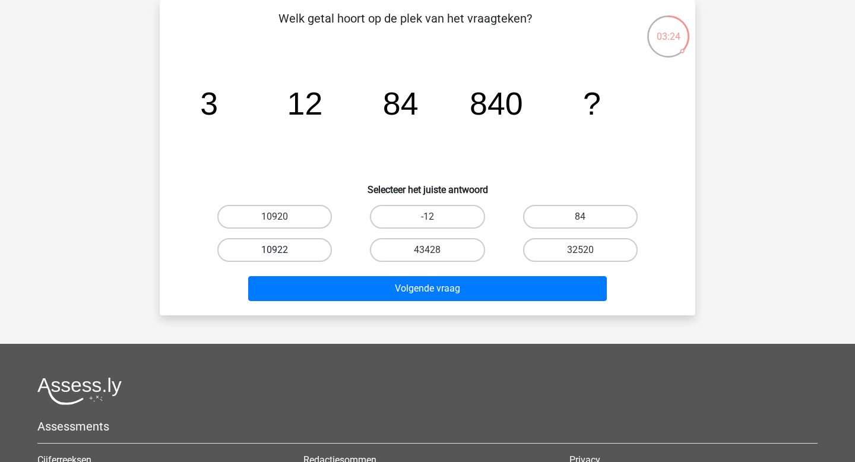
click at [303, 243] on label "10922" at bounding box center [274, 250] width 115 height 24
click at [283, 250] on input "10922" at bounding box center [279, 254] width 8 height 8
radio input "true"
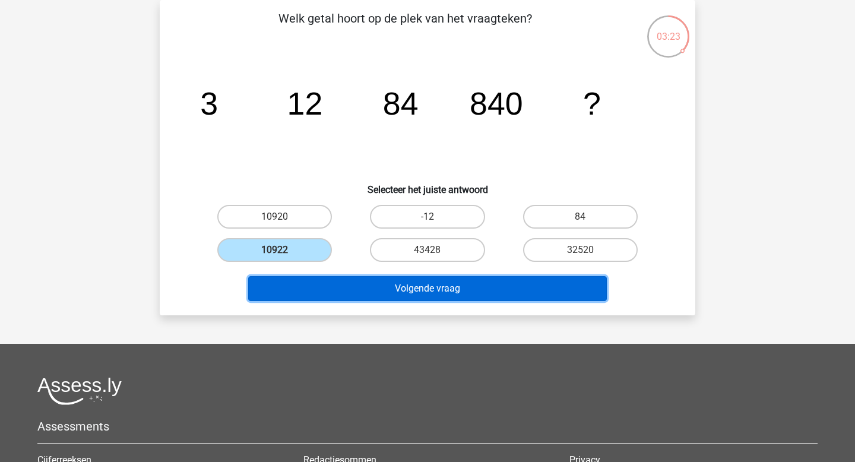
click at [345, 293] on button "Volgende vraag" at bounding box center [427, 288] width 359 height 25
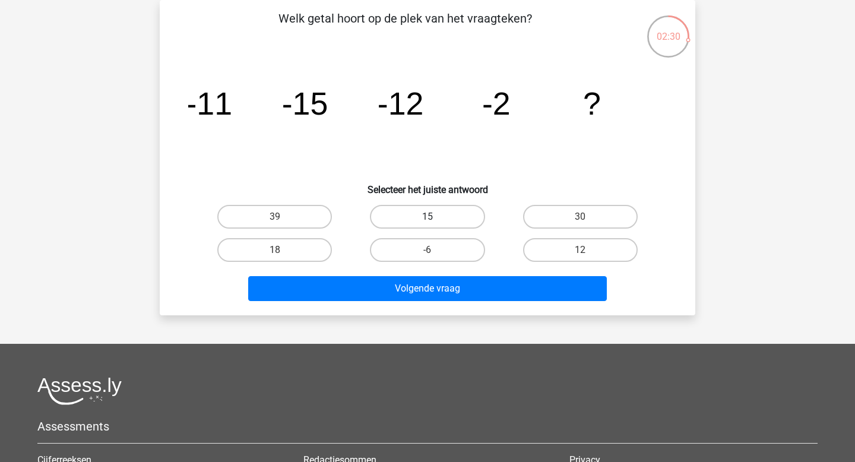
click at [419, 222] on label "15" at bounding box center [427, 217] width 115 height 24
click at [427, 222] on input "15" at bounding box center [431, 221] width 8 height 8
radio input "true"
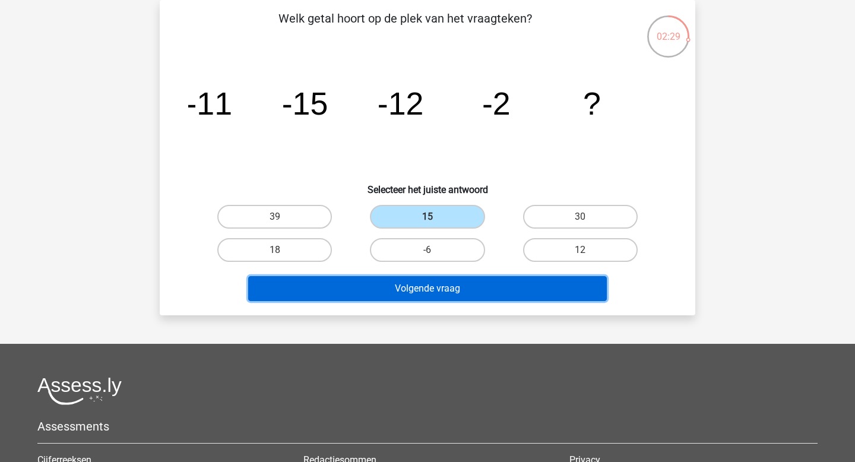
click at [419, 292] on button "Volgende vraag" at bounding box center [427, 288] width 359 height 25
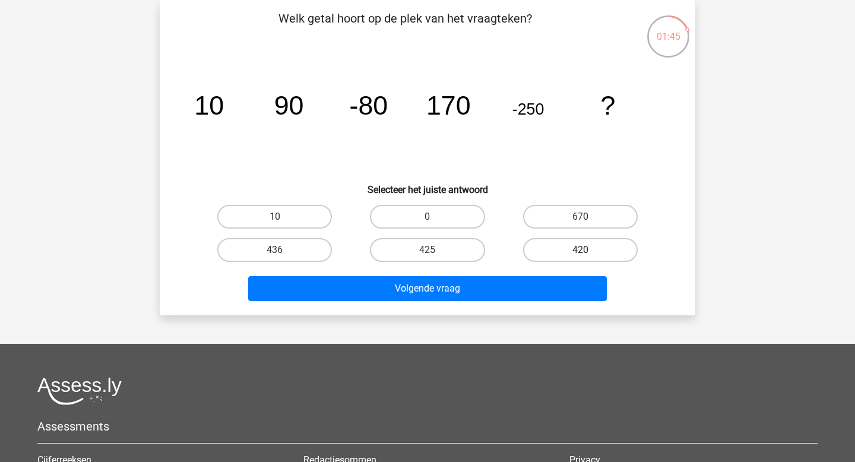
click at [538, 249] on label "420" at bounding box center [580, 250] width 115 height 24
click at [580, 250] on input "420" at bounding box center [584, 254] width 8 height 8
radio input "true"
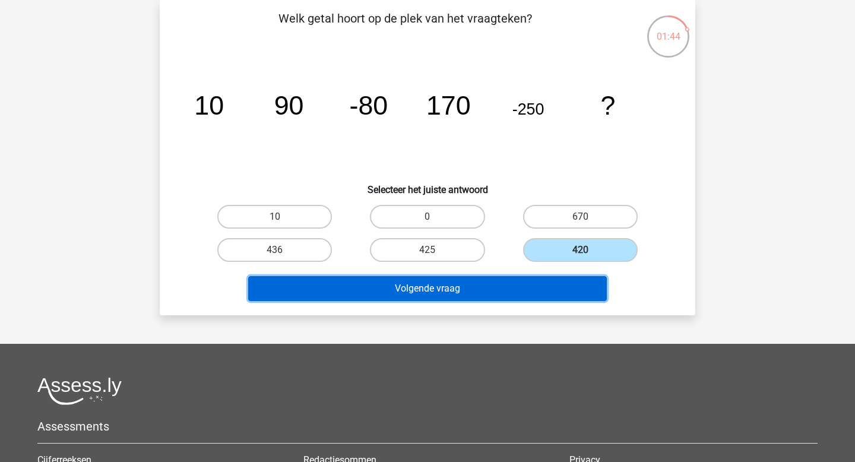
click at [490, 291] on button "Volgende vraag" at bounding box center [427, 288] width 359 height 25
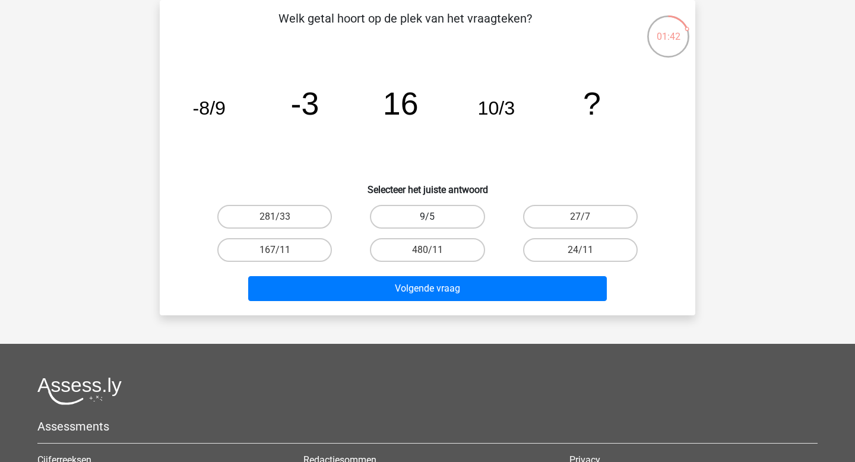
click at [426, 219] on label "9/5" at bounding box center [427, 217] width 115 height 24
click at [427, 219] on input "9/5" at bounding box center [431, 221] width 8 height 8
radio input "true"
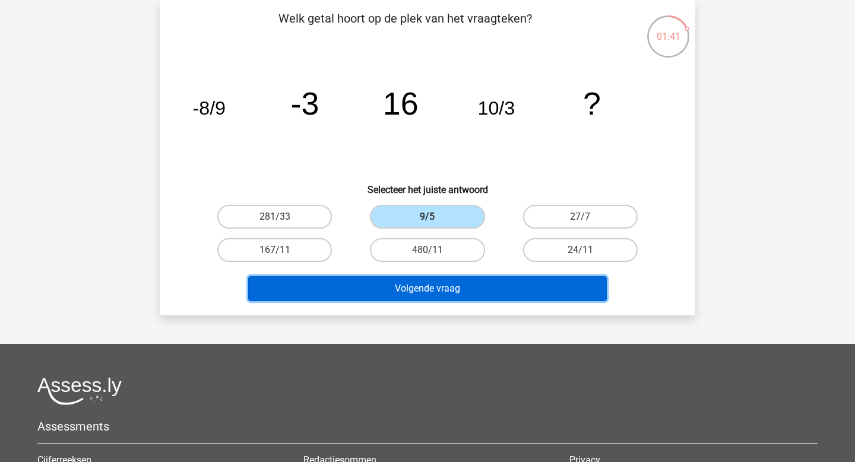
click at [424, 285] on button "Volgende vraag" at bounding box center [427, 288] width 359 height 25
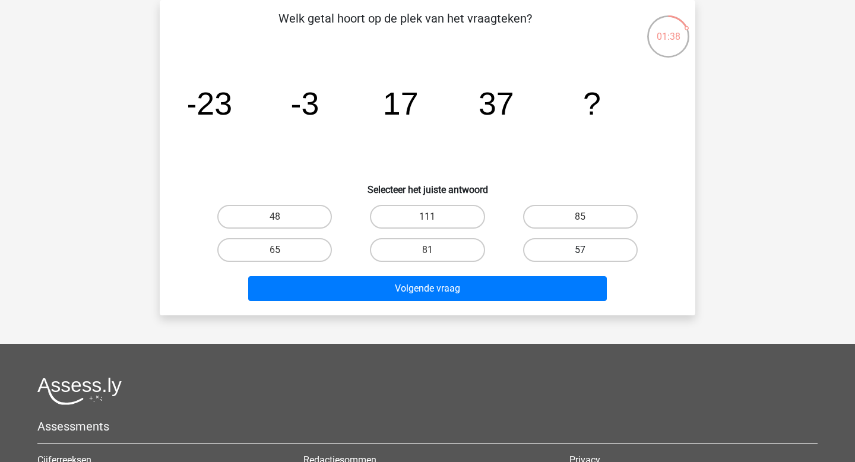
click at [549, 249] on label "57" at bounding box center [580, 250] width 115 height 24
click at [580, 250] on input "57" at bounding box center [584, 254] width 8 height 8
radio input "true"
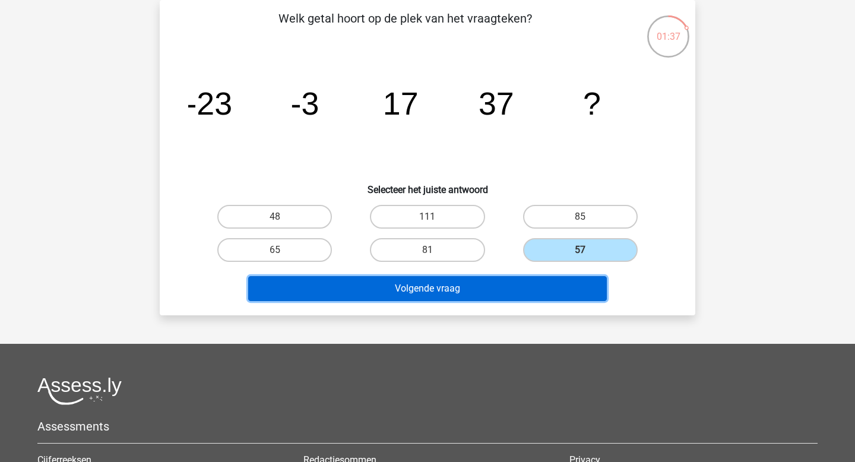
click at [465, 285] on button "Volgende vraag" at bounding box center [427, 288] width 359 height 25
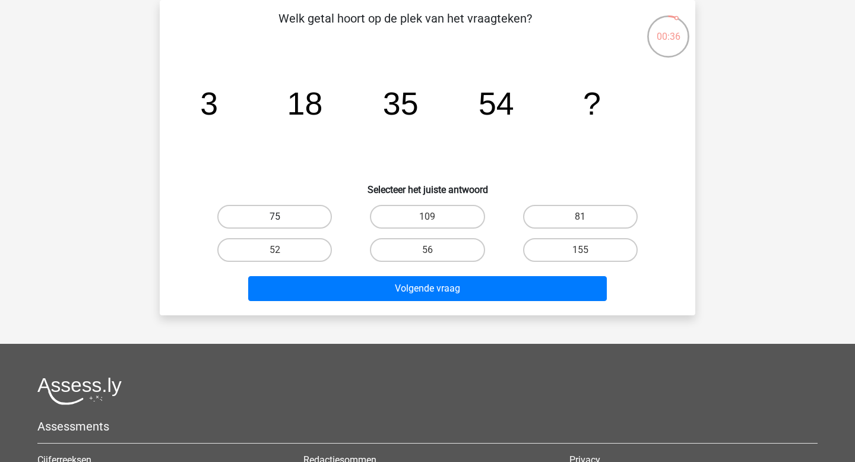
click at [296, 207] on label "75" at bounding box center [274, 217] width 115 height 24
click at [283, 217] on input "75" at bounding box center [279, 221] width 8 height 8
radio input "true"
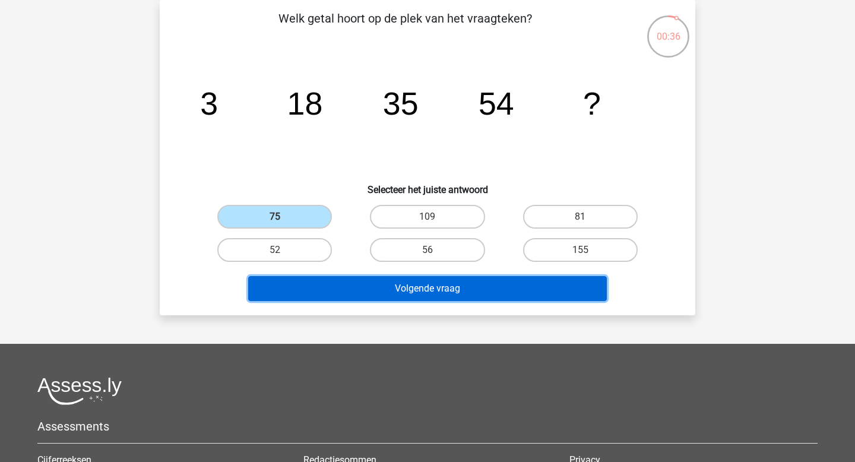
click at [351, 296] on button "Volgende vraag" at bounding box center [427, 288] width 359 height 25
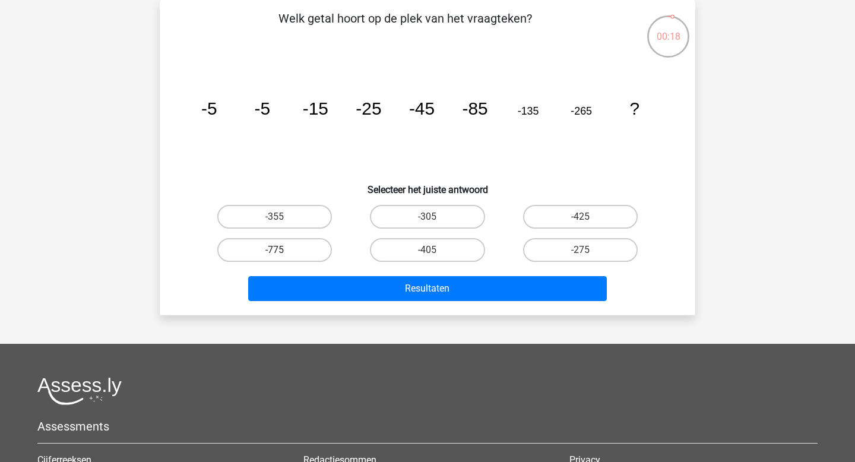
click at [299, 249] on label "-775" at bounding box center [274, 250] width 115 height 24
click at [283, 250] on input "-775" at bounding box center [279, 254] width 8 height 8
radio input "true"
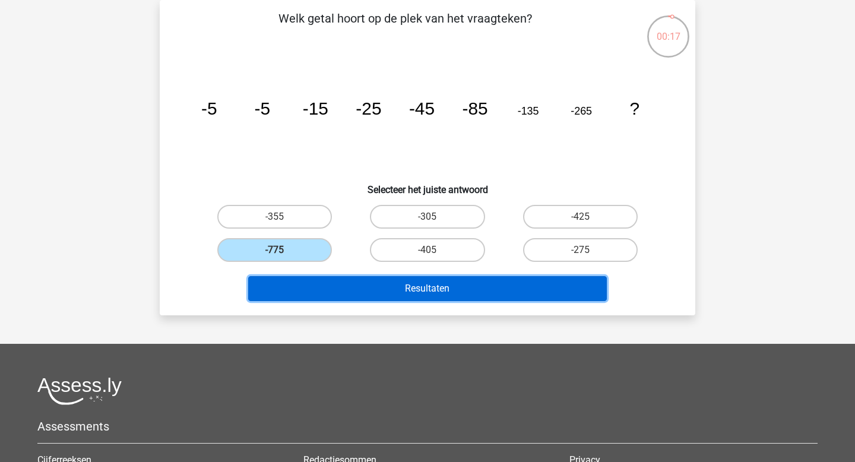
click at [364, 289] on button "Resultaten" at bounding box center [427, 288] width 359 height 25
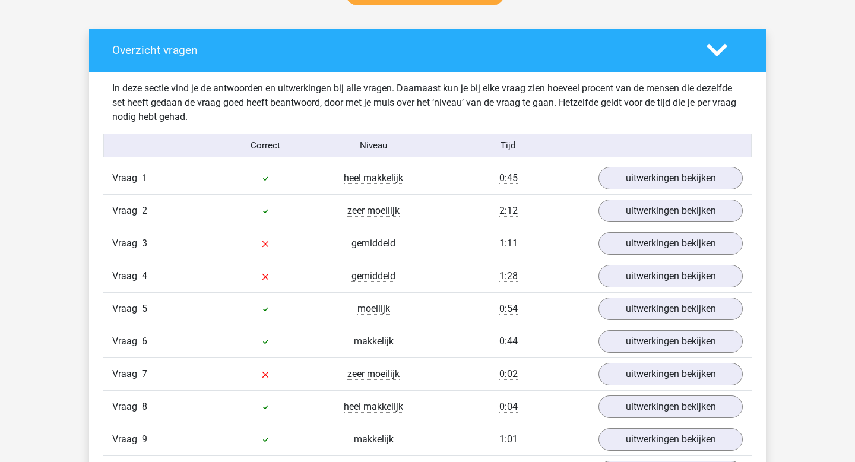
scroll to position [690, 0]
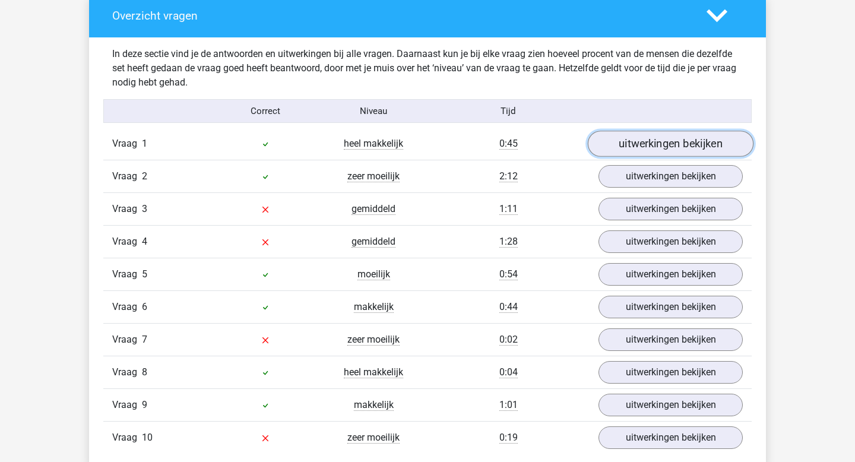
click at [647, 143] on link "uitwerkingen bekijken" at bounding box center [671, 144] width 166 height 26
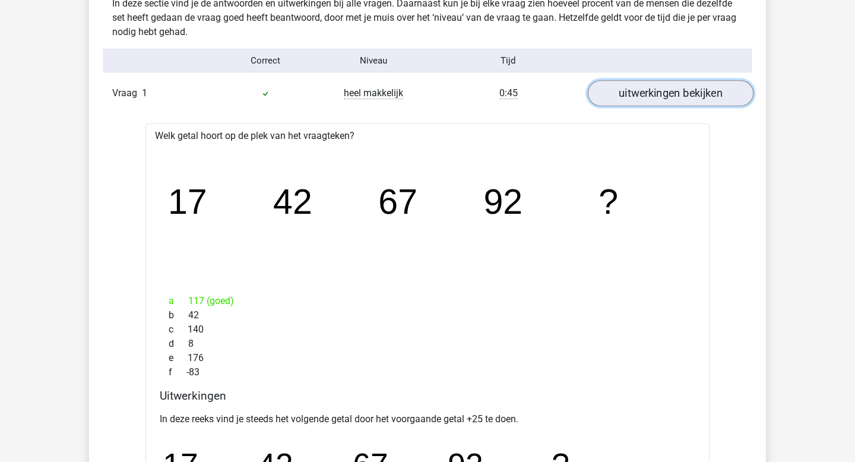
scroll to position [740, 0]
click at [660, 97] on link "uitwerkingen bekijken" at bounding box center [671, 94] width 166 height 26
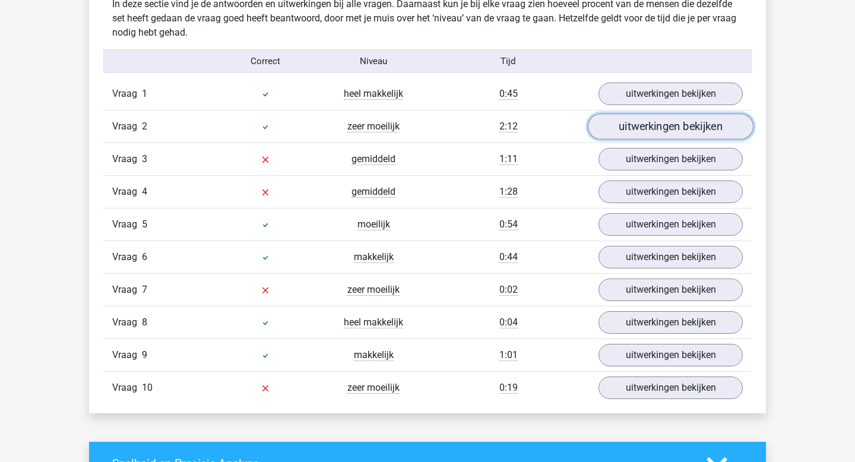
click at [635, 125] on link "uitwerkingen bekijken" at bounding box center [671, 127] width 166 height 26
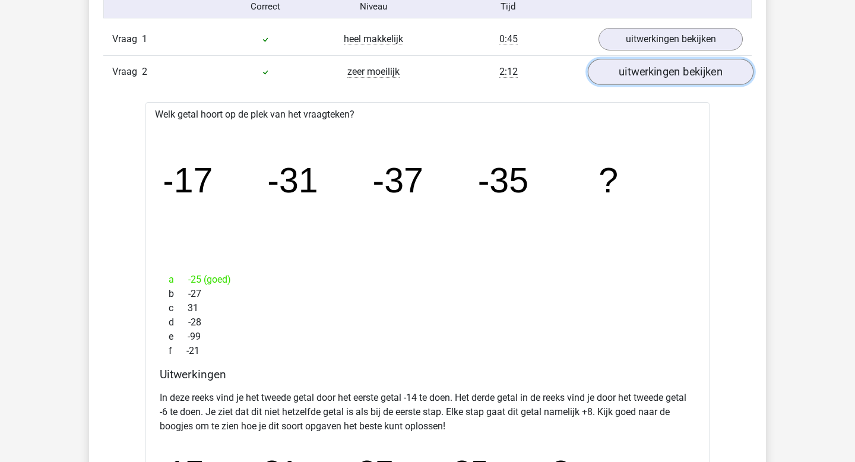
scroll to position [788, 0]
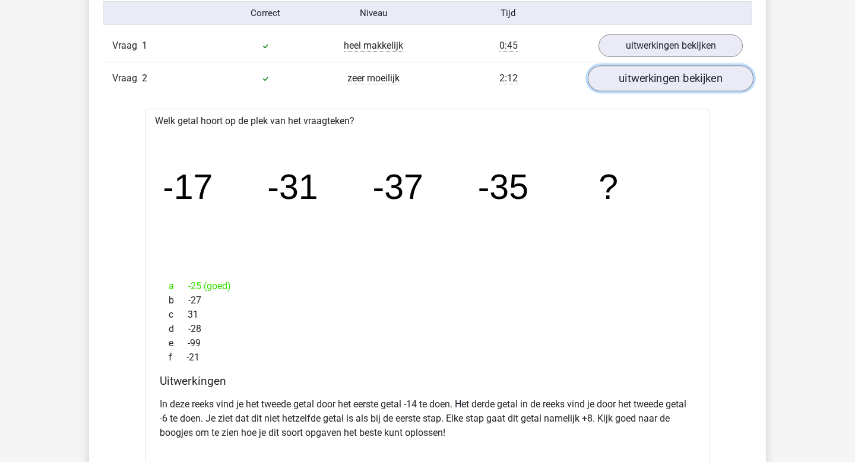
click at [685, 82] on link "uitwerkingen bekijken" at bounding box center [671, 79] width 166 height 26
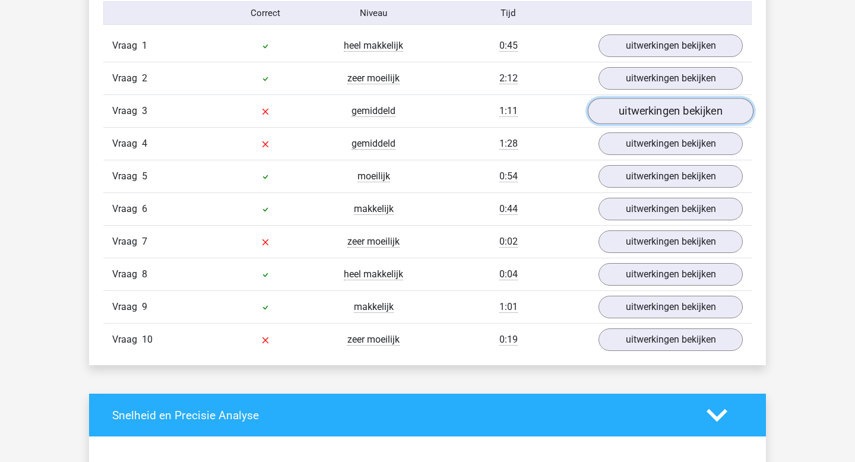
click at [685, 110] on link "uitwerkingen bekijken" at bounding box center [671, 112] width 166 height 26
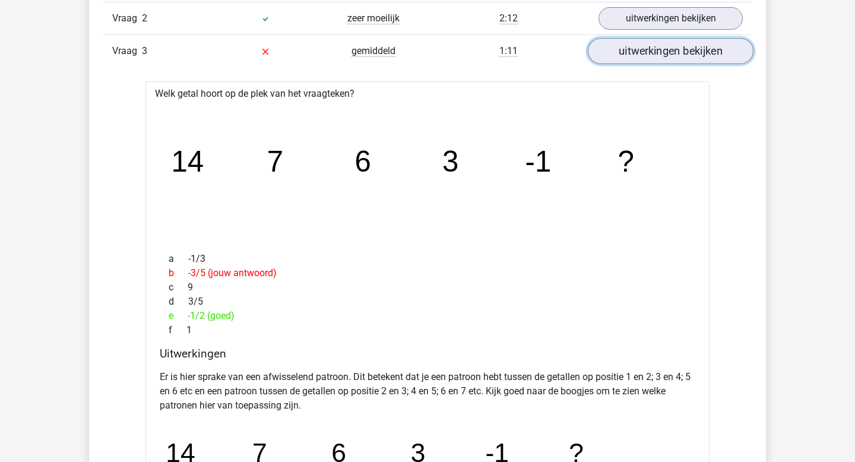
scroll to position [841, 0]
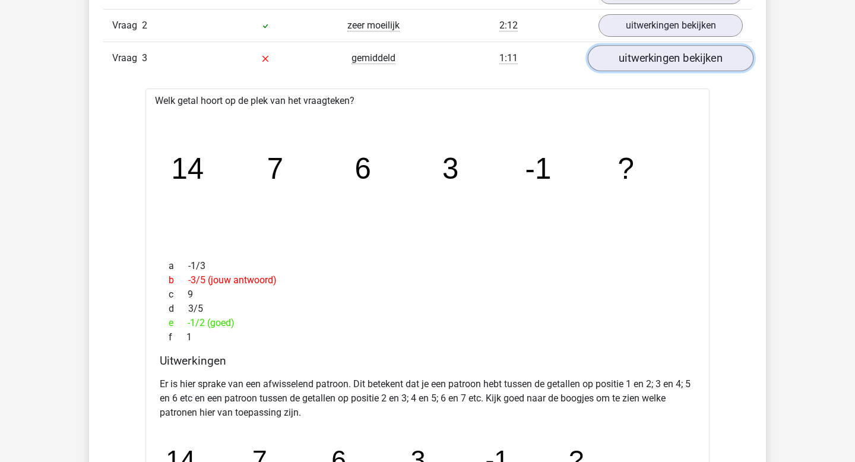
click at [682, 65] on link "uitwerkingen bekijken" at bounding box center [671, 59] width 166 height 26
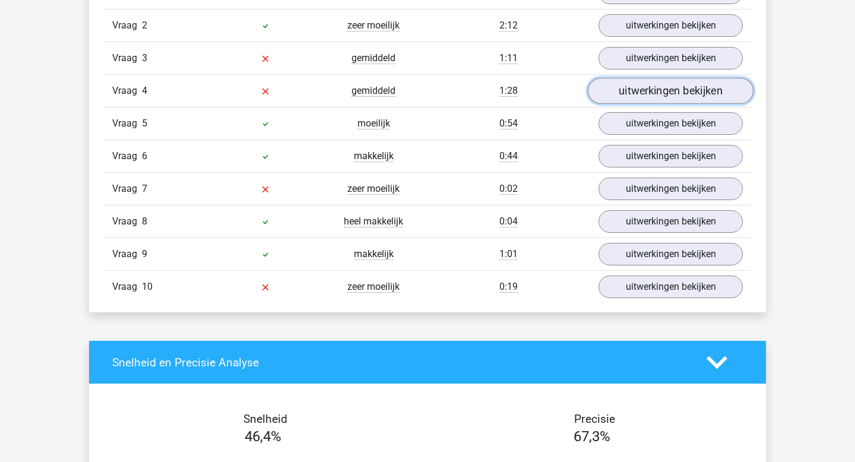
click at [677, 93] on link "uitwerkingen bekijken" at bounding box center [671, 91] width 166 height 26
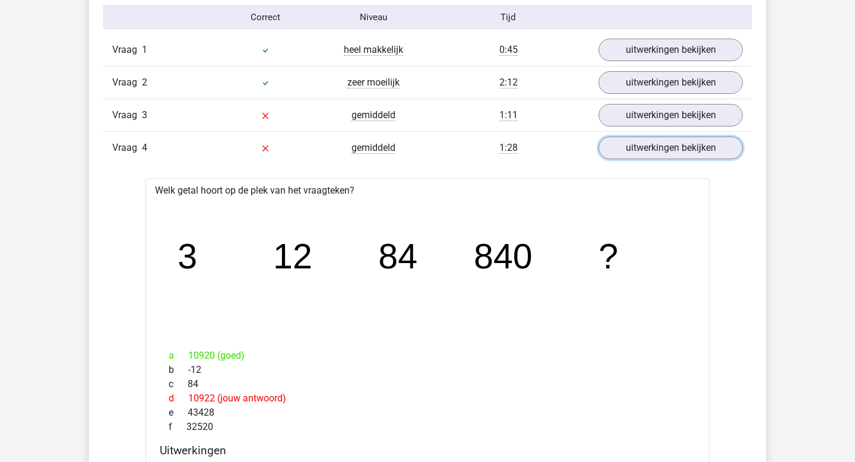
scroll to position [782, 0]
click at [661, 152] on link "uitwerkingen bekijken" at bounding box center [671, 150] width 166 height 26
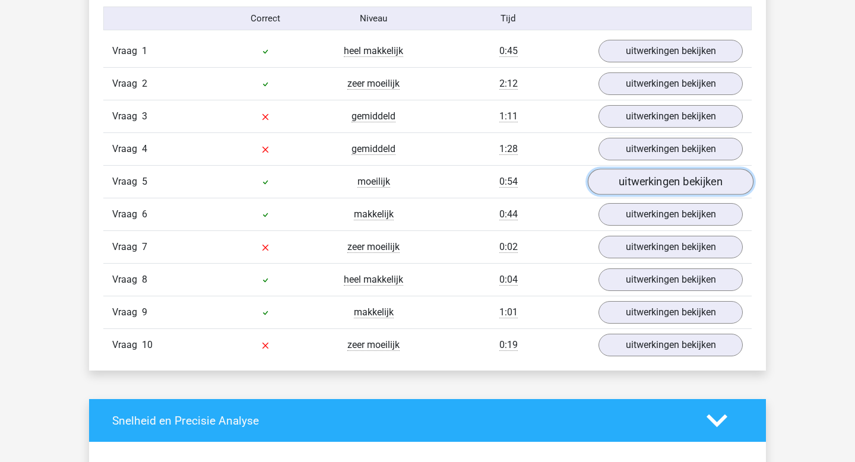
click at [664, 180] on link "uitwerkingen bekijken" at bounding box center [671, 182] width 166 height 26
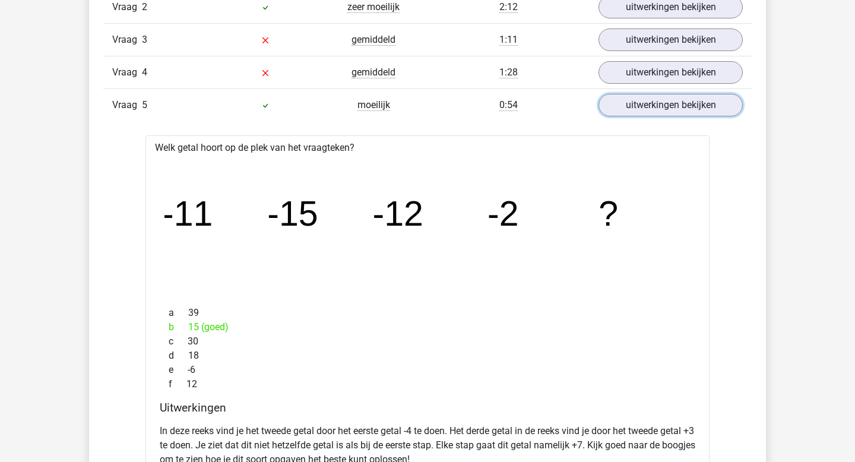
scroll to position [857, 0]
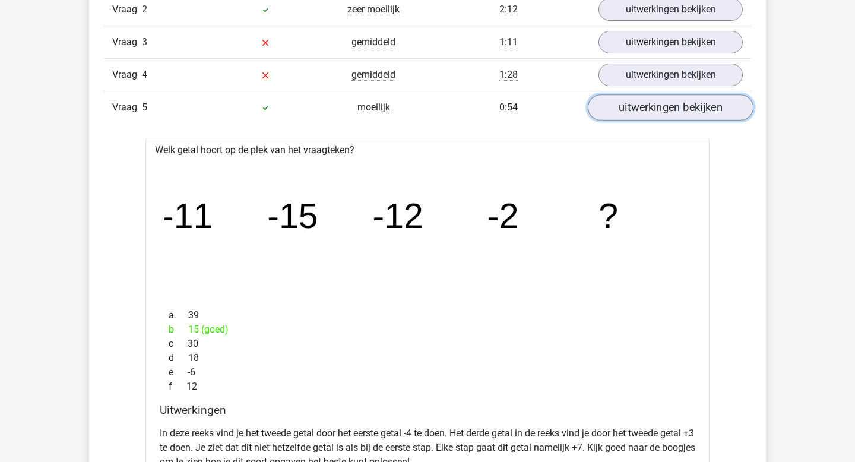
click at [672, 110] on link "uitwerkingen bekijken" at bounding box center [671, 108] width 166 height 26
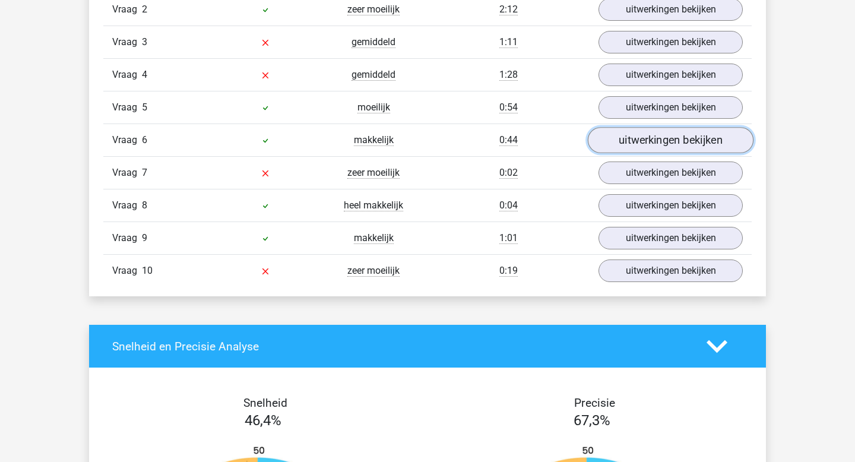
click at [668, 137] on link "uitwerkingen bekijken" at bounding box center [671, 141] width 166 height 26
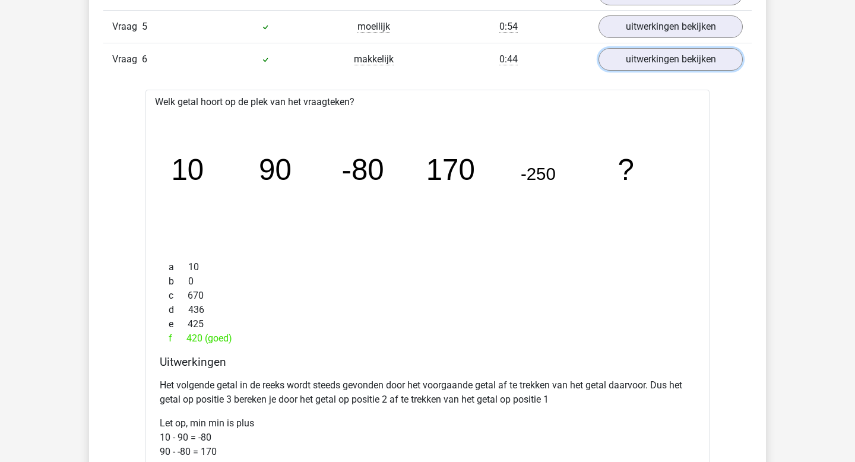
scroll to position [934, 0]
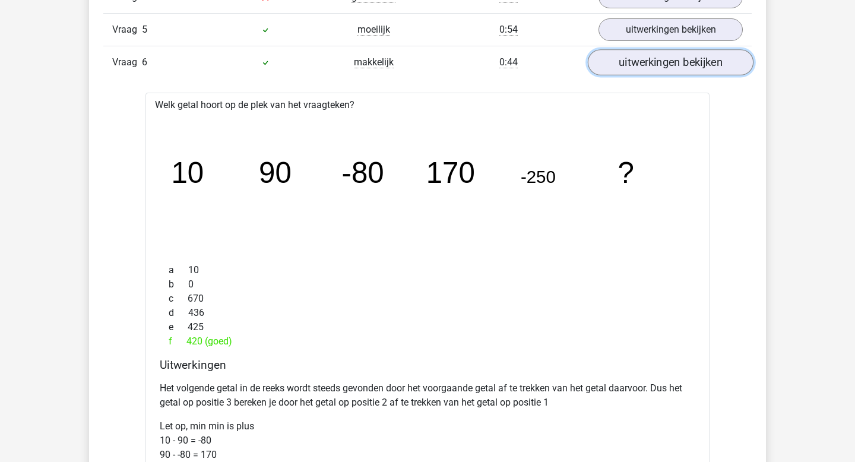
click at [674, 65] on link "uitwerkingen bekijken" at bounding box center [671, 63] width 166 height 26
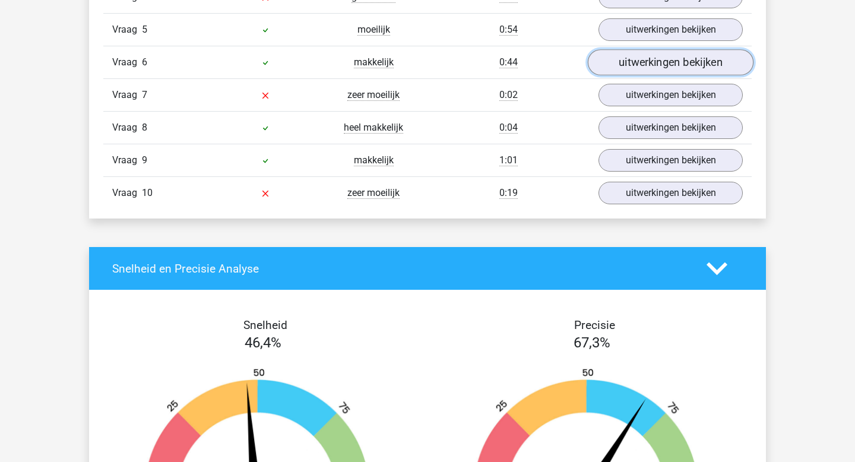
click at [669, 65] on link "uitwerkingen bekijken" at bounding box center [671, 63] width 166 height 26
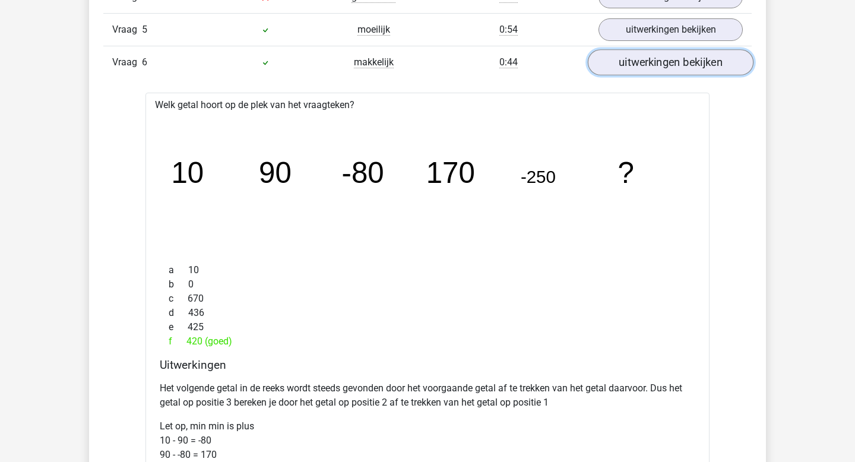
click at [669, 65] on link "uitwerkingen bekijken" at bounding box center [671, 63] width 166 height 26
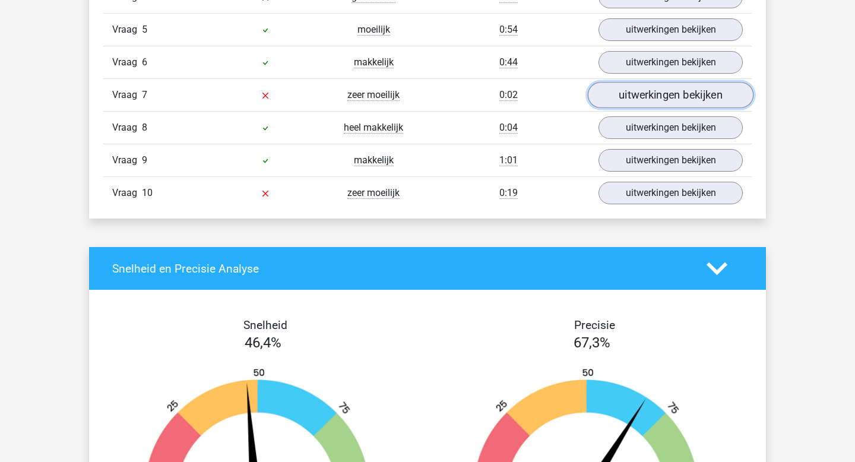
click at [664, 95] on link "uitwerkingen bekijken" at bounding box center [671, 96] width 166 height 26
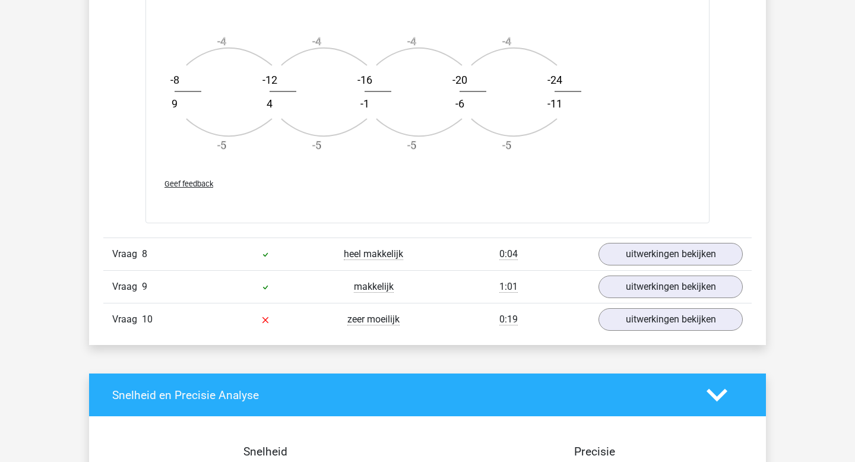
scroll to position [1525, 0]
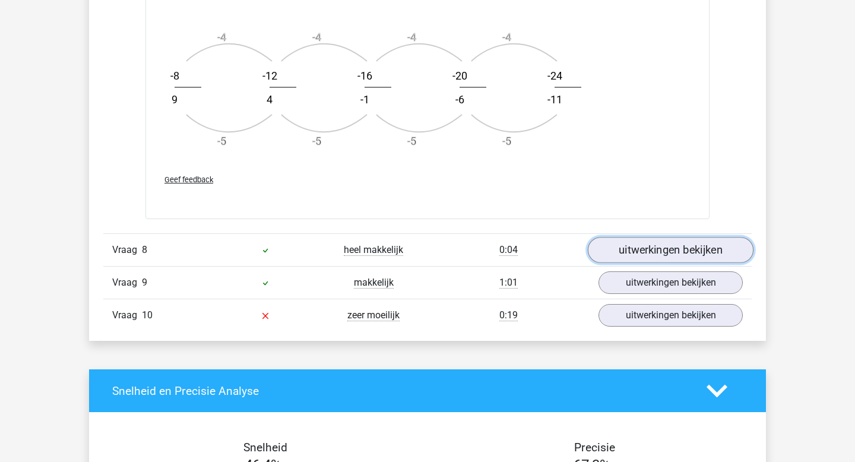
click at [617, 249] on link "uitwerkingen bekijken" at bounding box center [671, 250] width 166 height 26
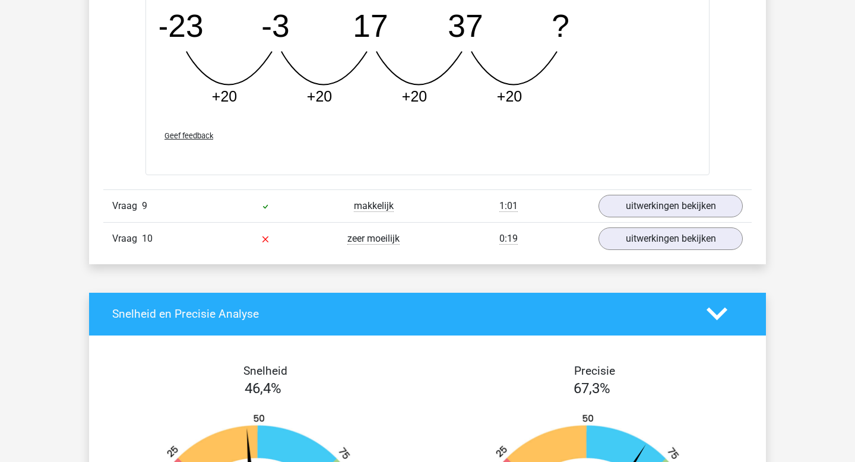
scroll to position [2121, 0]
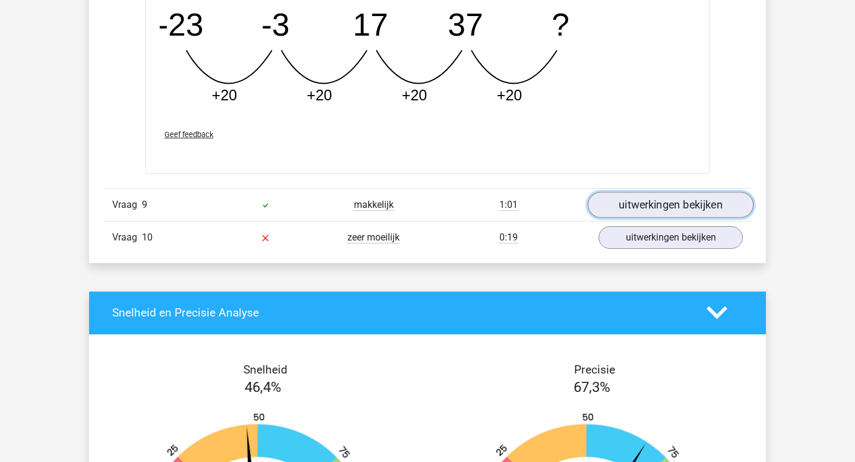
click at [645, 204] on link "uitwerkingen bekijken" at bounding box center [671, 205] width 166 height 26
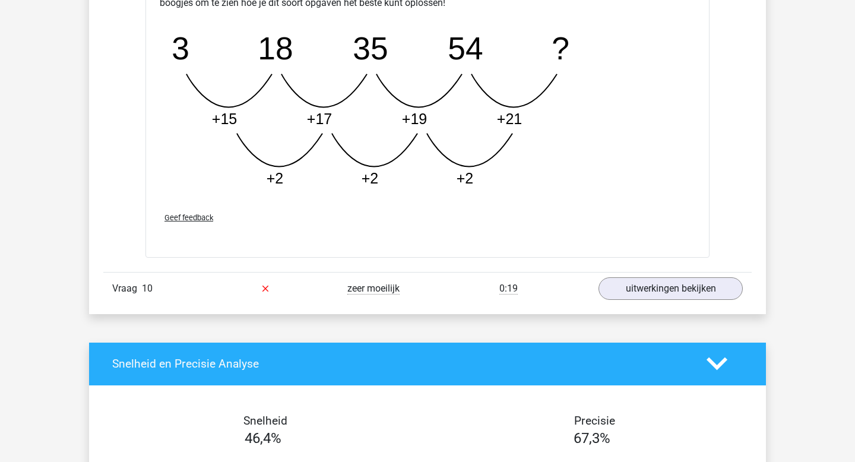
scroll to position [2681, 0]
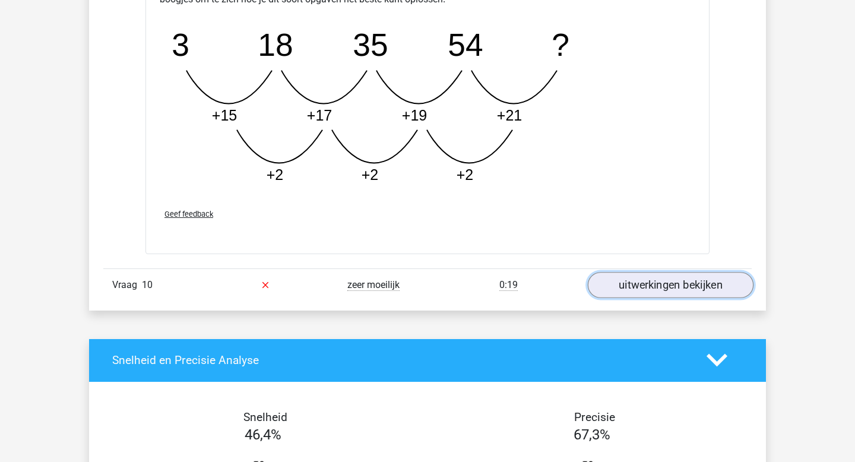
click at [623, 281] on link "uitwerkingen bekijken" at bounding box center [671, 285] width 166 height 26
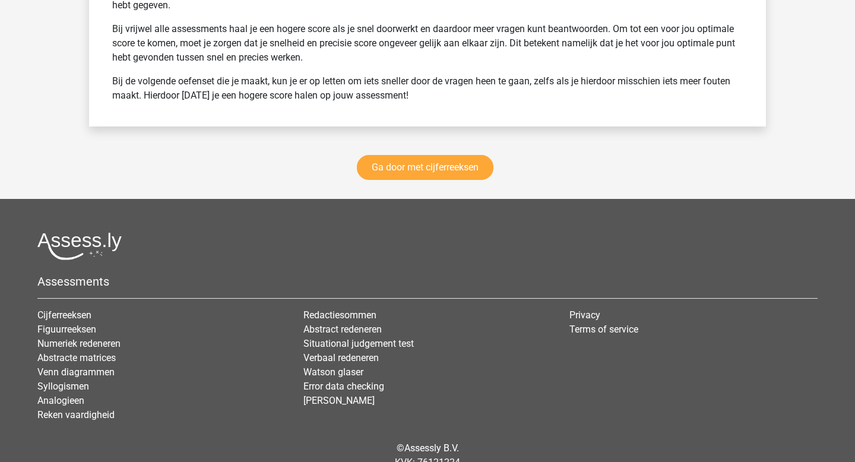
scroll to position [4092, 0]
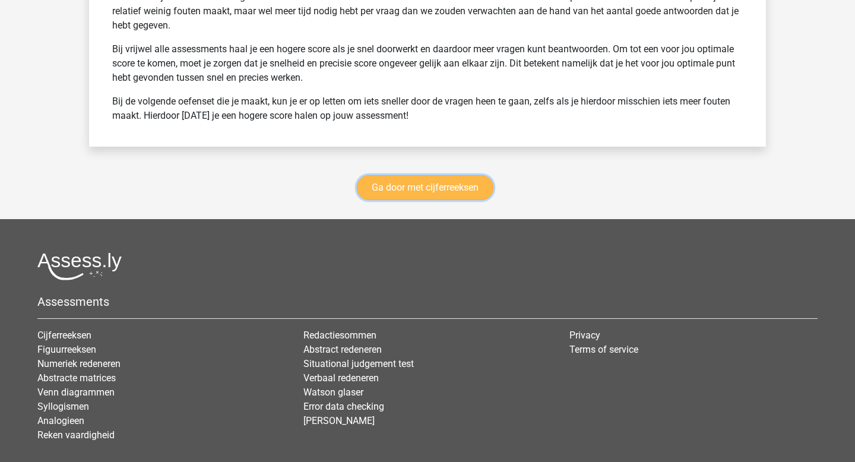
click at [453, 192] on link "Ga door met cijferreeksen" at bounding box center [425, 187] width 137 height 25
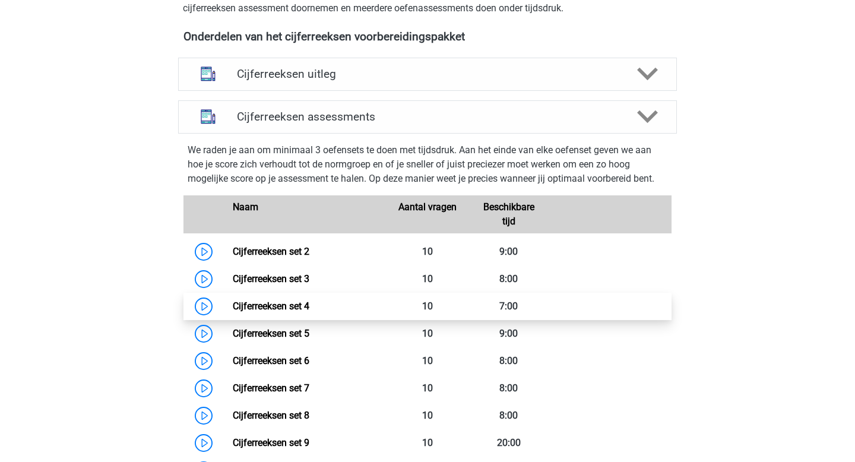
scroll to position [422, 0]
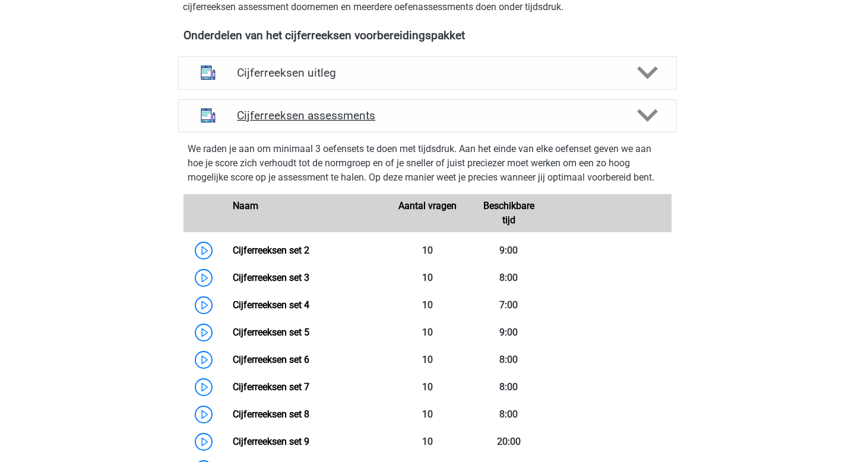
click at [650, 126] on icon at bounding box center [647, 115] width 21 height 21
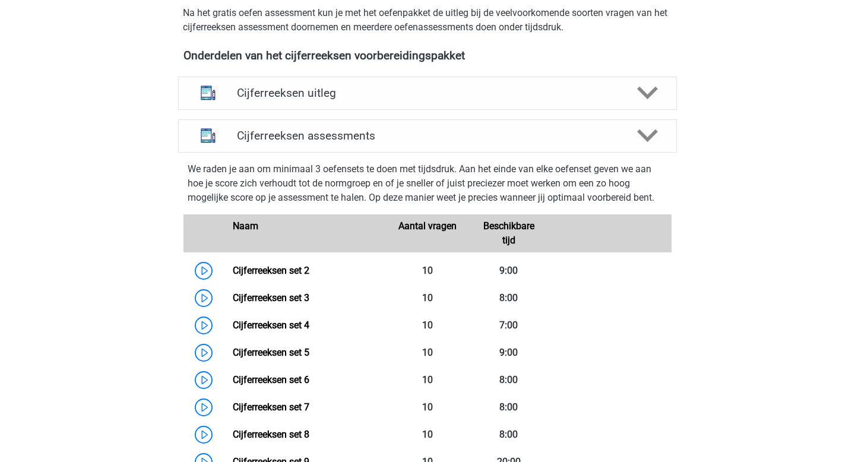
scroll to position [401, 0]
click at [260, 304] on link "Cijferreeksen set 3" at bounding box center [271, 298] width 77 height 11
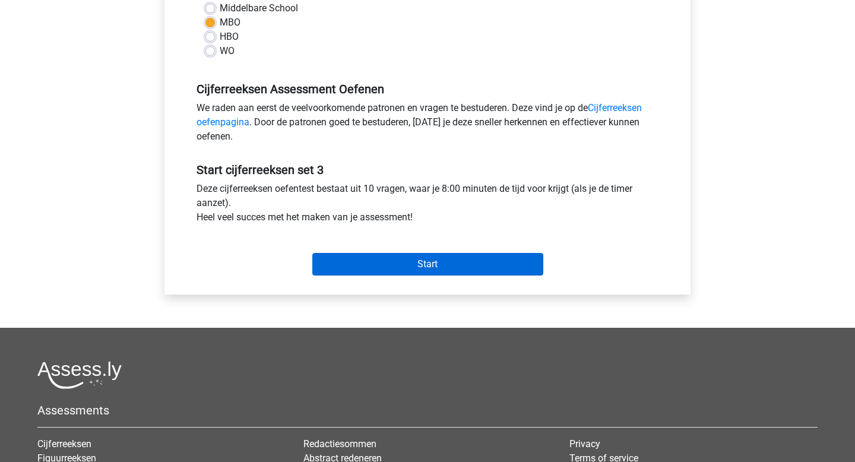
scroll to position [296, 0]
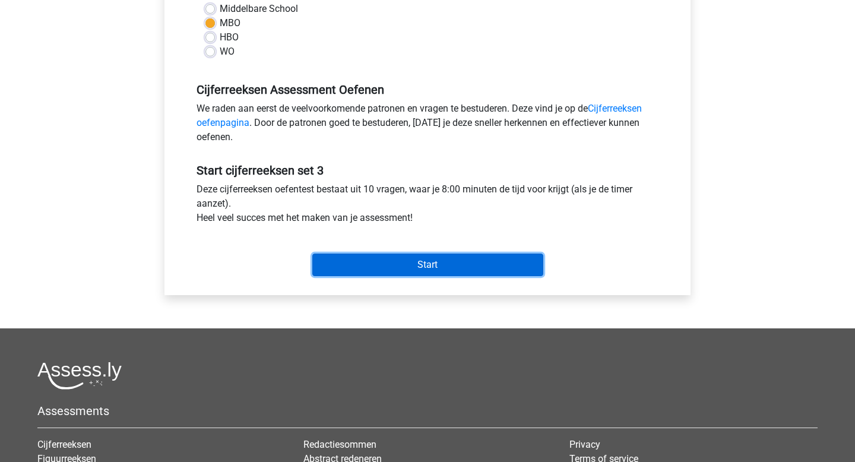
click at [404, 267] on input "Start" at bounding box center [427, 265] width 231 height 23
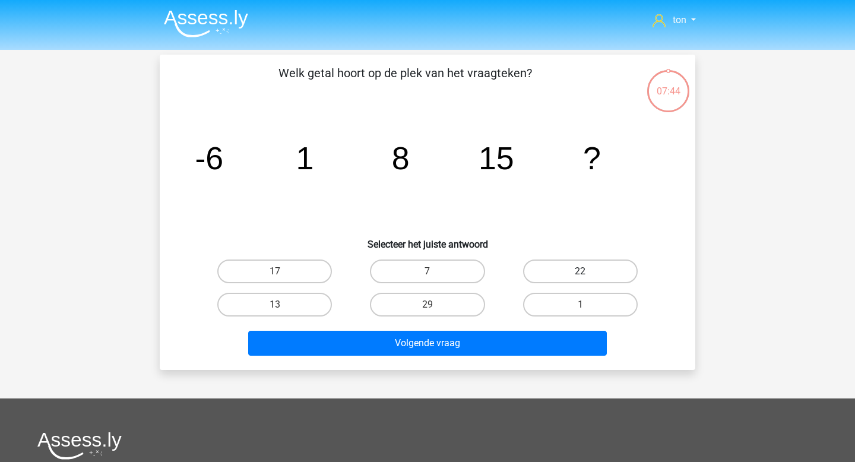
click at [572, 270] on label "22" at bounding box center [580, 271] width 115 height 24
click at [580, 271] on input "22" at bounding box center [584, 275] width 8 height 8
radio input "true"
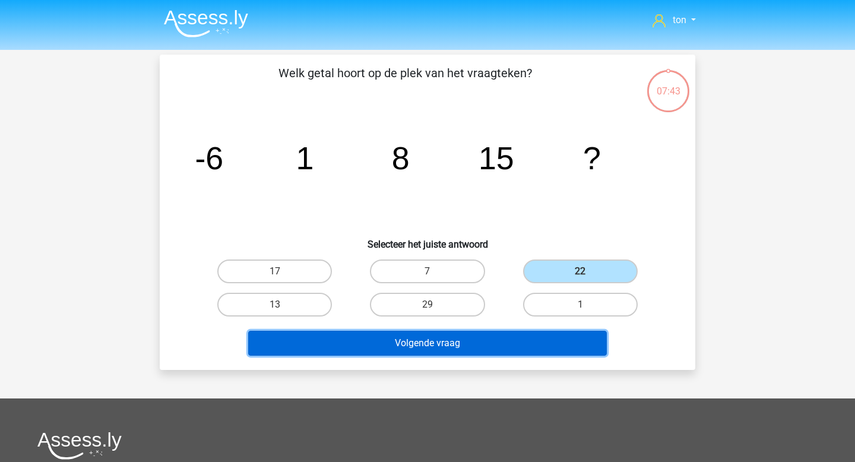
click at [477, 339] on button "Volgende vraag" at bounding box center [427, 343] width 359 height 25
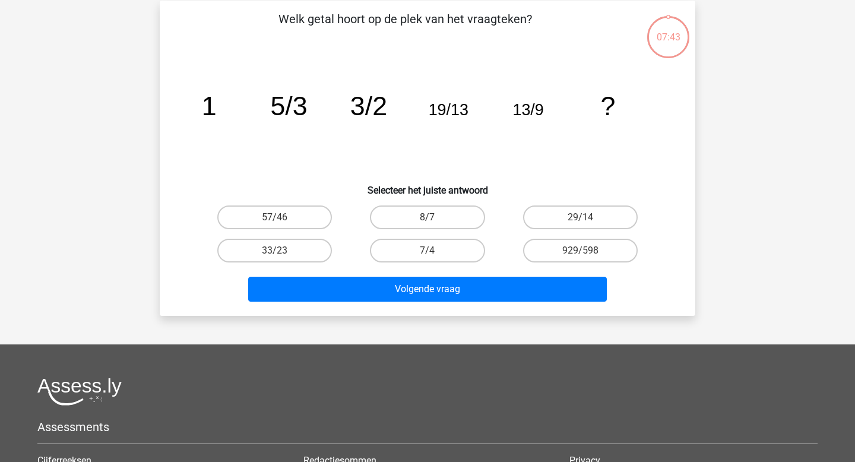
scroll to position [55, 0]
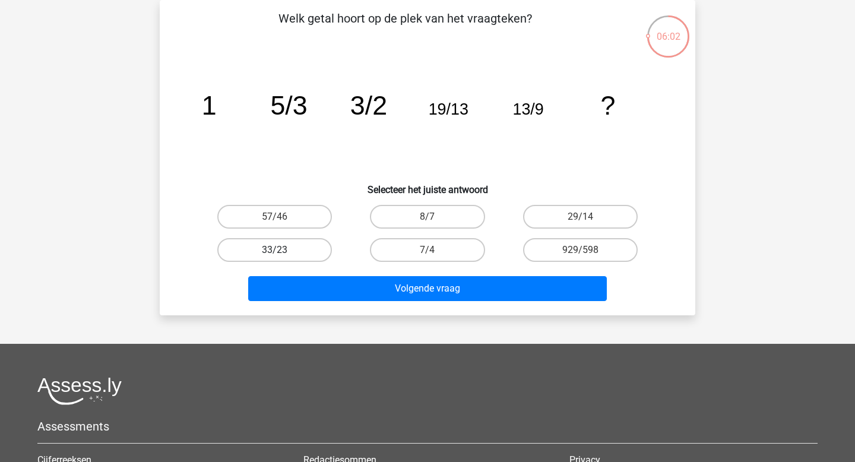
click at [287, 250] on label "33/23" at bounding box center [274, 250] width 115 height 24
click at [283, 250] on input "33/23" at bounding box center [279, 254] width 8 height 8
radio input "true"
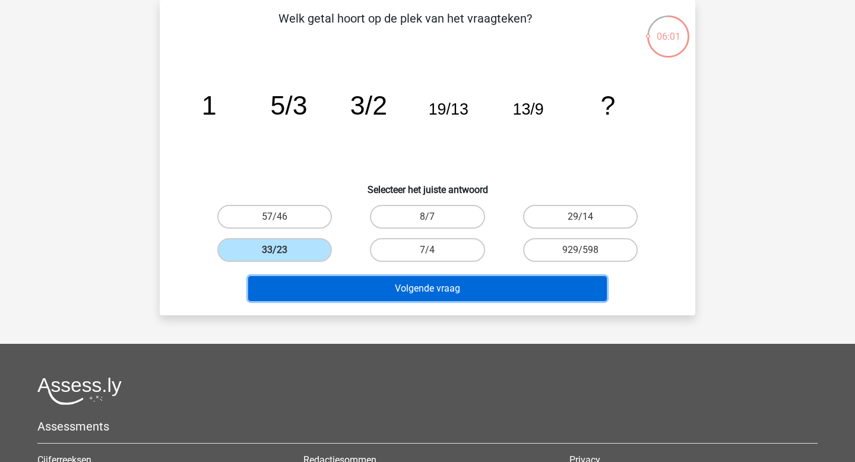
click at [361, 295] on button "Volgende vraag" at bounding box center [427, 288] width 359 height 25
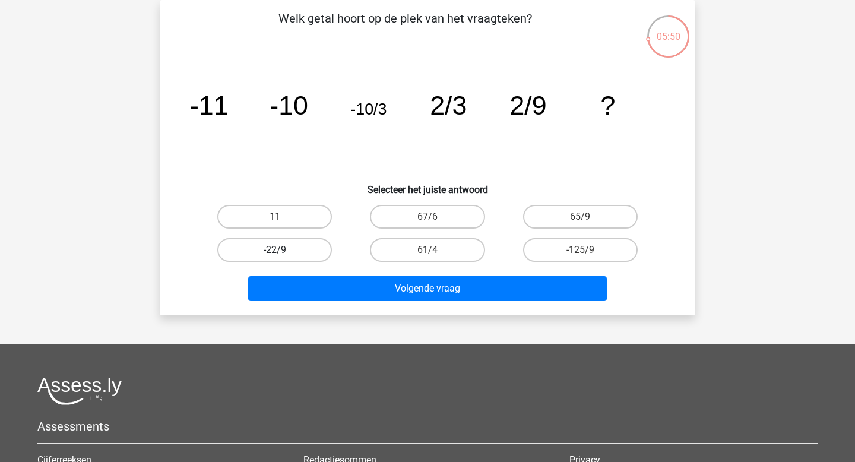
click at [306, 248] on label "-22/9" at bounding box center [274, 250] width 115 height 24
click at [283, 250] on input "-22/9" at bounding box center [279, 254] width 8 height 8
radio input "true"
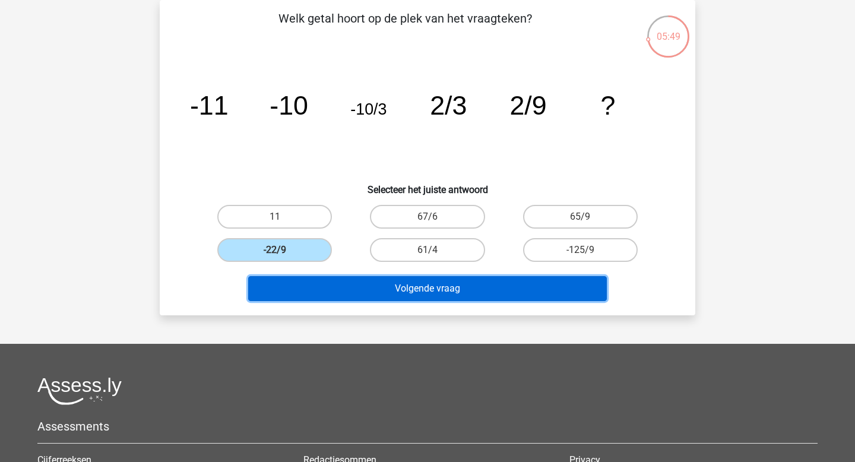
click at [345, 289] on button "Volgende vraag" at bounding box center [427, 288] width 359 height 25
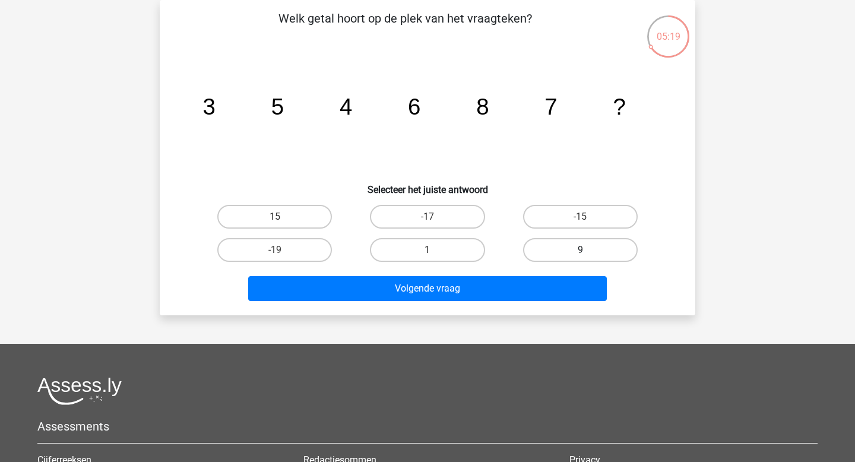
click at [560, 246] on label "9" at bounding box center [580, 250] width 115 height 24
click at [580, 250] on input "9" at bounding box center [584, 254] width 8 height 8
radio input "true"
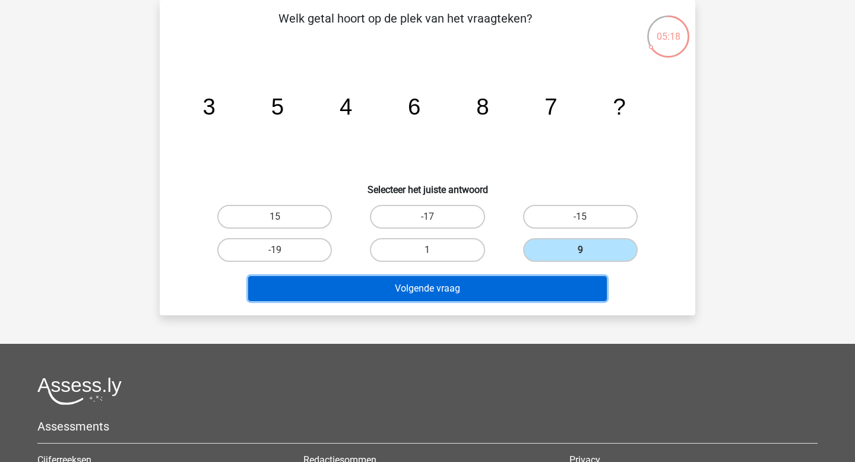
click at [498, 283] on button "Volgende vraag" at bounding box center [427, 288] width 359 height 25
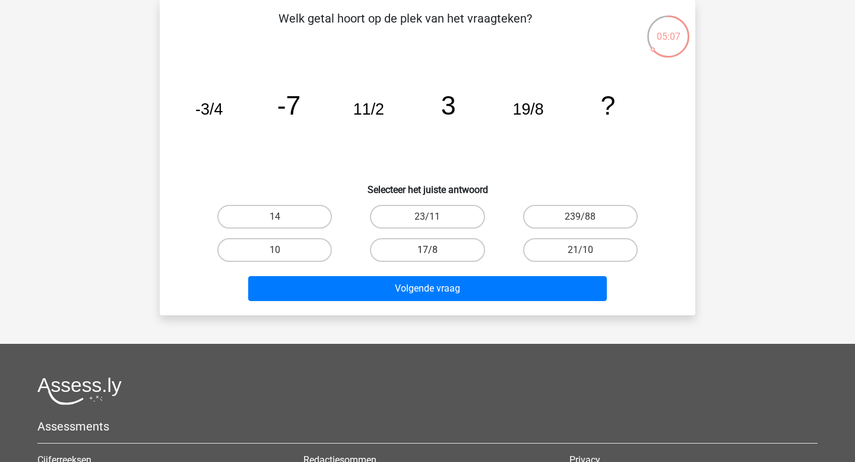
click at [409, 251] on label "17/8" at bounding box center [427, 250] width 115 height 24
click at [427, 251] on input "17/8" at bounding box center [431, 254] width 8 height 8
radio input "true"
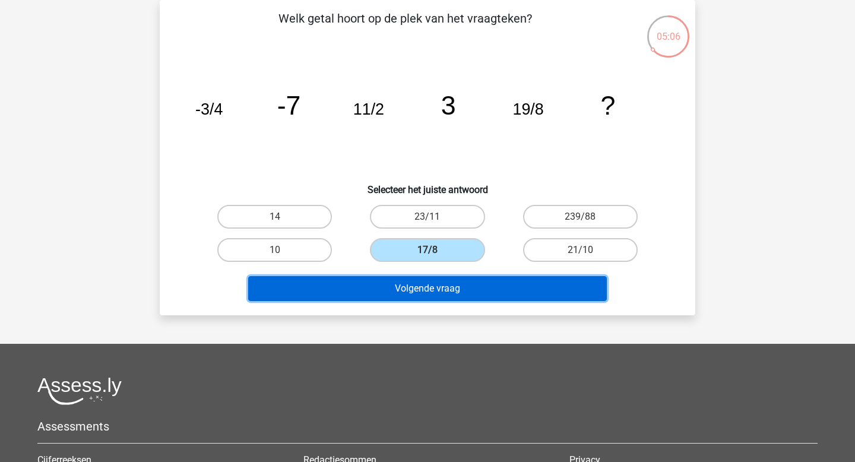
click at [416, 288] on button "Volgende vraag" at bounding box center [427, 288] width 359 height 25
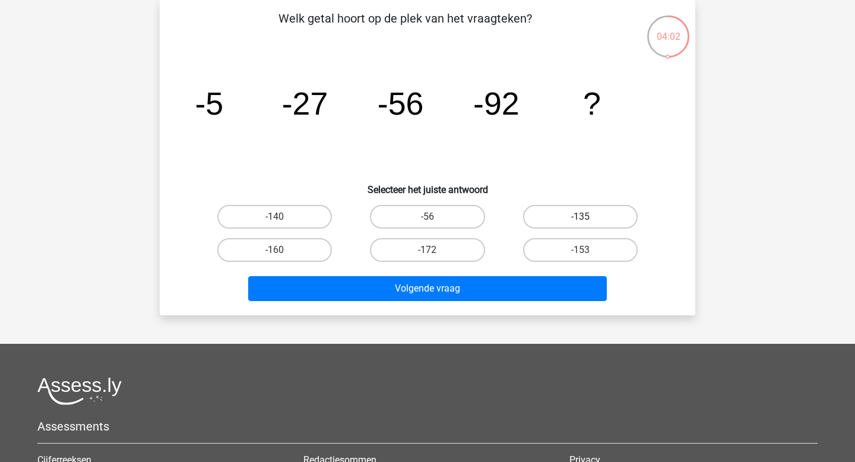
click at [548, 217] on label "-135" at bounding box center [580, 217] width 115 height 24
click at [580, 217] on input "-135" at bounding box center [584, 221] width 8 height 8
radio input "true"
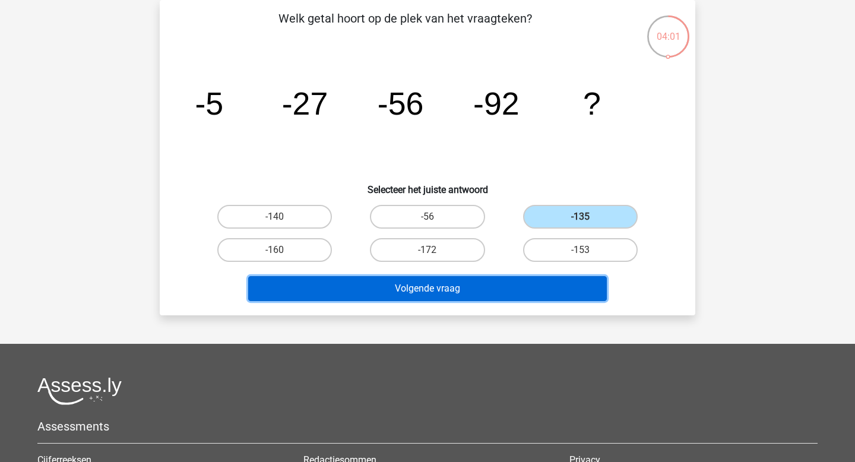
click at [495, 286] on button "Volgende vraag" at bounding box center [427, 288] width 359 height 25
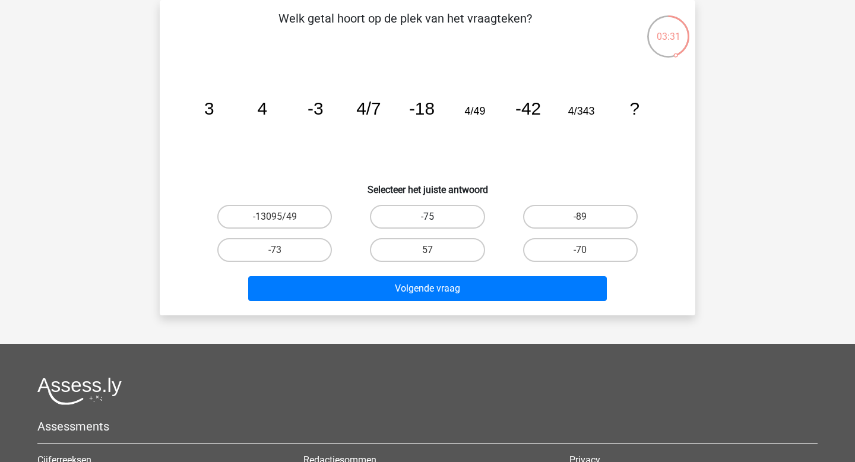
click at [450, 208] on label "-75" at bounding box center [427, 217] width 115 height 24
click at [435, 217] on input "-75" at bounding box center [431, 221] width 8 height 8
radio input "true"
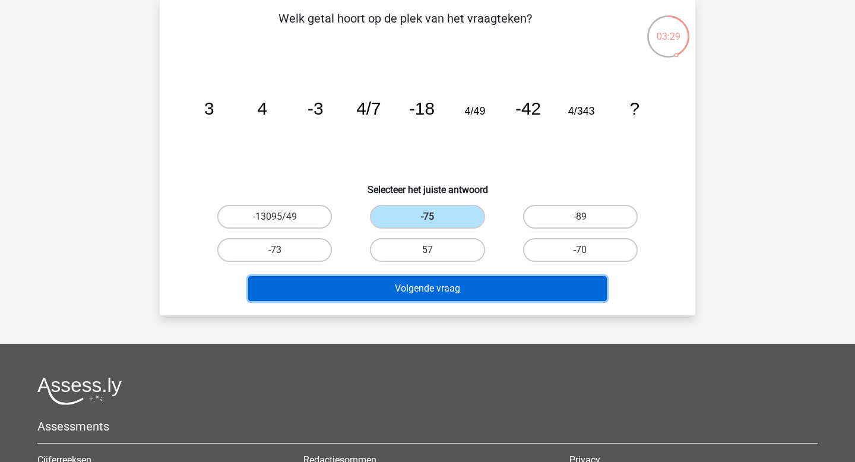
click at [430, 289] on button "Volgende vraag" at bounding box center [427, 288] width 359 height 25
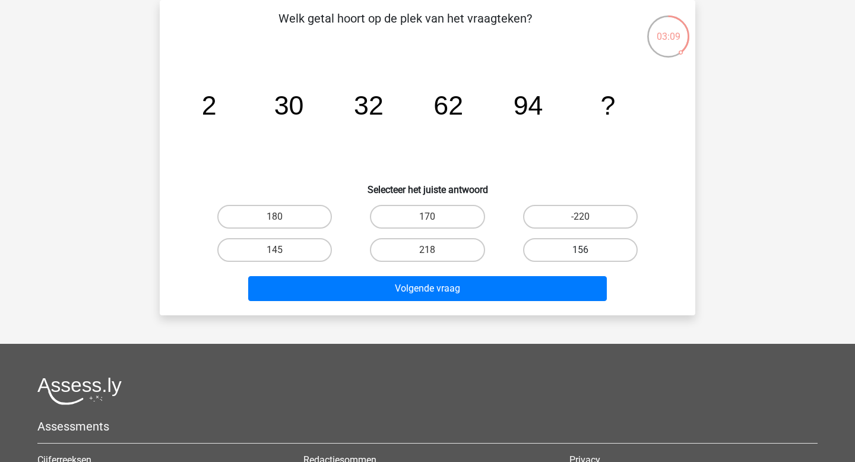
click at [559, 247] on label "156" at bounding box center [580, 250] width 115 height 24
click at [580, 250] on input "156" at bounding box center [584, 254] width 8 height 8
radio input "true"
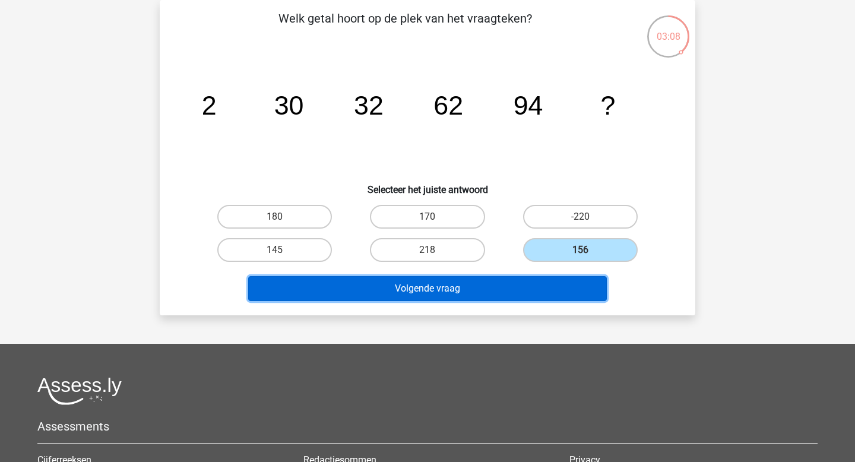
click at [497, 287] on button "Volgende vraag" at bounding box center [427, 288] width 359 height 25
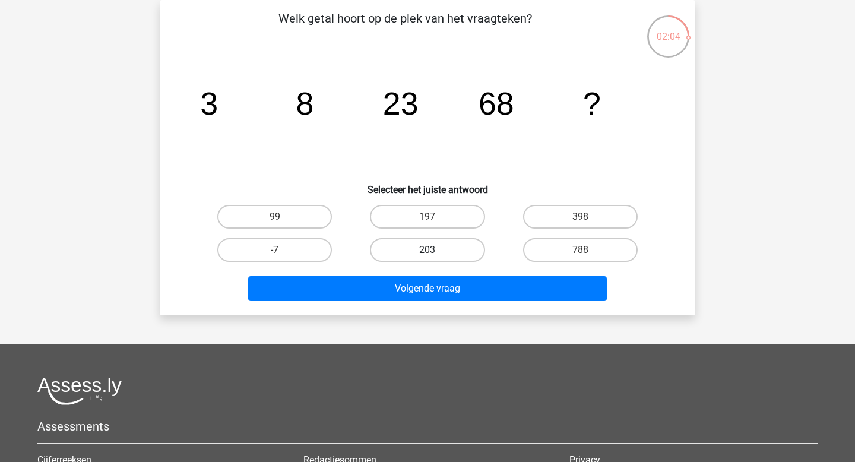
click at [453, 248] on label "203" at bounding box center [427, 250] width 115 height 24
click at [435, 250] on input "203" at bounding box center [431, 254] width 8 height 8
radio input "true"
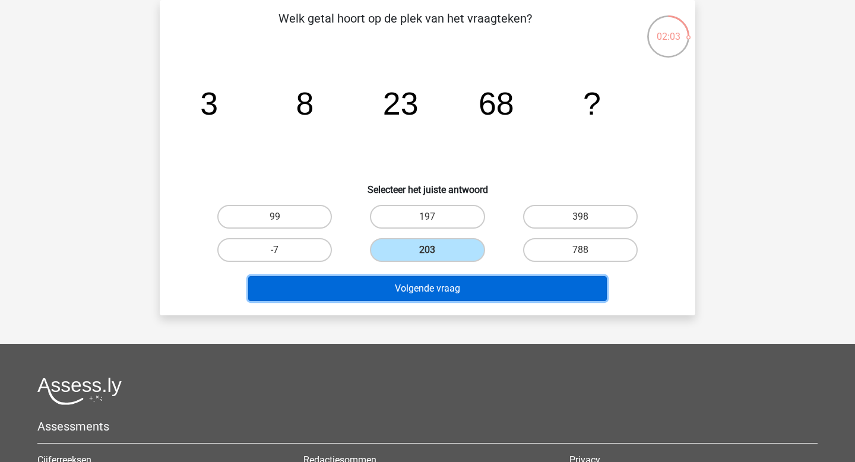
click at [436, 287] on button "Volgende vraag" at bounding box center [427, 288] width 359 height 25
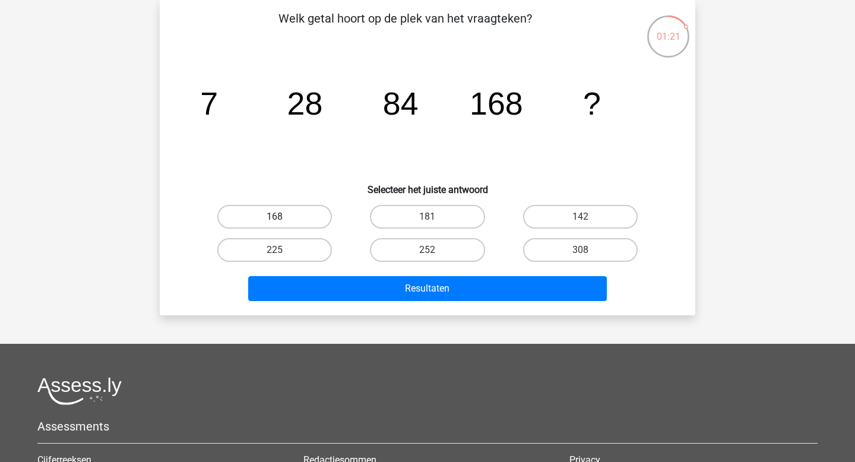
click at [286, 209] on label "168" at bounding box center [274, 217] width 115 height 24
click at [283, 217] on input "168" at bounding box center [279, 221] width 8 height 8
radio input "true"
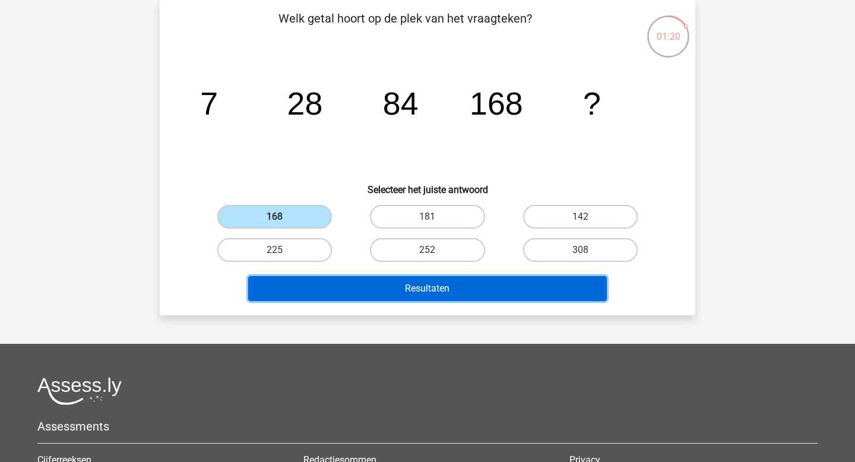
click at [359, 288] on button "Resultaten" at bounding box center [427, 288] width 359 height 25
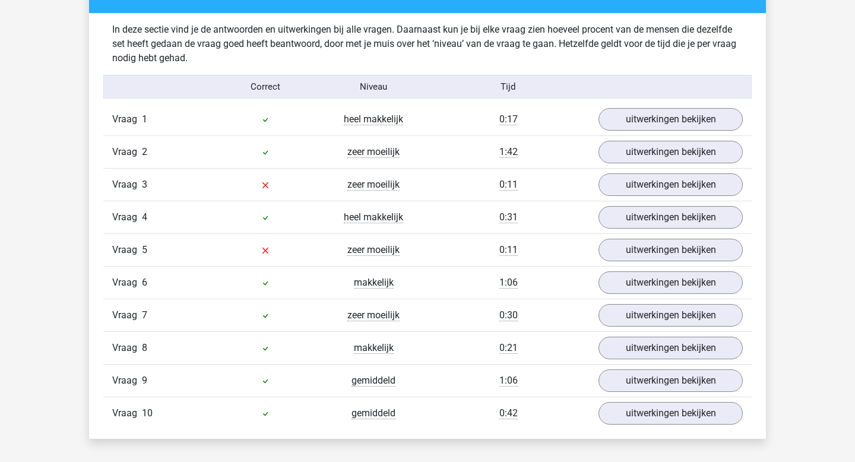
scroll to position [723, 0]
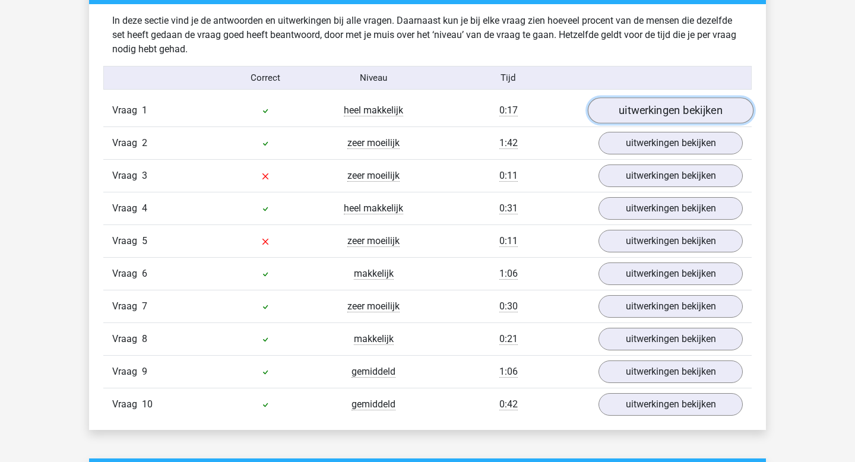
click at [673, 107] on link "uitwerkingen bekijken" at bounding box center [671, 111] width 166 height 26
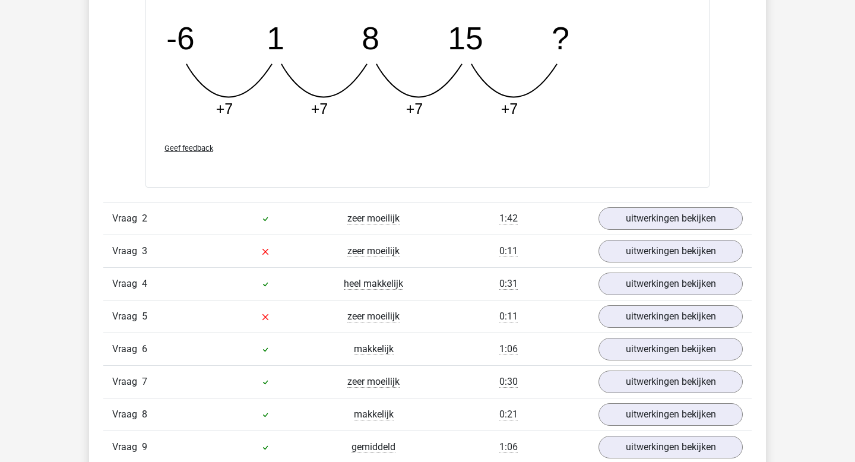
scroll to position [1173, 0]
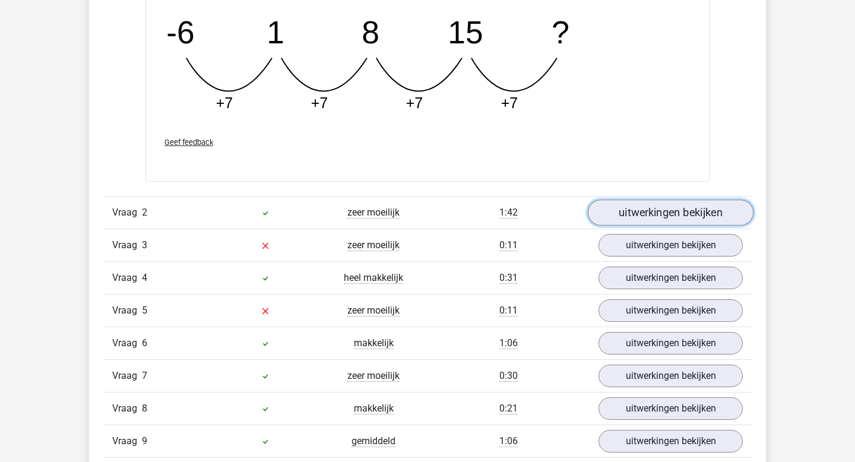
click at [656, 216] on link "uitwerkingen bekijken" at bounding box center [671, 212] width 166 height 26
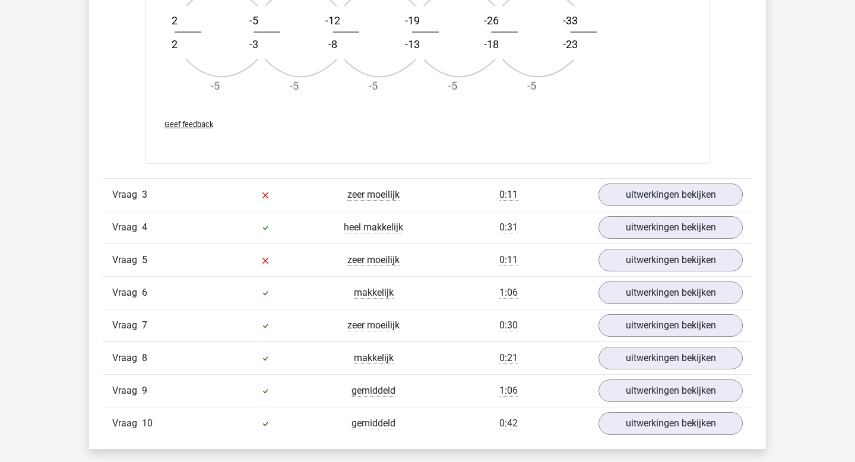
scroll to position [1949, 0]
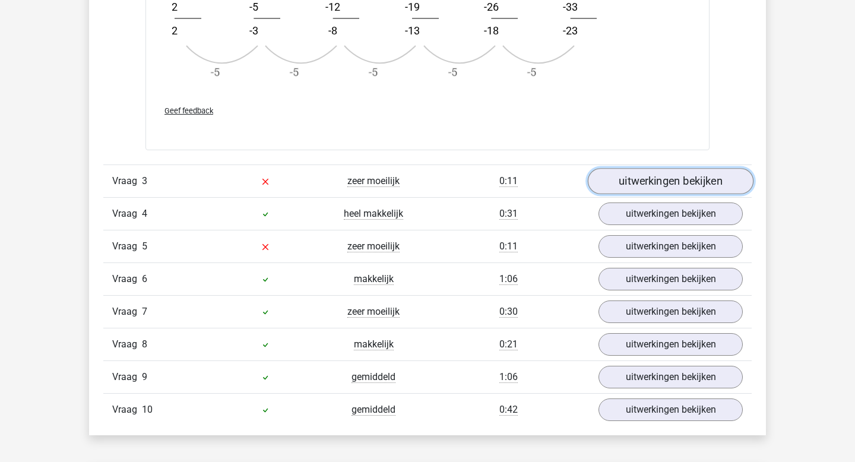
click at [646, 185] on link "uitwerkingen bekijken" at bounding box center [671, 181] width 166 height 26
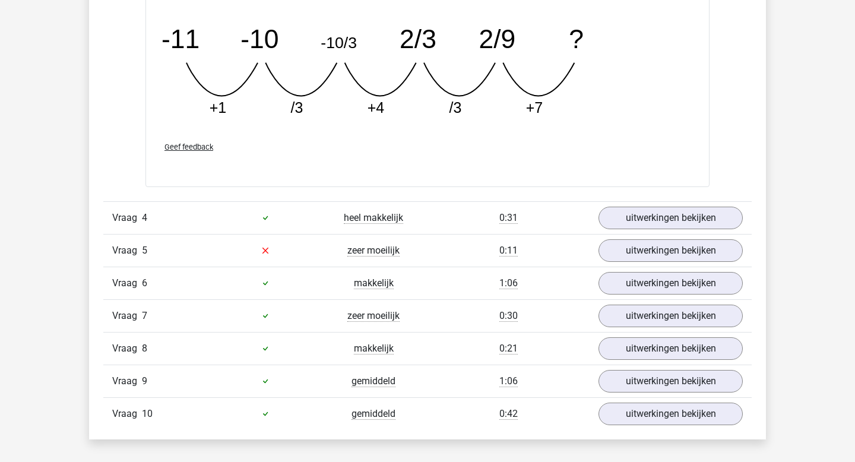
scroll to position [2494, 0]
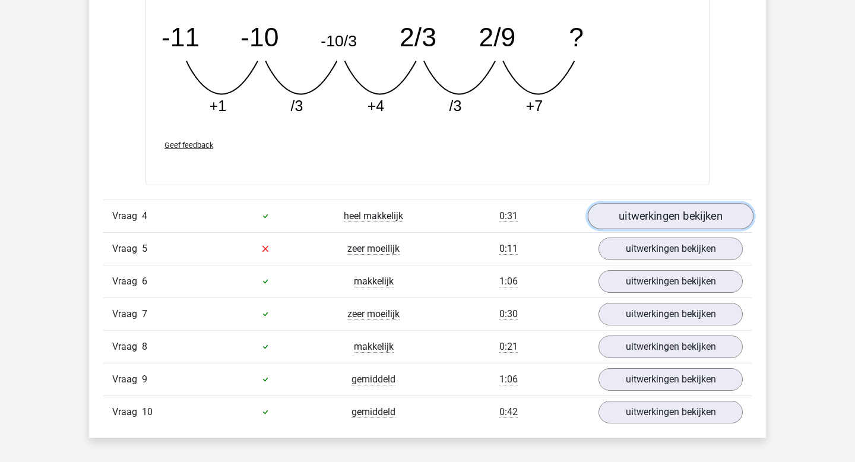
click at [642, 216] on link "uitwerkingen bekijken" at bounding box center [671, 216] width 166 height 26
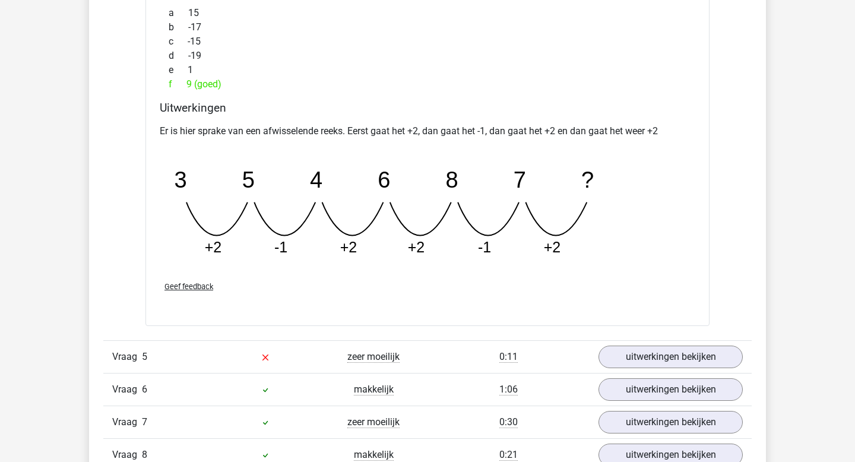
scroll to position [2913, 0]
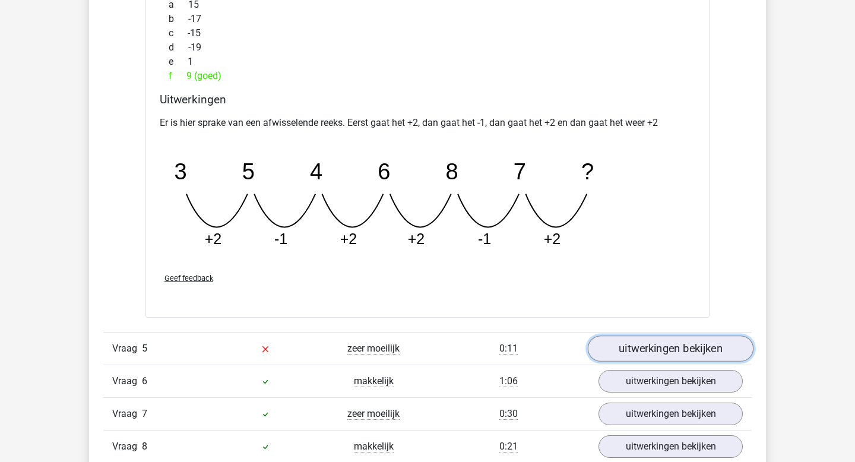
click at [650, 353] on link "uitwerkingen bekijken" at bounding box center [671, 348] width 166 height 26
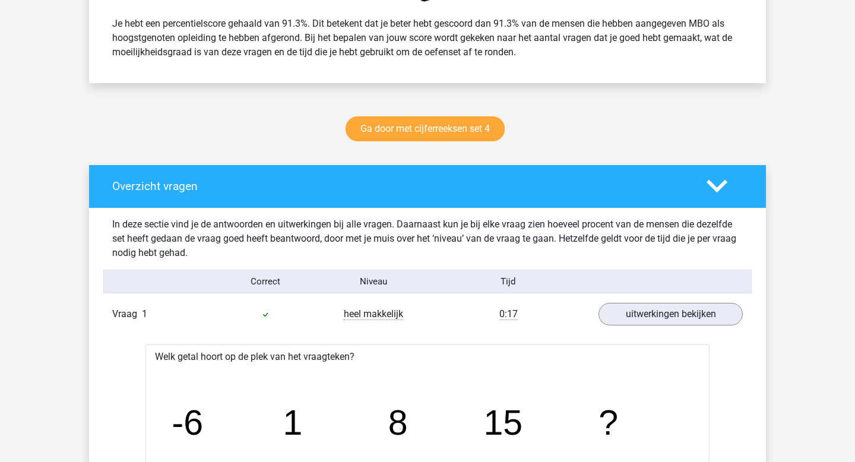
scroll to position [528, 0]
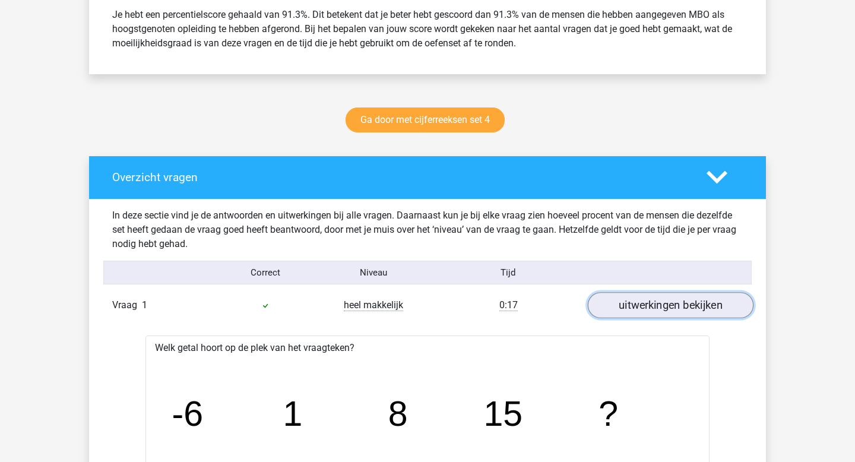
click at [645, 302] on link "uitwerkingen bekijken" at bounding box center [671, 306] width 166 height 26
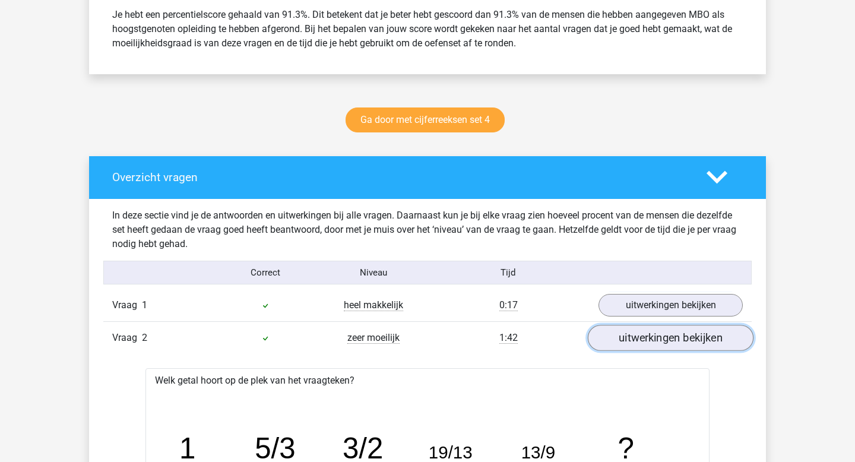
click at [644, 341] on link "uitwerkingen bekijken" at bounding box center [671, 338] width 166 height 26
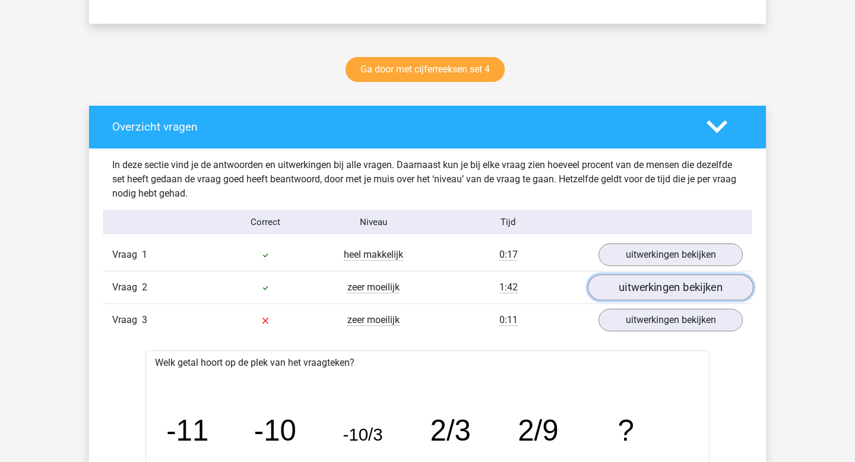
scroll to position [594, 0]
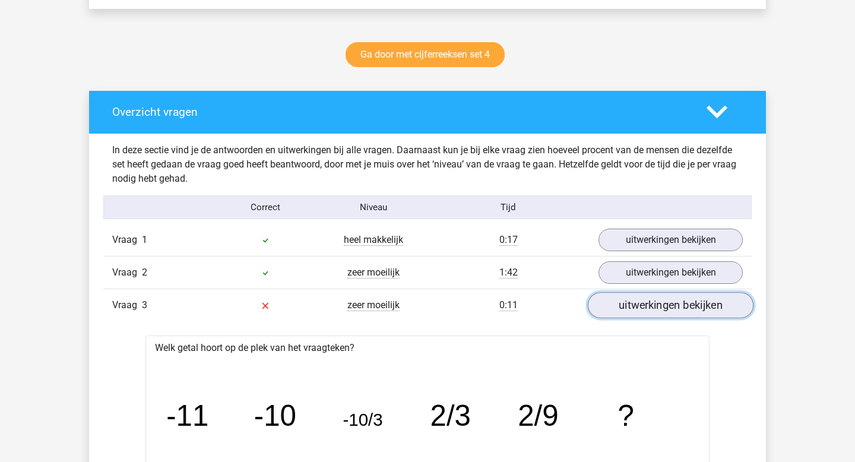
click at [652, 308] on link "uitwerkingen bekijken" at bounding box center [671, 306] width 166 height 26
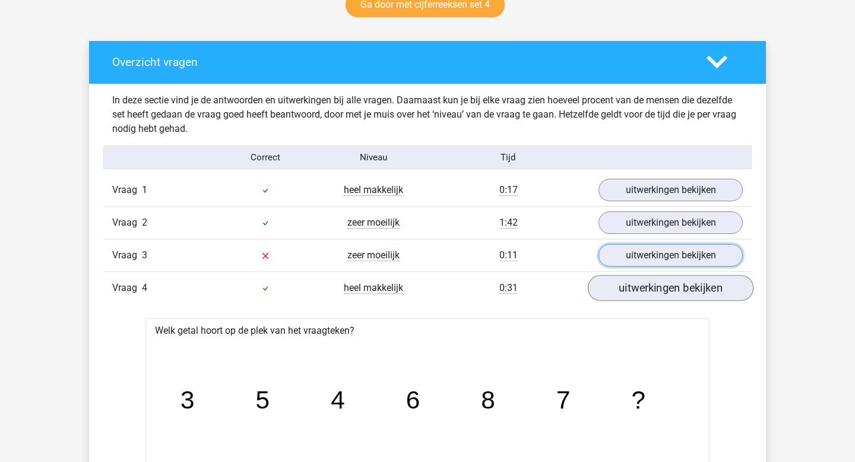
scroll to position [650, 0]
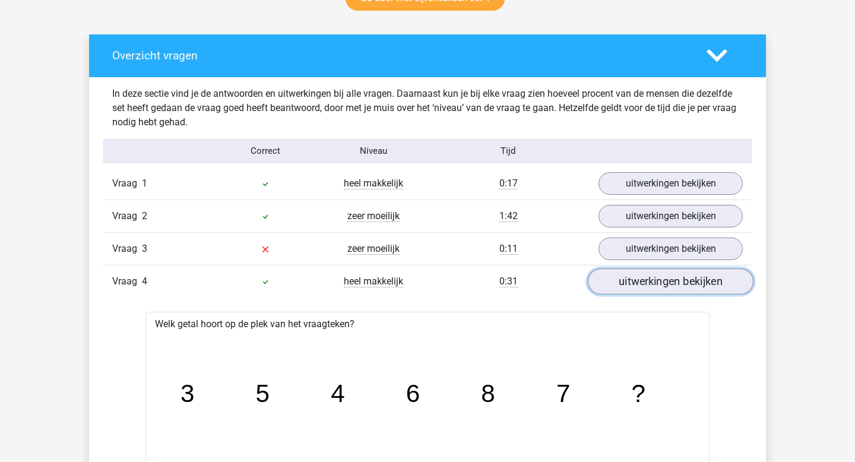
click at [656, 284] on link "uitwerkingen bekijken" at bounding box center [671, 282] width 166 height 26
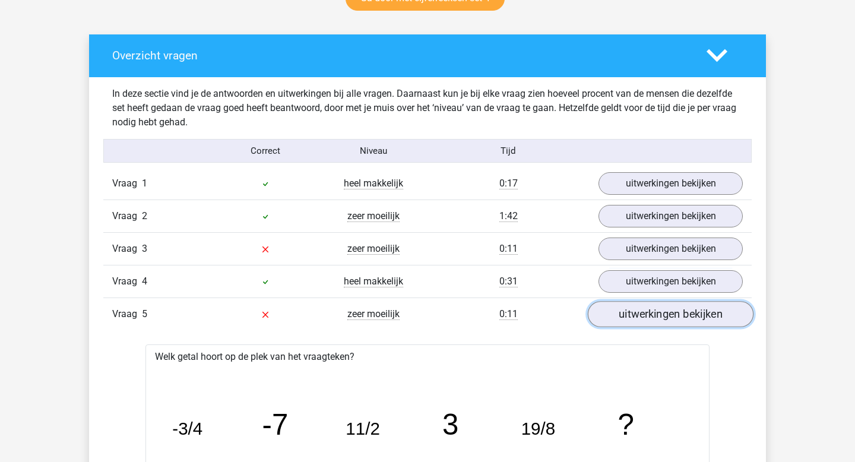
click at [659, 312] on link "uitwerkingen bekijken" at bounding box center [671, 315] width 166 height 26
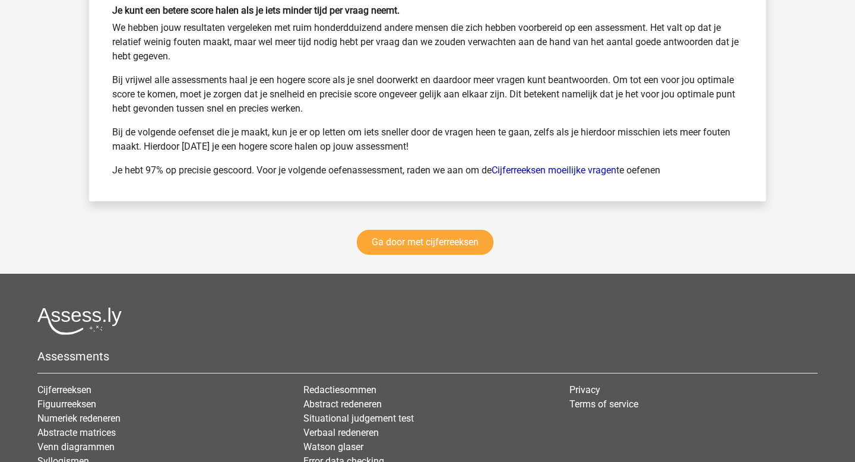
scroll to position [1638, 0]
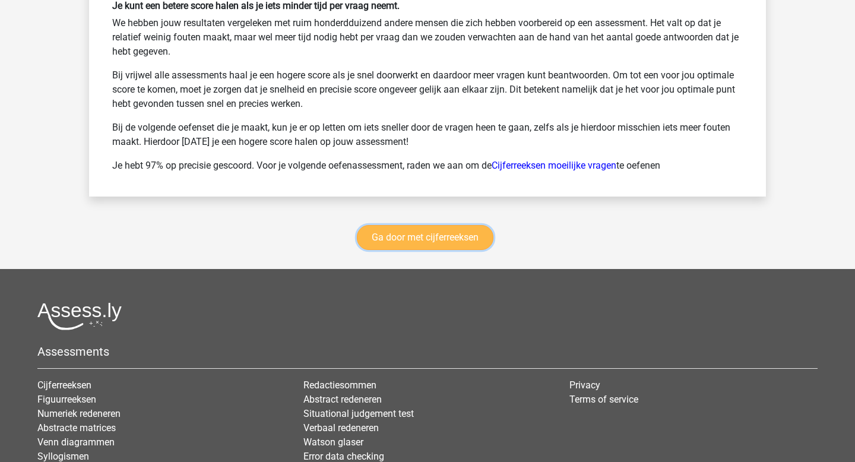
click at [464, 236] on link "Ga door met cijferreeksen" at bounding box center [425, 237] width 137 height 25
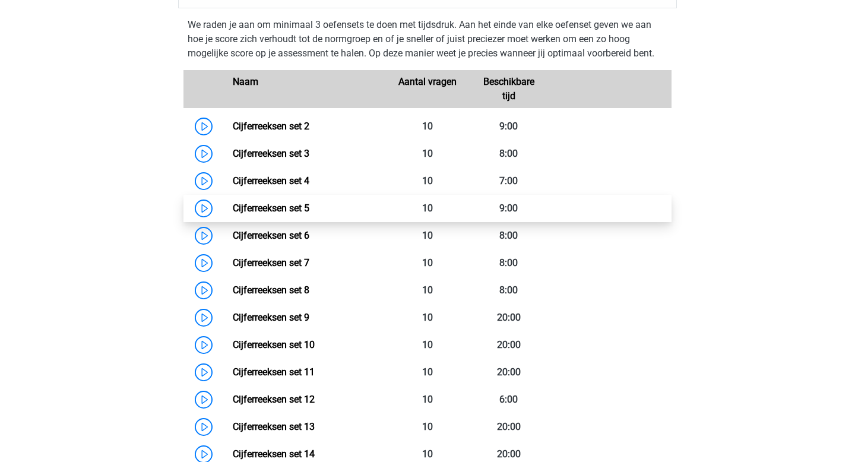
scroll to position [539, 0]
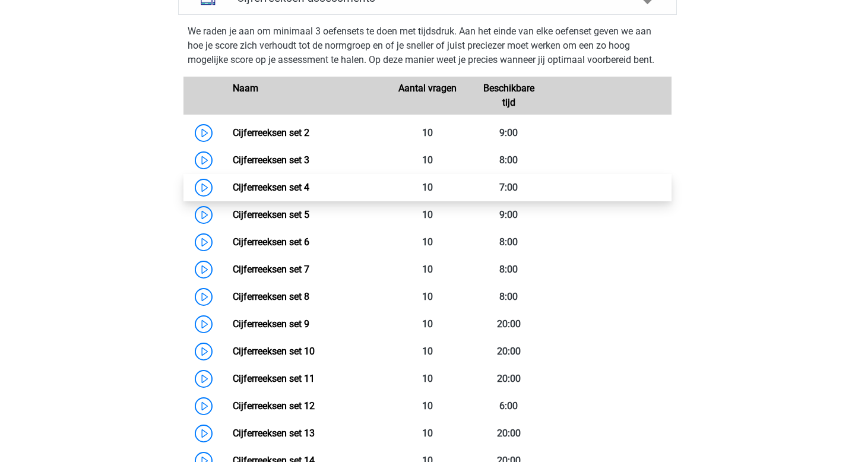
click at [300, 193] on link "Cijferreeksen set 4" at bounding box center [271, 187] width 77 height 11
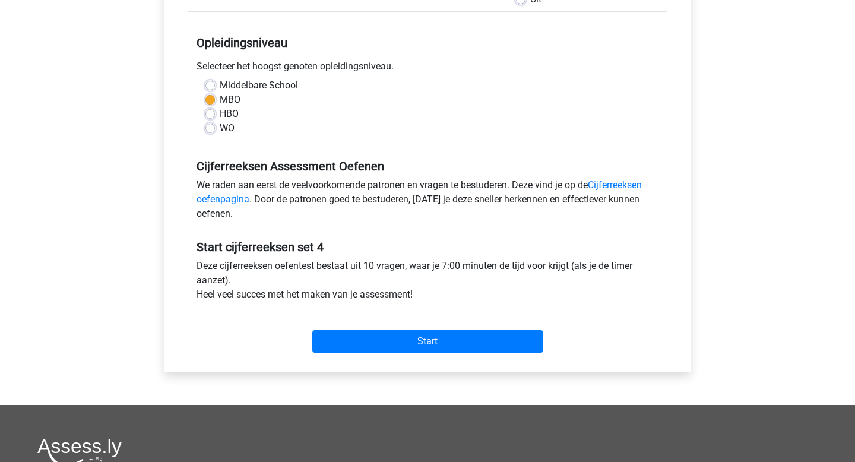
scroll to position [236, 0]
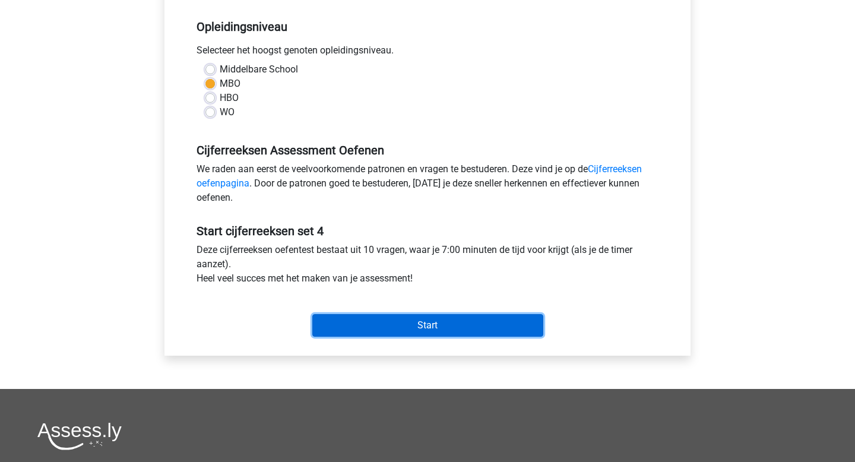
click at [387, 322] on input "Start" at bounding box center [427, 325] width 231 height 23
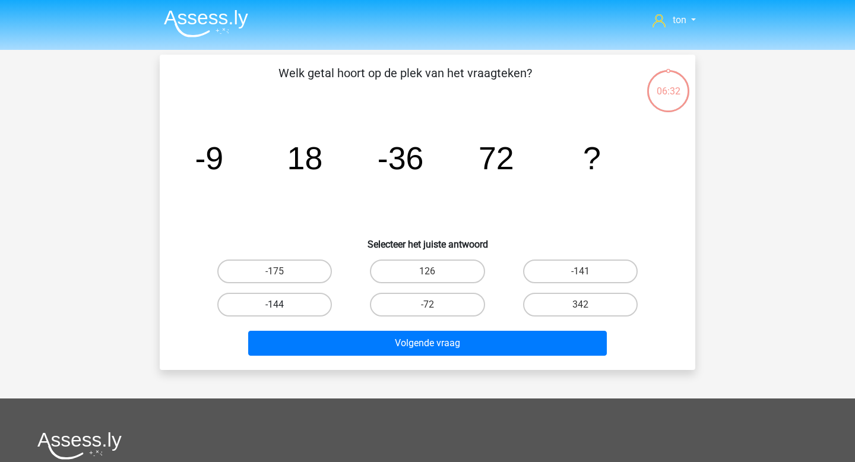
click at [294, 302] on label "-144" at bounding box center [274, 305] width 115 height 24
click at [283, 305] on input "-144" at bounding box center [279, 309] width 8 height 8
radio input "true"
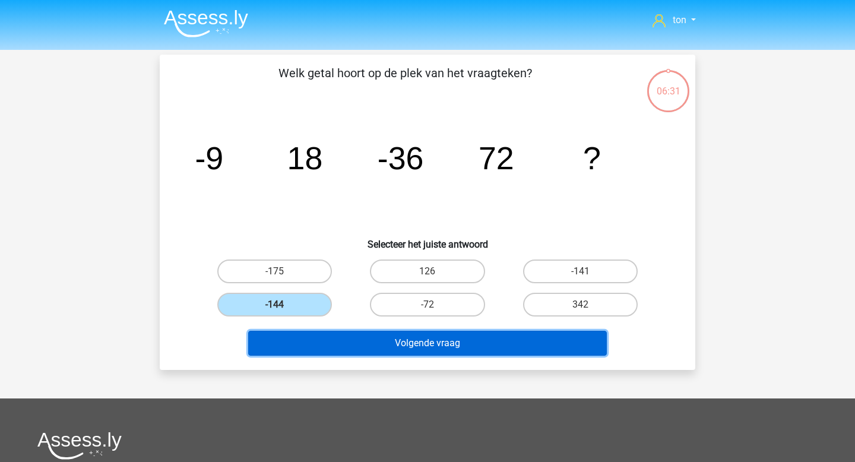
click at [323, 340] on button "Volgende vraag" at bounding box center [427, 343] width 359 height 25
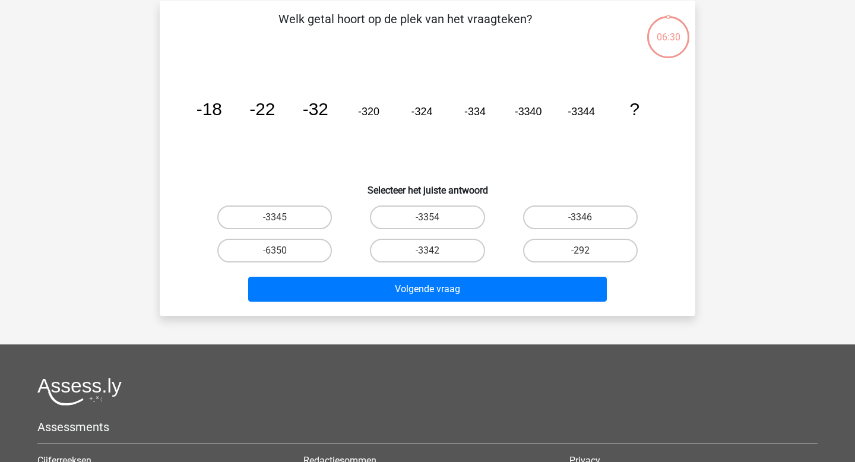
scroll to position [55, 0]
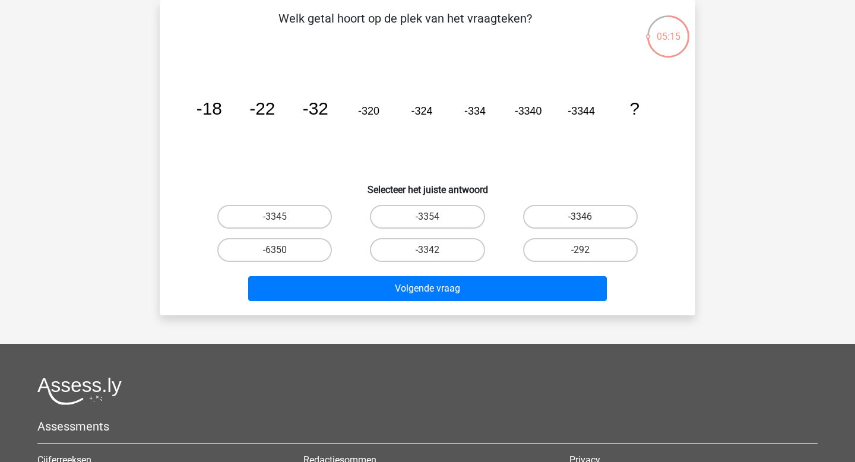
click at [552, 216] on label "-3346" at bounding box center [580, 217] width 115 height 24
click at [580, 217] on input "-3346" at bounding box center [584, 221] width 8 height 8
radio input "true"
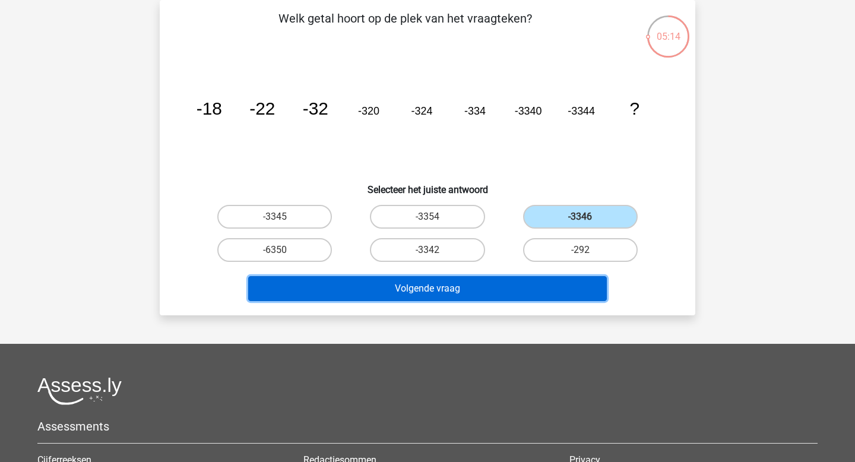
click at [497, 289] on button "Volgende vraag" at bounding box center [427, 288] width 359 height 25
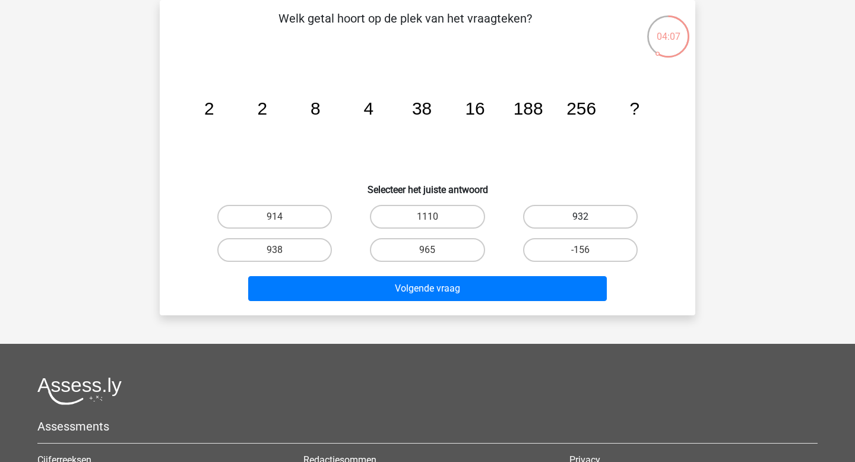
click at [567, 218] on label "932" at bounding box center [580, 217] width 115 height 24
click at [580, 218] on input "932" at bounding box center [584, 221] width 8 height 8
radio input "true"
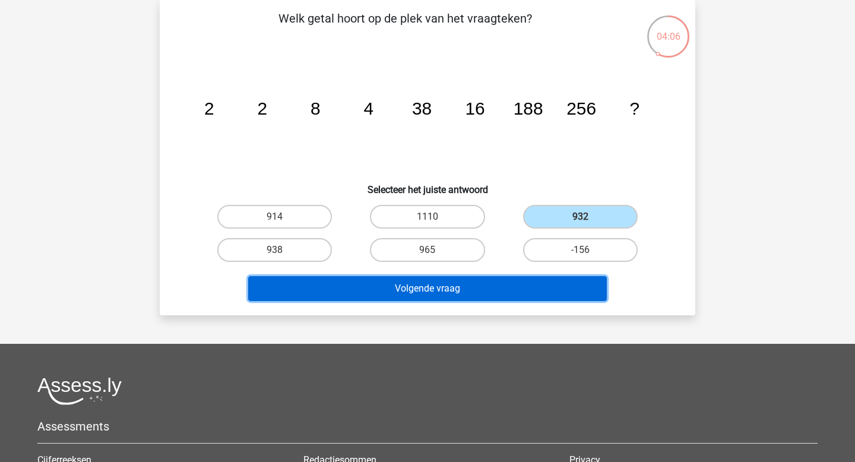
click at [502, 284] on button "Volgende vraag" at bounding box center [427, 288] width 359 height 25
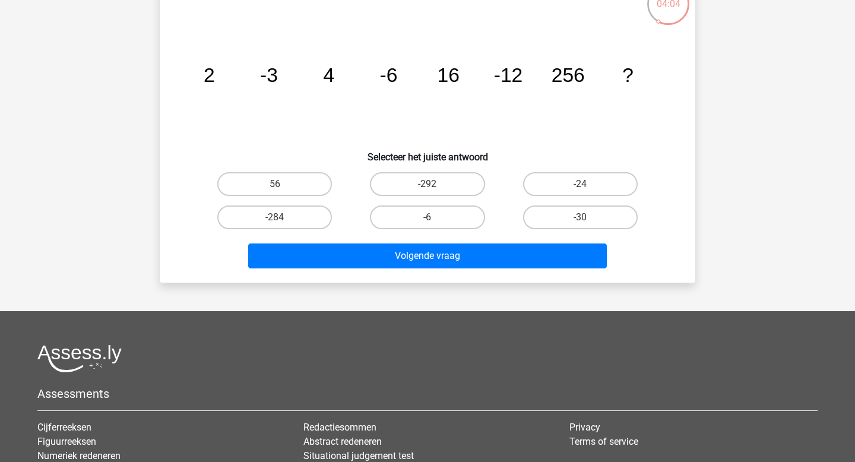
scroll to position [87, 0]
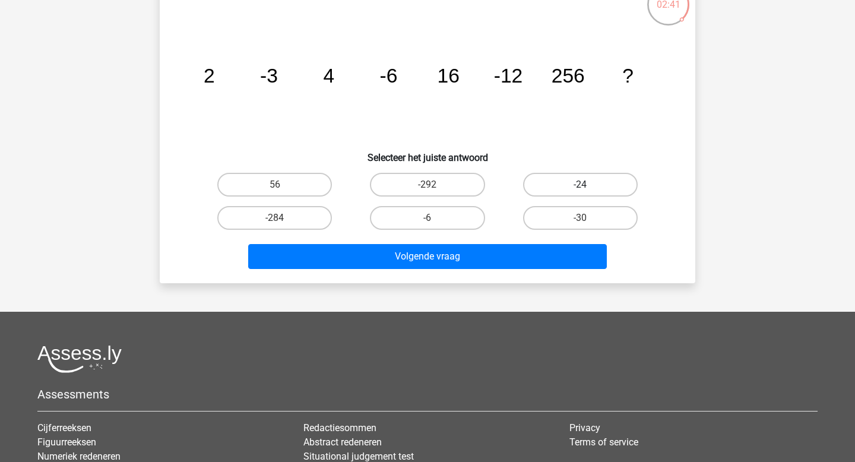
click at [567, 178] on label "-24" at bounding box center [580, 185] width 115 height 24
click at [580, 185] on input "-24" at bounding box center [584, 189] width 8 height 8
radio input "true"
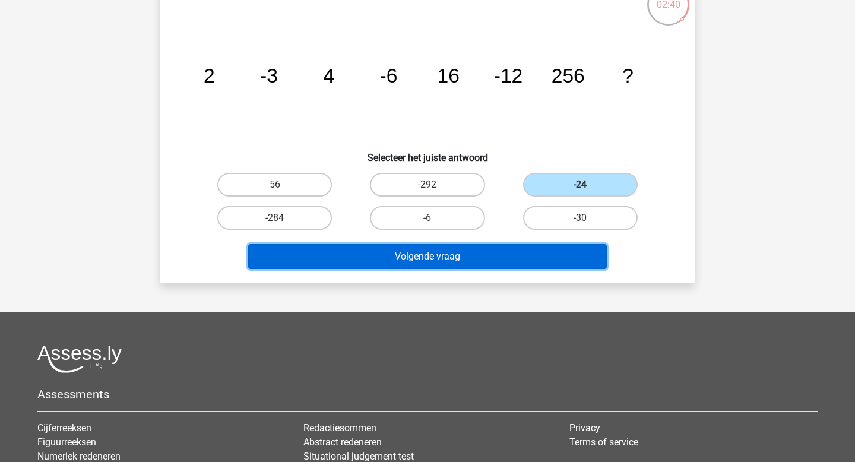
click at [457, 254] on button "Volgende vraag" at bounding box center [427, 256] width 359 height 25
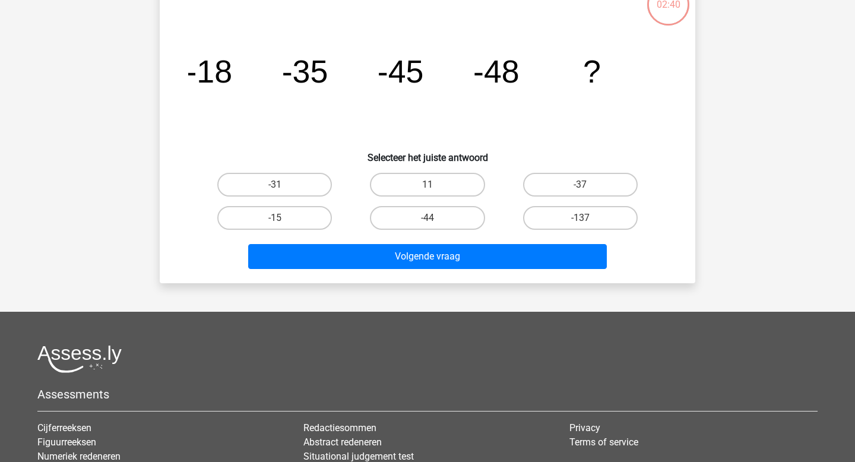
scroll to position [55, 0]
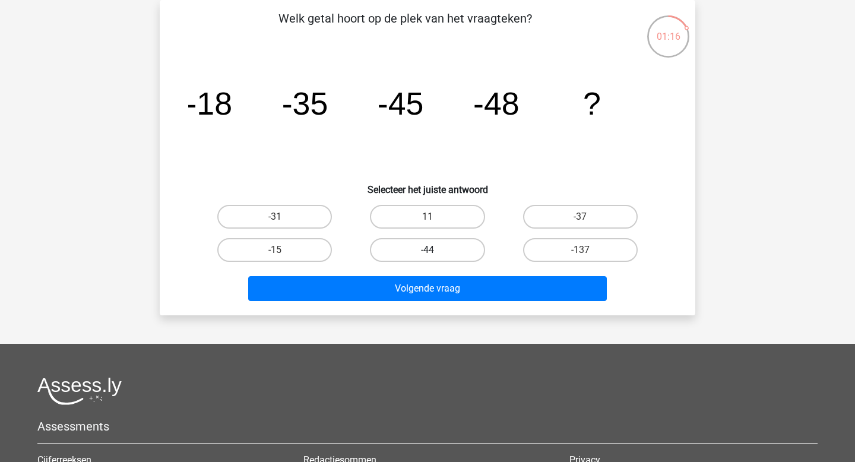
click at [451, 244] on label "-44" at bounding box center [427, 250] width 115 height 24
click at [435, 250] on input "-44" at bounding box center [431, 254] width 8 height 8
radio input "true"
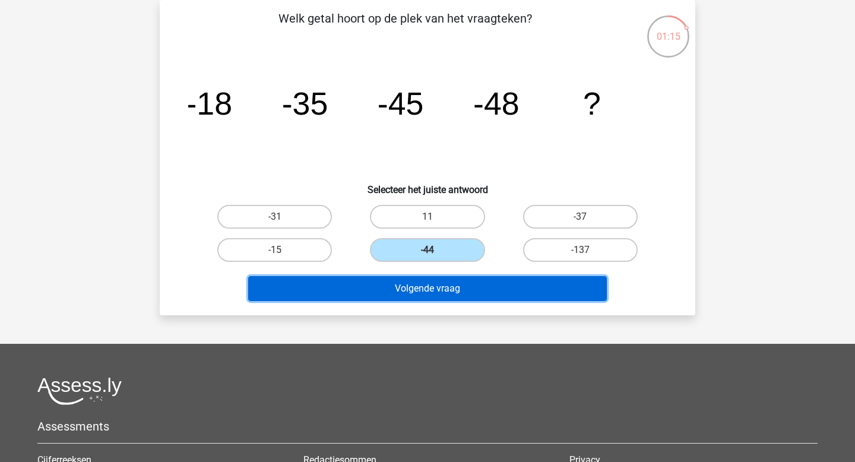
click at [440, 290] on button "Volgende vraag" at bounding box center [427, 288] width 359 height 25
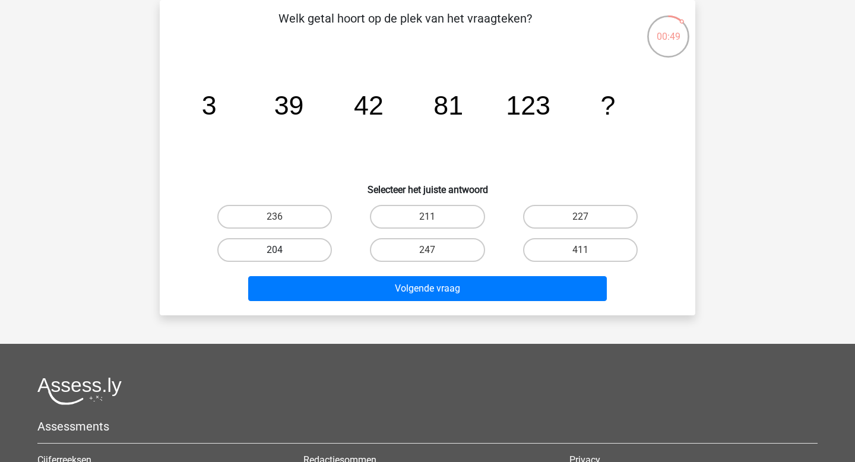
click at [303, 240] on label "204" at bounding box center [274, 250] width 115 height 24
click at [283, 250] on input "204" at bounding box center [279, 254] width 8 height 8
radio input "true"
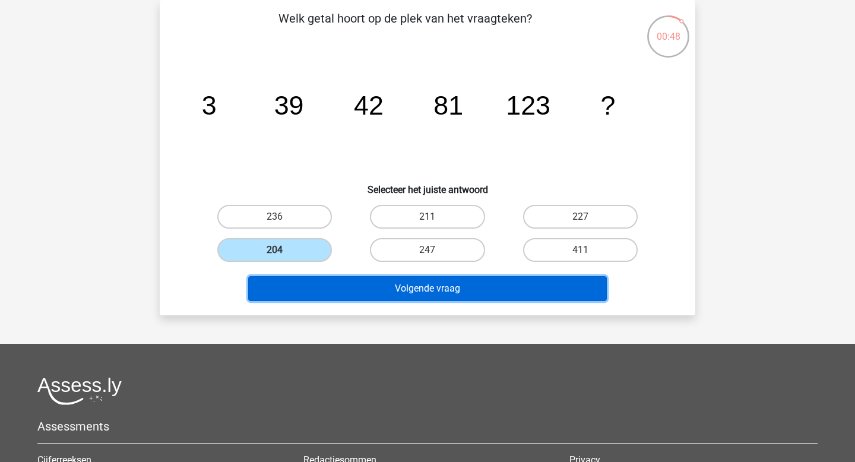
click at [340, 290] on button "Volgende vraag" at bounding box center [427, 288] width 359 height 25
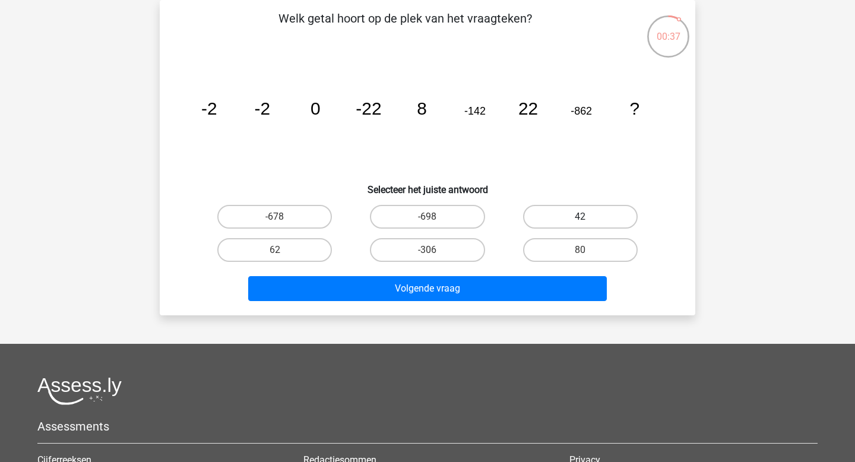
click at [571, 220] on label "42" at bounding box center [580, 217] width 115 height 24
click at [580, 220] on input "42" at bounding box center [584, 221] width 8 height 8
radio input "true"
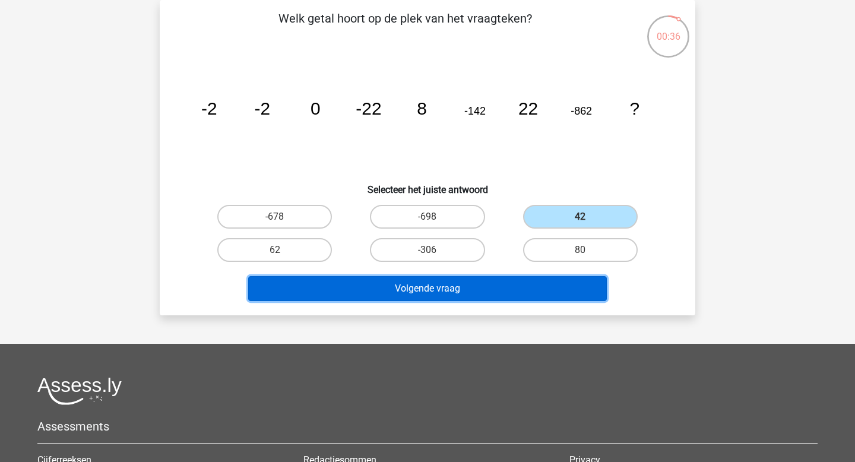
click at [510, 280] on button "Volgende vraag" at bounding box center [427, 288] width 359 height 25
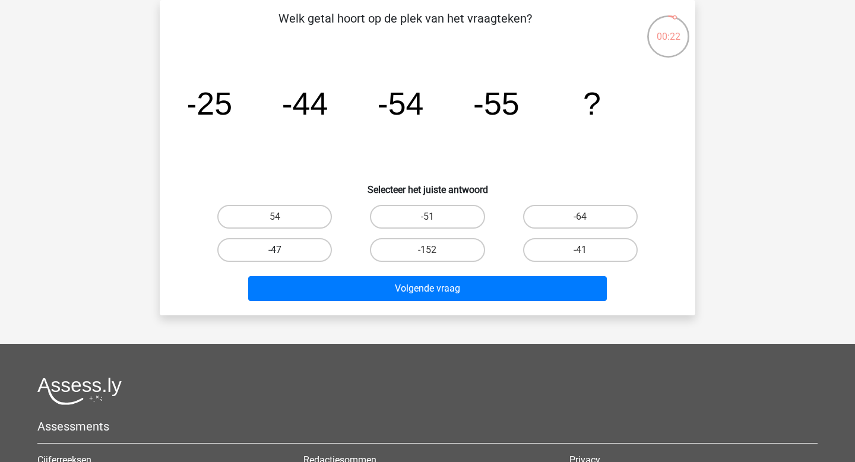
click at [305, 248] on label "-47" at bounding box center [274, 250] width 115 height 24
click at [283, 250] on input "-47" at bounding box center [279, 254] width 8 height 8
radio input "true"
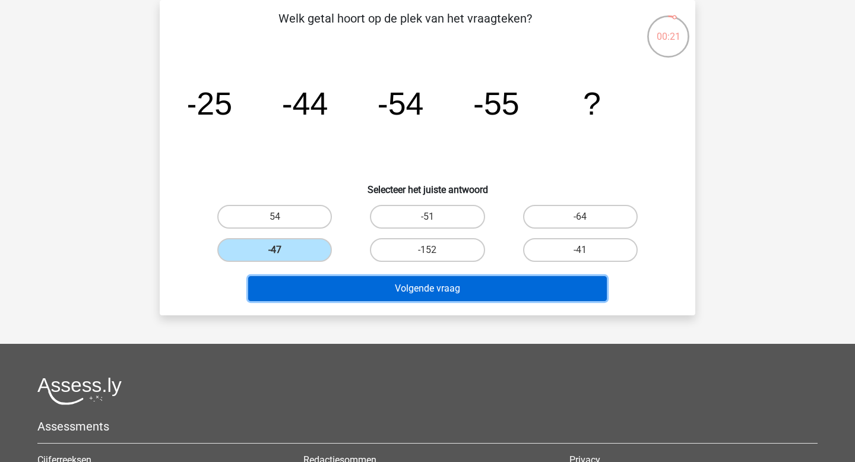
click at [372, 299] on button "Volgende vraag" at bounding box center [427, 288] width 359 height 25
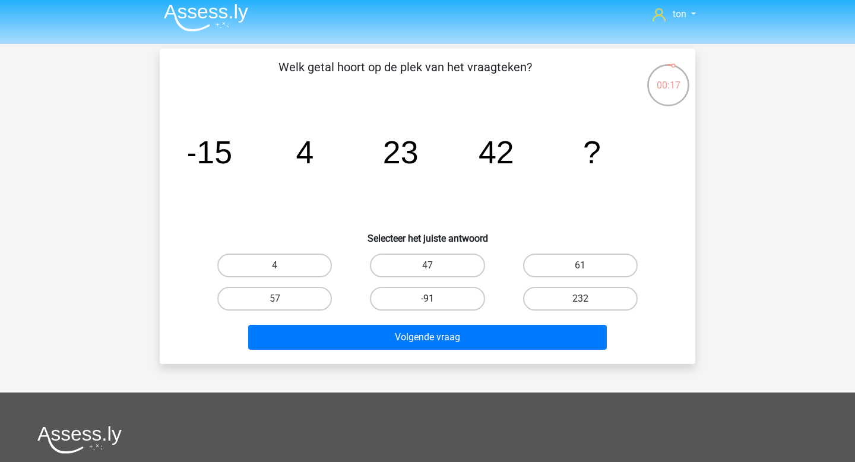
scroll to position [7, 0]
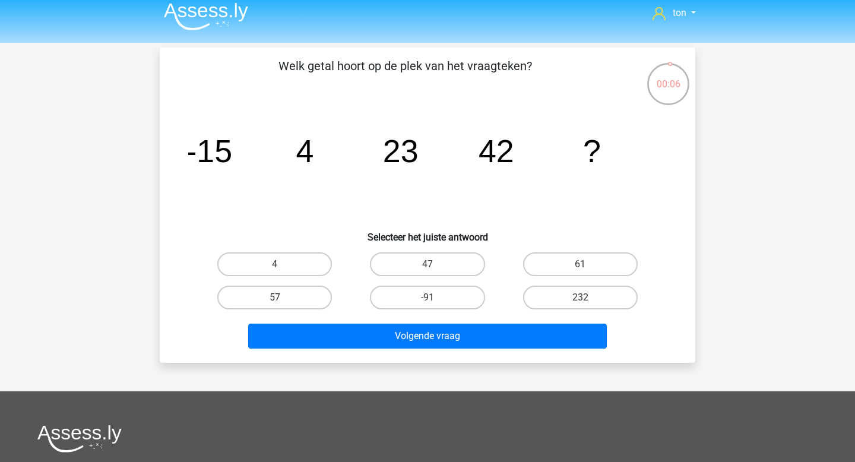
click at [315, 294] on label "57" at bounding box center [274, 298] width 115 height 24
click at [283, 297] on input "57" at bounding box center [279, 301] width 8 height 8
radio input "true"
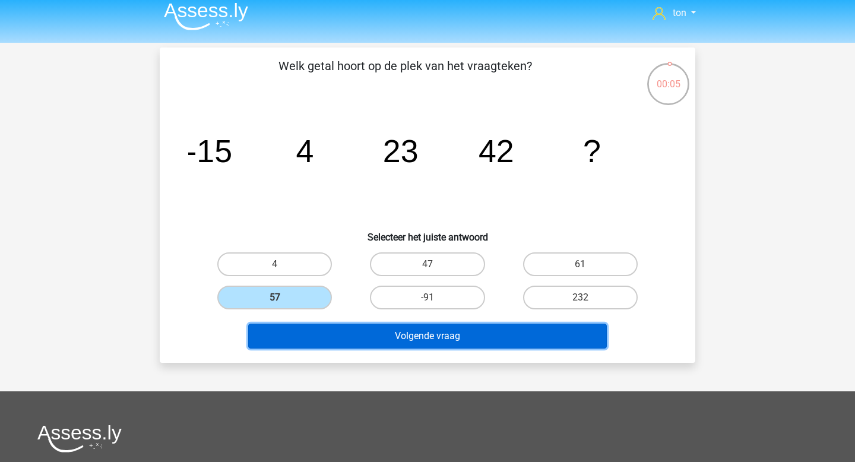
click at [363, 334] on button "Volgende vraag" at bounding box center [427, 336] width 359 height 25
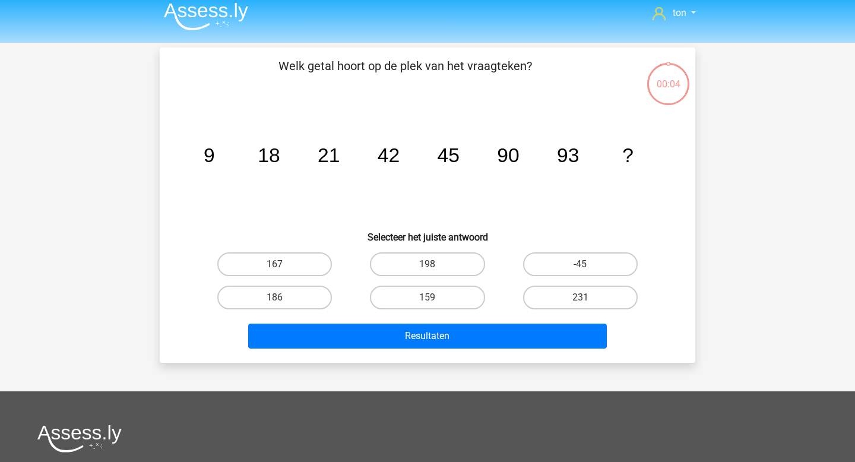
scroll to position [55, 0]
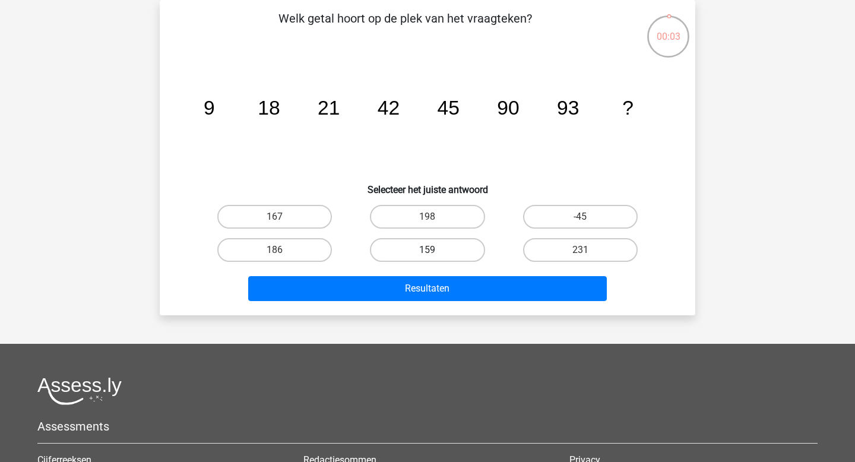
click at [427, 253] on label "159" at bounding box center [427, 250] width 115 height 24
click at [427, 253] on input "159" at bounding box center [431, 254] width 8 height 8
radio input "true"
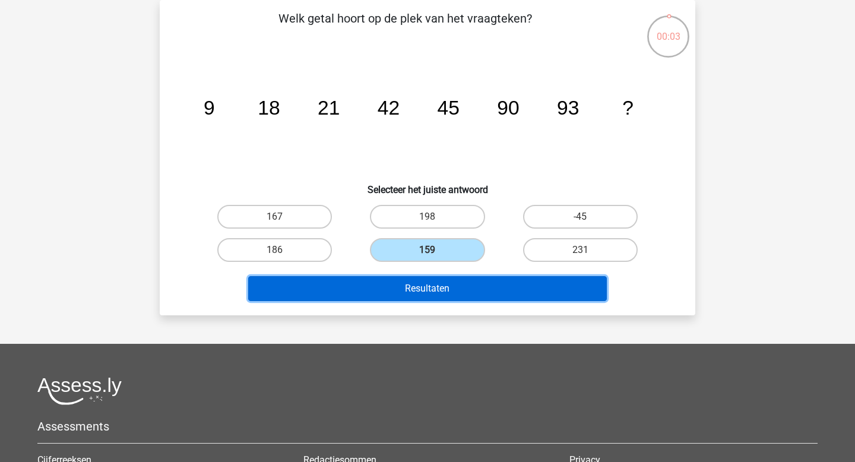
click at [427, 281] on button "Resultaten" at bounding box center [427, 288] width 359 height 25
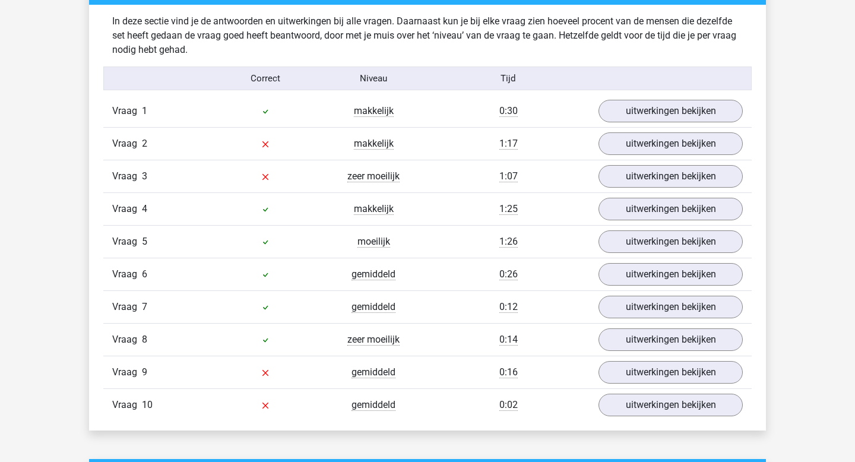
scroll to position [721, 0]
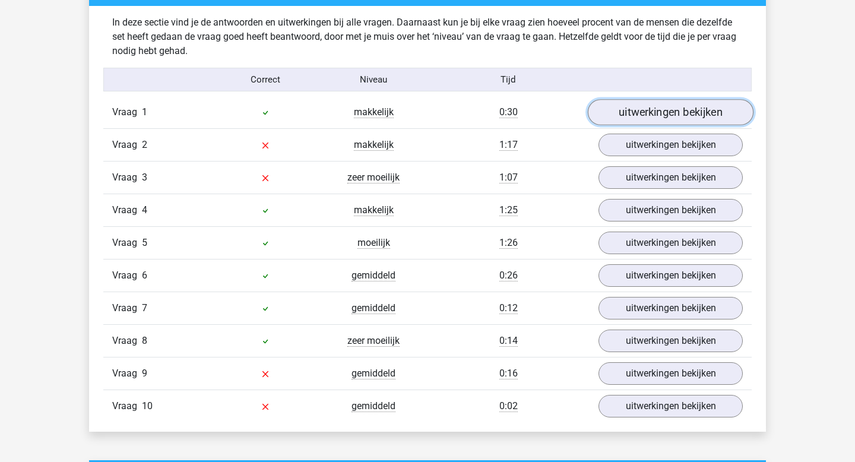
click at [704, 110] on link "uitwerkingen bekijken" at bounding box center [671, 113] width 166 height 26
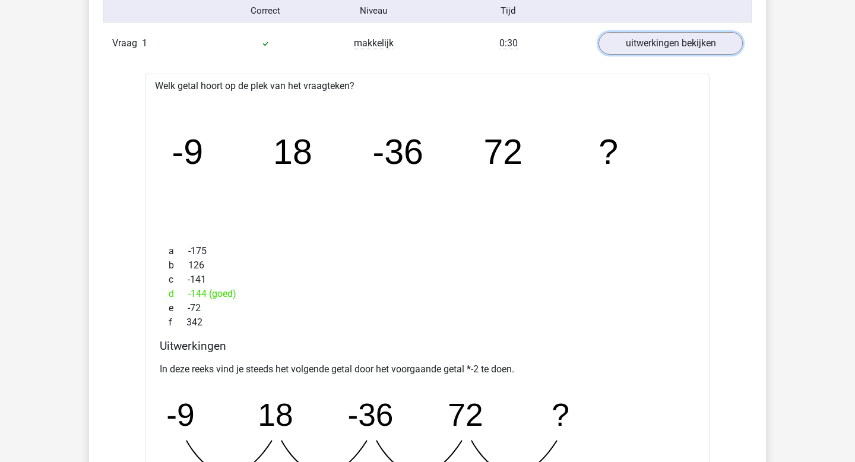
scroll to position [749, 0]
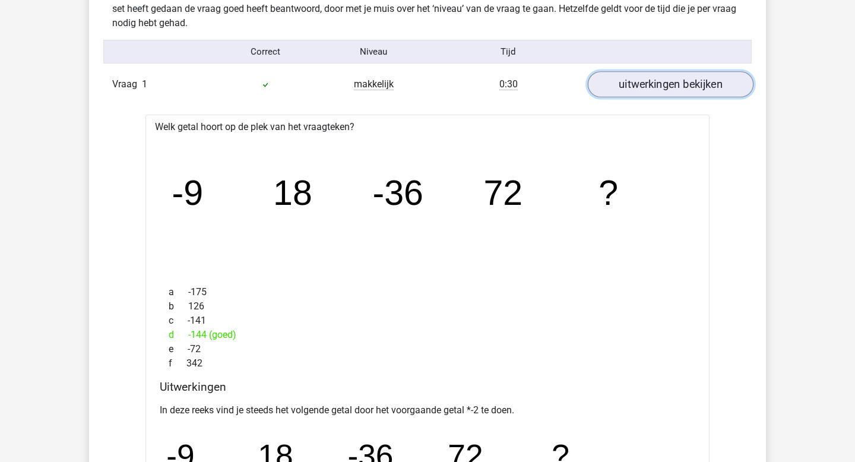
click at [674, 89] on link "uitwerkingen bekijken" at bounding box center [671, 85] width 166 height 26
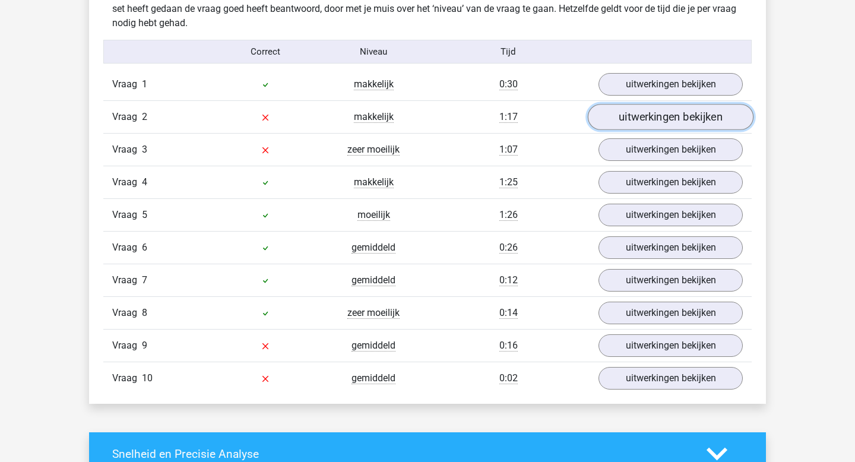
click at [664, 119] on link "uitwerkingen bekijken" at bounding box center [671, 117] width 166 height 26
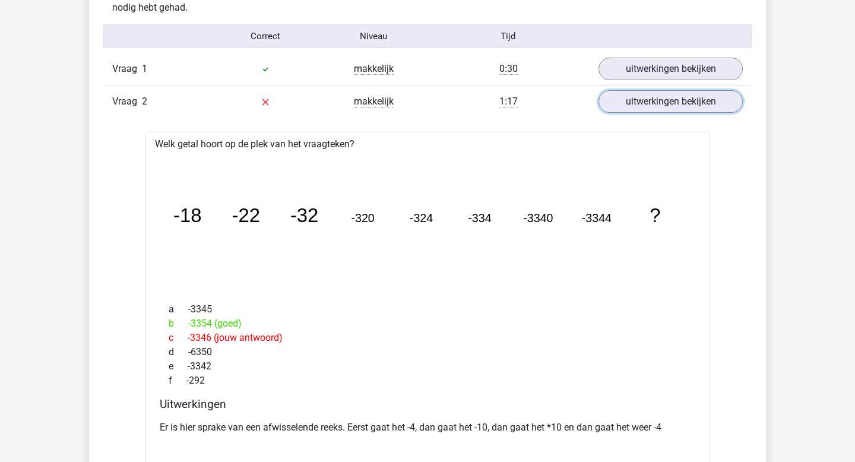
scroll to position [761, 0]
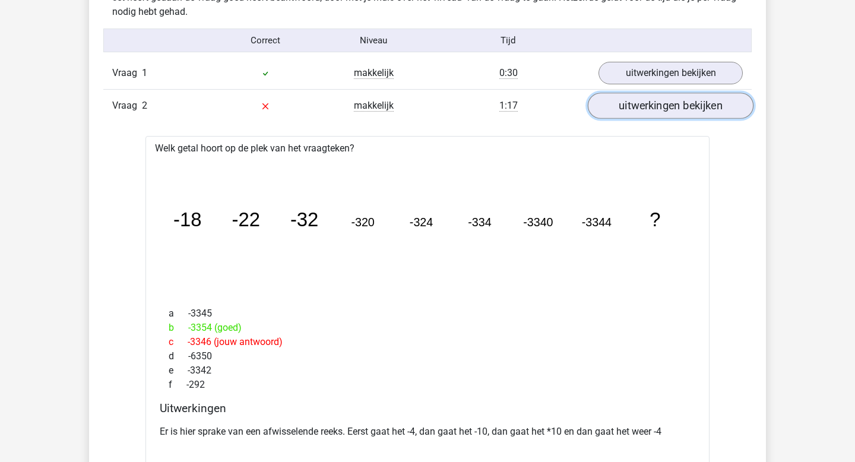
click at [639, 109] on link "uitwerkingen bekijken" at bounding box center [671, 106] width 166 height 26
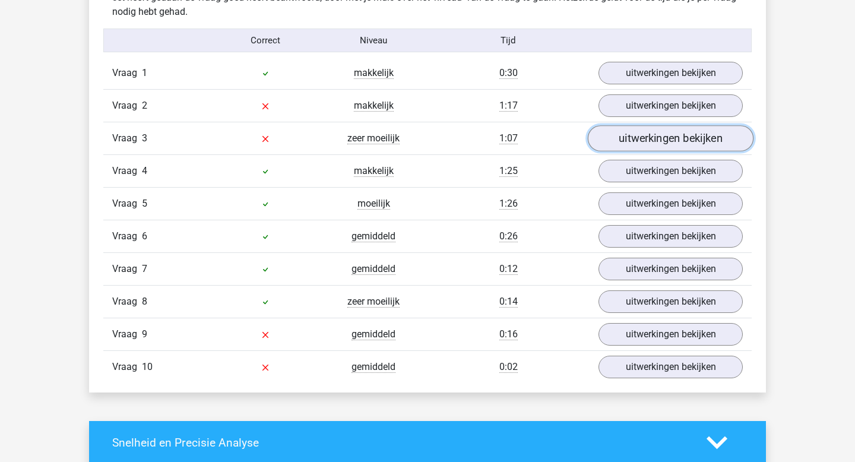
click at [650, 135] on link "uitwerkingen bekijken" at bounding box center [671, 139] width 166 height 26
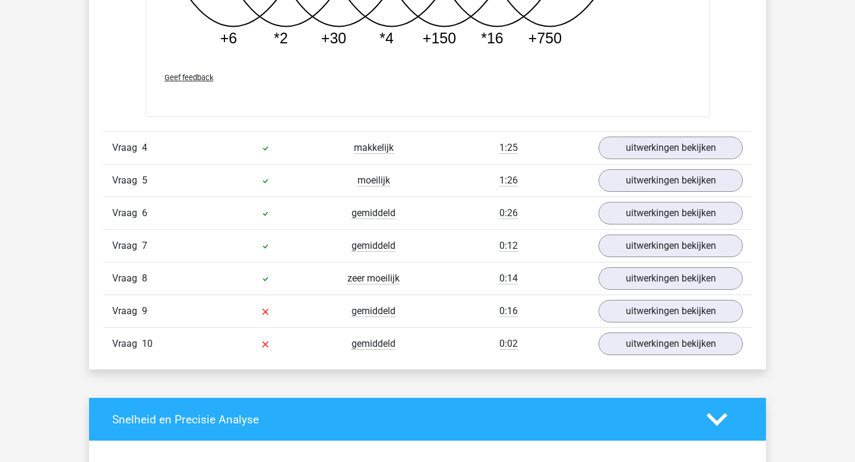
scroll to position [1402, 0]
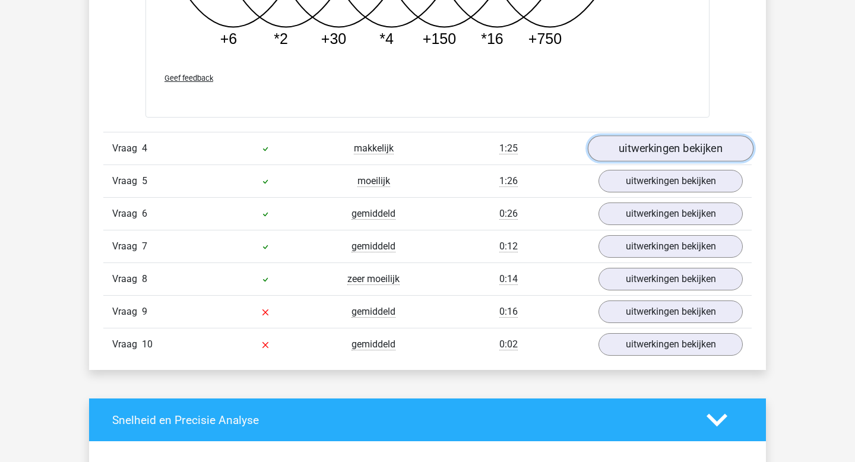
click at [707, 147] on link "uitwerkingen bekijken" at bounding box center [671, 148] width 166 height 26
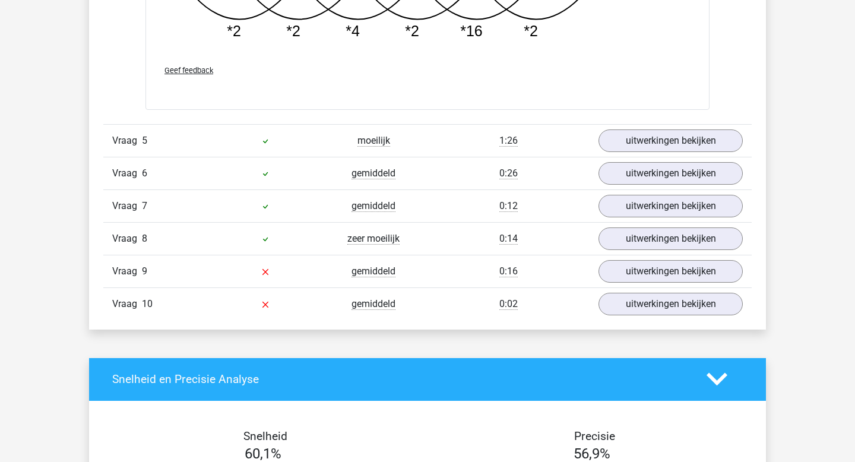
scroll to position [2057, 0]
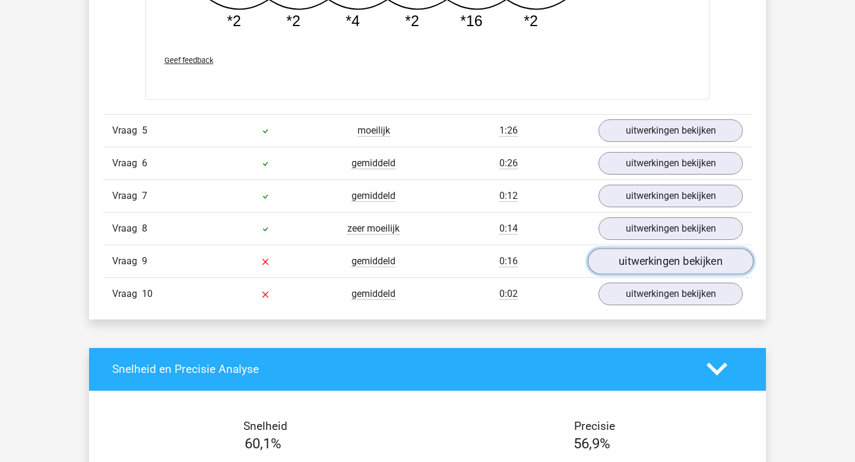
click at [670, 261] on link "uitwerkingen bekijken" at bounding box center [671, 261] width 166 height 26
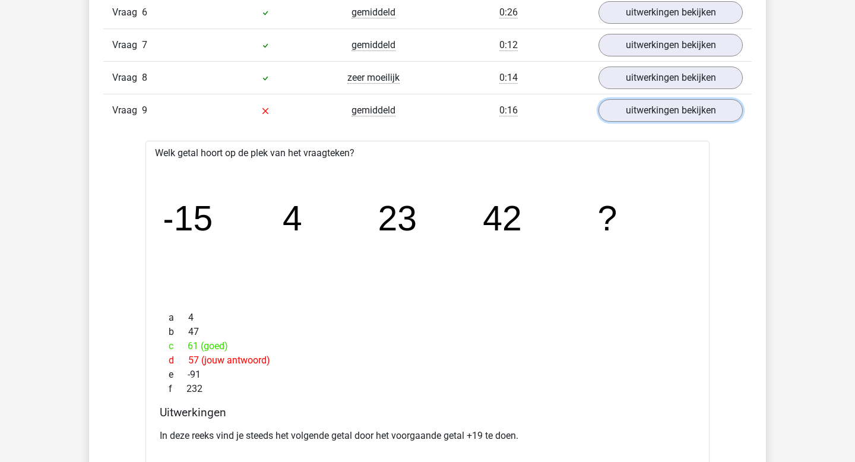
scroll to position [2207, 0]
click at [623, 110] on link "uitwerkingen bekijken" at bounding box center [671, 111] width 166 height 26
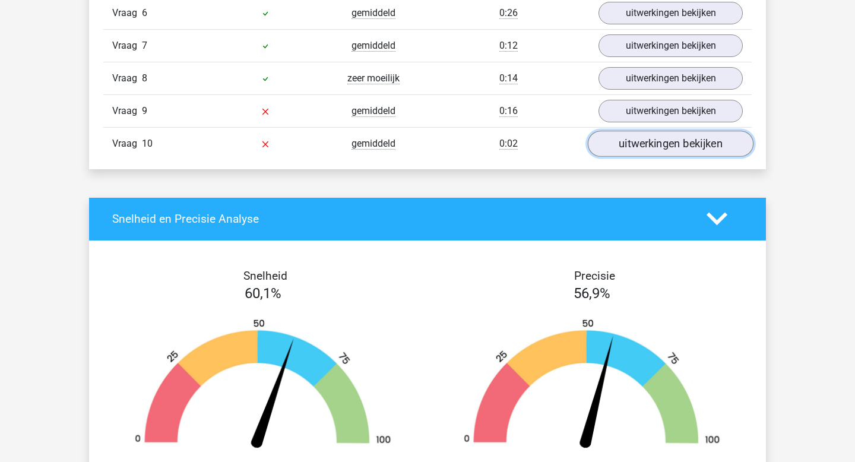
click at [641, 142] on link "uitwerkingen bekijken" at bounding box center [671, 144] width 166 height 26
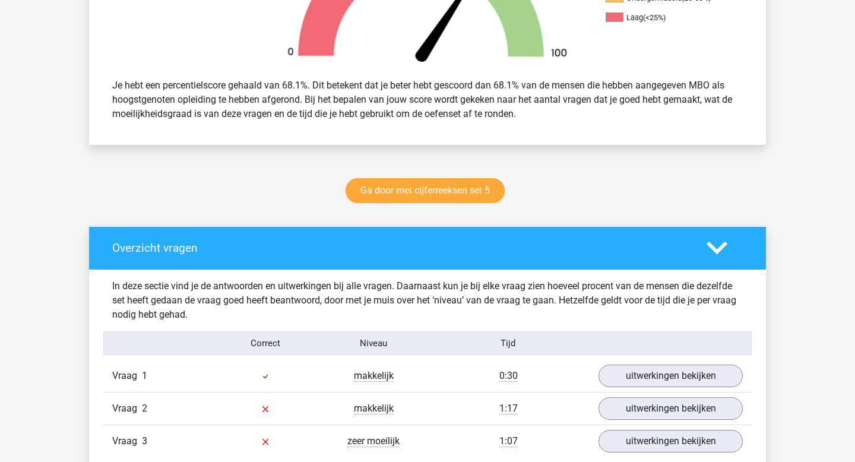
scroll to position [461, 0]
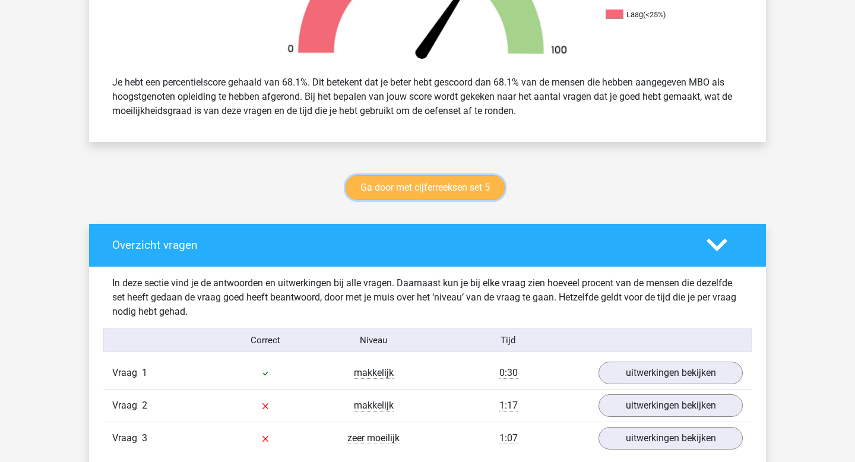
click at [478, 187] on link "Ga door met cijferreeksen set 5" at bounding box center [425, 187] width 159 height 25
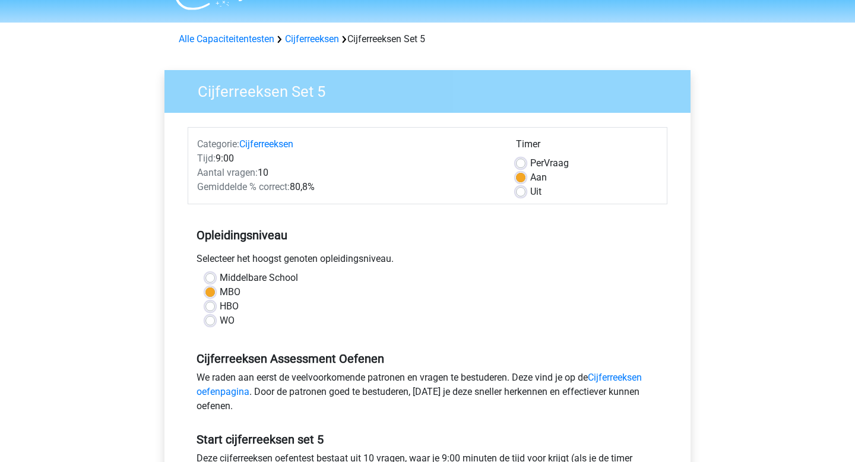
scroll to position [28, 0]
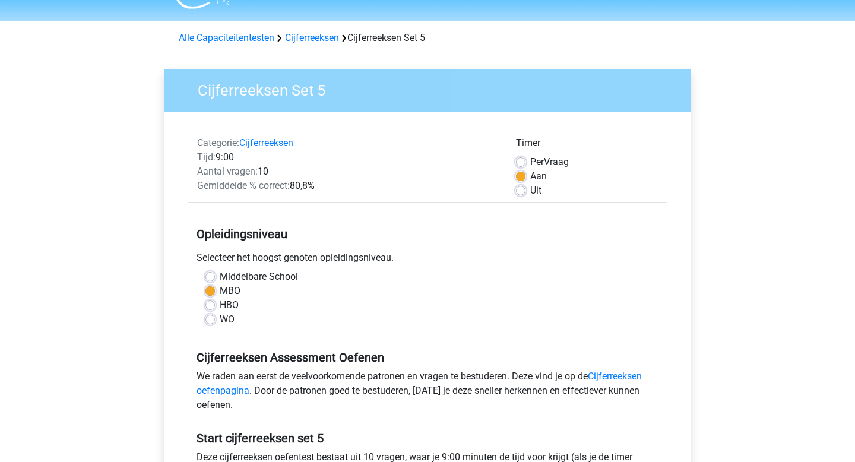
click at [530, 191] on label "Uit" at bounding box center [535, 190] width 11 height 14
click at [521, 191] on input "Uit" at bounding box center [520, 189] width 9 height 12
radio input "true"
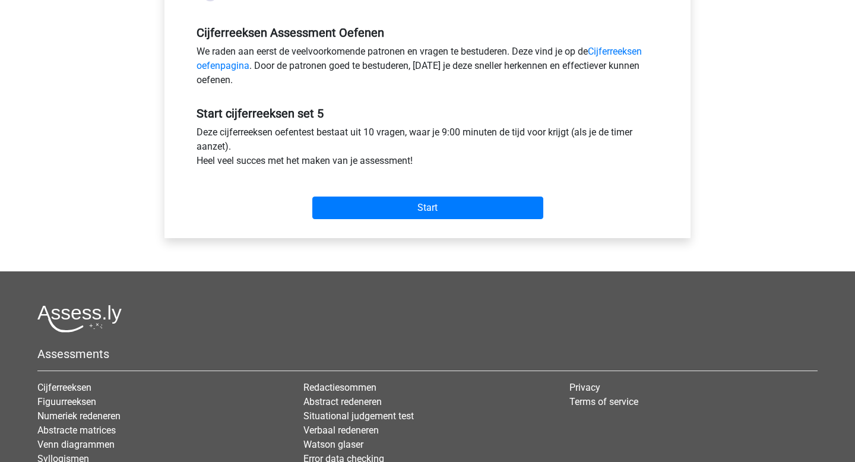
scroll to position [351, 0]
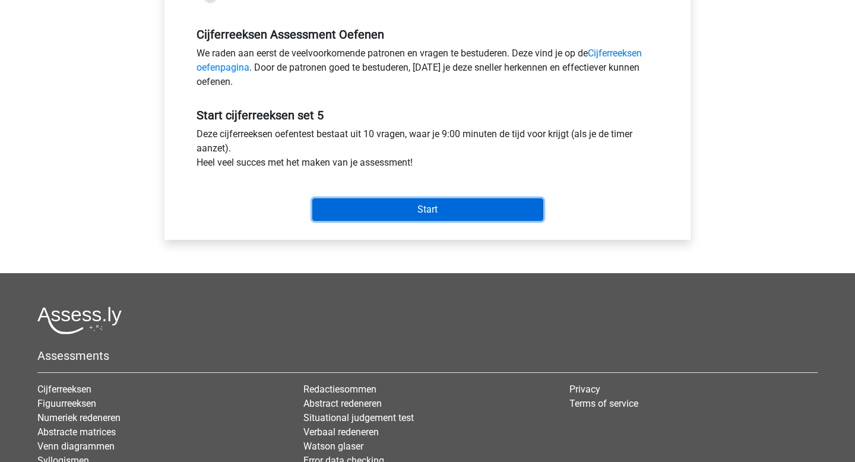
click at [474, 212] on input "Start" at bounding box center [427, 209] width 231 height 23
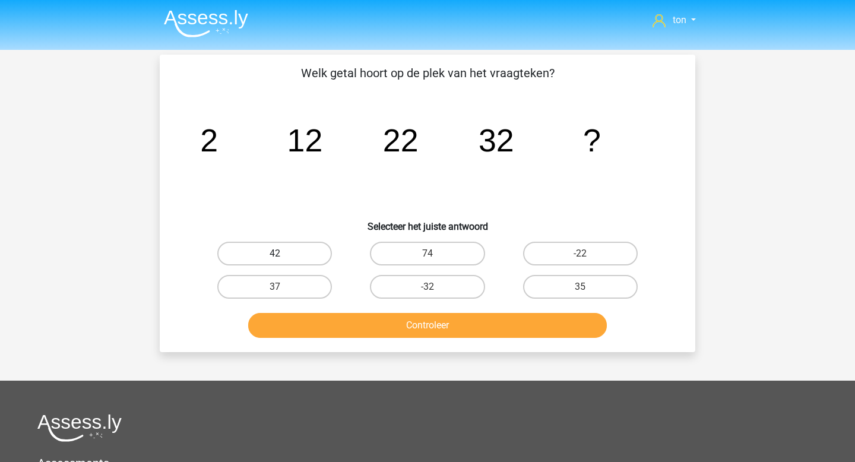
click at [296, 254] on label "42" at bounding box center [274, 254] width 115 height 24
click at [283, 254] on input "42" at bounding box center [279, 258] width 8 height 8
radio input "true"
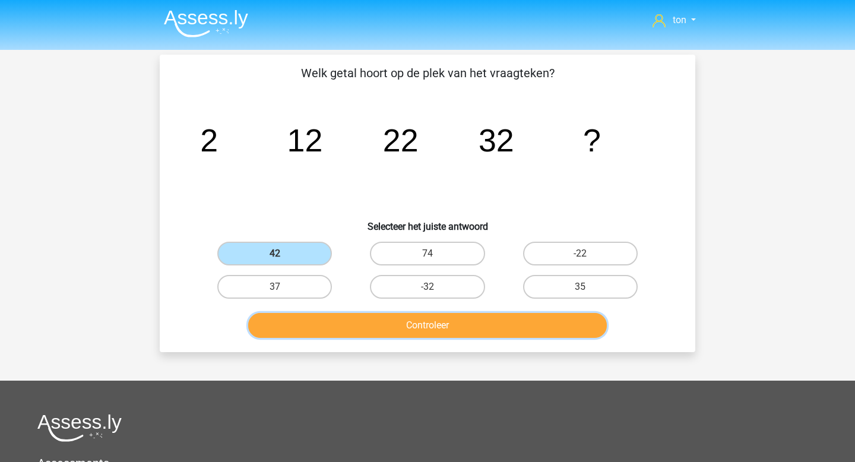
click at [365, 325] on button "Controleer" at bounding box center [427, 325] width 359 height 25
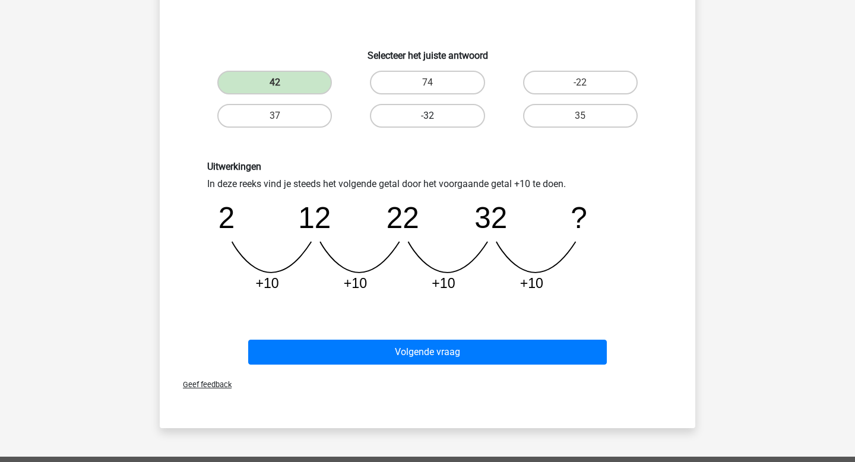
scroll to position [173, 0]
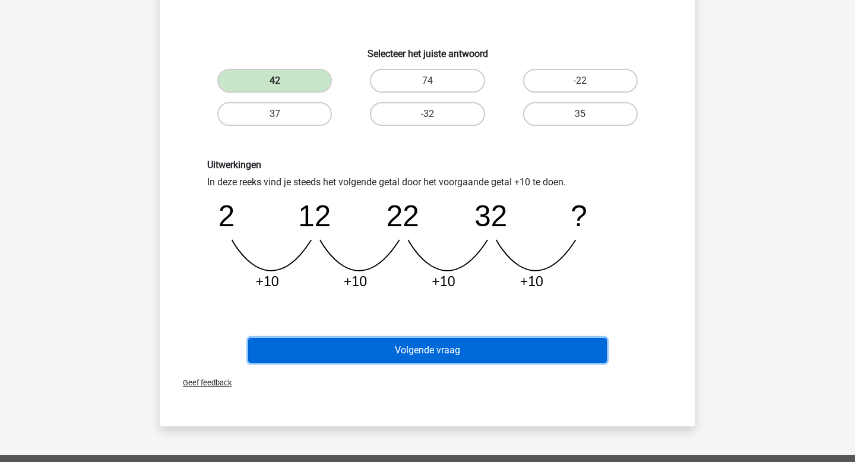
click at [418, 343] on button "Volgende vraag" at bounding box center [427, 350] width 359 height 25
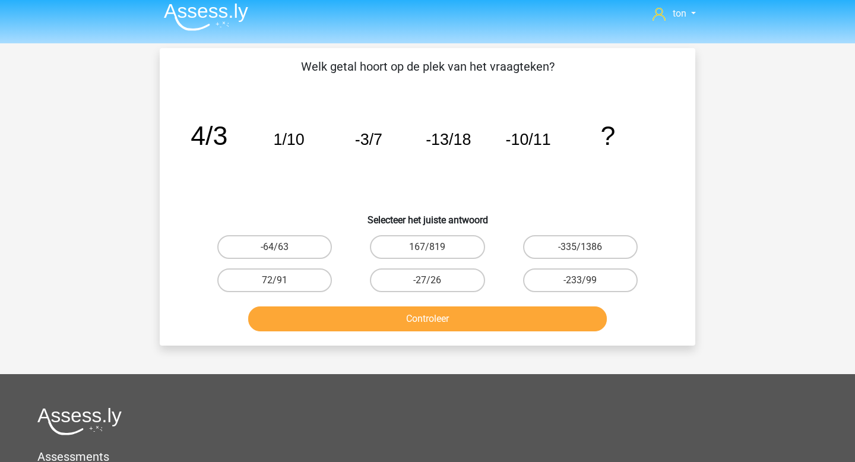
scroll to position [0, 0]
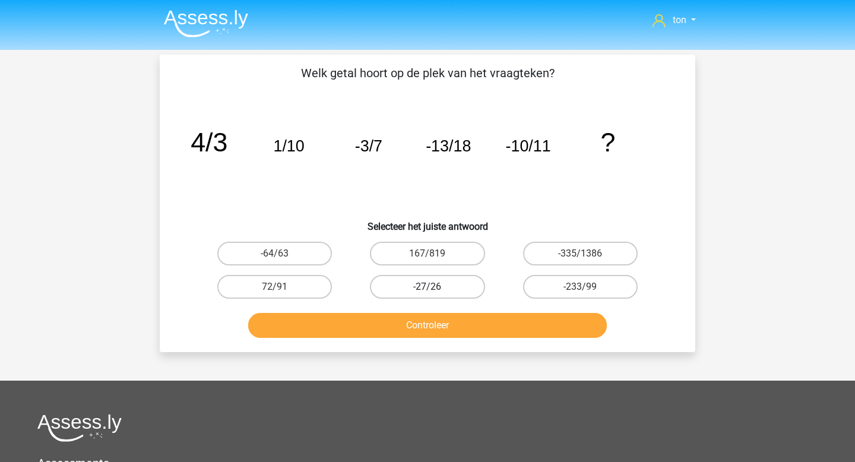
click at [439, 283] on label "-27/26" at bounding box center [427, 287] width 115 height 24
click at [435, 287] on input "-27/26" at bounding box center [431, 291] width 8 height 8
radio input "true"
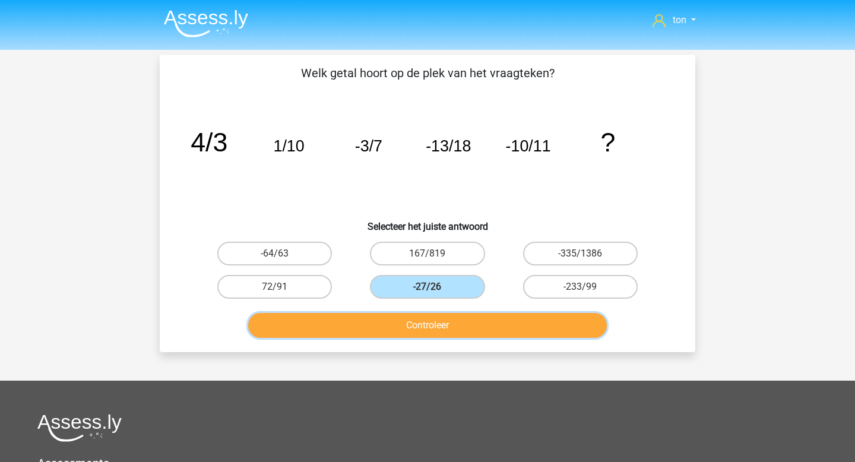
click at [435, 321] on button "Controleer" at bounding box center [427, 325] width 359 height 25
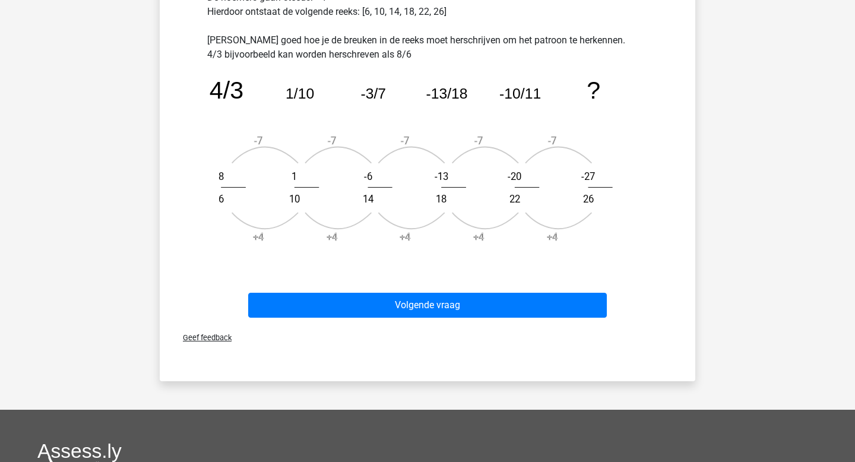
scroll to position [417, 0]
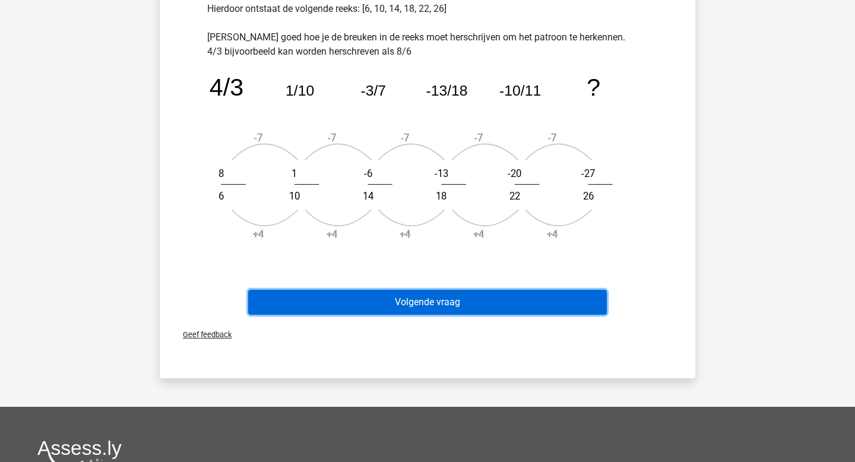
click at [416, 295] on button "Volgende vraag" at bounding box center [427, 302] width 359 height 25
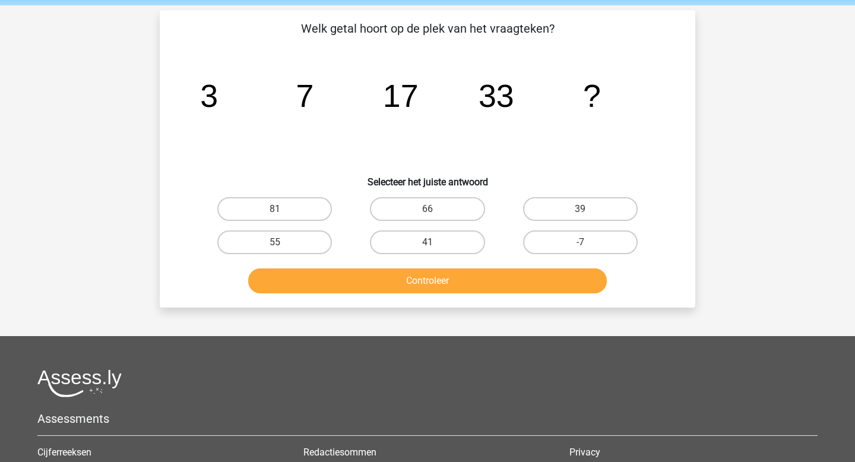
scroll to position [43, 0]
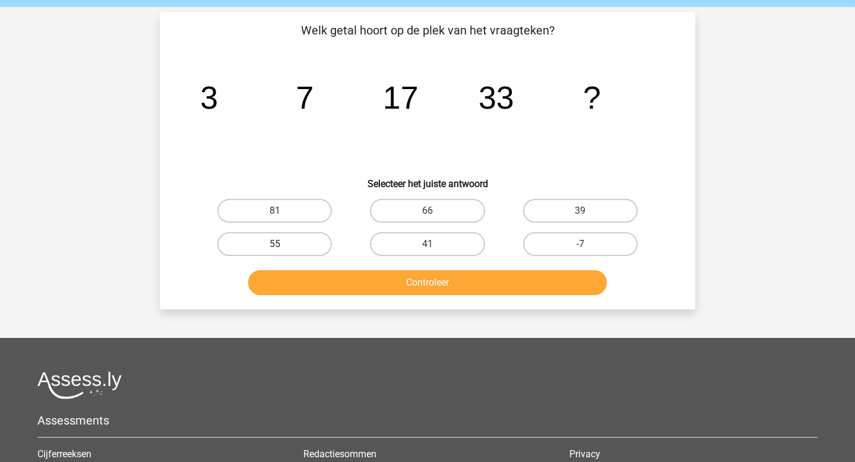
click at [258, 239] on label "55" at bounding box center [274, 244] width 115 height 24
click at [275, 244] on input "55" at bounding box center [279, 248] width 8 height 8
radio input "true"
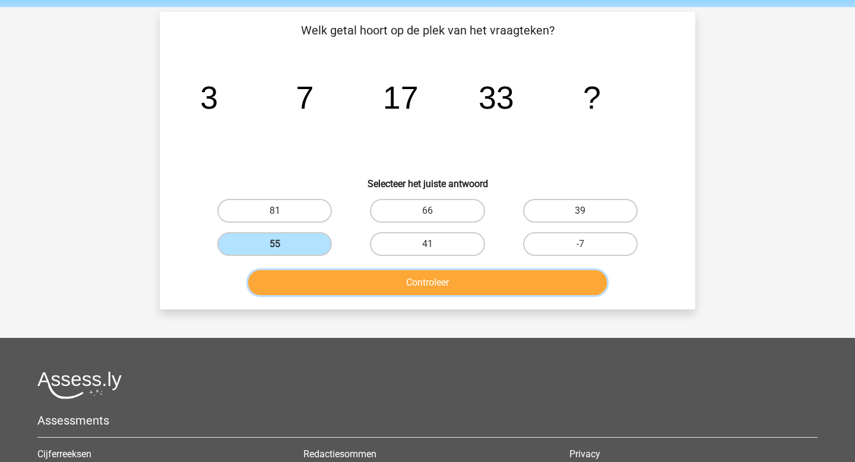
click at [351, 277] on button "Controleer" at bounding box center [427, 282] width 359 height 25
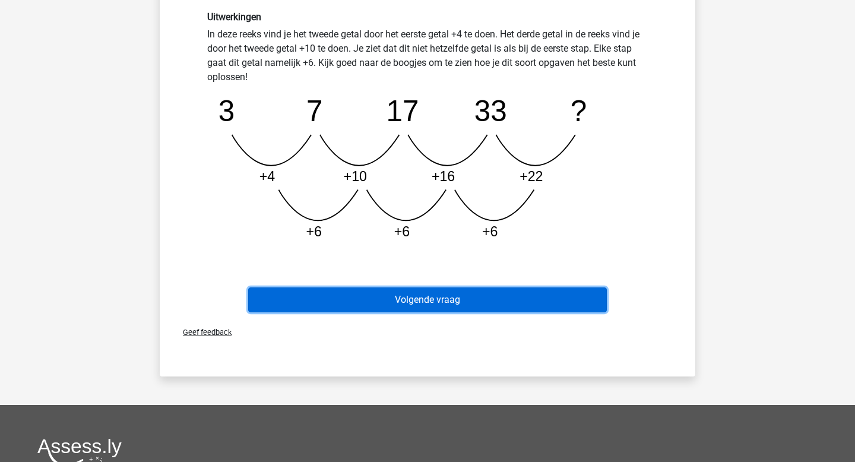
click at [374, 293] on button "Volgende vraag" at bounding box center [427, 299] width 359 height 25
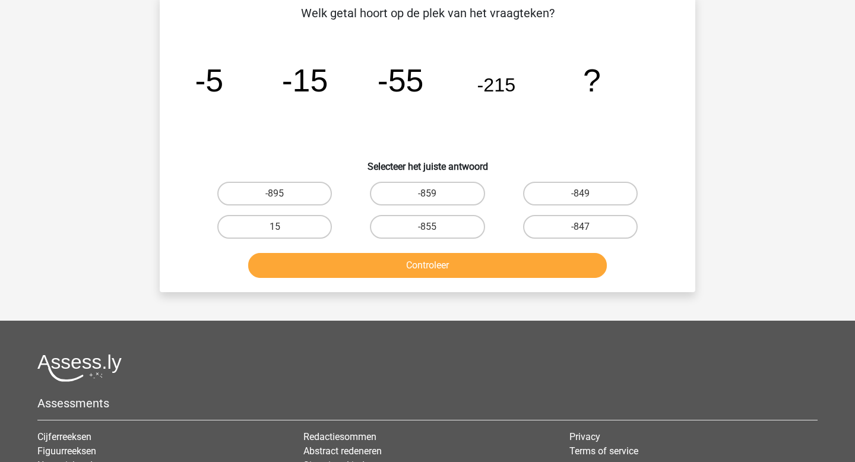
scroll to position [55, 0]
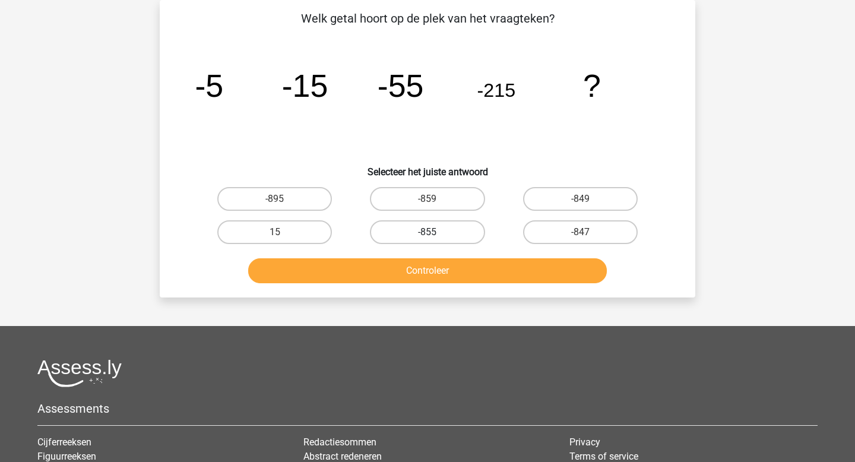
click at [450, 232] on label "-855" at bounding box center [427, 232] width 115 height 24
click at [435, 232] on input "-855" at bounding box center [431, 236] width 8 height 8
radio input "true"
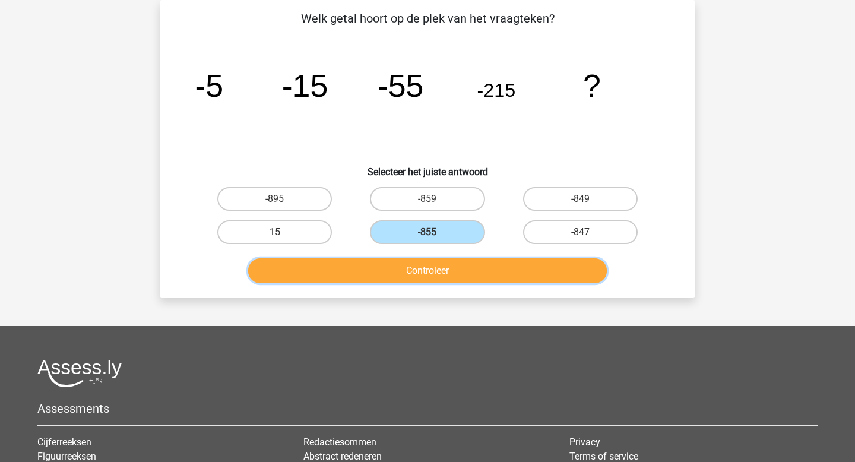
click at [449, 274] on button "Controleer" at bounding box center [427, 270] width 359 height 25
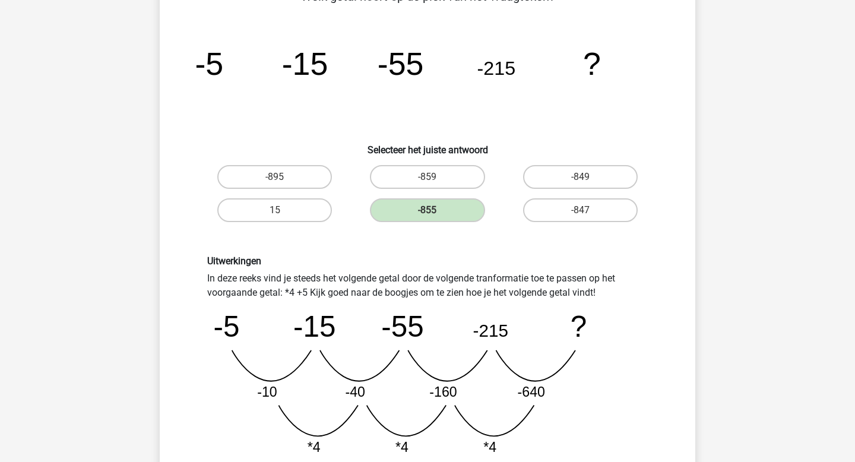
scroll to position [81, 0]
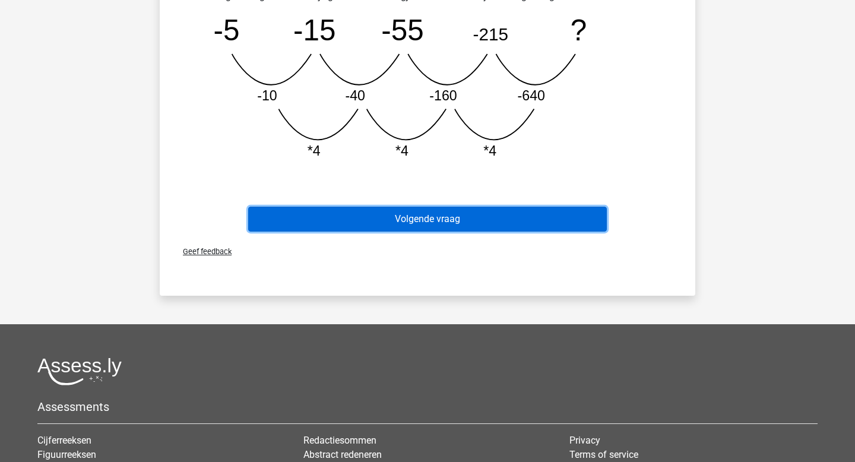
click at [401, 221] on button "Volgende vraag" at bounding box center [427, 219] width 359 height 25
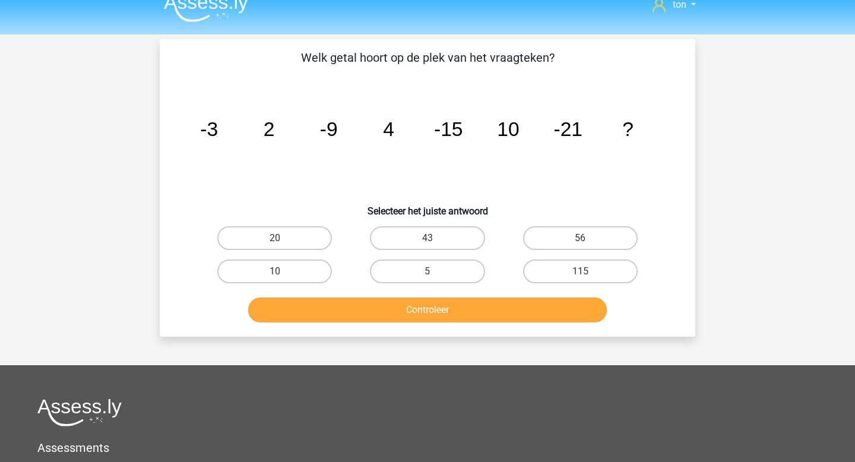
scroll to position [5, 0]
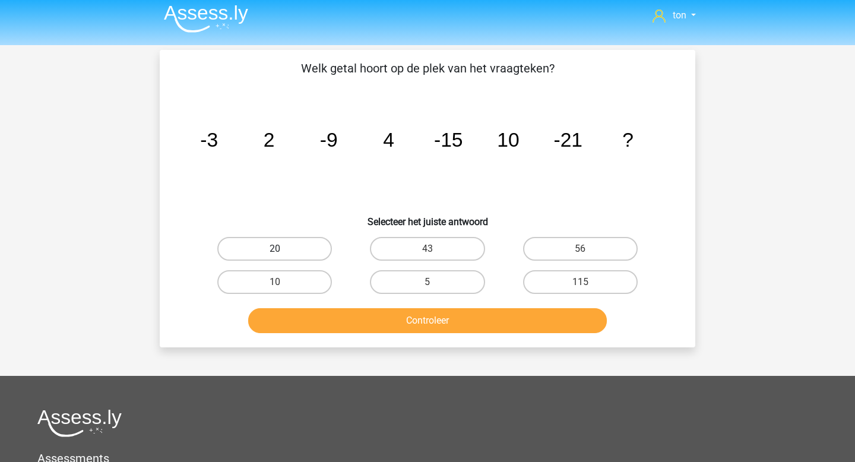
click at [297, 242] on label "20" at bounding box center [274, 249] width 115 height 24
click at [283, 249] on input "20" at bounding box center [279, 253] width 8 height 8
radio input "true"
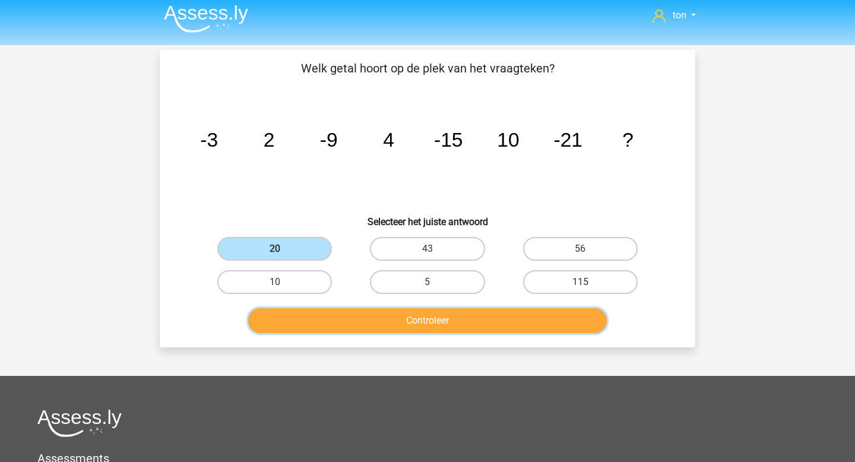
click at [391, 318] on button "Controleer" at bounding box center [427, 320] width 359 height 25
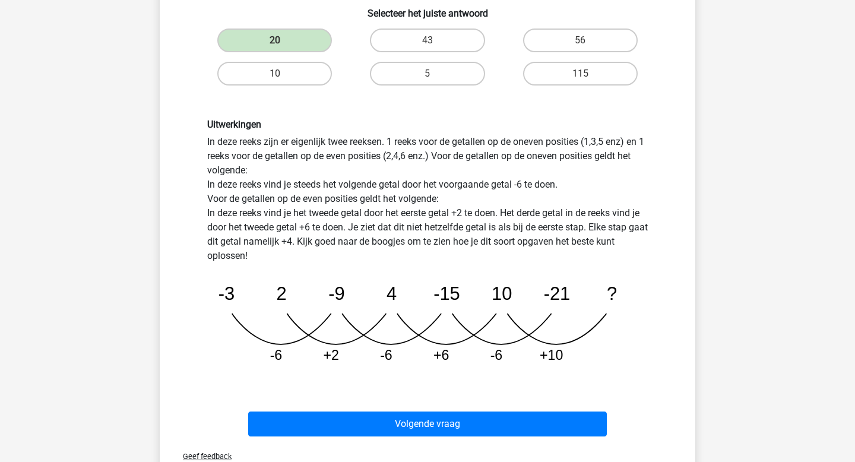
scroll to position [214, 0]
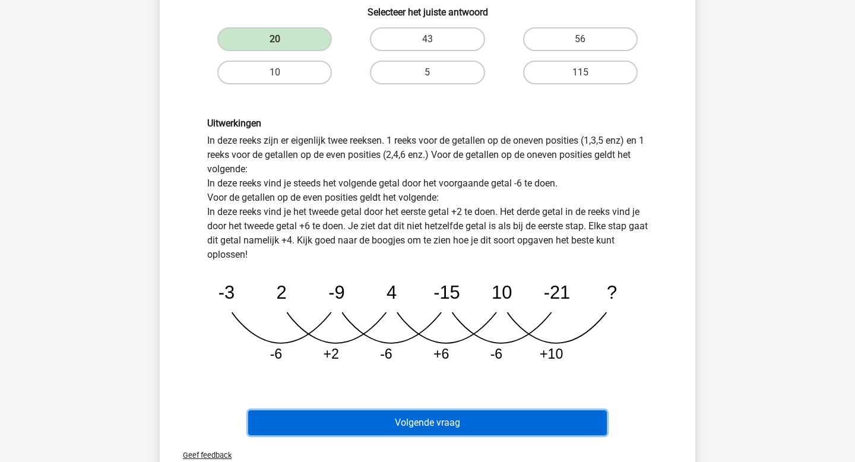
click at [395, 424] on button "Volgende vraag" at bounding box center [427, 422] width 359 height 25
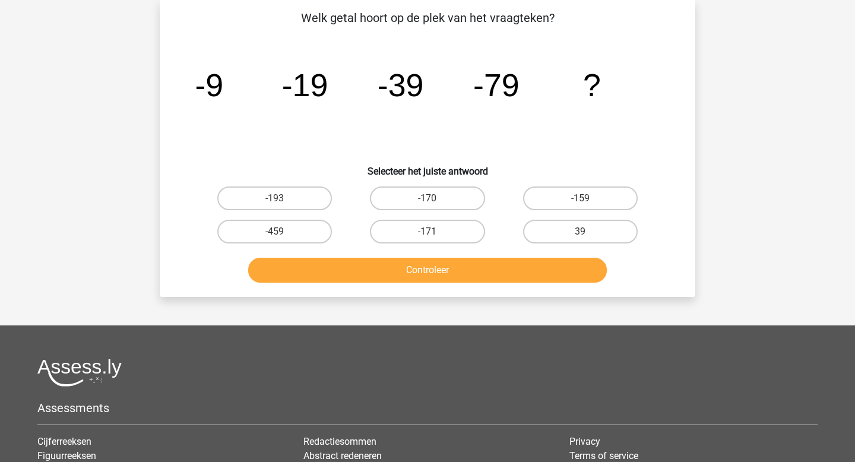
scroll to position [55, 0]
click at [579, 195] on label "-159" at bounding box center [580, 199] width 115 height 24
click at [580, 199] on input "-159" at bounding box center [584, 203] width 8 height 8
radio input "true"
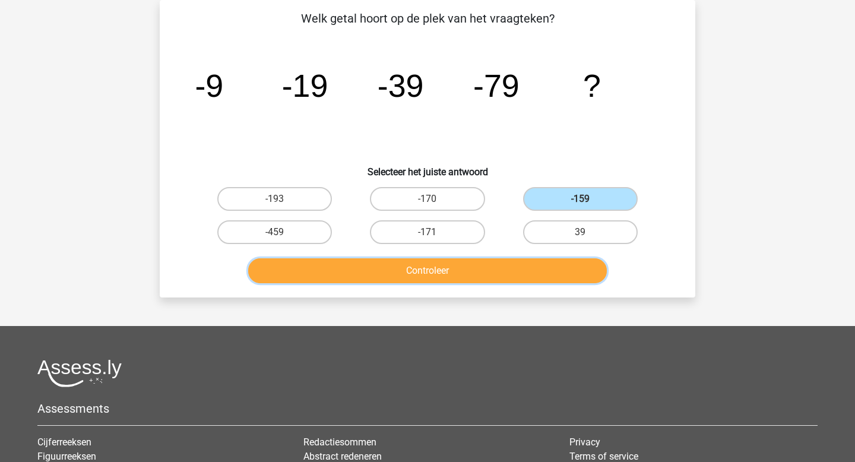
click at [475, 270] on button "Controleer" at bounding box center [427, 270] width 359 height 25
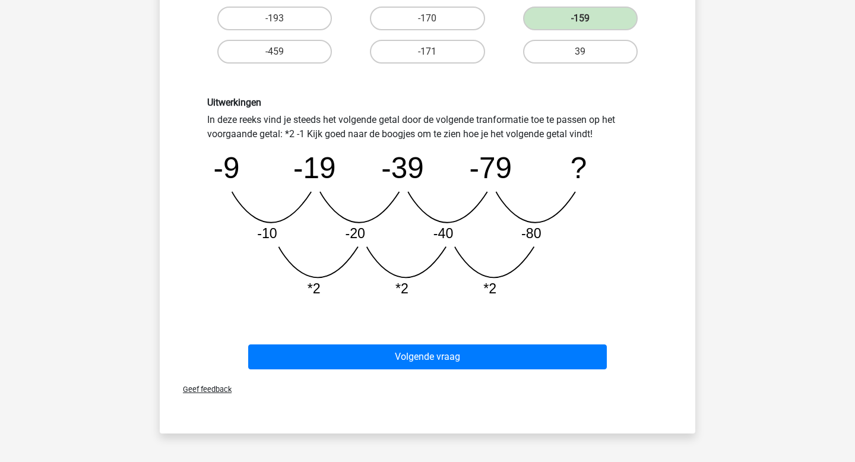
scroll to position [237, 0]
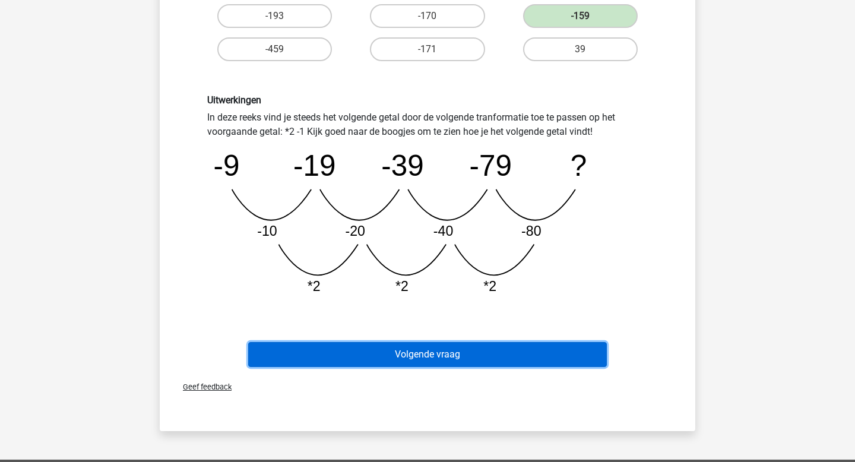
click at [448, 353] on button "Volgende vraag" at bounding box center [427, 354] width 359 height 25
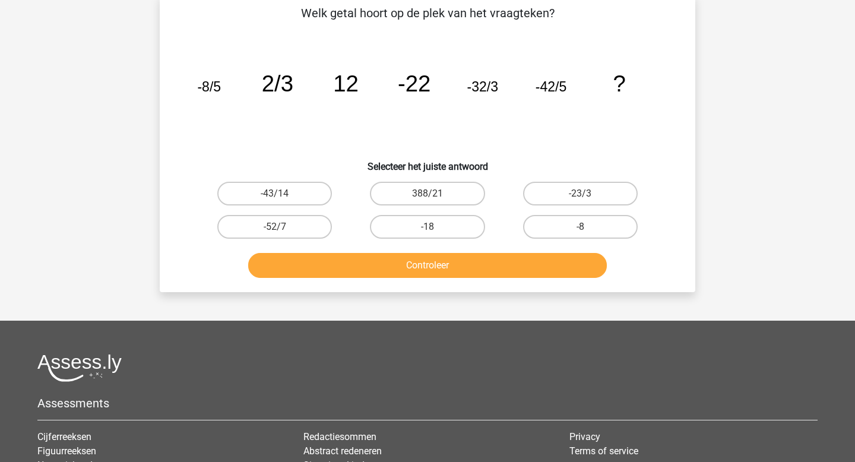
scroll to position [55, 0]
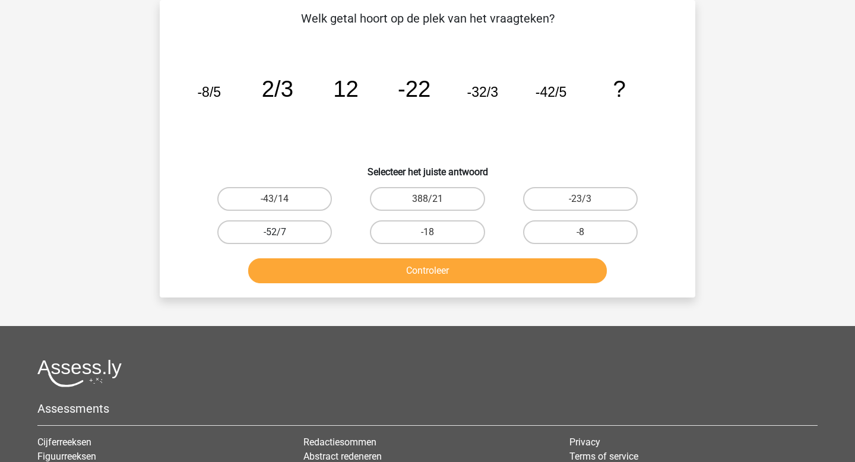
click at [281, 229] on label "-52/7" at bounding box center [274, 232] width 115 height 24
click at [281, 232] on input "-52/7" at bounding box center [279, 236] width 8 height 8
radio input "true"
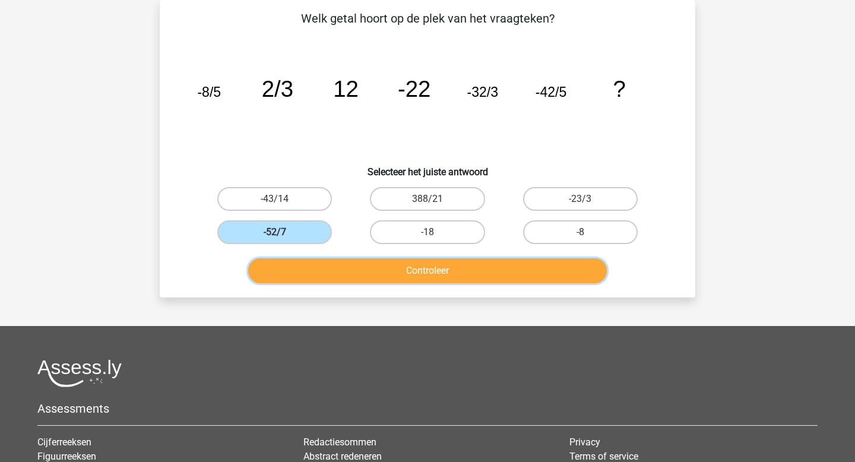
click at [377, 264] on button "Controleer" at bounding box center [427, 270] width 359 height 25
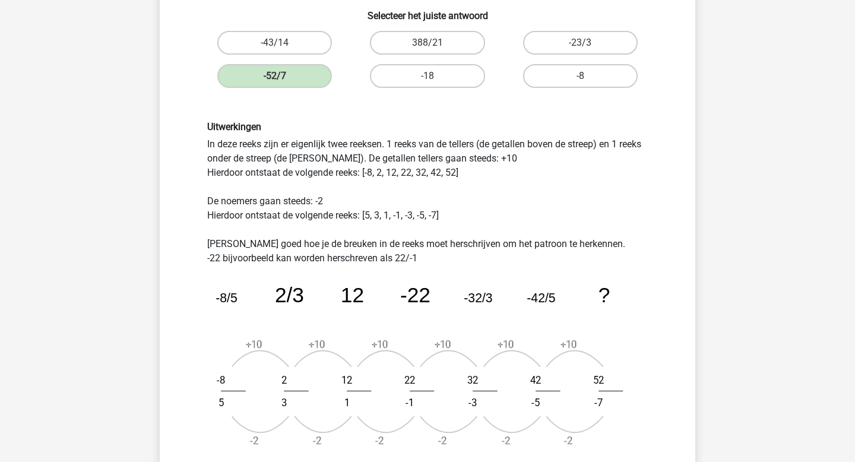
scroll to position [217, 0]
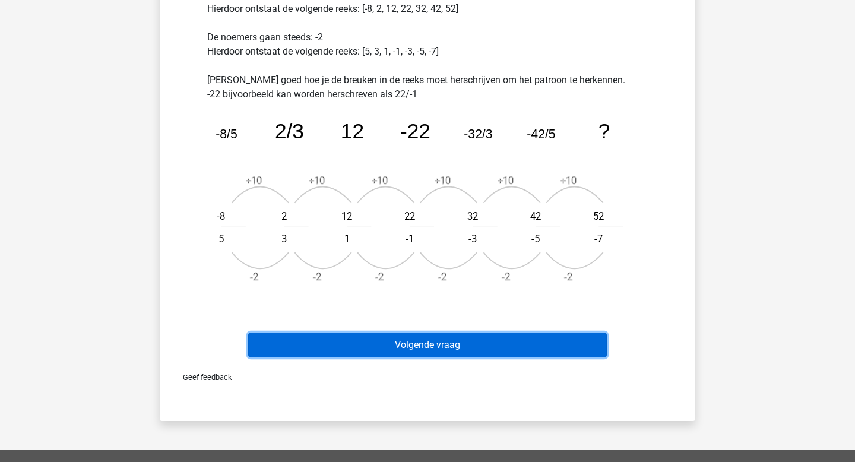
click at [391, 346] on button "Volgende vraag" at bounding box center [427, 344] width 359 height 25
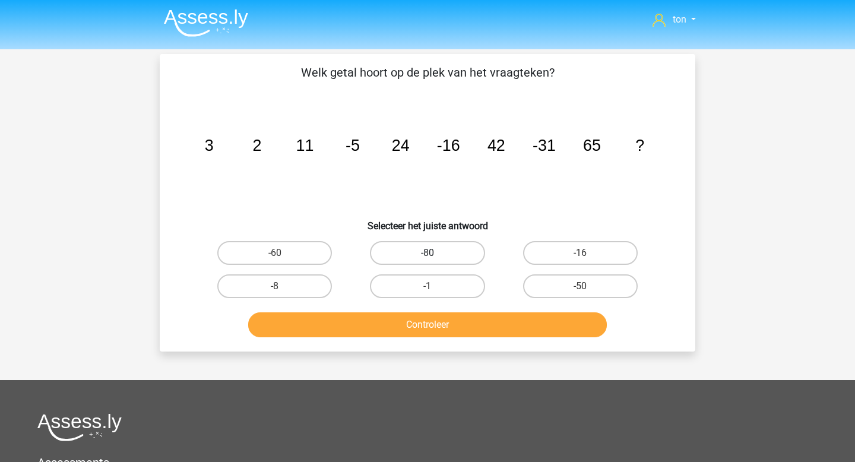
scroll to position [0, 0]
click at [590, 289] on label "-50" at bounding box center [580, 287] width 115 height 24
click at [588, 289] on input "-50" at bounding box center [584, 291] width 8 height 8
radio input "true"
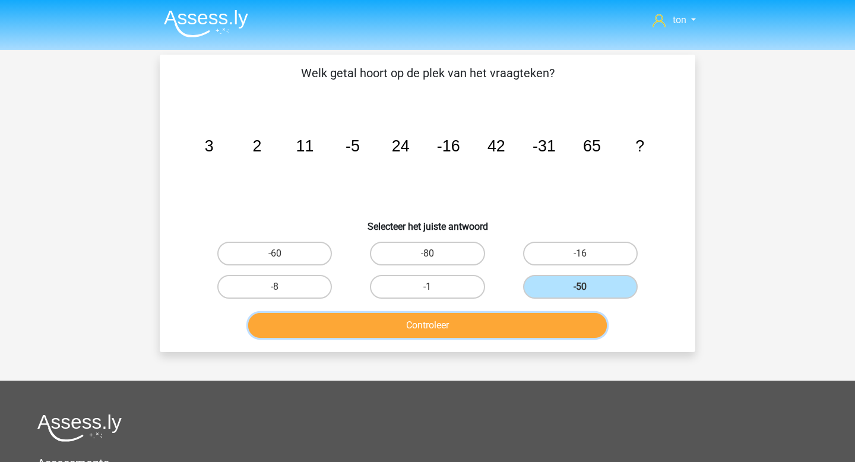
click at [508, 325] on button "Controleer" at bounding box center [427, 325] width 359 height 25
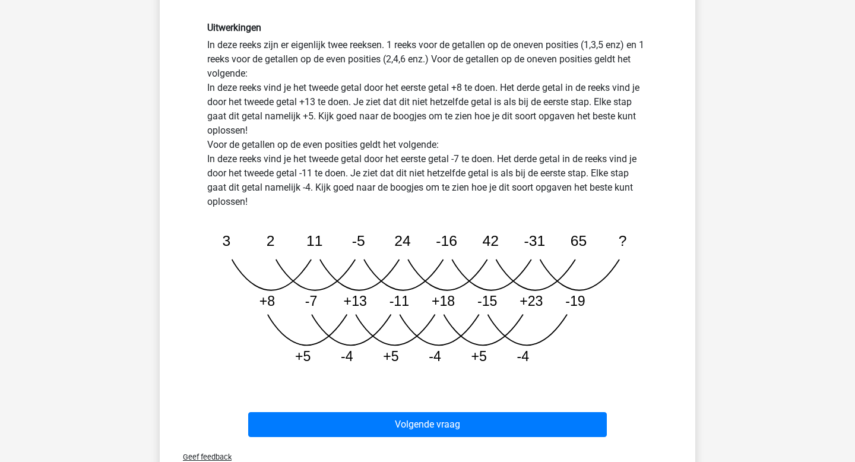
scroll to position [311, 0]
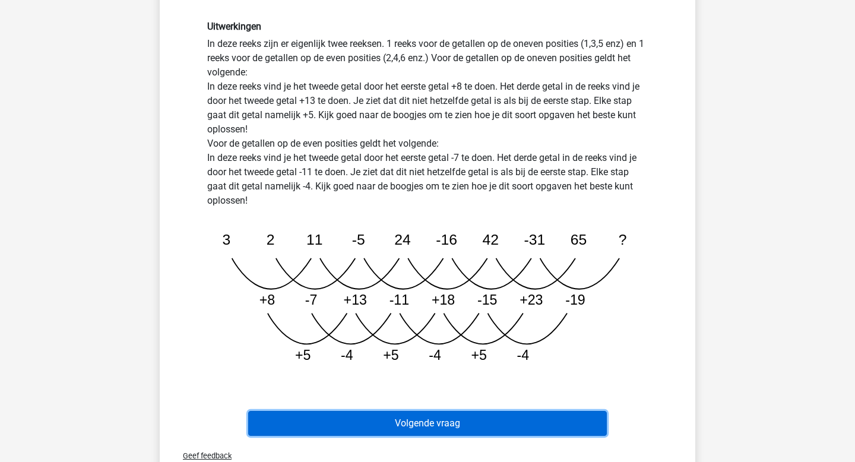
click at [441, 419] on button "Volgende vraag" at bounding box center [427, 423] width 359 height 25
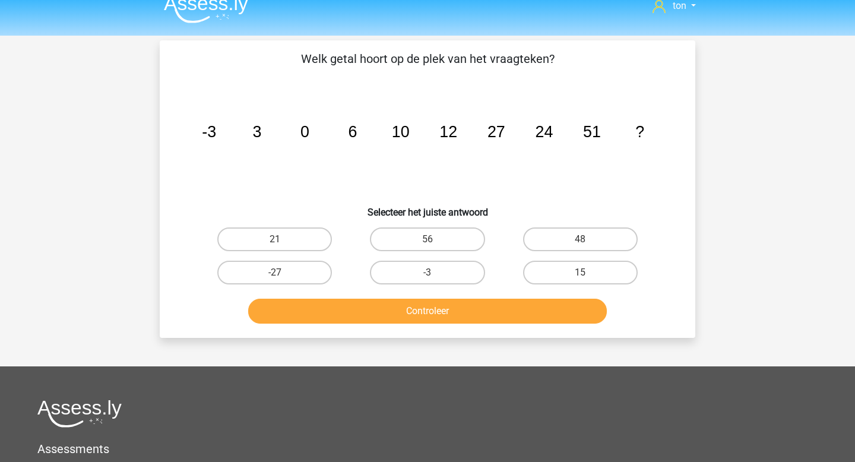
scroll to position [0, 0]
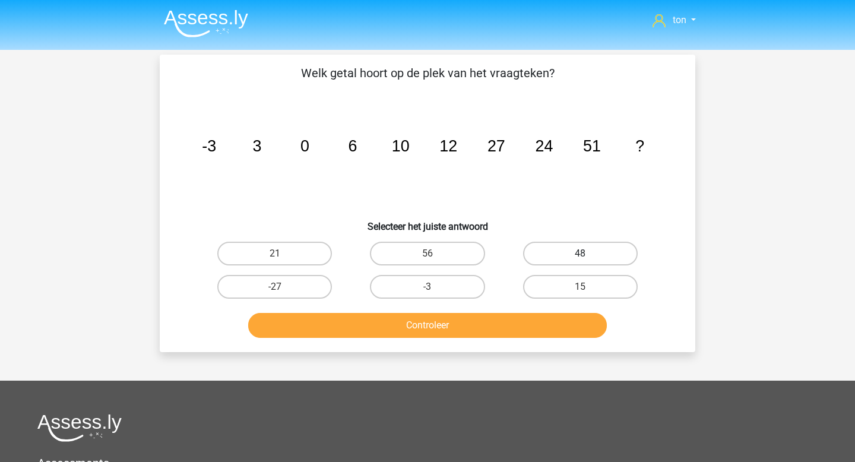
click at [615, 259] on label "48" at bounding box center [580, 254] width 115 height 24
click at [588, 259] on input "48" at bounding box center [584, 258] width 8 height 8
radio input "true"
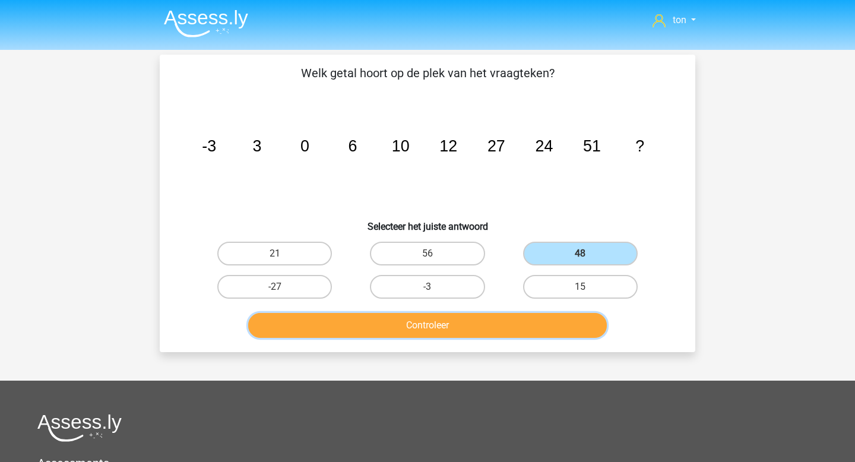
click at [515, 334] on button "Controleer" at bounding box center [427, 325] width 359 height 25
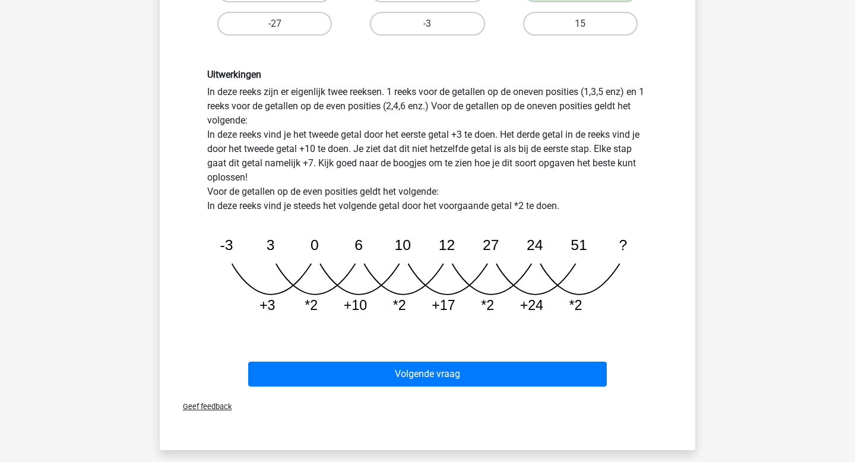
scroll to position [272, 0]
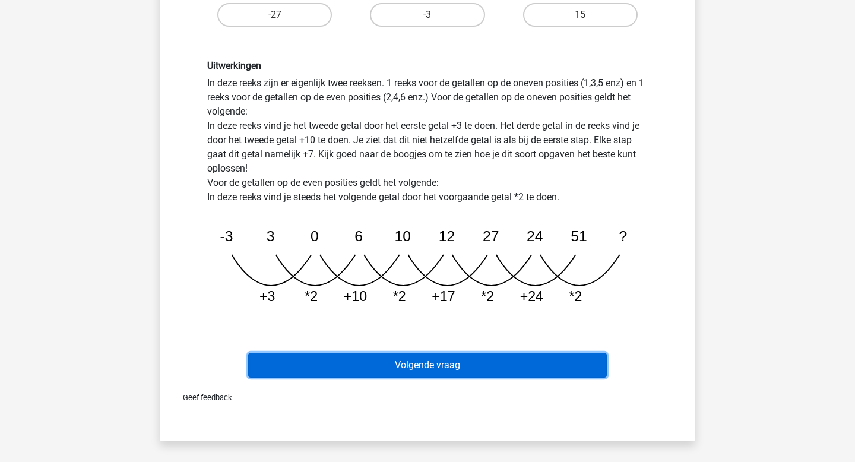
click at [458, 366] on button "Volgende vraag" at bounding box center [427, 365] width 359 height 25
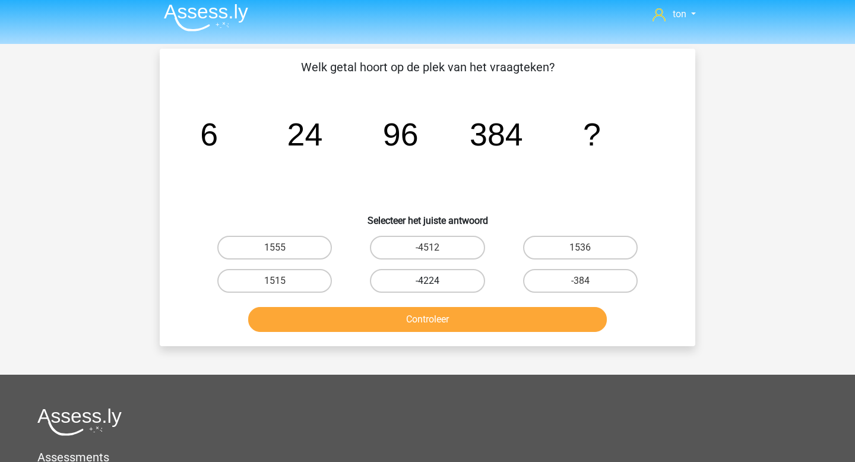
scroll to position [0, 0]
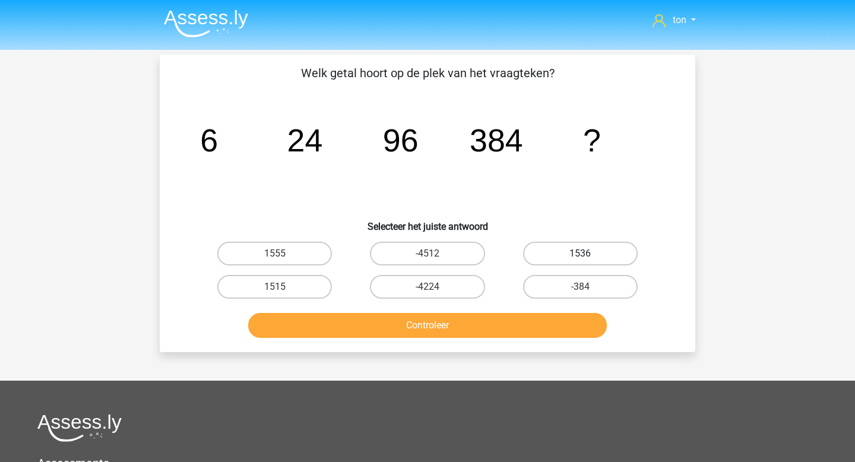
click at [573, 257] on label "1536" at bounding box center [580, 254] width 115 height 24
click at [580, 257] on input "1536" at bounding box center [584, 258] width 8 height 8
radio input "true"
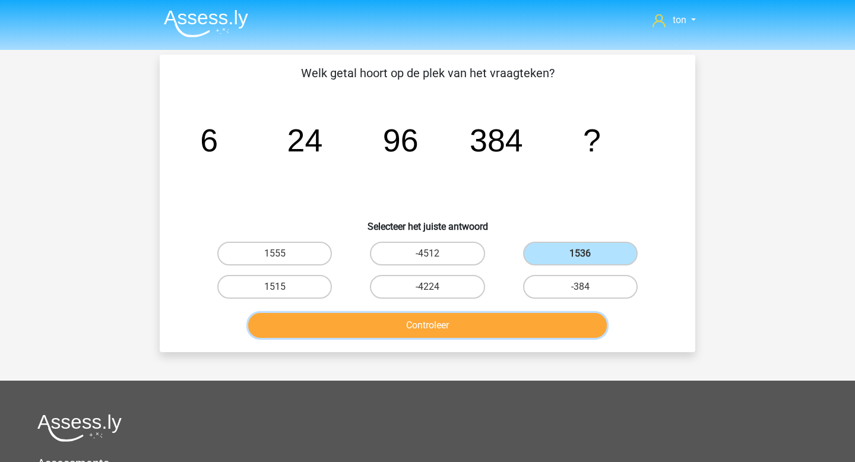
click at [486, 332] on button "Controleer" at bounding box center [427, 325] width 359 height 25
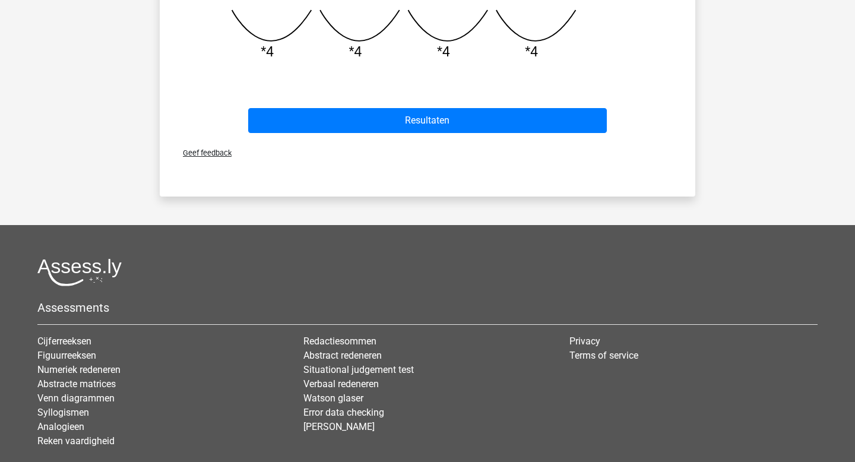
scroll to position [410, 0]
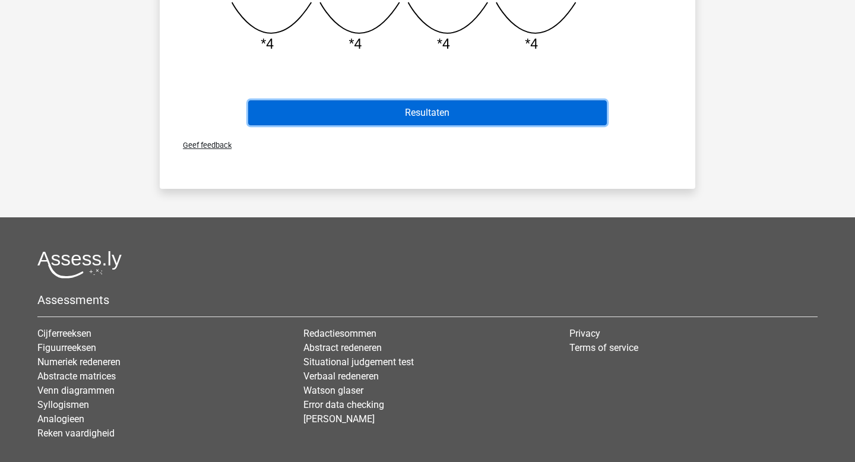
click at [444, 109] on button "Resultaten" at bounding box center [427, 112] width 359 height 25
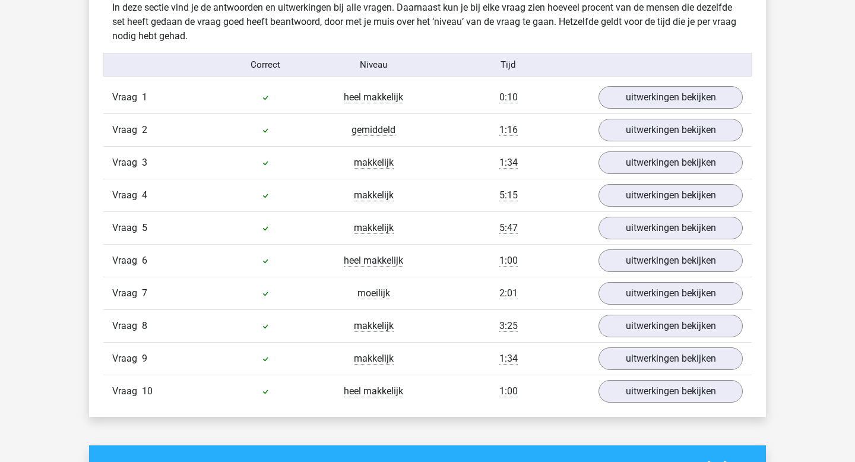
scroll to position [746, 0]
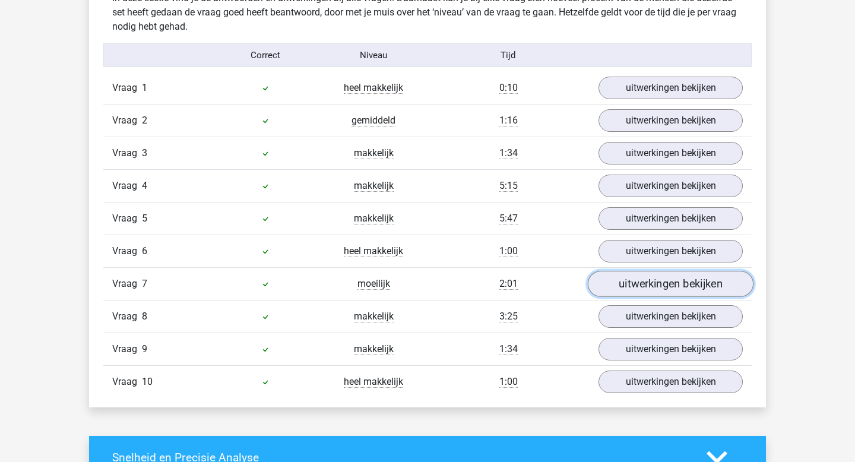
click at [653, 283] on link "uitwerkingen bekijken" at bounding box center [671, 284] width 166 height 26
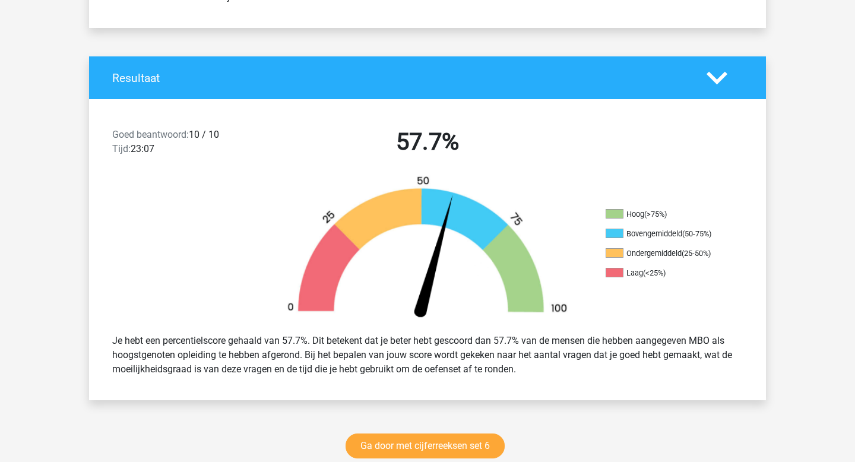
scroll to position [0, 0]
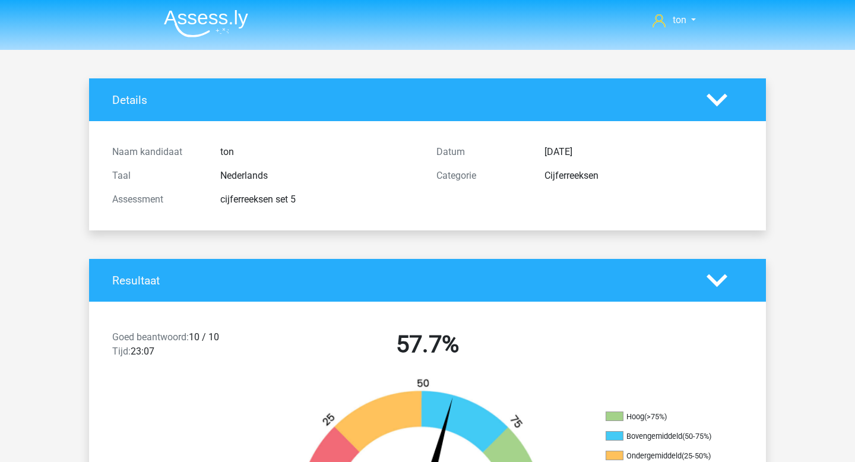
click at [180, 15] on img at bounding box center [206, 23] width 84 height 28
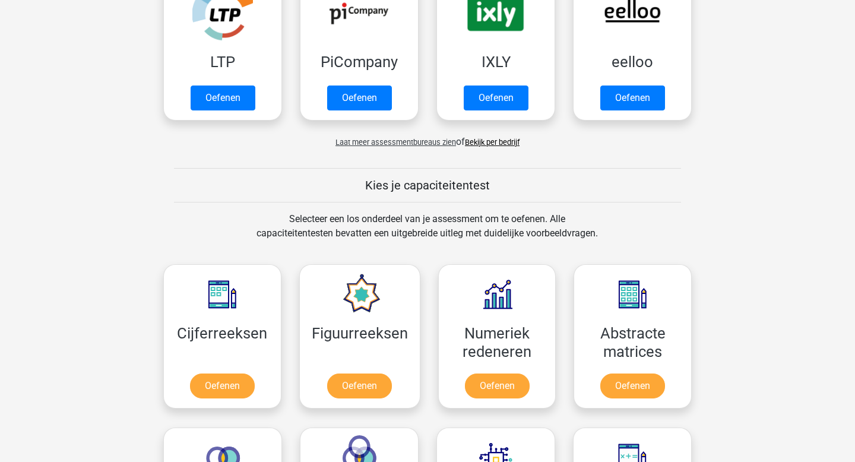
scroll to position [292, 0]
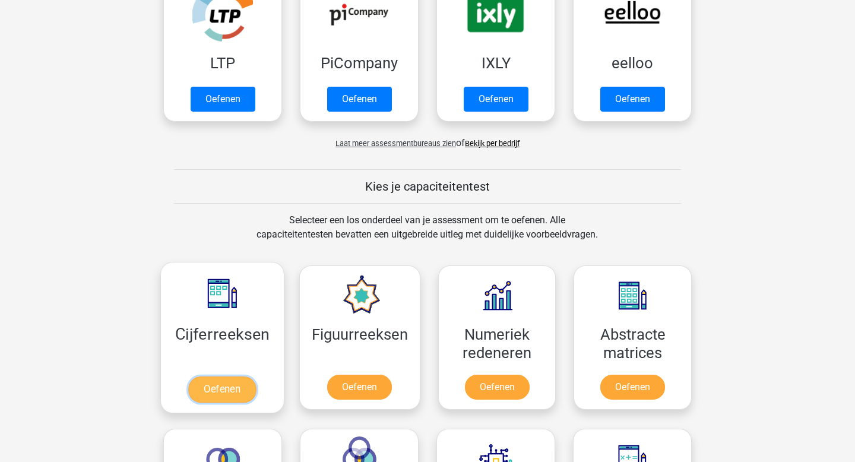
click at [216, 385] on link "Oefenen" at bounding box center [222, 389] width 68 height 26
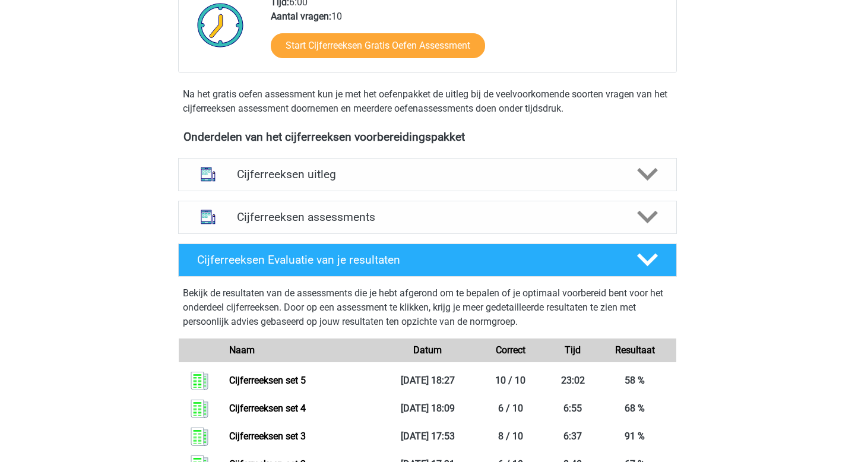
scroll to position [324, 0]
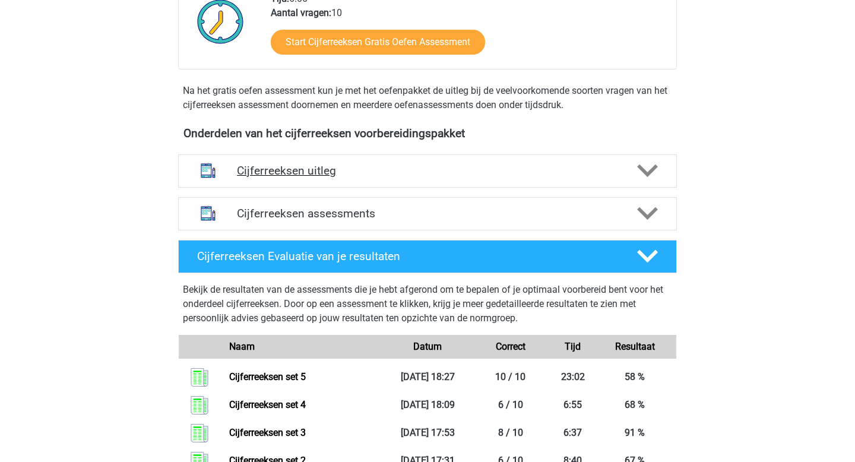
click at [435, 178] on h4 "Cijferreeksen uitleg" at bounding box center [427, 171] width 381 height 14
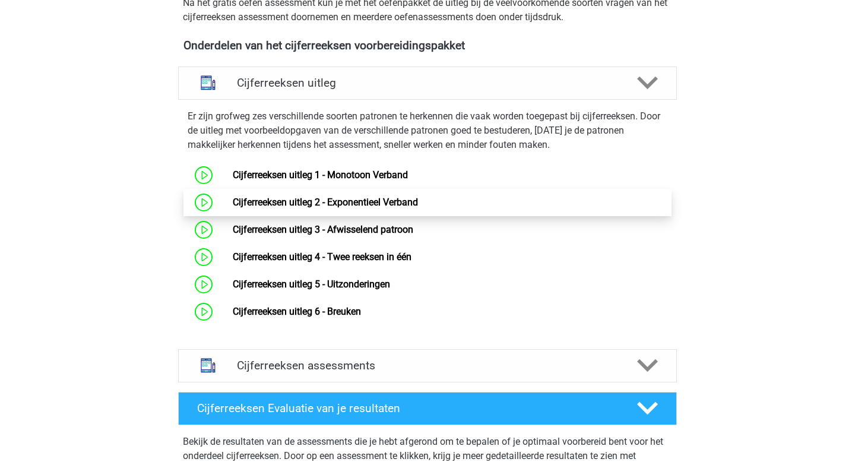
scroll to position [414, 0]
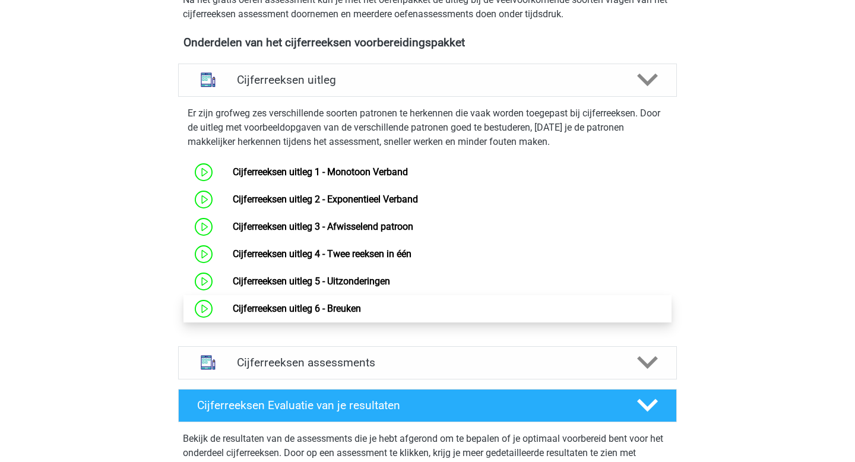
click at [342, 314] on link "Cijferreeksen uitleg 6 - Breuken" at bounding box center [297, 308] width 128 height 11
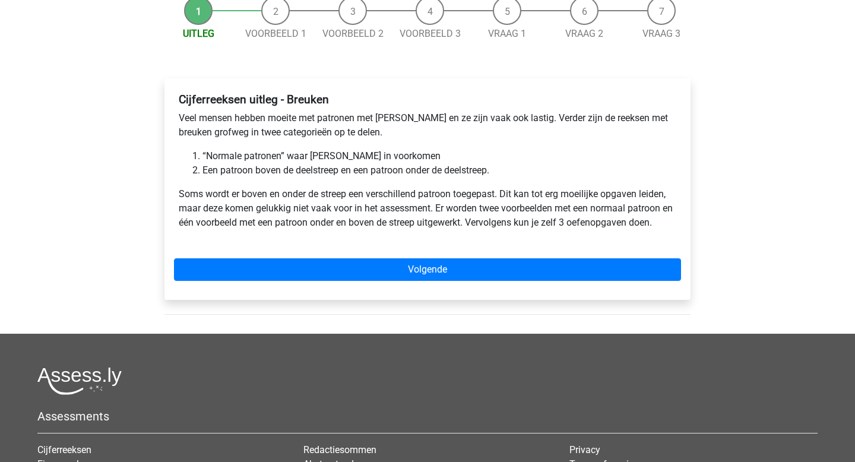
scroll to position [128, 0]
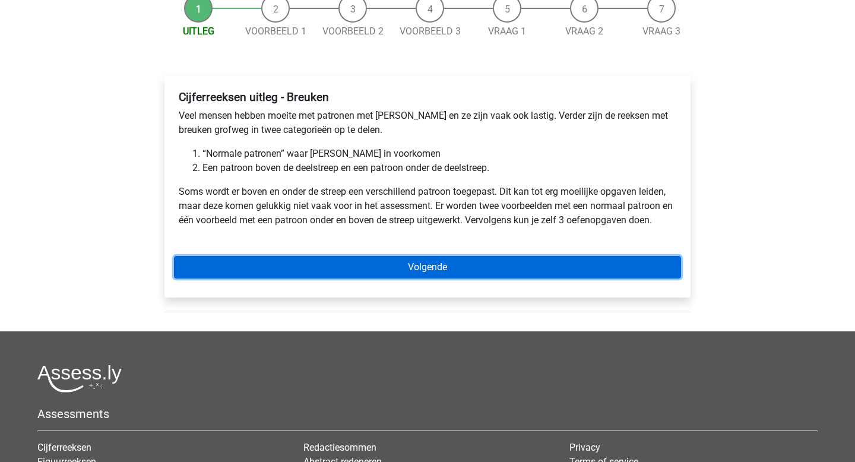
click at [410, 267] on link "Volgende" at bounding box center [427, 267] width 507 height 23
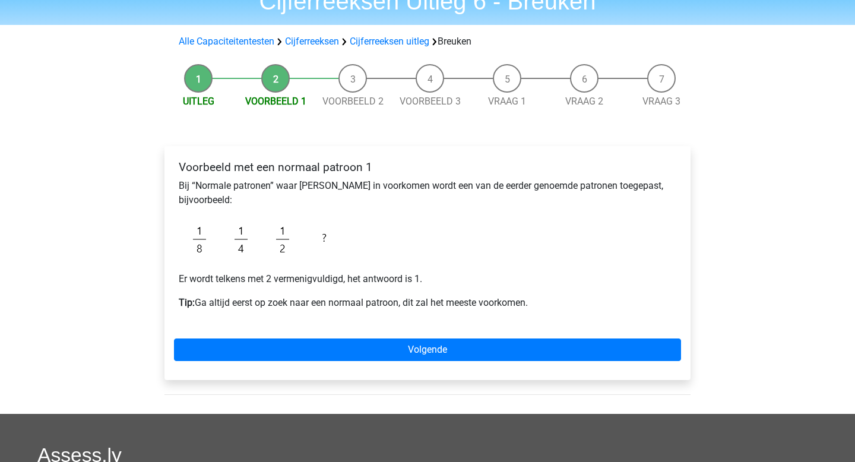
scroll to position [55, 0]
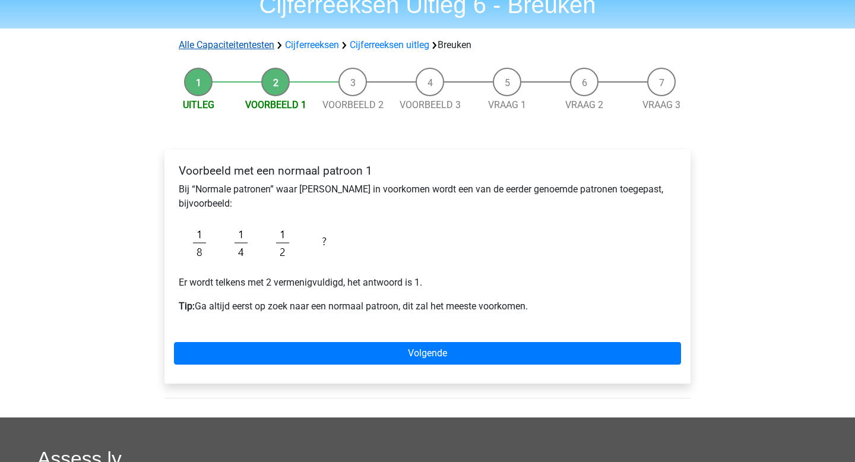
click at [241, 44] on link "Alle Capaciteitentesten" at bounding box center [227, 44] width 96 height 11
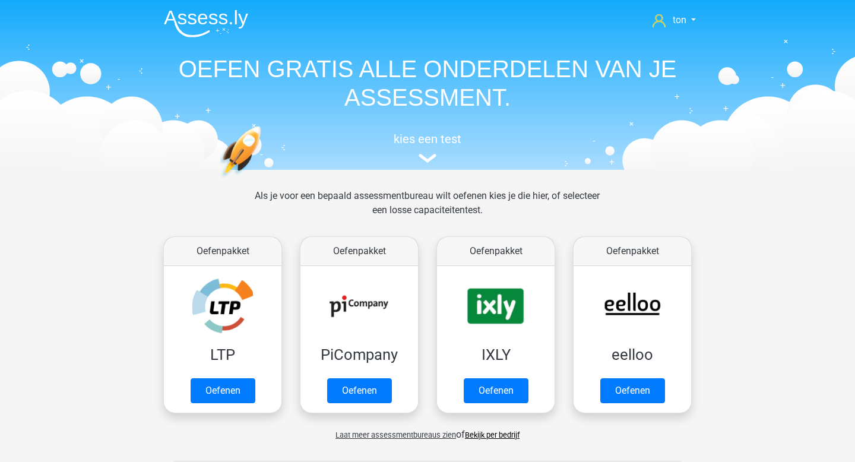
scroll to position [505, 0]
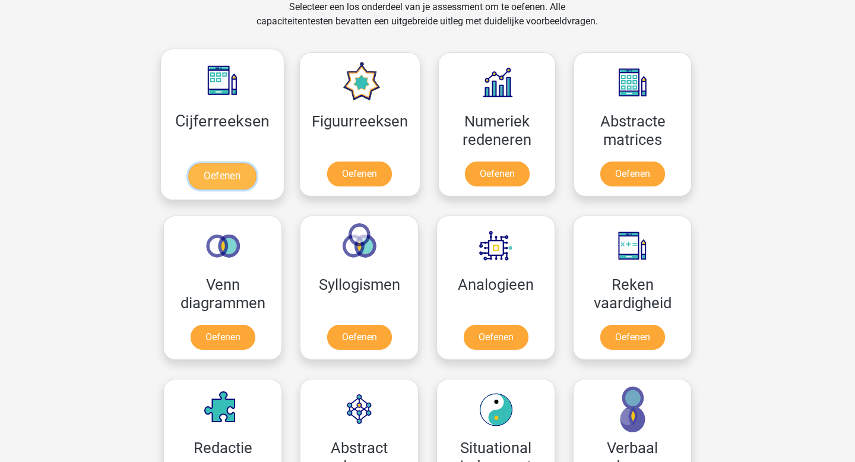
click at [233, 173] on link "Oefenen" at bounding box center [222, 176] width 68 height 26
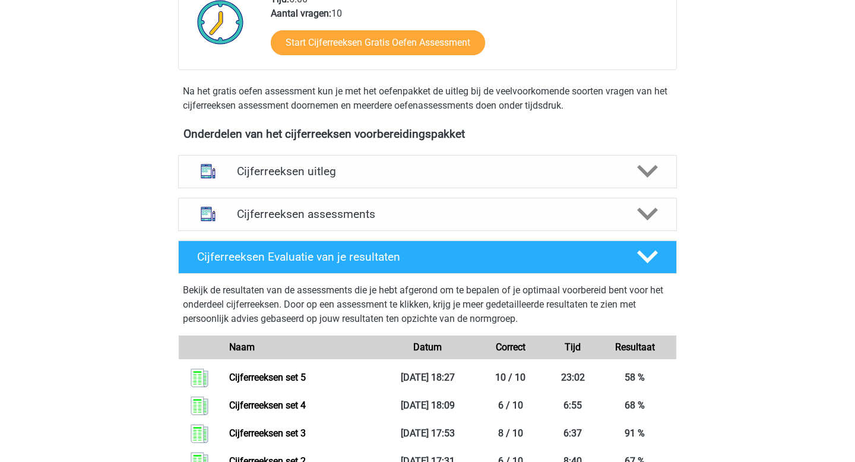
scroll to position [321, 0]
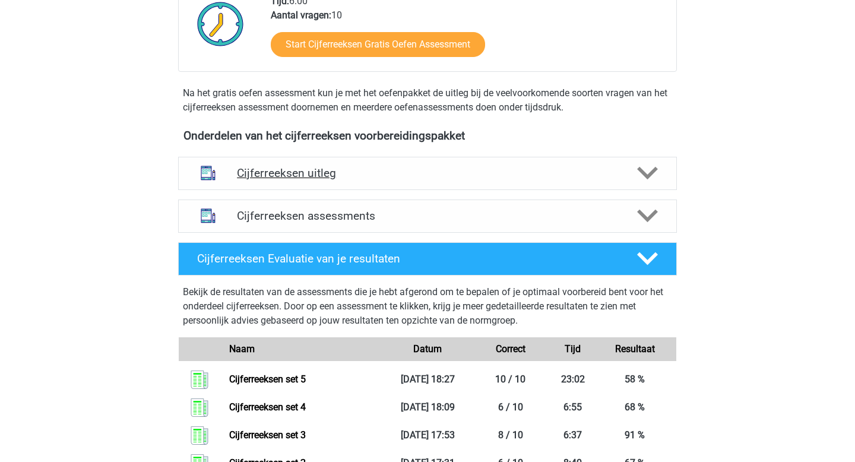
click at [313, 180] on h4 "Cijferreeksen uitleg" at bounding box center [427, 173] width 381 height 14
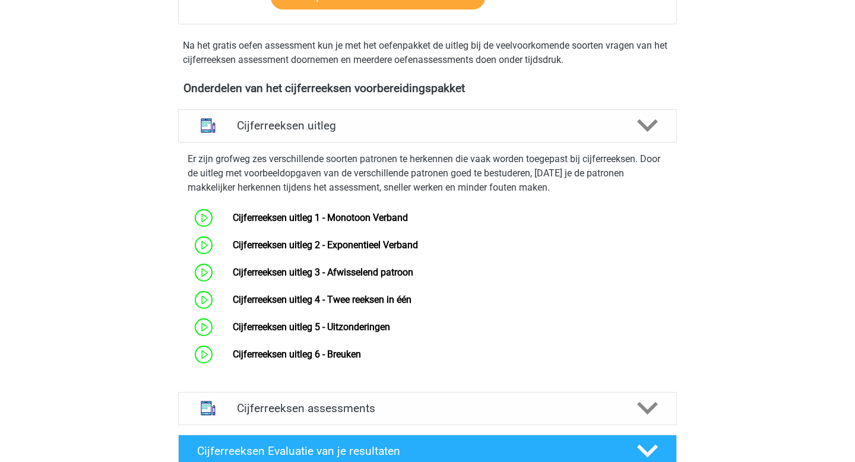
scroll to position [375, 0]
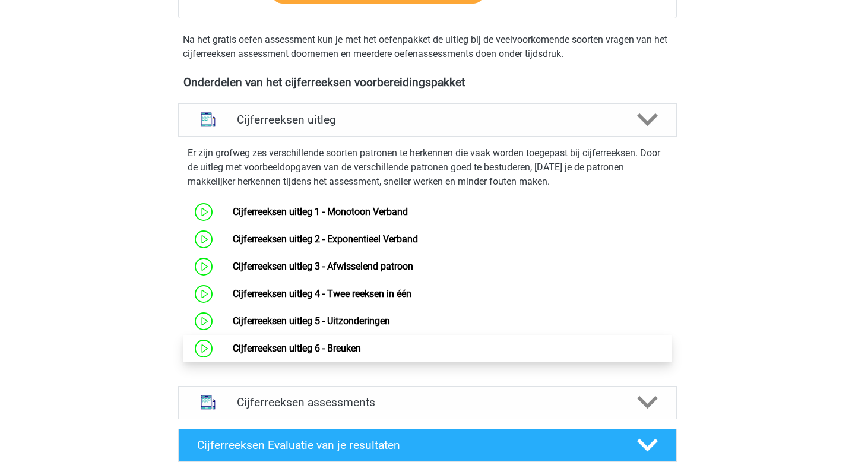
click at [304, 354] on link "Cijferreeksen uitleg 6 - Breuken" at bounding box center [297, 348] width 128 height 11
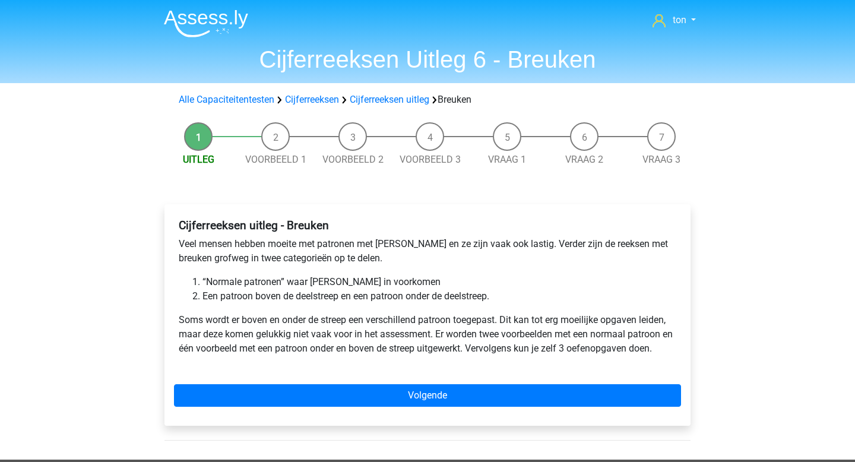
click at [511, 140] on li "Vraag 1" at bounding box center [506, 144] width 77 height 45
click at [511, 153] on span "Vraag 1" at bounding box center [506, 160] width 77 height 14
click at [511, 154] on link "Vraag 1" at bounding box center [507, 159] width 38 height 11
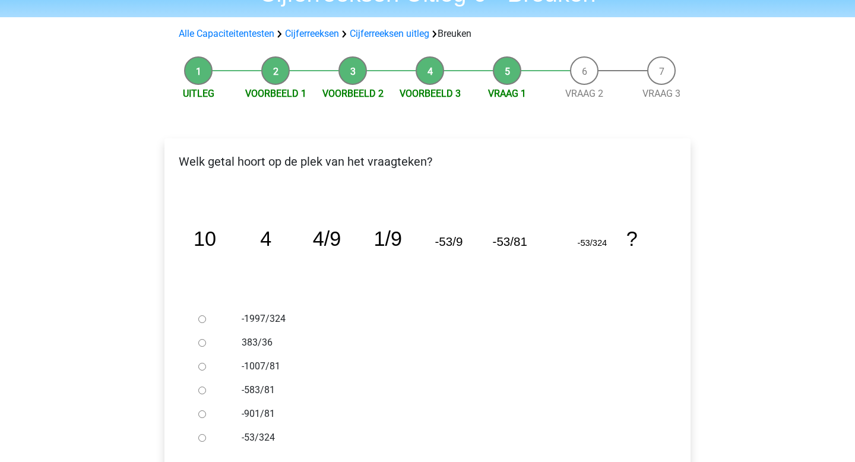
scroll to position [63, 0]
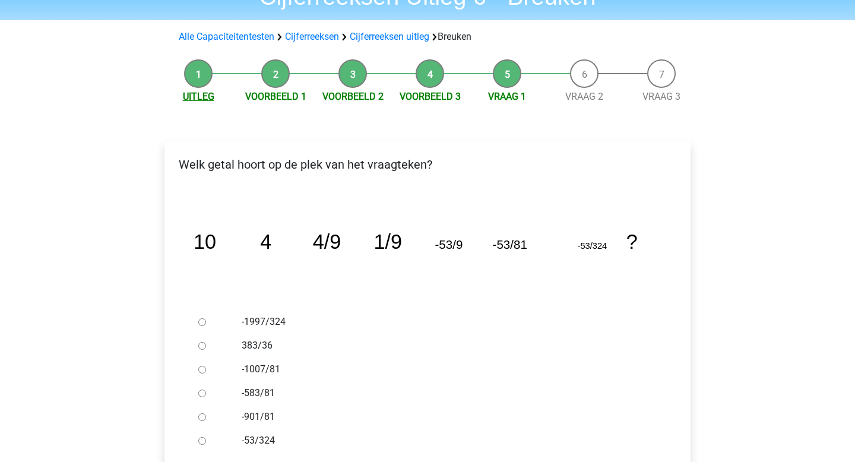
click at [203, 93] on link "Uitleg" at bounding box center [198, 96] width 31 height 11
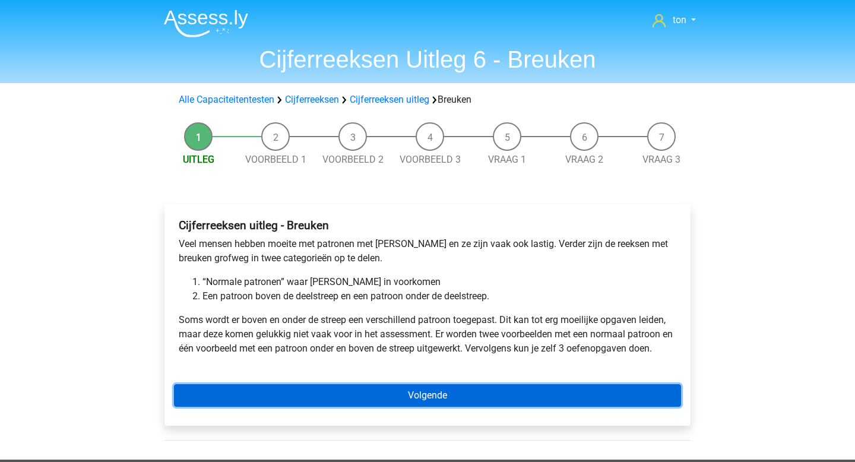
click at [416, 392] on link "Volgende" at bounding box center [427, 395] width 507 height 23
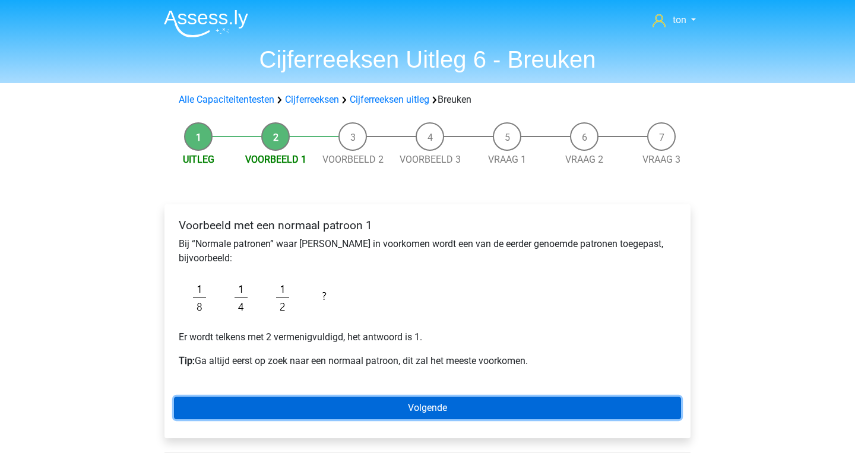
click at [349, 405] on link "Volgende" at bounding box center [427, 408] width 507 height 23
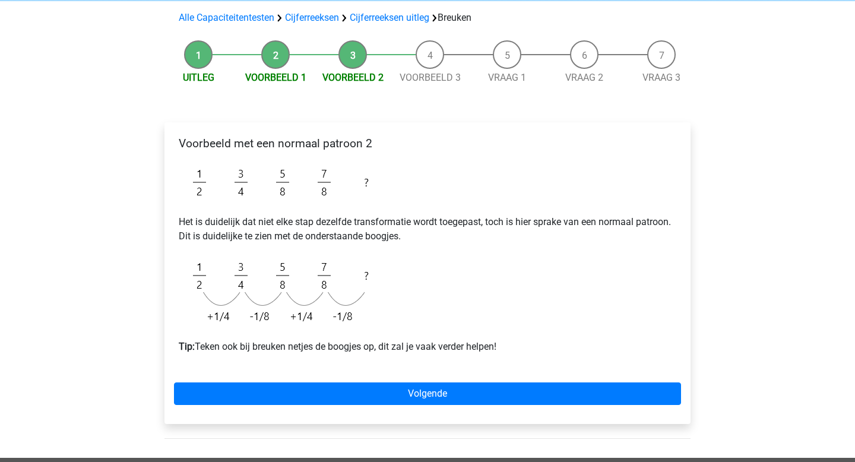
scroll to position [78, 0]
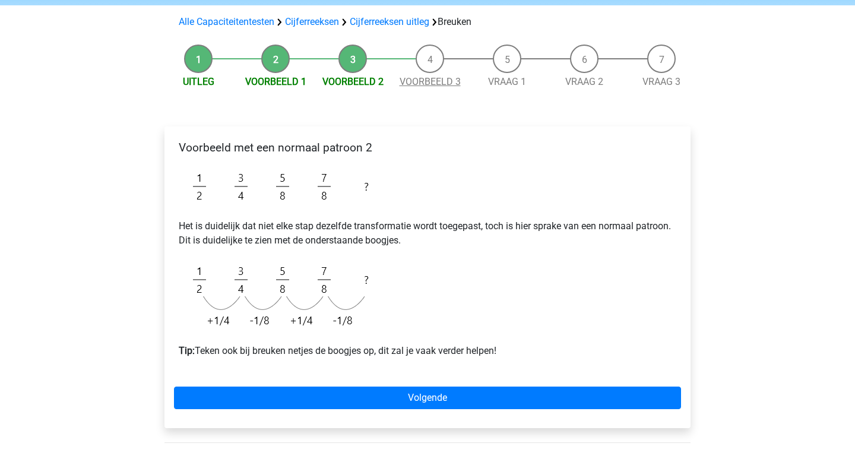
click at [441, 77] on link "Voorbeeld 3" at bounding box center [430, 81] width 61 height 11
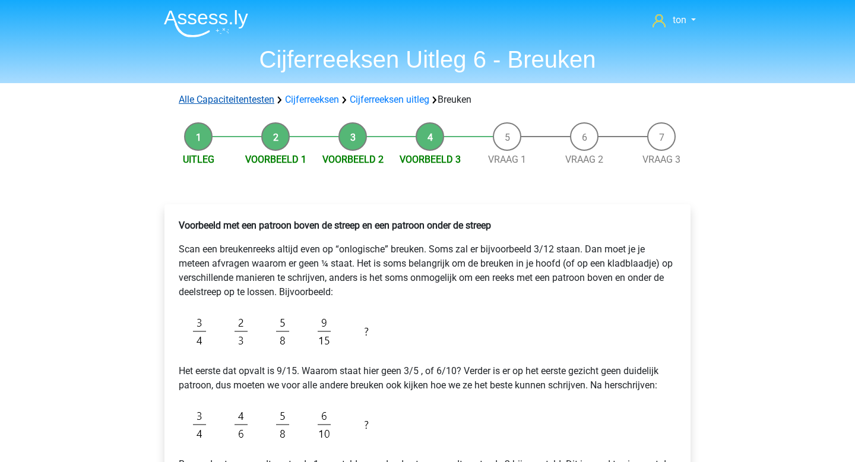
click at [254, 100] on link "Alle Capaciteitentesten" at bounding box center [227, 99] width 96 height 11
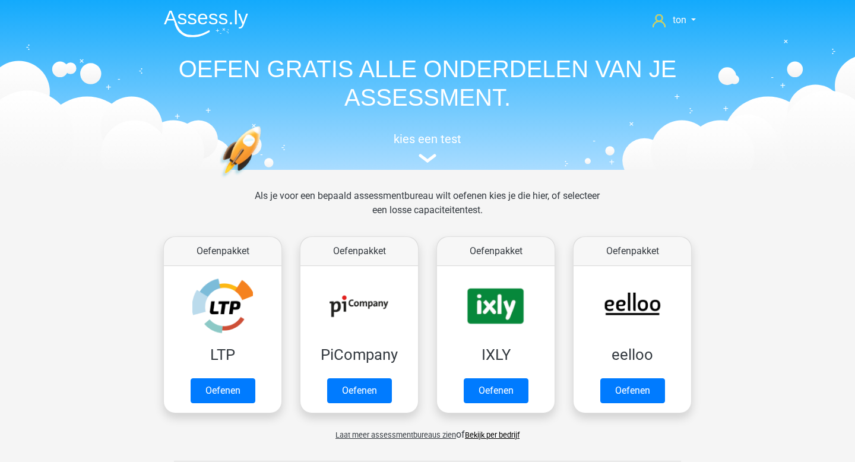
scroll to position [505, 0]
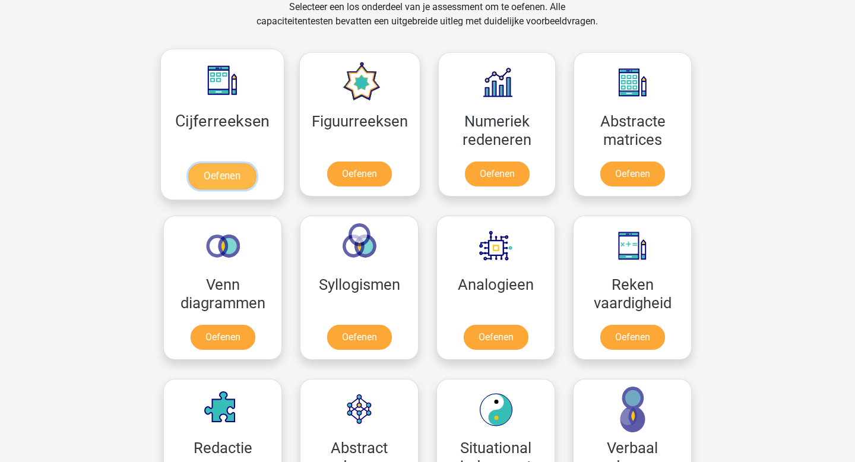
click at [238, 181] on link "Oefenen" at bounding box center [222, 176] width 68 height 26
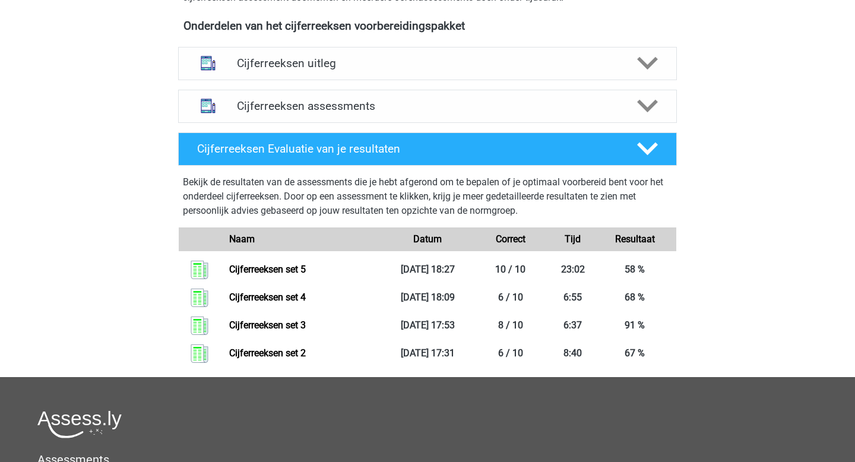
scroll to position [426, 0]
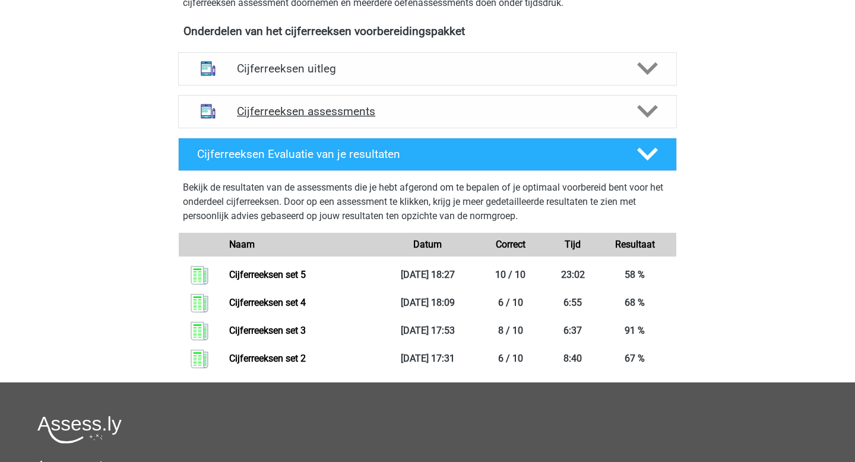
click at [648, 122] on icon at bounding box center [647, 111] width 21 height 21
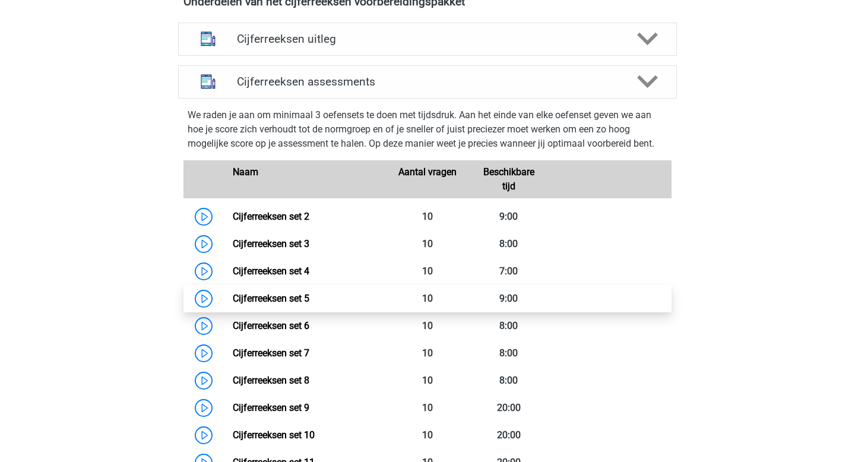
scroll to position [460, 0]
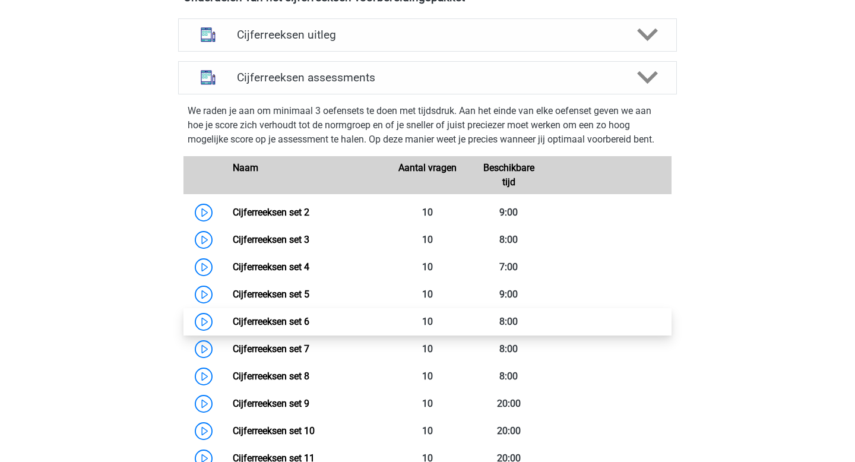
click at [288, 327] on link "Cijferreeksen set 6" at bounding box center [271, 321] width 77 height 11
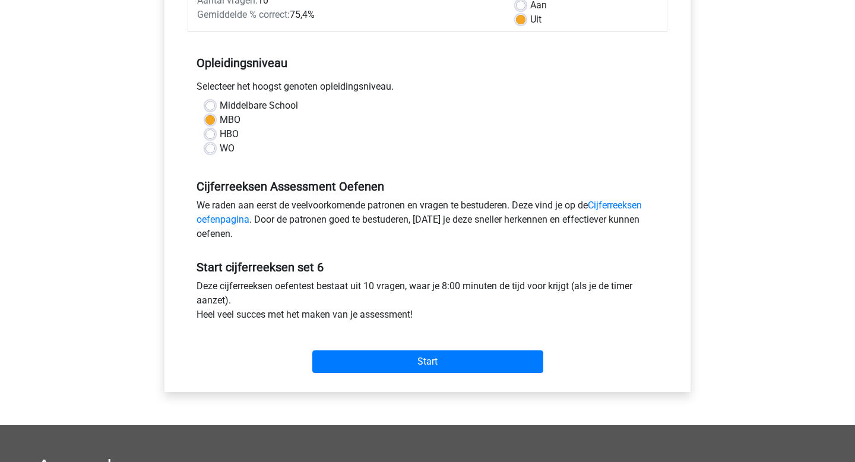
scroll to position [222, 0]
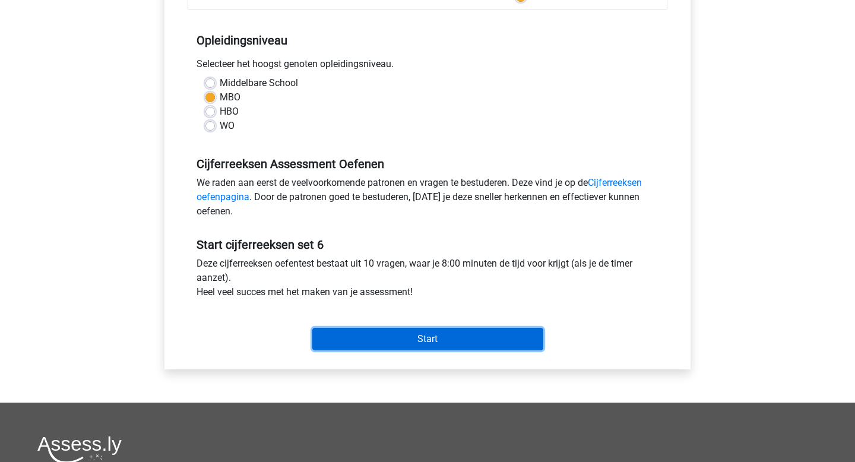
click at [453, 340] on input "Start" at bounding box center [427, 339] width 231 height 23
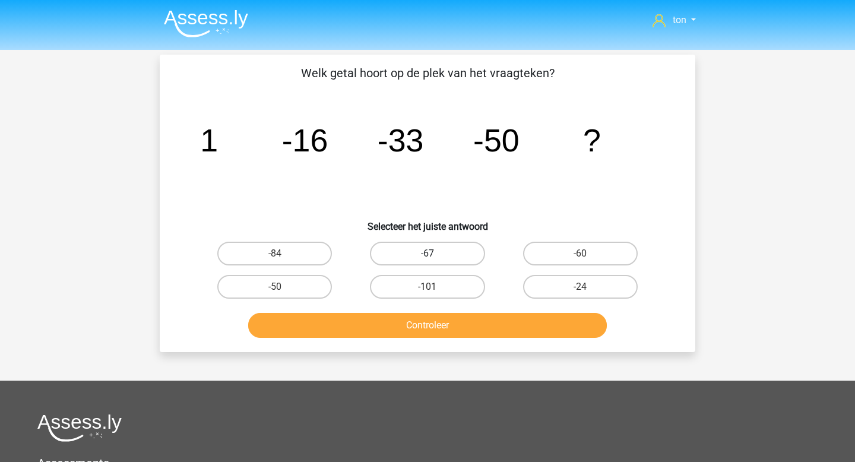
click at [441, 252] on label "-67" at bounding box center [427, 254] width 115 height 24
click at [435, 254] on input "-67" at bounding box center [431, 258] width 8 height 8
radio input "true"
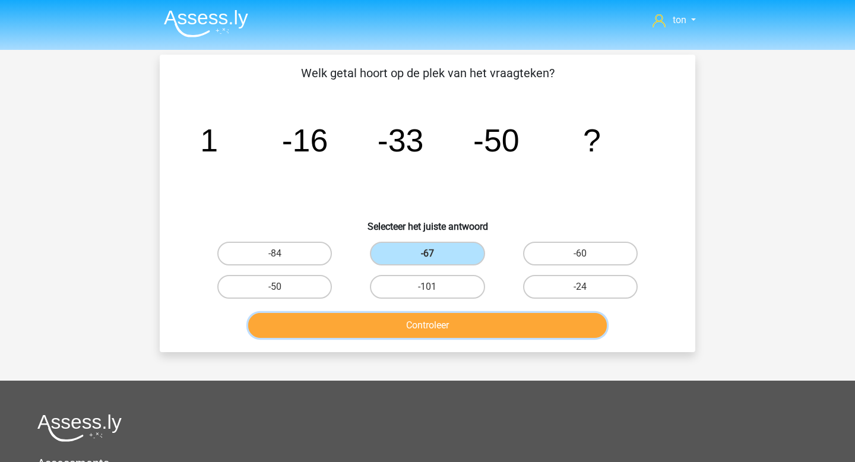
click at [440, 330] on button "Controleer" at bounding box center [427, 325] width 359 height 25
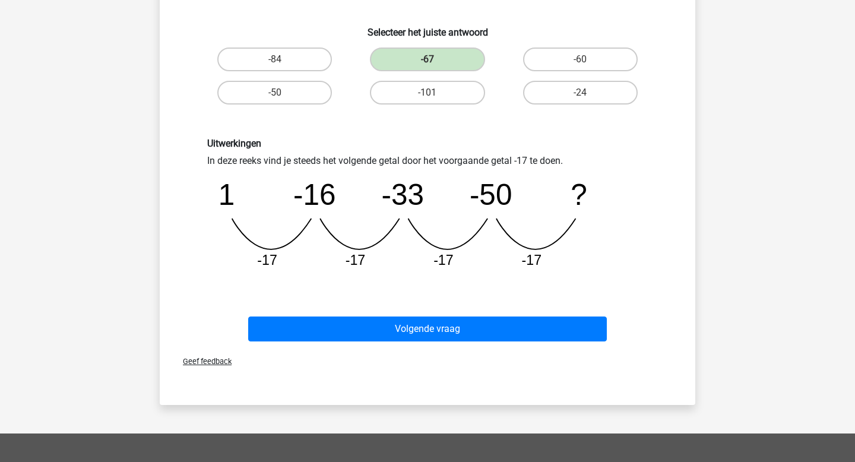
scroll to position [195, 0]
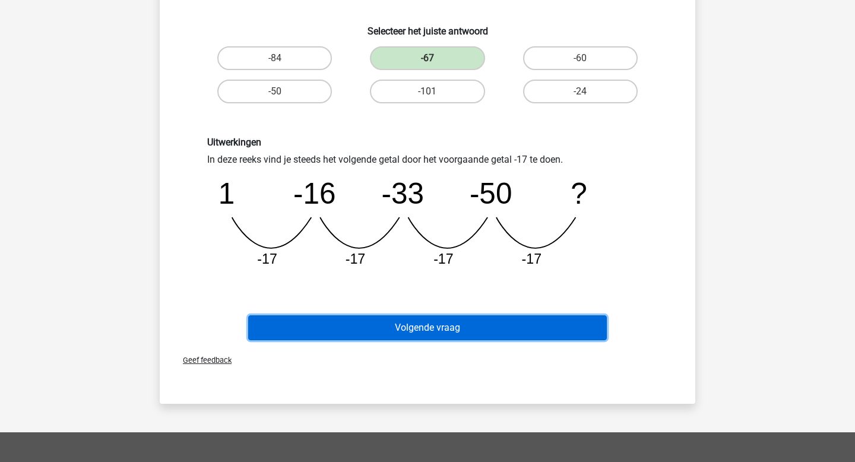
click at [438, 334] on button "Volgende vraag" at bounding box center [427, 327] width 359 height 25
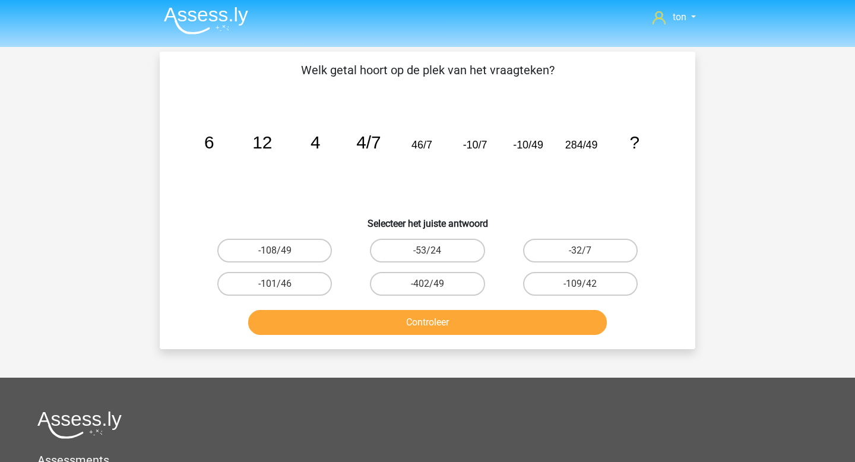
scroll to position [1, 0]
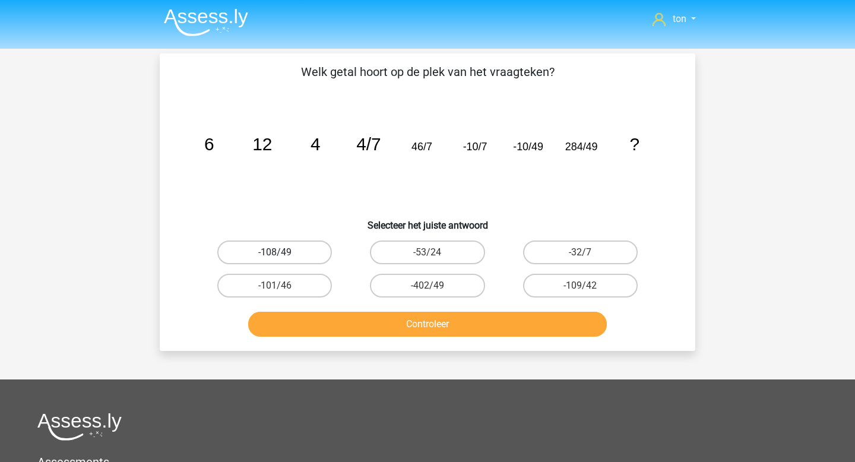
click at [283, 245] on label "-108/49" at bounding box center [274, 252] width 115 height 24
click at [283, 252] on input "-108/49" at bounding box center [279, 256] width 8 height 8
radio input "true"
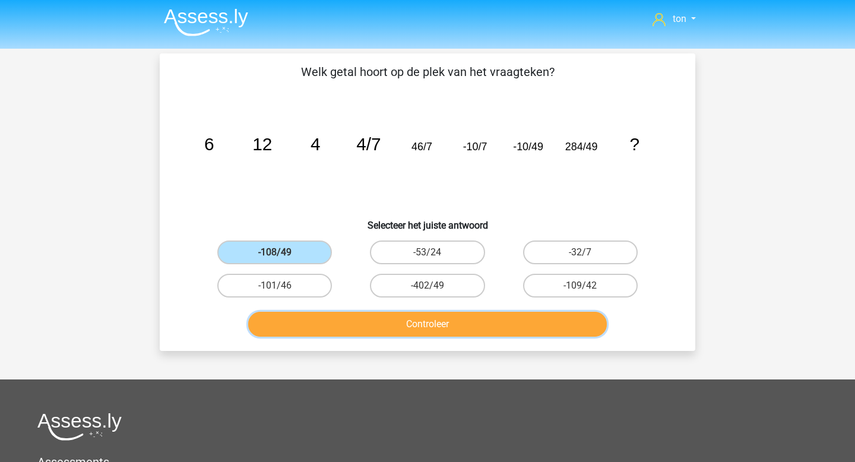
click at [331, 323] on button "Controleer" at bounding box center [427, 324] width 359 height 25
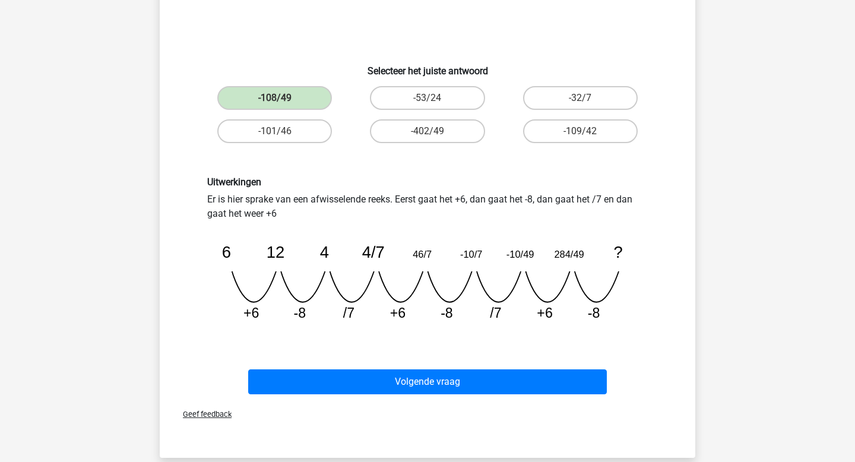
scroll to position [151, 0]
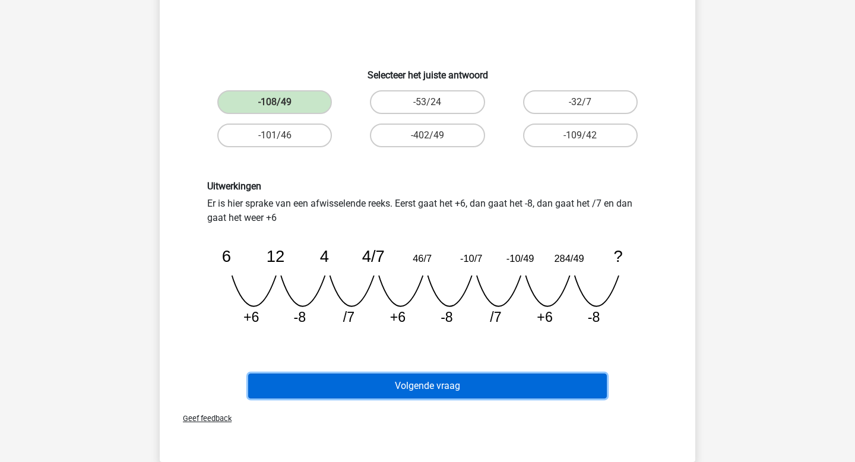
click at [411, 382] on button "Volgende vraag" at bounding box center [427, 385] width 359 height 25
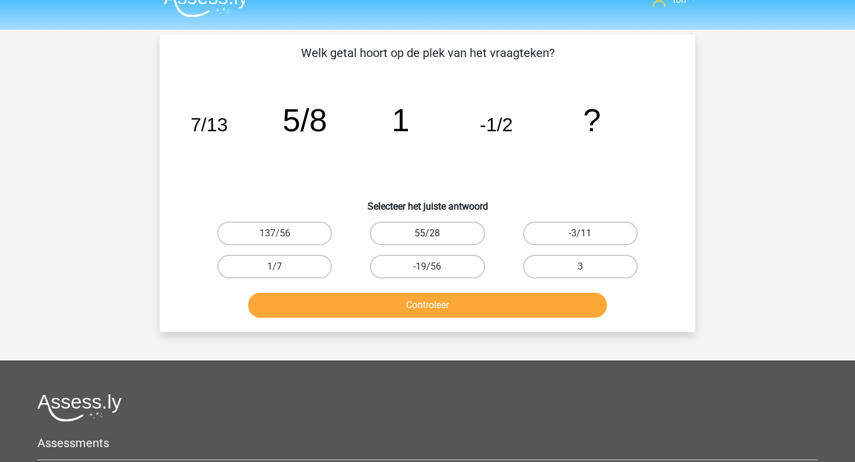
scroll to position [13, 0]
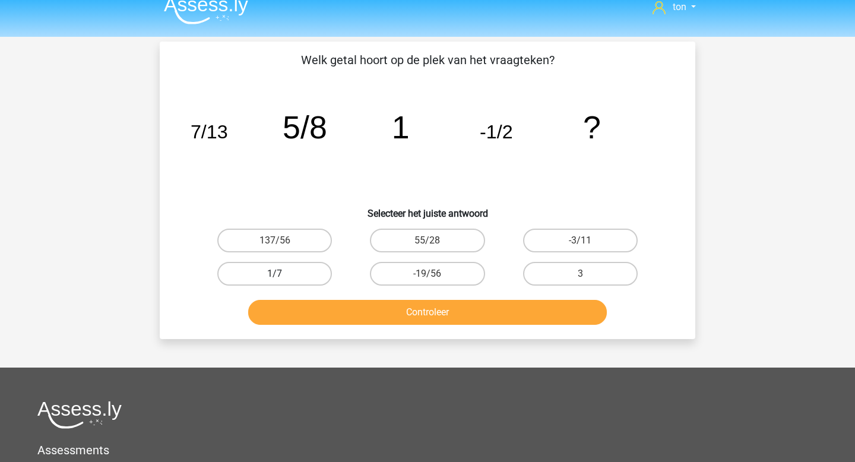
click at [310, 276] on label "1/7" at bounding box center [274, 274] width 115 height 24
click at [283, 276] on input "1/7" at bounding box center [279, 278] width 8 height 8
radio input "true"
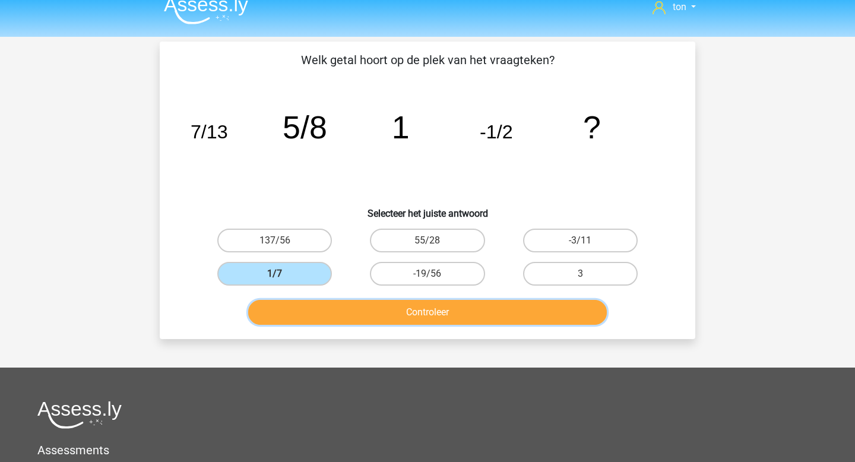
click at [353, 309] on button "Controleer" at bounding box center [427, 312] width 359 height 25
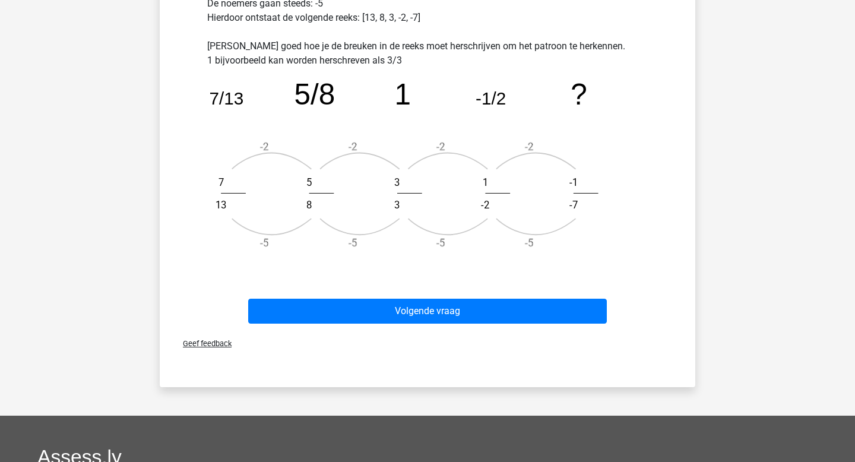
scroll to position [411, 0]
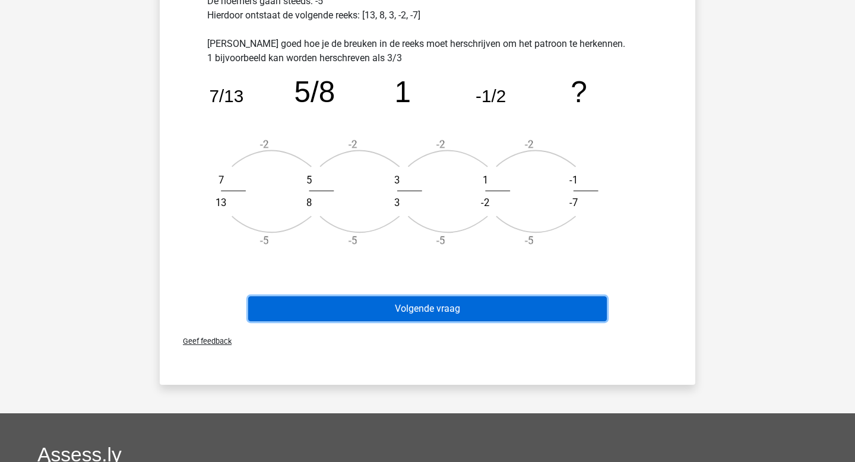
click at [354, 302] on button "Volgende vraag" at bounding box center [427, 308] width 359 height 25
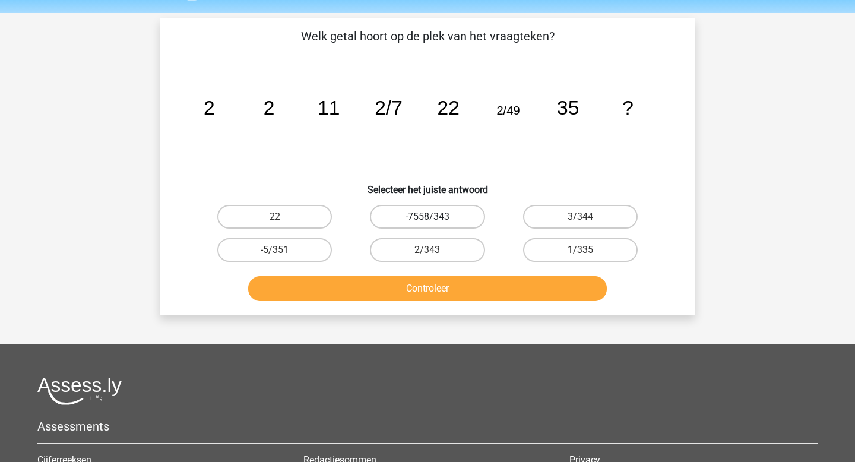
scroll to position [33, 0]
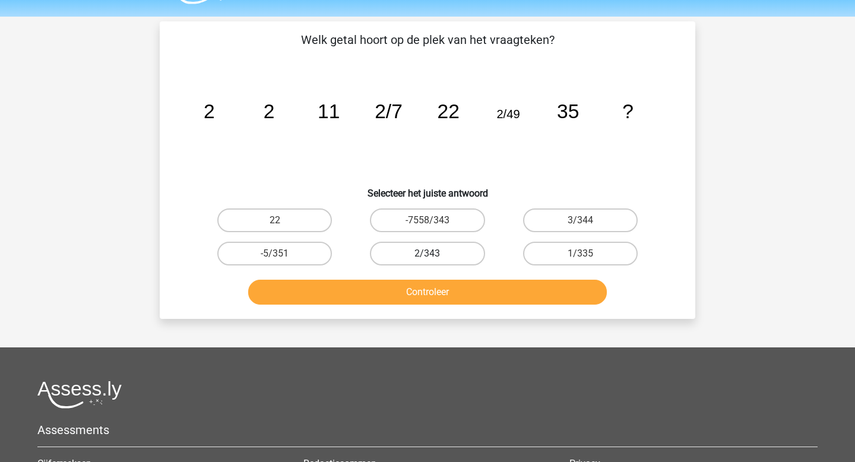
click at [430, 250] on label "2/343" at bounding box center [427, 254] width 115 height 24
click at [430, 254] on input "2/343" at bounding box center [431, 258] width 8 height 8
radio input "true"
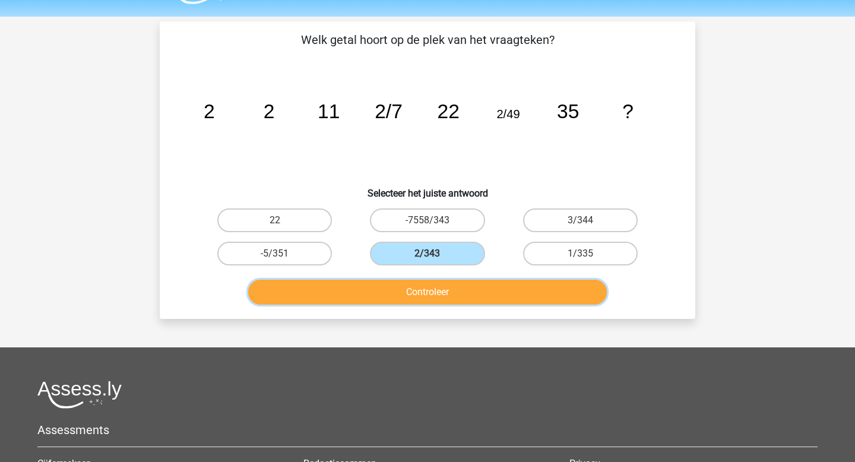
click at [427, 293] on button "Controleer" at bounding box center [427, 292] width 359 height 25
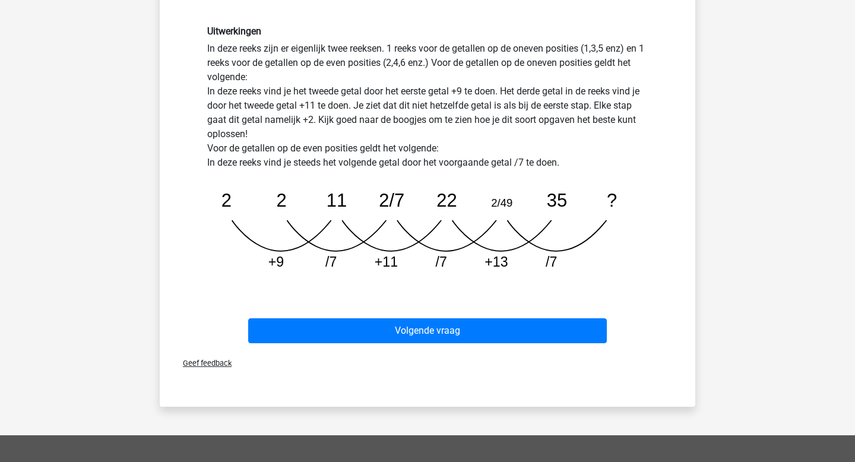
scroll to position [316, 0]
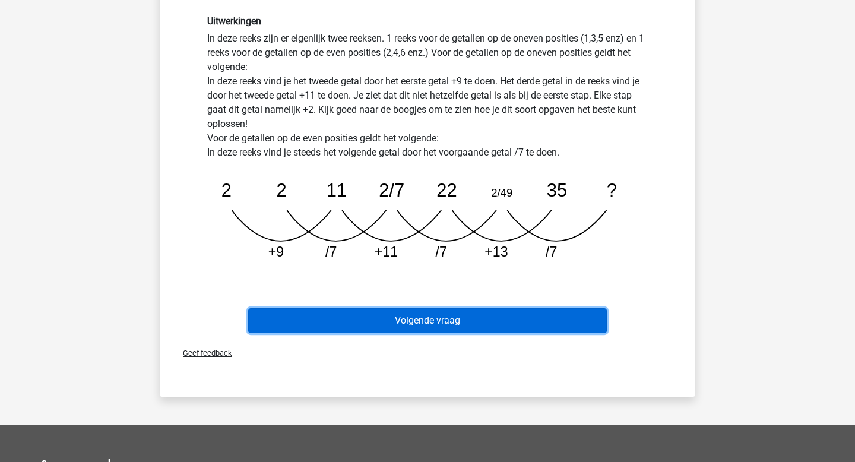
click at [426, 318] on button "Volgende vraag" at bounding box center [427, 320] width 359 height 25
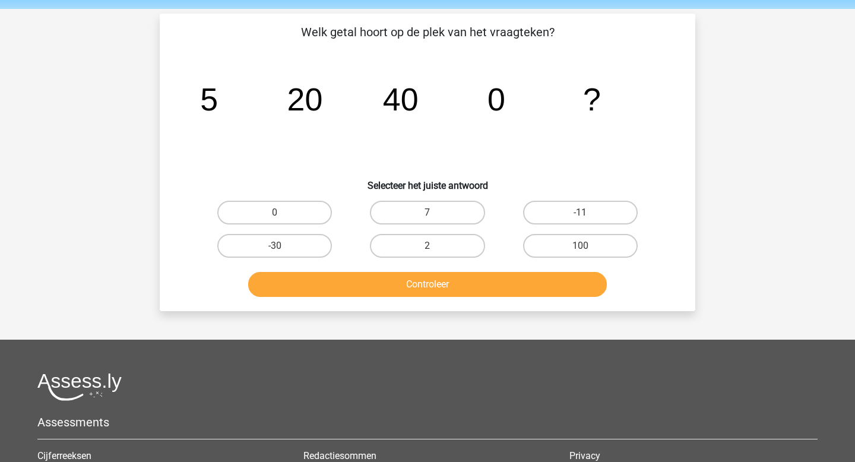
scroll to position [36, 0]
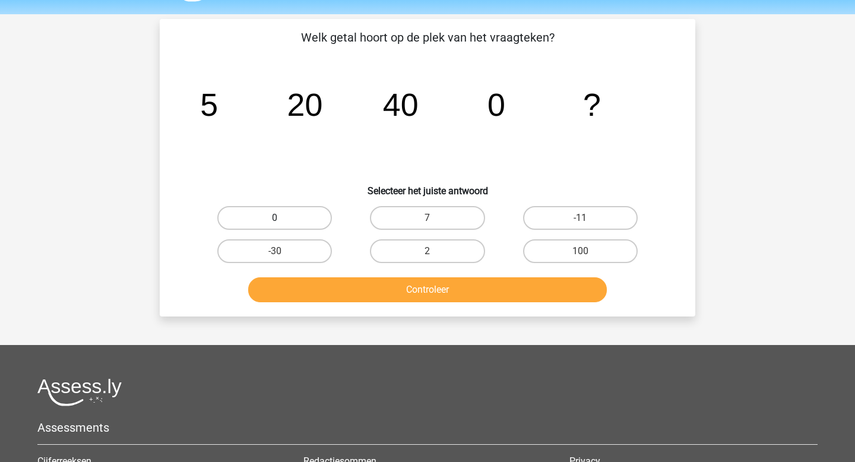
click at [293, 224] on label "0" at bounding box center [274, 218] width 115 height 24
click at [283, 224] on input "0" at bounding box center [279, 222] width 8 height 8
radio input "true"
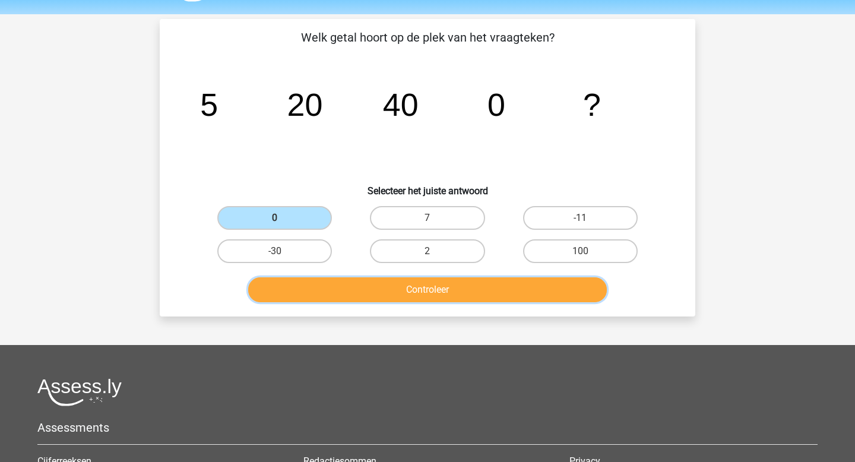
click at [360, 296] on button "Controleer" at bounding box center [427, 289] width 359 height 25
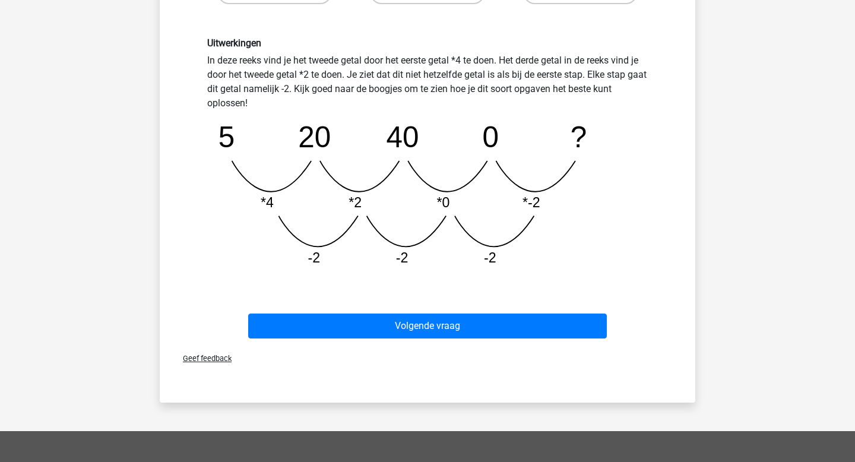
scroll to position [295, 0]
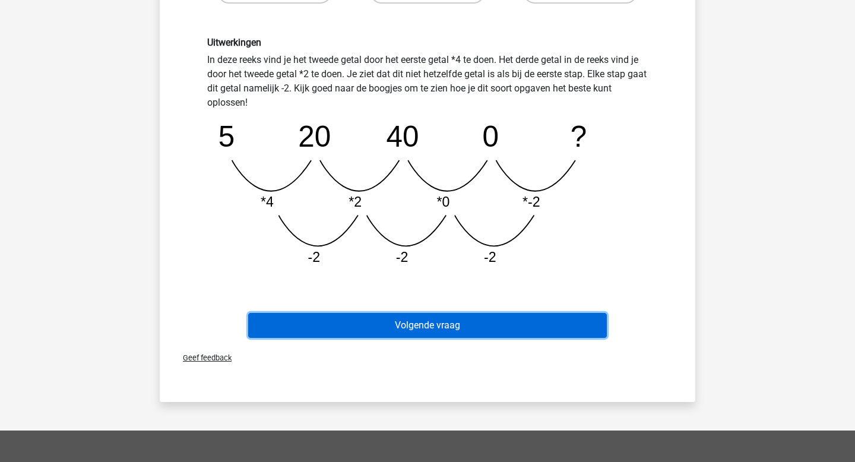
click at [383, 321] on button "Volgende vraag" at bounding box center [427, 325] width 359 height 25
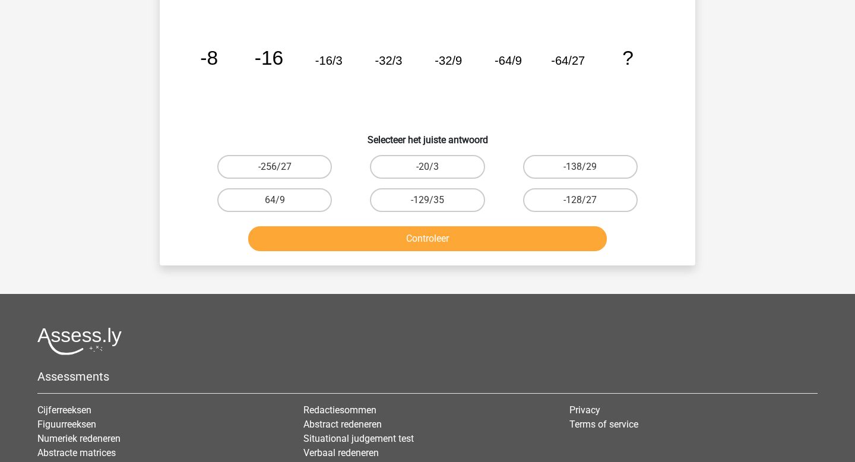
scroll to position [55, 0]
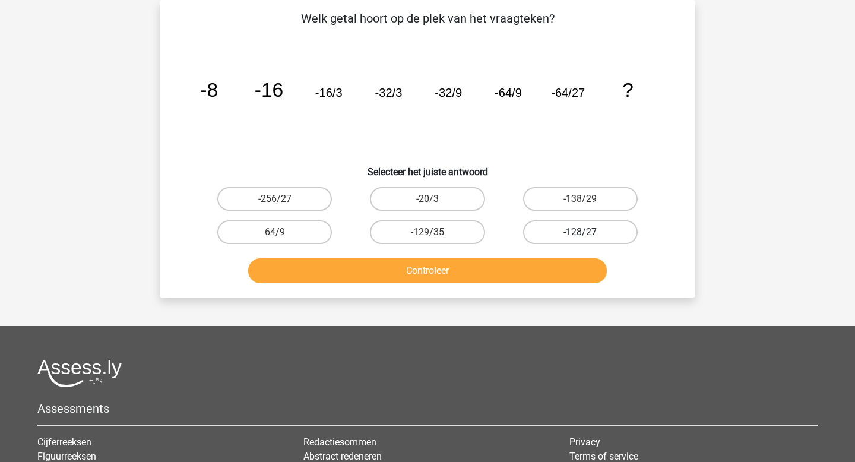
click at [567, 228] on label "-128/27" at bounding box center [580, 232] width 115 height 24
click at [580, 232] on input "-128/27" at bounding box center [584, 236] width 8 height 8
radio input "true"
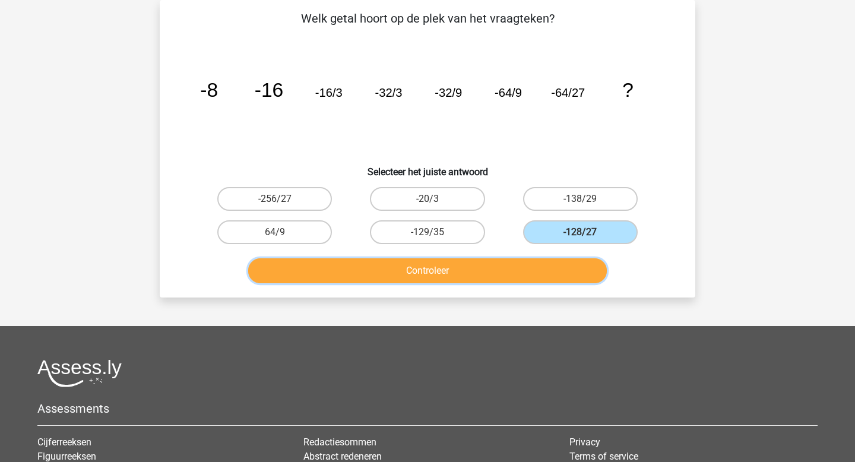
click at [489, 274] on button "Controleer" at bounding box center [427, 270] width 359 height 25
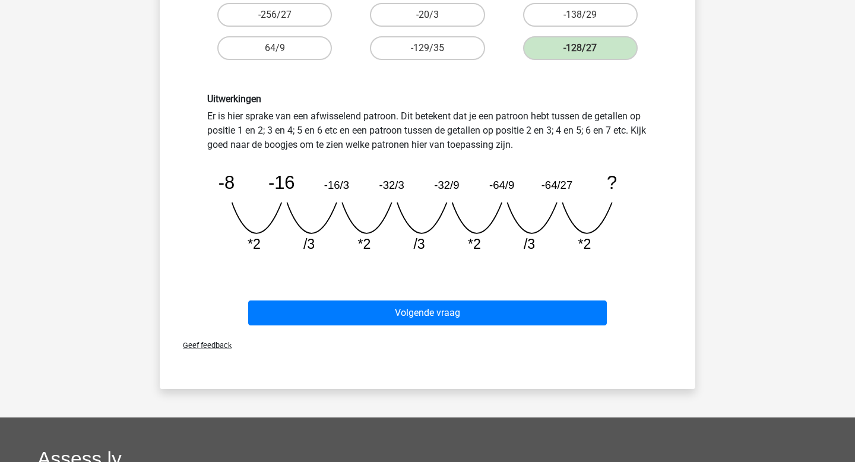
scroll to position [240, 0]
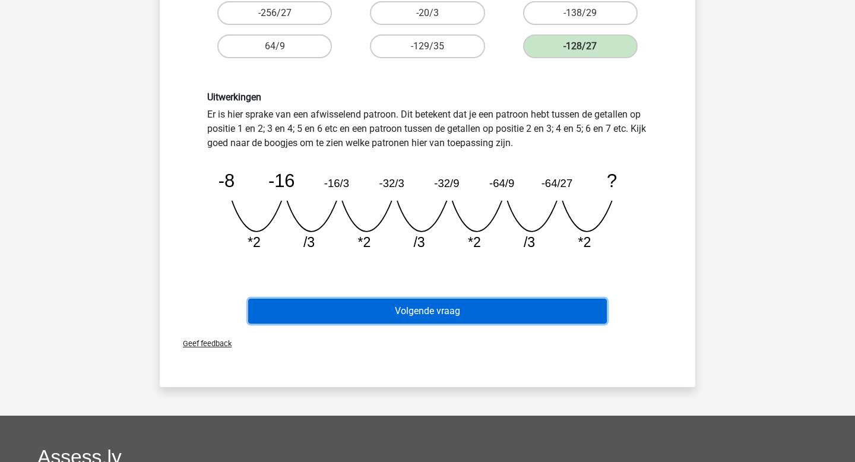
click at [441, 307] on button "Volgende vraag" at bounding box center [427, 311] width 359 height 25
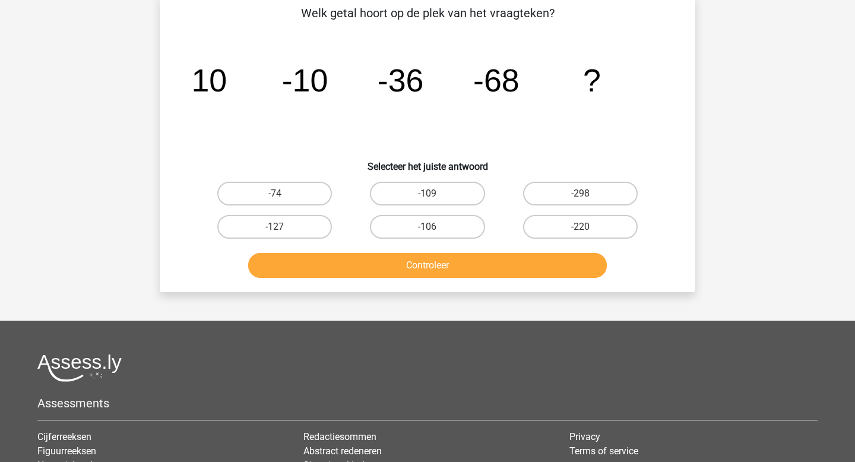
scroll to position [55, 0]
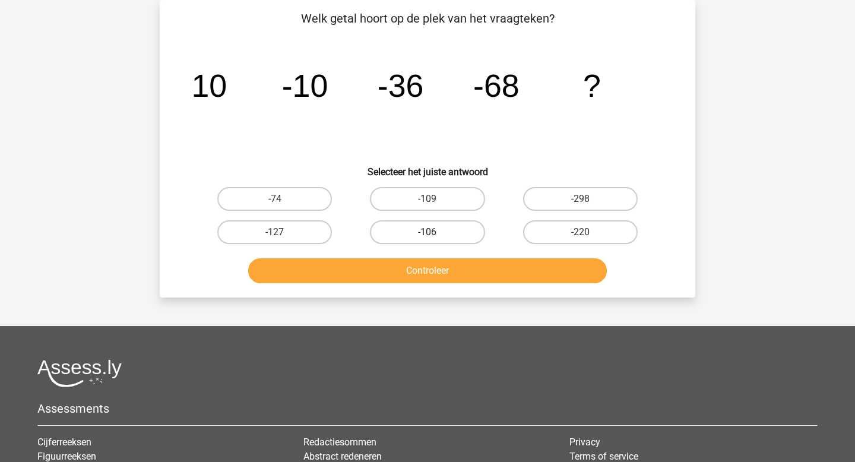
click at [448, 226] on label "-106" at bounding box center [427, 232] width 115 height 24
click at [435, 232] on input "-106" at bounding box center [431, 236] width 8 height 8
radio input "true"
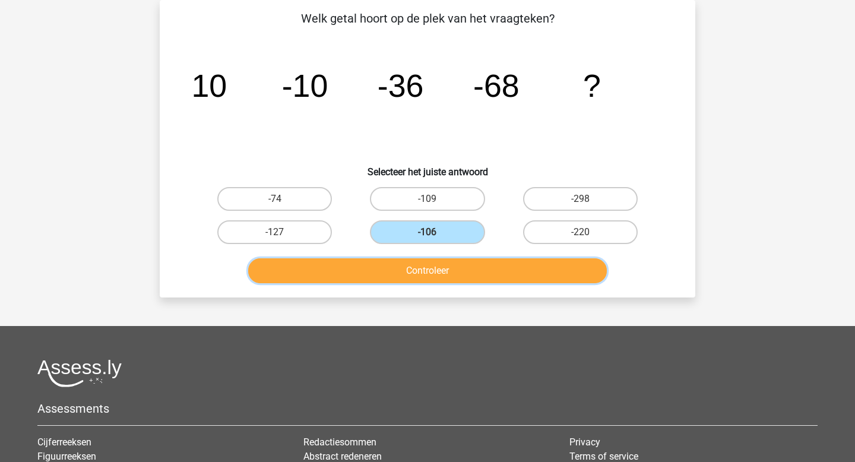
click at [439, 272] on button "Controleer" at bounding box center [427, 270] width 359 height 25
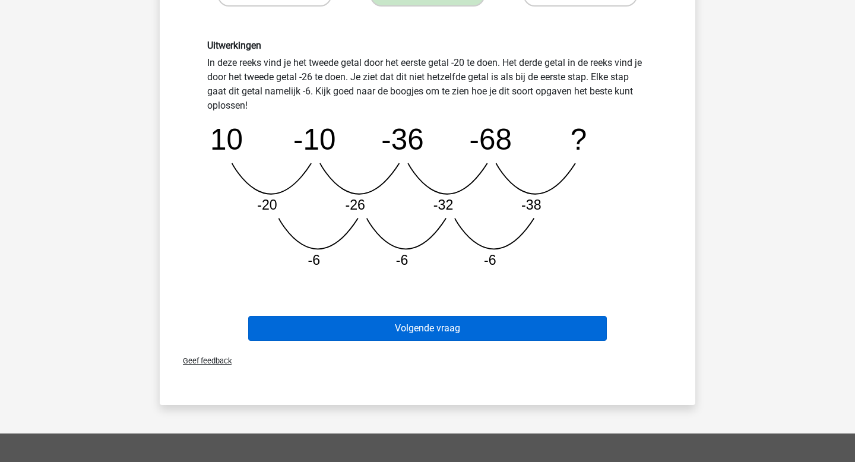
scroll to position [290, 0]
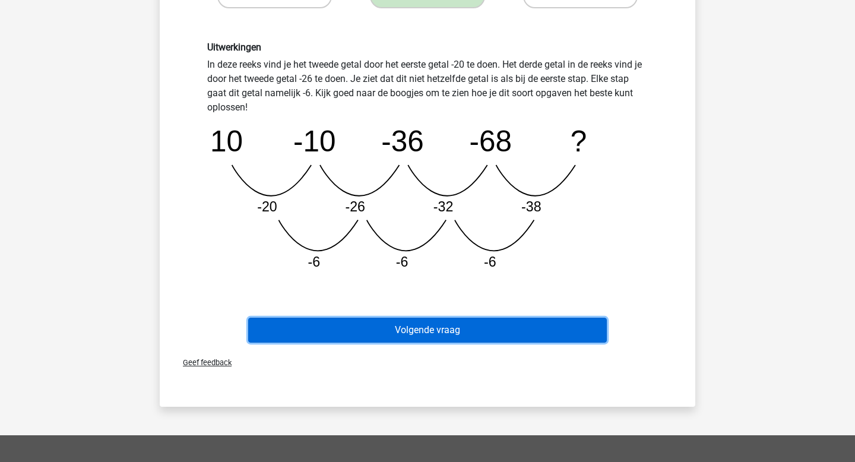
click at [429, 329] on button "Volgende vraag" at bounding box center [427, 330] width 359 height 25
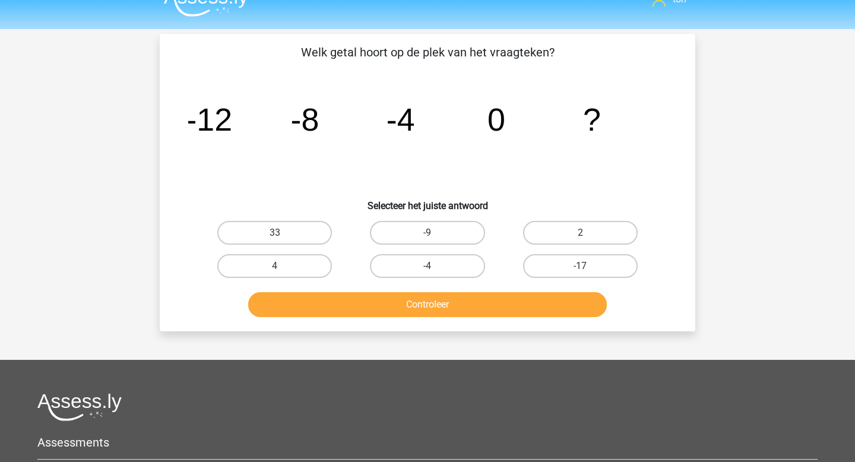
scroll to position [0, 0]
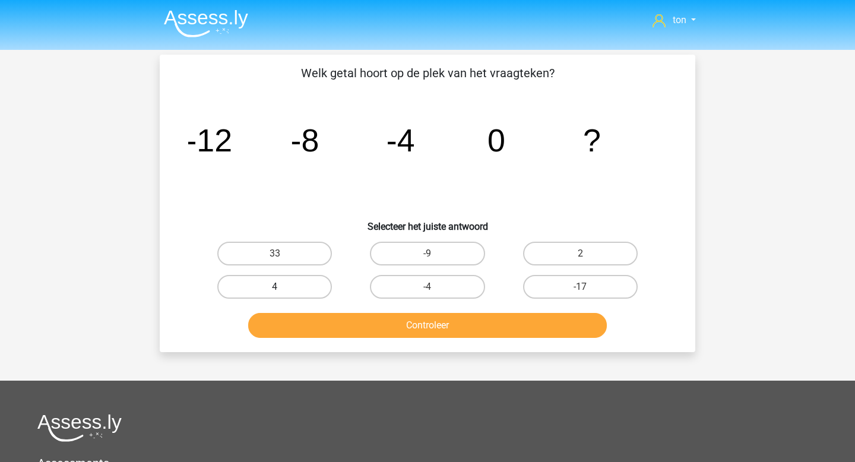
click at [288, 287] on label "4" at bounding box center [274, 287] width 115 height 24
click at [283, 287] on input "4" at bounding box center [279, 291] width 8 height 8
radio input "true"
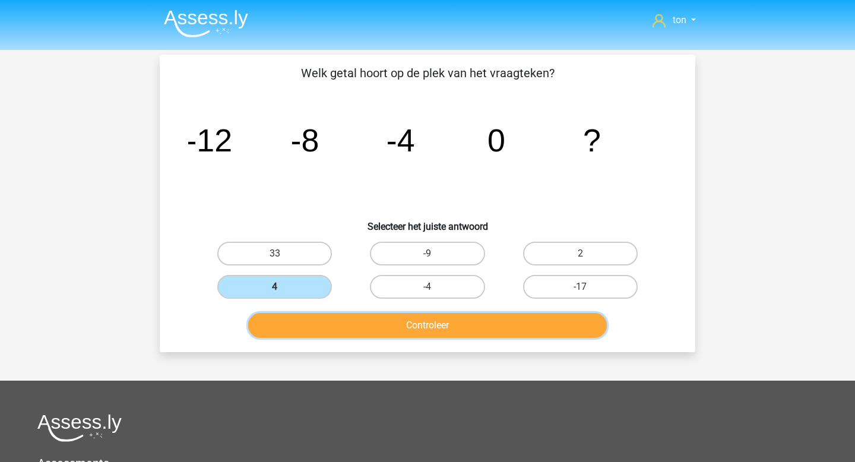
click at [348, 326] on button "Controleer" at bounding box center [427, 325] width 359 height 25
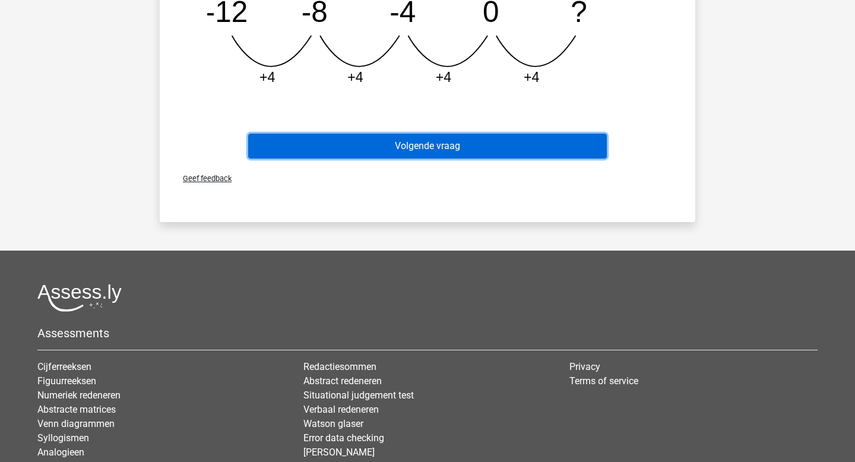
click at [409, 150] on button "Volgende vraag" at bounding box center [427, 146] width 359 height 25
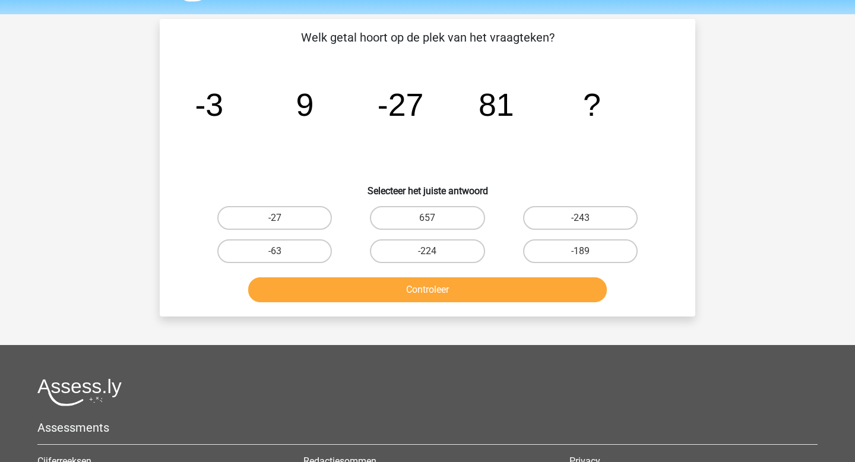
scroll to position [21, 0]
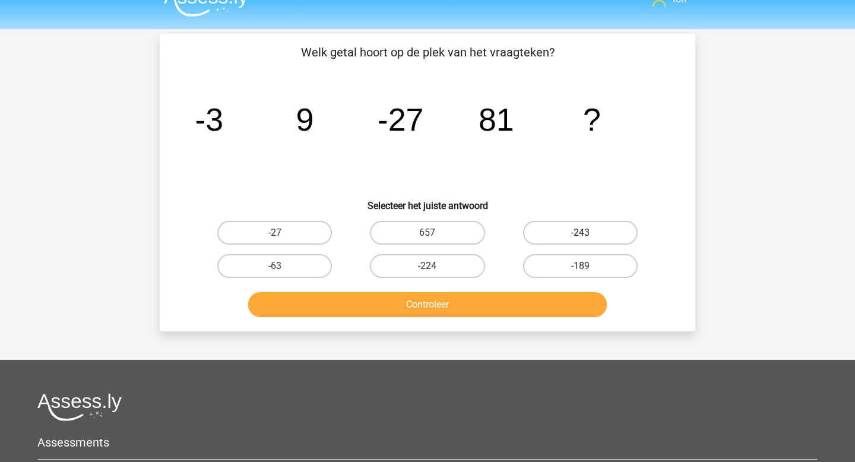
click at [536, 230] on label "-243" at bounding box center [580, 233] width 115 height 24
click at [580, 233] on input "-243" at bounding box center [584, 237] width 8 height 8
radio input "true"
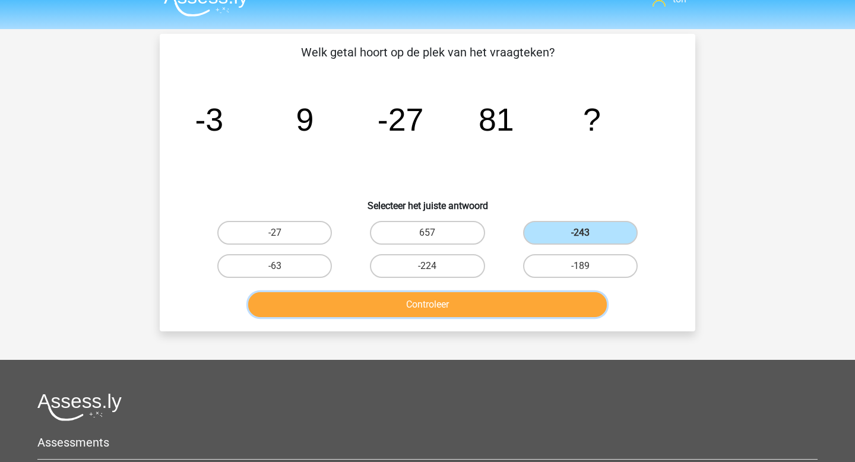
click at [496, 302] on button "Controleer" at bounding box center [427, 304] width 359 height 25
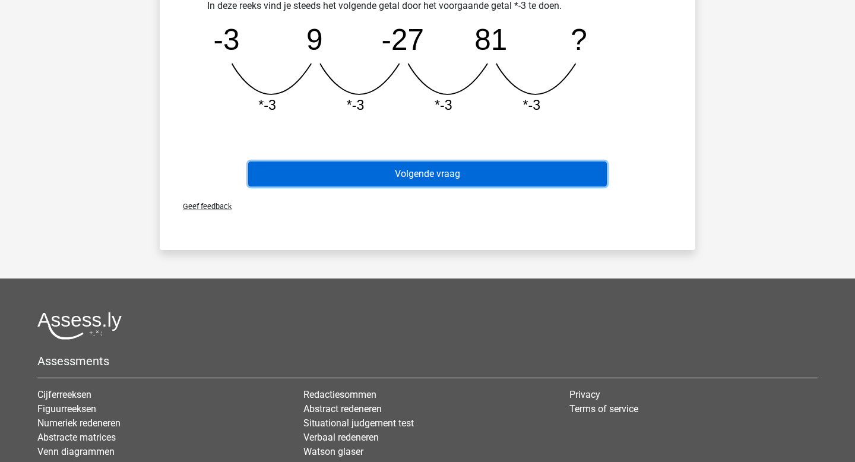
click at [479, 173] on button "Volgende vraag" at bounding box center [427, 173] width 359 height 25
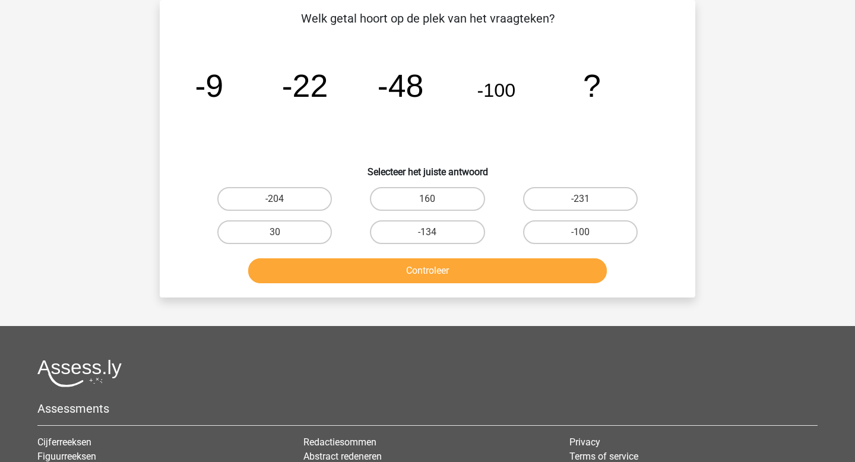
scroll to position [28, 0]
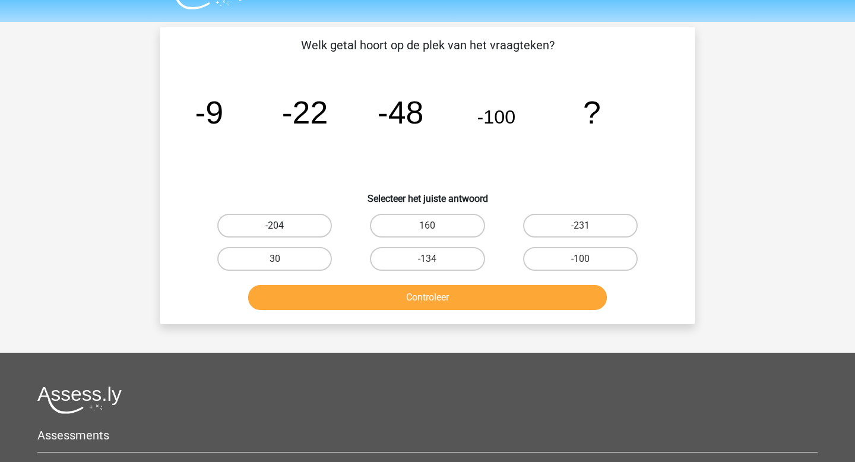
click at [298, 218] on label "-204" at bounding box center [274, 226] width 115 height 24
click at [283, 226] on input "-204" at bounding box center [279, 230] width 8 height 8
radio input "true"
click at [363, 298] on button "Controleer" at bounding box center [427, 297] width 359 height 25
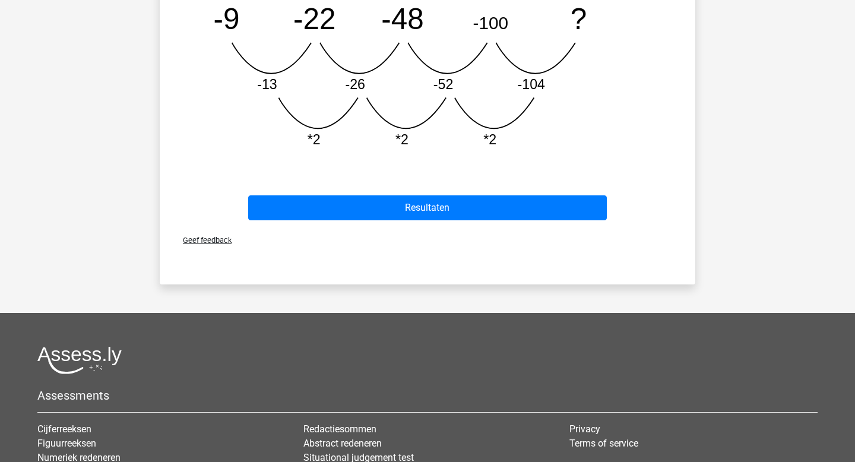
scroll to position [423, 0]
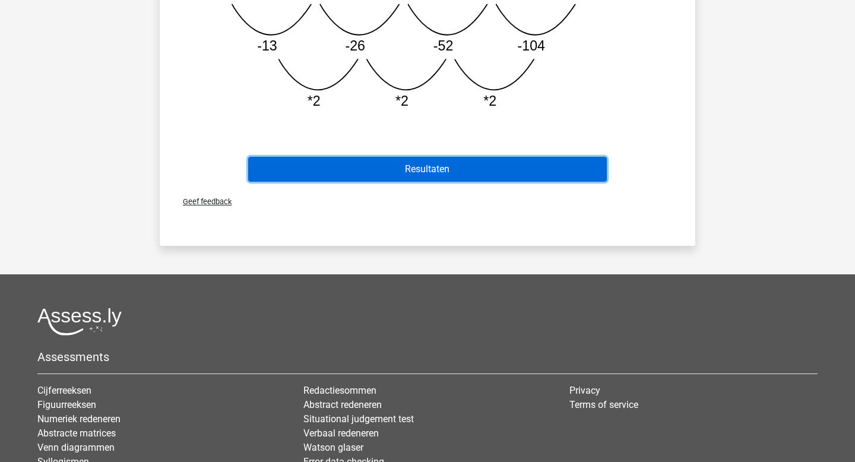
click at [420, 171] on button "Resultaten" at bounding box center [427, 169] width 359 height 25
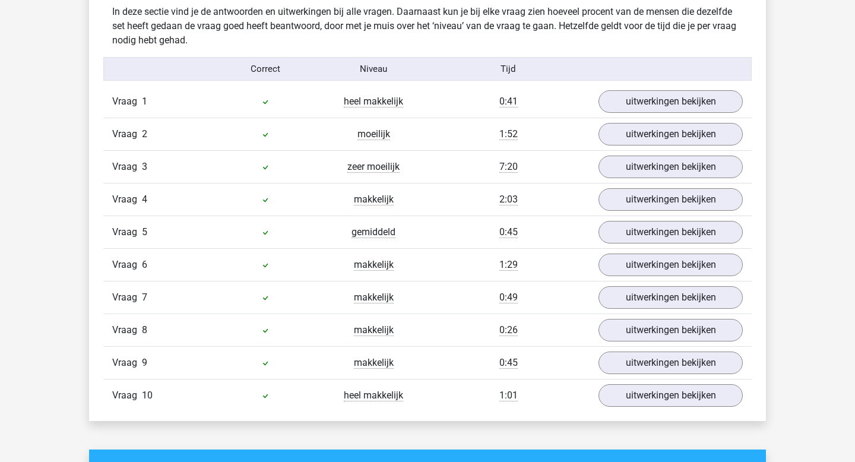
scroll to position [728, 0]
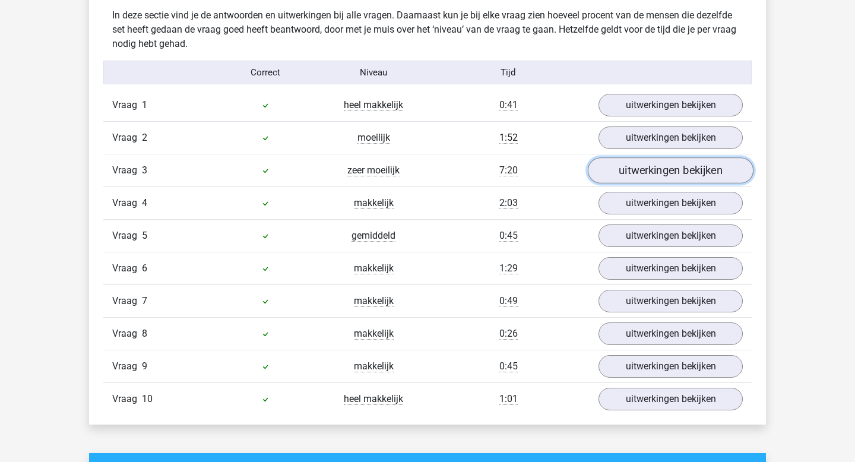
click at [627, 174] on link "uitwerkingen bekijken" at bounding box center [671, 171] width 166 height 26
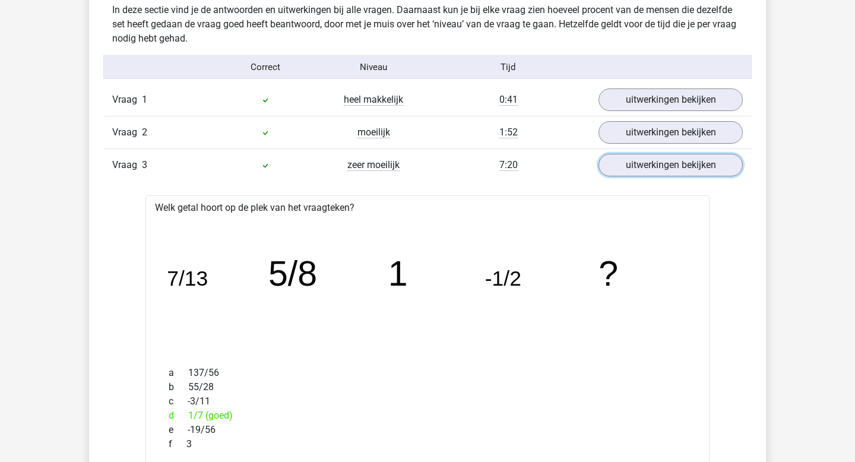
scroll to position [729, 0]
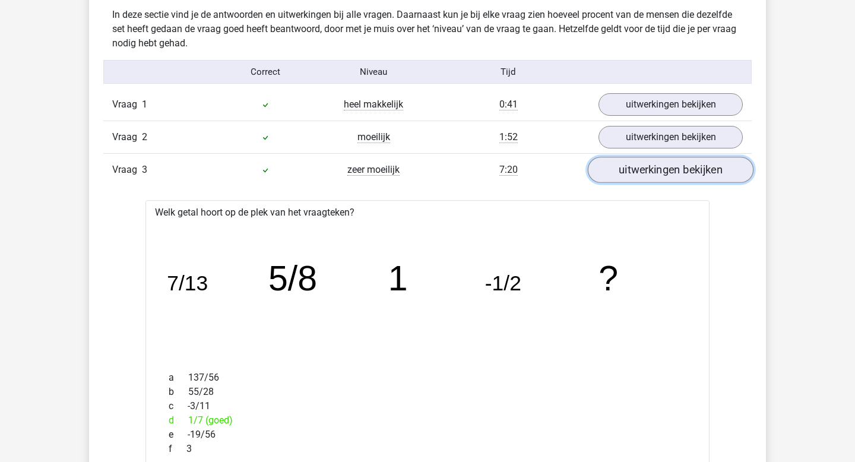
click at [640, 173] on link "uitwerkingen bekijken" at bounding box center [671, 170] width 166 height 26
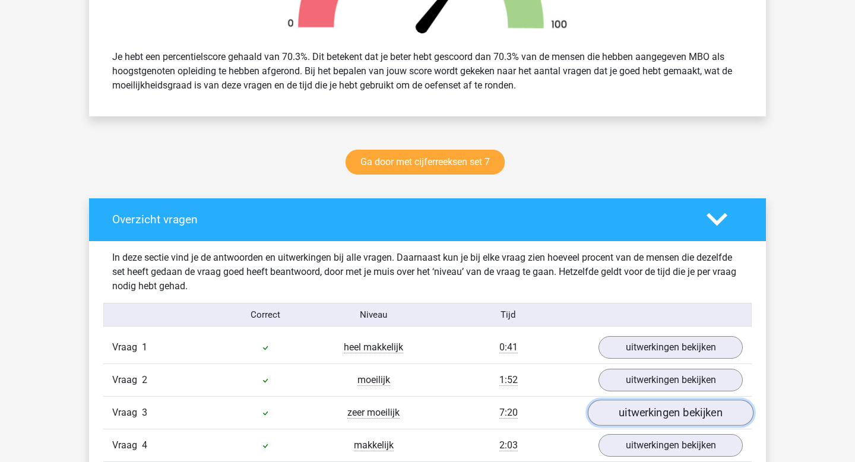
scroll to position [485, 0]
